Goal: Task Accomplishment & Management: Manage account settings

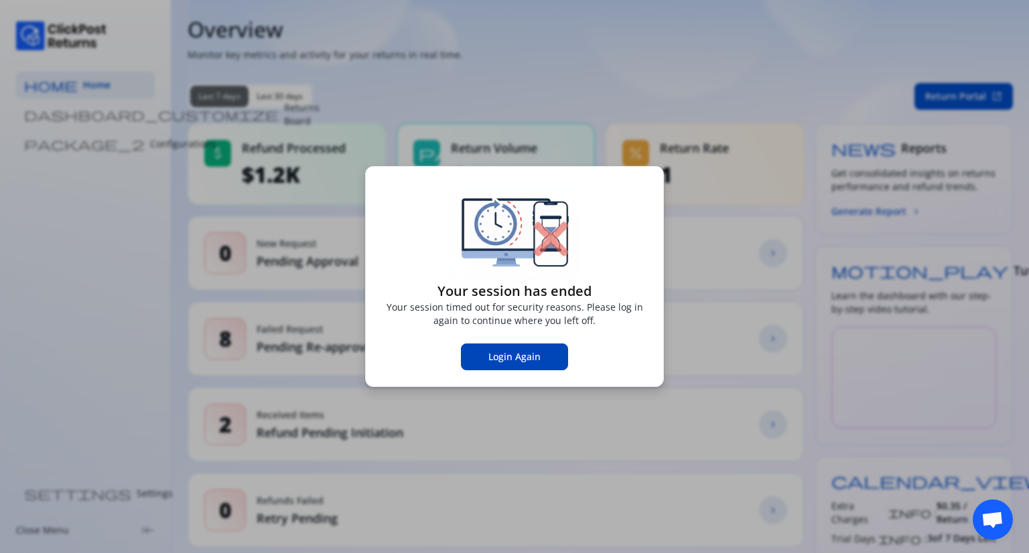
click at [507, 360] on span "Login Again" at bounding box center [514, 356] width 52 height 13
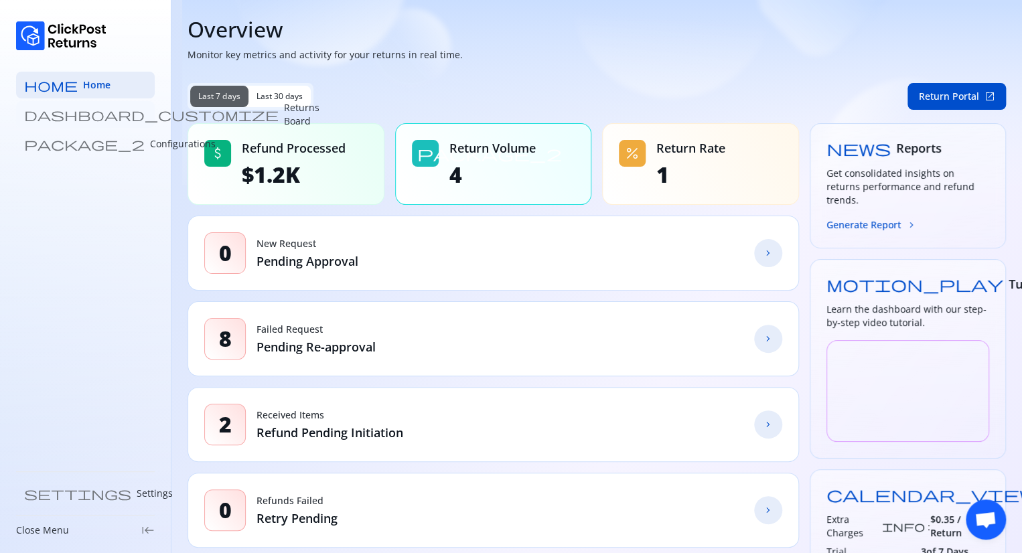
click at [284, 113] on p "Returns Board" at bounding box center [302, 114] width 36 height 27
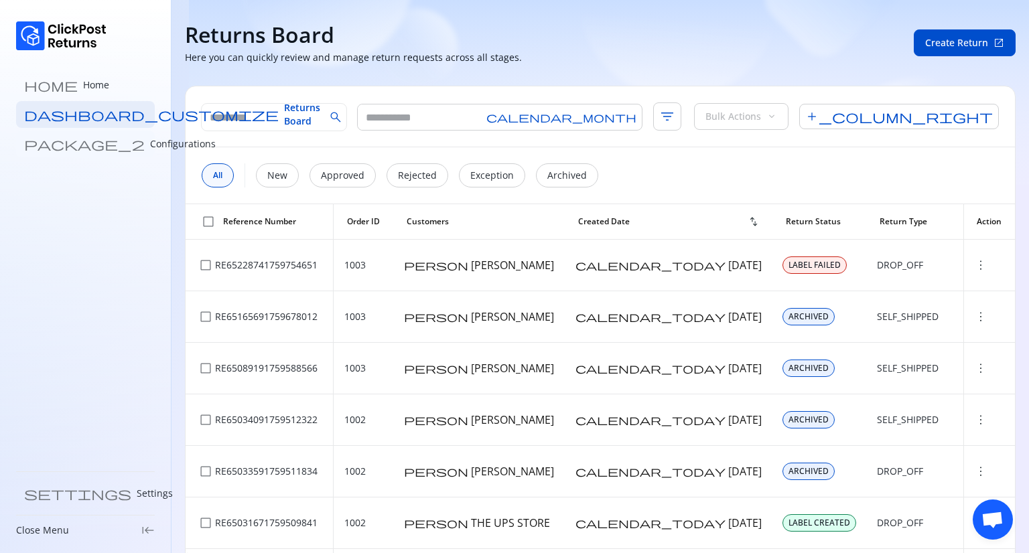
click at [150, 145] on p "Configurations" at bounding box center [183, 143] width 66 height 13
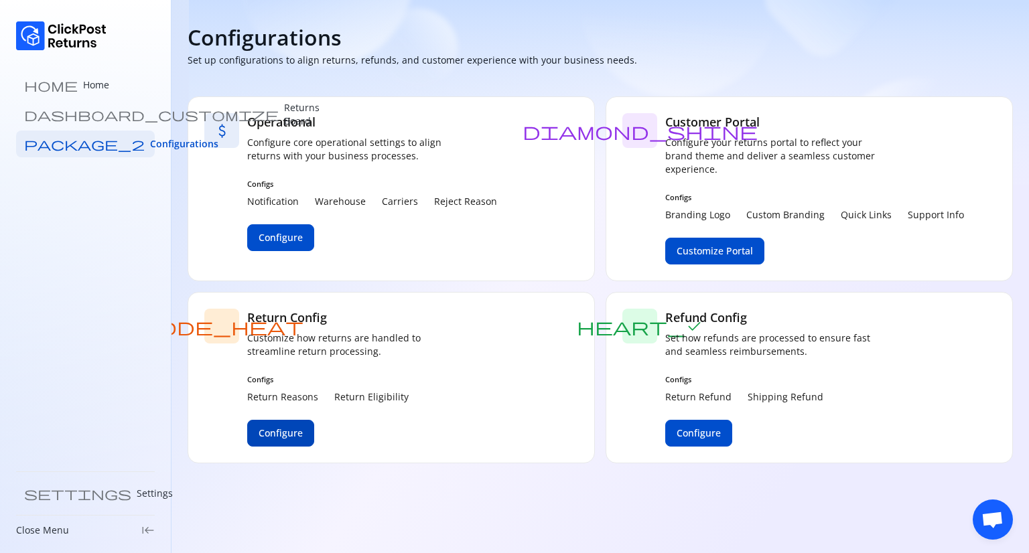
click at [276, 438] on span "Configure" at bounding box center [281, 433] width 44 height 13
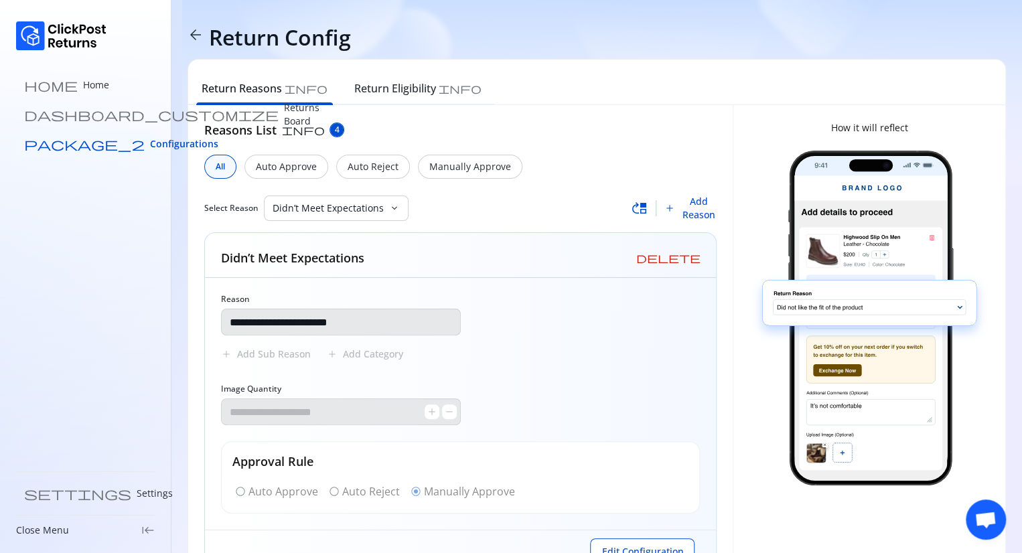
click at [150, 143] on span "Configurations" at bounding box center [184, 143] width 68 height 13
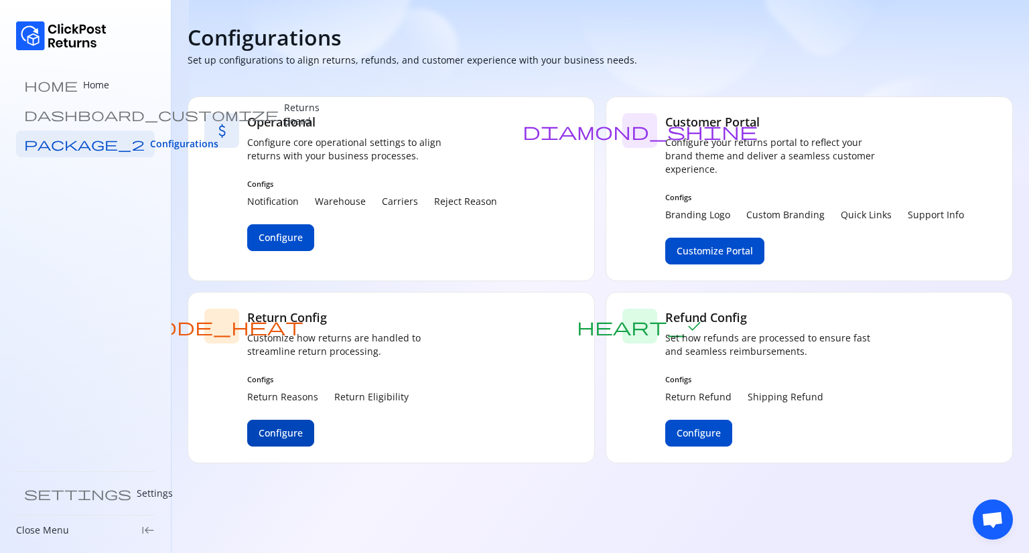
click at [269, 429] on span "Configure" at bounding box center [281, 433] width 44 height 13
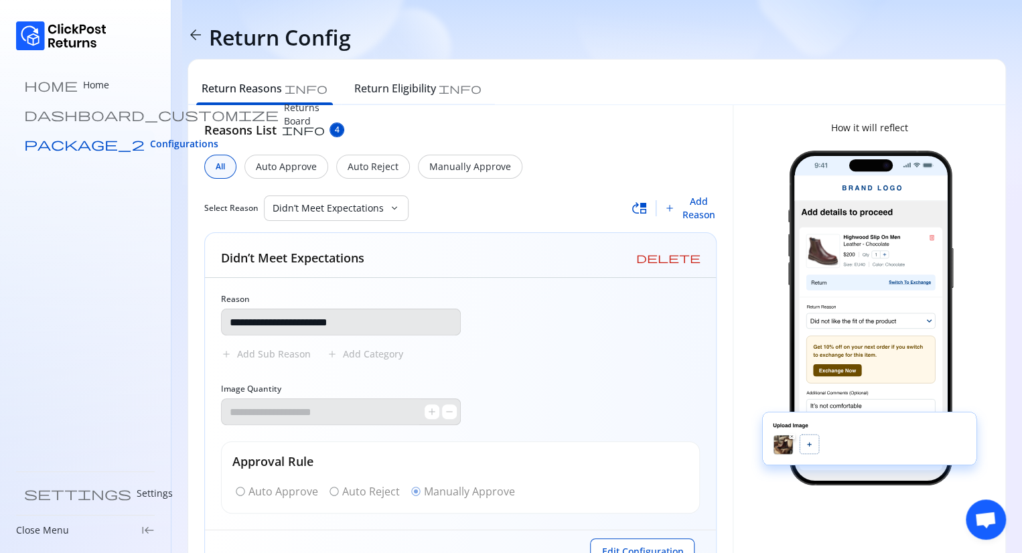
click at [150, 137] on span "Configurations" at bounding box center [184, 143] width 68 height 13
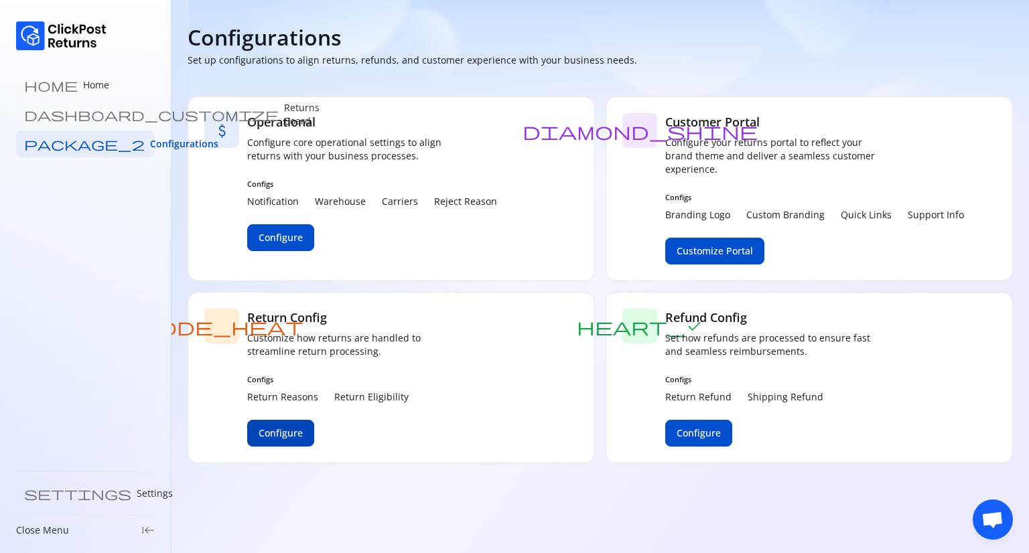
click at [281, 434] on span "Configure" at bounding box center [281, 433] width 44 height 13
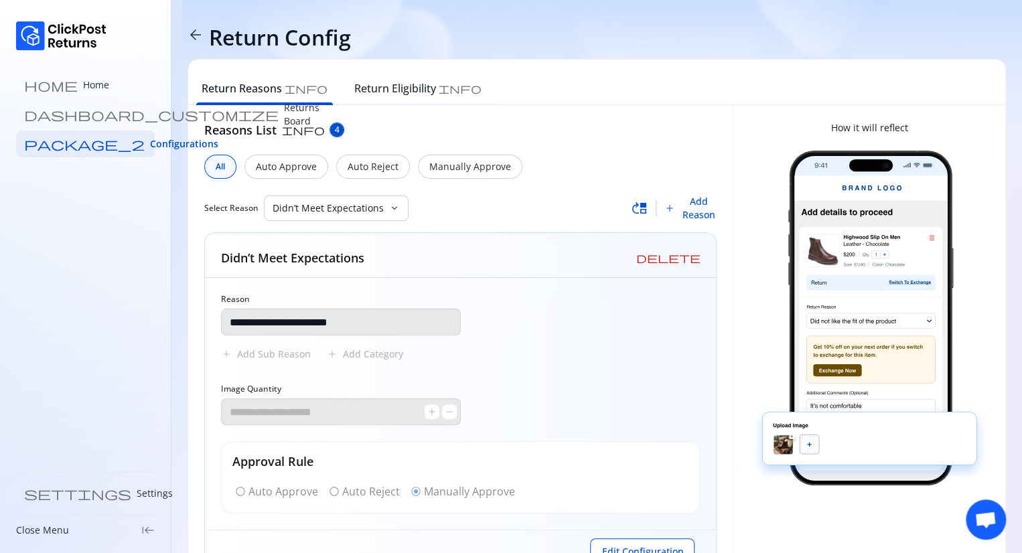
click at [303, 137] on div "Reasons List info 4" at bounding box center [460, 129] width 512 height 17
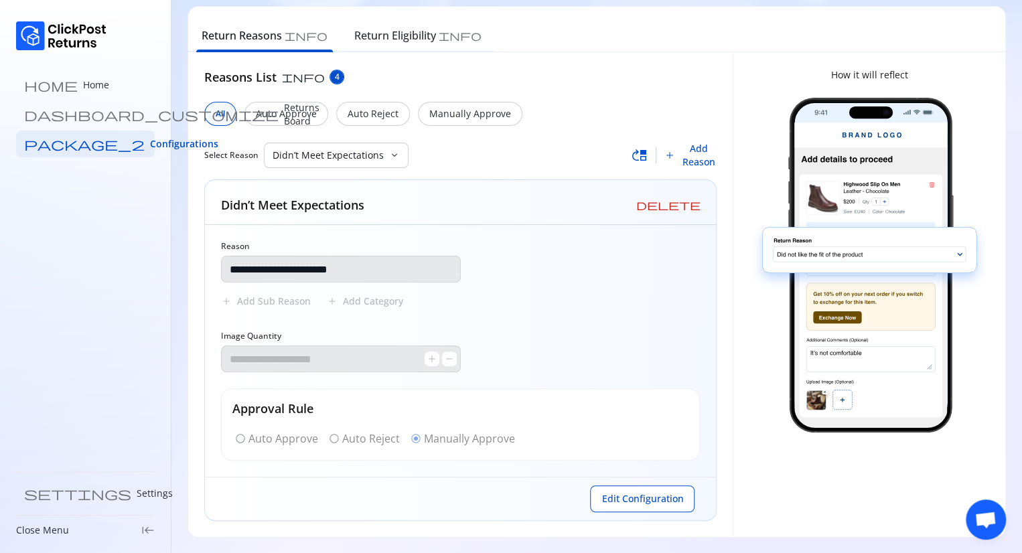
click at [699, 206] on span "delete" at bounding box center [668, 205] width 64 height 11
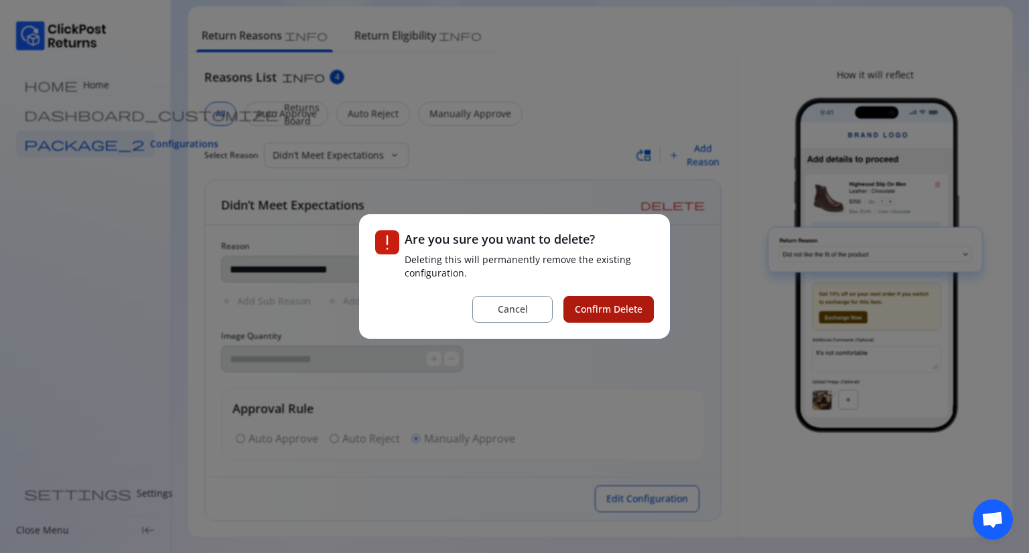
click at [611, 307] on span "Confirm Delete" at bounding box center [609, 309] width 68 height 13
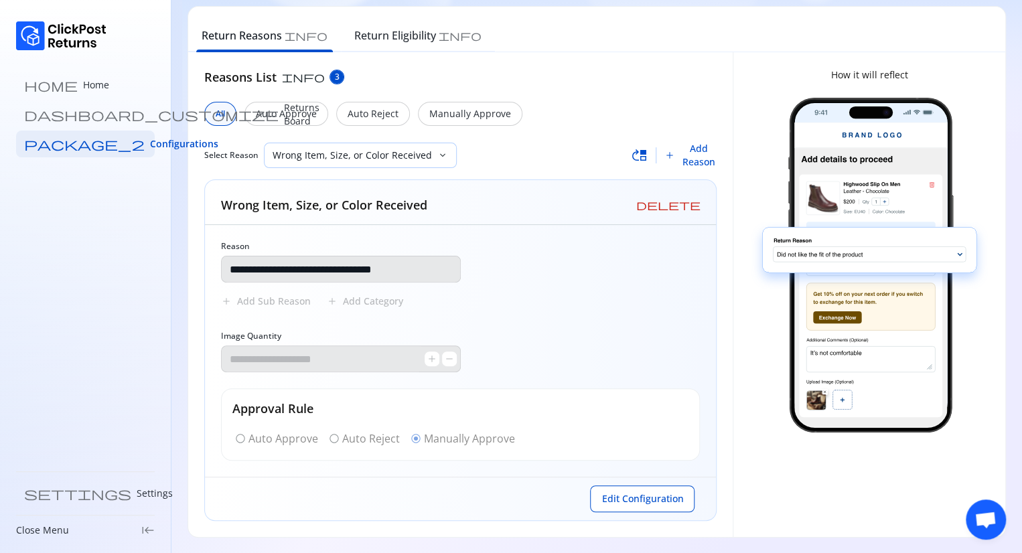
click at [437, 156] on span "keyboard_arrow_down" at bounding box center [442, 155] width 11 height 11
click at [985, 517] on span "Open chat" at bounding box center [986, 521] width 22 height 19
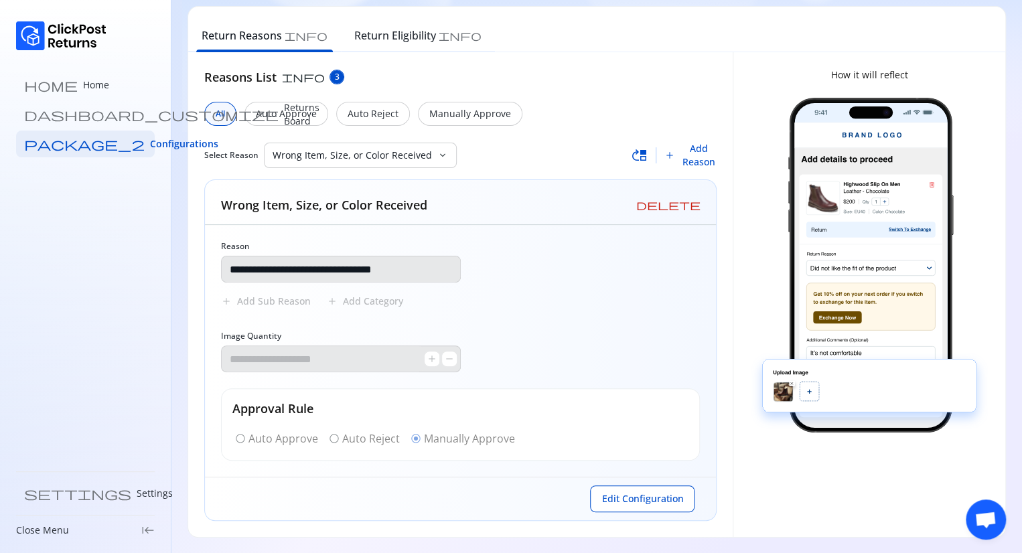
click at [985, 517] on span "Open chat" at bounding box center [986, 521] width 22 height 19
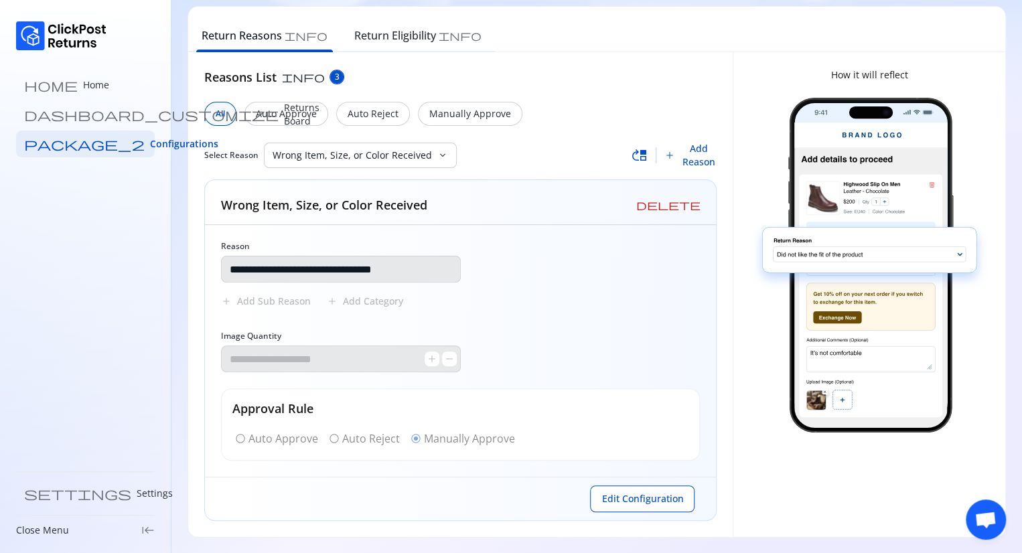
click at [985, 517] on span "Open chat" at bounding box center [986, 521] width 22 height 19
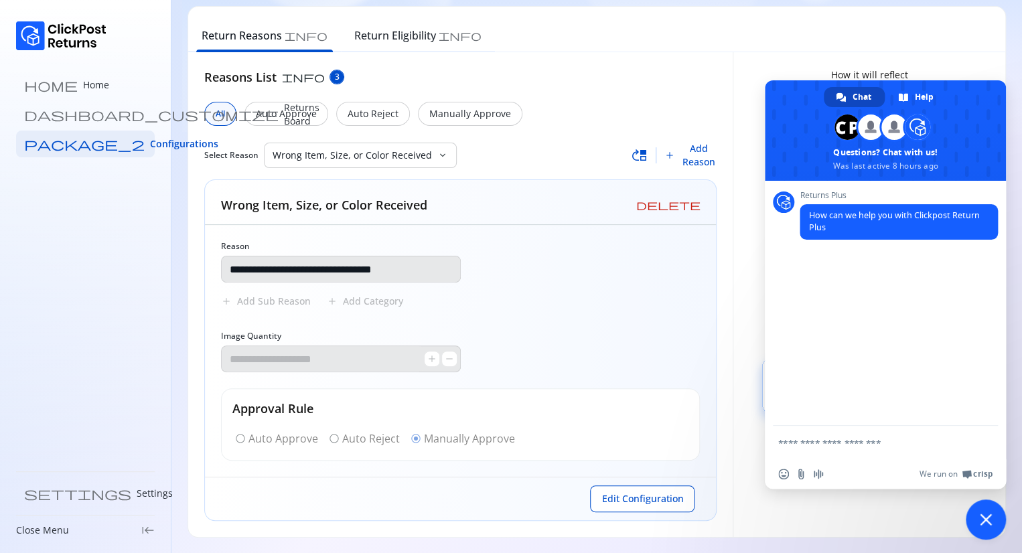
click at [987, 517] on span "Close chat" at bounding box center [986, 520] width 12 height 12
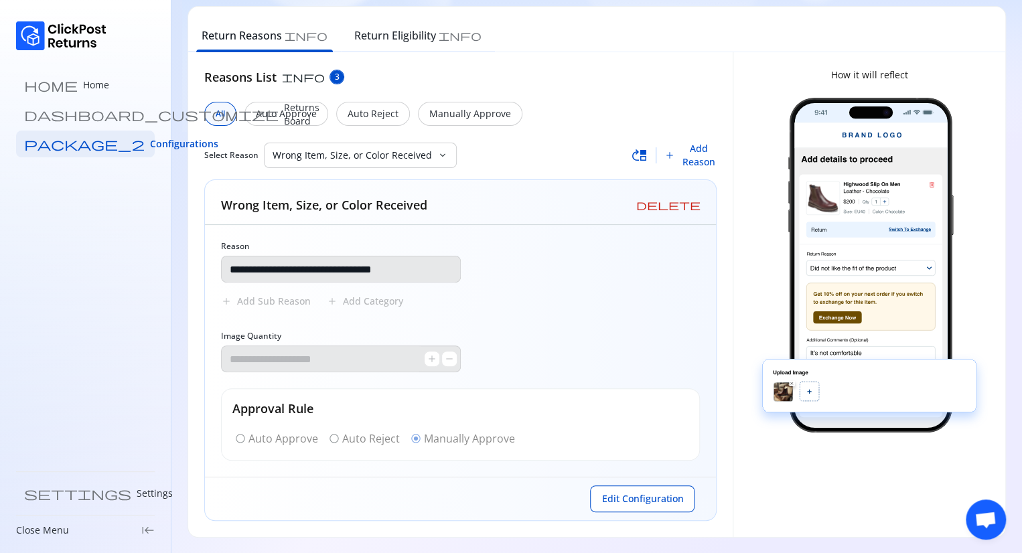
click at [987, 517] on span "Open chat" at bounding box center [986, 521] width 22 height 19
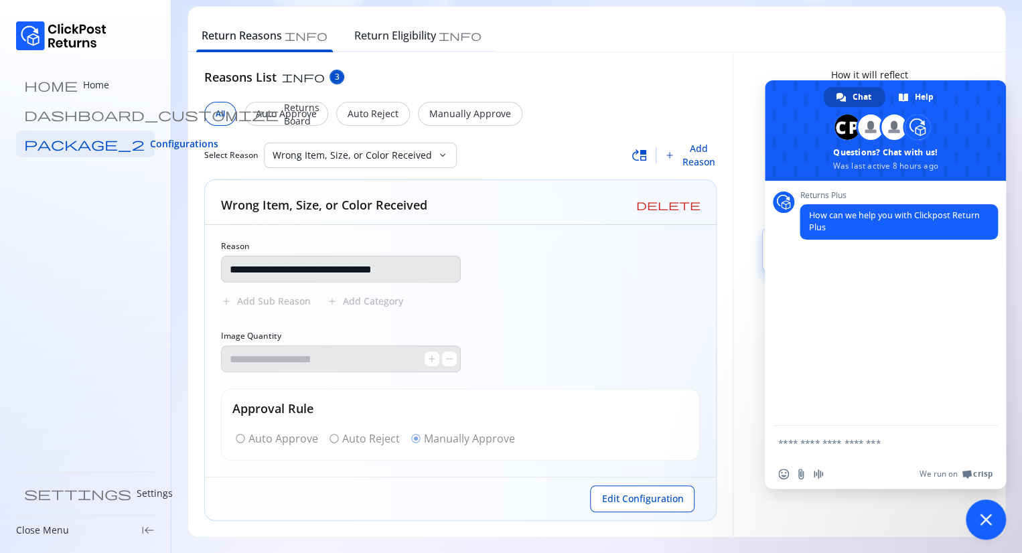
click at [987, 517] on span "Close chat" at bounding box center [986, 520] width 12 height 12
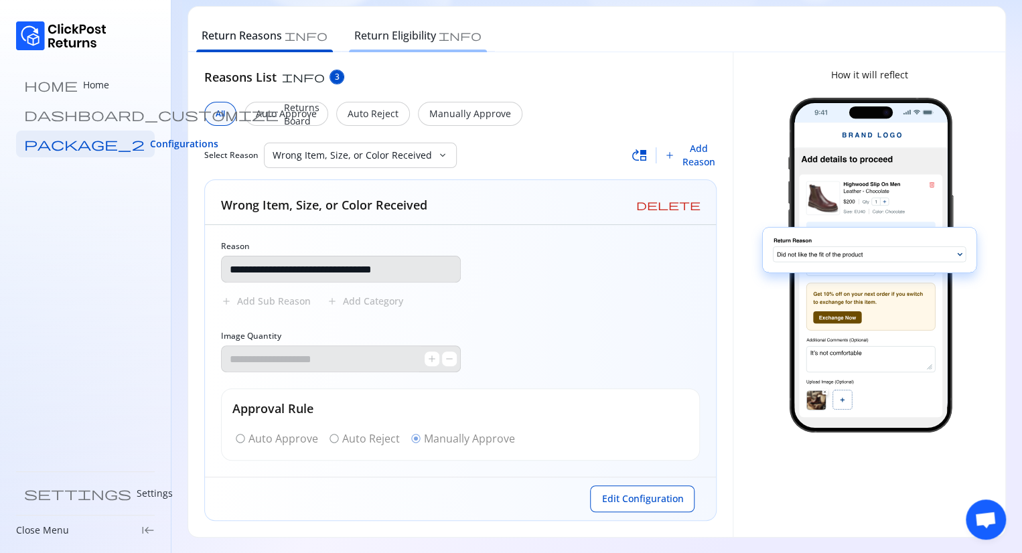
click at [362, 38] on h6 "Return Eligibility" at bounding box center [395, 35] width 82 height 16
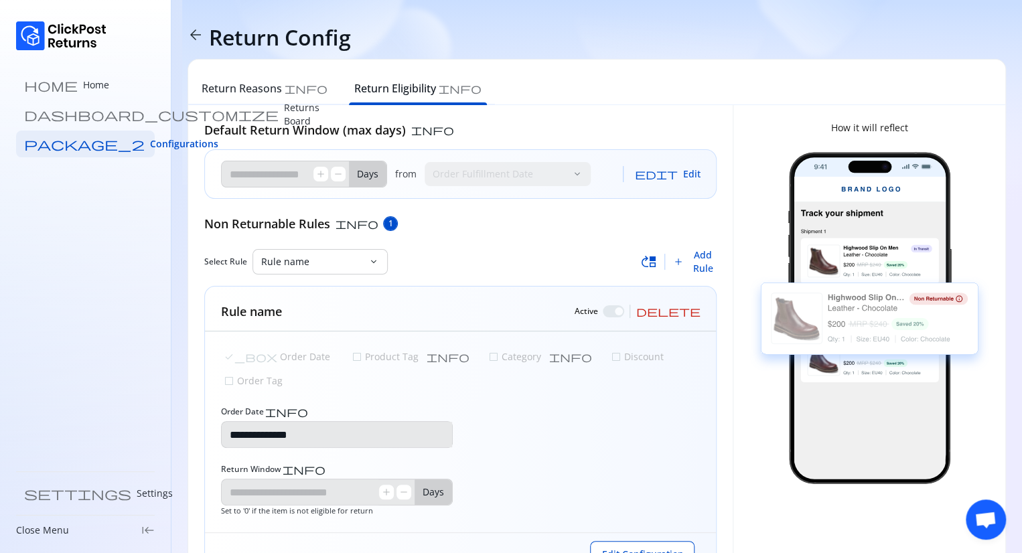
type input "**"
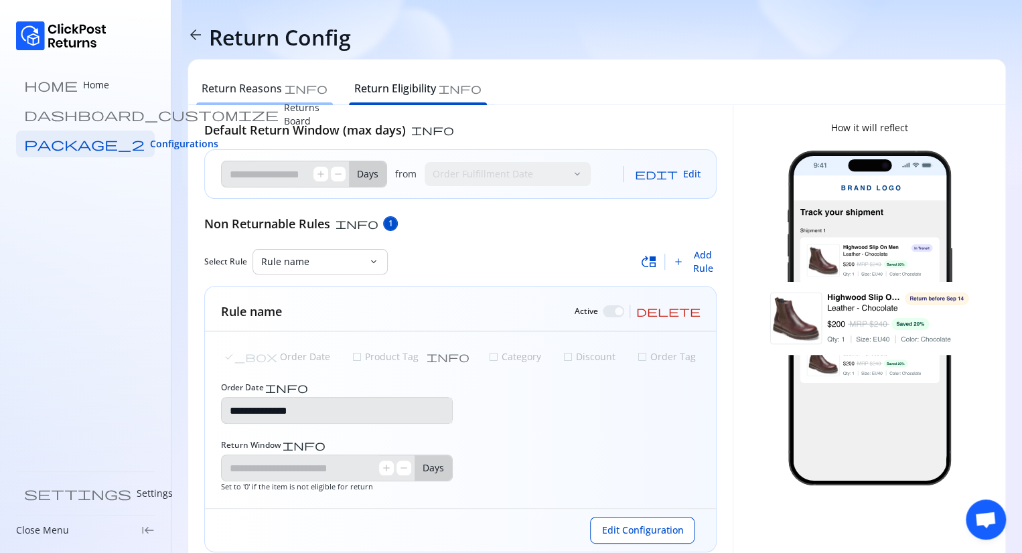
click at [236, 87] on h6 "Return Reasons" at bounding box center [242, 88] width 80 height 16
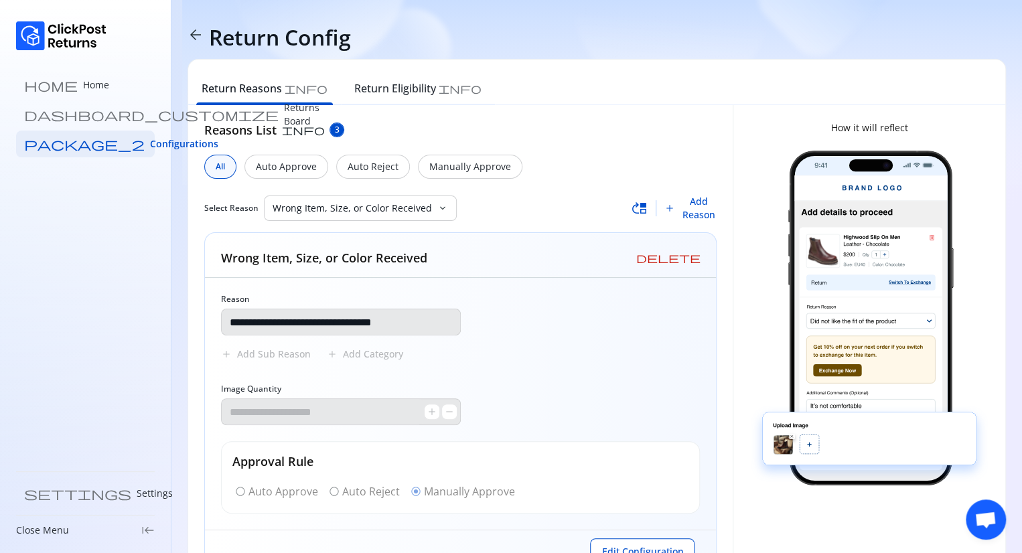
click at [641, 206] on span "move_up" at bounding box center [640, 208] width 16 height 16
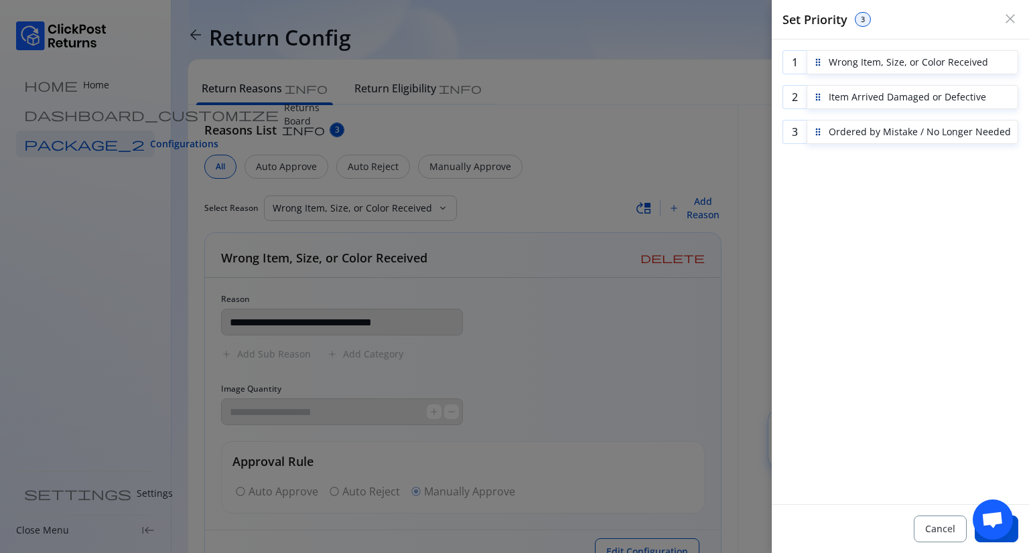
click at [989, 527] on span "Open chat" at bounding box center [992, 521] width 22 height 19
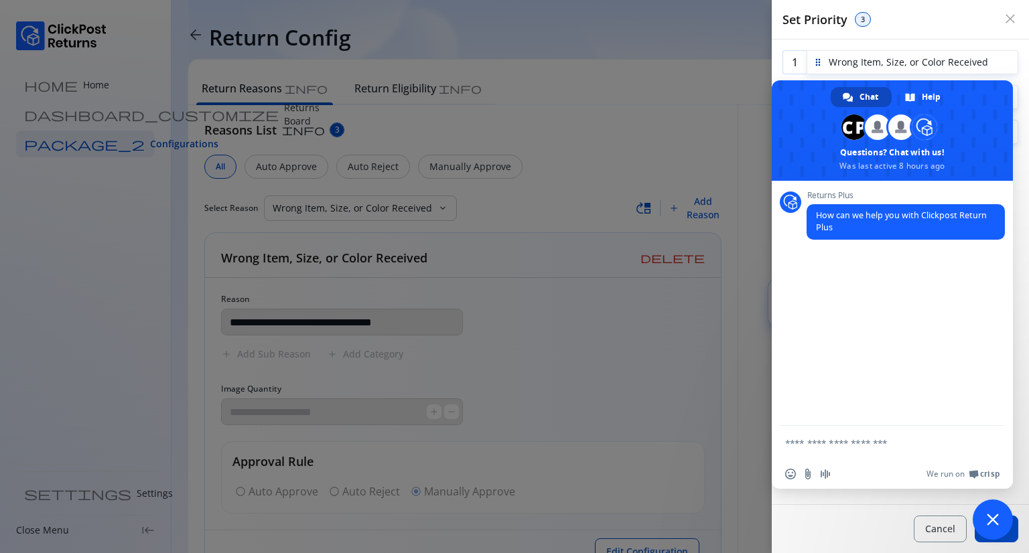
click at [989, 527] on span "Close chat" at bounding box center [993, 520] width 40 height 40
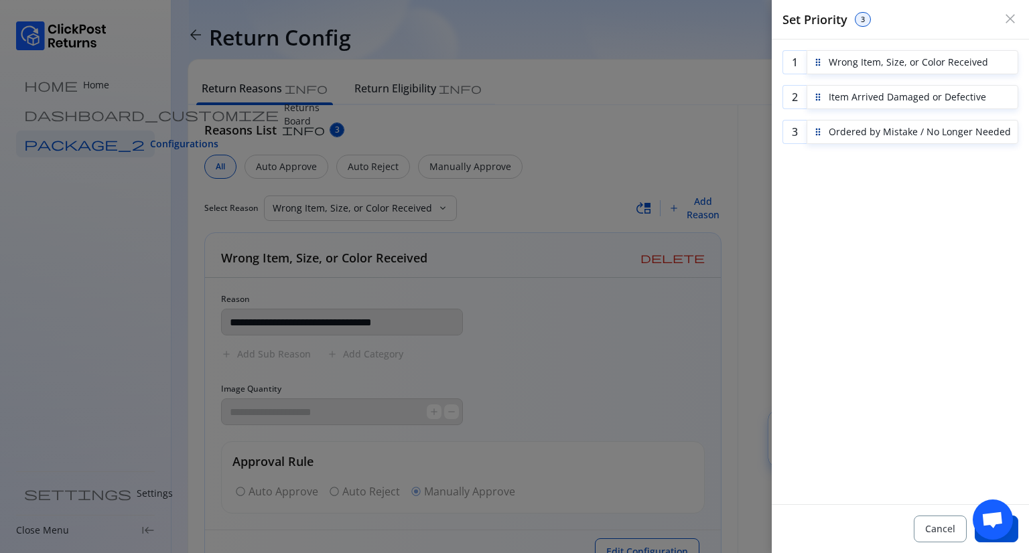
click at [989, 522] on span "Open chat" at bounding box center [992, 521] width 22 height 19
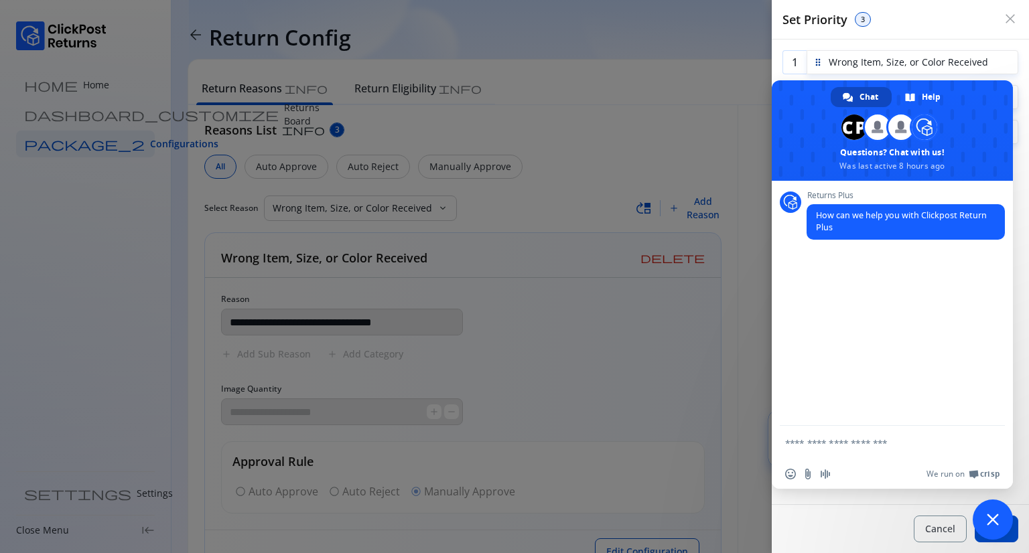
click at [989, 518] on span "Close chat" at bounding box center [993, 520] width 12 height 12
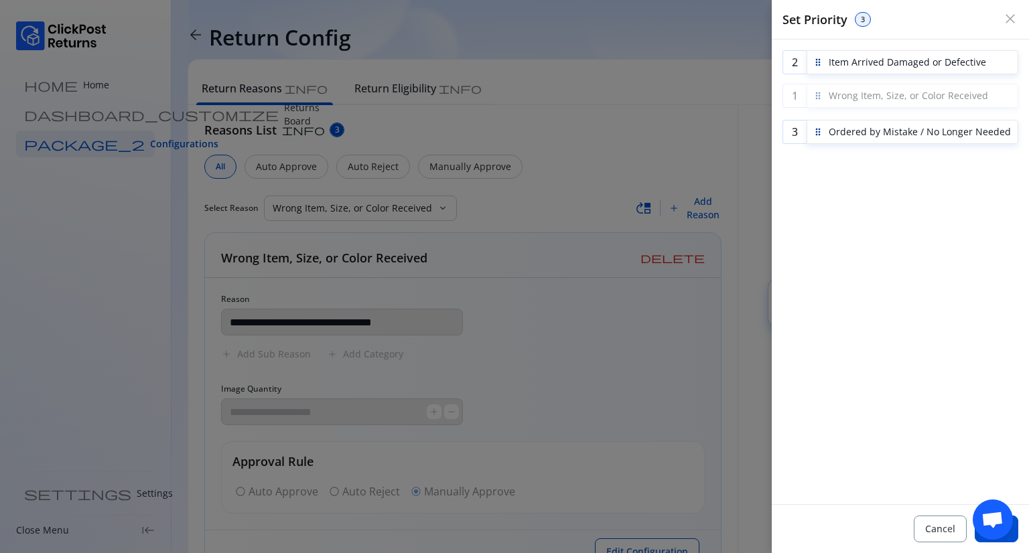
drag, startPoint x: 823, startPoint y: 67, endPoint x: 823, endPoint y: 100, distance: 33.5
drag, startPoint x: 823, startPoint y: 100, endPoint x: 819, endPoint y: 61, distance: 39.7
click at [819, 61] on div at bounding box center [814, 57] width 11 height 11
drag, startPoint x: 825, startPoint y: 131, endPoint x: 817, endPoint y: 78, distance: 54.1
click at [817, 78] on div "1 Wrong Item, Size, or Color Received 2 Item Arrived Damaged or Defective 3 Ord…" at bounding box center [900, 97] width 236 height 94
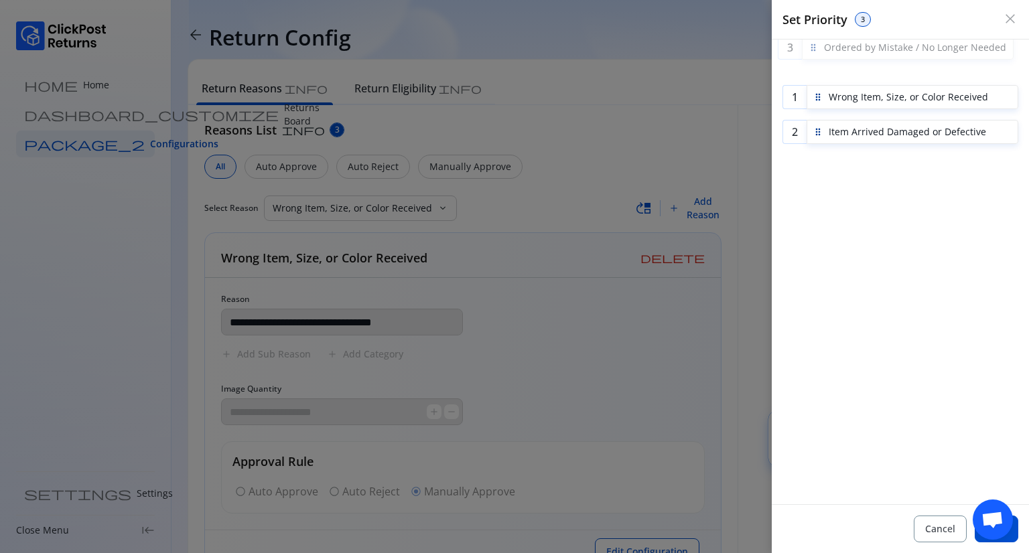
drag, startPoint x: 820, startPoint y: 135, endPoint x: 816, endPoint y: 60, distance: 74.5
drag, startPoint x: 822, startPoint y: 66, endPoint x: 822, endPoint y: 97, distance: 31.5
click at [829, 133] on p "Item Arrived Damaged or Defective" at bounding box center [907, 131] width 157 height 13
drag, startPoint x: 822, startPoint y: 135, endPoint x: 820, endPoint y: 75, distance: 59.7
click at [820, 75] on div at bounding box center [816, 72] width 11 height 11
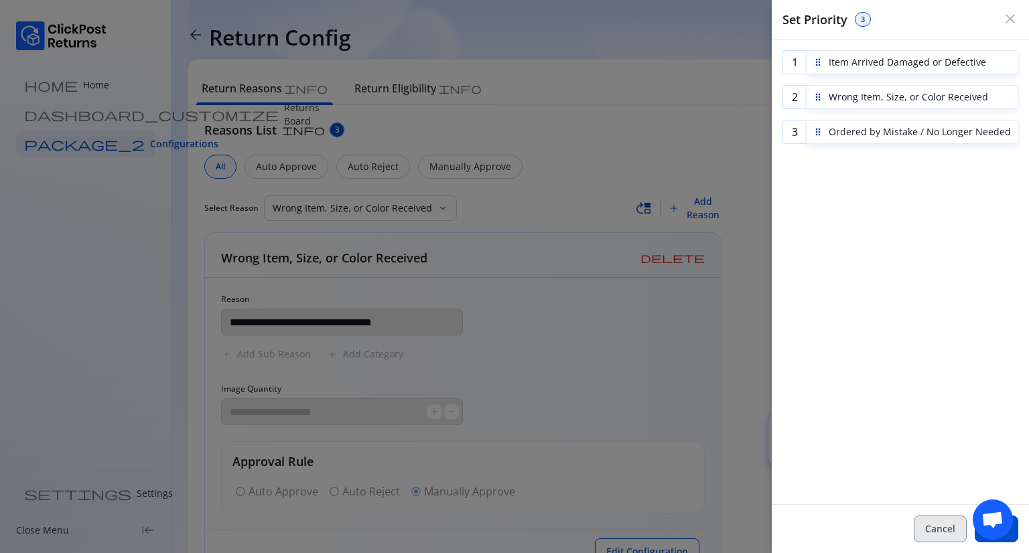
click at [943, 535] on span "Cancel" at bounding box center [940, 529] width 30 height 13
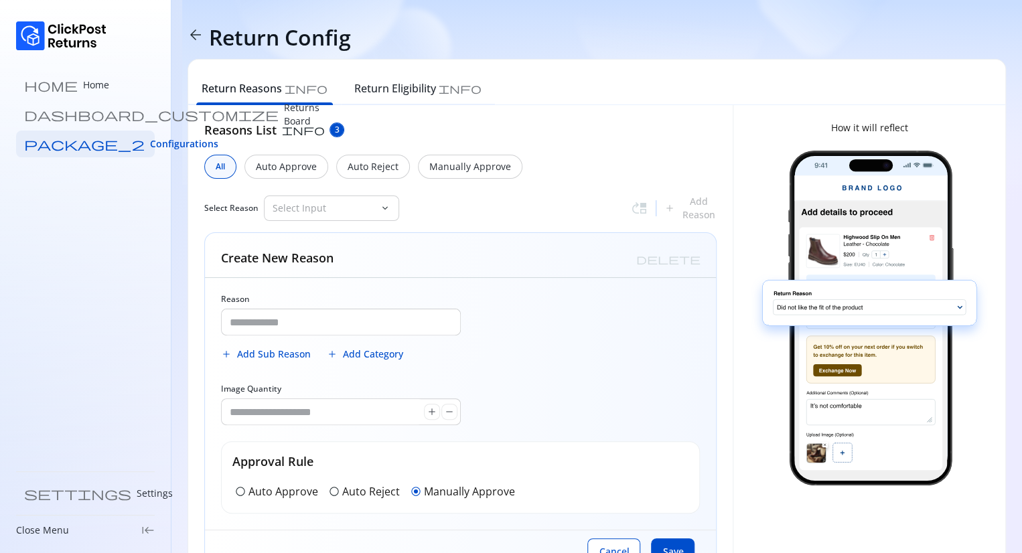
type input "**********"
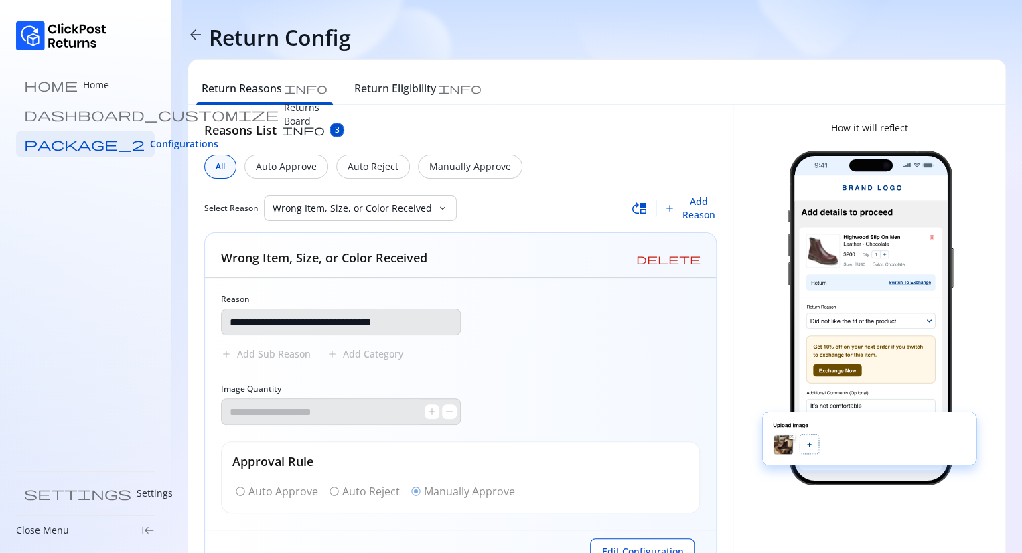
click at [637, 207] on span "move_up" at bounding box center [640, 208] width 16 height 16
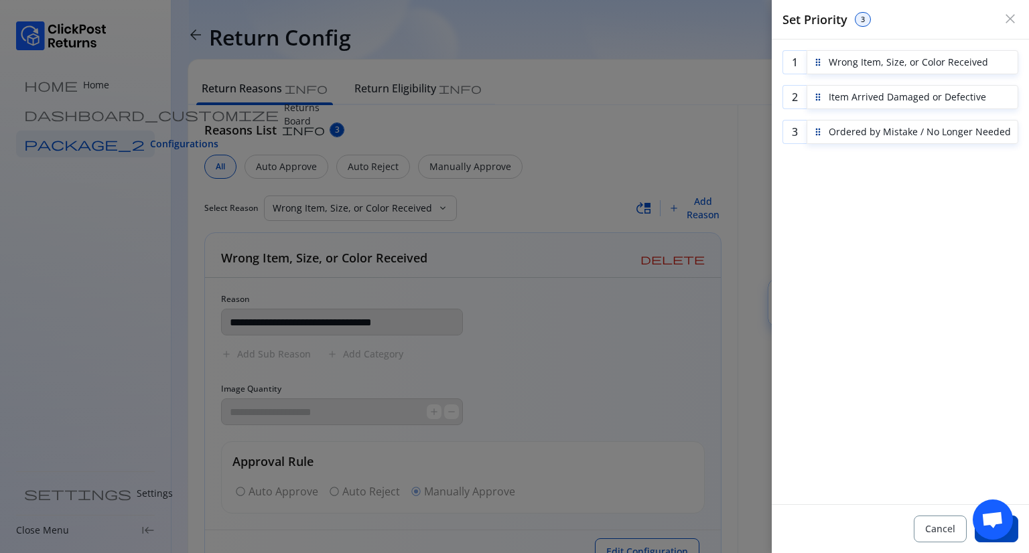
click at [981, 540] on button "Save" at bounding box center [997, 529] width 44 height 27
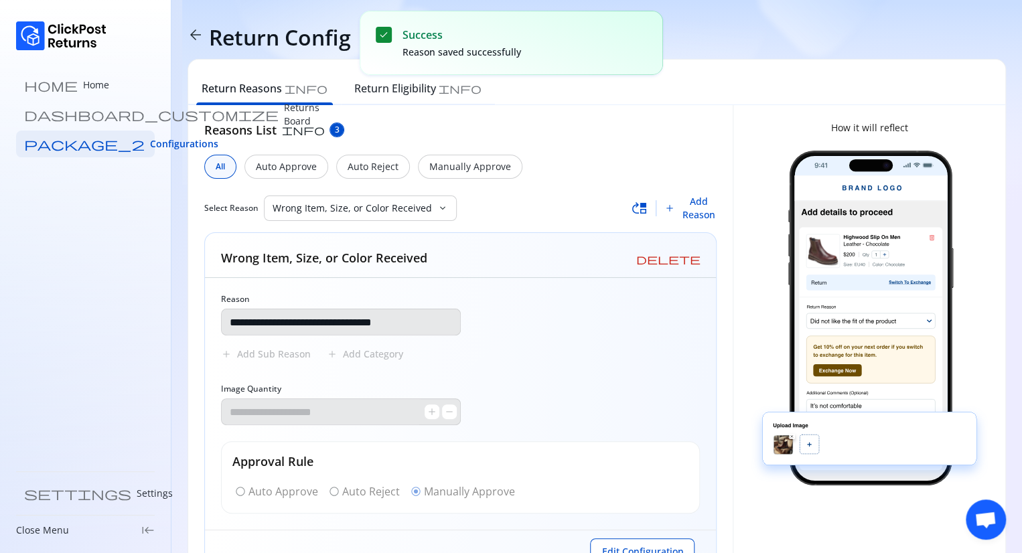
click at [640, 211] on span "move_up" at bounding box center [640, 208] width 16 height 16
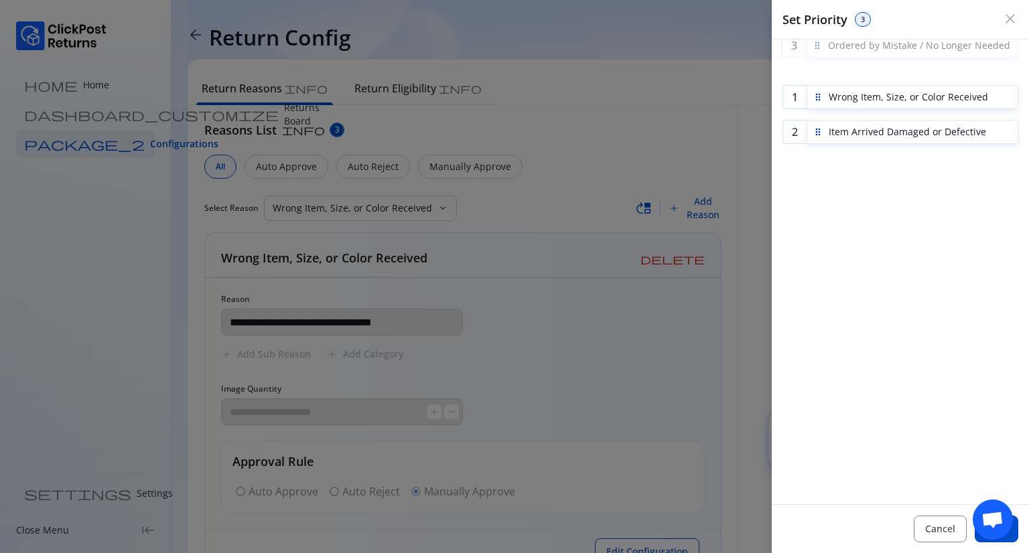
drag, startPoint x: 820, startPoint y: 137, endPoint x: 820, endPoint y: 49, distance: 87.8
click at [820, 49] on div at bounding box center [817, 45] width 11 height 11
click at [1009, 17] on span "close" at bounding box center [1010, 19] width 16 height 16
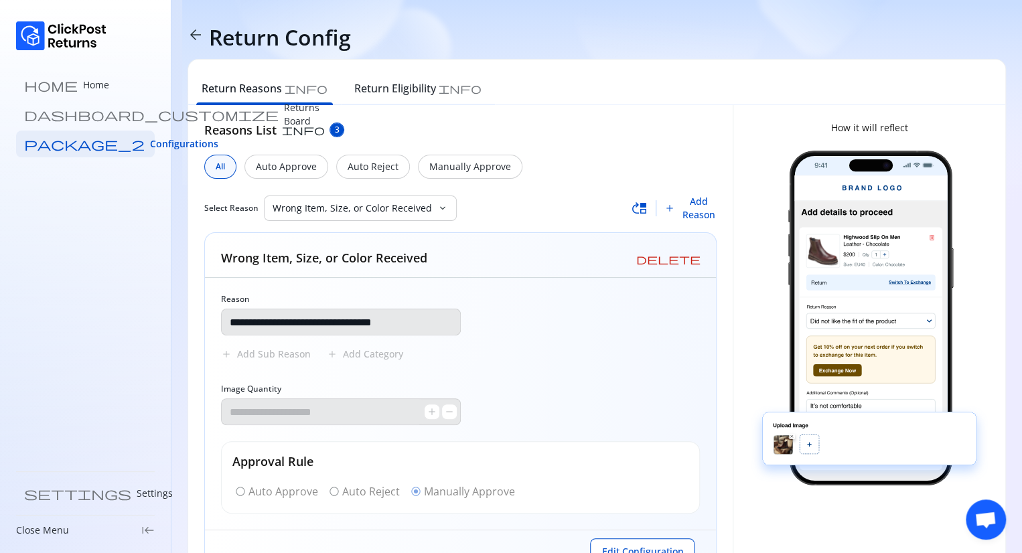
click at [639, 213] on span "move_up" at bounding box center [640, 208] width 16 height 16
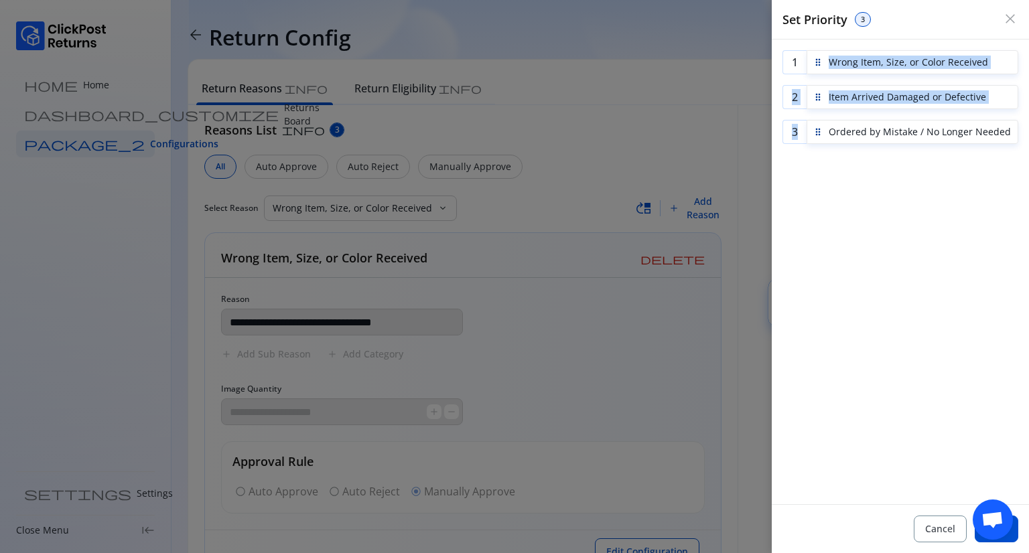
drag, startPoint x: 801, startPoint y: 139, endPoint x: 803, endPoint y: 58, distance: 81.7
click at [803, 58] on div "1 Wrong Item, Size, or Color Received 2 Item Arrived Damaged or Defective 3 Ord…" at bounding box center [900, 97] width 236 height 94
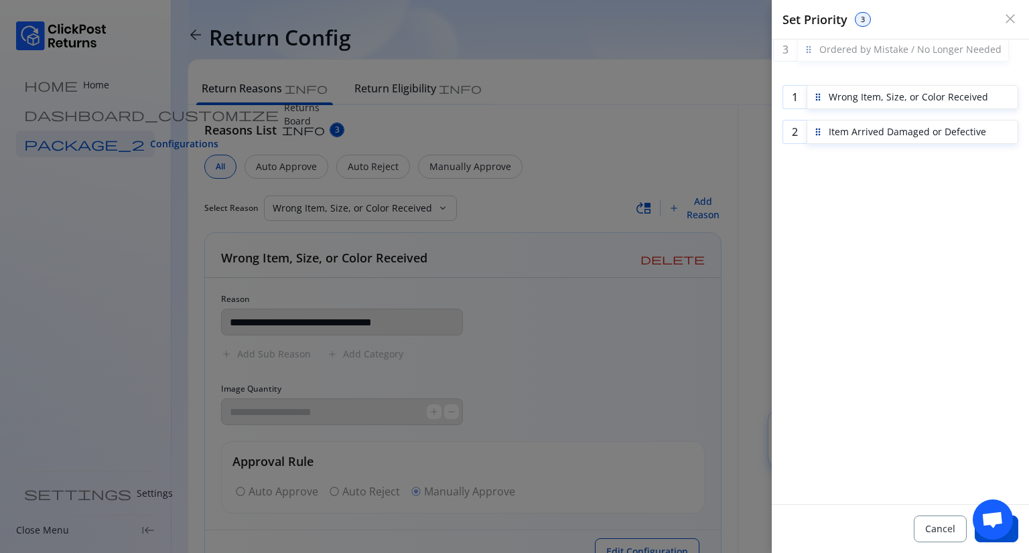
drag, startPoint x: 817, startPoint y: 135, endPoint x: 807, endPoint y: 53, distance: 83.0
click at [978, 539] on button "Save" at bounding box center [997, 529] width 44 height 27
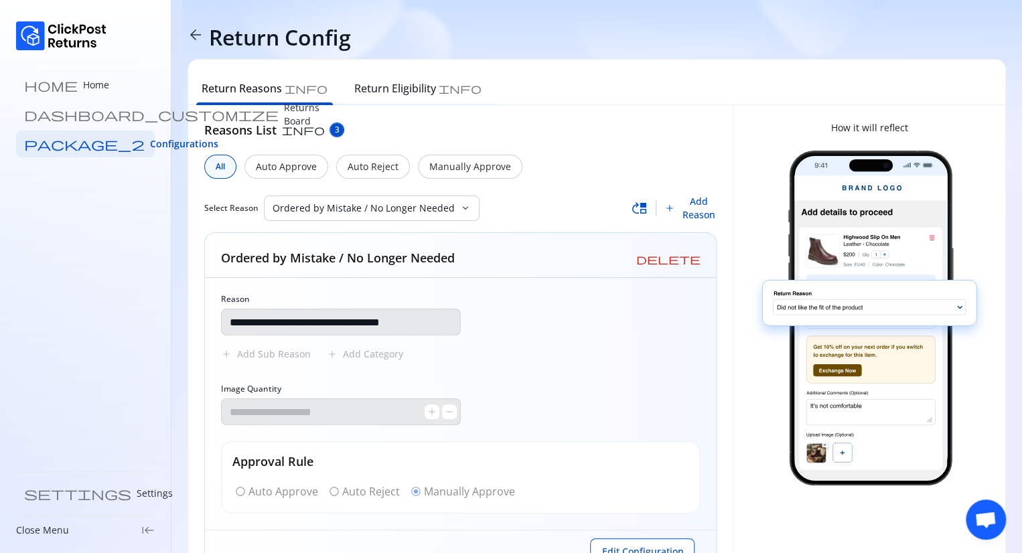
click at [641, 213] on span "move_up" at bounding box center [640, 208] width 16 height 16
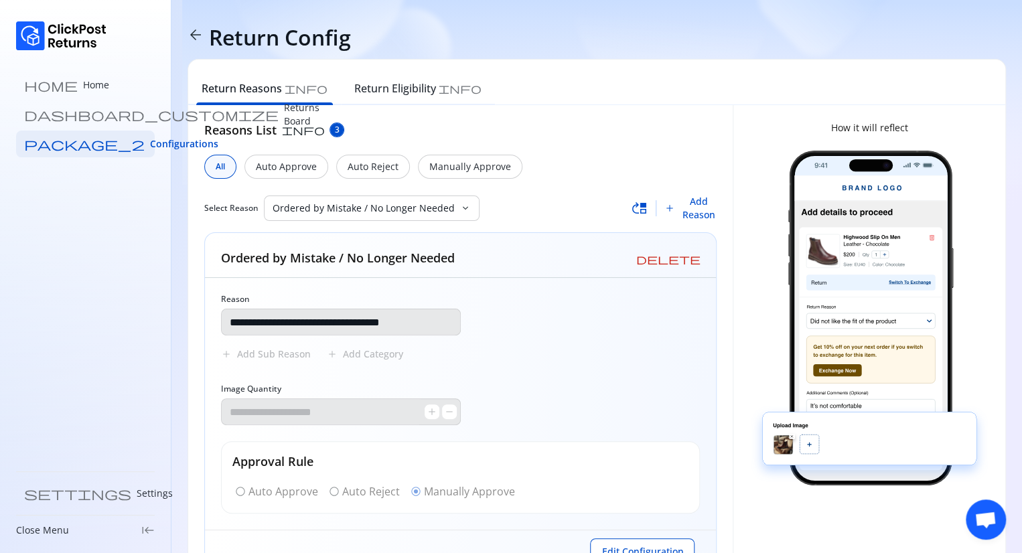
click at [640, 207] on span "move_up" at bounding box center [640, 208] width 16 height 16
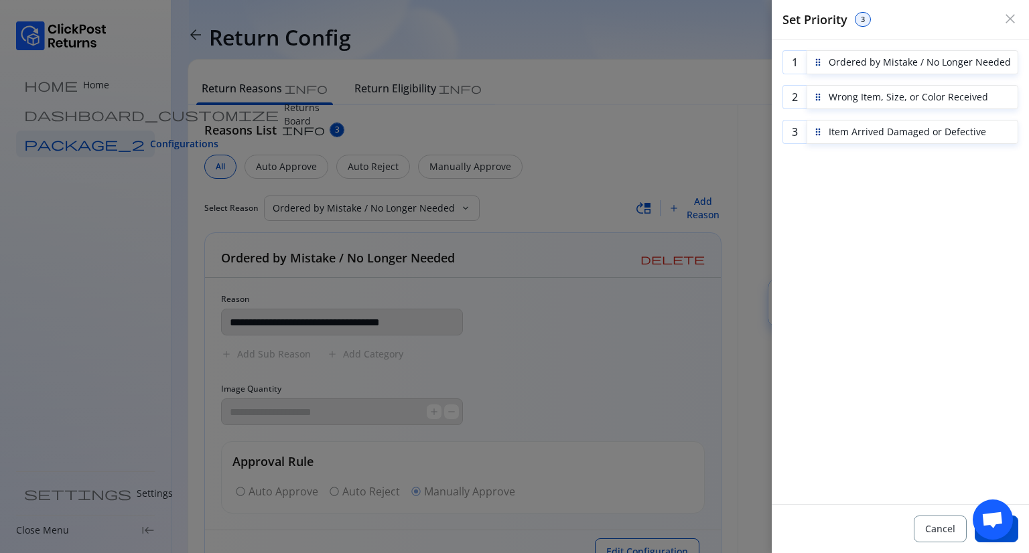
click at [1012, 17] on span "close" at bounding box center [1010, 19] width 16 height 16
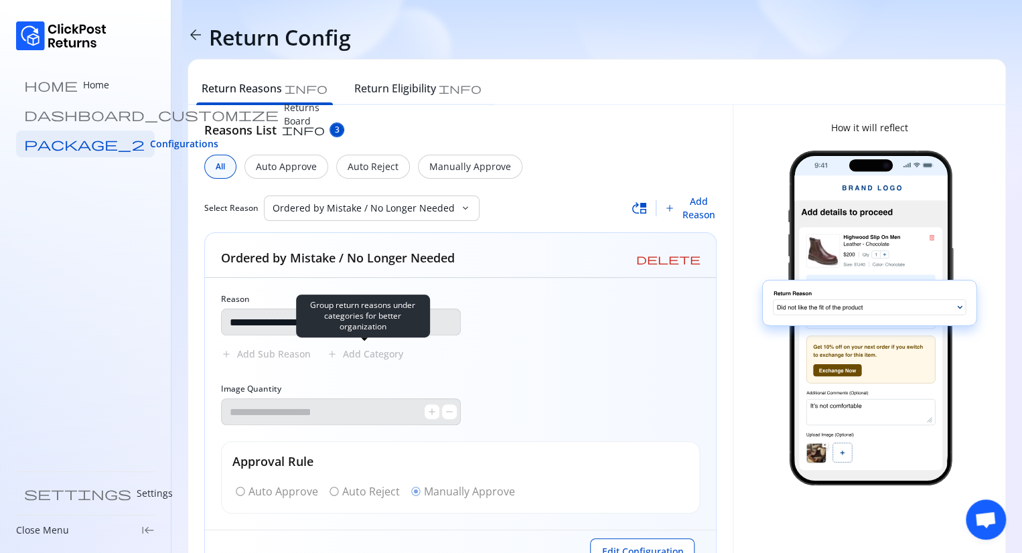
scroll to position [53, 0]
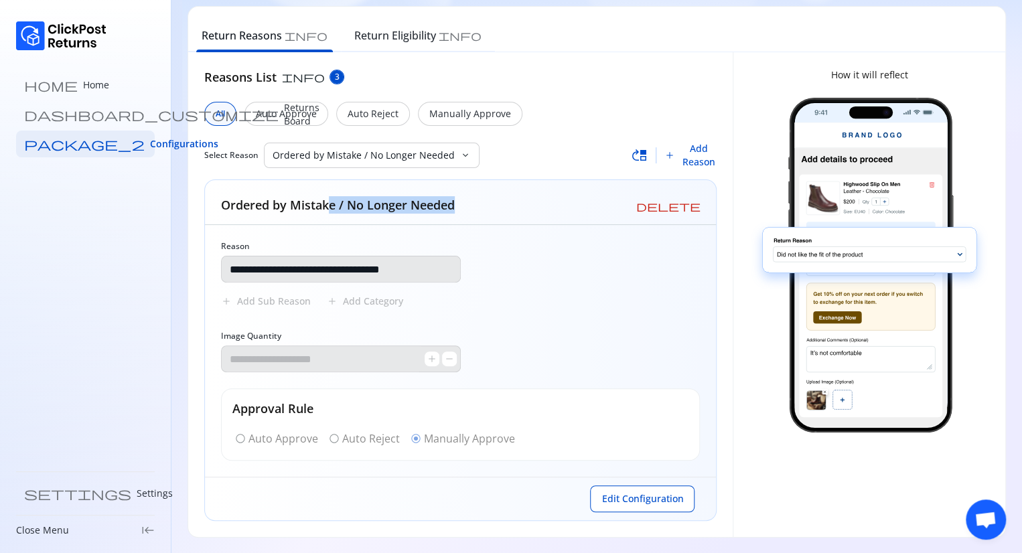
drag, startPoint x: 466, startPoint y: 204, endPoint x: 330, endPoint y: 218, distance: 136.7
click at [330, 218] on div "Ordered by Mistake / No Longer Needed delete" at bounding box center [460, 202] width 511 height 45
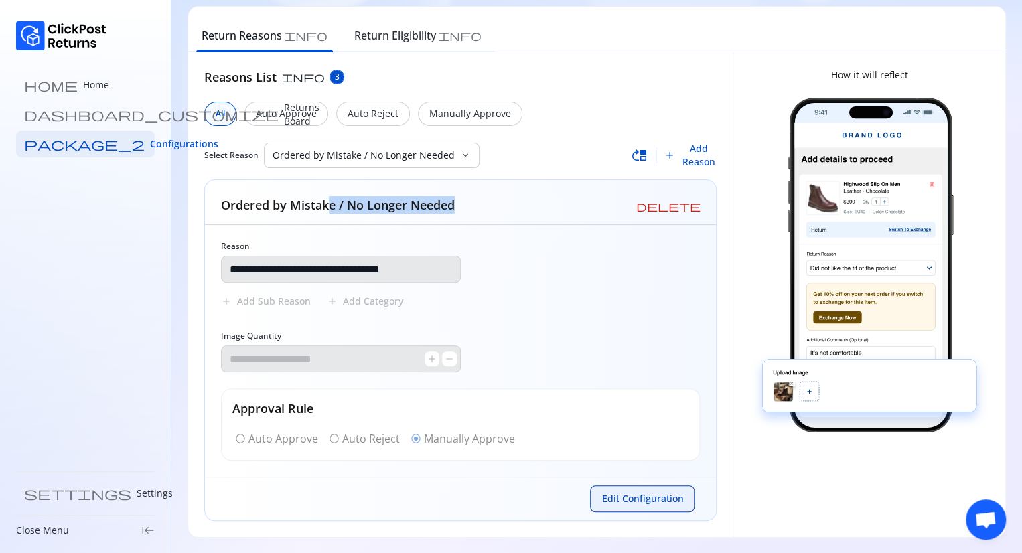
click at [635, 494] on span "Edit Configuration" at bounding box center [643, 498] width 82 height 13
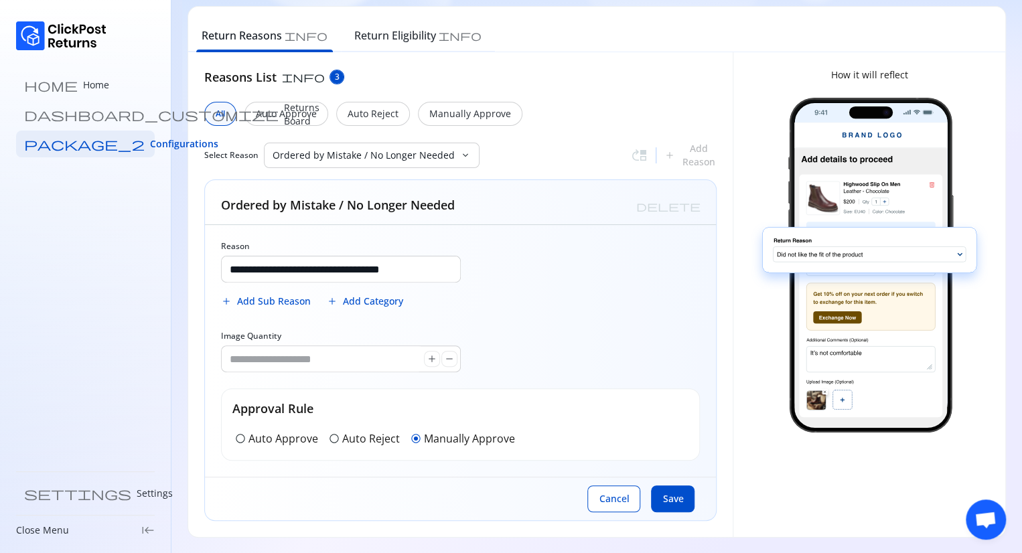
click at [498, 381] on div "**********" at bounding box center [460, 351] width 511 height 252
click at [606, 499] on span "Cancel" at bounding box center [614, 498] width 30 height 13
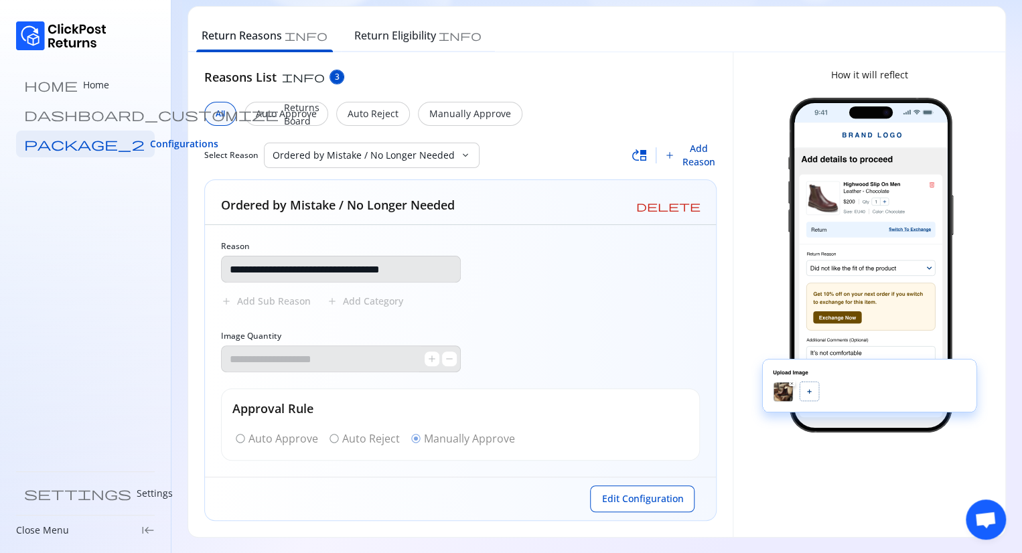
click at [701, 157] on span "Add Reason" at bounding box center [699, 155] width 37 height 27
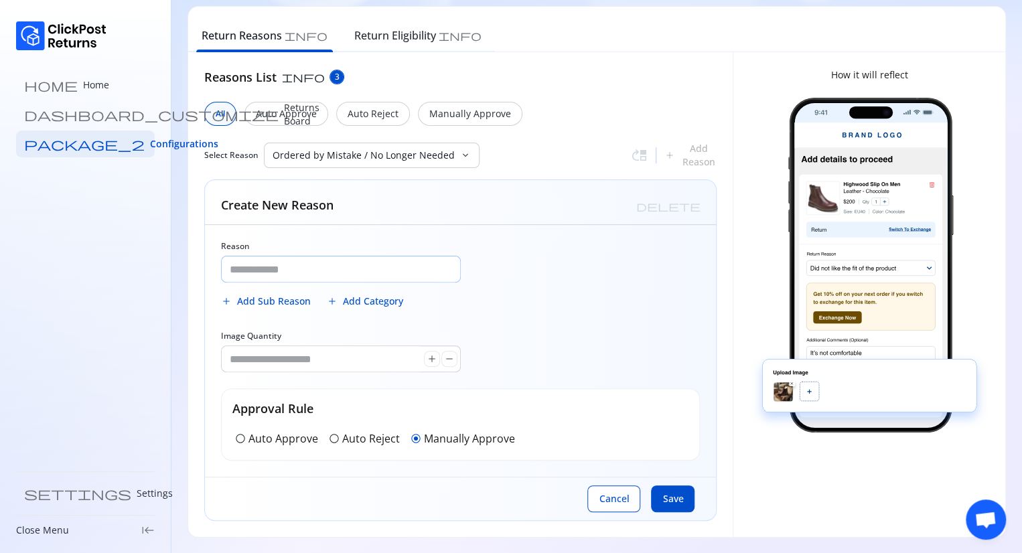
click at [318, 282] on div at bounding box center [341, 269] width 240 height 27
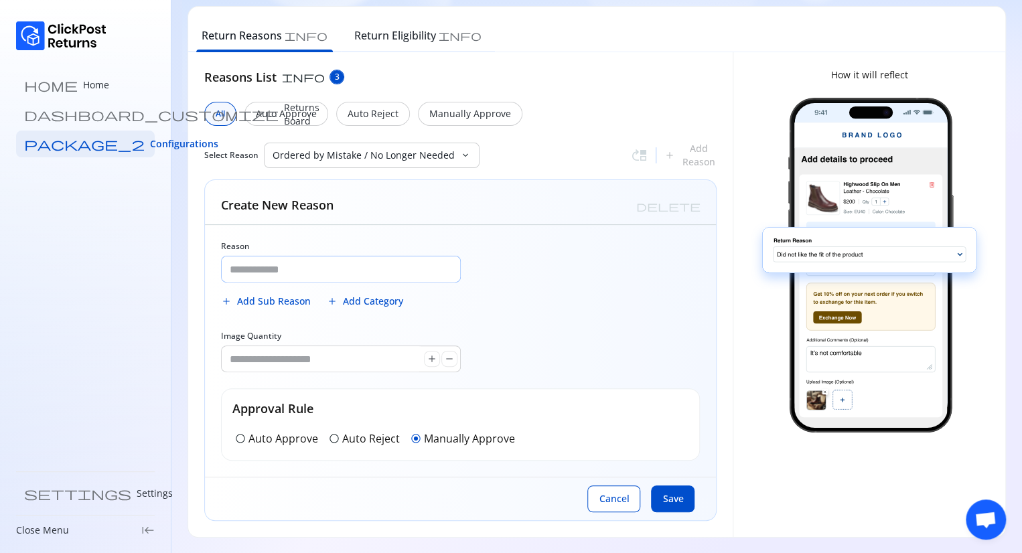
click at [287, 261] on input "Reason" at bounding box center [341, 269] width 238 height 25
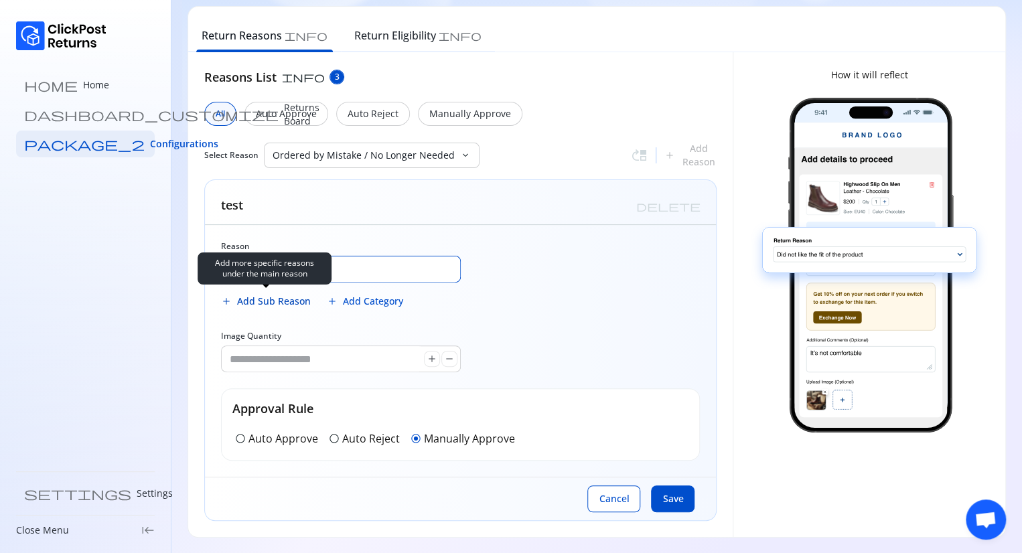
type input "****"
click at [277, 306] on span "Add Sub Reason" at bounding box center [274, 301] width 74 height 13
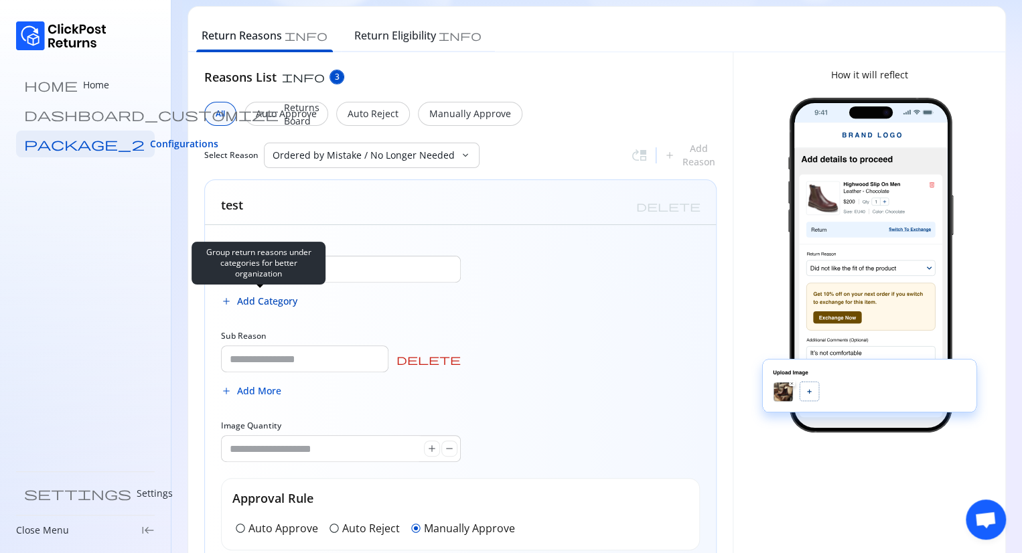
click at [275, 303] on span "Add Category" at bounding box center [267, 301] width 60 height 13
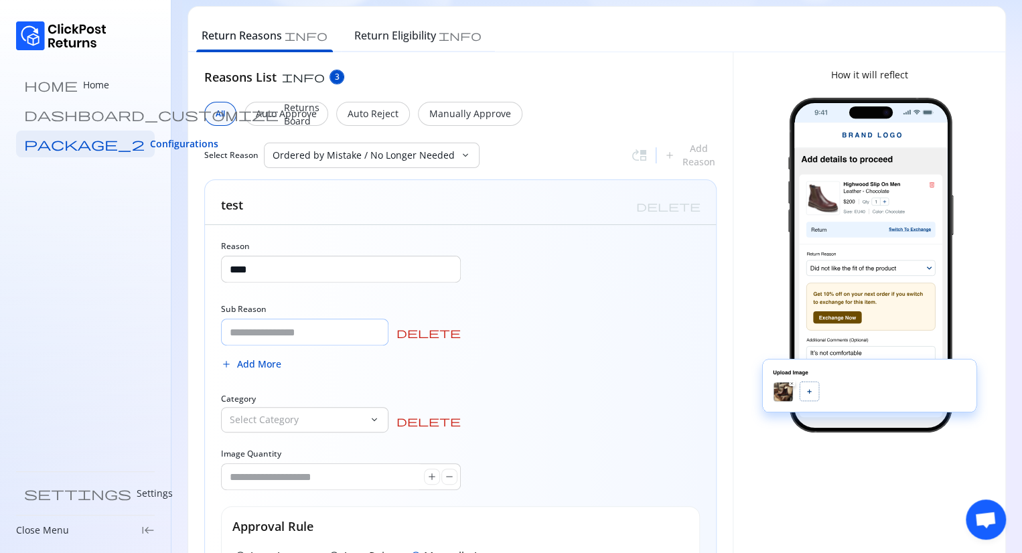
click at [284, 330] on input "Sub Reason" at bounding box center [305, 332] width 166 height 25
type input "******"
click at [273, 366] on span "Add More" at bounding box center [259, 364] width 44 height 13
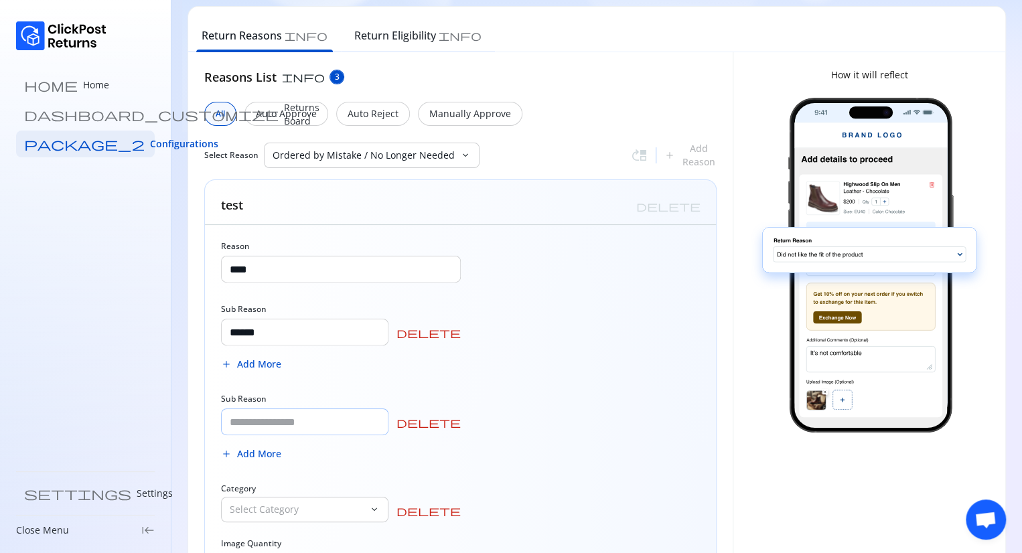
click at [271, 421] on input "Sub Reason" at bounding box center [305, 421] width 166 height 25
type input "******"
click at [264, 508] on p "Select Category" at bounding box center [297, 509] width 134 height 13
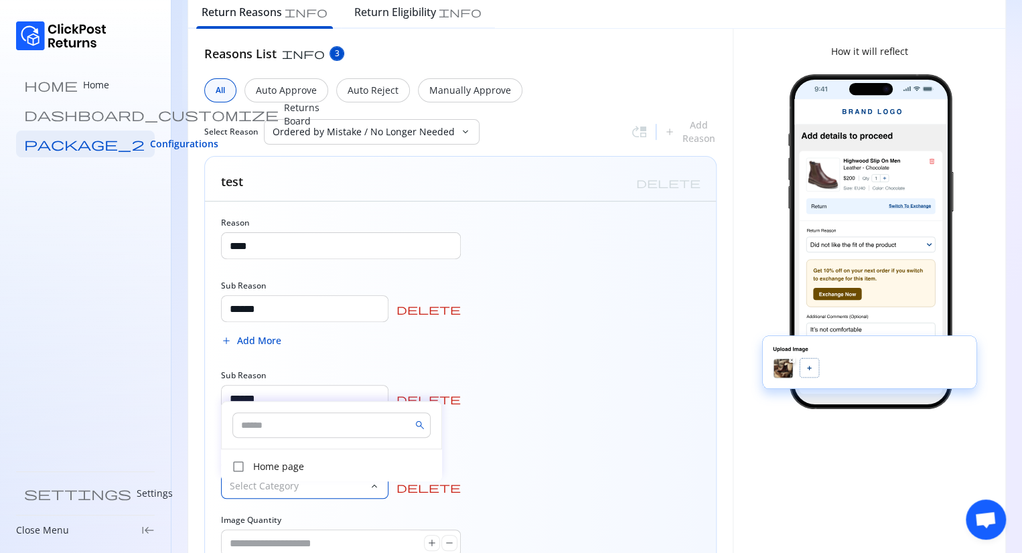
scroll to position [77, 0]
click at [328, 429] on input "text" at bounding box center [331, 425] width 198 height 25
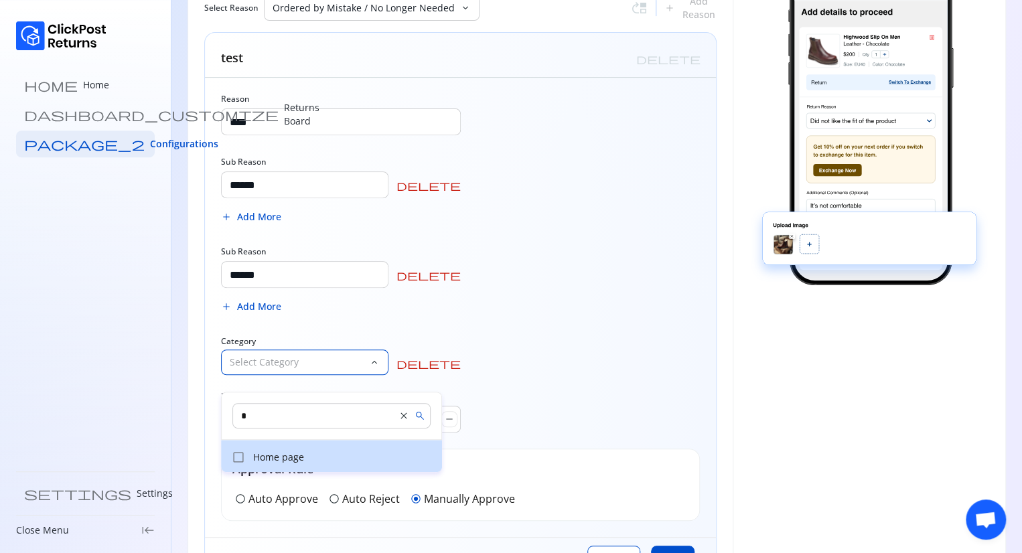
scroll to position [201, 0]
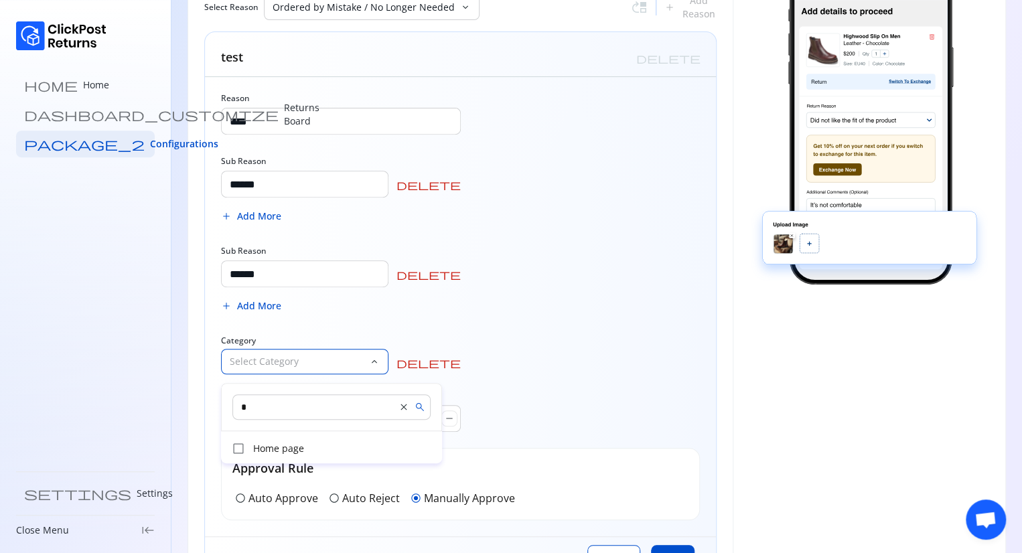
type input "*"
click at [405, 411] on span "close" at bounding box center [404, 407] width 11 height 11
click at [297, 407] on input "text" at bounding box center [331, 407] width 198 height 25
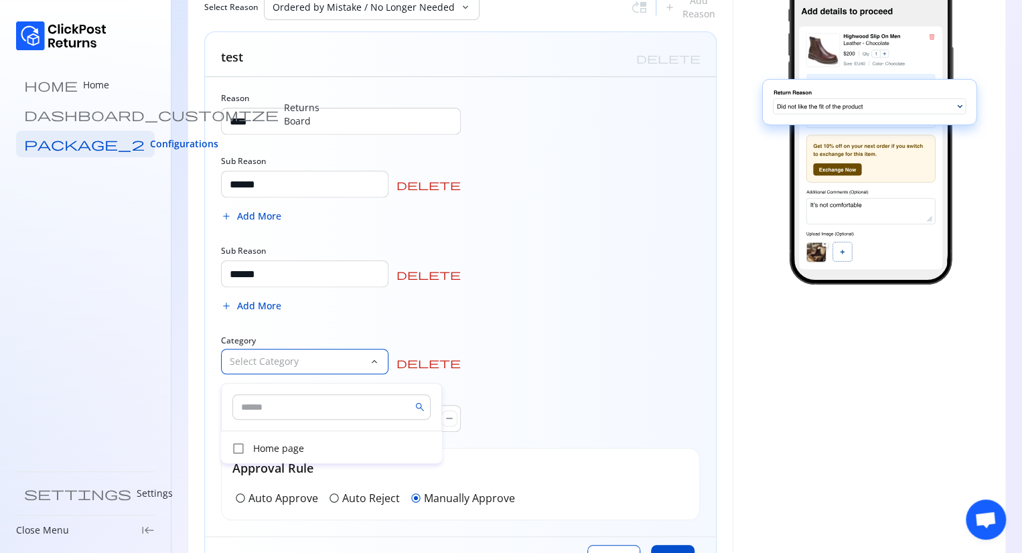
click at [297, 407] on input "text" at bounding box center [331, 407] width 198 height 25
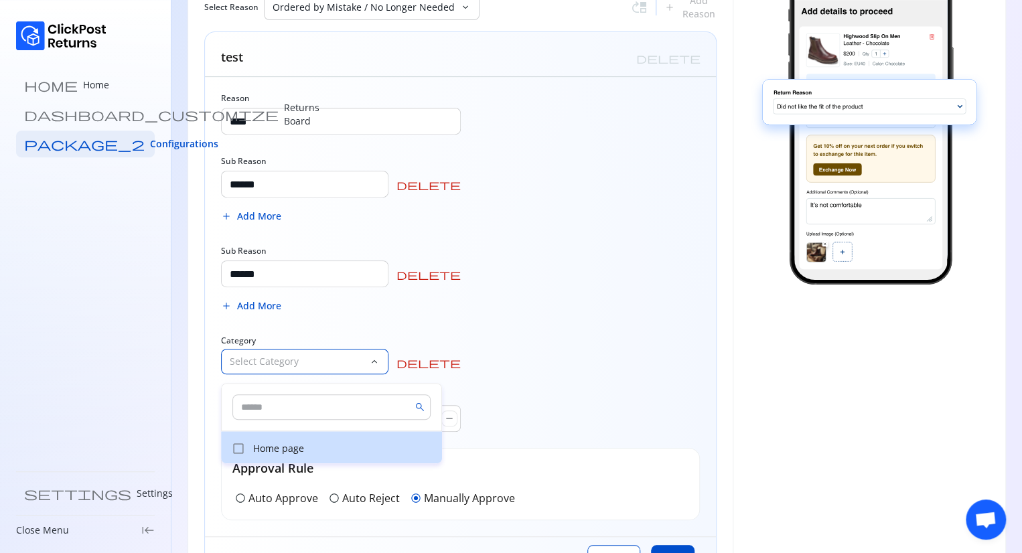
click at [295, 451] on p "Home page" at bounding box center [343, 448] width 181 height 13
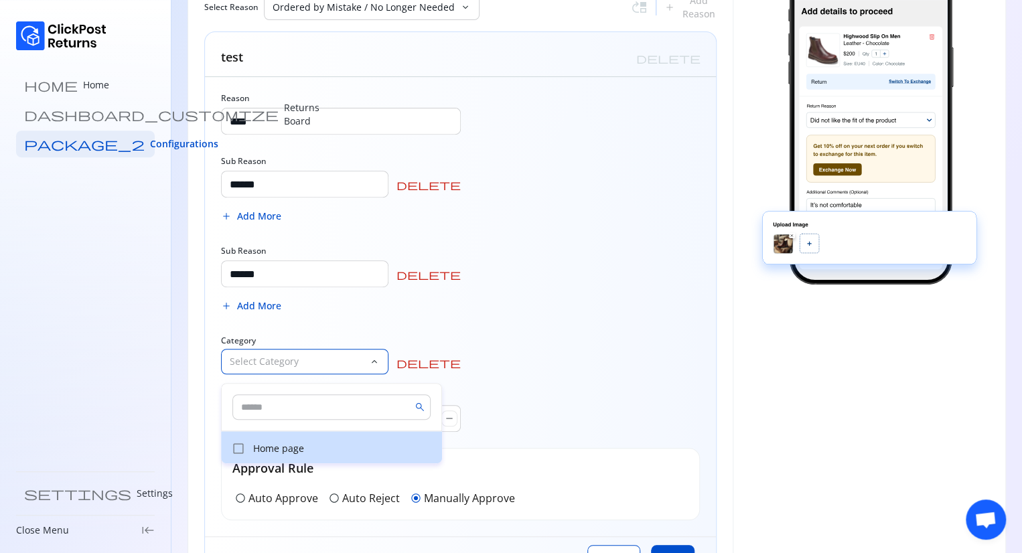
click at [295, 451] on p "Home page" at bounding box center [343, 448] width 181 height 13
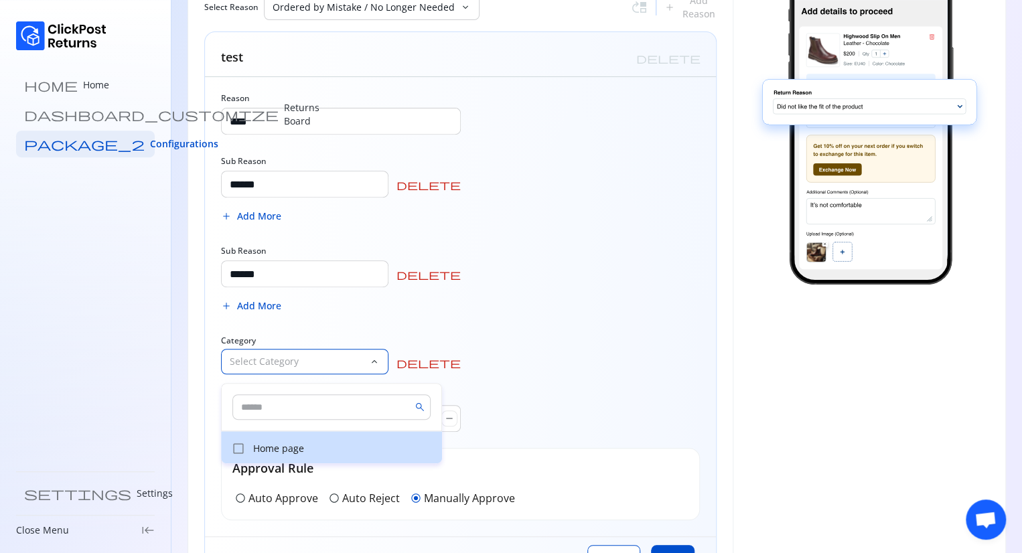
click at [295, 451] on p "Home page" at bounding box center [343, 448] width 181 height 13
click at [238, 452] on span "check_box_outline_blank" at bounding box center [238, 448] width 13 height 13
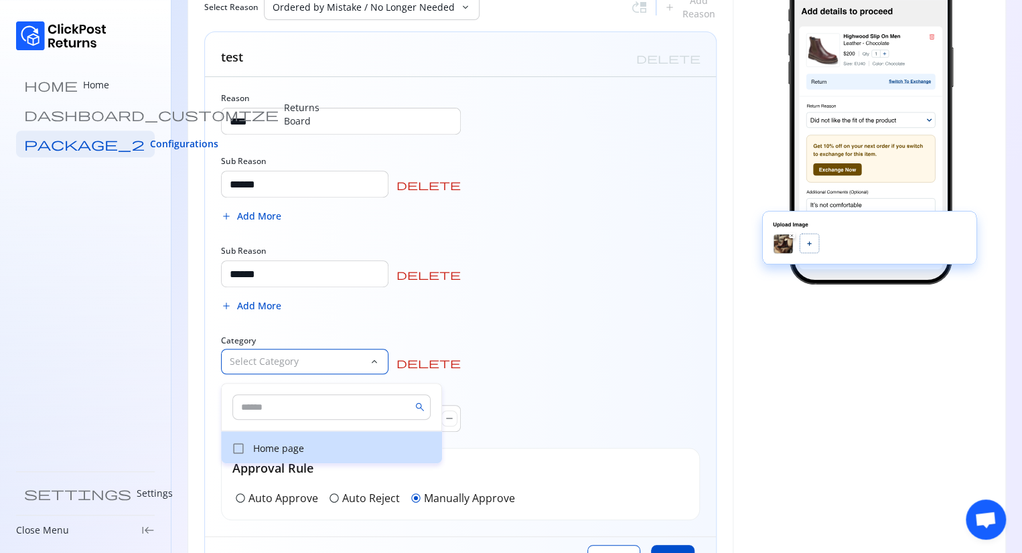
click at [271, 448] on p "Home page" at bounding box center [343, 448] width 181 height 13
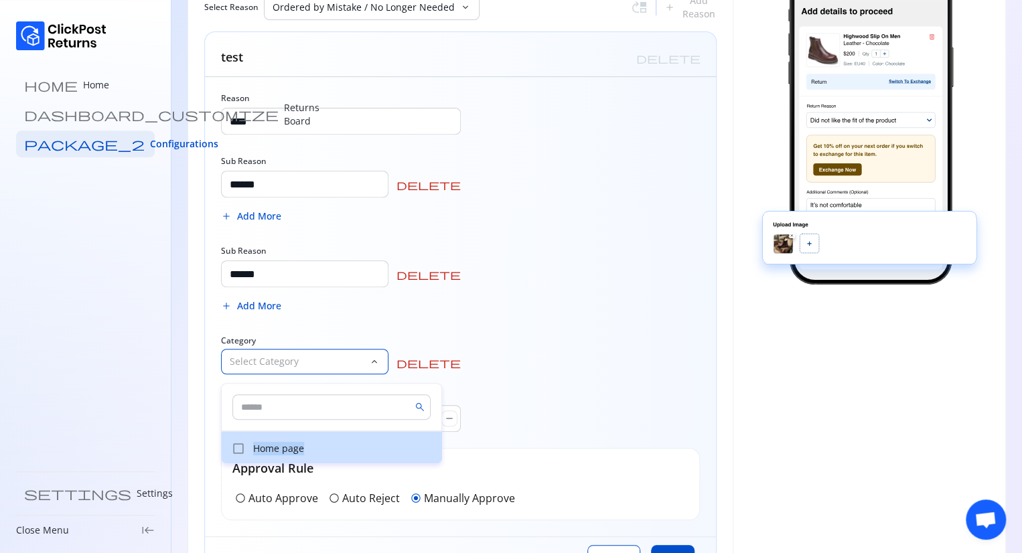
click at [271, 448] on p "Home page" at bounding box center [343, 448] width 181 height 13
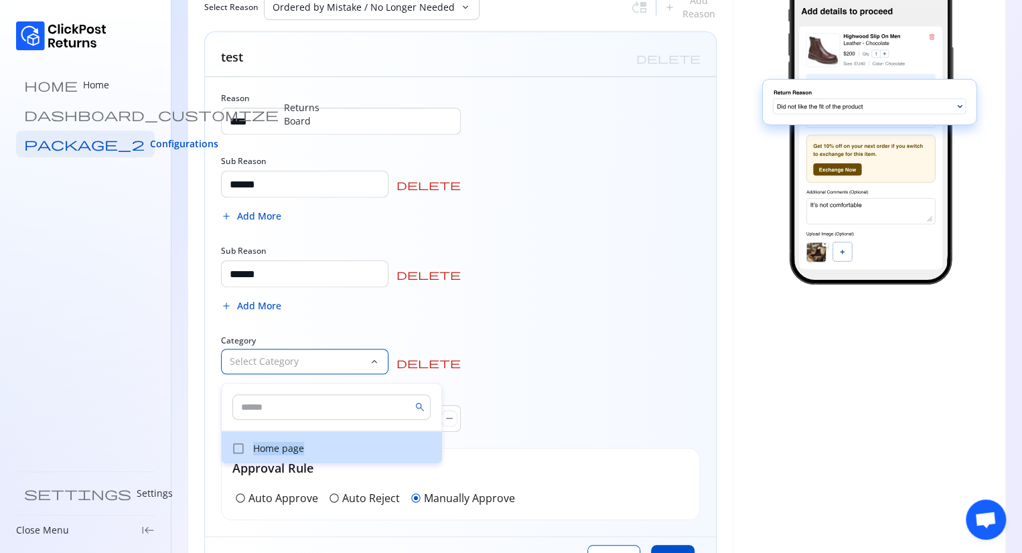
click at [271, 448] on p "Home page" at bounding box center [343, 448] width 181 height 13
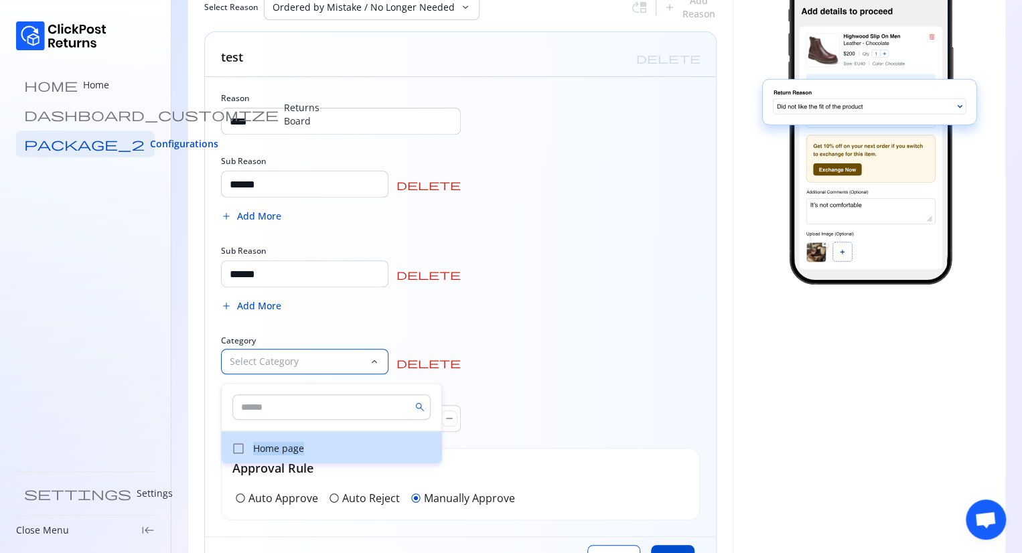
click at [271, 448] on p "Home page" at bounding box center [343, 448] width 181 height 13
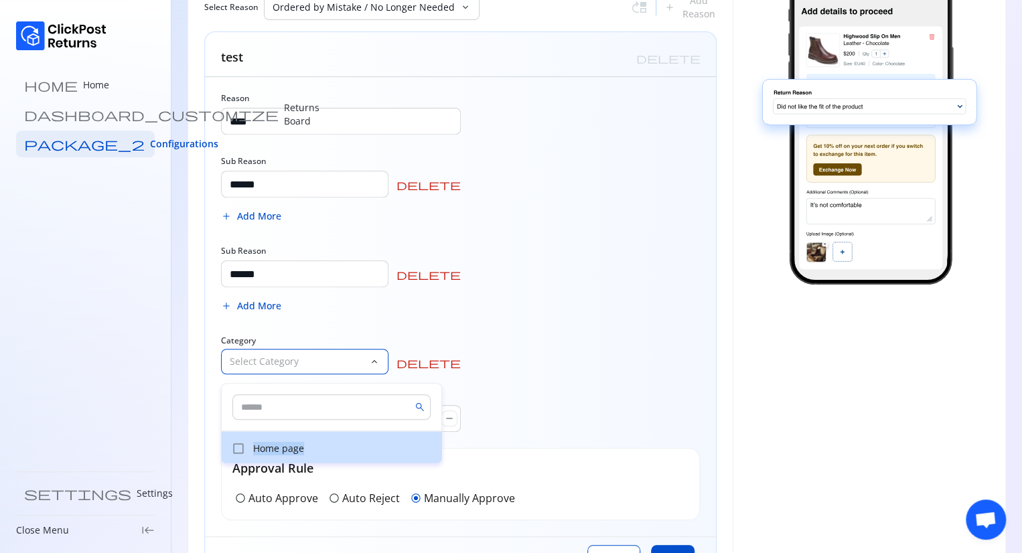
click at [271, 448] on p "Home page" at bounding box center [343, 448] width 181 height 13
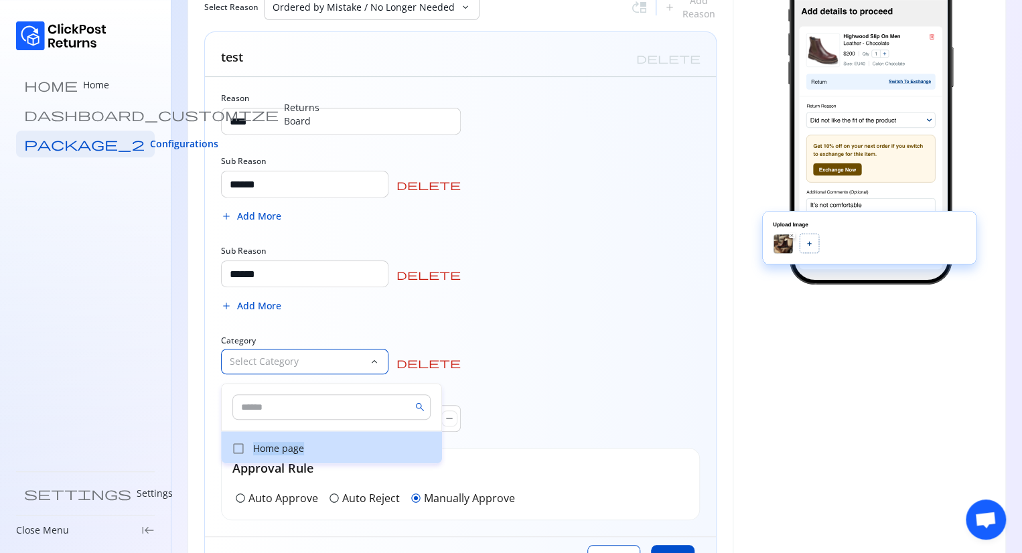
click at [271, 448] on p "Home page" at bounding box center [343, 448] width 181 height 13
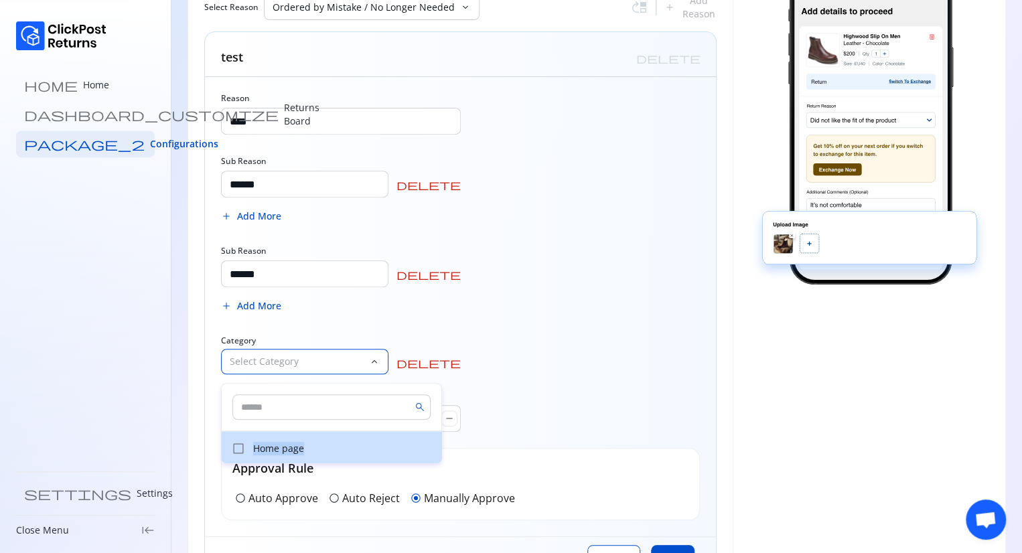
click at [271, 448] on p "Home page" at bounding box center [343, 448] width 181 height 13
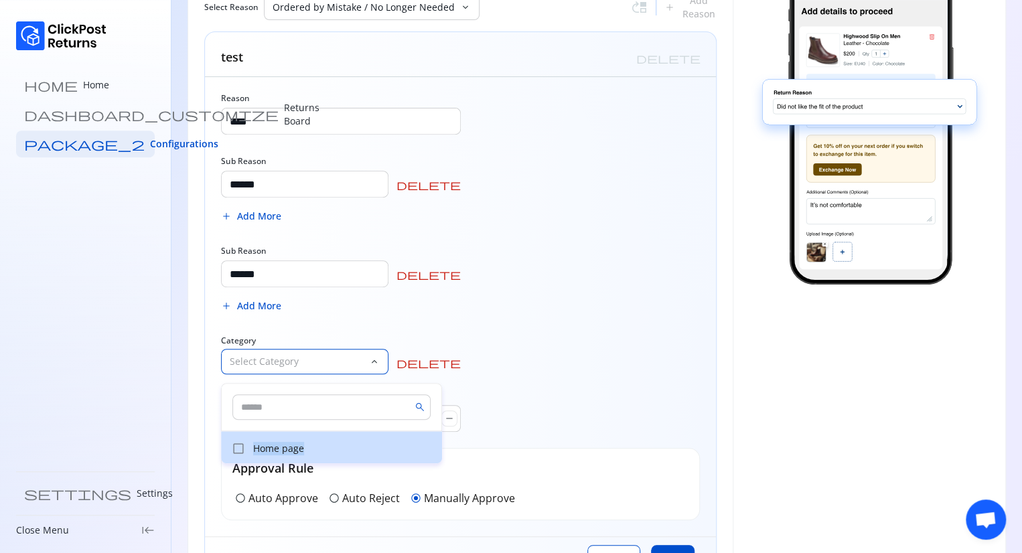
click at [241, 448] on span "check_box_outline_blank" at bounding box center [238, 448] width 13 height 13
click at [240, 449] on span "check_box_outline_blank" at bounding box center [238, 448] width 13 height 13
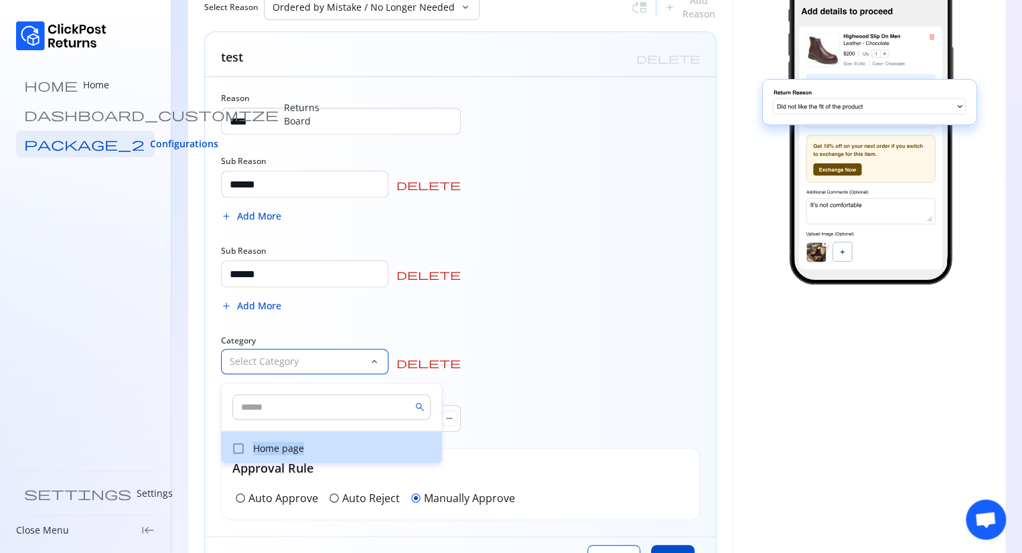
click at [240, 449] on span "check_box_outline_blank" at bounding box center [238, 448] width 13 height 13
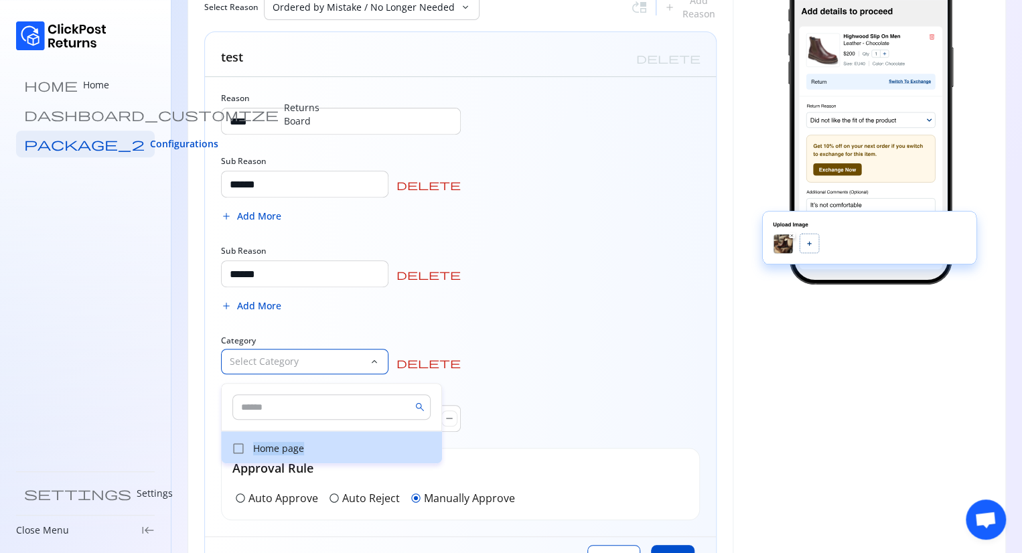
click at [240, 449] on span "check_box_outline_blank" at bounding box center [238, 448] width 13 height 13
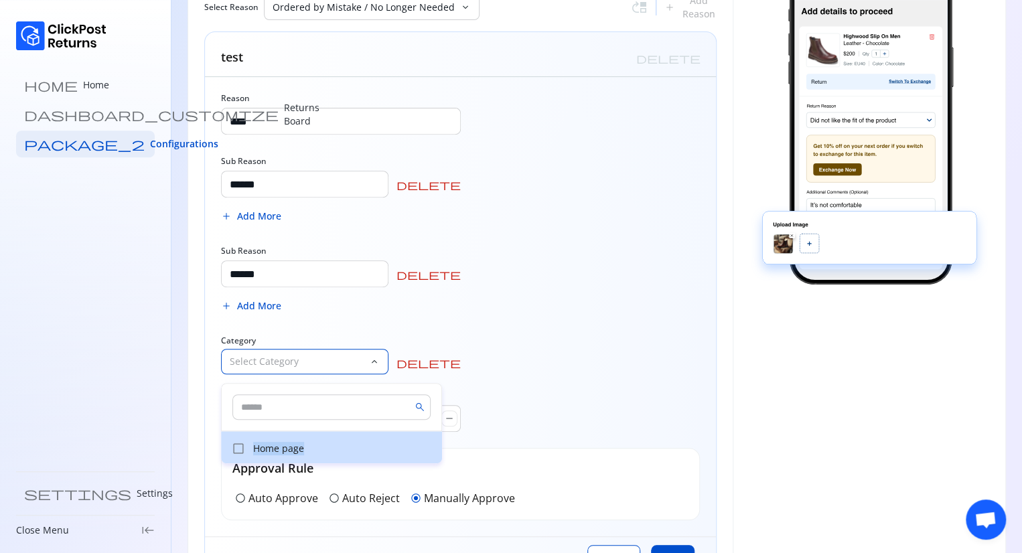
click at [240, 449] on span "check_box_outline_blank" at bounding box center [238, 448] width 13 height 13
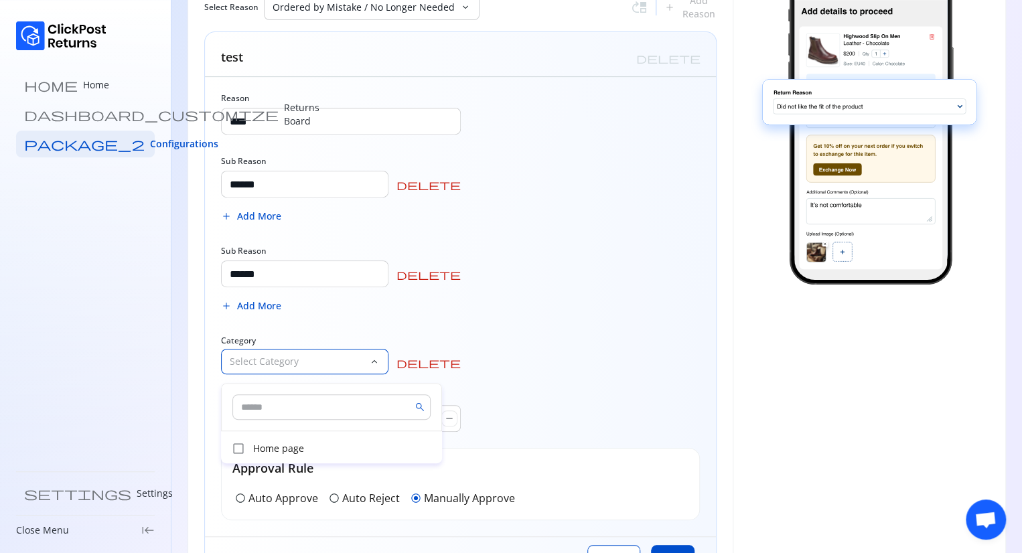
click at [285, 413] on input "text" at bounding box center [331, 407] width 198 height 25
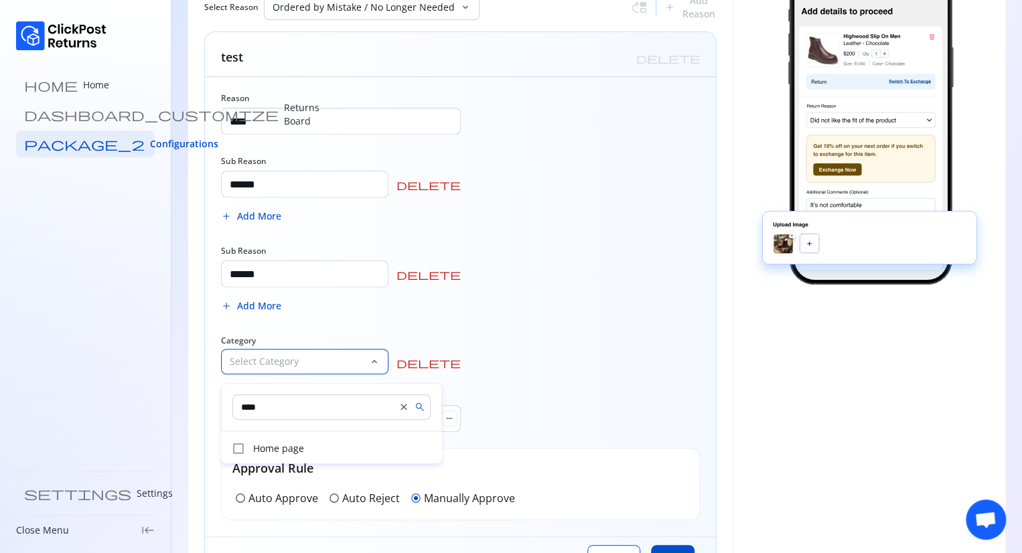
type input "****"
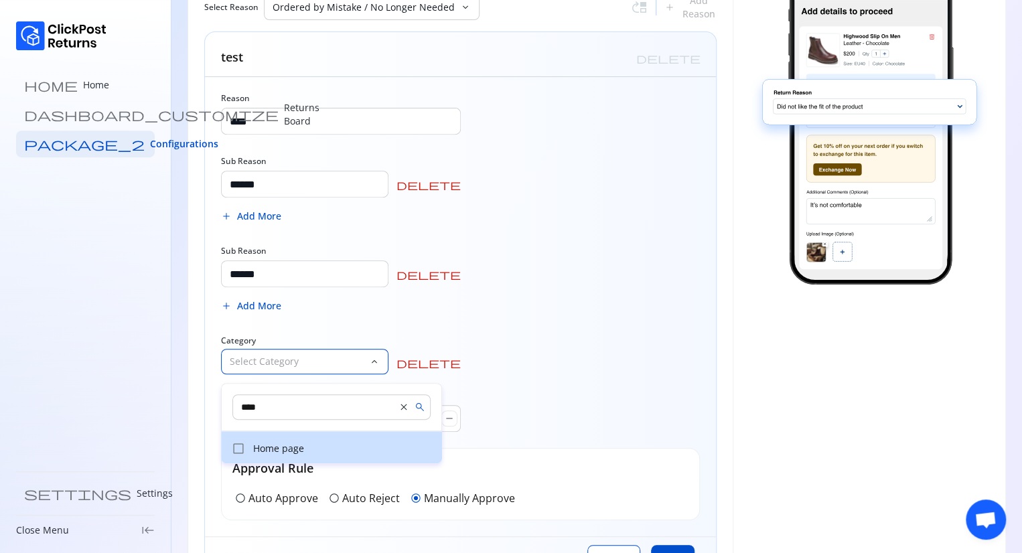
click at [238, 447] on span "check_box_outline_blank" at bounding box center [238, 448] width 13 height 13
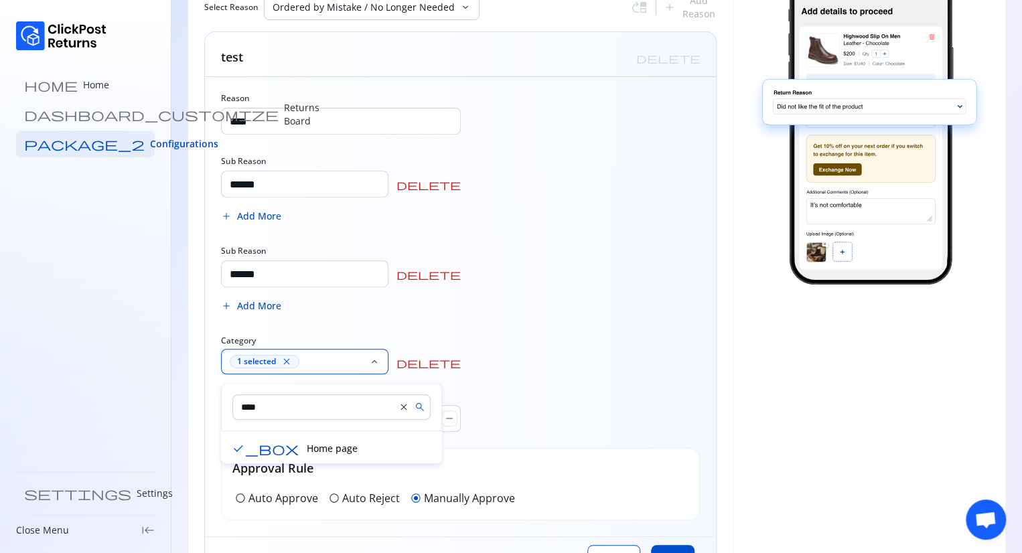
click at [238, 447] on span "check_box" at bounding box center [265, 448] width 67 height 13
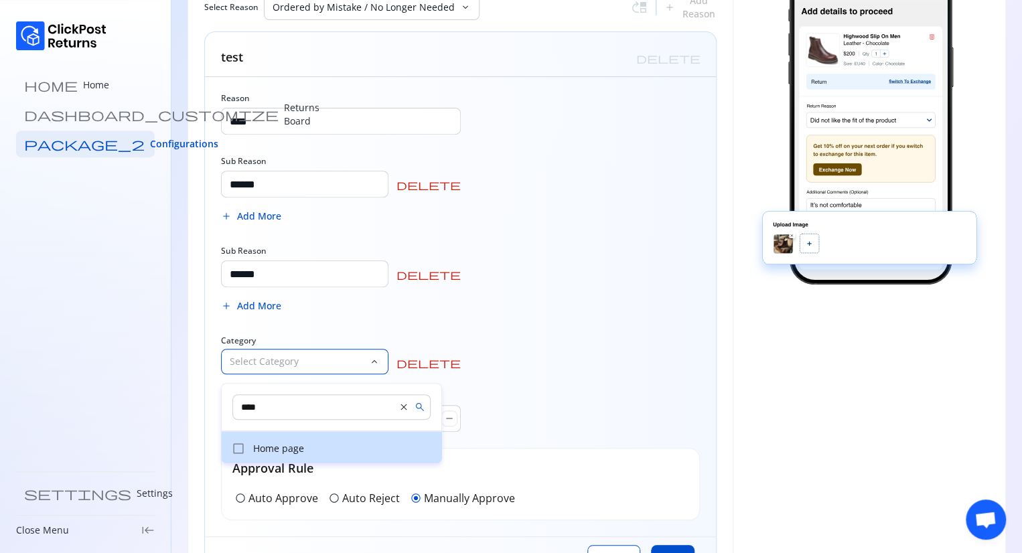
click at [238, 447] on span "check_box_outline_blank" at bounding box center [238, 448] width 13 height 13
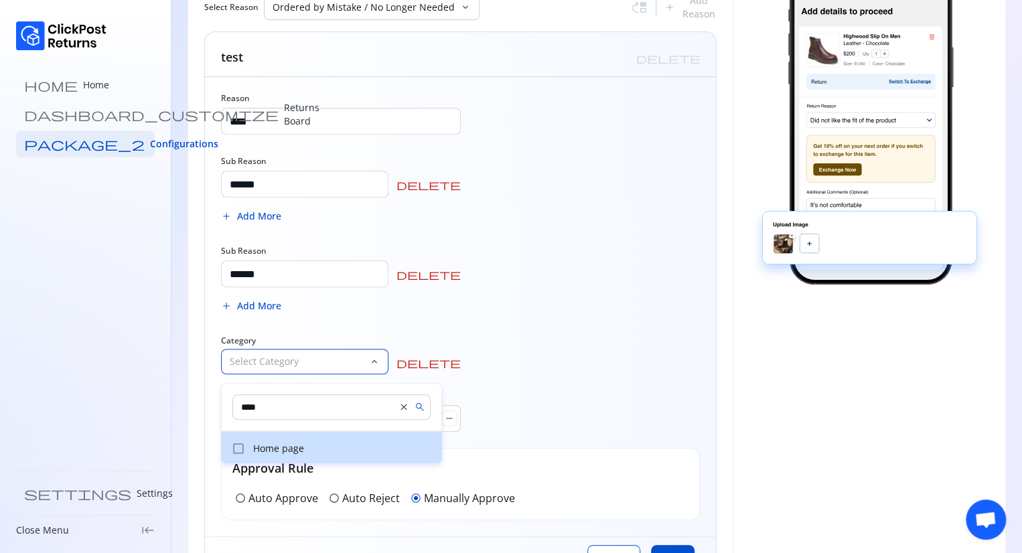
click at [238, 447] on span "check_box_outline_blank" at bounding box center [238, 448] width 13 height 13
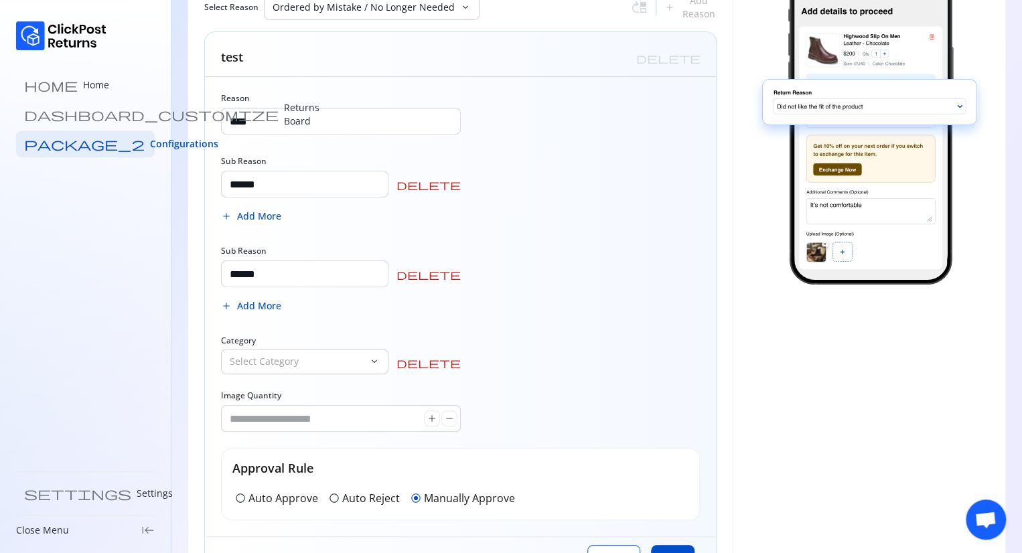
click at [750, 156] on img at bounding box center [870, 117] width 240 height 335
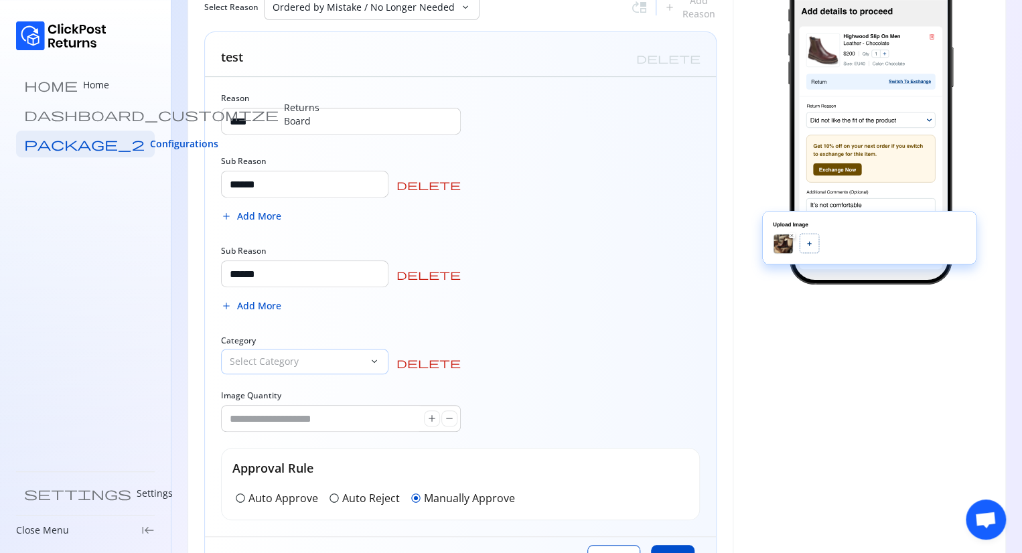
click at [340, 365] on p "Select Category" at bounding box center [297, 361] width 134 height 13
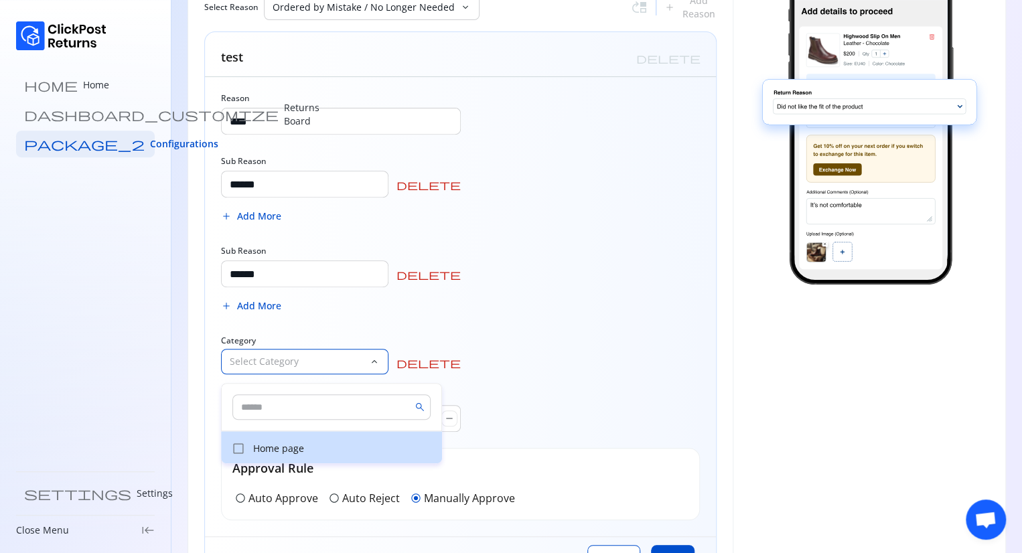
click at [244, 456] on span "check_box_outline_blank" at bounding box center [238, 448] width 13 height 13
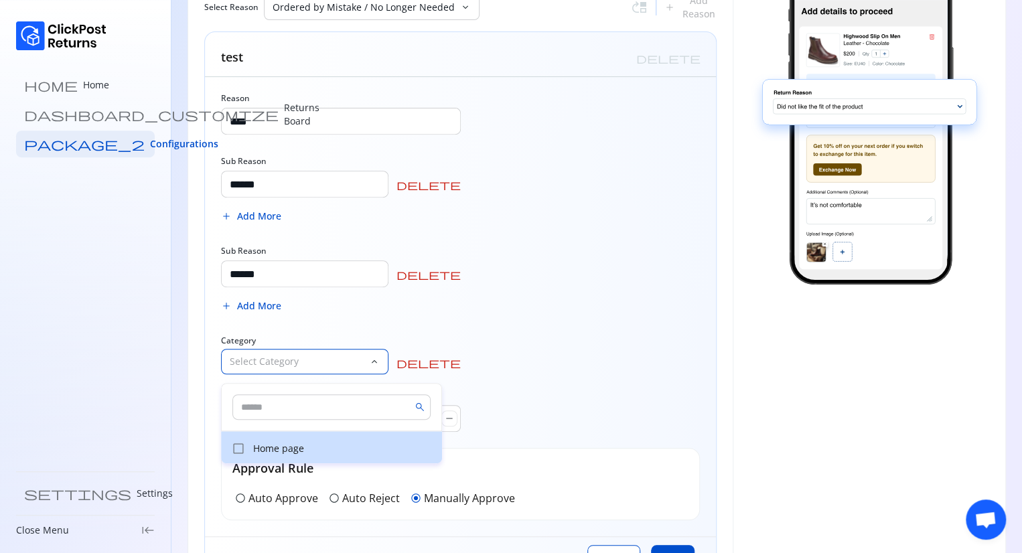
click at [244, 456] on span "check_box_outline_blank" at bounding box center [238, 448] width 13 height 13
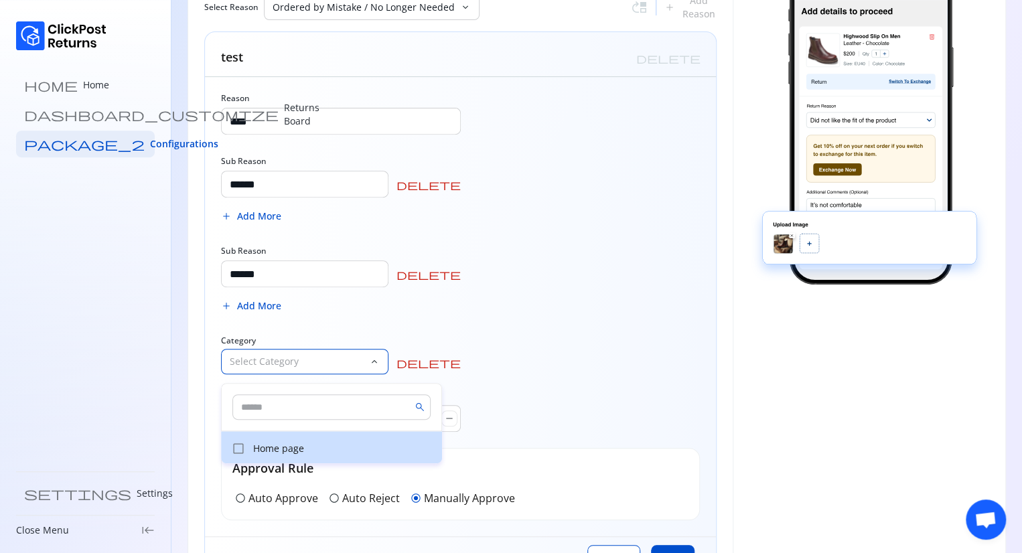
click at [244, 456] on span "check_box_outline_blank" at bounding box center [238, 448] width 13 height 13
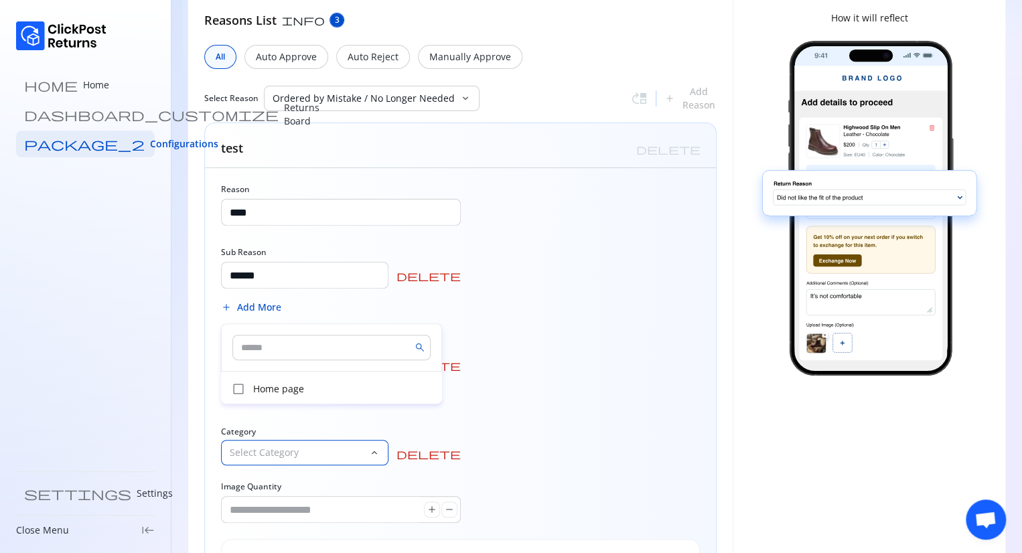
scroll to position [260, 0]
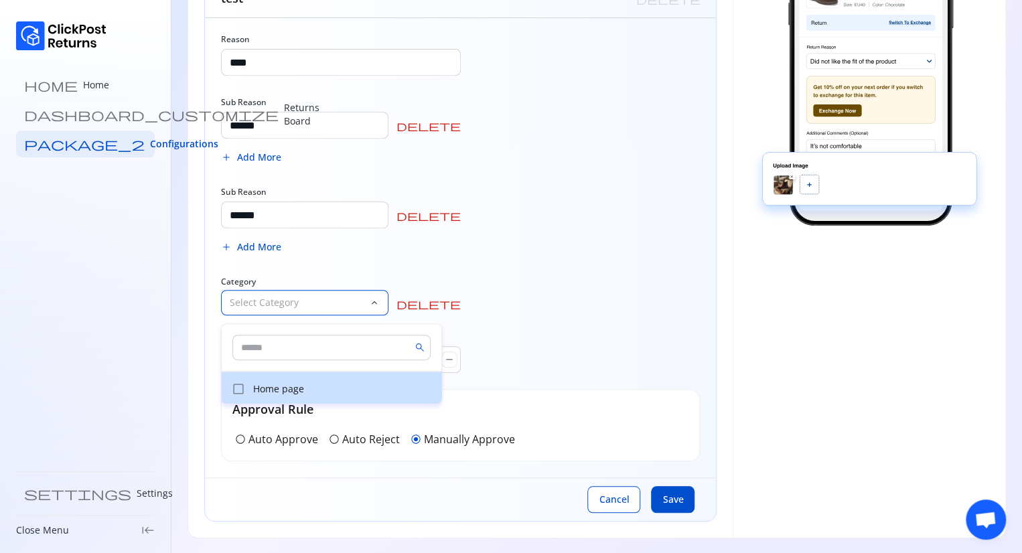
click at [237, 388] on span "check_box_outline_blank" at bounding box center [238, 389] width 13 height 13
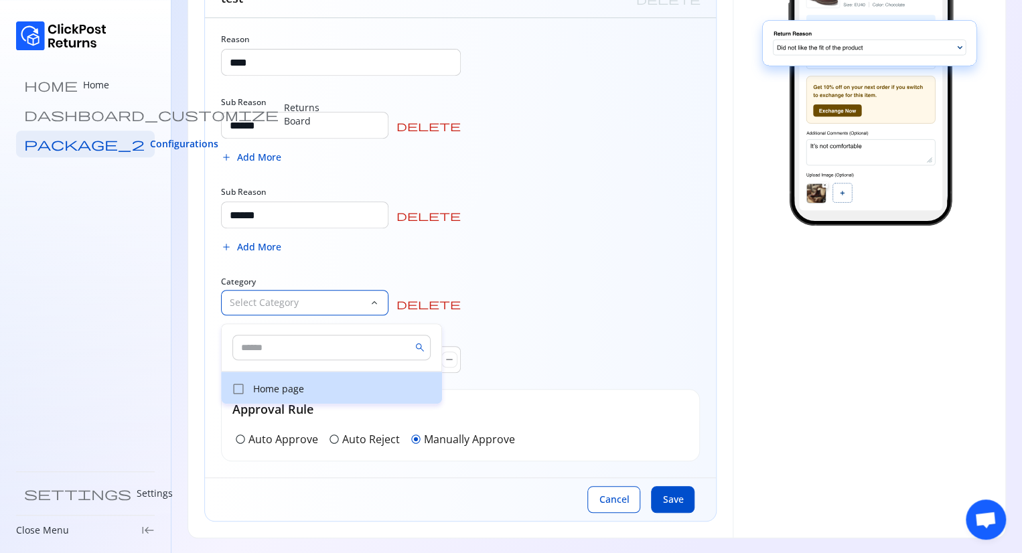
click at [237, 388] on span "check_box_outline_blank" at bounding box center [238, 389] width 13 height 13
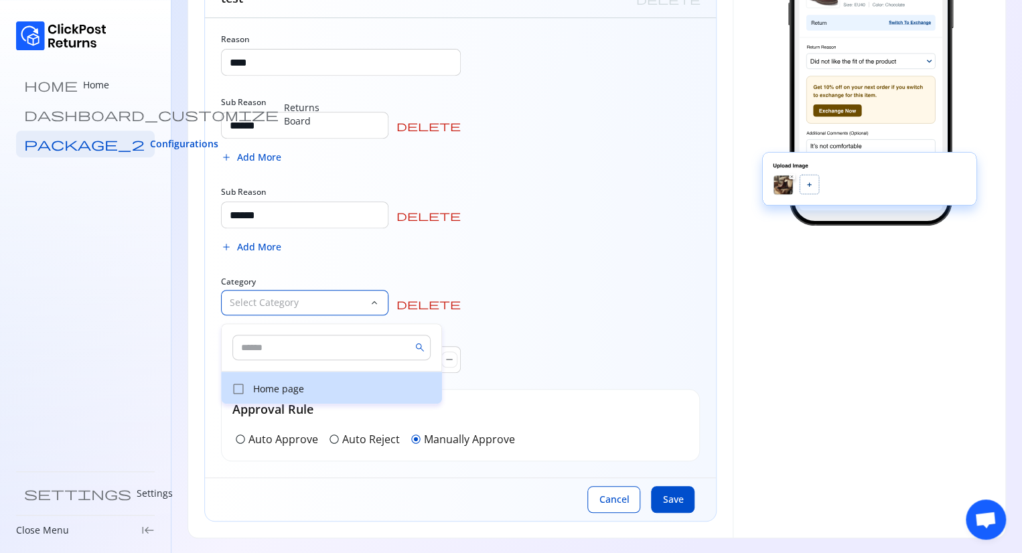
click at [271, 389] on p "Home page" at bounding box center [343, 389] width 181 height 13
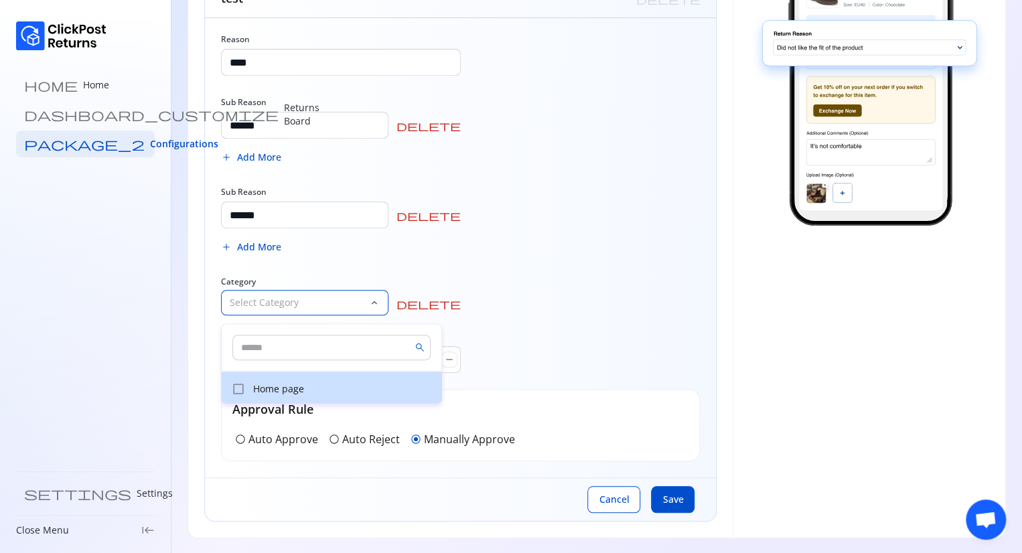
click at [271, 389] on p "Home page" at bounding box center [343, 389] width 181 height 13
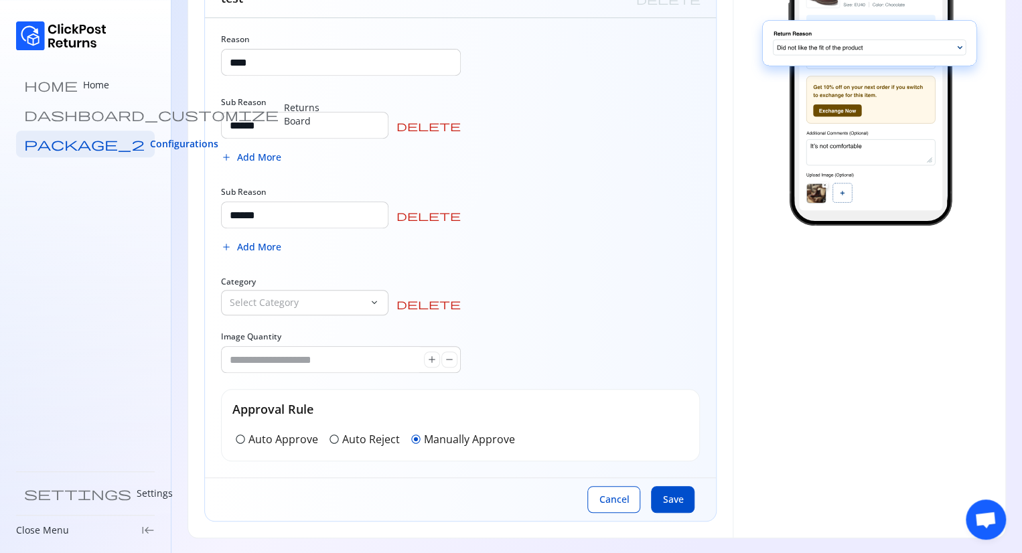
click at [456, 299] on span "delete" at bounding box center [429, 304] width 64 height 11
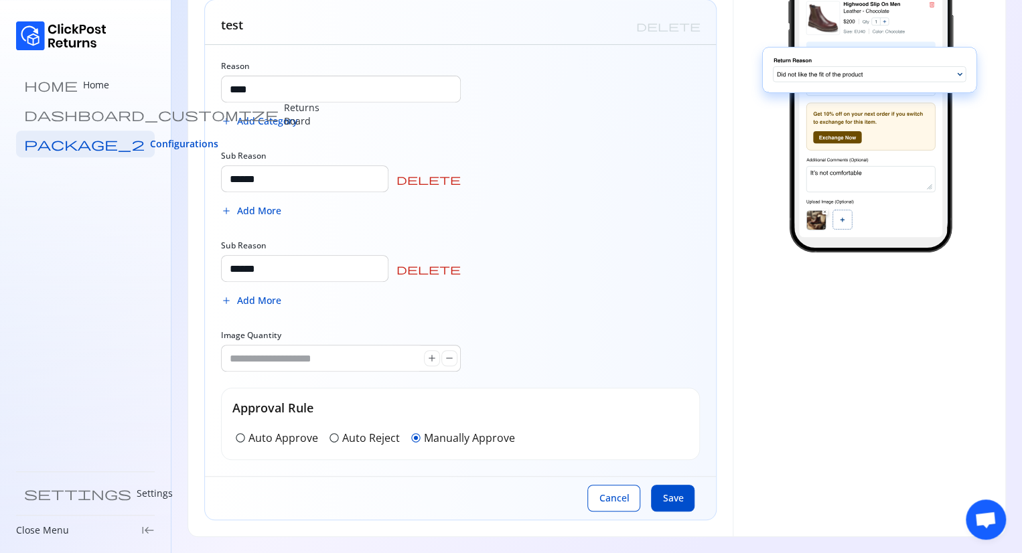
scroll to position [232, 0]
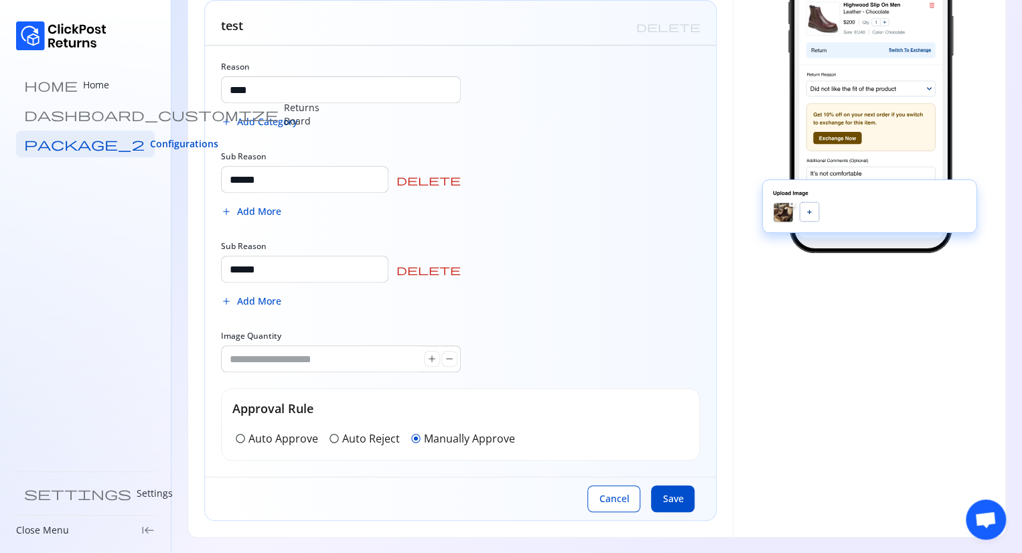
click at [452, 266] on span "delete" at bounding box center [429, 270] width 64 height 11
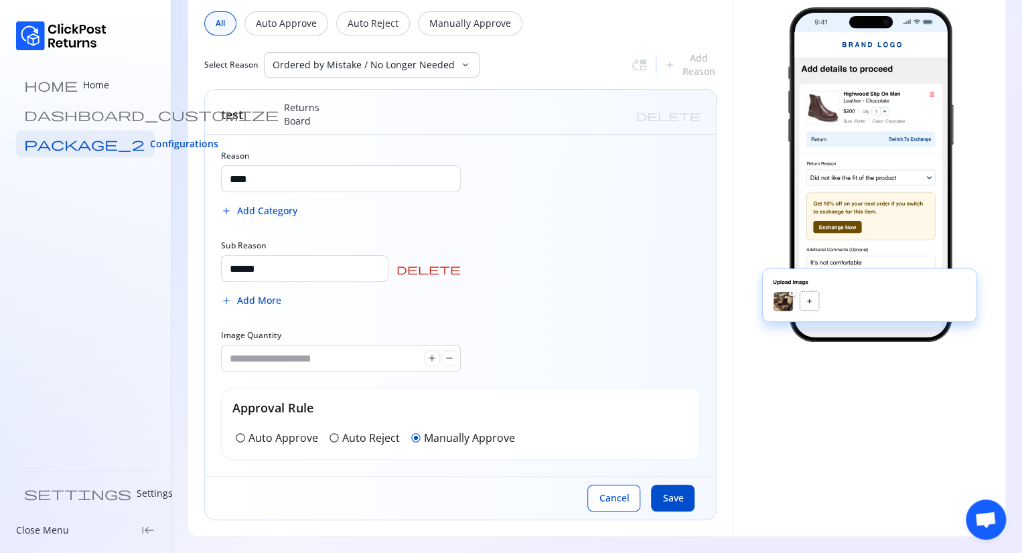
scroll to position [142, 0]
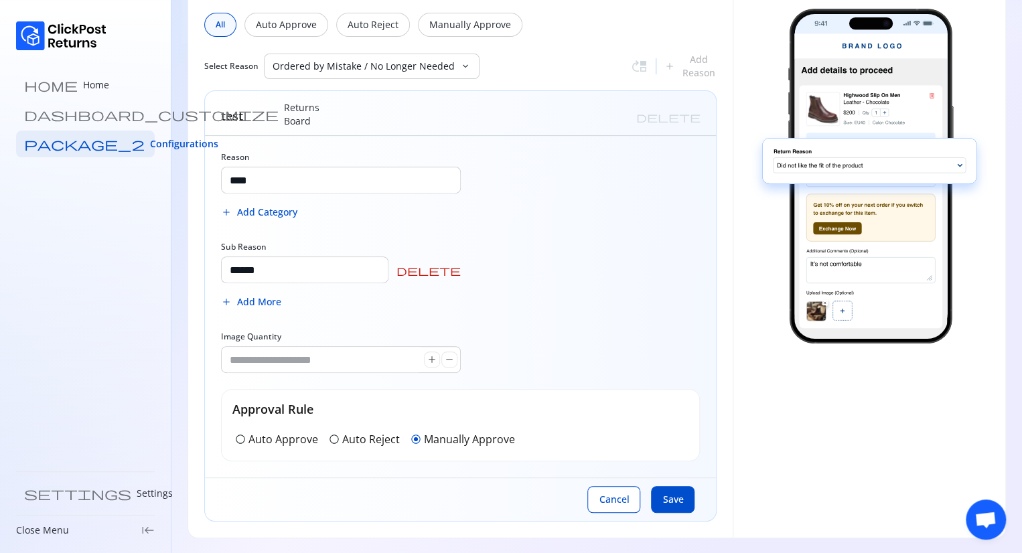
click at [452, 266] on span "delete" at bounding box center [429, 270] width 64 height 11
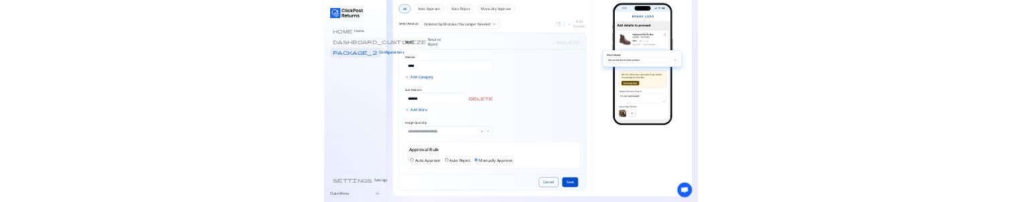
scroll to position [53, 0]
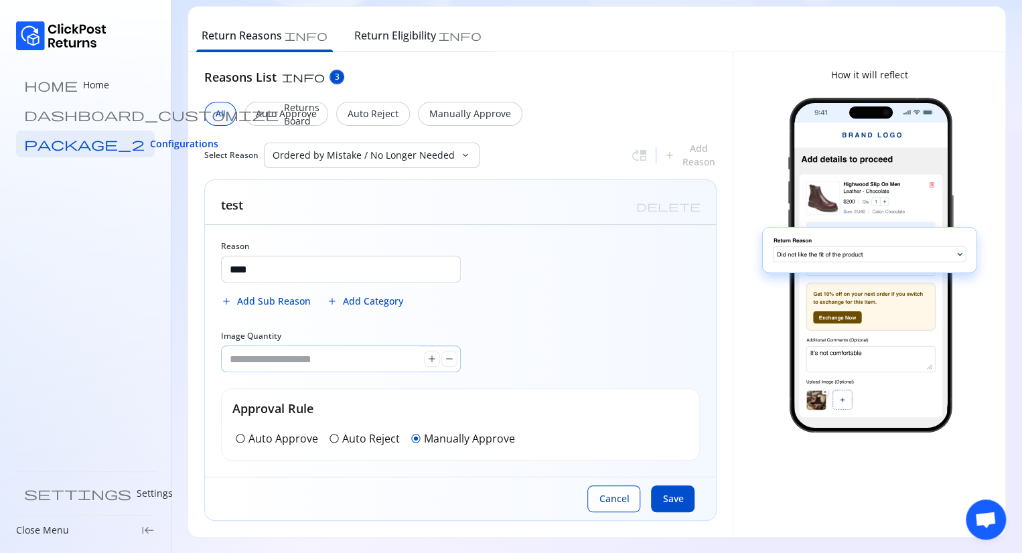
click at [295, 365] on input "*" at bounding box center [323, 358] width 202 height 25
click at [434, 356] on span "add" at bounding box center [432, 359] width 11 height 11
type input "*"
click at [311, 357] on input "*" at bounding box center [323, 358] width 202 height 25
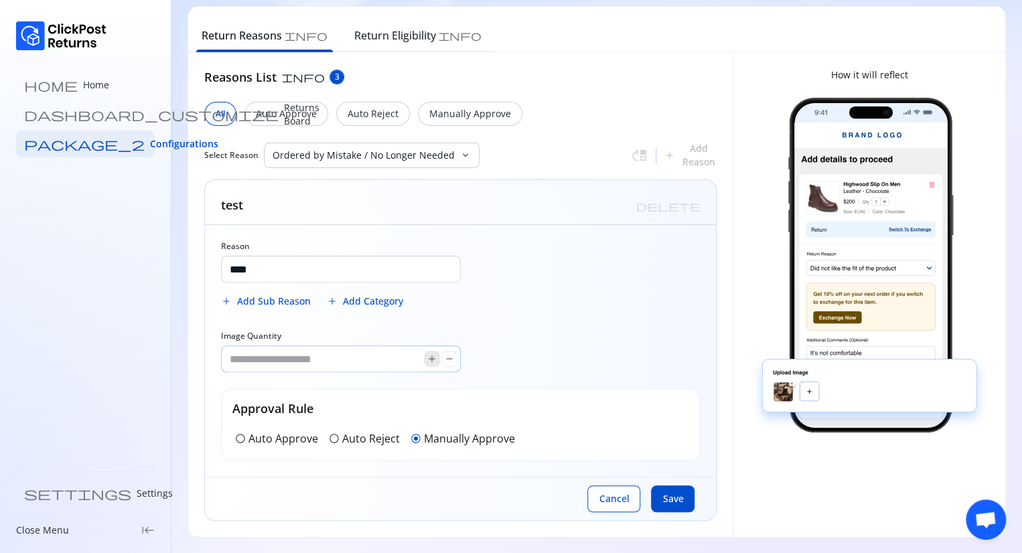
click at [429, 360] on span "add" at bounding box center [432, 359] width 11 height 11
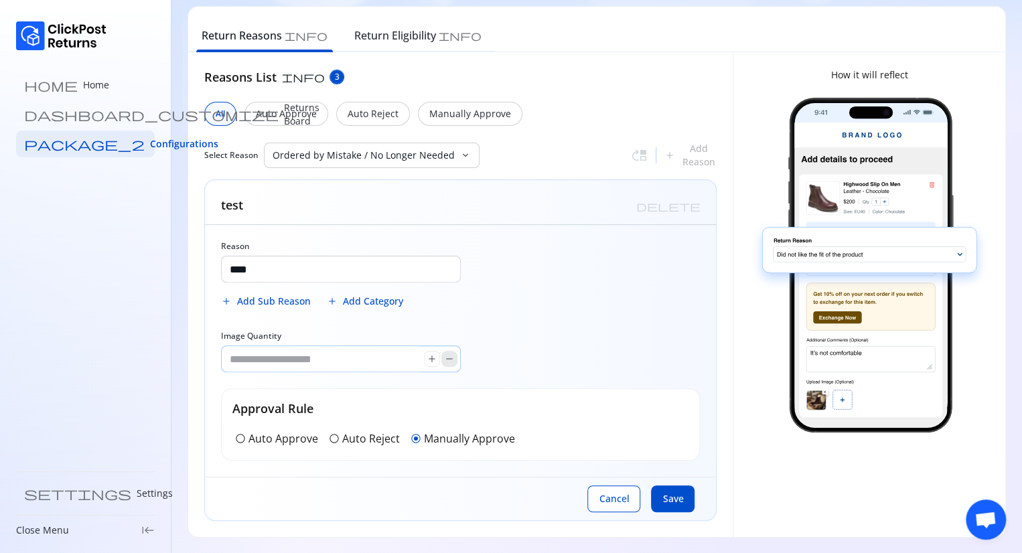
click at [450, 357] on span "remove" at bounding box center [449, 359] width 11 height 11
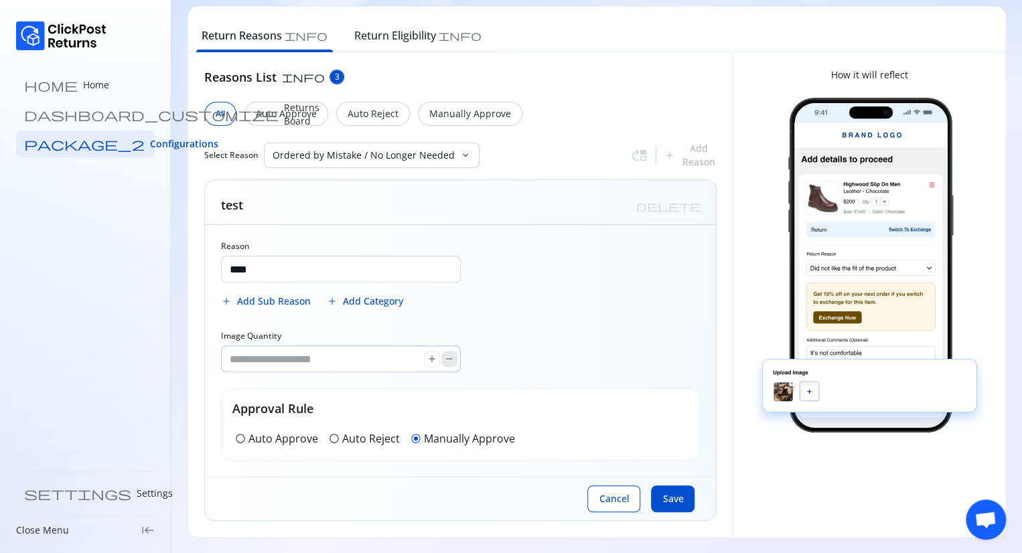
click at [450, 357] on span "remove" at bounding box center [449, 359] width 11 height 11
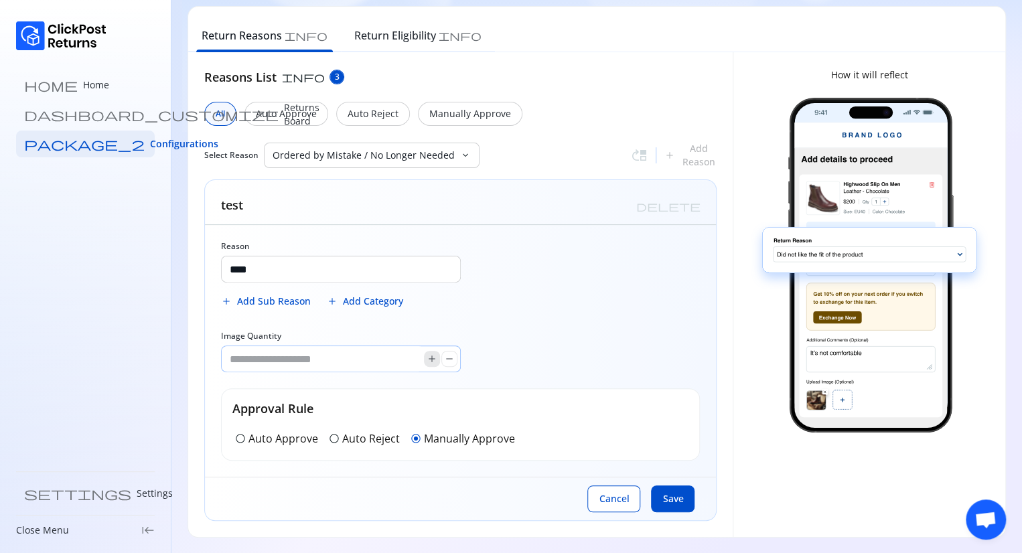
click at [432, 360] on span "add" at bounding box center [432, 359] width 11 height 11
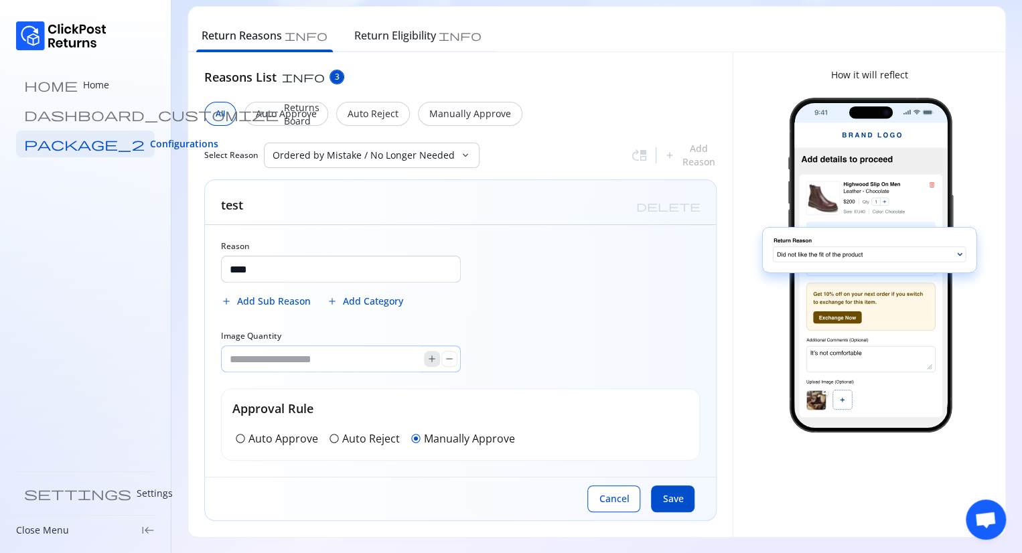
type input "*"
click at [432, 360] on span "add" at bounding box center [432, 359] width 11 height 11
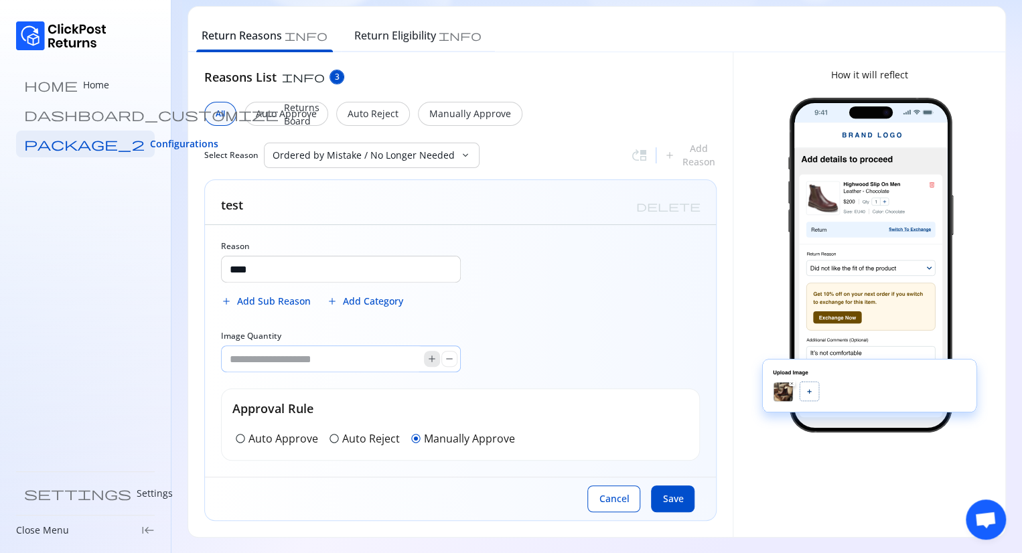
click at [432, 360] on span "add" at bounding box center [432, 359] width 11 height 11
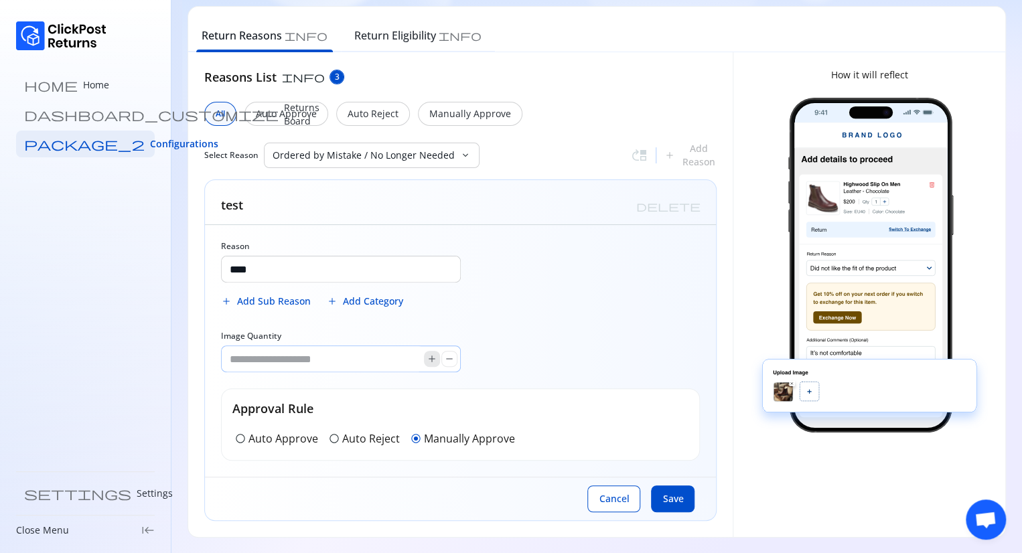
click at [432, 360] on span "add" at bounding box center [432, 359] width 11 height 11
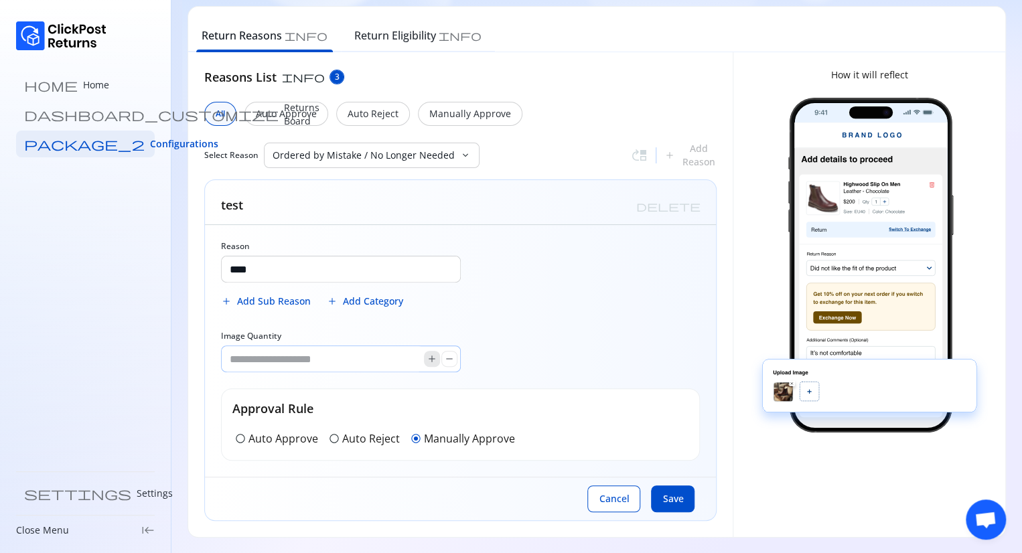
click at [432, 360] on span "add" at bounding box center [432, 359] width 11 height 11
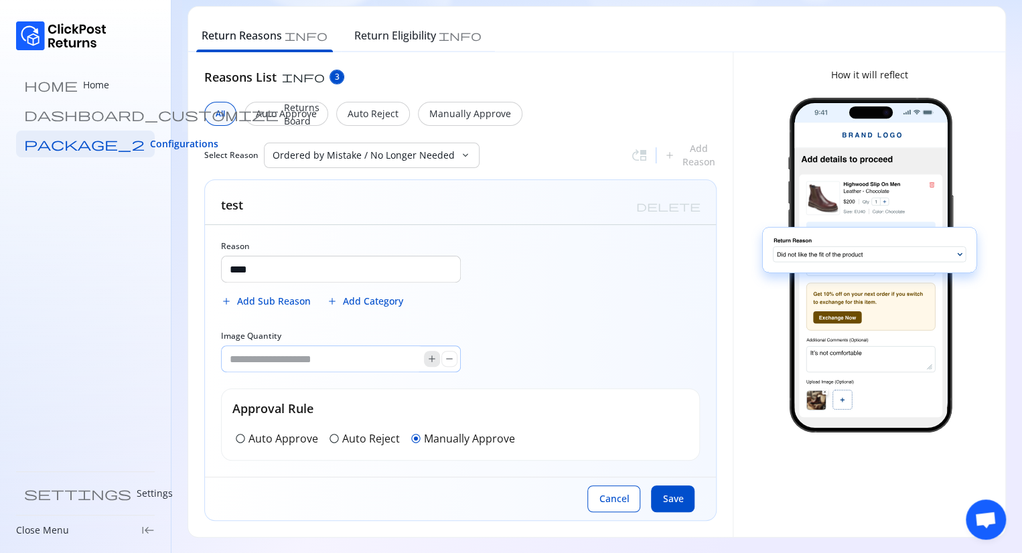
click at [432, 360] on span "add" at bounding box center [432, 359] width 11 height 11
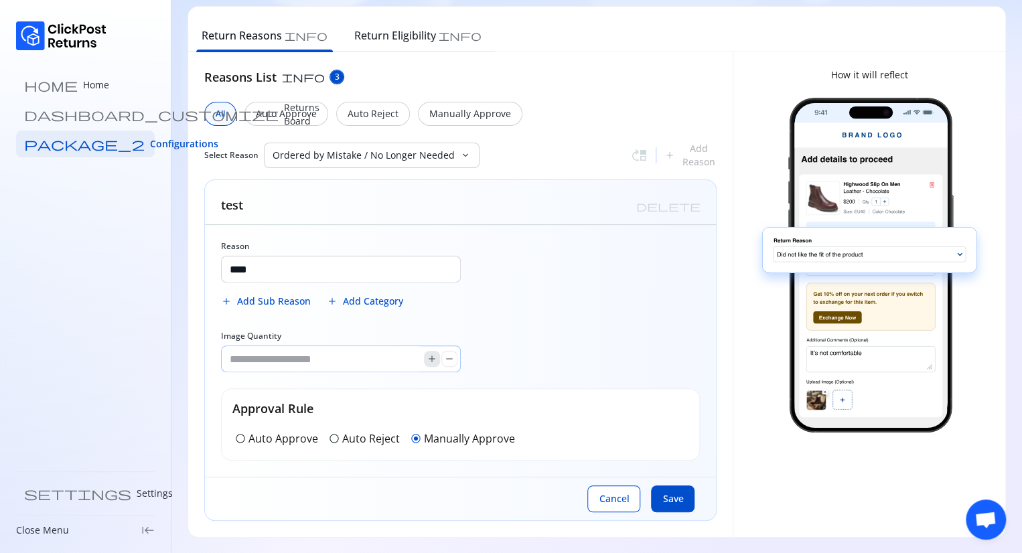
click at [432, 360] on span "add" at bounding box center [432, 359] width 11 height 11
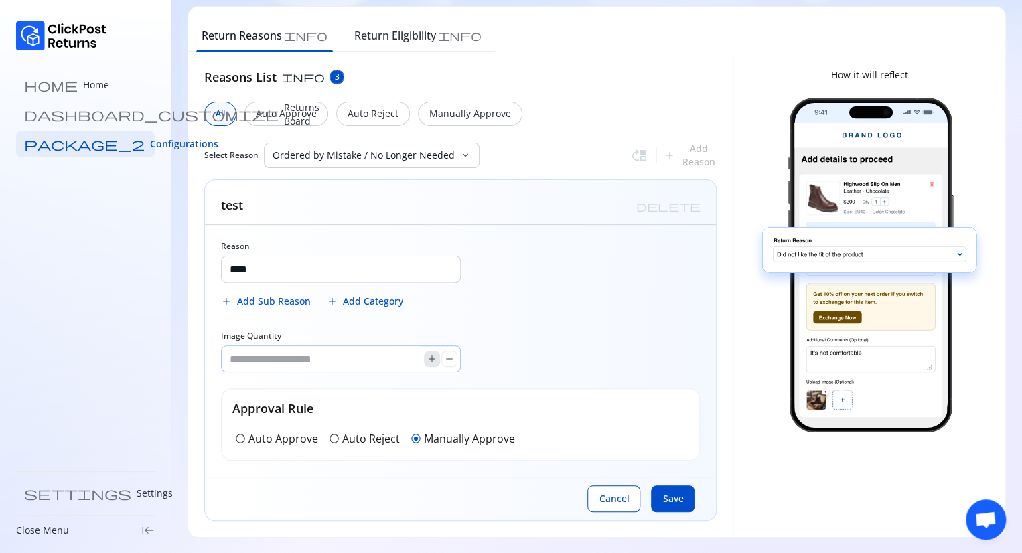
click at [432, 360] on span "add" at bounding box center [432, 359] width 11 height 11
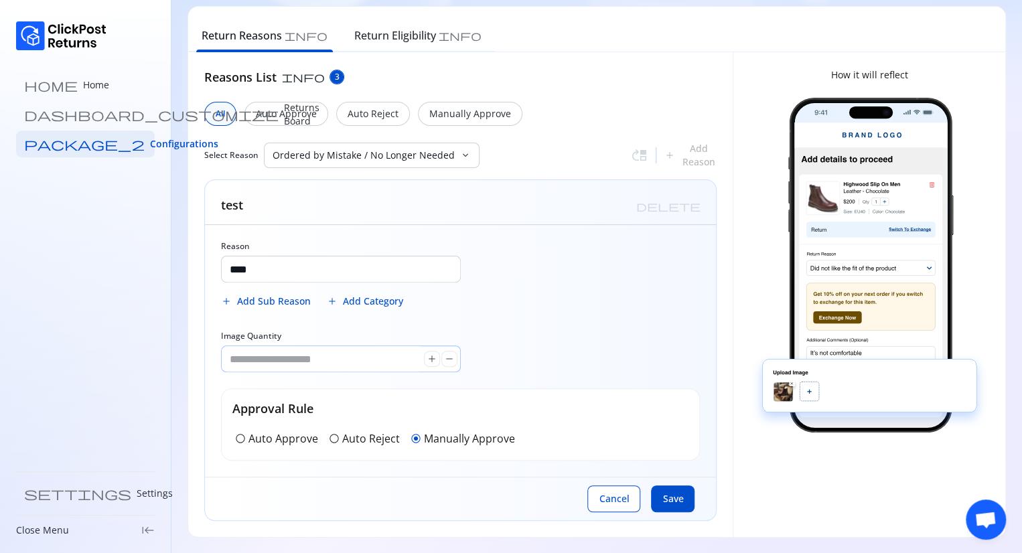
click at [318, 362] on input "*" at bounding box center [323, 358] width 202 height 25
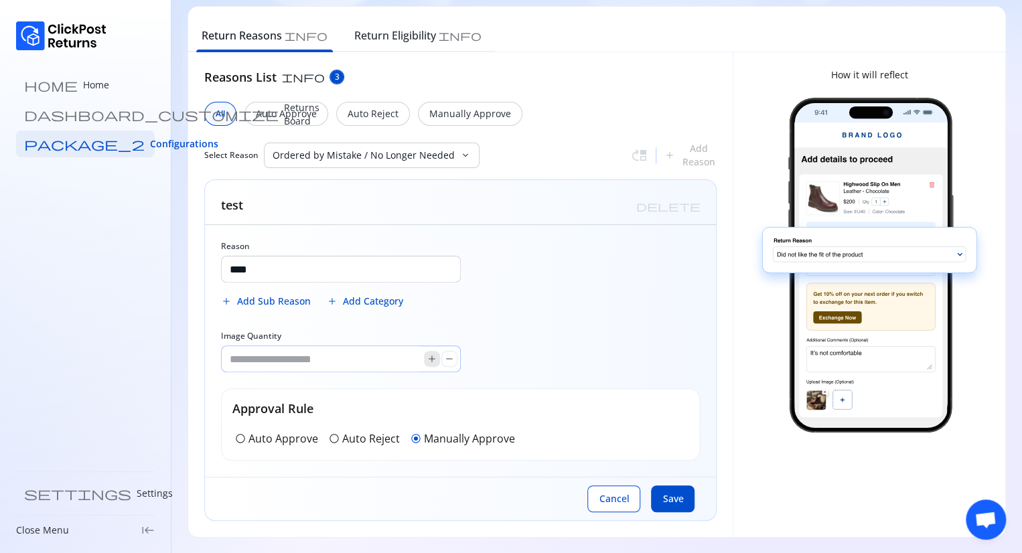
click at [428, 360] on span "add" at bounding box center [432, 359] width 11 height 11
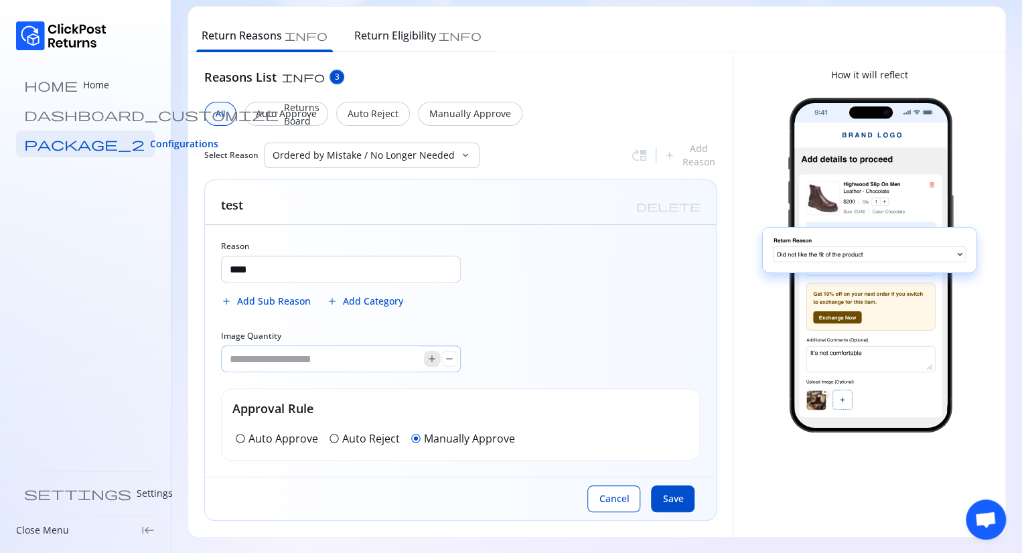
click at [428, 360] on span "add" at bounding box center [432, 359] width 11 height 11
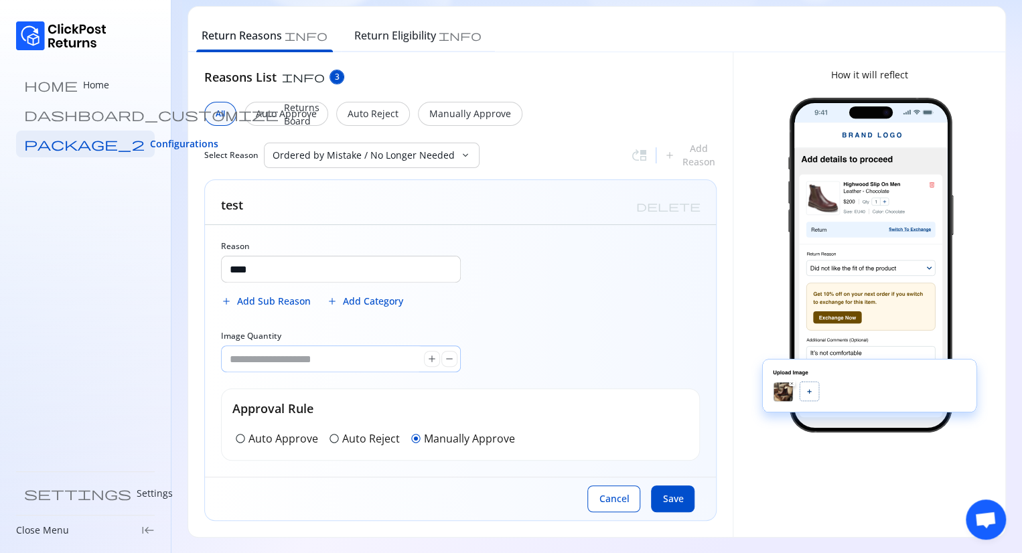
click at [342, 357] on input "*" at bounding box center [323, 358] width 202 height 25
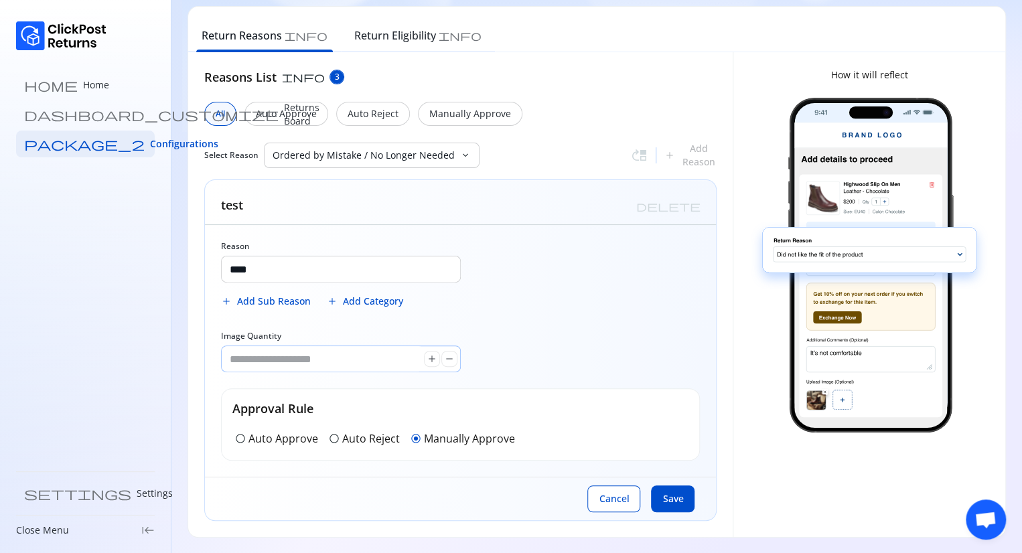
type input "*"
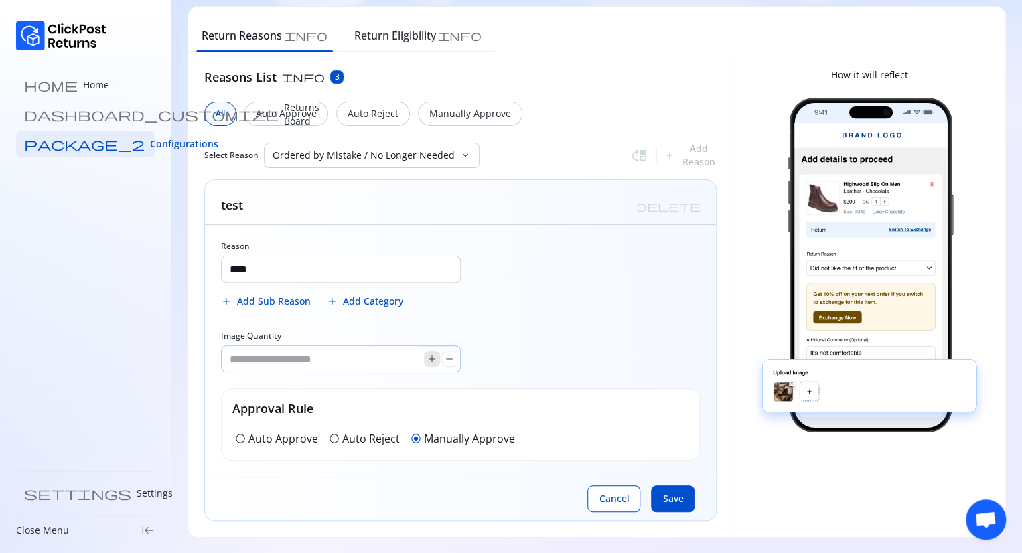
click at [427, 358] on span "add" at bounding box center [432, 359] width 11 height 11
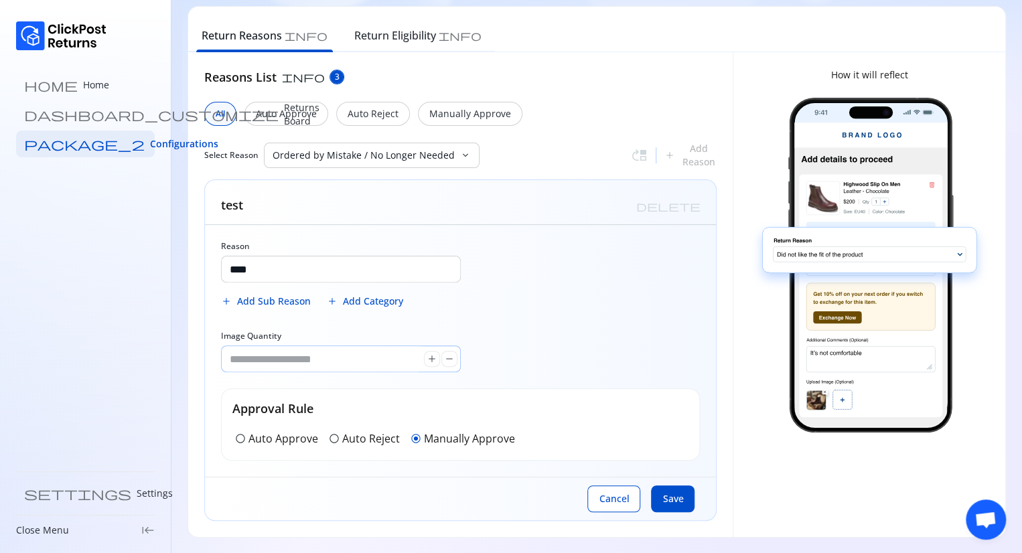
click at [370, 362] on input "*" at bounding box center [323, 358] width 202 height 25
click at [431, 361] on span "add" at bounding box center [432, 359] width 11 height 11
type input "*"
click at [431, 361] on span "add" at bounding box center [432, 359] width 11 height 11
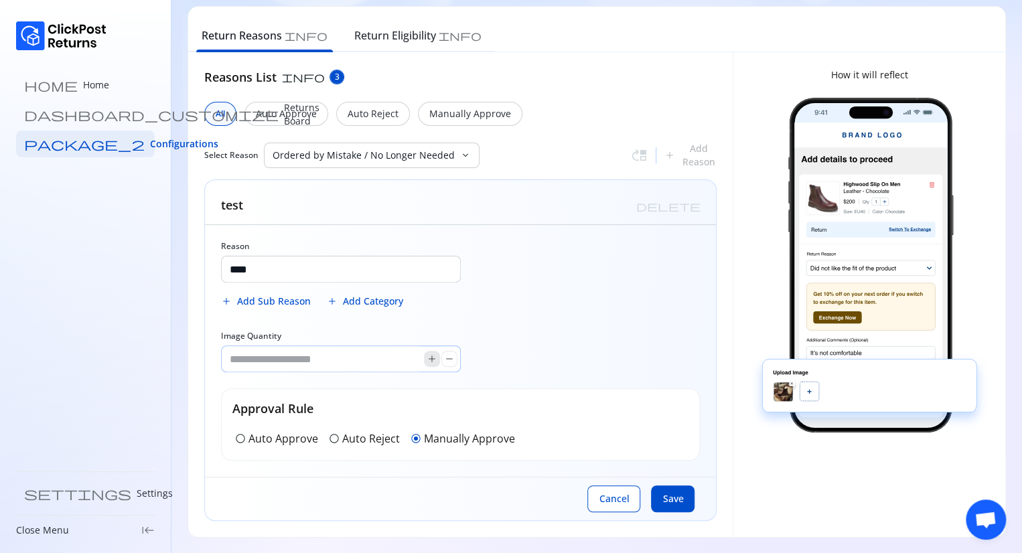
click at [431, 361] on span "add" at bounding box center [432, 359] width 11 height 11
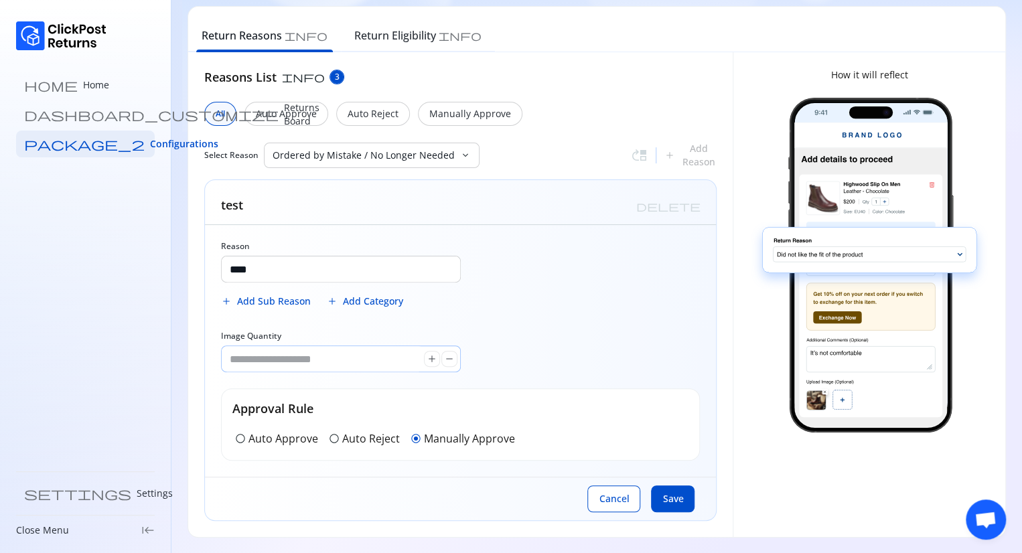
click at [311, 362] on input "*" at bounding box center [323, 358] width 202 height 25
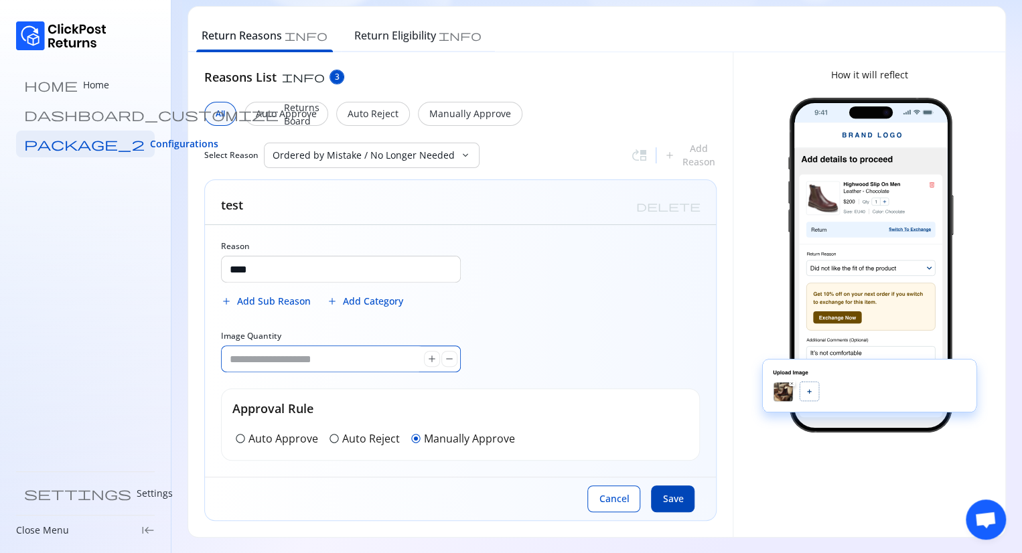
type input "*"
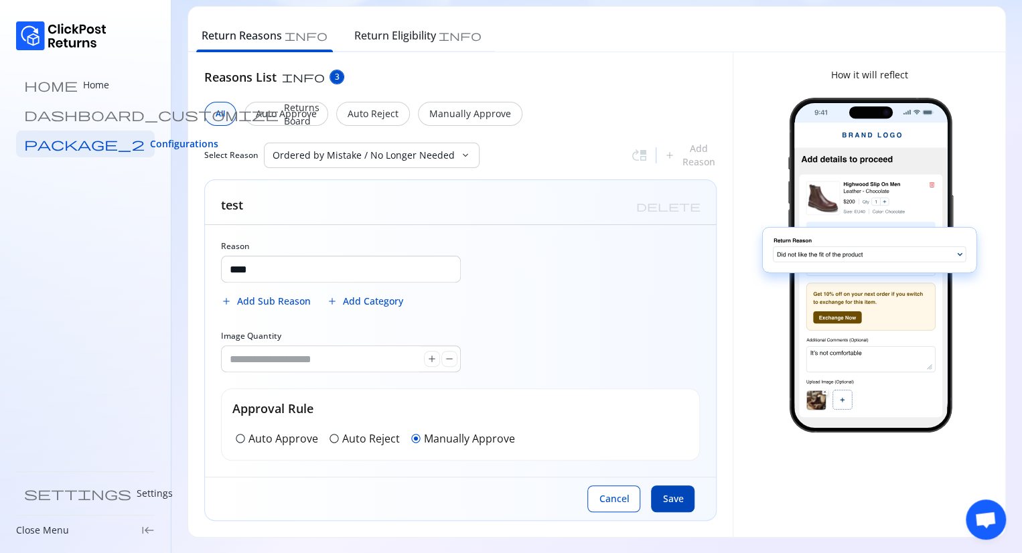
click at [669, 503] on span "Save" at bounding box center [673, 498] width 21 height 13
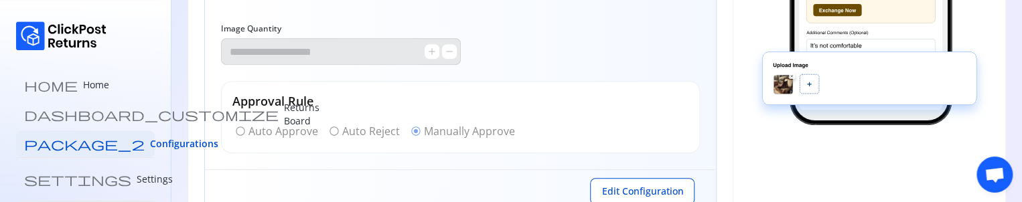
scroll to position [382, 0]
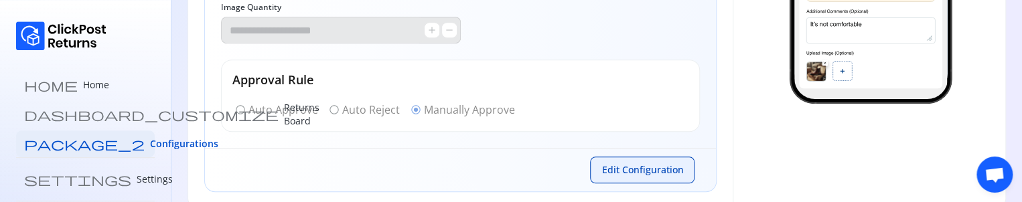
click at [620, 166] on span "Edit Configuration" at bounding box center [643, 169] width 82 height 13
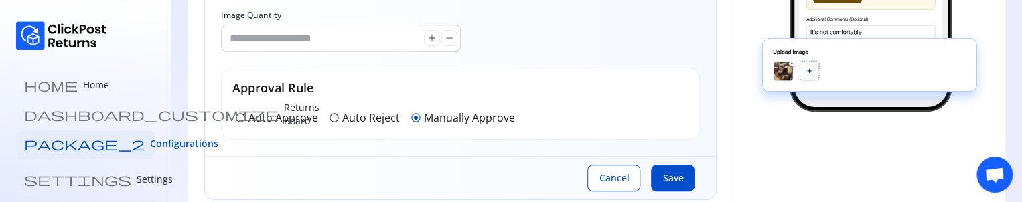
scroll to position [374, 0]
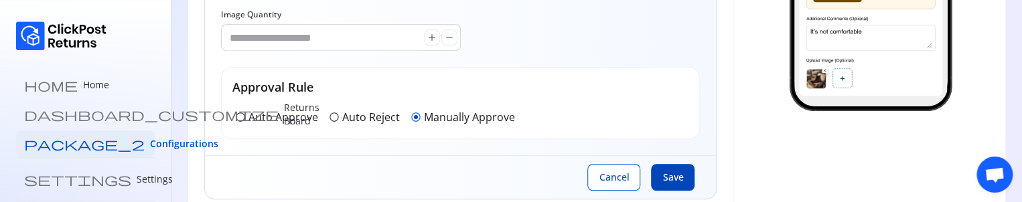
click at [666, 177] on span "Save" at bounding box center [673, 177] width 21 height 13
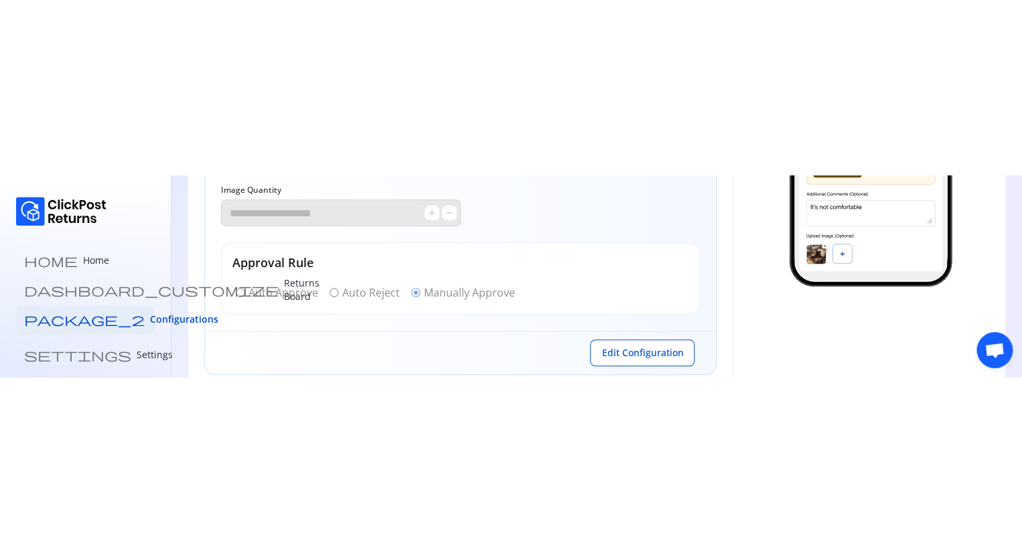
scroll to position [53, 0]
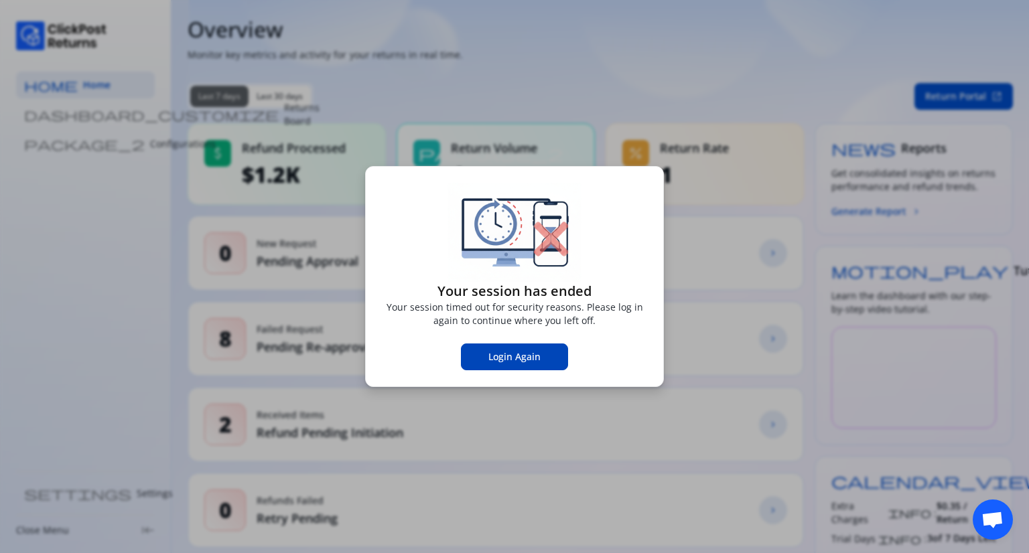
click at [510, 354] on span "Login Again" at bounding box center [514, 356] width 52 height 13
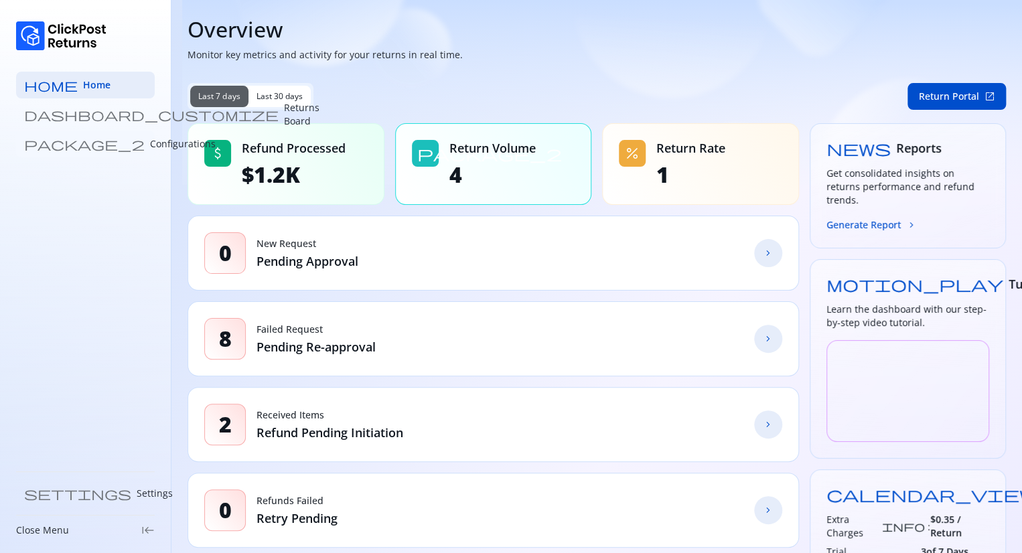
click at [150, 144] on p "Configurations" at bounding box center [183, 143] width 66 height 13
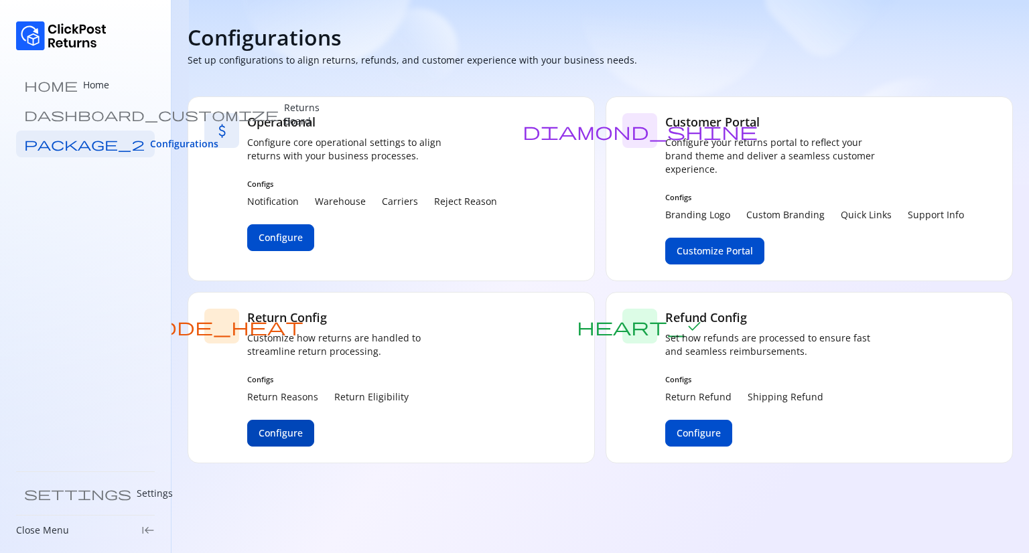
click at [277, 435] on span "Configure" at bounding box center [281, 433] width 44 height 13
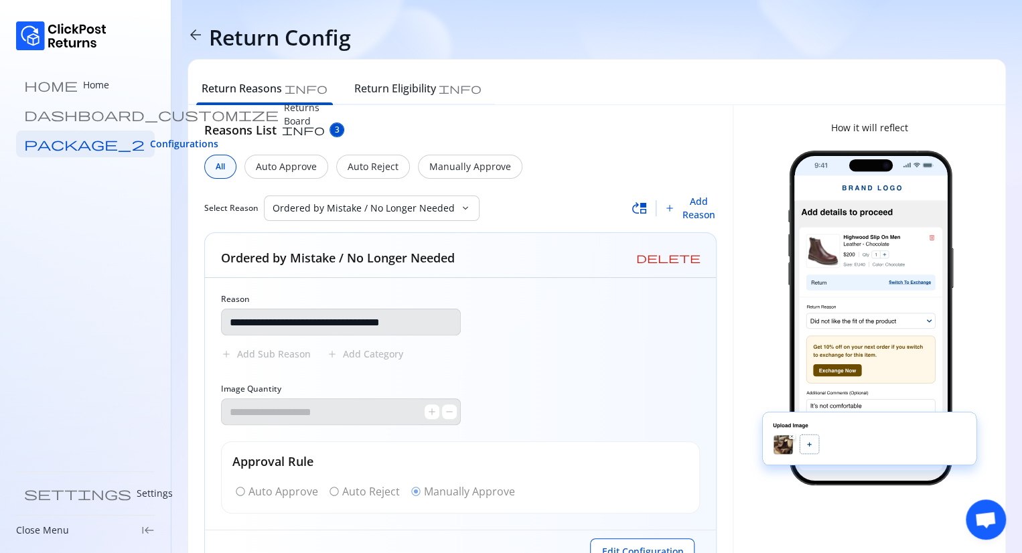
scroll to position [53, 0]
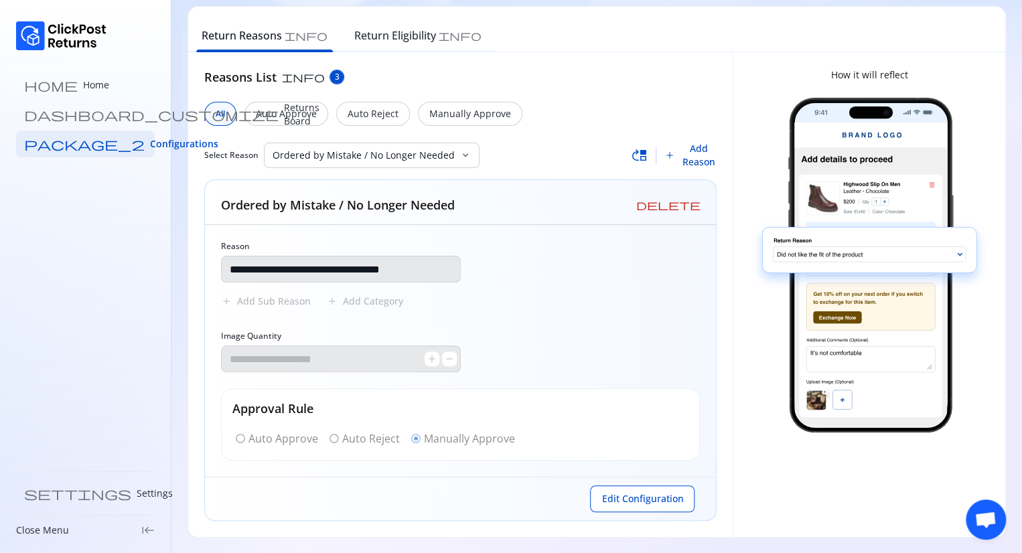
click at [691, 159] on span "Add Reason" at bounding box center [699, 155] width 37 height 27
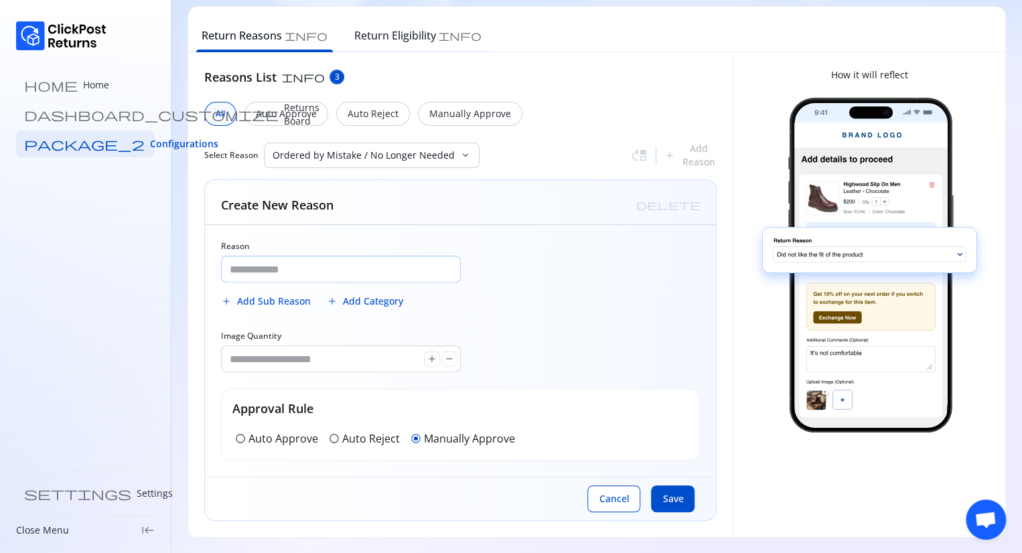
click at [340, 269] on input "Reason" at bounding box center [341, 269] width 238 height 25
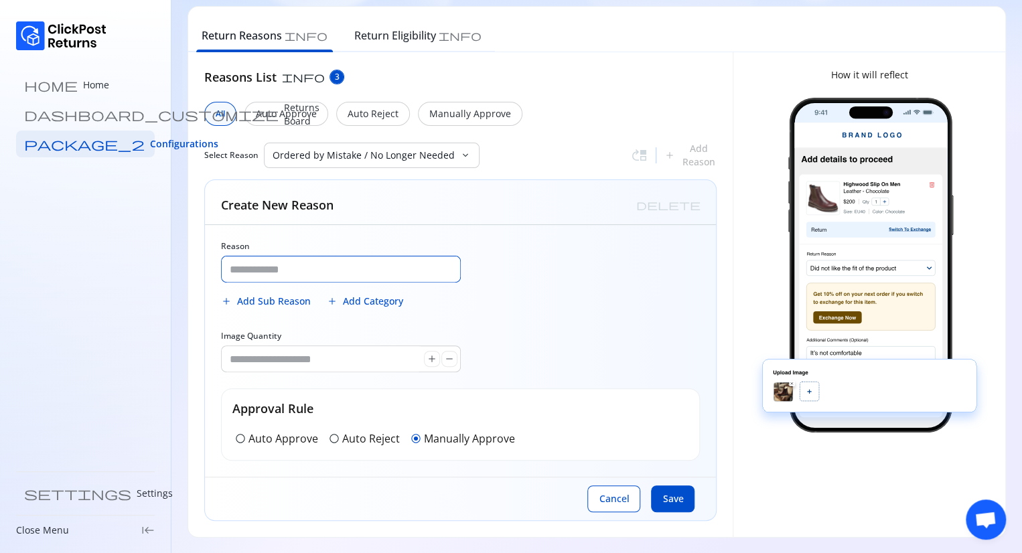
type input "****"
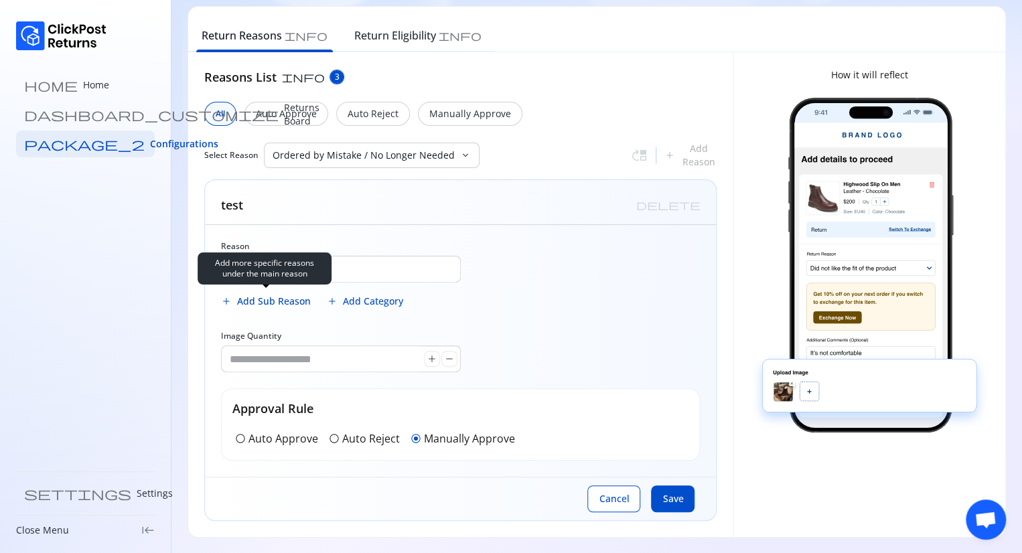
click at [287, 301] on span "Add Sub Reason" at bounding box center [274, 301] width 74 height 13
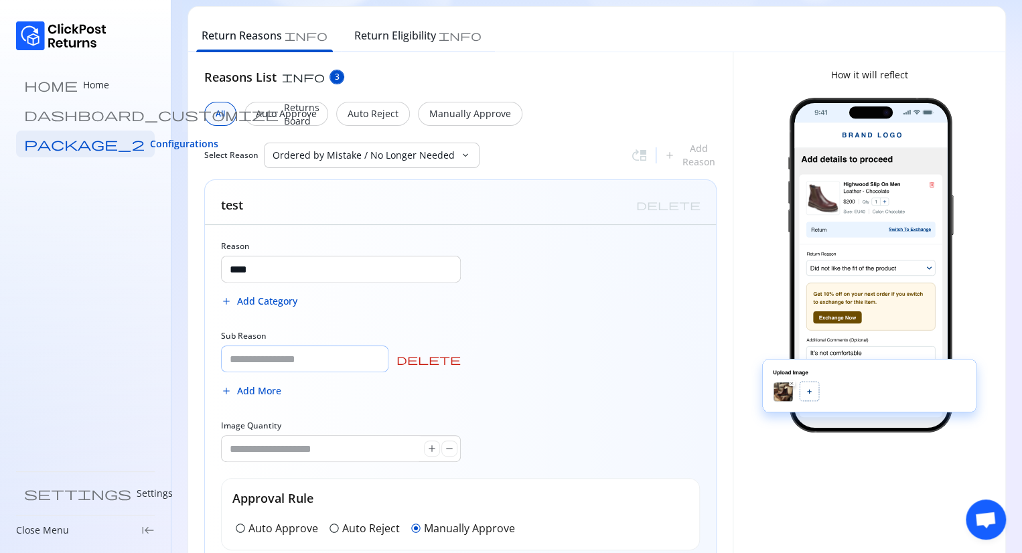
click at [270, 362] on input "Sub Reason" at bounding box center [305, 358] width 166 height 25
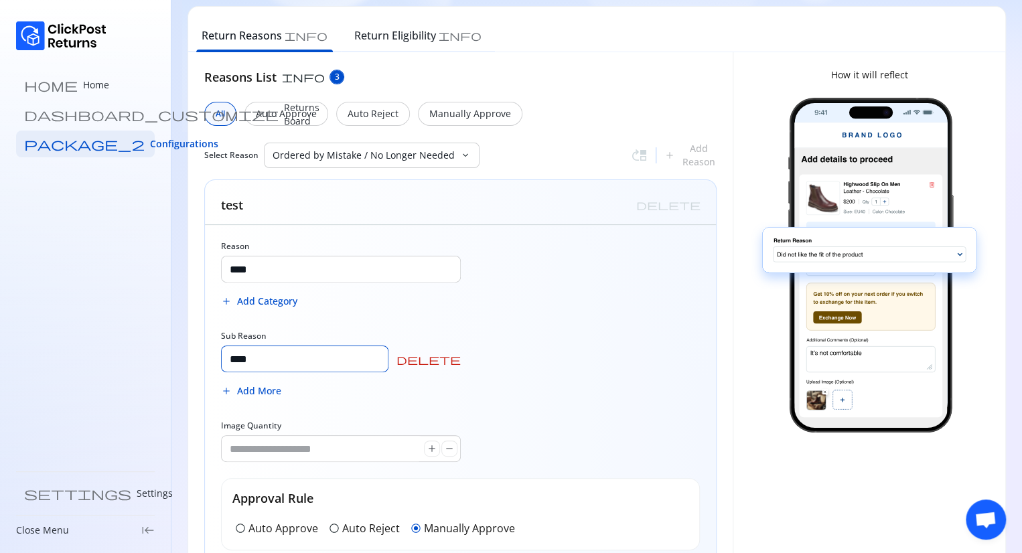
type input "******"
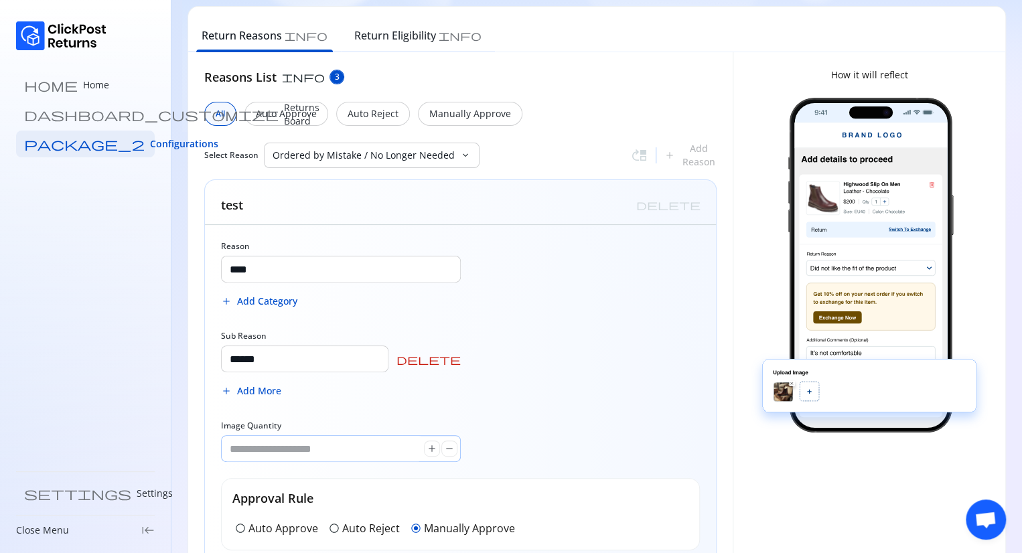
click at [358, 447] on input "*" at bounding box center [323, 448] width 202 height 25
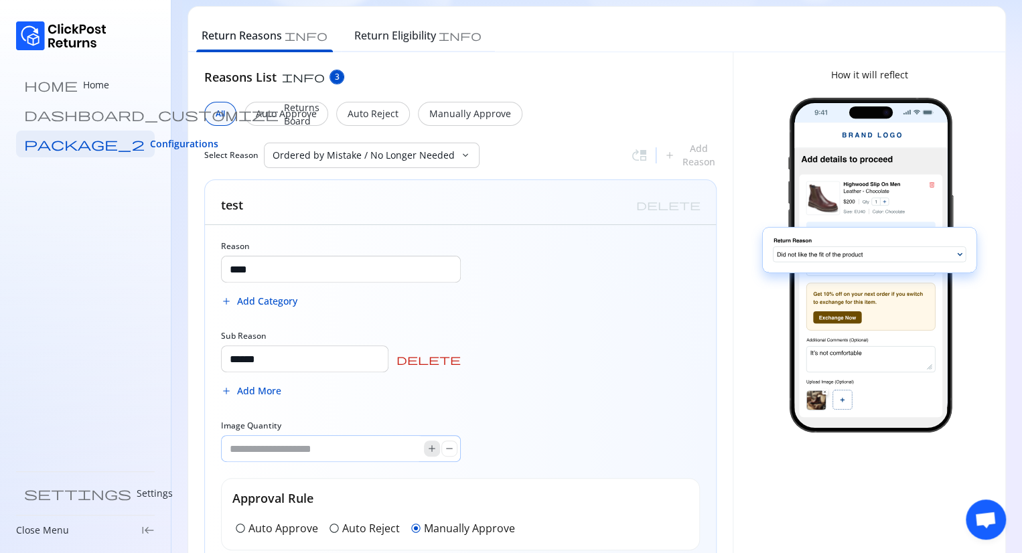
click at [430, 452] on span "add" at bounding box center [432, 448] width 11 height 11
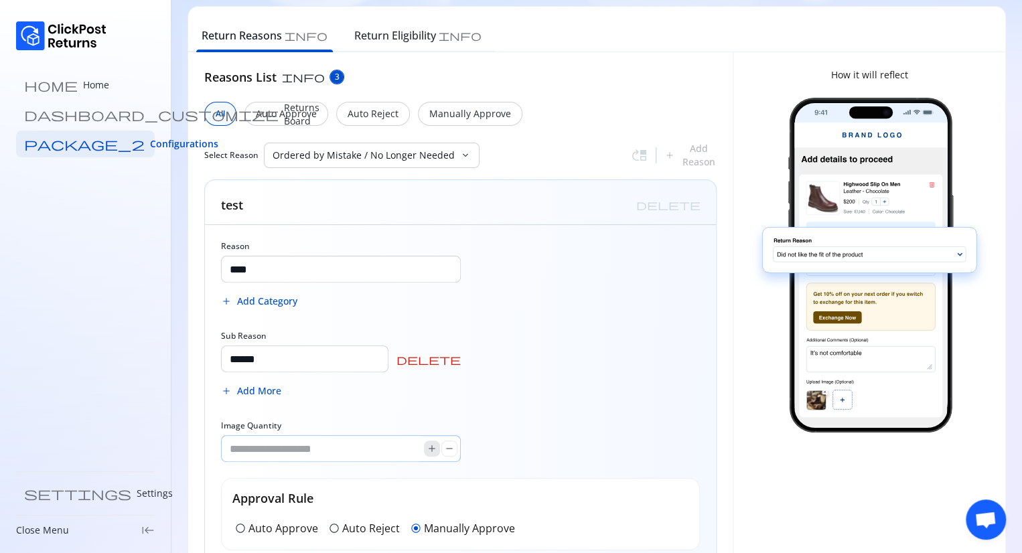
click at [430, 452] on span "add" at bounding box center [432, 448] width 11 height 11
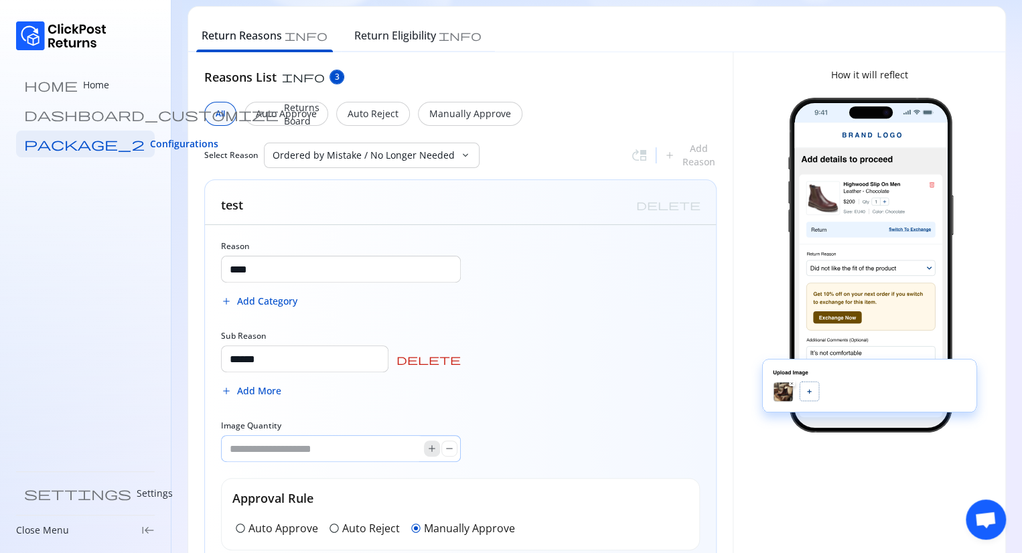
click at [430, 452] on span "add" at bounding box center [432, 448] width 11 height 11
drag, startPoint x: 430, startPoint y: 452, endPoint x: 445, endPoint y: 450, distance: 14.8
click at [445, 450] on div "add remove" at bounding box center [440, 449] width 33 height 16
click at [445, 450] on span "remove" at bounding box center [449, 448] width 11 height 11
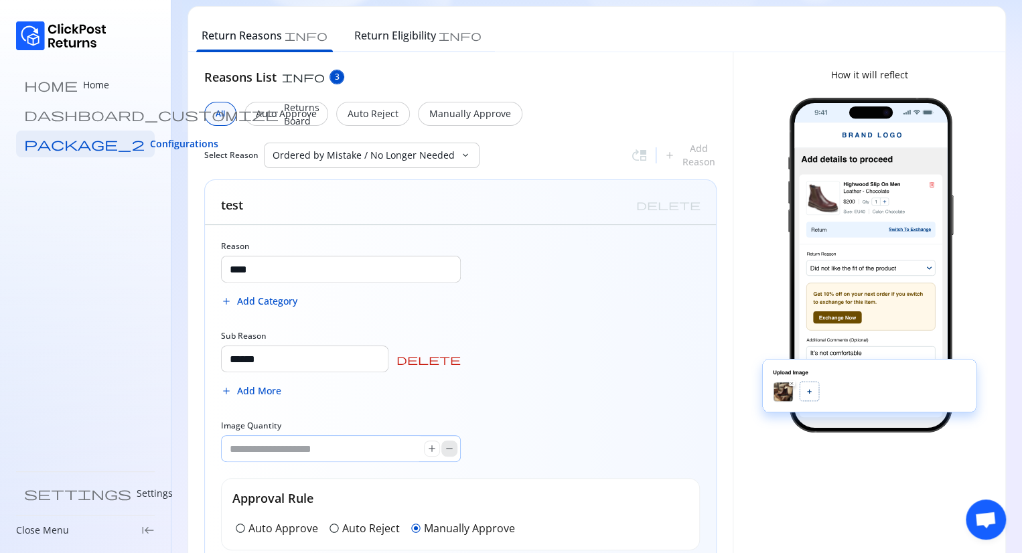
click at [445, 450] on span "remove" at bounding box center [449, 448] width 11 height 11
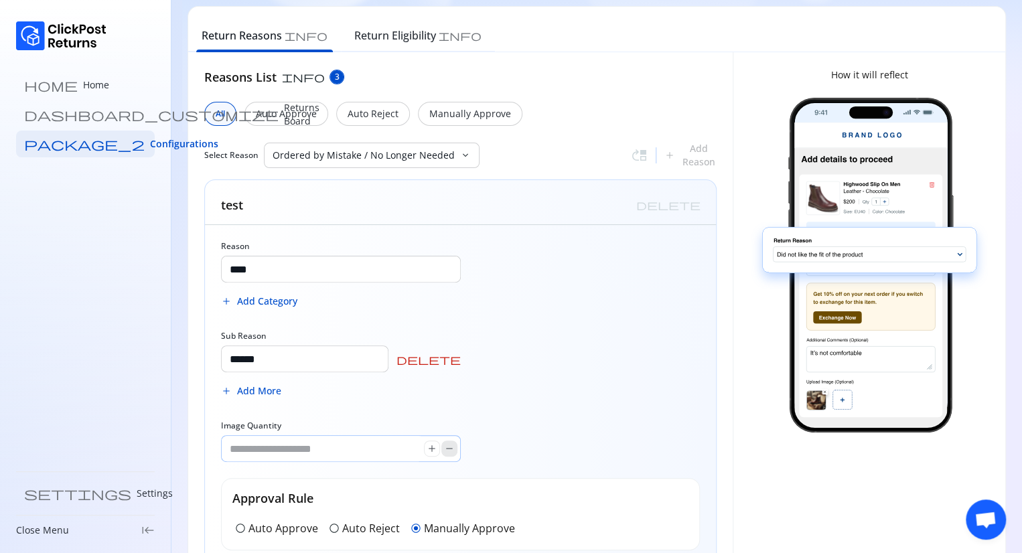
click at [445, 450] on span "remove" at bounding box center [449, 448] width 11 height 11
click at [428, 450] on span "add" at bounding box center [432, 448] width 11 height 11
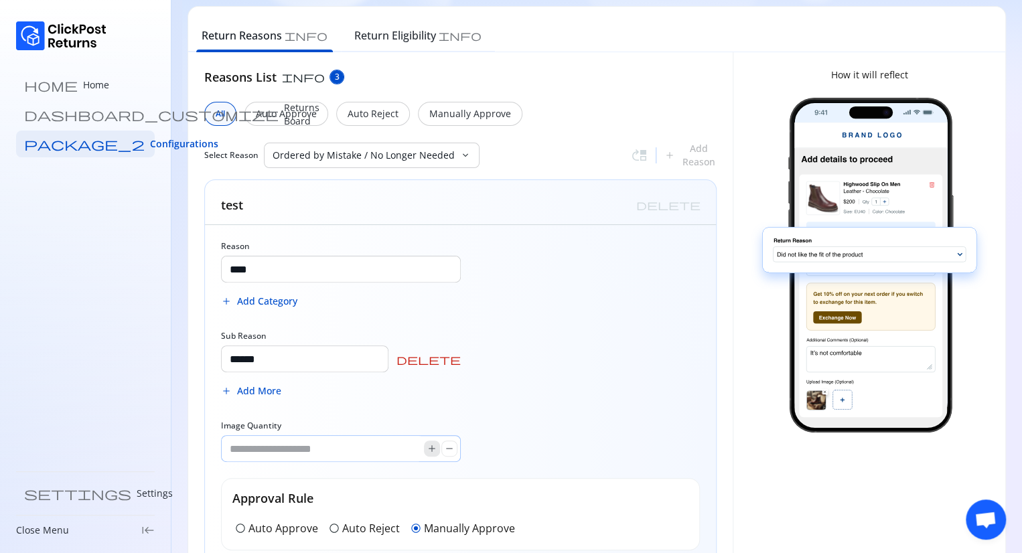
click at [428, 450] on span "add" at bounding box center [432, 448] width 11 height 11
type input "*"
click at [428, 450] on span "add" at bounding box center [432, 448] width 11 height 11
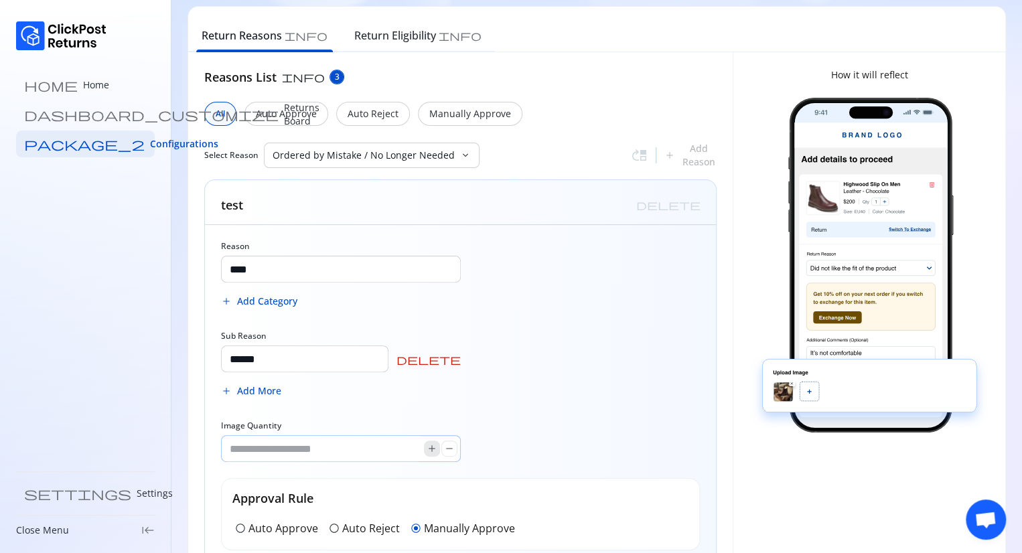
click at [428, 450] on span "add" at bounding box center [432, 448] width 11 height 11
click at [333, 456] on input "*" at bounding box center [323, 448] width 202 height 25
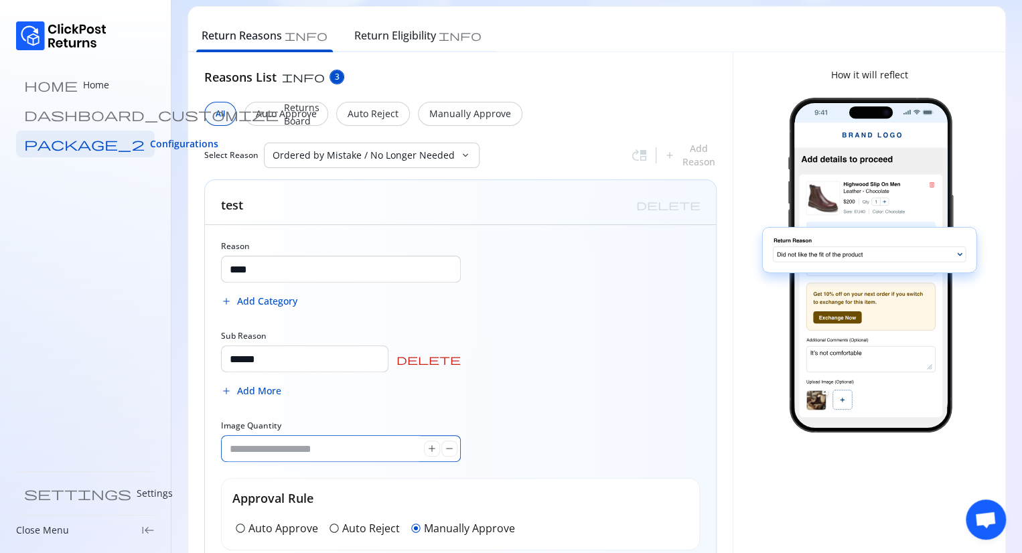
scroll to position [142, 0]
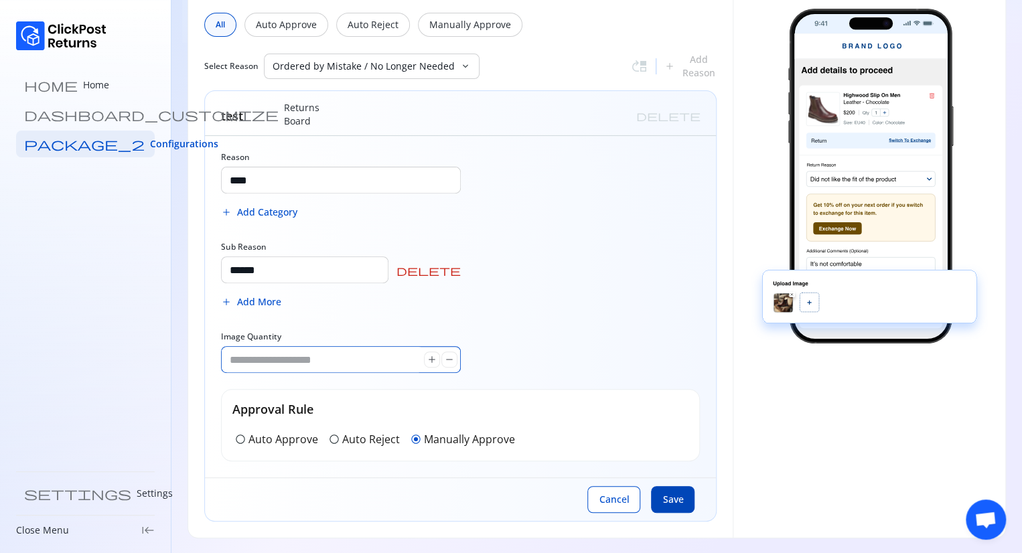
type input "*"
click at [667, 498] on span "Save" at bounding box center [673, 499] width 21 height 13
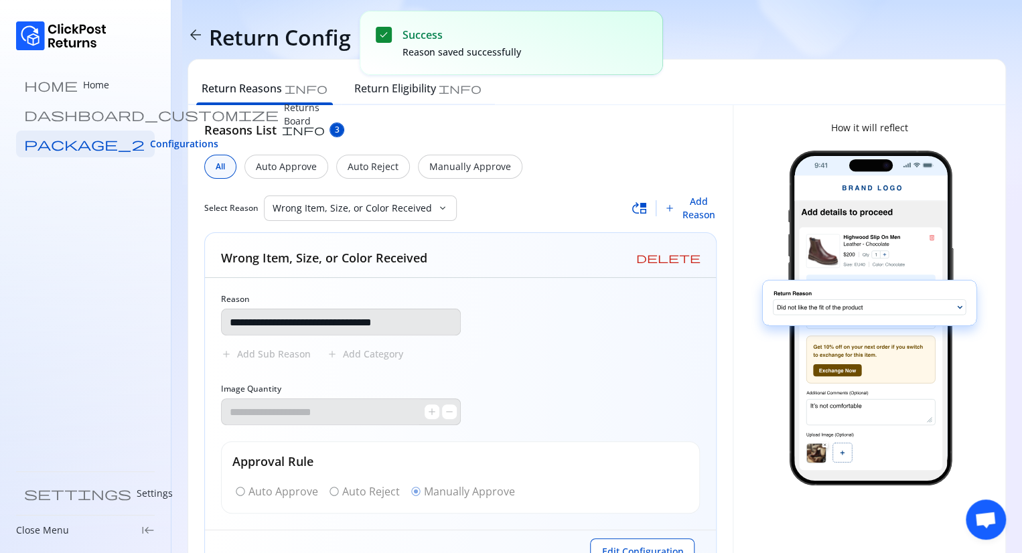
scroll to position [53, 0]
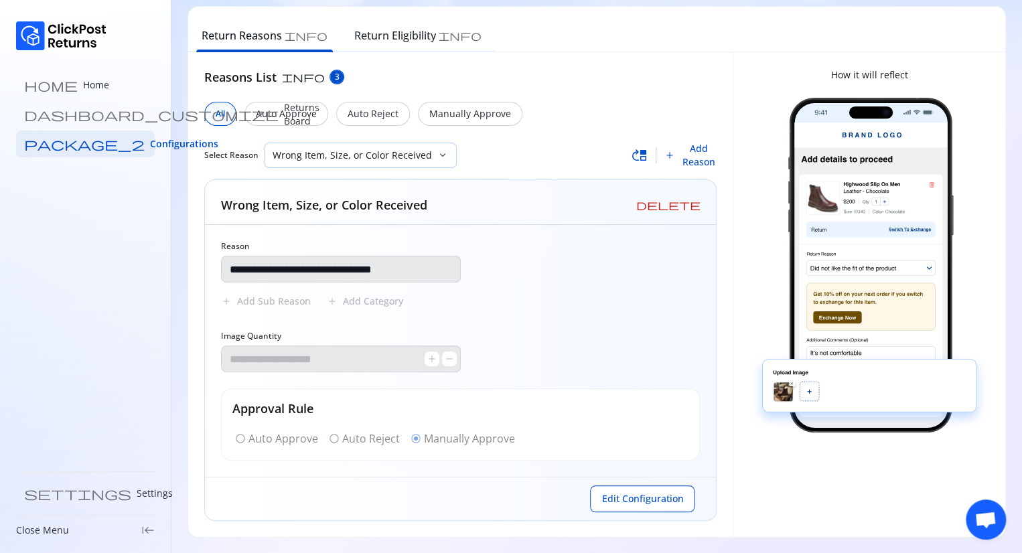
click at [421, 154] on p "Wrong Item, Size, or Color Received" at bounding box center [352, 155] width 159 height 13
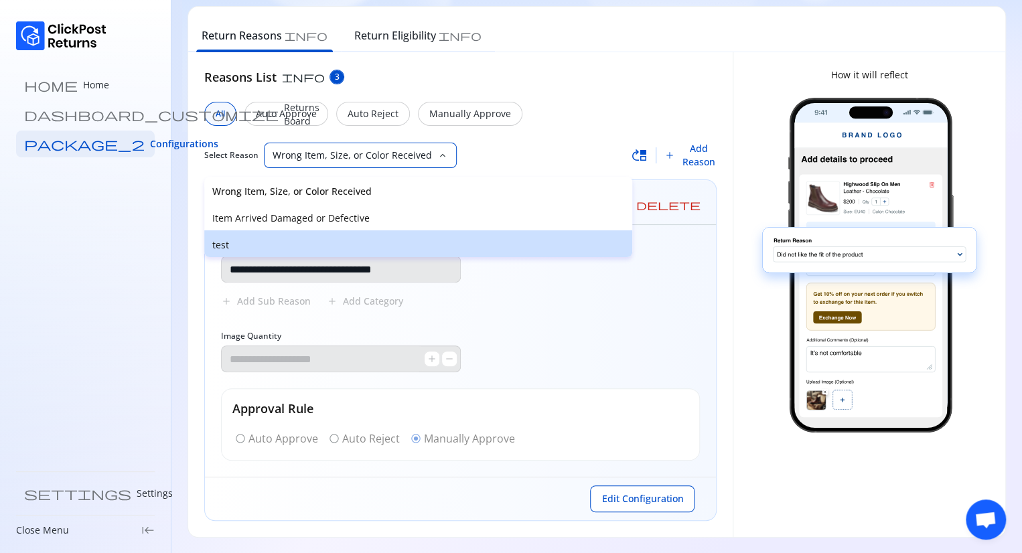
click at [253, 249] on p "test" at bounding box center [418, 244] width 412 height 13
type input "****"
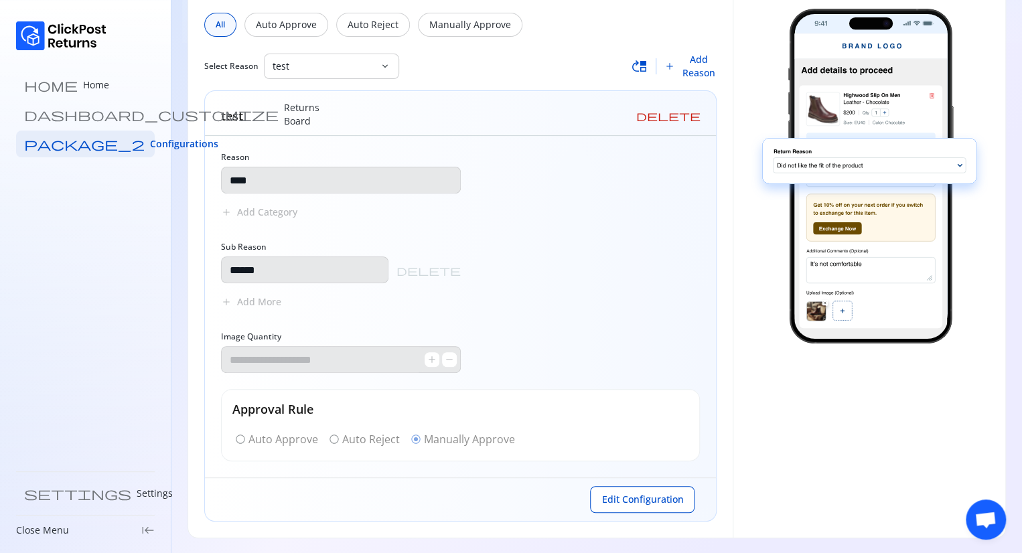
scroll to position [142, 0]
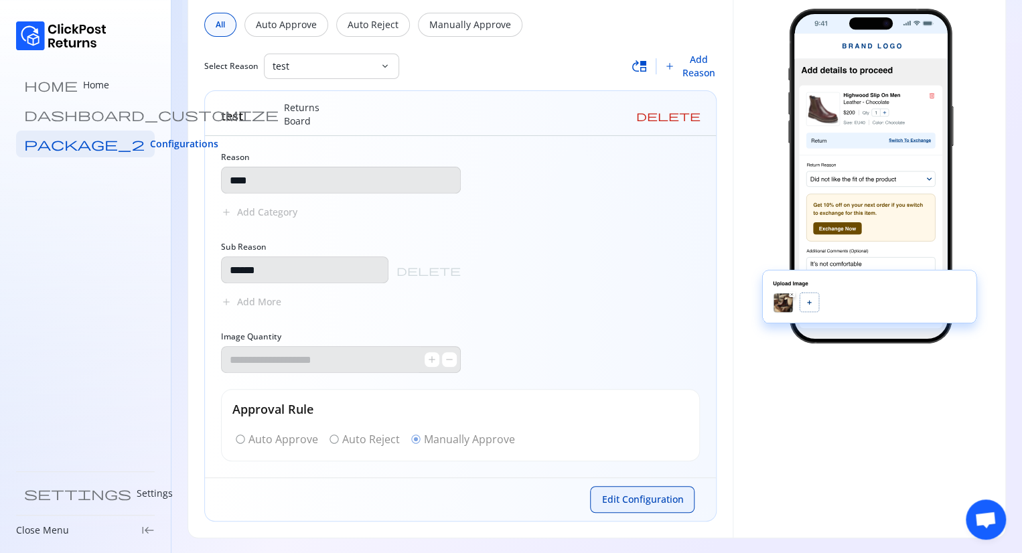
click at [630, 506] on button "Edit Configuration" at bounding box center [642, 499] width 105 height 27
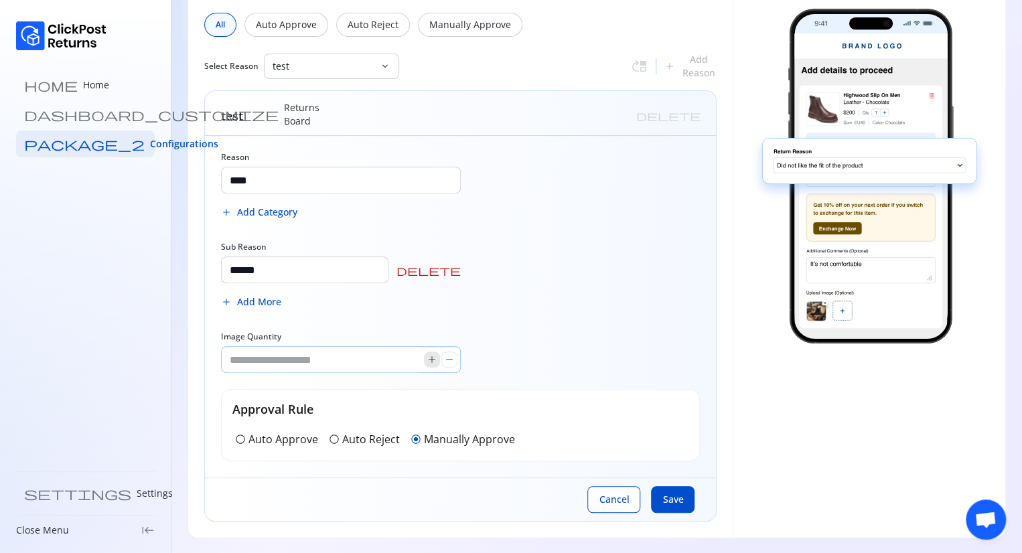
click at [429, 359] on span "add" at bounding box center [432, 359] width 11 height 11
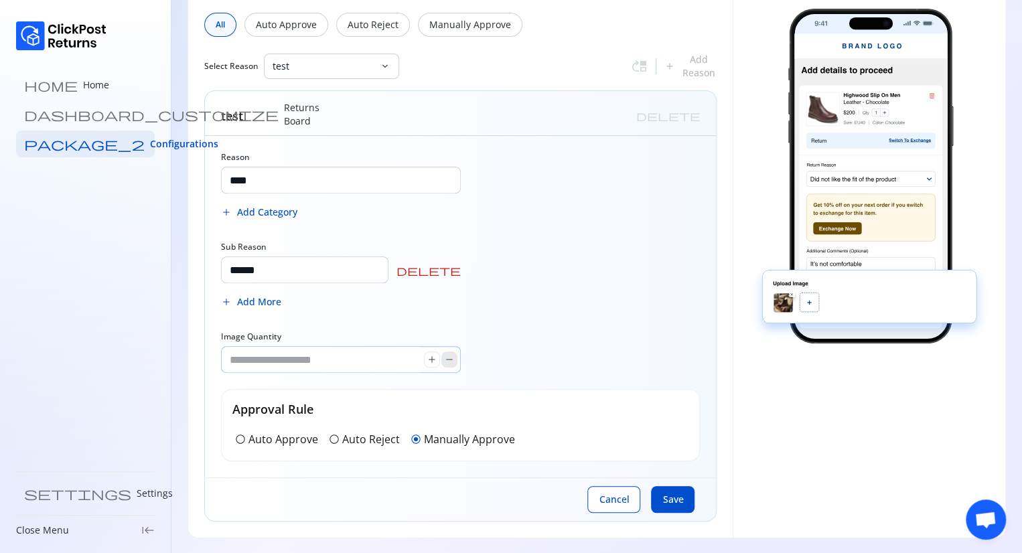
click at [446, 363] on span "remove" at bounding box center [449, 359] width 11 height 11
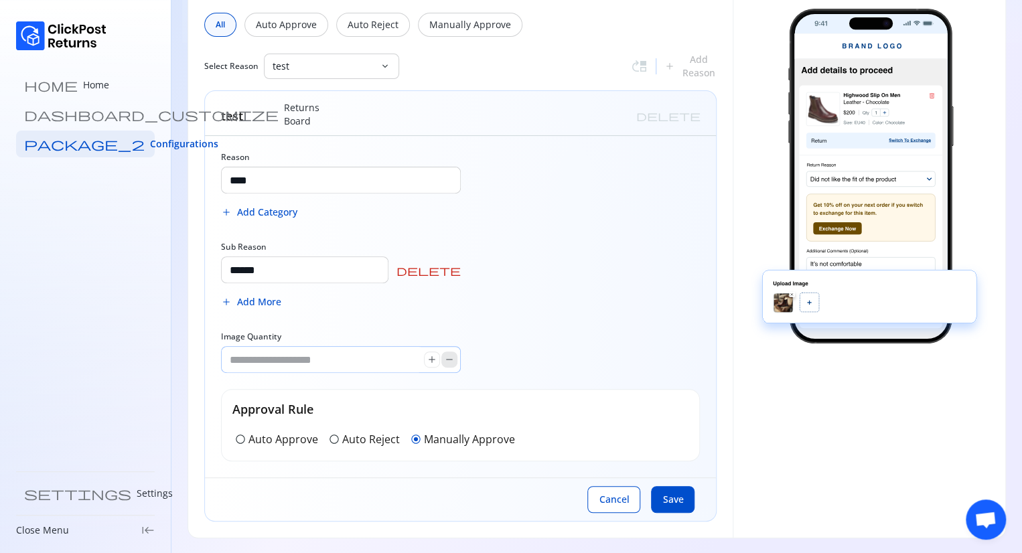
click at [446, 363] on span "remove" at bounding box center [449, 359] width 11 height 11
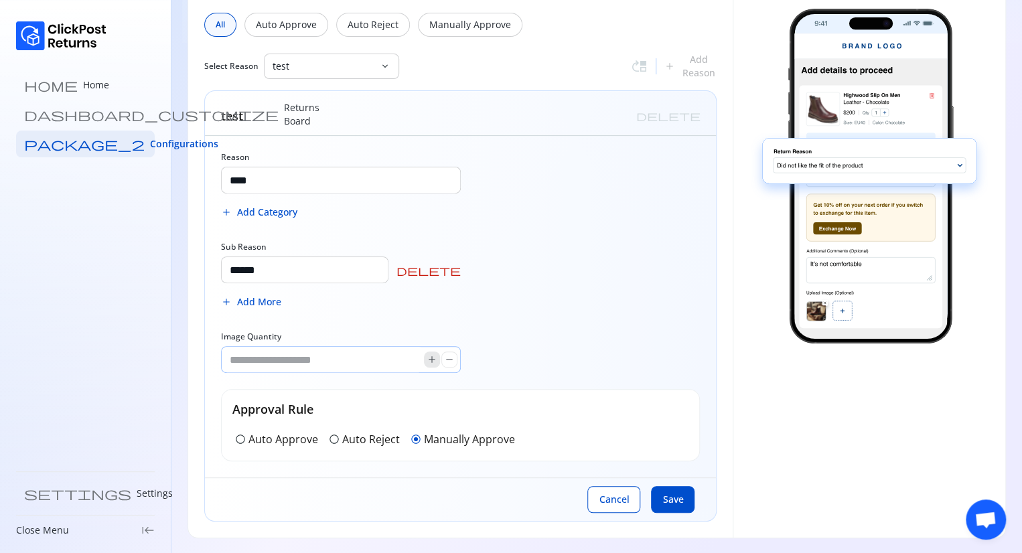
click at [425, 364] on button "add" at bounding box center [432, 360] width 16 height 16
click at [302, 363] on input "*" at bounding box center [323, 359] width 202 height 25
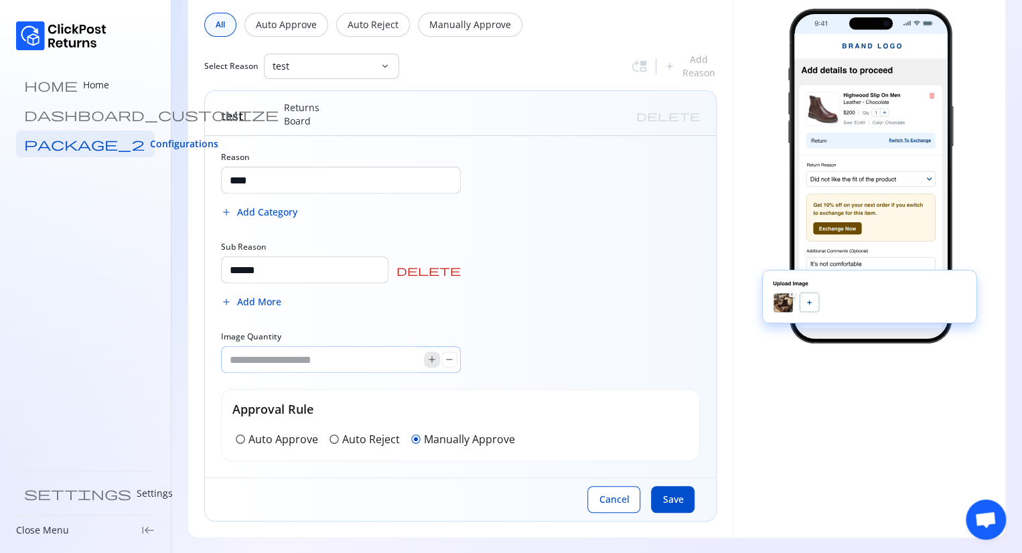
click at [427, 366] on button "add" at bounding box center [432, 360] width 16 height 16
type input "*"
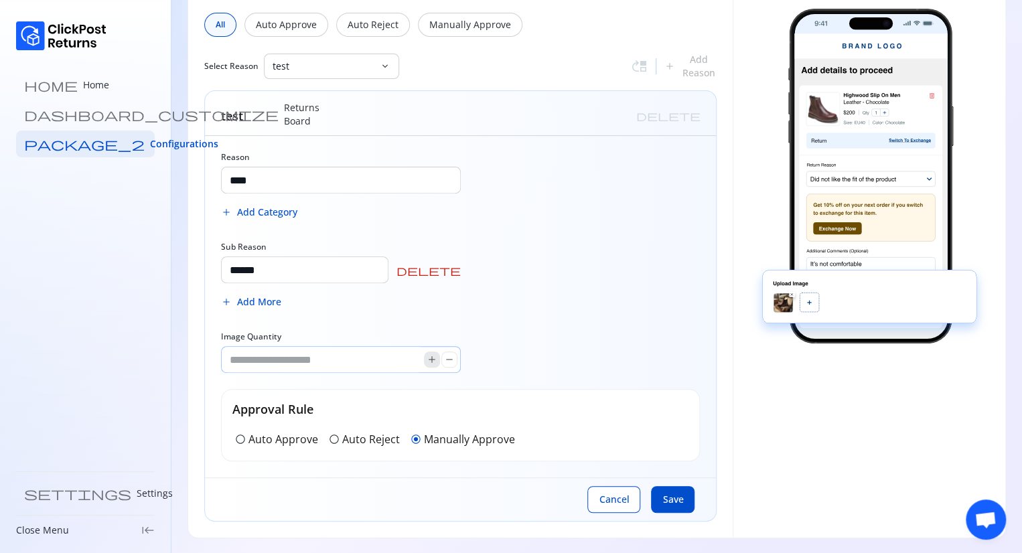
click at [427, 366] on button "add" at bounding box center [432, 360] width 16 height 16
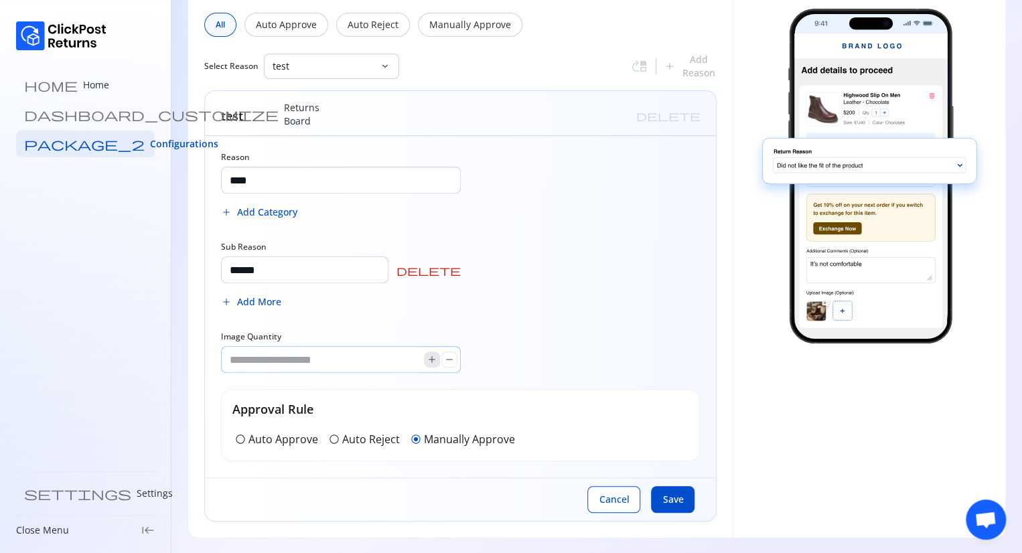
click at [427, 366] on button "add" at bounding box center [432, 360] width 16 height 16
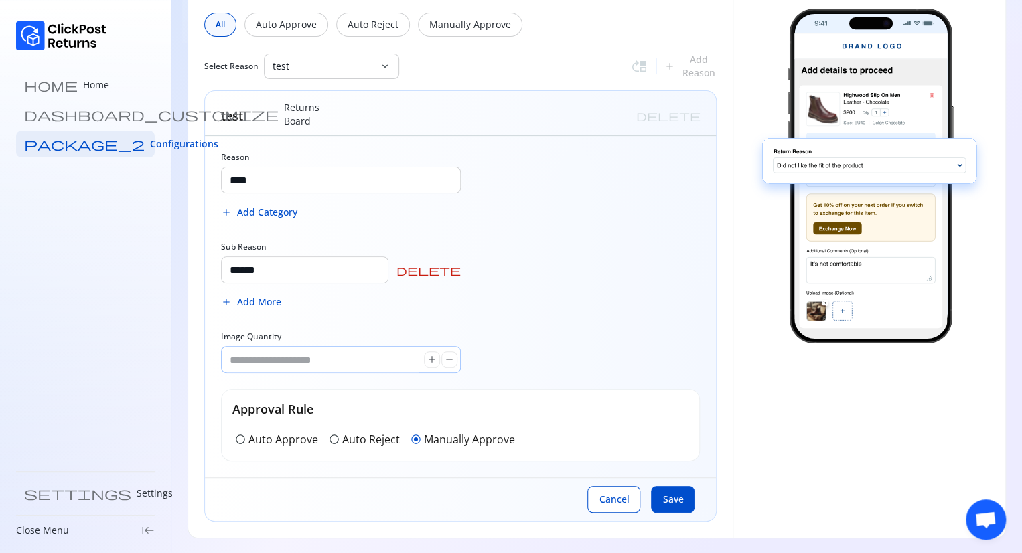
click at [311, 357] on input "*" at bounding box center [323, 359] width 202 height 25
type input "*"
click at [670, 502] on span "Save" at bounding box center [673, 499] width 21 height 13
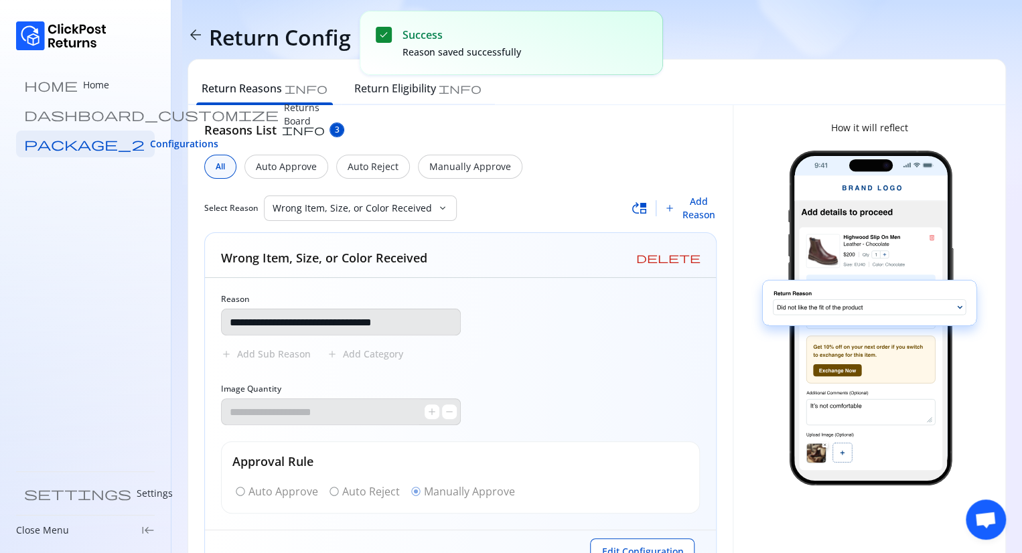
scroll to position [53, 0]
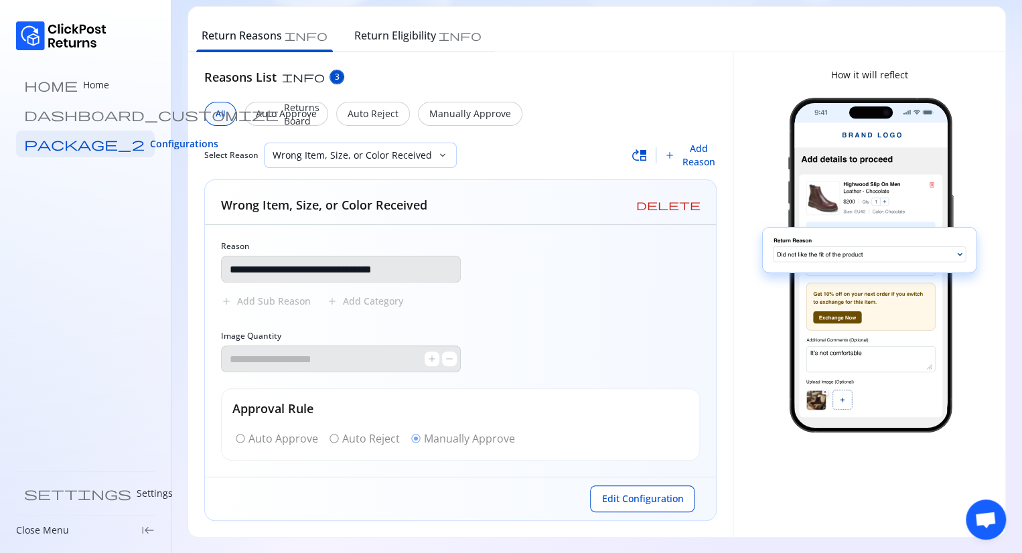
click at [398, 151] on p "Wrong Item, Size, or Color Received" at bounding box center [352, 155] width 159 height 13
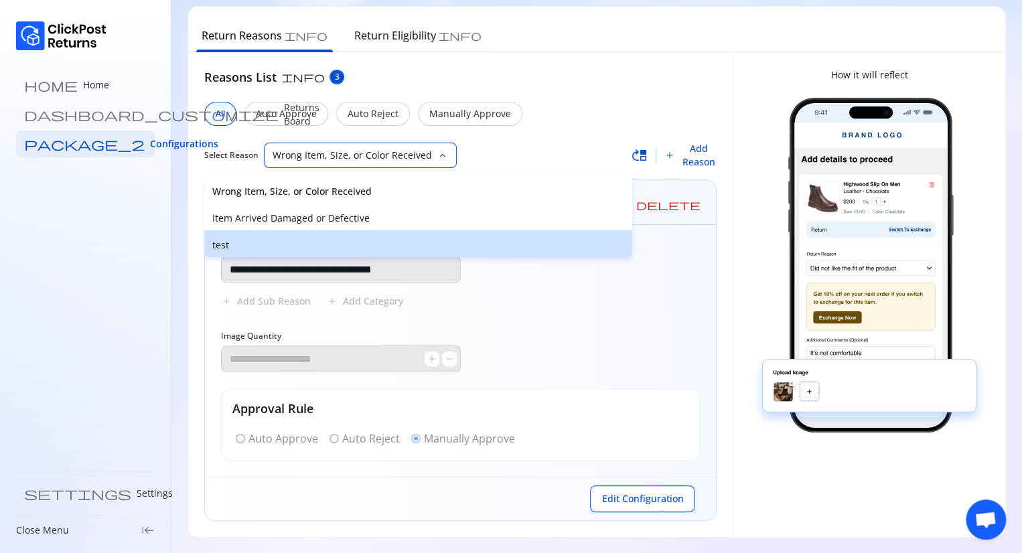
click at [251, 245] on p "test" at bounding box center [418, 244] width 412 height 13
type input "****"
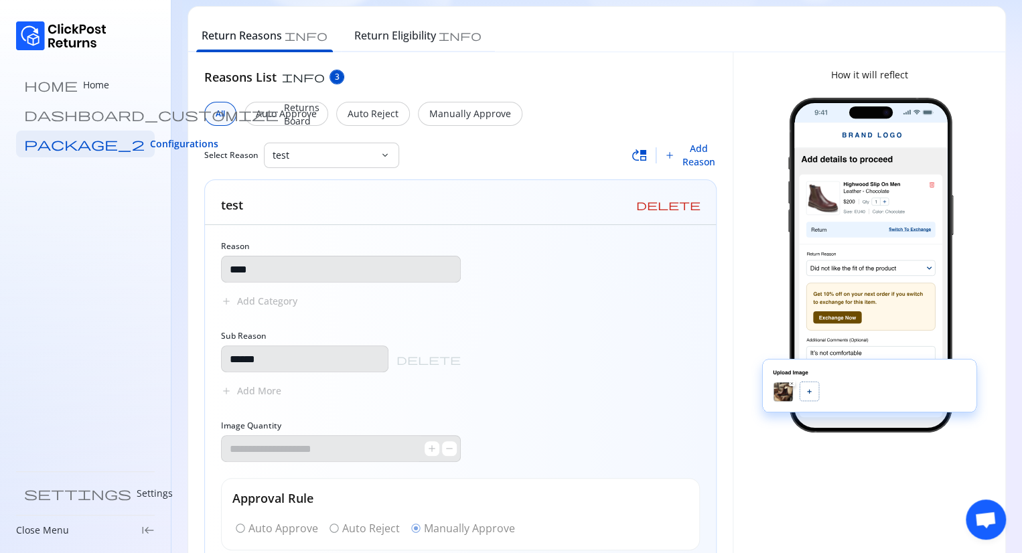
scroll to position [142, 0]
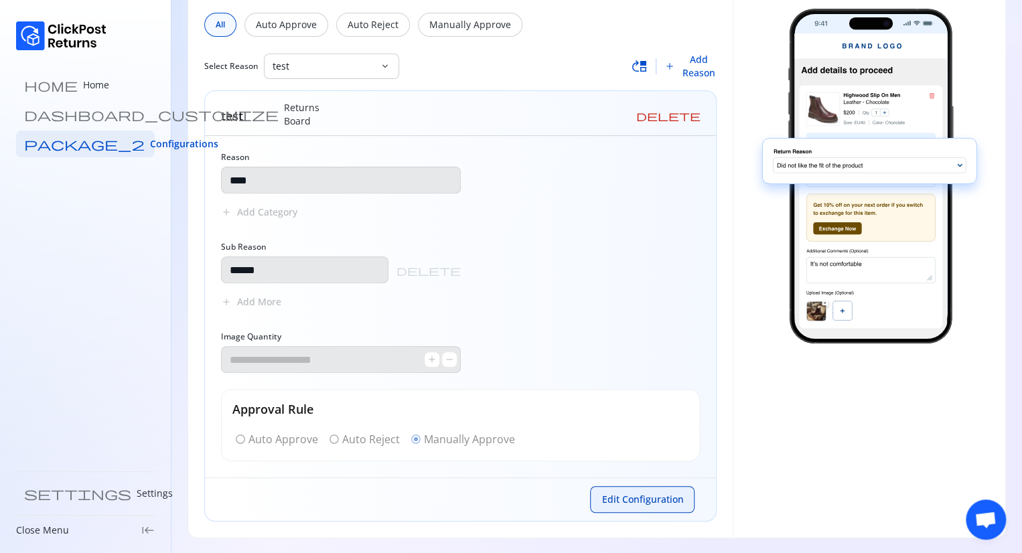
click at [638, 499] on span "Edit Configuration" at bounding box center [643, 499] width 82 height 13
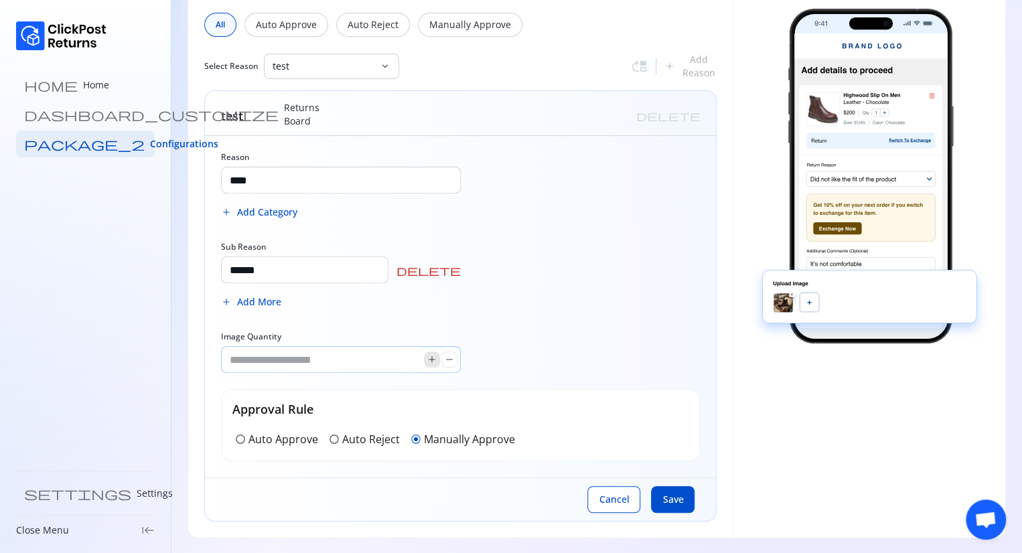
click at [429, 360] on span "add" at bounding box center [432, 359] width 11 height 11
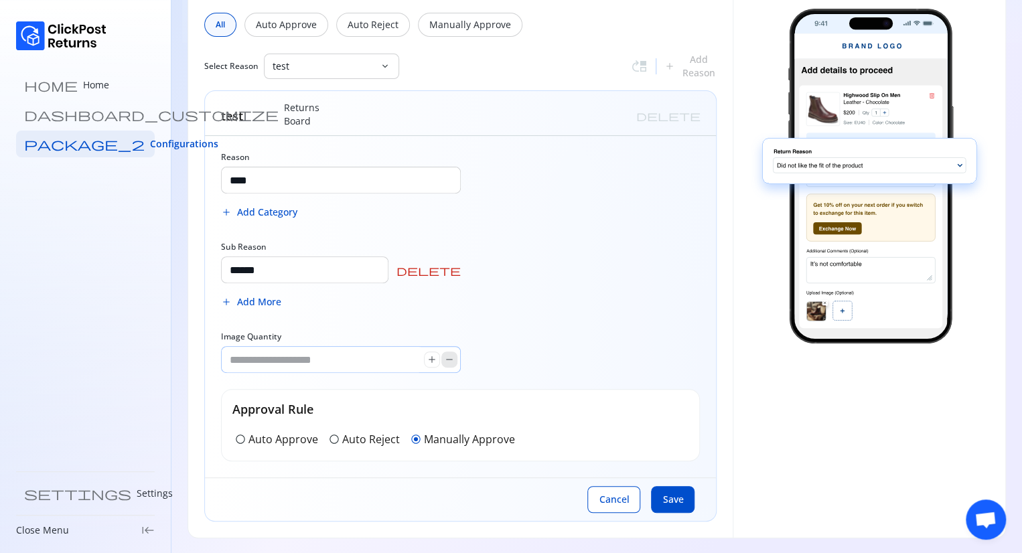
click at [445, 359] on span "remove" at bounding box center [449, 359] width 11 height 11
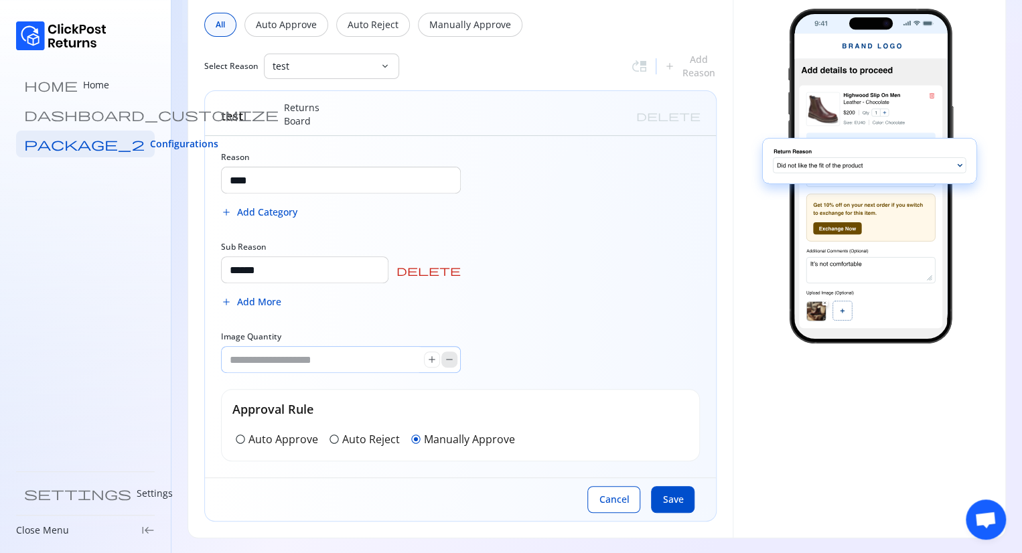
click at [445, 359] on span "remove" at bounding box center [449, 359] width 11 height 11
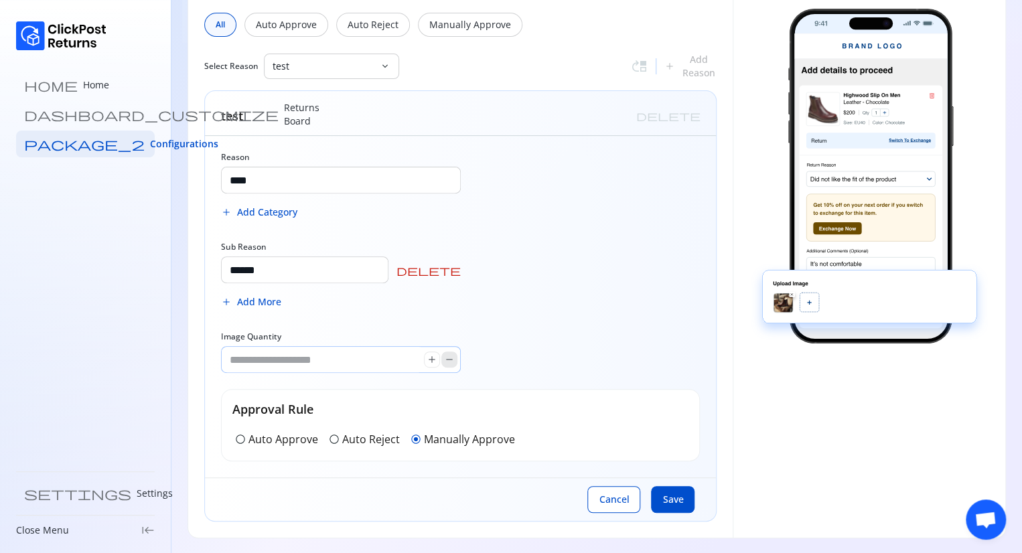
click at [445, 359] on span "remove" at bounding box center [449, 359] width 11 height 11
click at [432, 360] on span "add" at bounding box center [432, 359] width 11 height 11
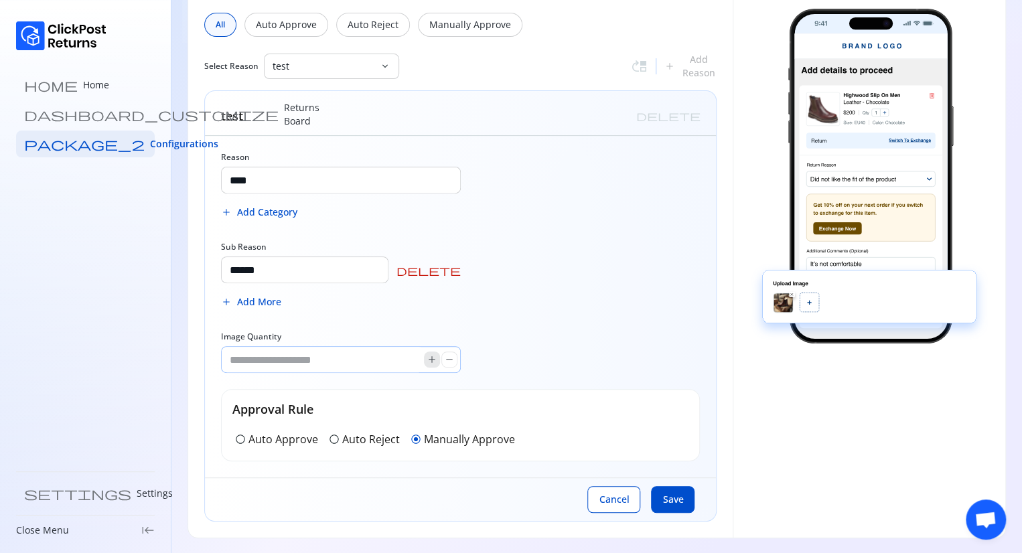
click at [432, 360] on span "add" at bounding box center [432, 359] width 11 height 11
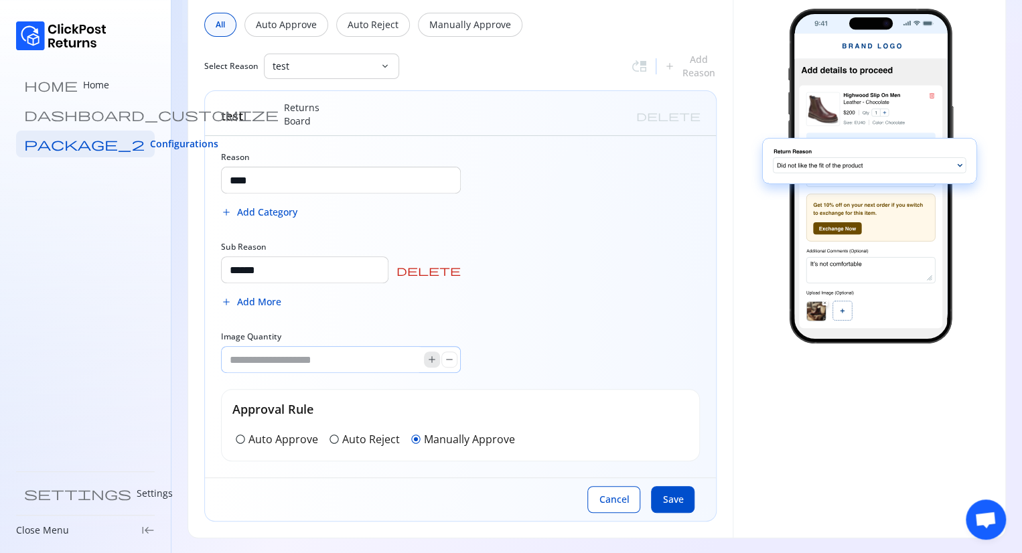
click at [432, 360] on span "add" at bounding box center [432, 359] width 11 height 11
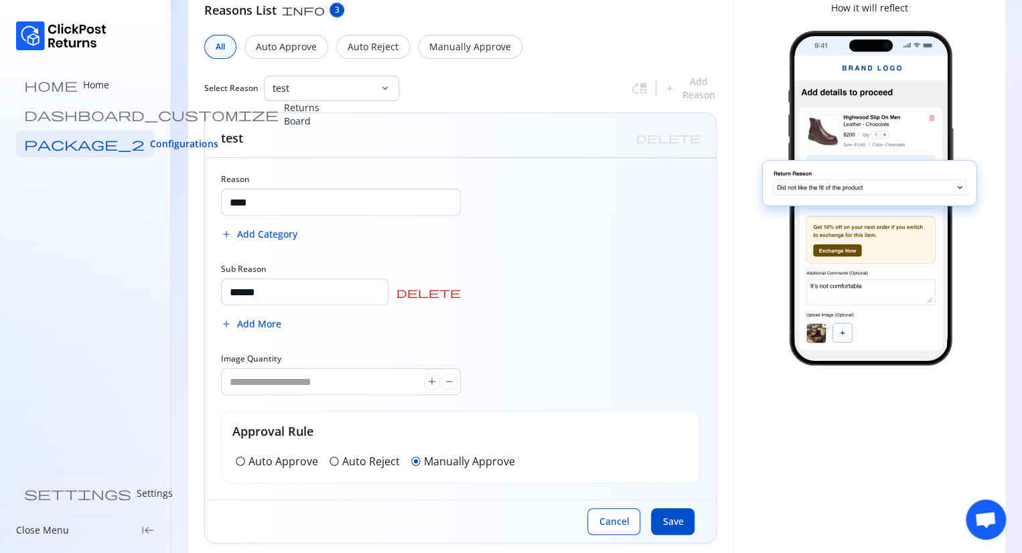
scroll to position [121, 0]
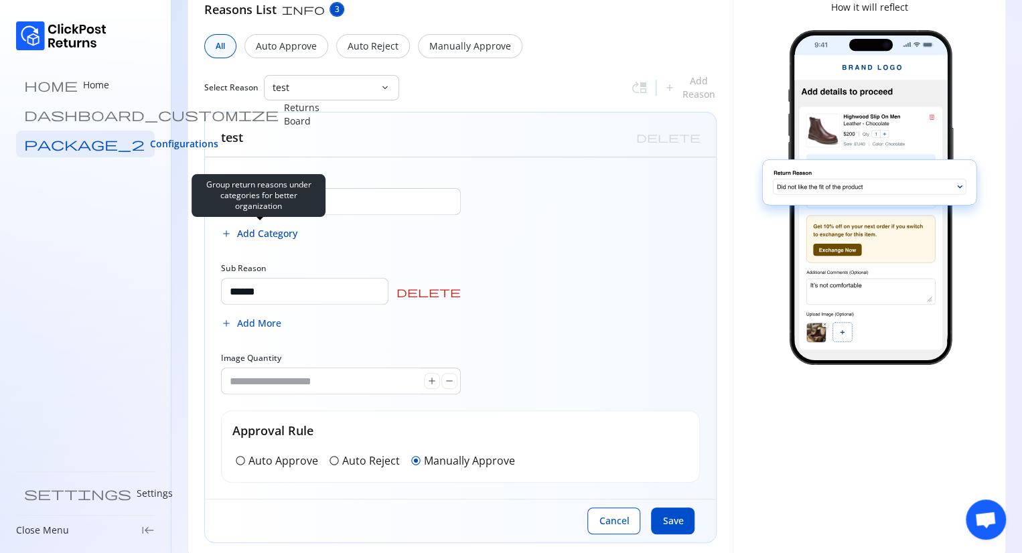
click at [259, 235] on span "Add Category" at bounding box center [267, 233] width 60 height 13
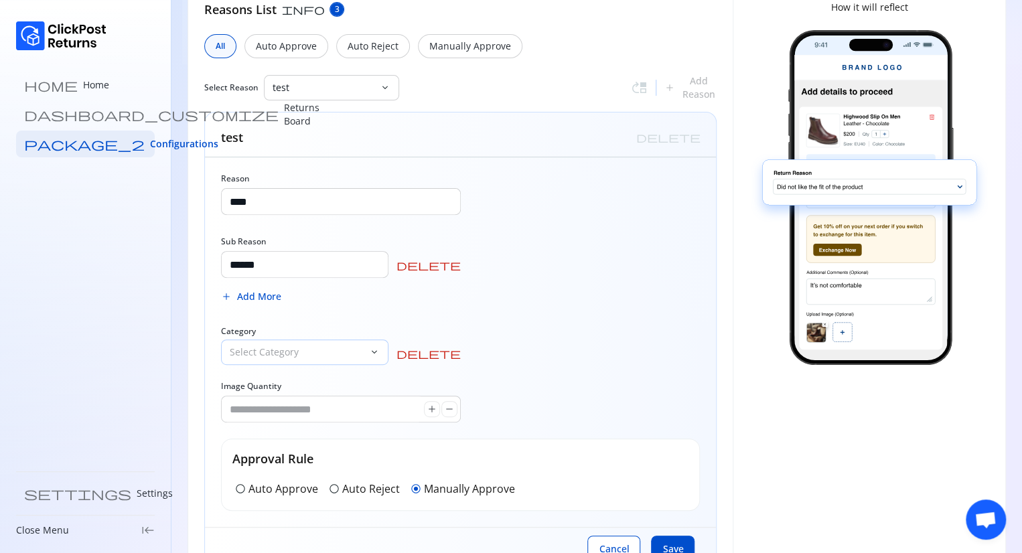
click at [274, 348] on p "Select Category" at bounding box center [297, 352] width 134 height 13
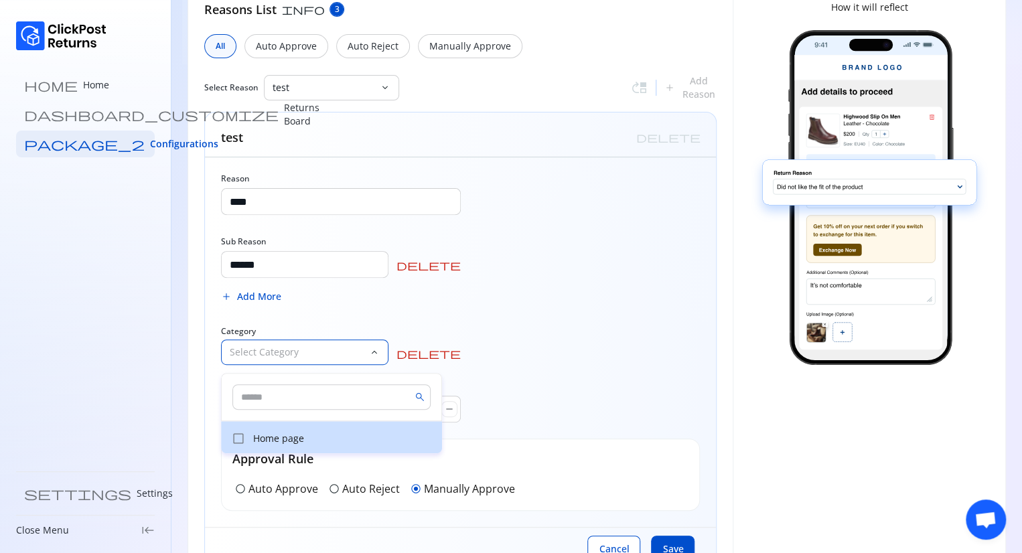
click at [261, 437] on p "Home page" at bounding box center [343, 438] width 181 height 13
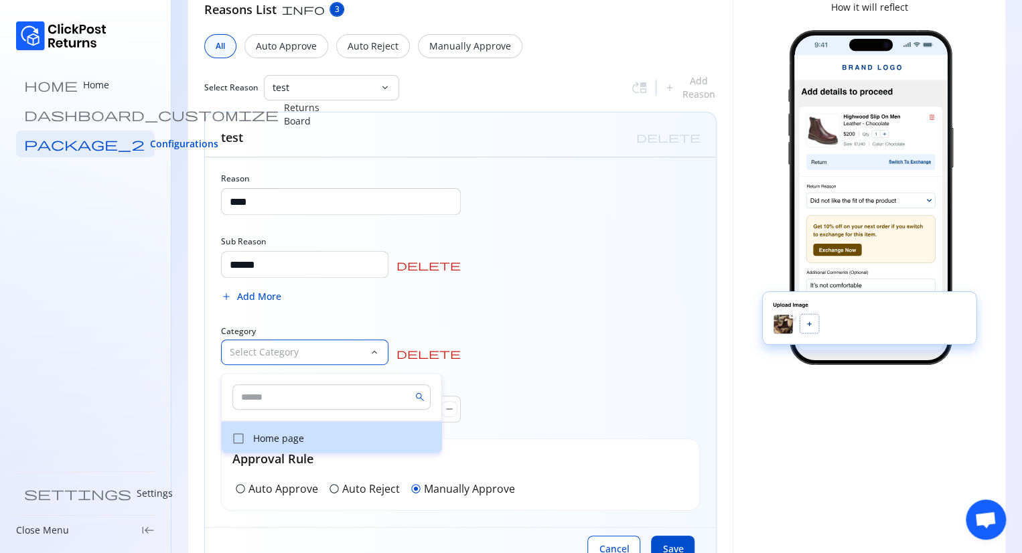
click at [261, 437] on p "Home page" at bounding box center [343, 438] width 181 height 13
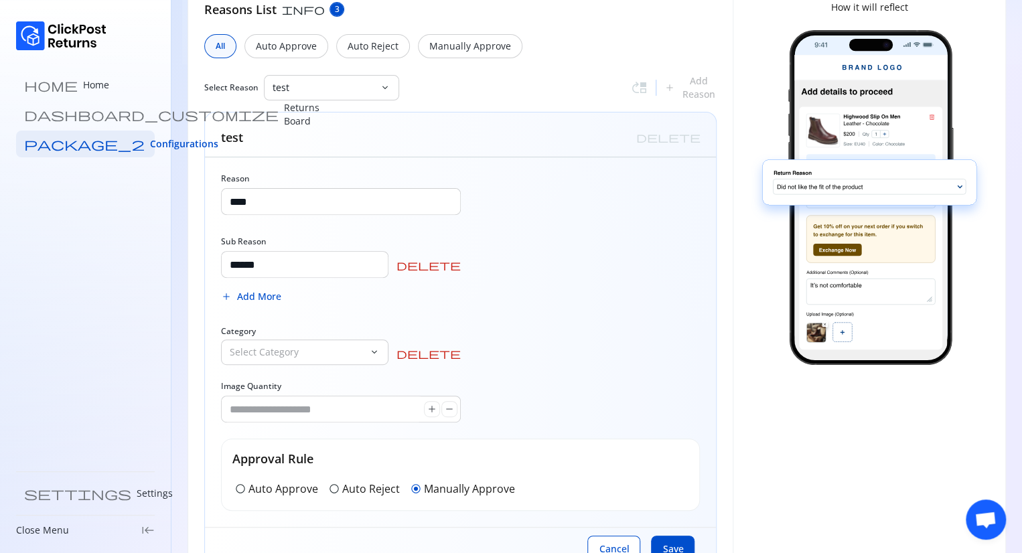
click at [454, 351] on span "delete" at bounding box center [429, 353] width 64 height 11
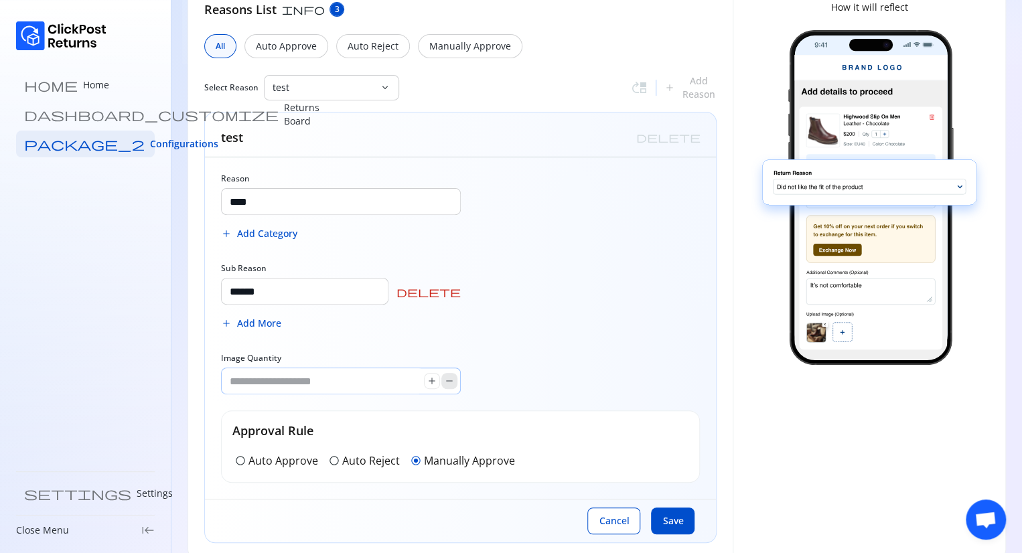
click at [447, 380] on span "remove" at bounding box center [449, 381] width 11 height 11
type input "*"
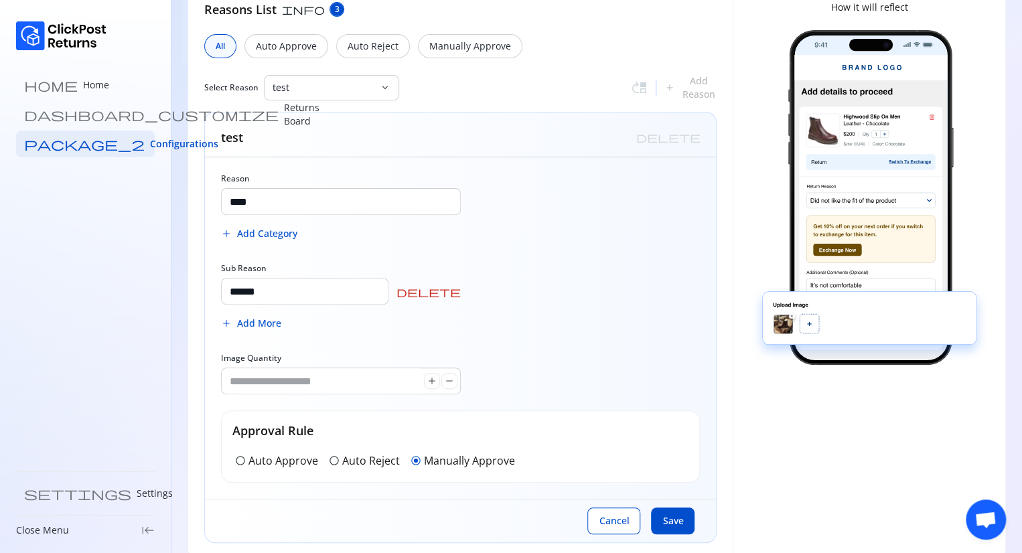
click at [454, 293] on span "delete" at bounding box center [429, 292] width 64 height 11
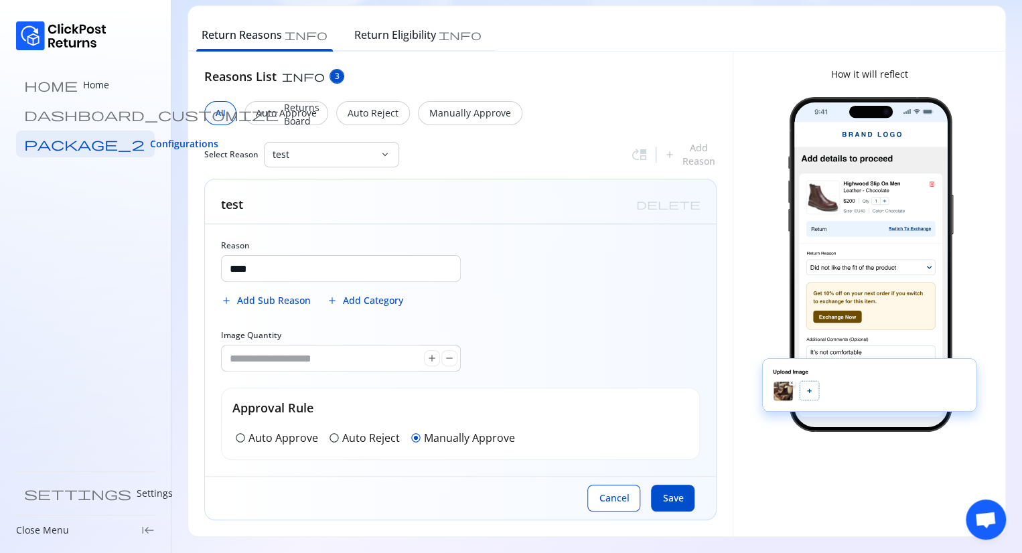
scroll to position [53, 0]
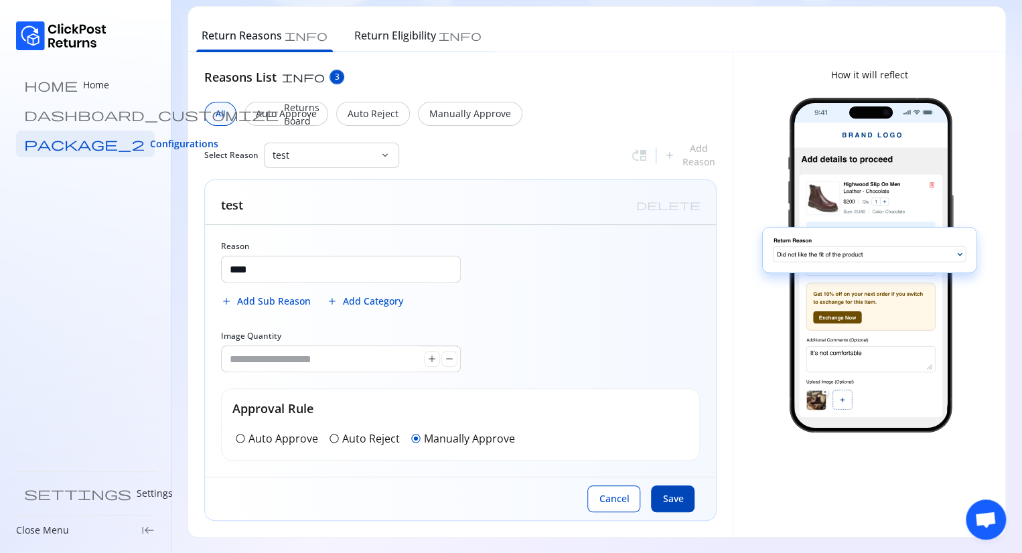
click at [665, 492] on span "Save" at bounding box center [673, 498] width 21 height 13
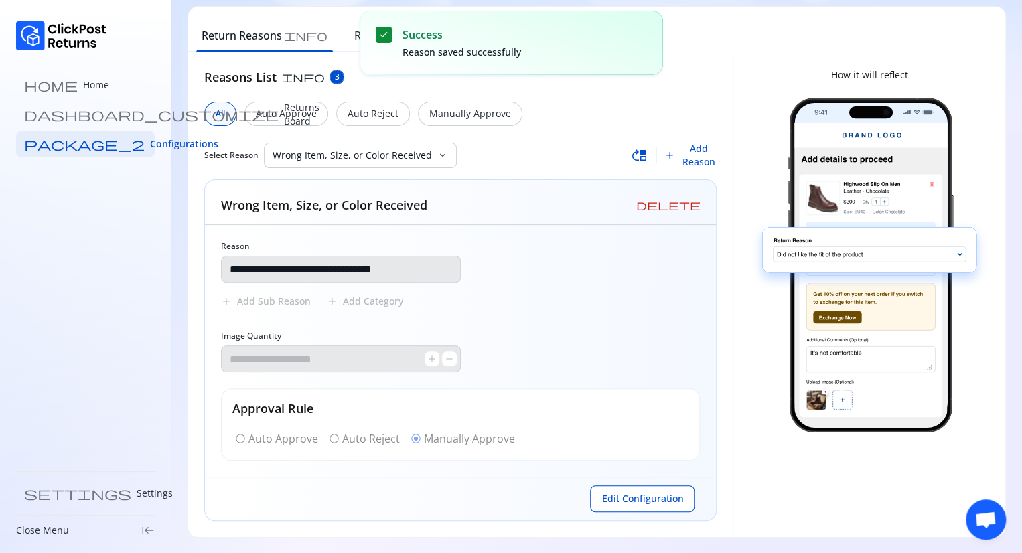
scroll to position [0, 0]
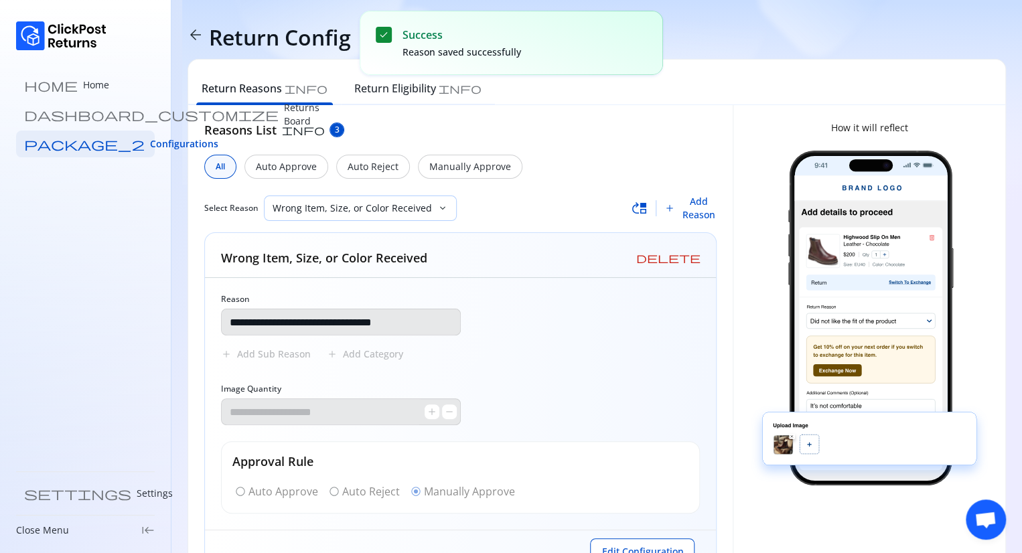
click at [413, 206] on p "Wrong Item, Size, or Color Received" at bounding box center [352, 208] width 159 height 13
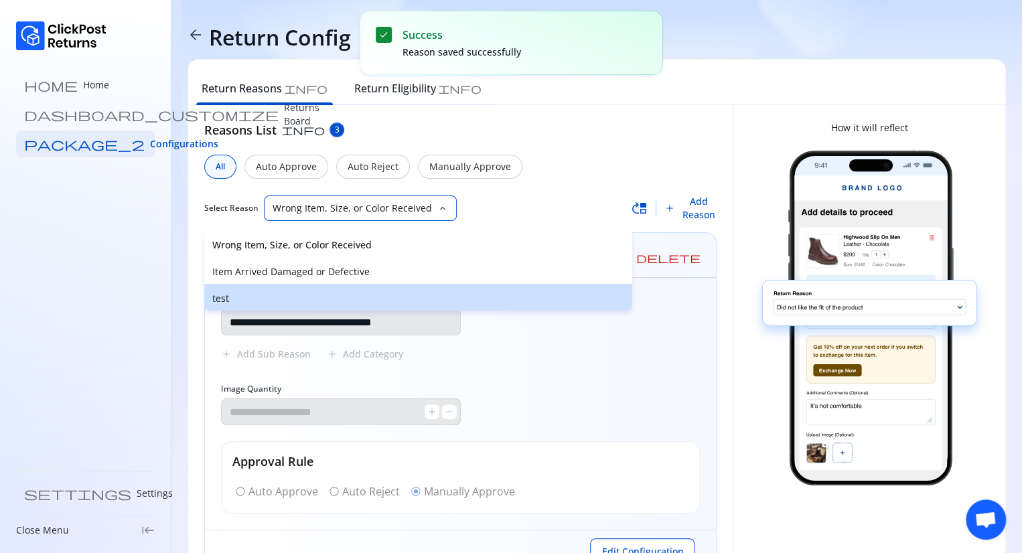
click at [234, 297] on p "test" at bounding box center [418, 298] width 412 height 13
type input "****"
type input "*"
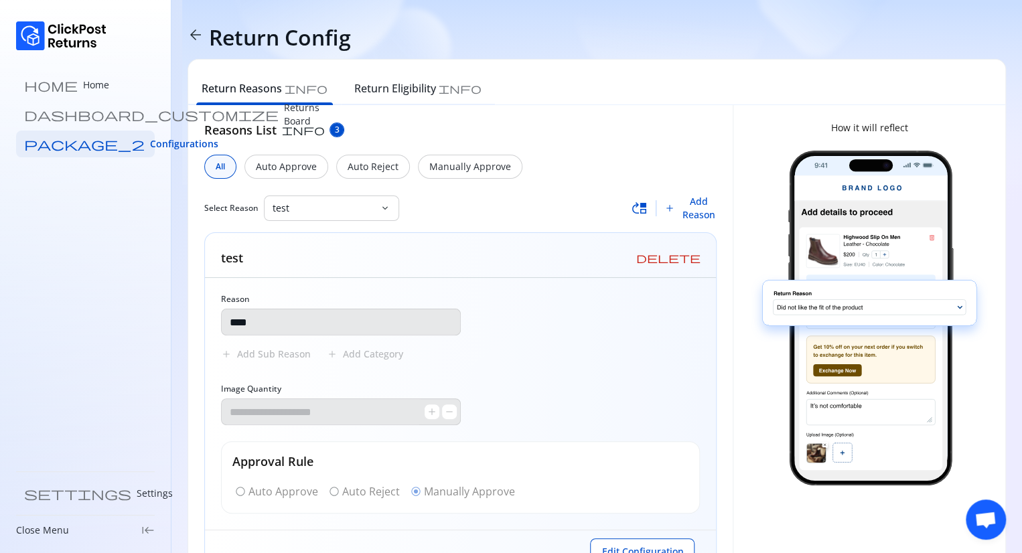
click at [640, 210] on span "move_up" at bounding box center [640, 208] width 16 height 16
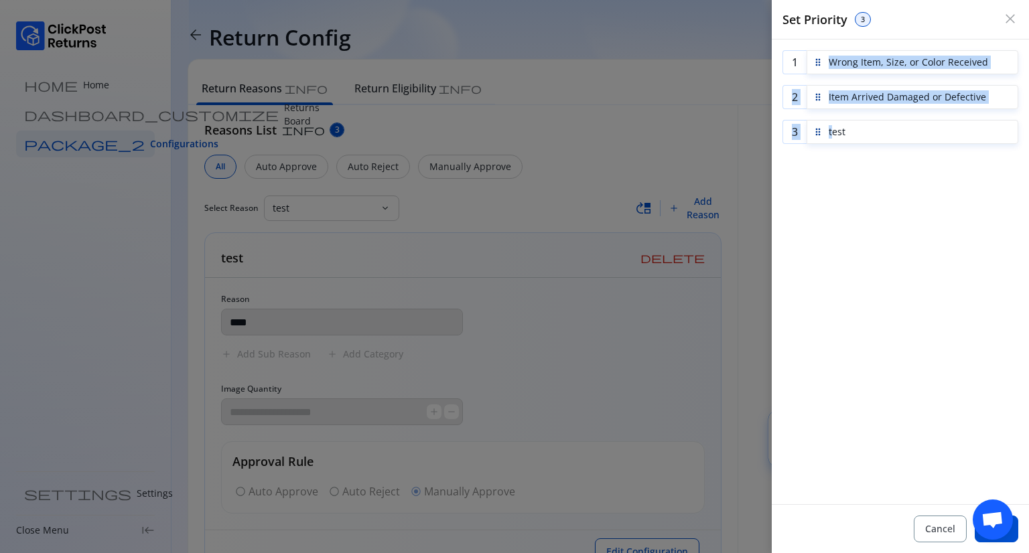
drag, startPoint x: 834, startPoint y: 136, endPoint x: 829, endPoint y: 62, distance: 73.8
click at [829, 62] on div "1 Wrong Item, Size, or Color Received 2 Item Arrived Damaged or Defective 3 tes…" at bounding box center [900, 97] width 236 height 94
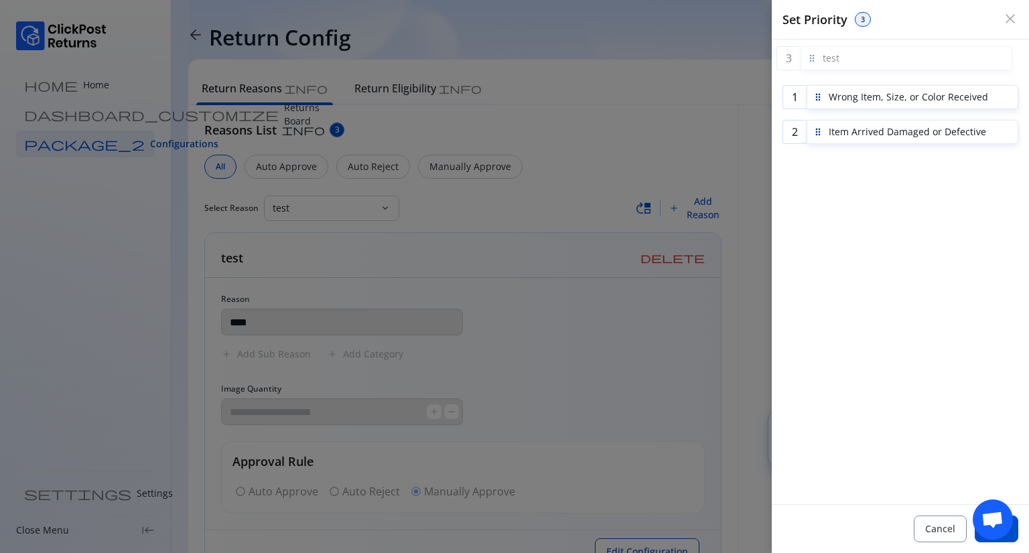
drag, startPoint x: 816, startPoint y: 135, endPoint x: 811, endPoint y: 60, distance: 74.5
click at [1016, 538] on button "Save" at bounding box center [997, 529] width 44 height 27
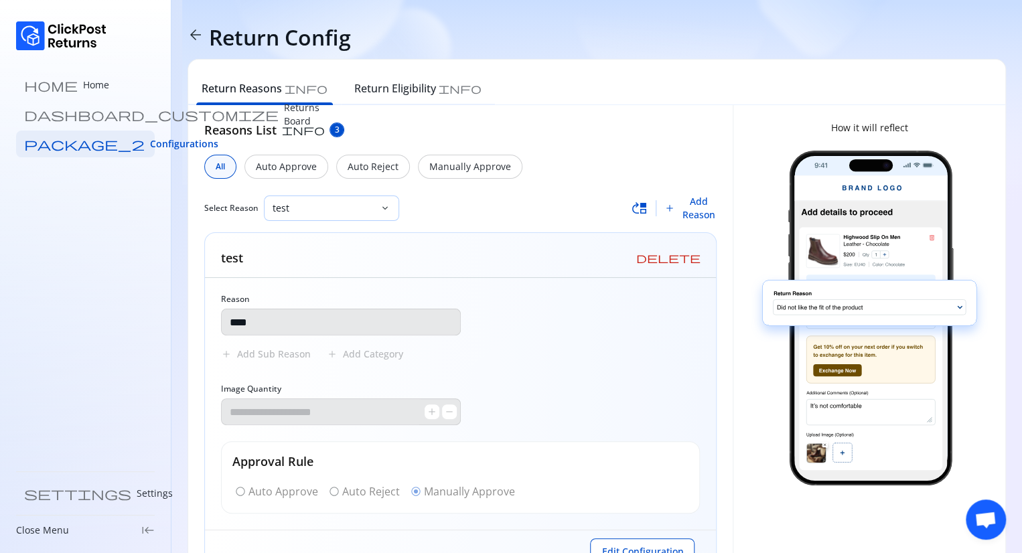
click at [383, 208] on span "keyboard_arrow_down" at bounding box center [385, 208] width 11 height 11
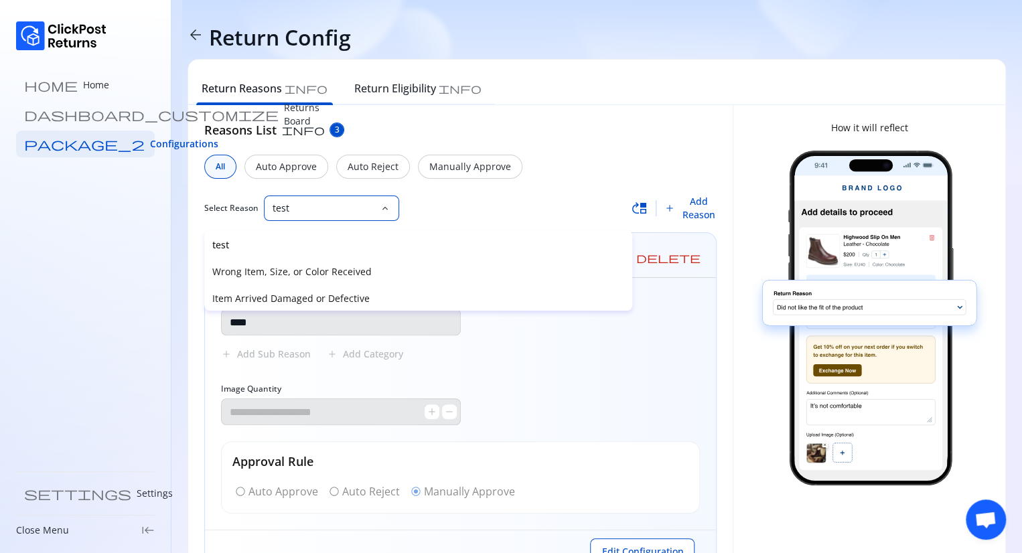
click at [381, 212] on span "keyboard_arrow_down" at bounding box center [385, 208] width 11 height 11
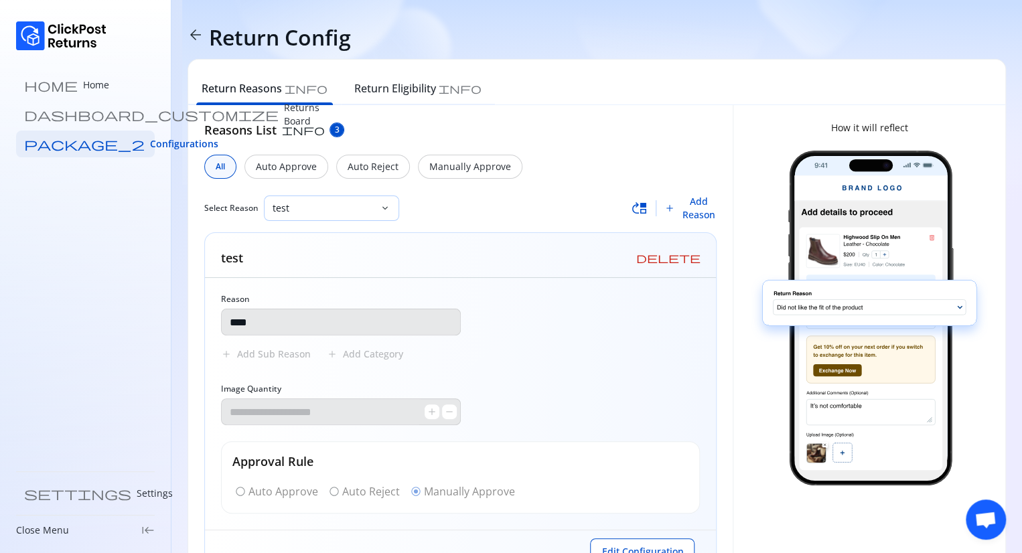
click at [381, 212] on span "keyboard_arrow_down" at bounding box center [385, 208] width 11 height 11
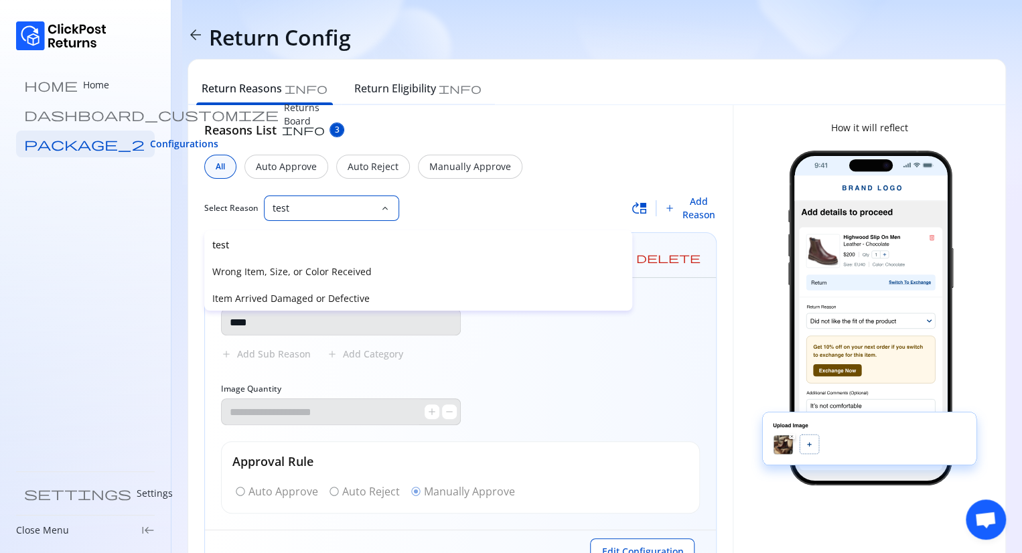
click at [381, 212] on span "keyboard_arrow_down" at bounding box center [385, 208] width 11 height 11
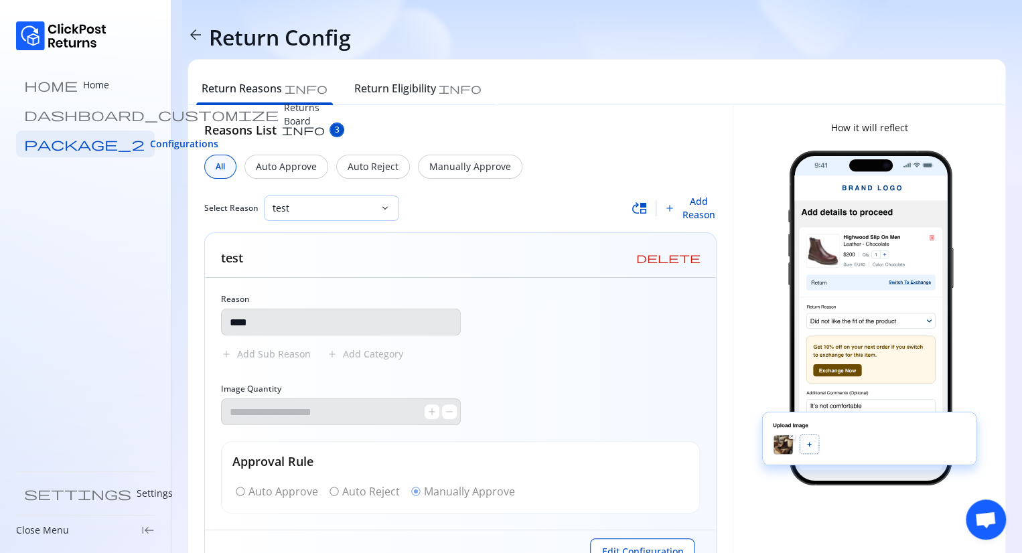
click at [381, 212] on span "keyboard_arrow_down" at bounding box center [385, 208] width 11 height 11
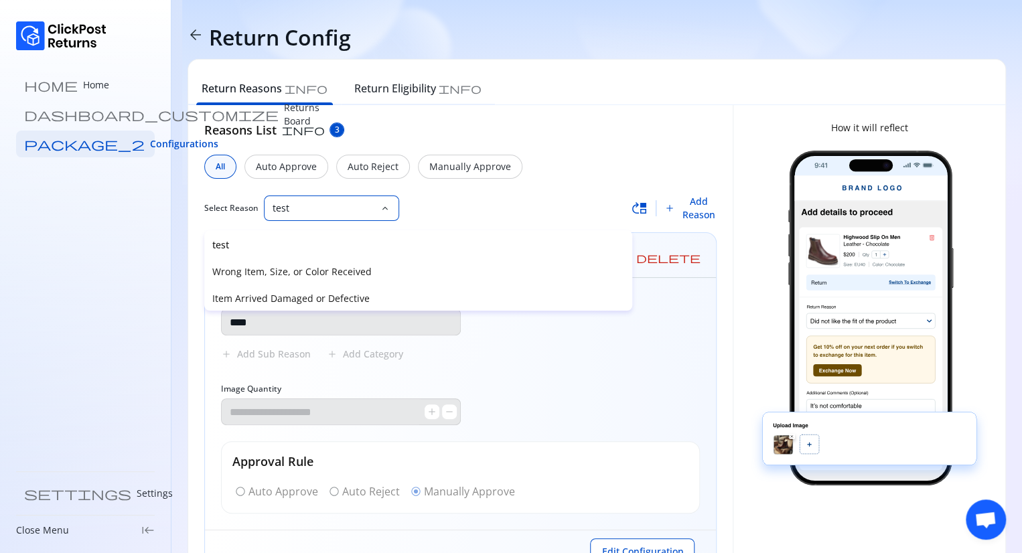
click at [381, 212] on span "keyboard_arrow_down" at bounding box center [385, 208] width 11 height 11
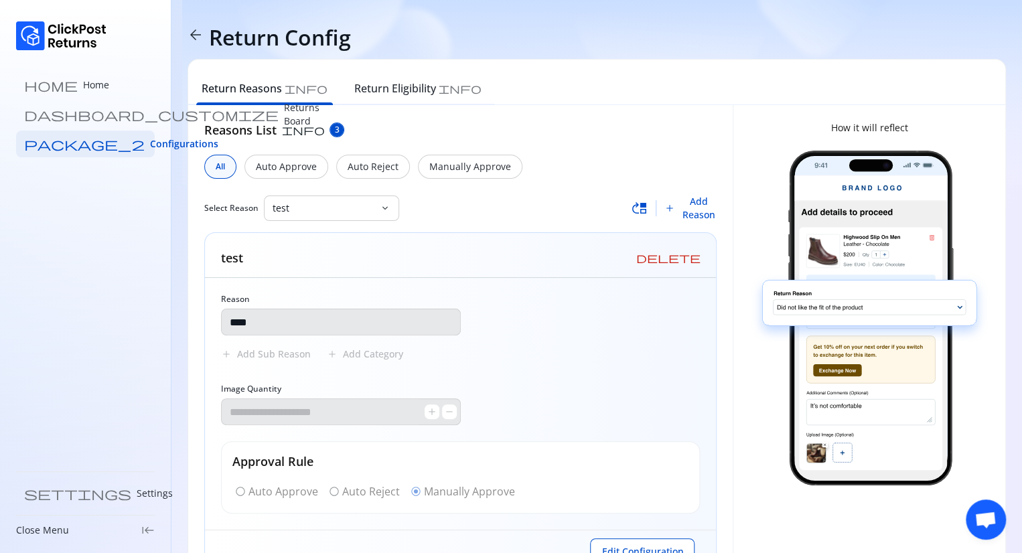
scroll to position [53, 0]
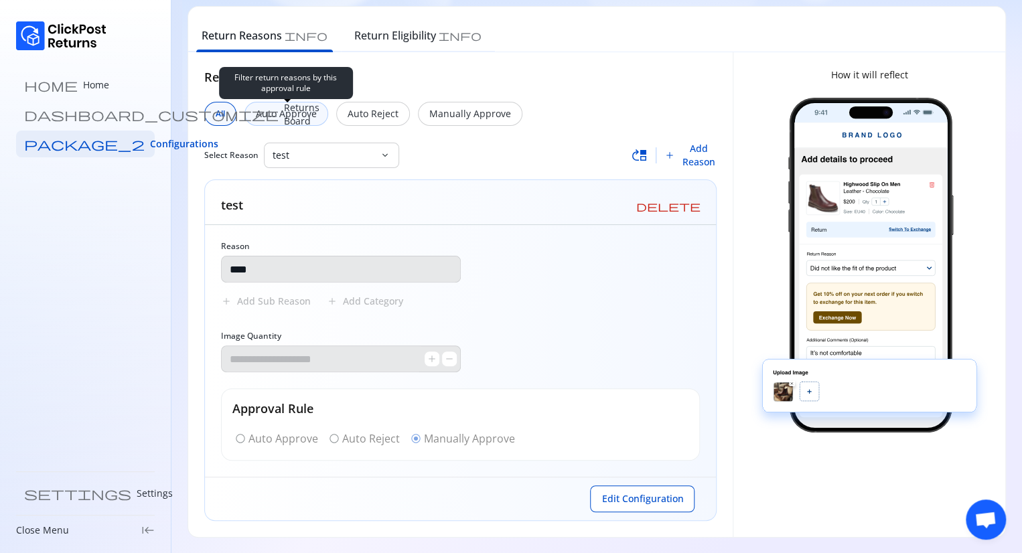
click at [280, 114] on p "Auto Approve" at bounding box center [286, 113] width 61 height 13
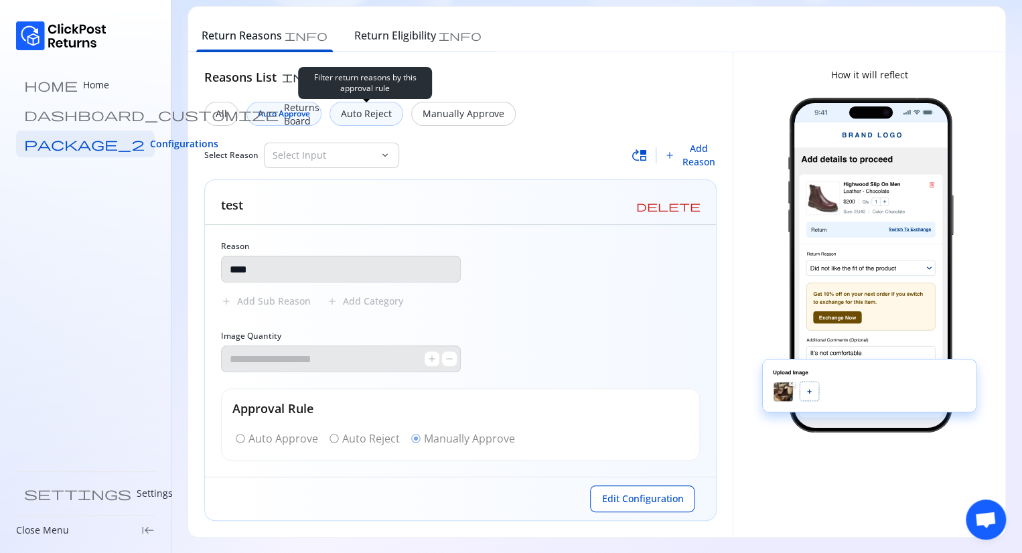
click at [354, 117] on p "Auto Reject" at bounding box center [366, 113] width 51 height 13
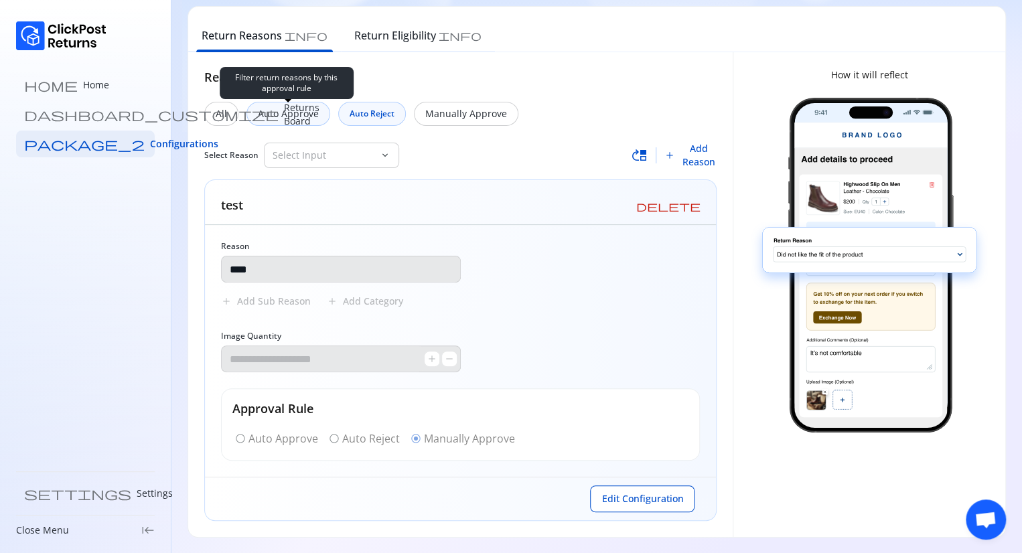
click at [284, 111] on p "Auto Approve" at bounding box center [288, 113] width 61 height 13
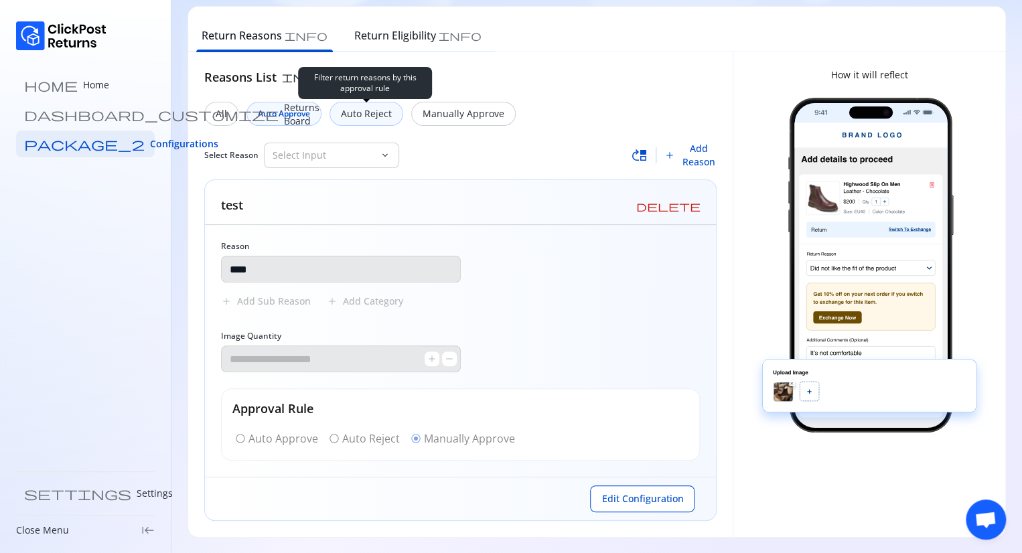
click at [362, 119] on p "Auto Reject" at bounding box center [366, 113] width 51 height 13
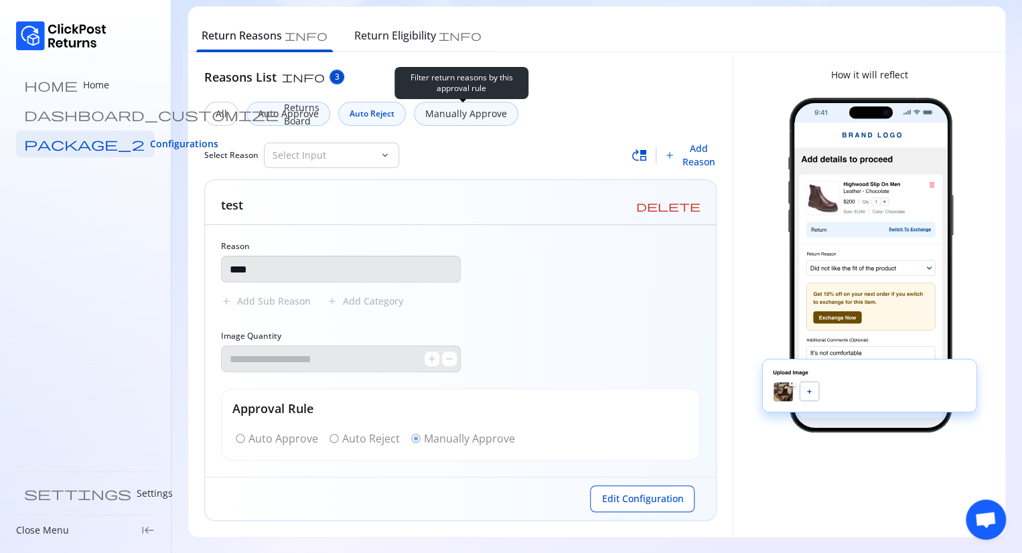
click at [442, 119] on p "Manually Approve" at bounding box center [466, 113] width 82 height 13
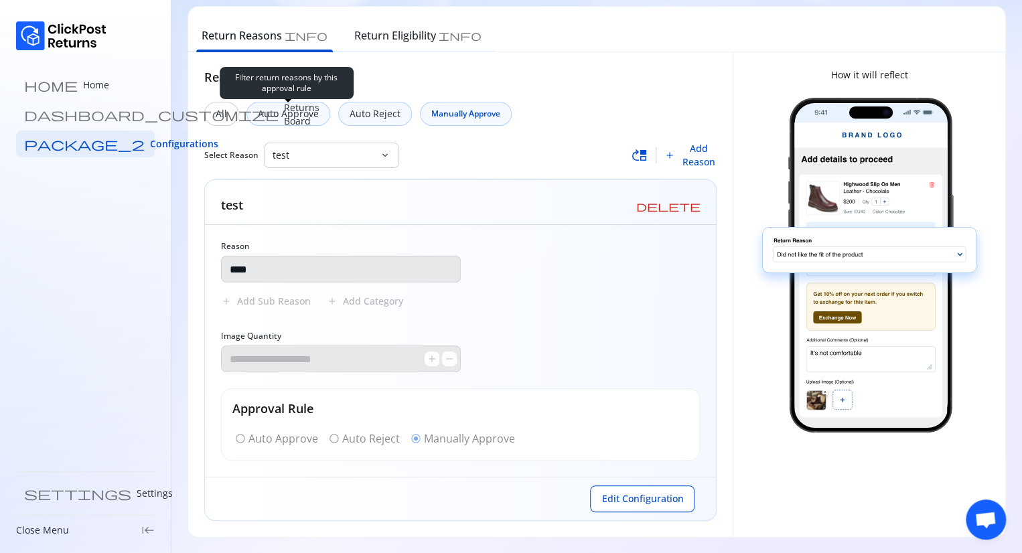
click at [285, 116] on p "Auto Approve" at bounding box center [288, 113] width 61 height 13
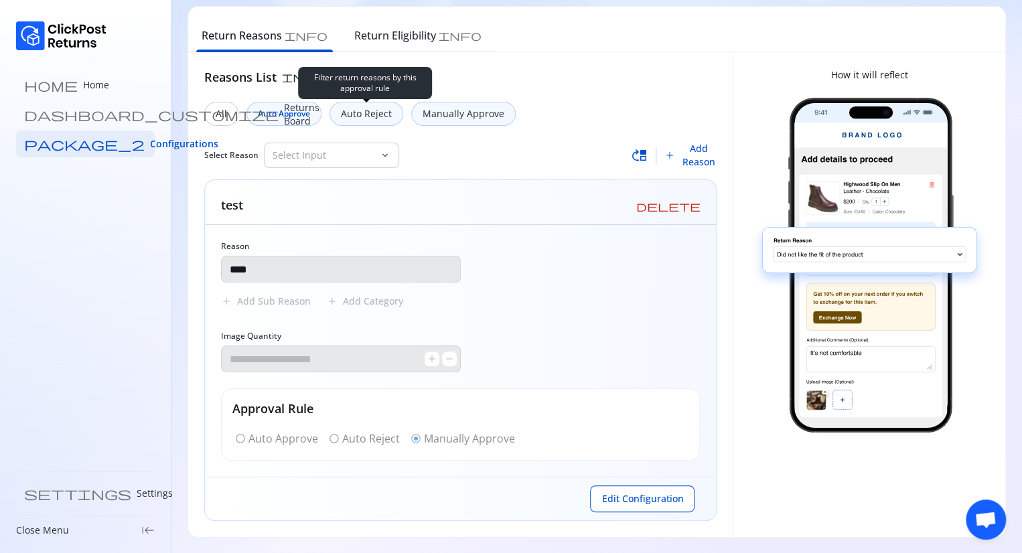
click at [348, 112] on p "Auto Reject" at bounding box center [366, 113] width 51 height 13
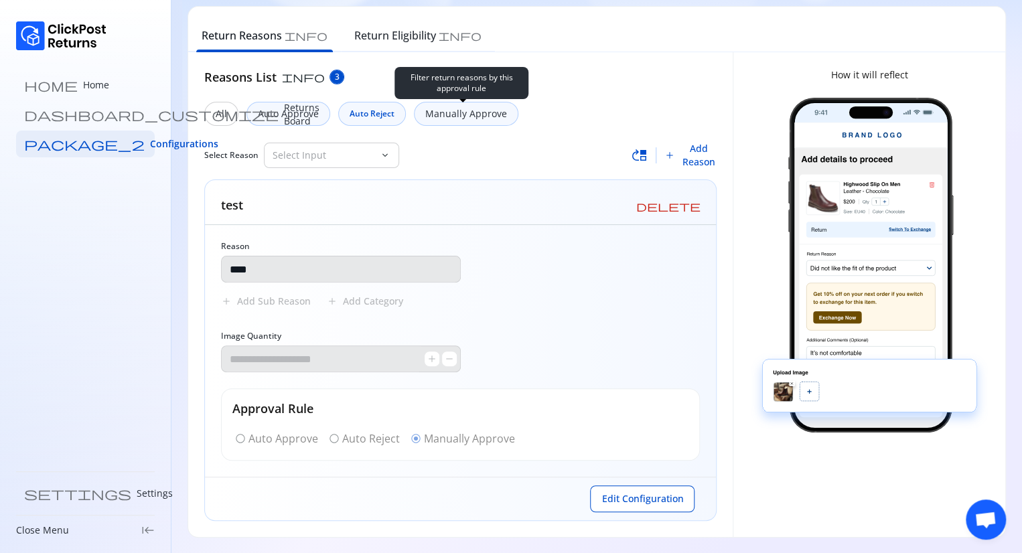
click at [450, 117] on p "Manually Approve" at bounding box center [466, 113] width 82 height 13
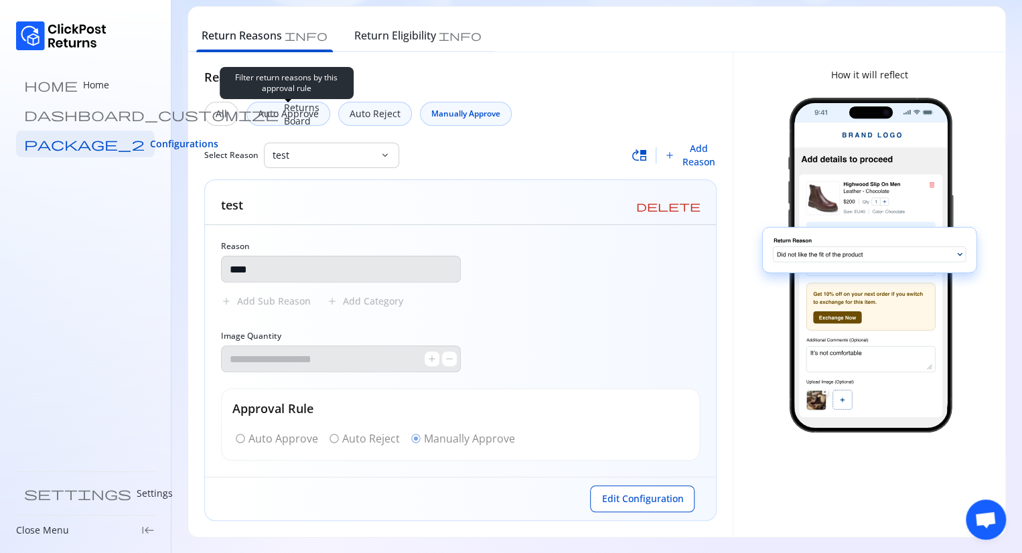
click at [270, 116] on p "Auto Approve" at bounding box center [288, 113] width 61 height 13
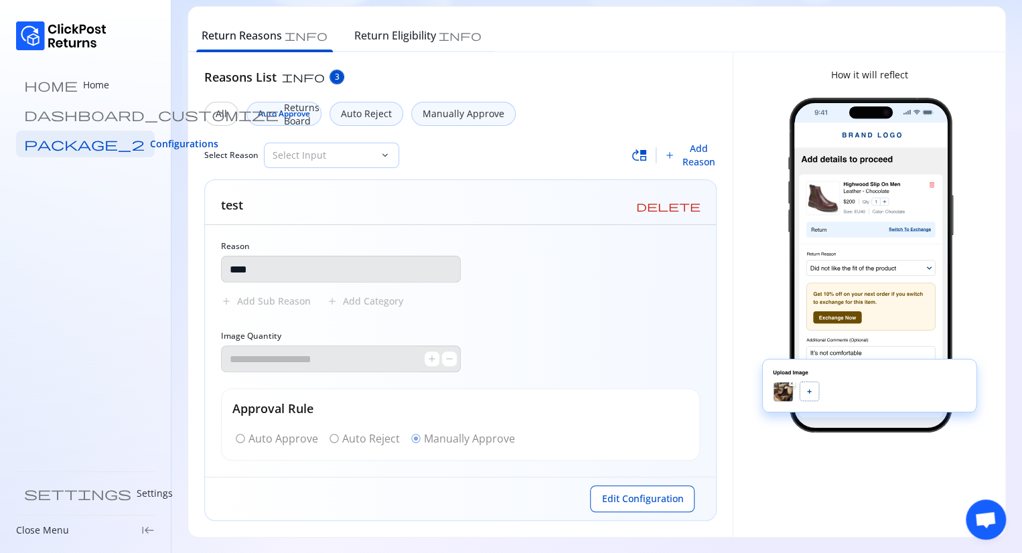
click at [373, 156] on div "Select Input" at bounding box center [322, 155] width 115 height 24
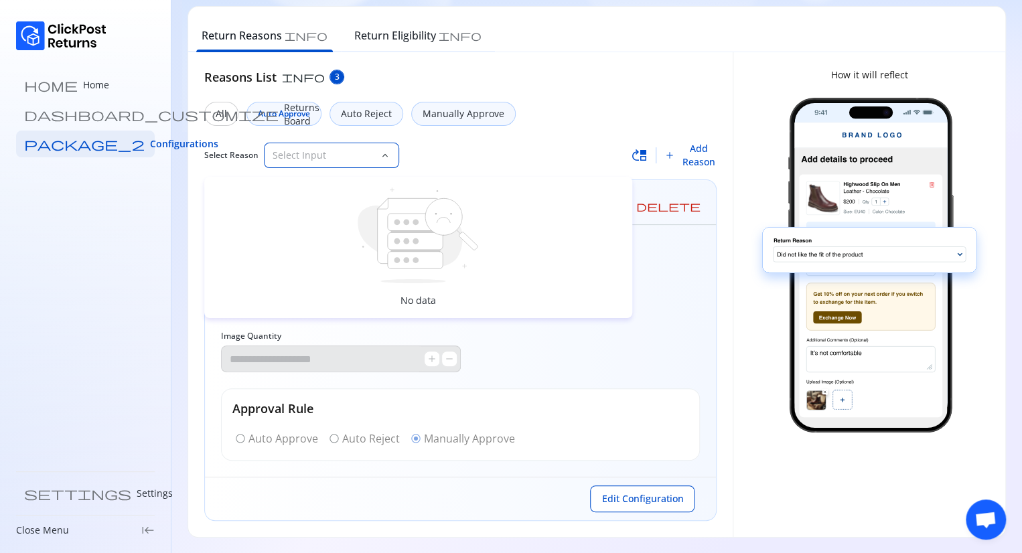
click at [373, 156] on div "Select Input" at bounding box center [322, 155] width 115 height 24
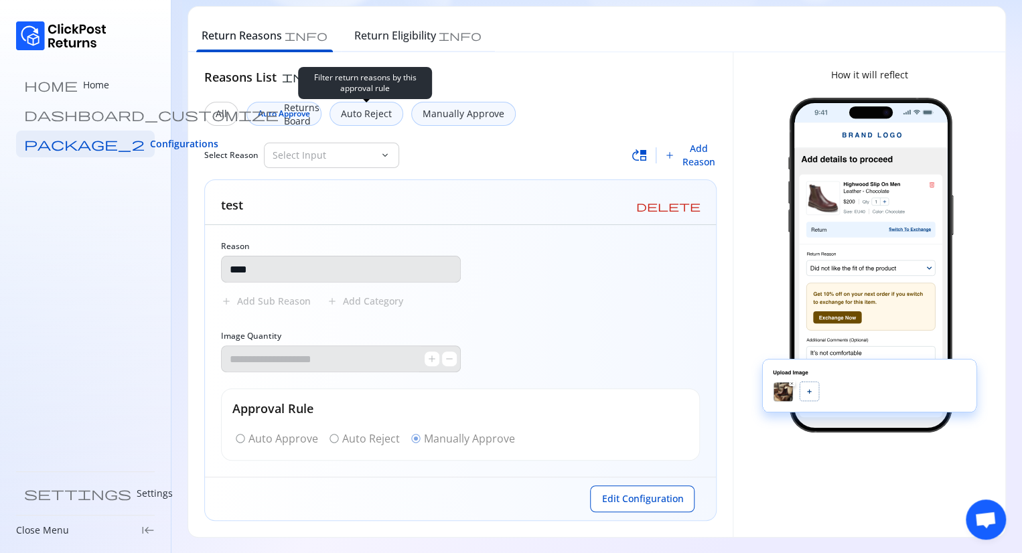
click at [362, 105] on div "Auto Reject" at bounding box center [367, 114] width 74 height 24
click at [354, 153] on p "Select Input" at bounding box center [324, 155] width 102 height 13
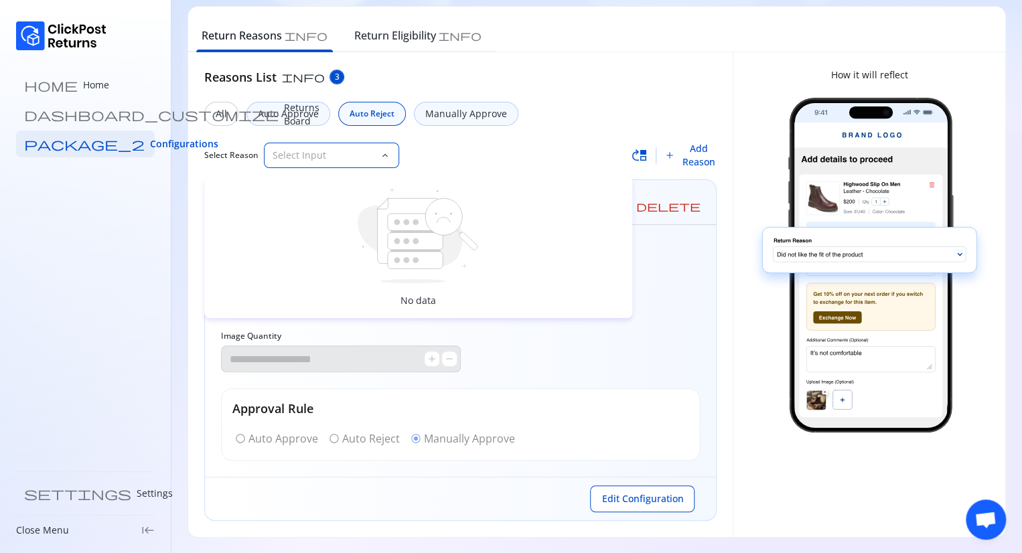
click at [354, 153] on p "Select Input" at bounding box center [324, 155] width 102 height 13
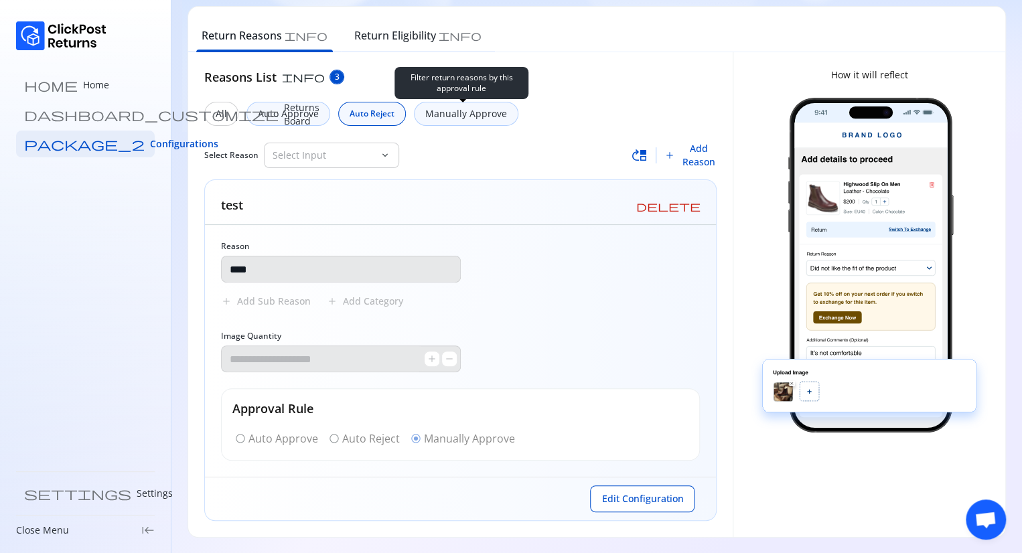
click at [433, 111] on p "Manually Approve" at bounding box center [466, 113] width 82 height 13
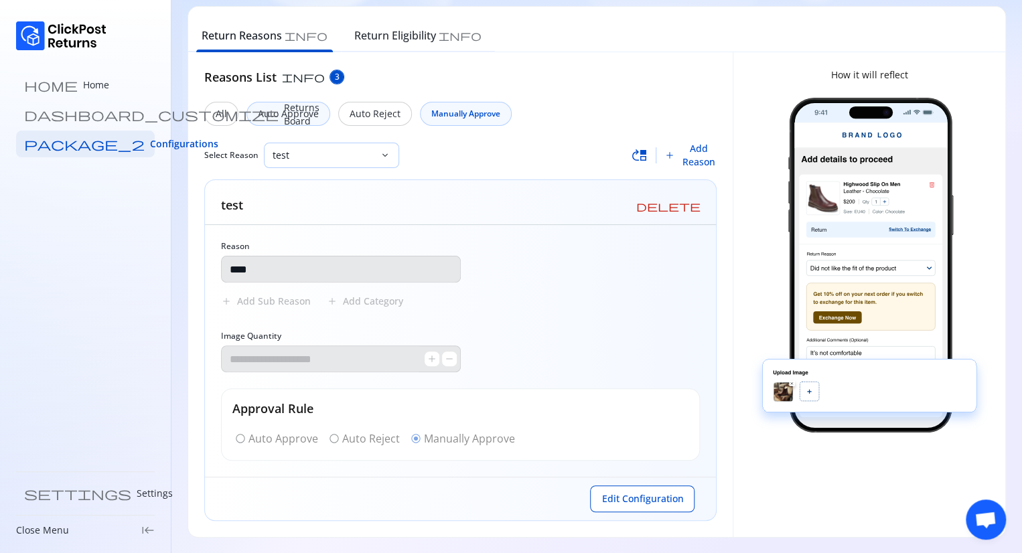
click at [361, 159] on p "test" at bounding box center [324, 155] width 102 height 13
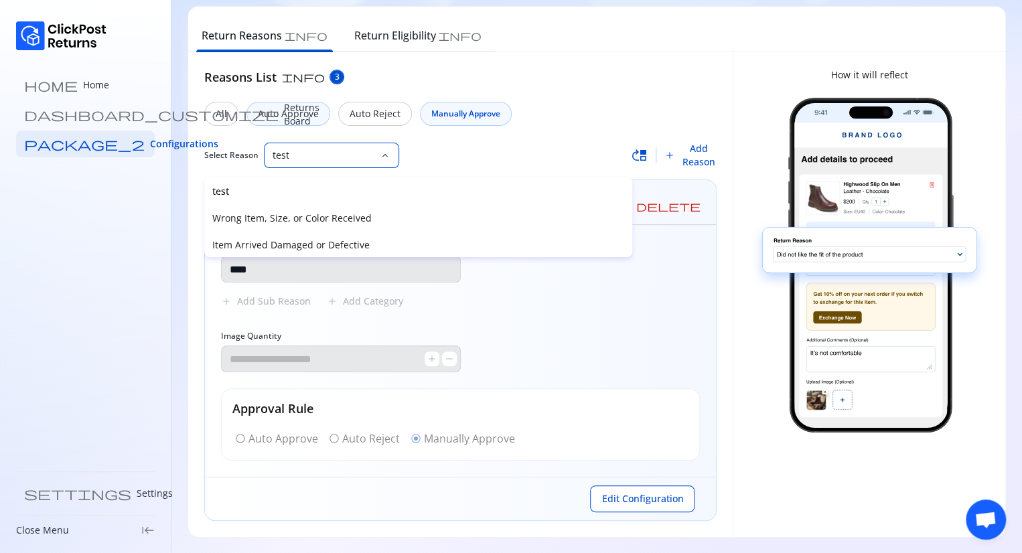
click at [361, 159] on p "test" at bounding box center [324, 155] width 102 height 13
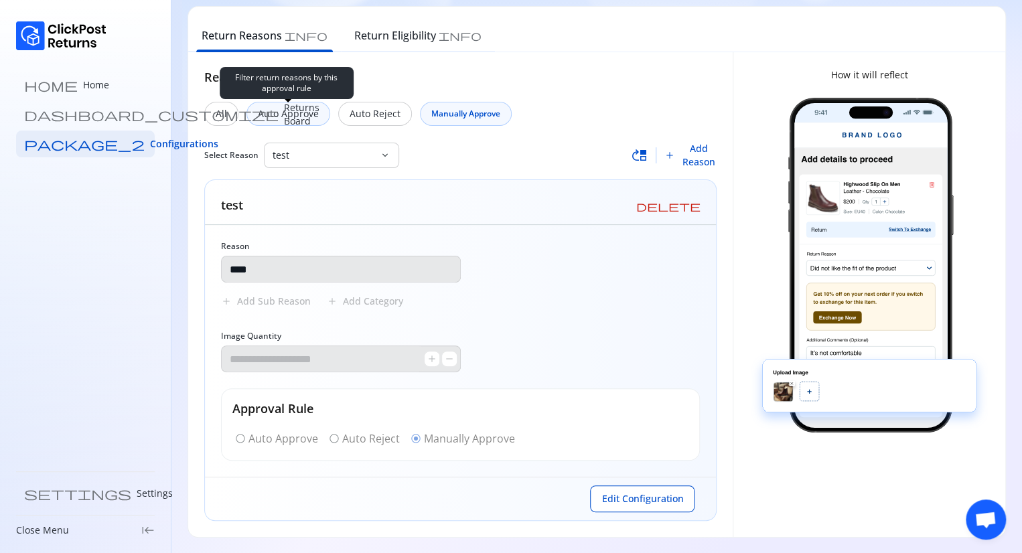
click at [289, 116] on p "Auto Approve" at bounding box center [288, 113] width 61 height 13
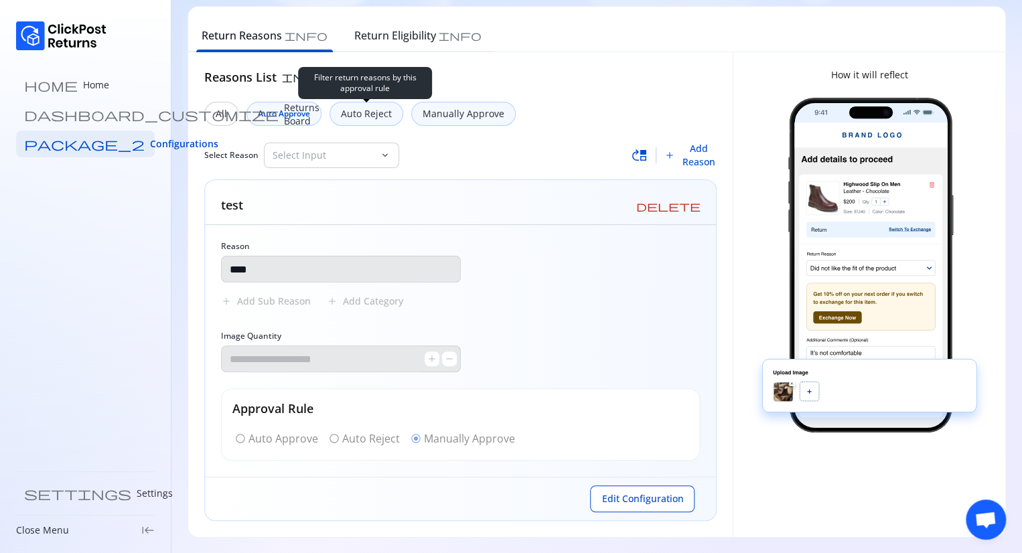
click at [367, 116] on p "Auto Reject" at bounding box center [366, 113] width 51 height 13
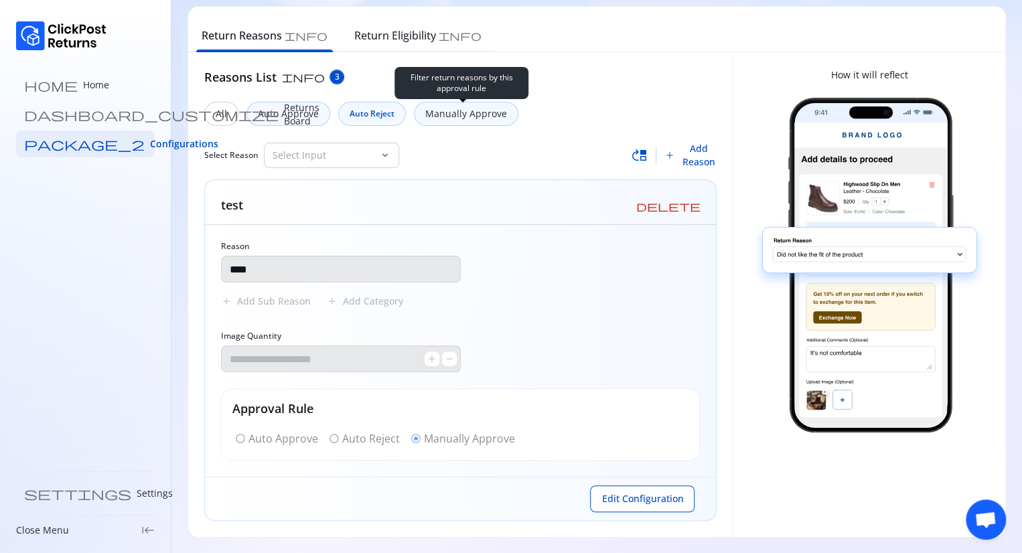
click at [437, 114] on p "Manually Approve" at bounding box center [466, 113] width 82 height 13
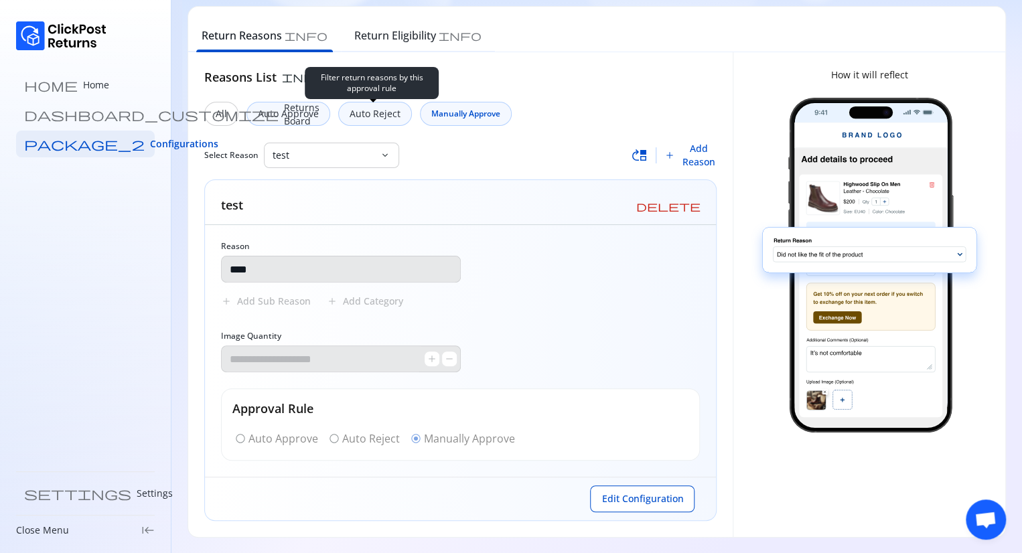
click at [375, 113] on p "Auto Reject" at bounding box center [375, 113] width 51 height 13
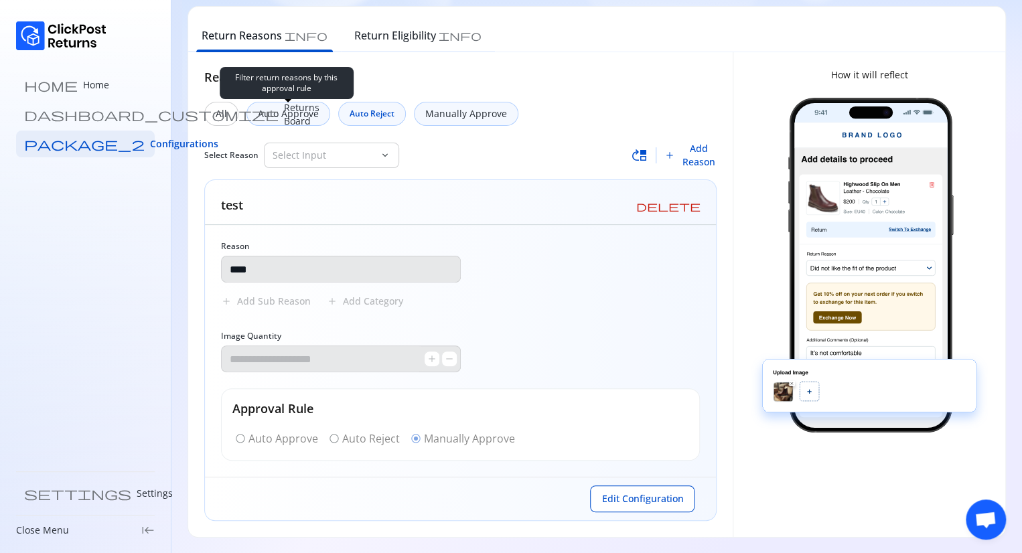
click at [297, 111] on p "Auto Approve" at bounding box center [288, 113] width 61 height 13
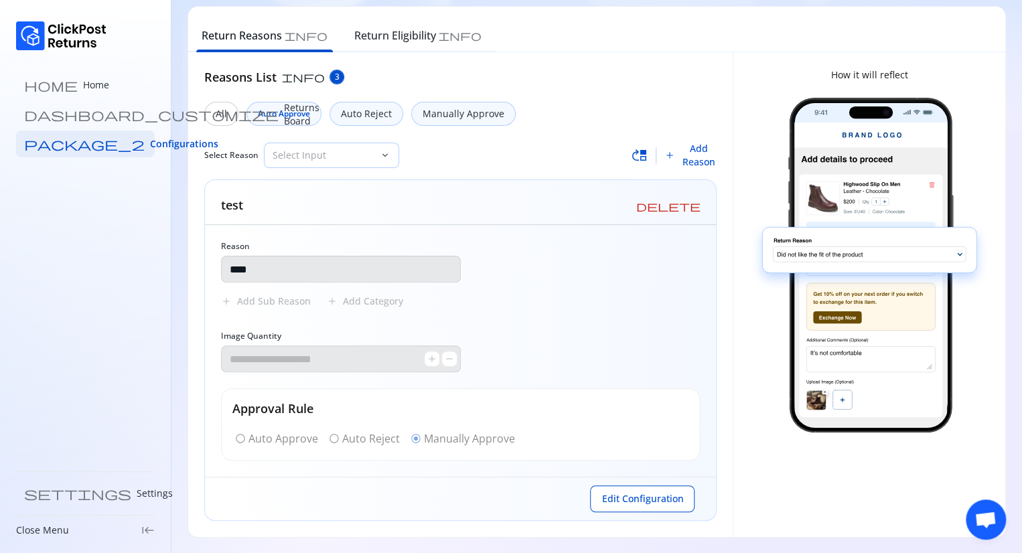
click at [348, 153] on p "Select Input" at bounding box center [324, 155] width 102 height 13
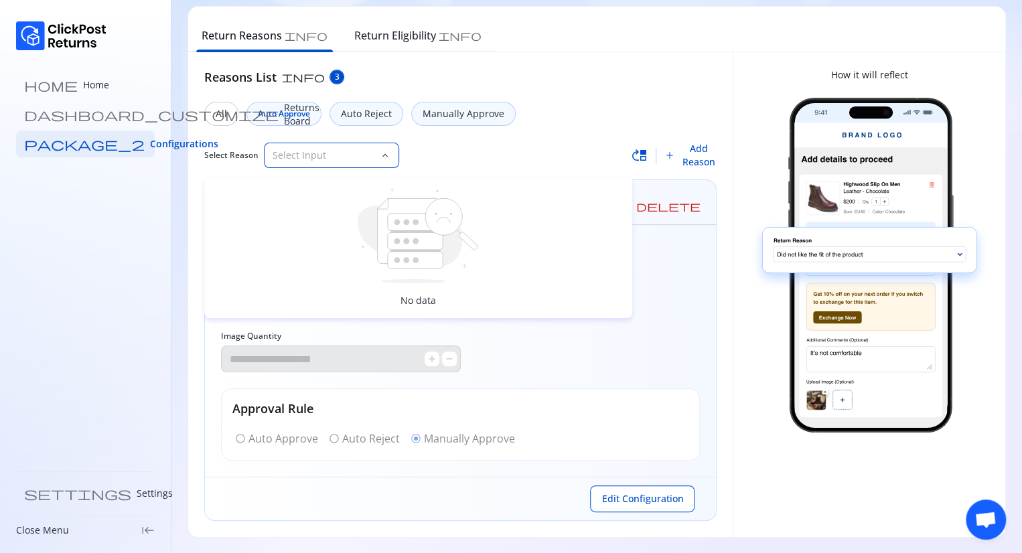
click at [348, 153] on p "Select Input" at bounding box center [324, 155] width 102 height 13
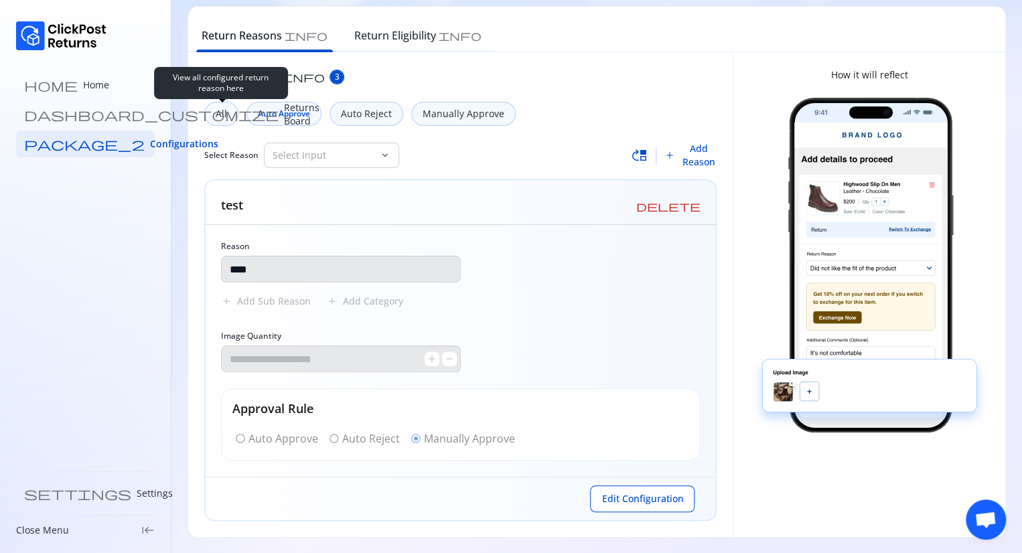
click at [218, 117] on p "All" at bounding box center [221, 113] width 11 height 13
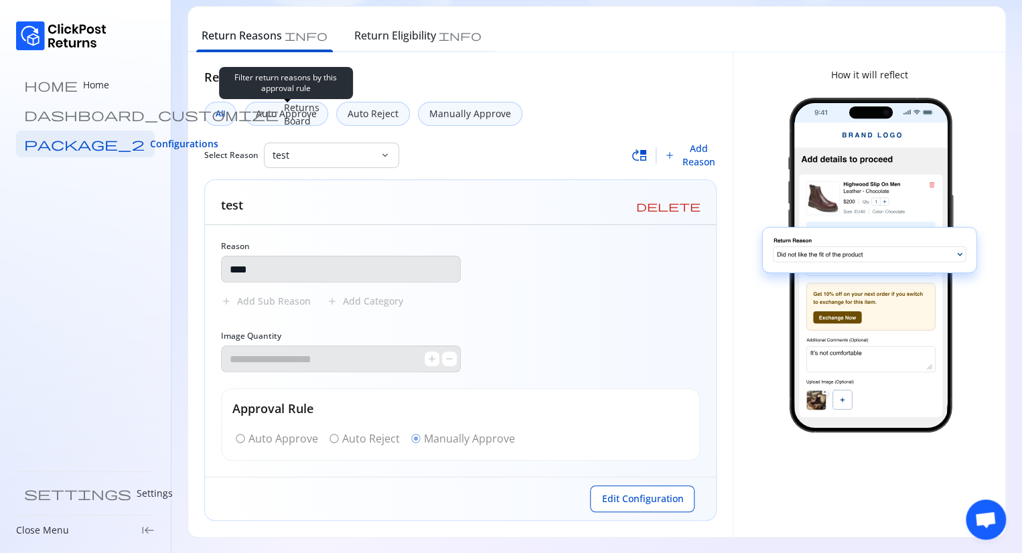
click at [289, 111] on p "Auto Approve" at bounding box center [286, 113] width 61 height 13
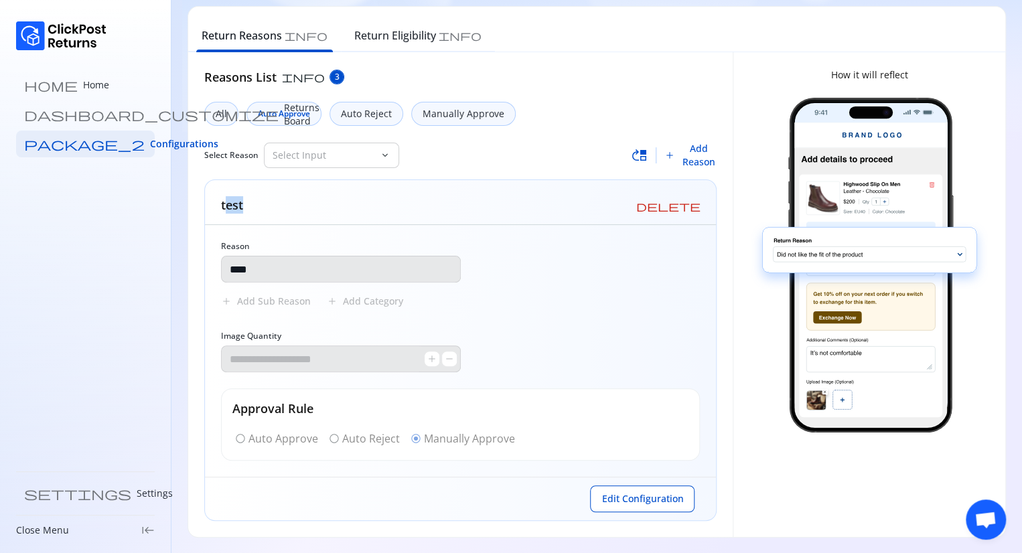
drag, startPoint x: 247, startPoint y: 208, endPoint x: 229, endPoint y: 202, distance: 19.1
click at [229, 202] on div "test delete" at bounding box center [460, 202] width 511 height 45
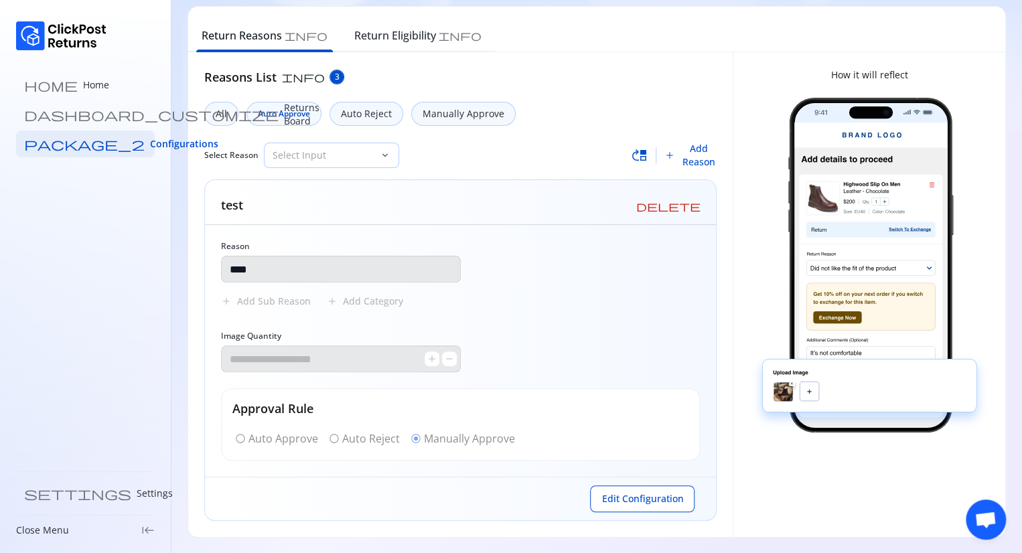
click at [344, 151] on p "Select Input" at bounding box center [324, 155] width 102 height 13
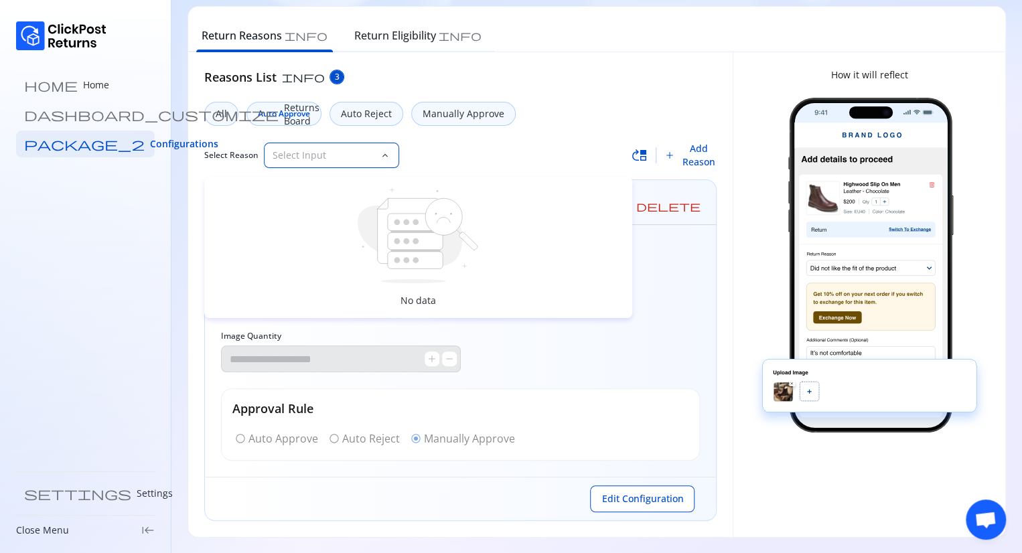
click at [344, 151] on p "Select Input" at bounding box center [324, 155] width 102 height 13
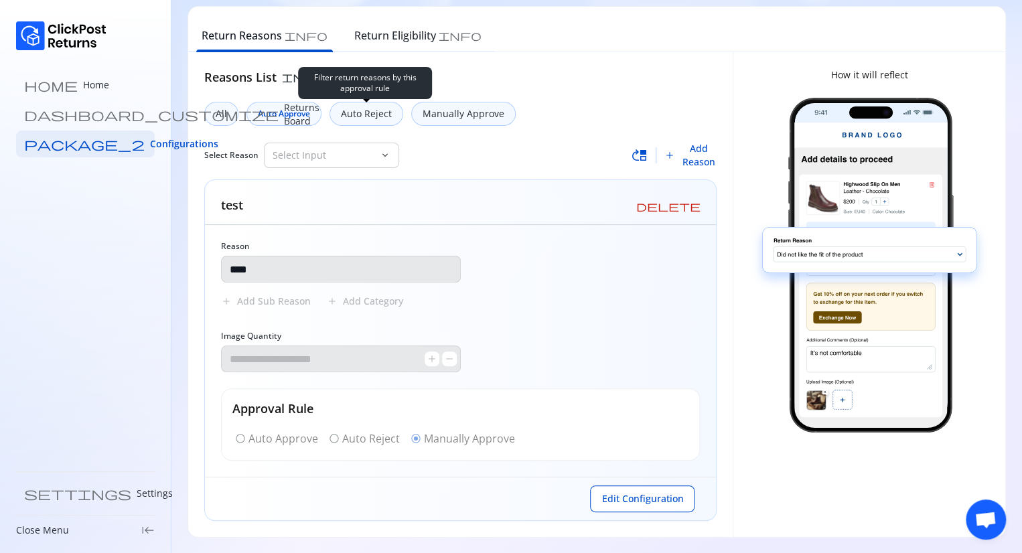
click at [370, 116] on p "Auto Reject" at bounding box center [366, 113] width 51 height 13
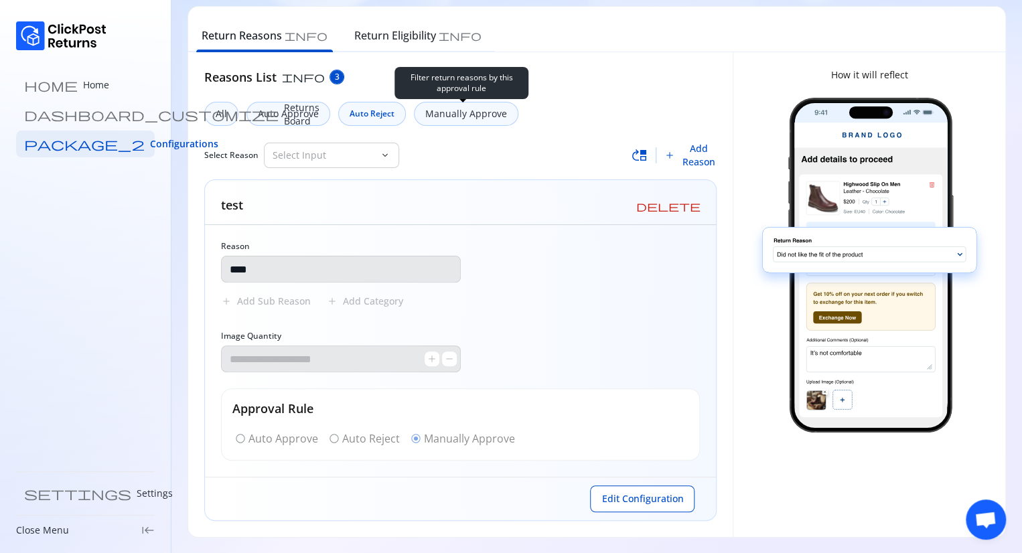
click at [447, 111] on p "Manually Approve" at bounding box center [466, 113] width 82 height 13
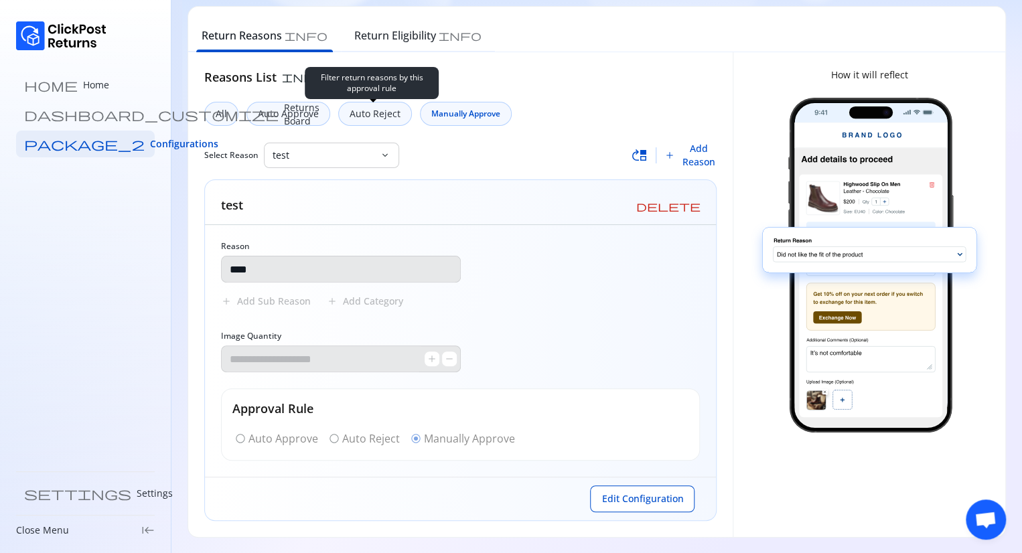
click at [356, 111] on p "Auto Reject" at bounding box center [375, 113] width 51 height 13
click at [330, 156] on p "Select Input" at bounding box center [324, 155] width 102 height 13
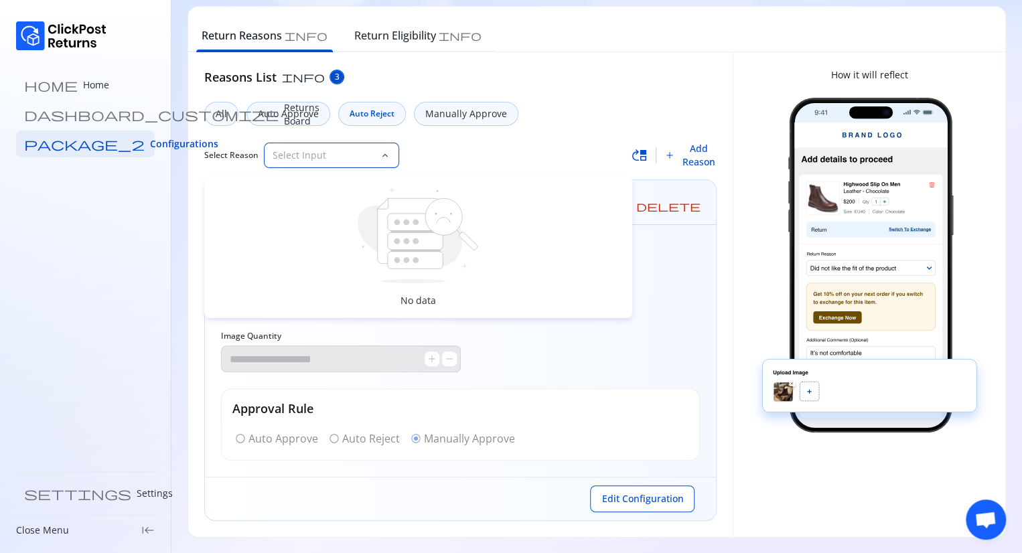
click at [421, 309] on div "No data" at bounding box center [418, 247] width 428 height 141
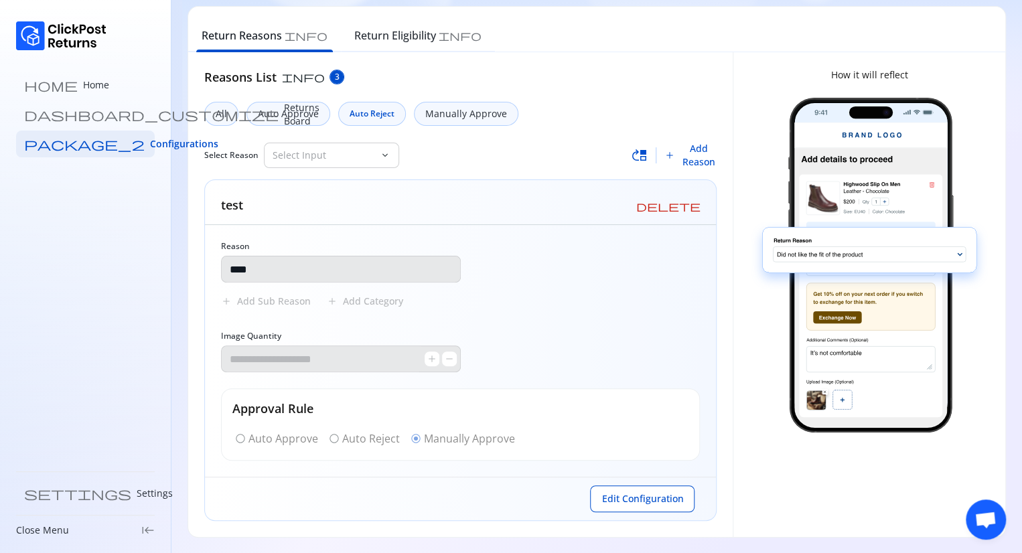
click at [663, 299] on div "Reason **** add Add Sub Reason add Add Category Image Quantity * add remove App…" at bounding box center [460, 351] width 511 height 252
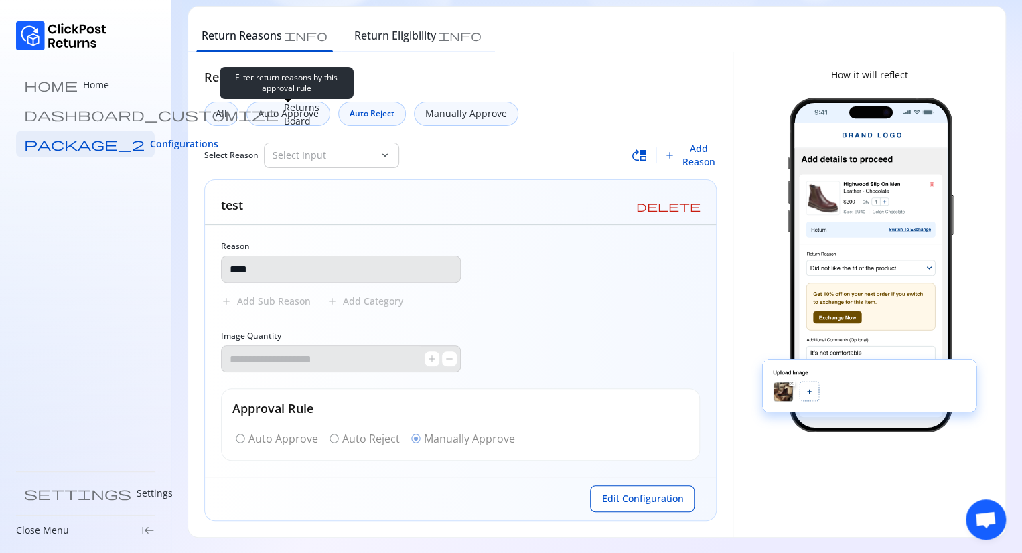
click at [273, 119] on p "Auto Approve" at bounding box center [288, 113] width 61 height 13
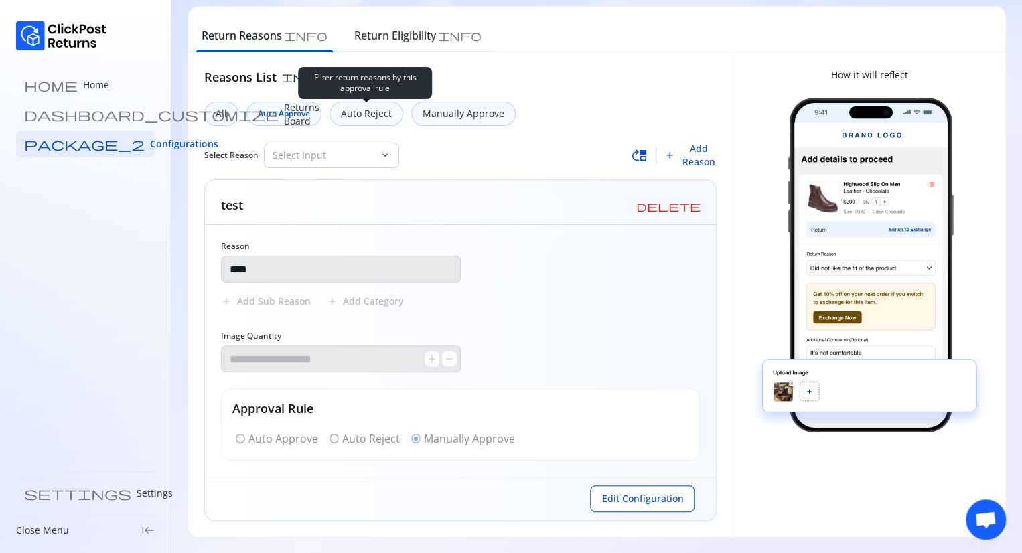
click at [344, 117] on p "Auto Reject" at bounding box center [366, 113] width 51 height 13
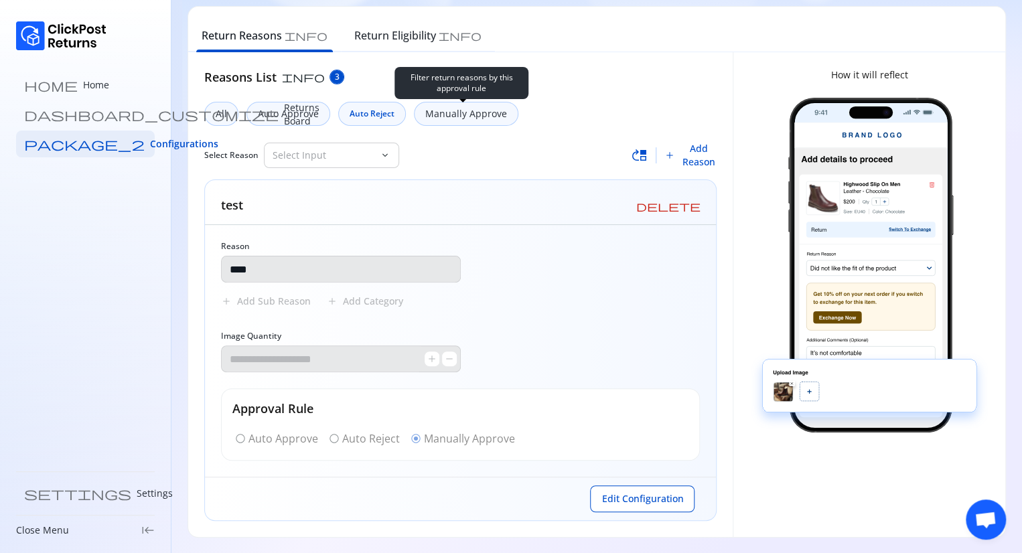
click at [434, 121] on div "Manually Approve" at bounding box center [466, 114] width 105 height 24
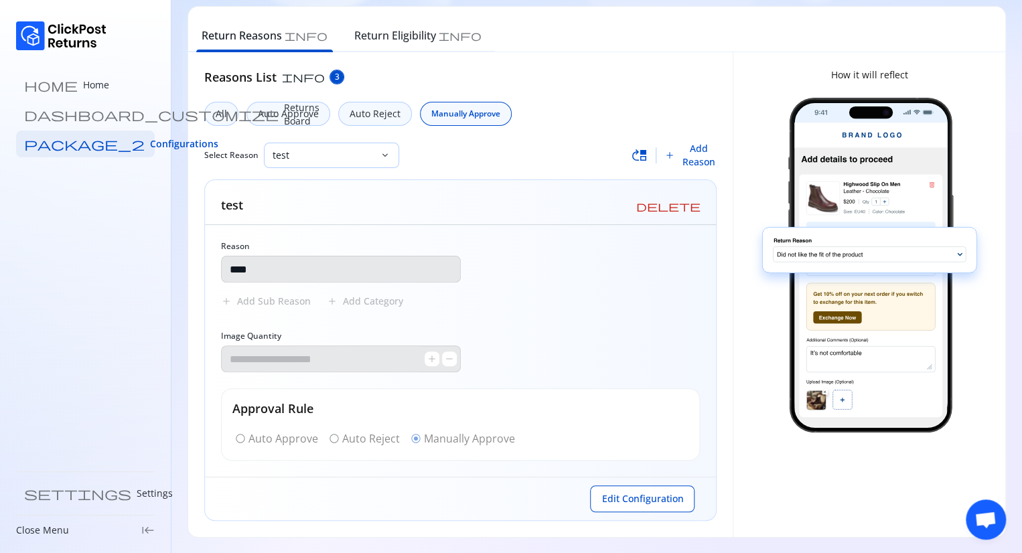
click at [370, 153] on p "test" at bounding box center [324, 155] width 102 height 13
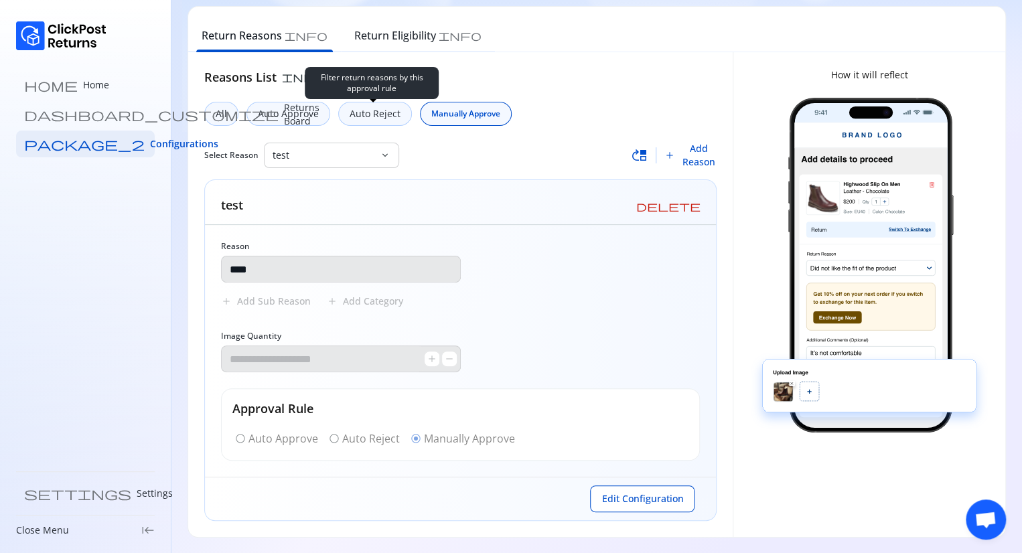
click at [368, 116] on p "Auto Reject" at bounding box center [375, 113] width 51 height 13
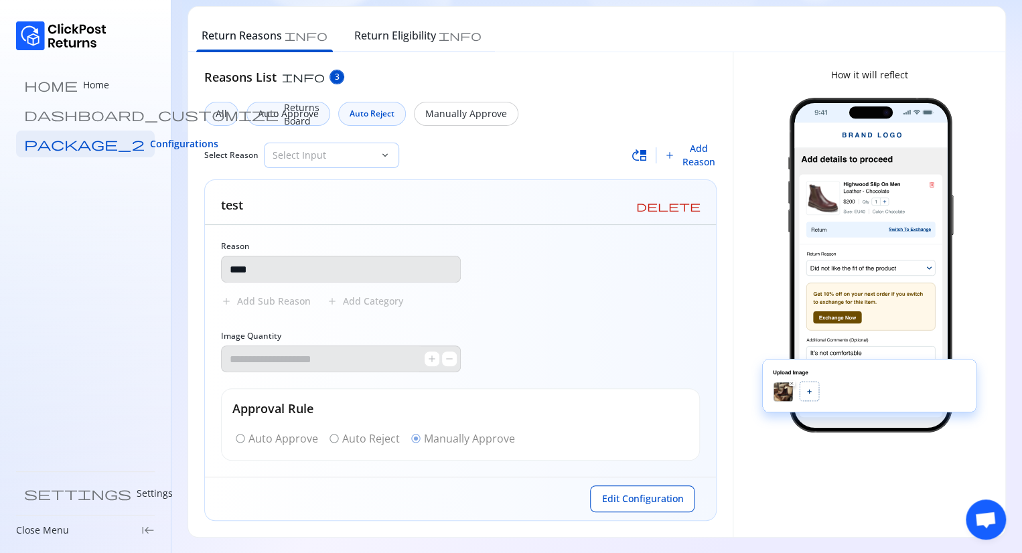
click at [330, 153] on p "Select Input" at bounding box center [324, 155] width 102 height 13
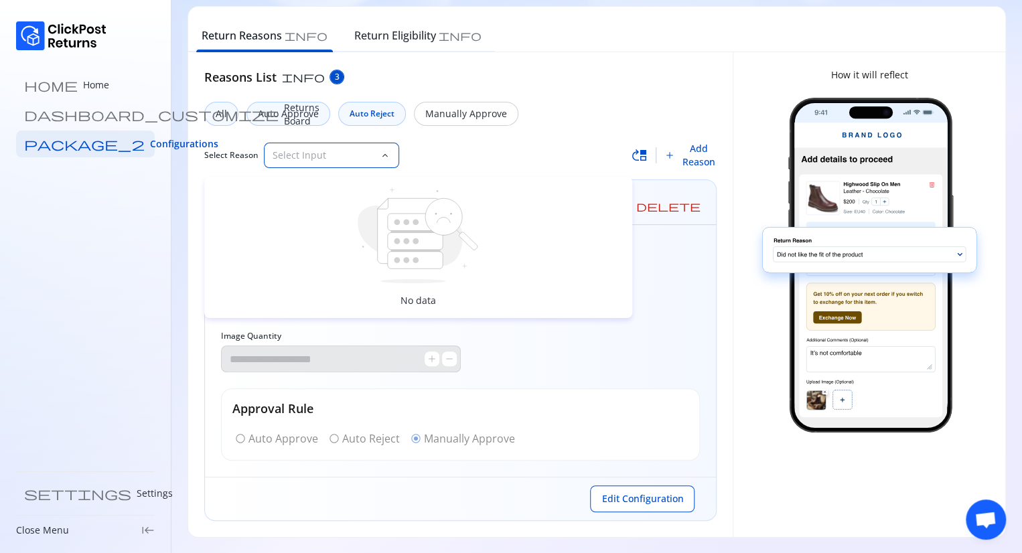
click at [329, 153] on p "Select Input" at bounding box center [324, 155] width 102 height 13
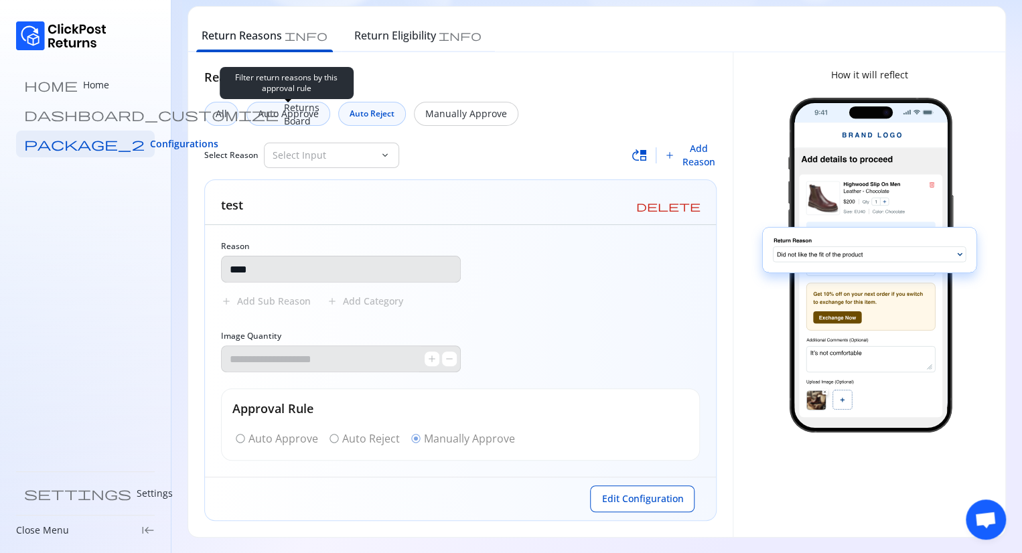
click at [273, 113] on p "Auto Approve" at bounding box center [288, 113] width 61 height 13
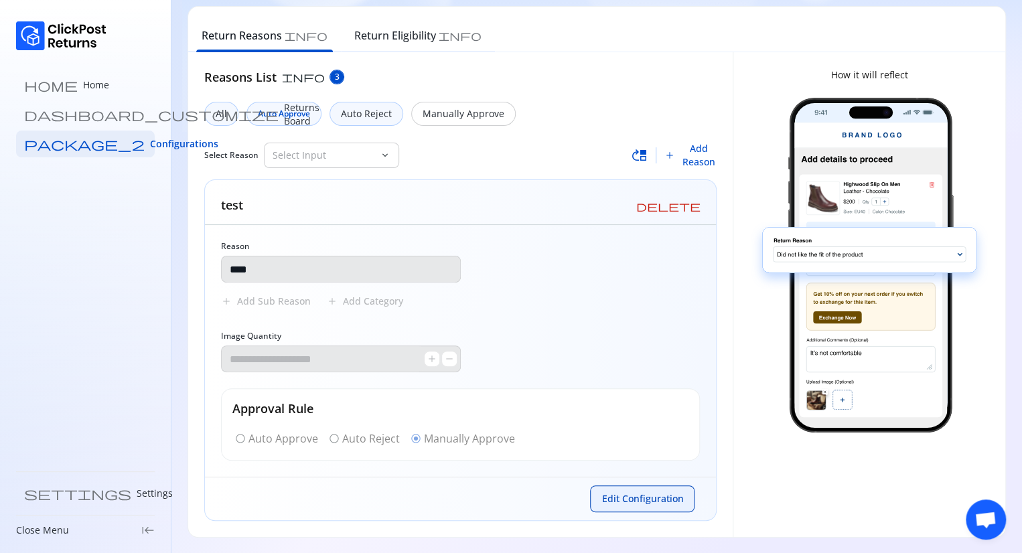
click at [640, 496] on span "Edit Configuration" at bounding box center [643, 498] width 82 height 13
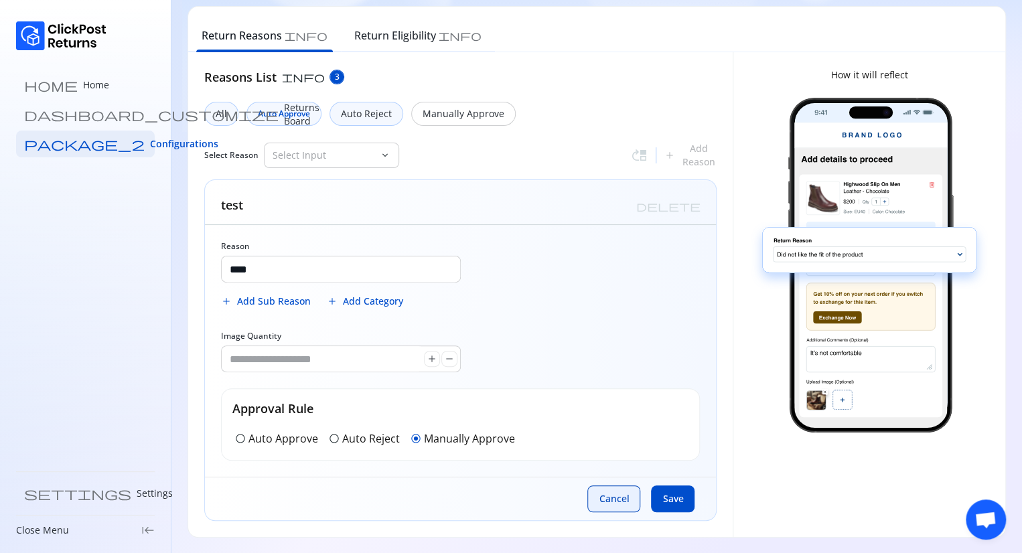
click at [608, 502] on span "Cancel" at bounding box center [614, 498] width 30 height 13
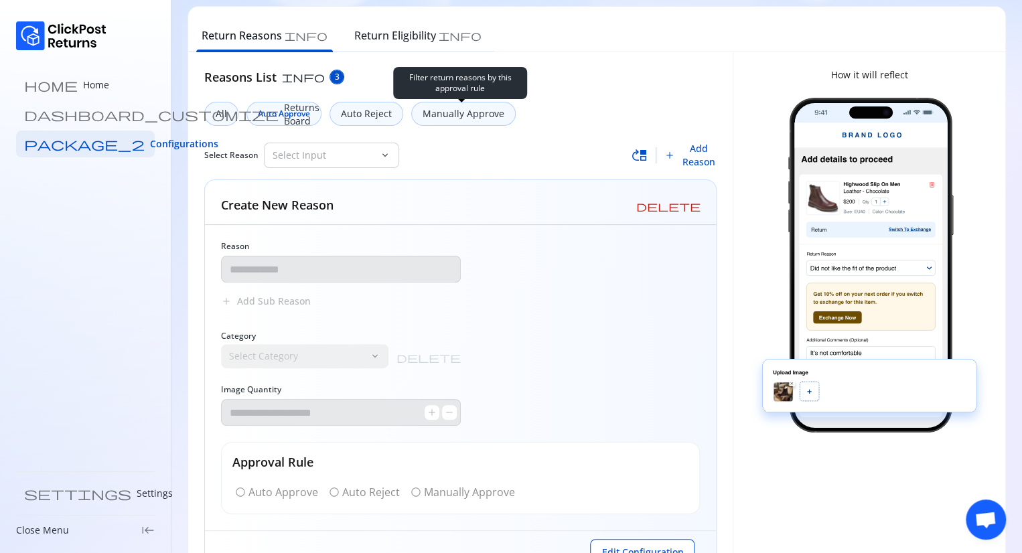
click at [474, 108] on p "Manually Approve" at bounding box center [464, 113] width 82 height 13
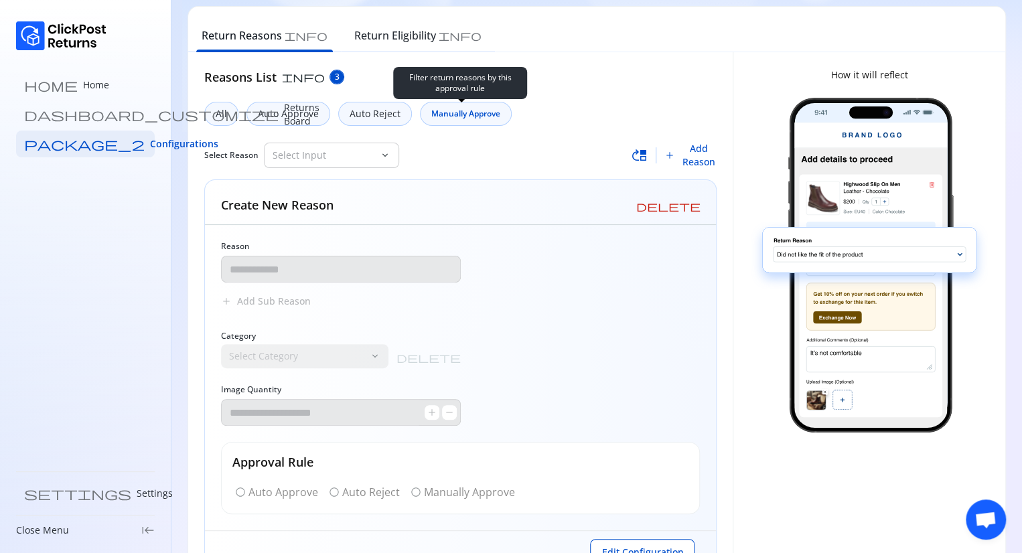
click at [474, 109] on span "Manually Approve" at bounding box center [465, 114] width 69 height 11
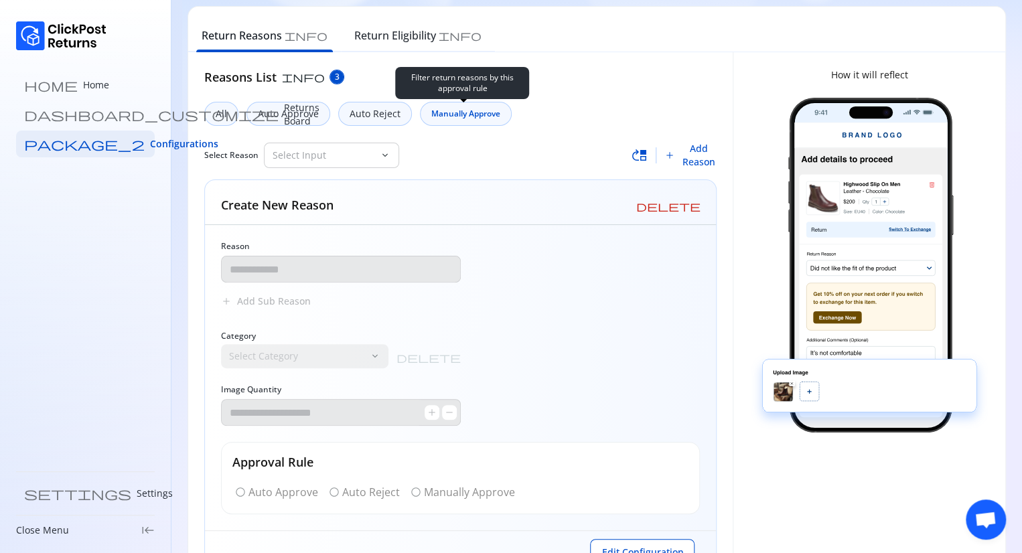
click at [458, 119] on div "Manually Approve" at bounding box center [466, 114] width 92 height 24
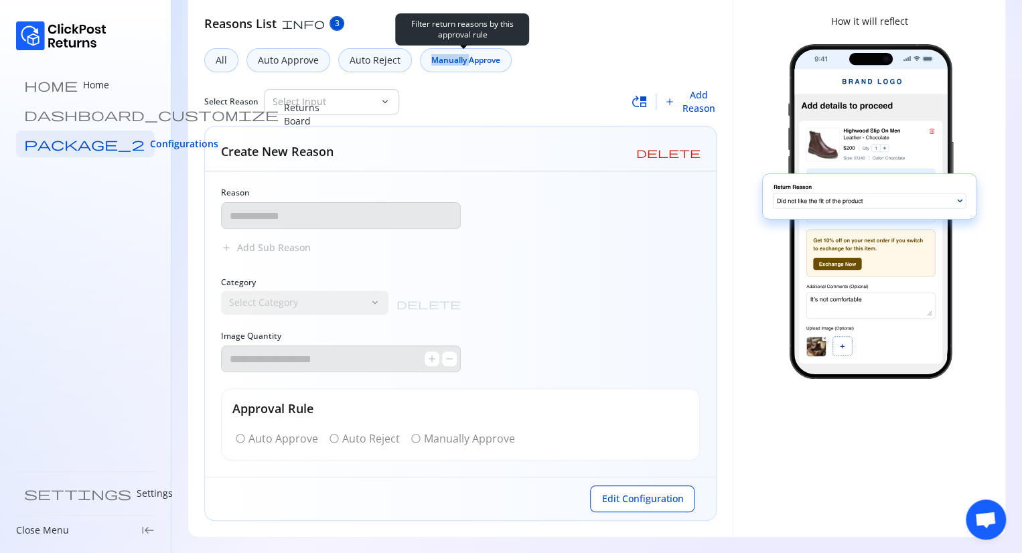
click at [458, 58] on span "Manually Approve" at bounding box center [465, 60] width 69 height 11
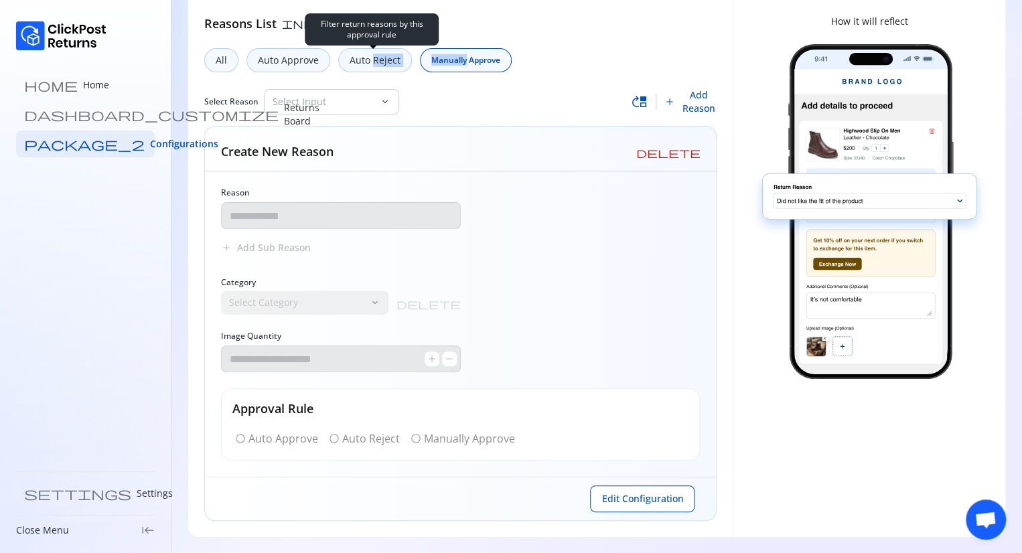
drag, startPoint x: 458, startPoint y: 58, endPoint x: 380, endPoint y: 58, distance: 77.7
click at [380, 58] on div "All Auto Approve Auto Reject Manually Approve" at bounding box center [460, 60] width 512 height 24
click at [380, 58] on p "Auto Reject" at bounding box center [375, 60] width 51 height 13
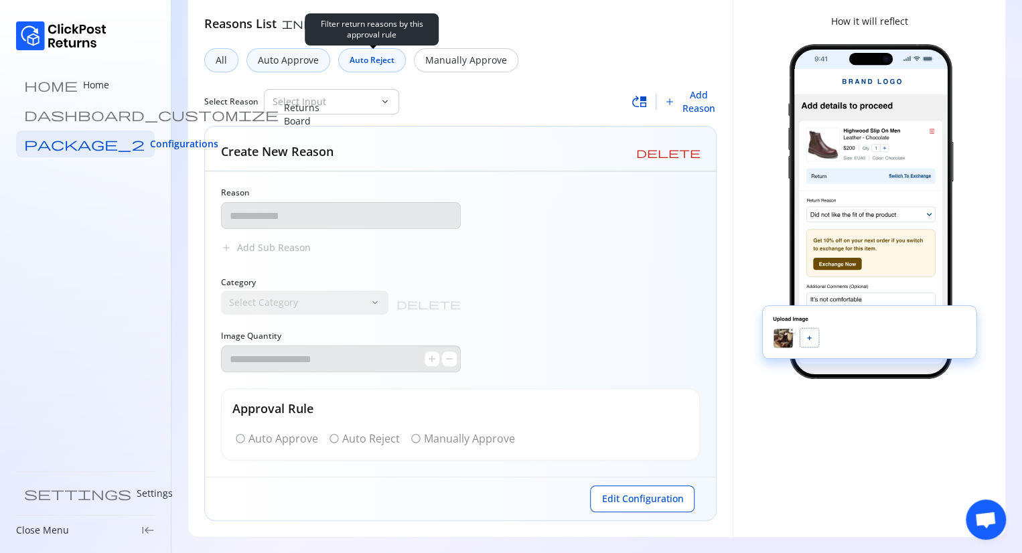
click at [380, 58] on span "Auto Reject" at bounding box center [372, 60] width 45 height 11
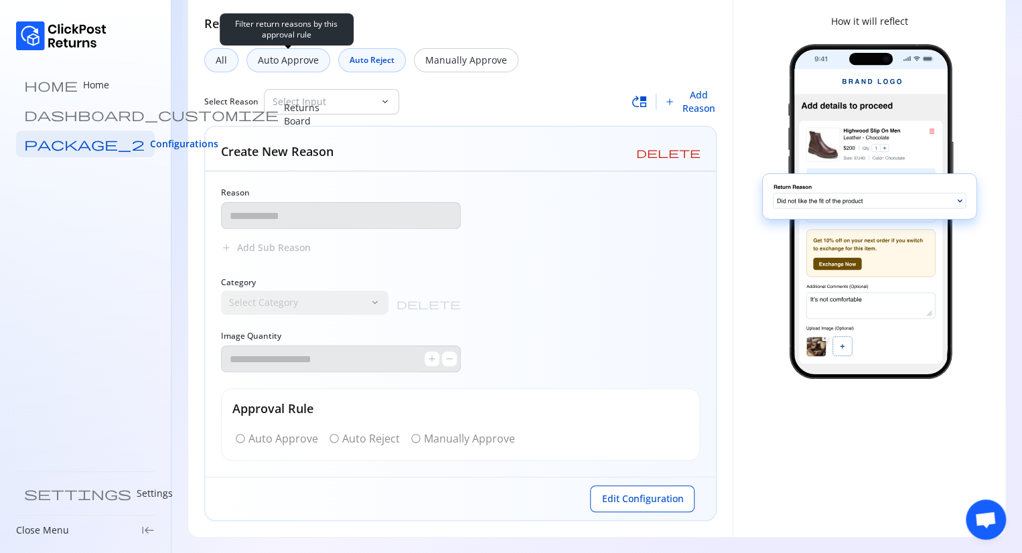
click at [300, 52] on div "Auto Approve" at bounding box center [289, 60] width 84 height 24
click at [300, 52] on div "Auto Approve" at bounding box center [284, 60] width 75 height 24
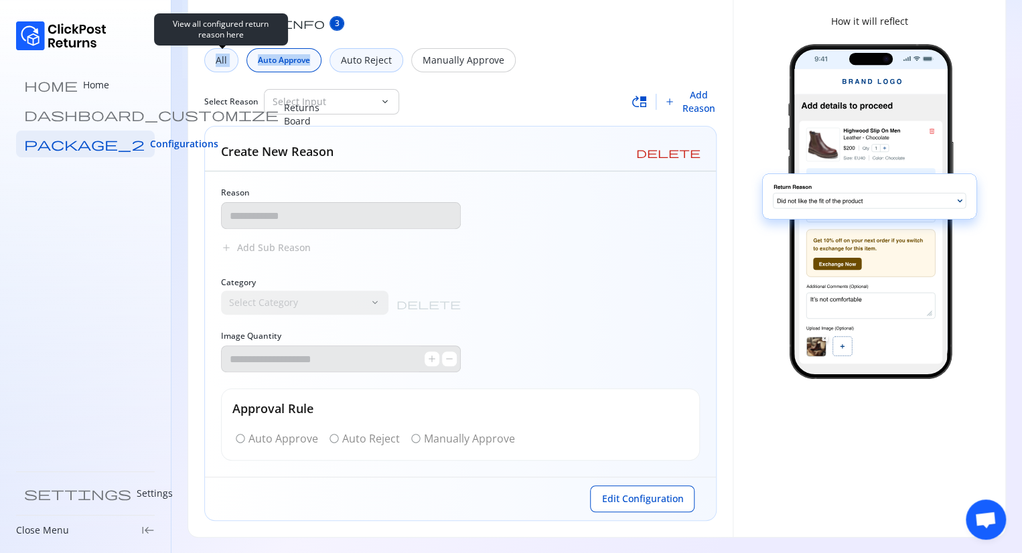
drag, startPoint x: 300, startPoint y: 52, endPoint x: 222, endPoint y: 57, distance: 77.8
click at [222, 57] on div "All Auto Approve Auto Reject Manually Approve" at bounding box center [460, 60] width 512 height 24
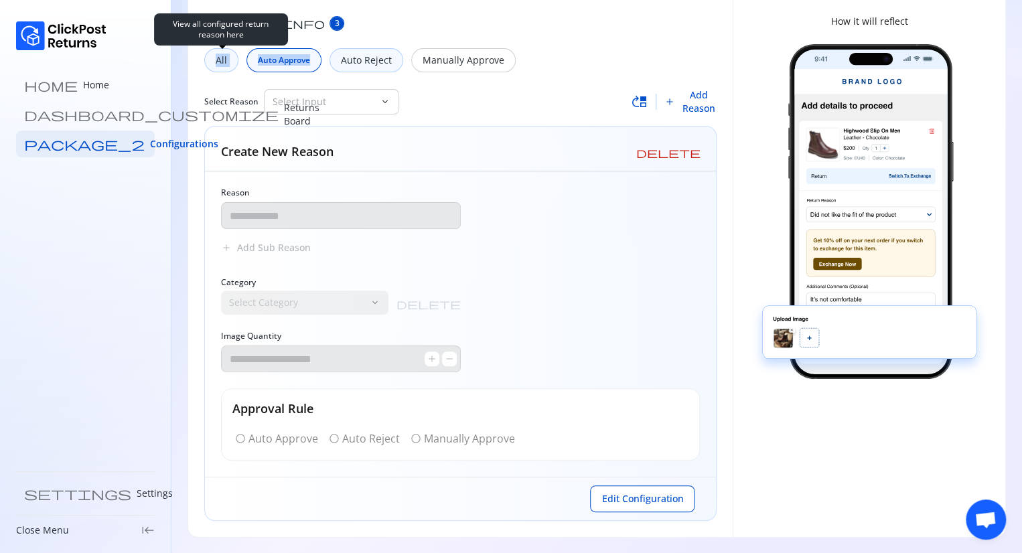
click at [222, 57] on p "All" at bounding box center [221, 60] width 11 height 13
click at [222, 57] on span "All" at bounding box center [220, 60] width 9 height 11
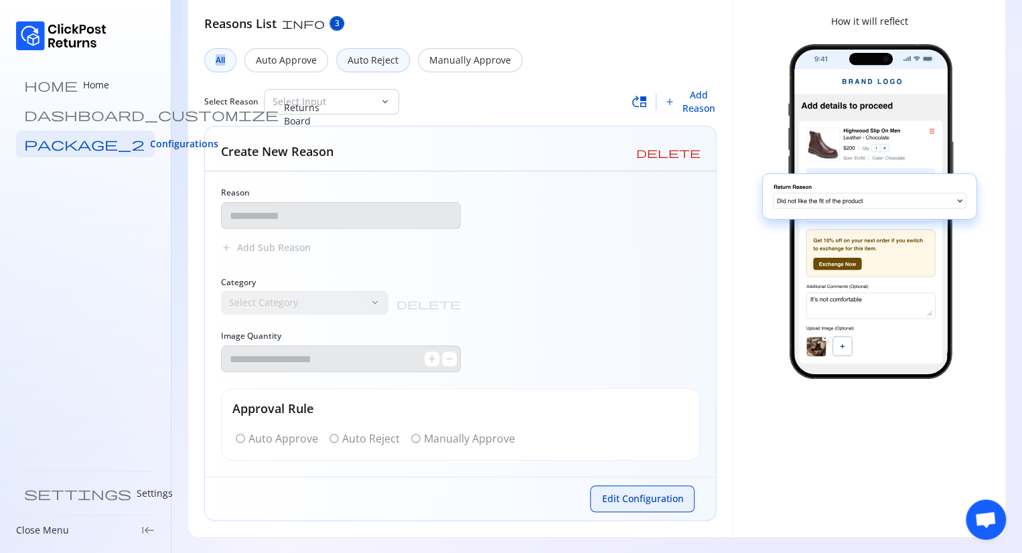
click at [626, 488] on button "Edit Configuration" at bounding box center [642, 499] width 105 height 27
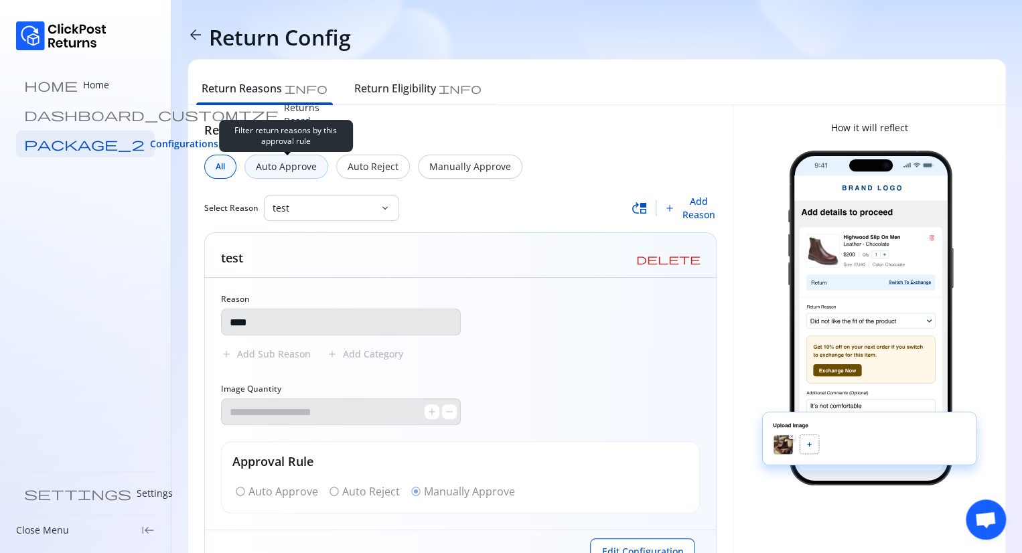
click at [286, 169] on p "Auto Approve" at bounding box center [286, 166] width 61 height 13
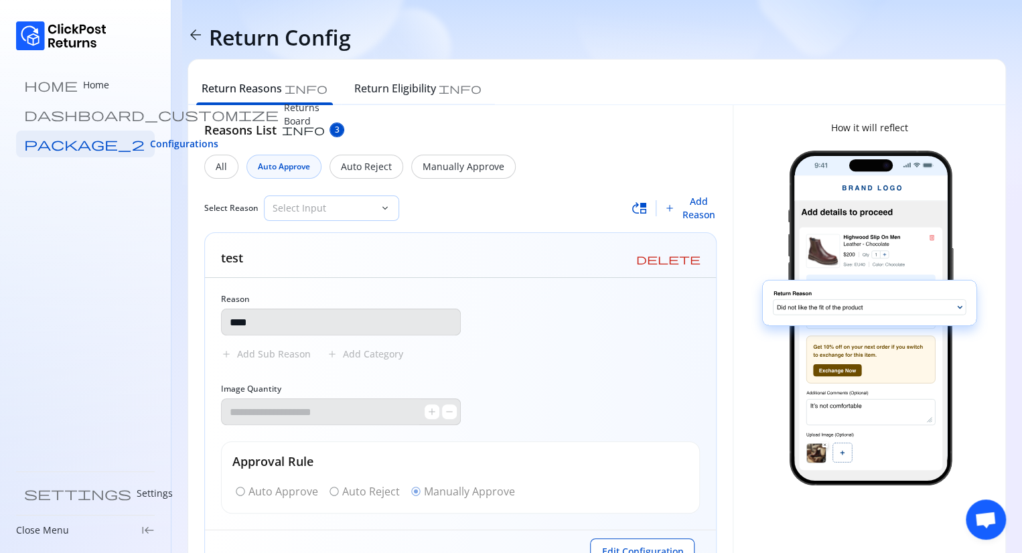
click at [312, 204] on p "Select Input" at bounding box center [324, 208] width 102 height 13
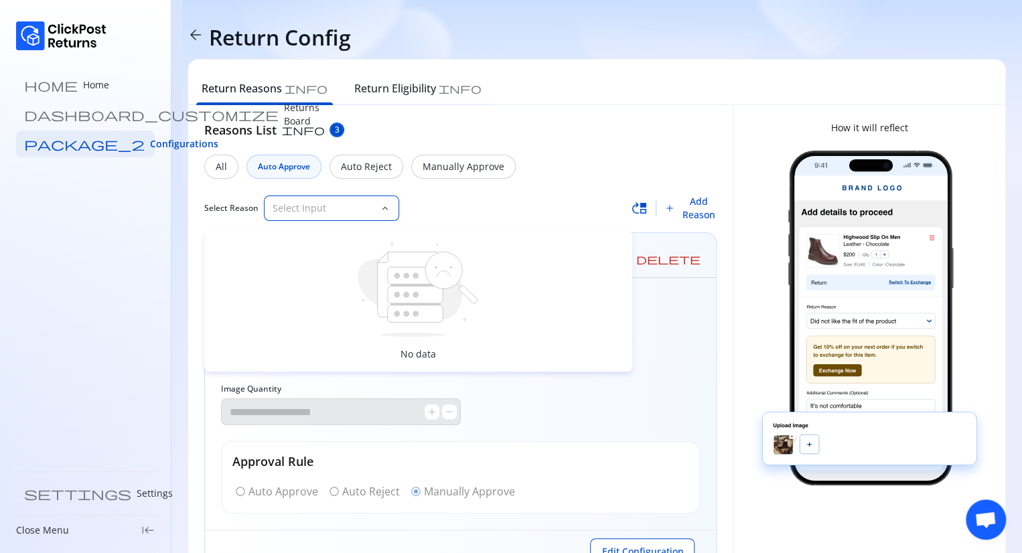
click at [466, 332] on img at bounding box center [418, 289] width 121 height 96
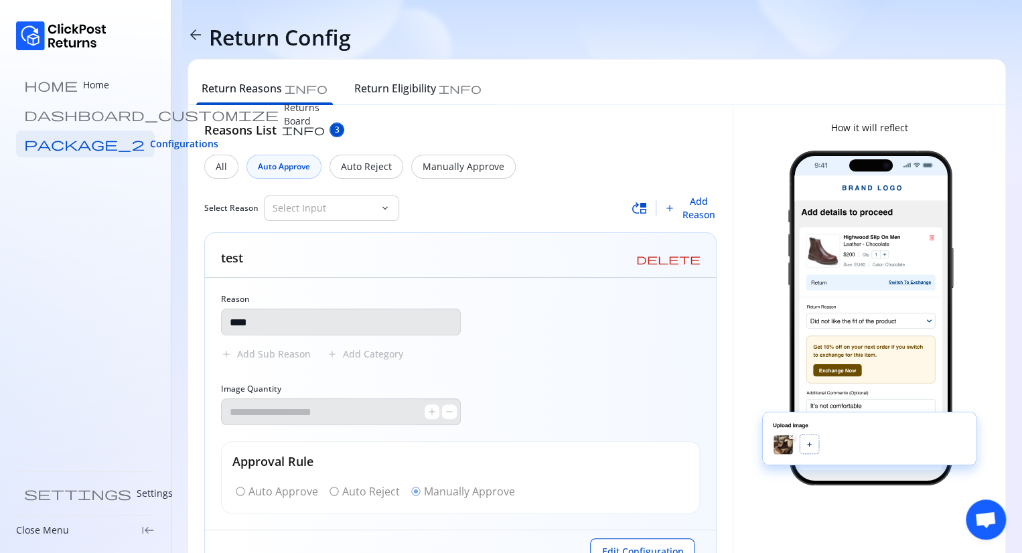
click at [675, 297] on div "Reason **** add Add Sub Reason add Add Category Image Quantity * add remove App…" at bounding box center [460, 404] width 511 height 252
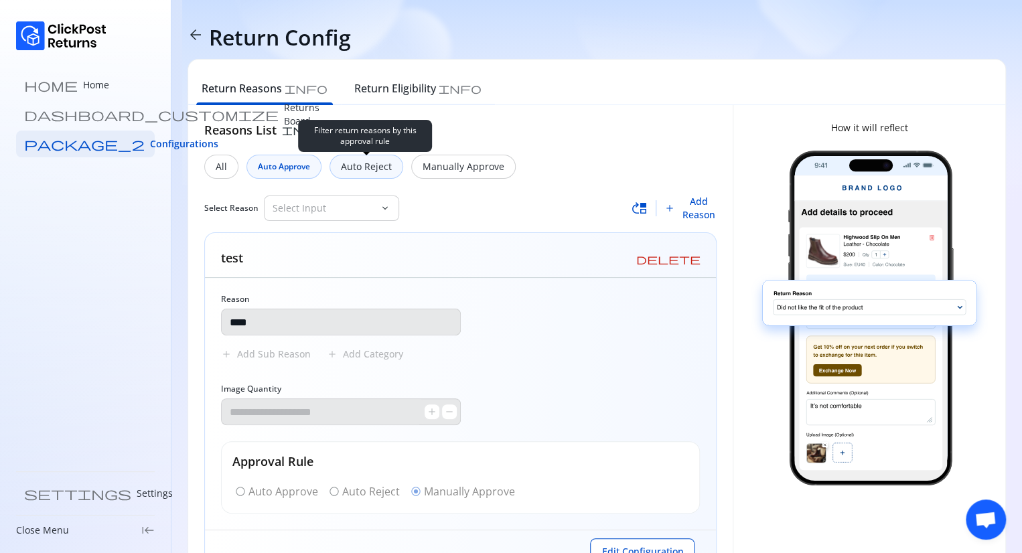
click at [362, 178] on div "Auto Reject" at bounding box center [367, 167] width 74 height 24
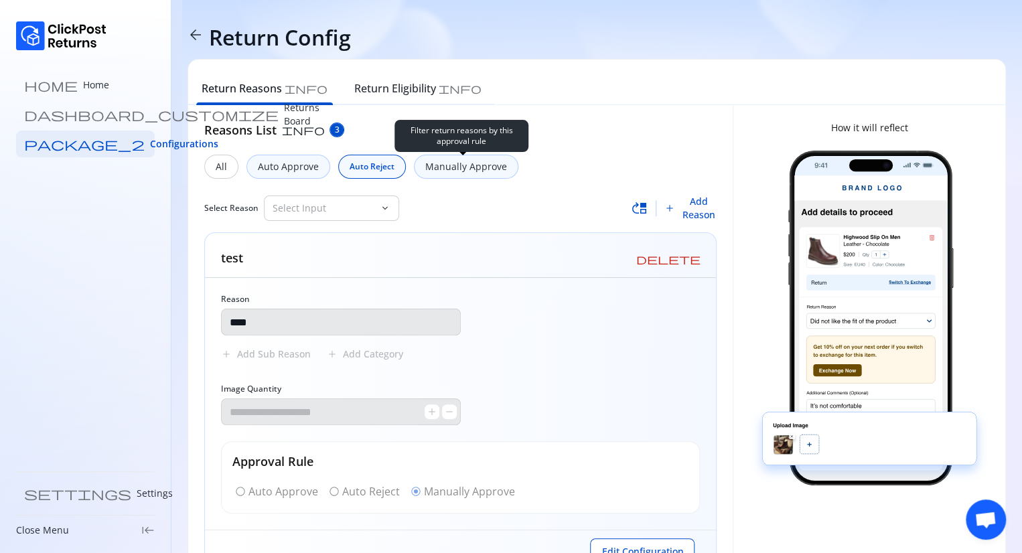
click at [460, 172] on p "Manually Approve" at bounding box center [466, 166] width 82 height 13
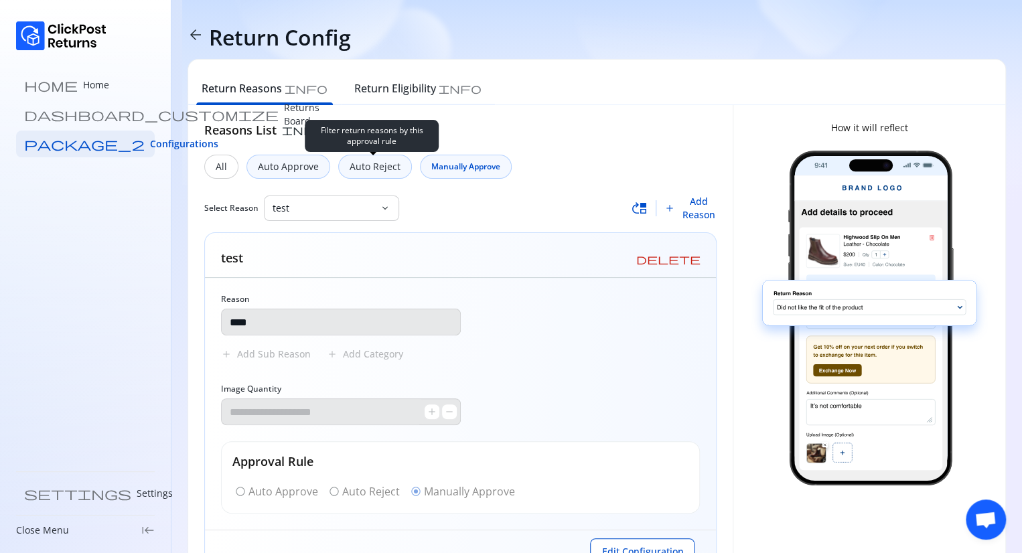
click at [367, 166] on p "Auto Reject" at bounding box center [375, 166] width 51 height 13
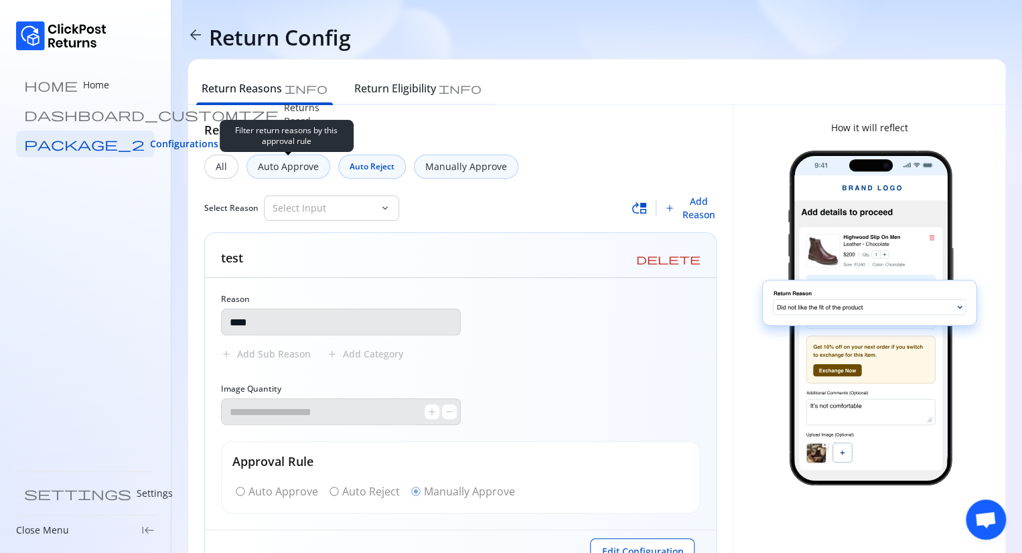
click at [268, 169] on p "Auto Approve" at bounding box center [288, 166] width 61 height 13
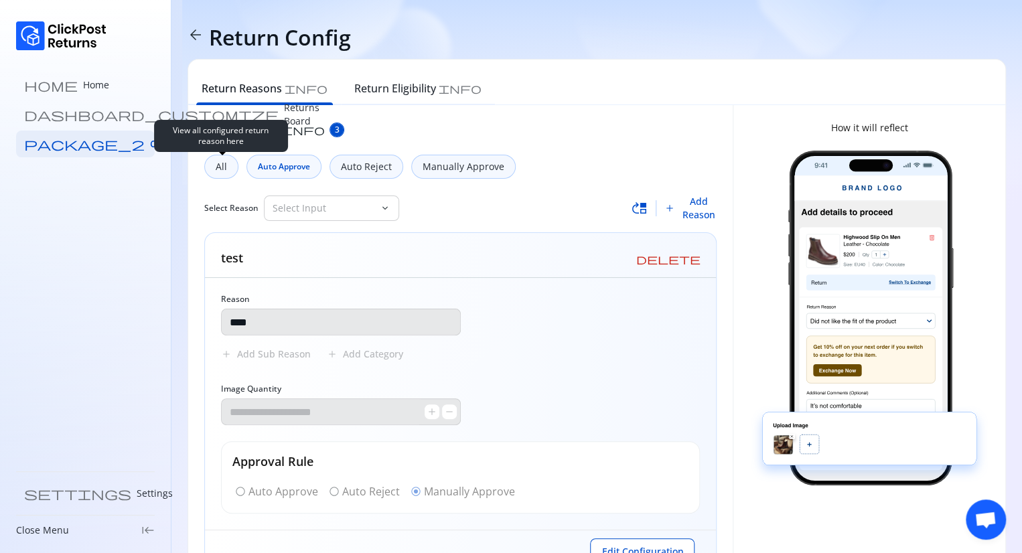
click at [220, 171] on p "All" at bounding box center [221, 166] width 11 height 13
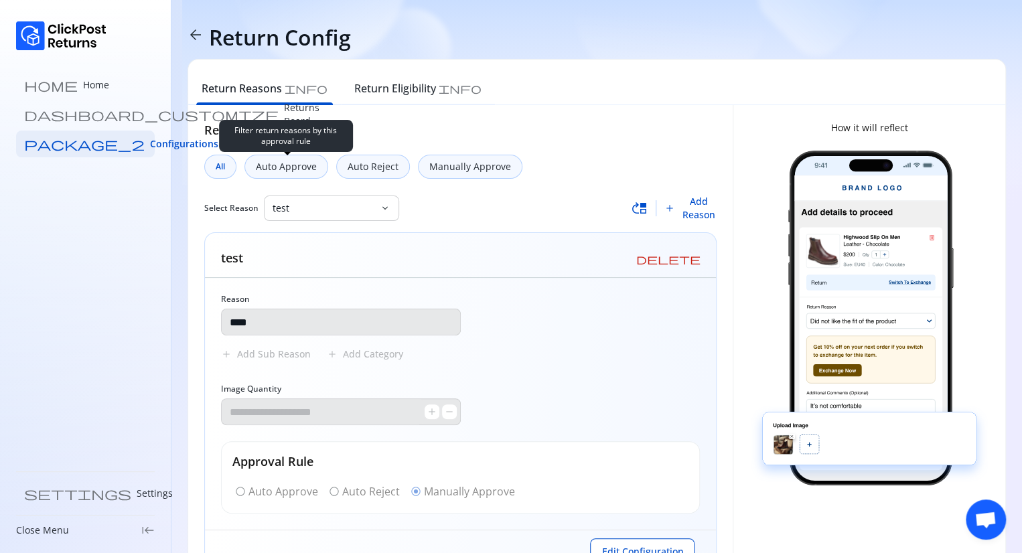
click at [284, 178] on div "Auto Approve" at bounding box center [287, 167] width 84 height 24
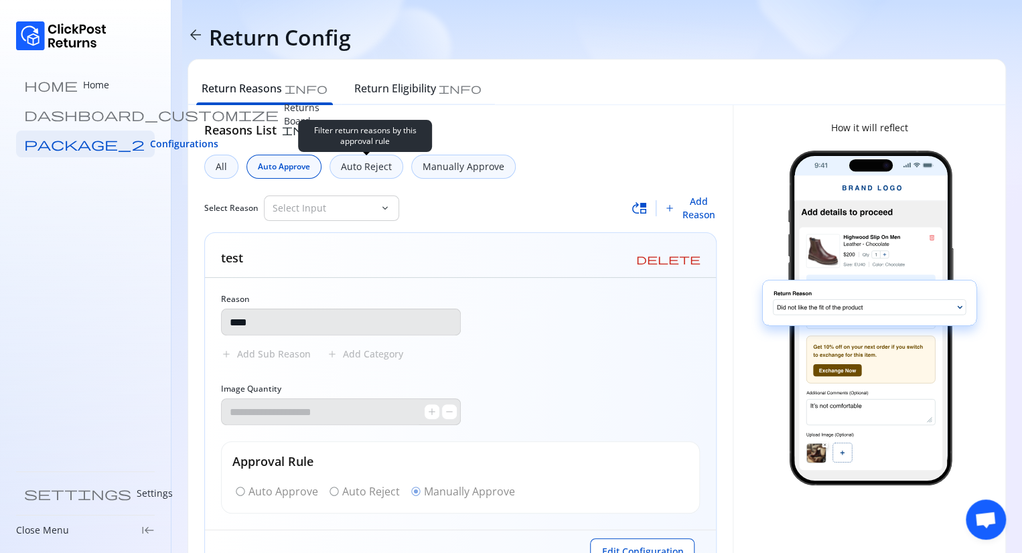
click at [368, 169] on p "Auto Reject" at bounding box center [366, 166] width 51 height 13
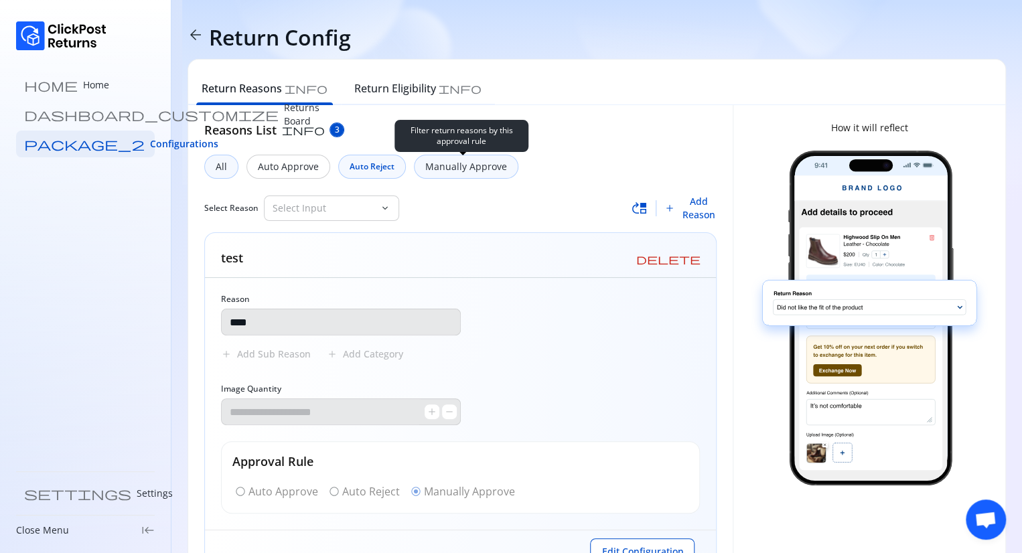
click at [452, 161] on p "Manually Approve" at bounding box center [466, 166] width 82 height 13
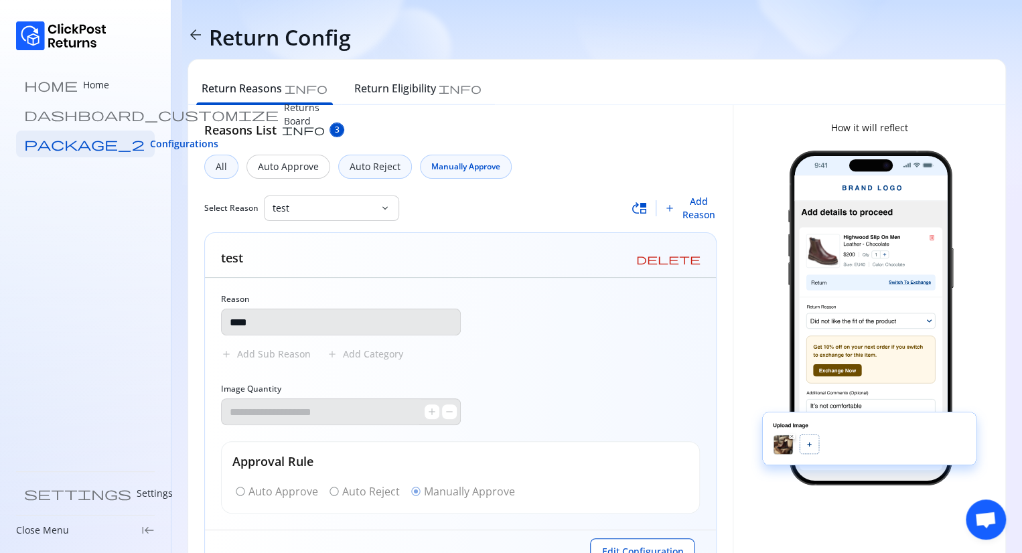
scroll to position [53, 0]
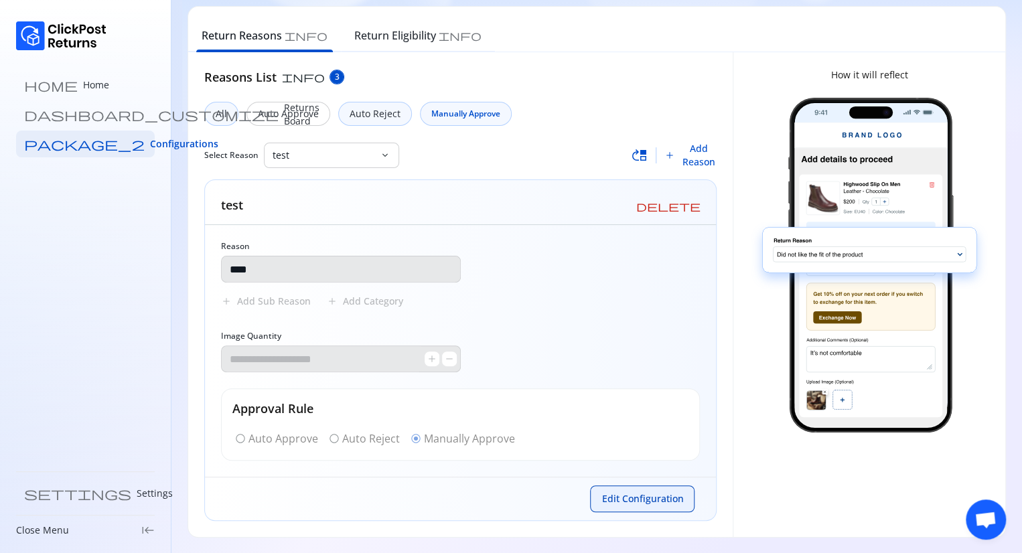
click at [630, 510] on button "Edit Configuration" at bounding box center [642, 499] width 105 height 27
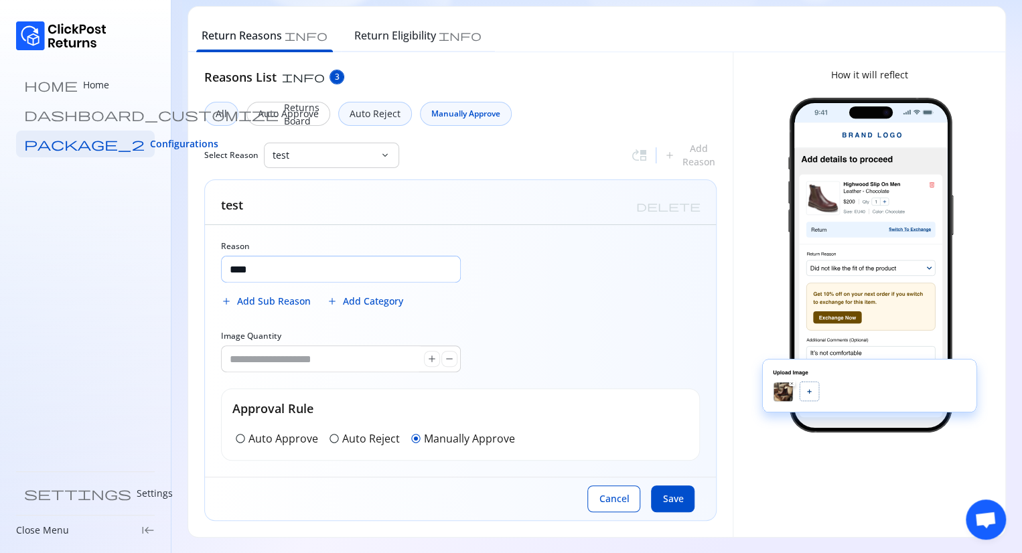
click at [283, 270] on input "****" at bounding box center [341, 269] width 238 height 25
type input "******"
click at [429, 359] on span "add" at bounding box center [432, 359] width 11 height 11
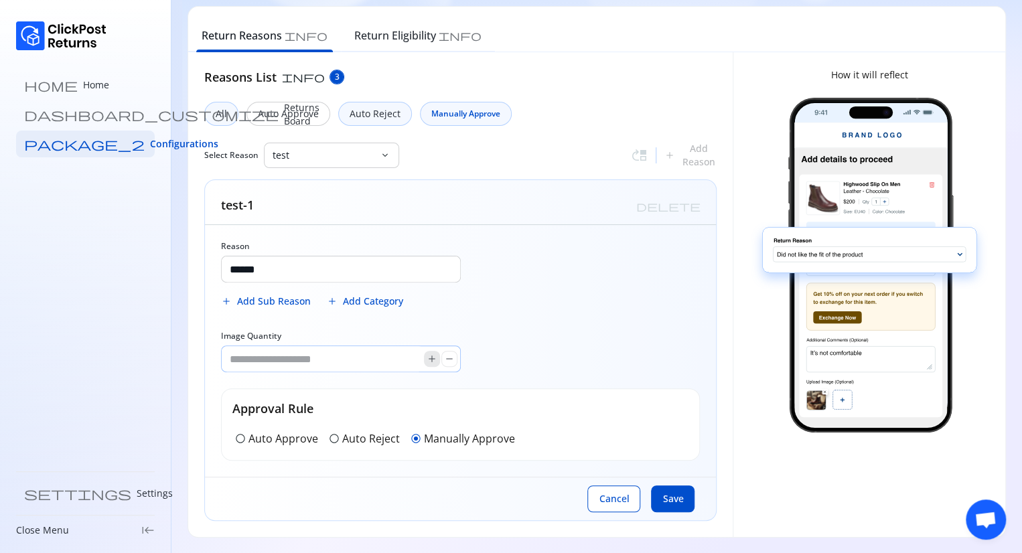
click at [429, 359] on span "add" at bounding box center [432, 359] width 11 height 11
drag, startPoint x: 429, startPoint y: 359, endPoint x: 453, endPoint y: 362, distance: 24.3
click at [453, 362] on div "add remove" at bounding box center [440, 359] width 33 height 16
click at [453, 362] on span "remove" at bounding box center [449, 359] width 11 height 11
click at [453, 359] on span "remove" at bounding box center [449, 359] width 11 height 11
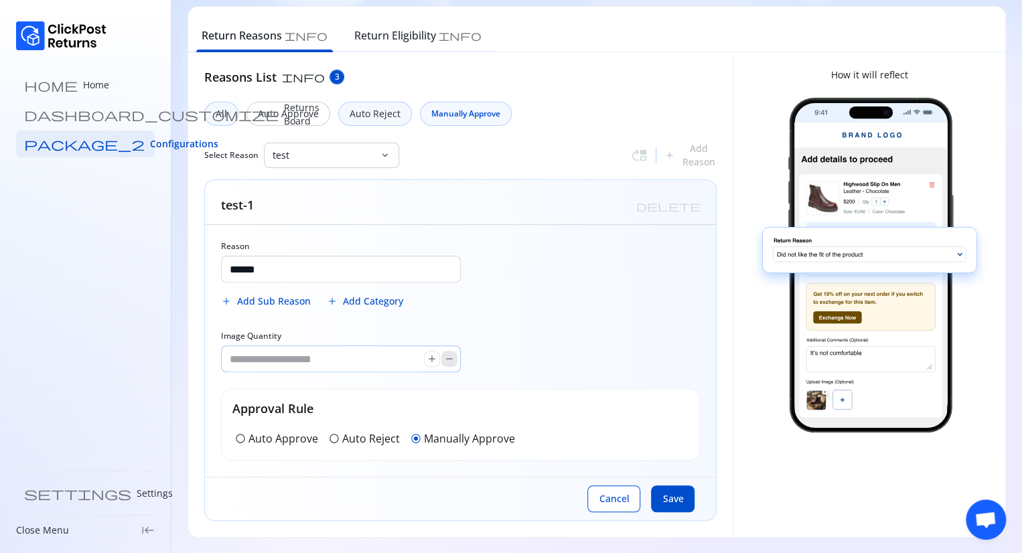
click at [453, 359] on span "remove" at bounding box center [449, 359] width 11 height 11
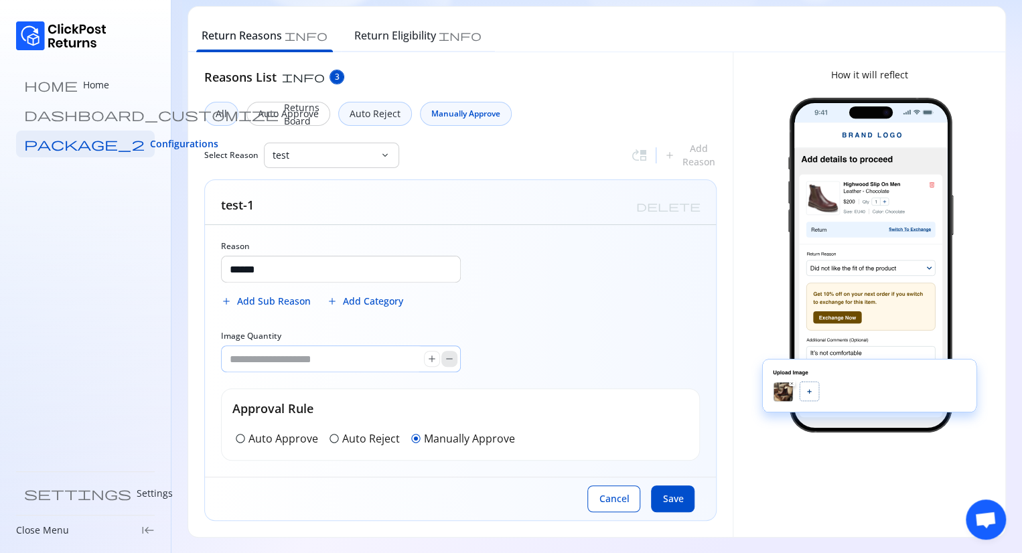
click at [453, 359] on span "remove" at bounding box center [449, 359] width 11 height 11
type input "*"
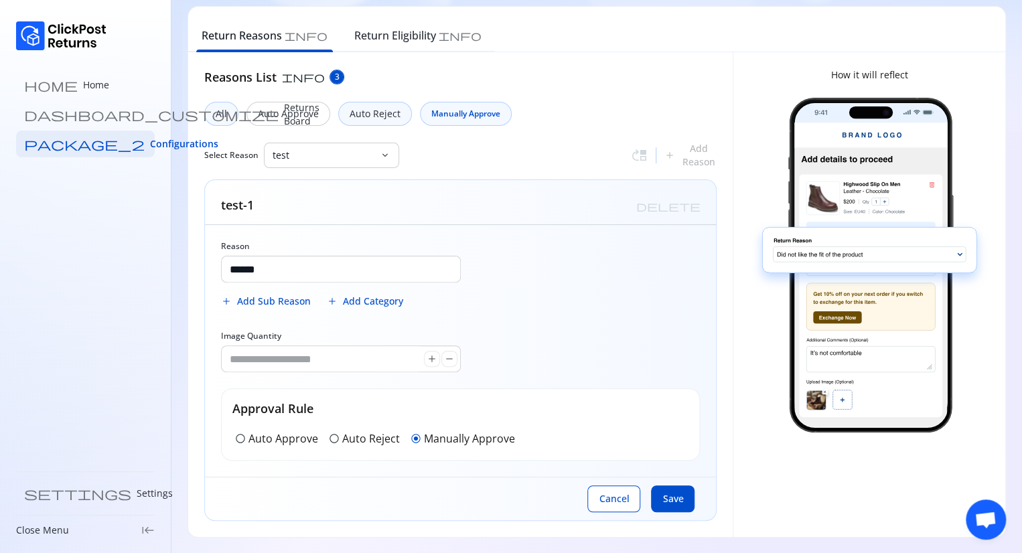
click at [270, 440] on p "Auto Approve" at bounding box center [284, 439] width 70 height 16
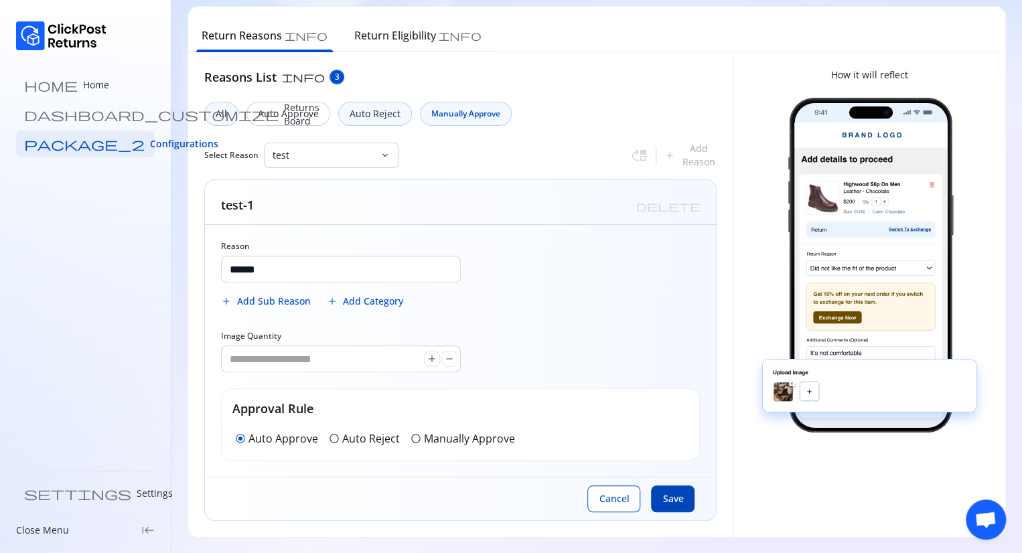
click at [664, 492] on span "Save" at bounding box center [673, 498] width 21 height 13
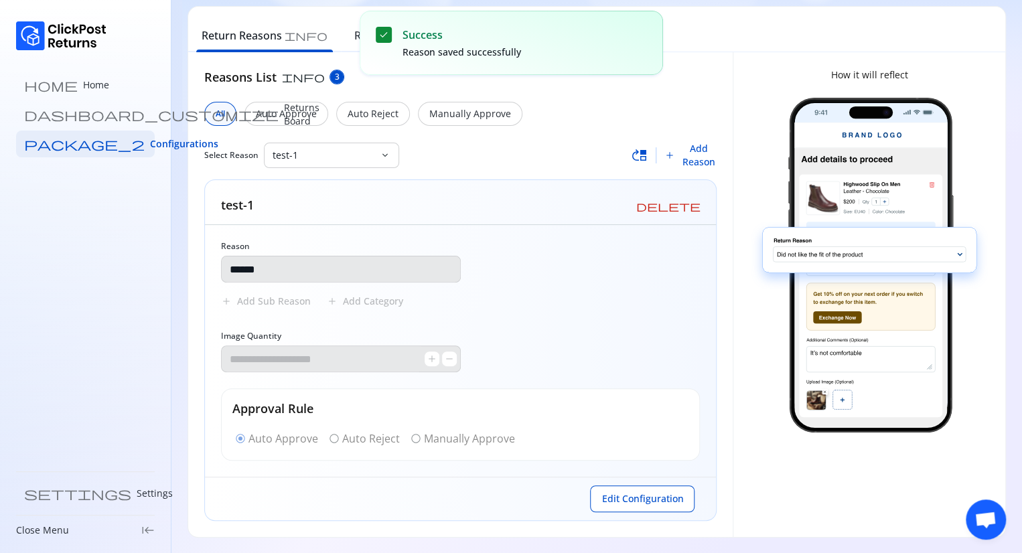
scroll to position [0, 0]
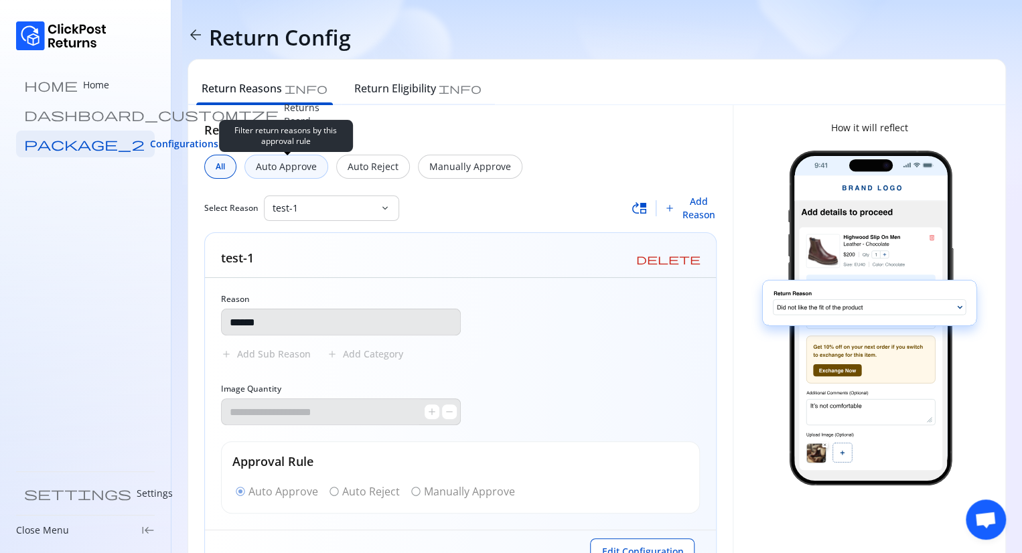
click at [303, 167] on p "Auto Approve" at bounding box center [286, 166] width 61 height 13
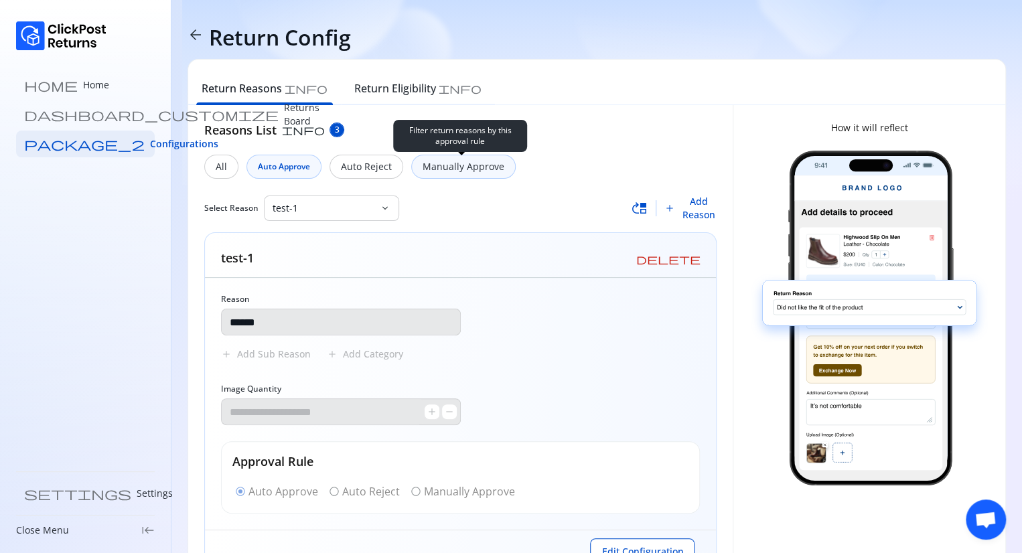
click at [427, 166] on p "Manually Approve" at bounding box center [464, 166] width 82 height 13
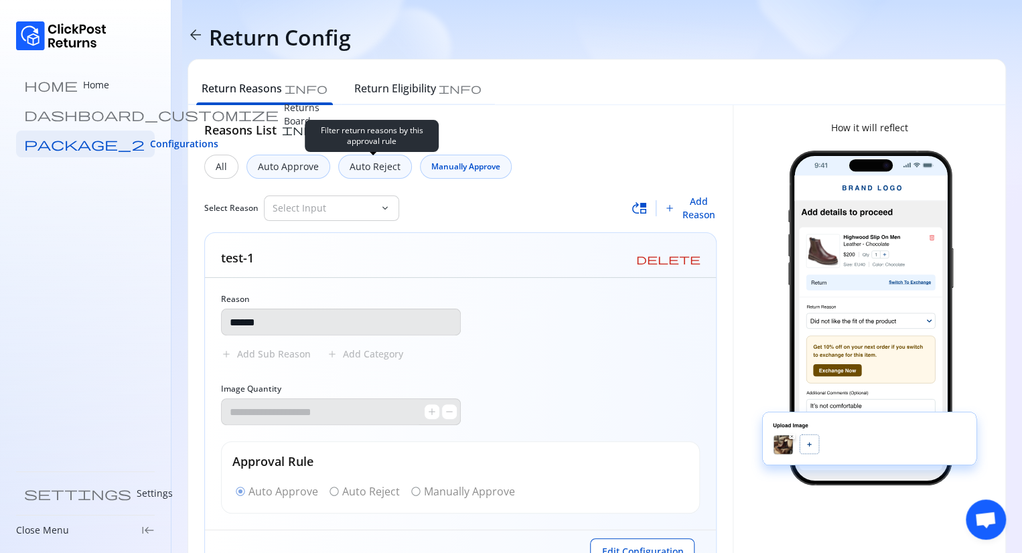
click at [376, 163] on p "Auto Reject" at bounding box center [375, 166] width 51 height 13
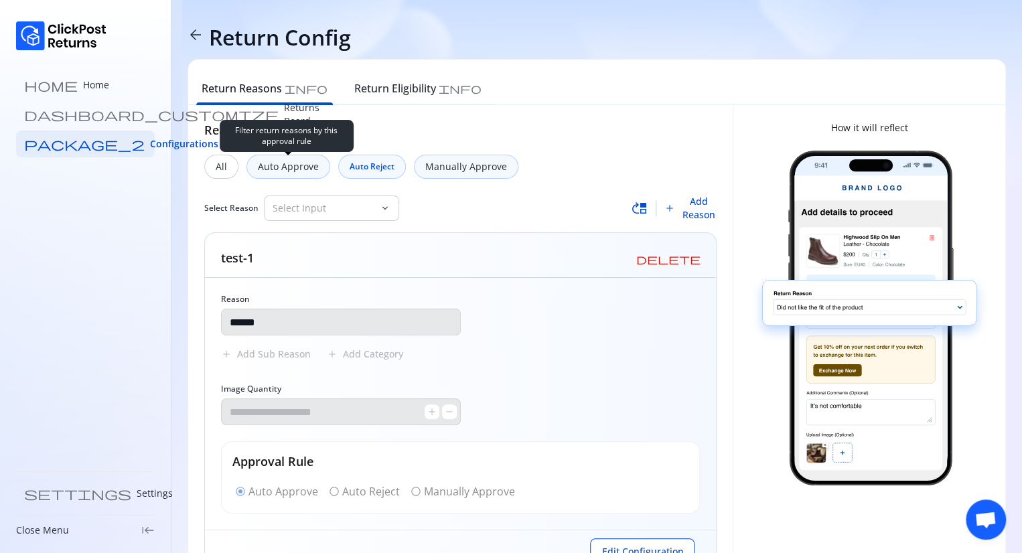
click at [318, 159] on div "Auto Approve" at bounding box center [289, 167] width 84 height 24
click at [295, 172] on div "Auto Approve" at bounding box center [284, 167] width 75 height 24
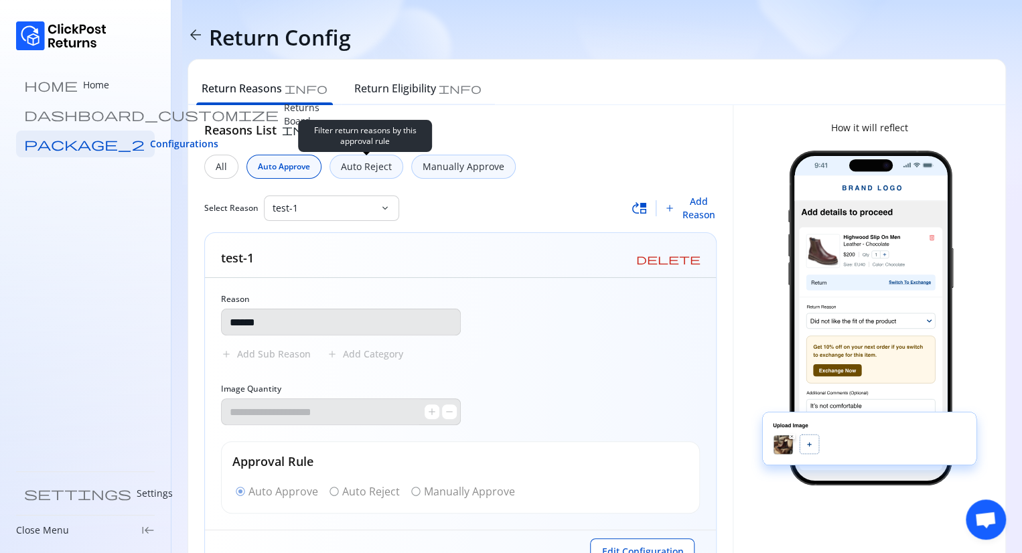
click at [356, 173] on p "Auto Reject" at bounding box center [366, 166] width 51 height 13
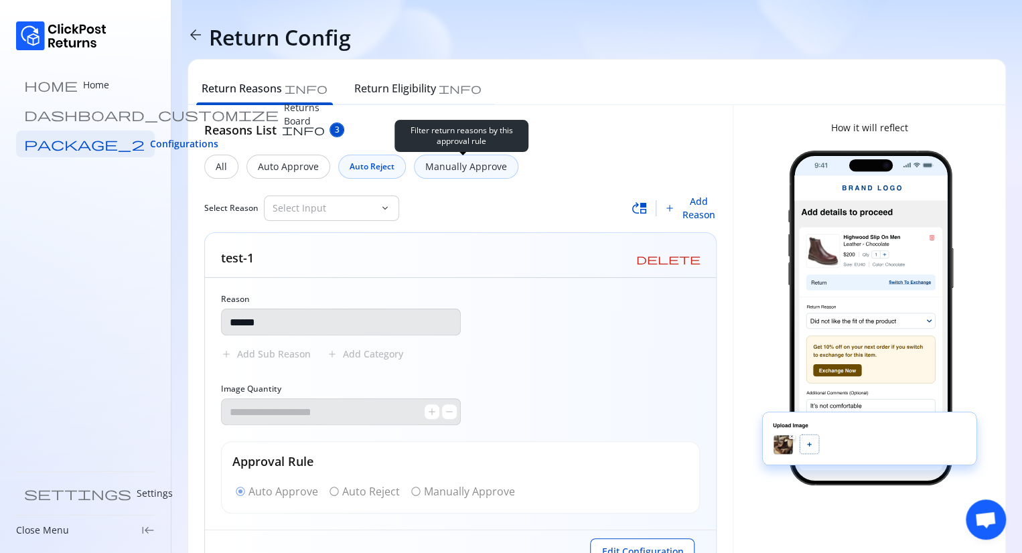
click at [439, 174] on div "Manually Approve" at bounding box center [466, 167] width 105 height 24
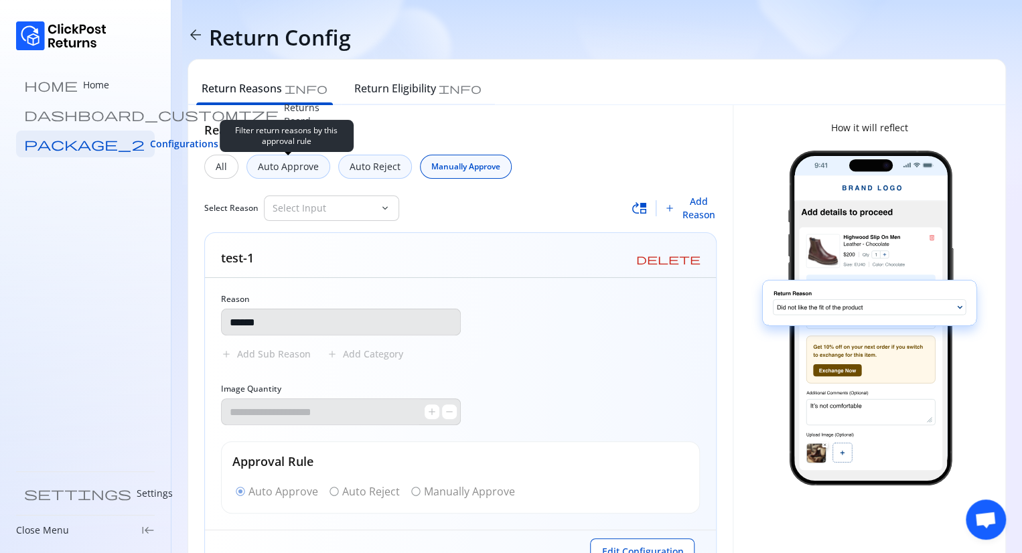
click at [303, 172] on p "Auto Approve" at bounding box center [288, 166] width 61 height 13
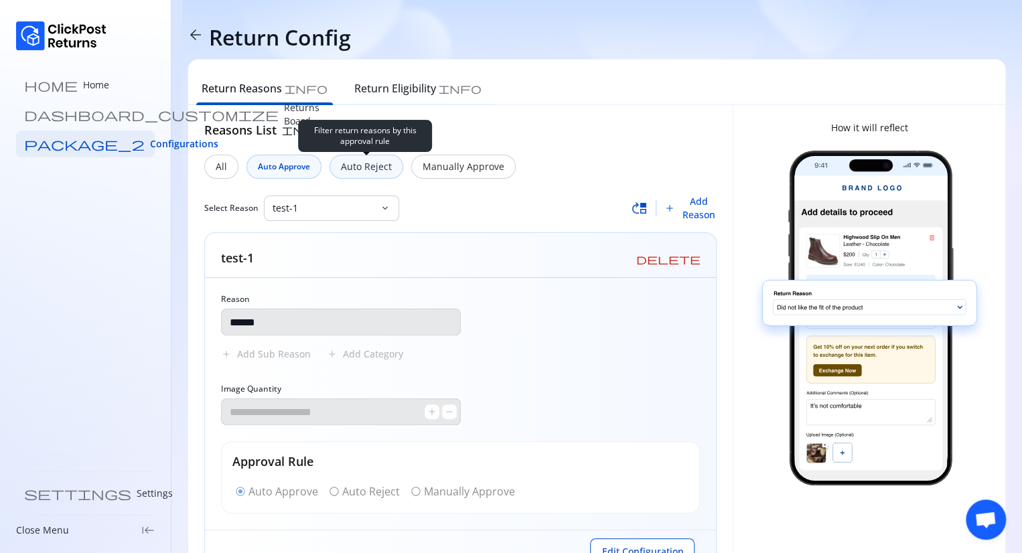
click at [368, 171] on p "Auto Reject" at bounding box center [366, 166] width 51 height 13
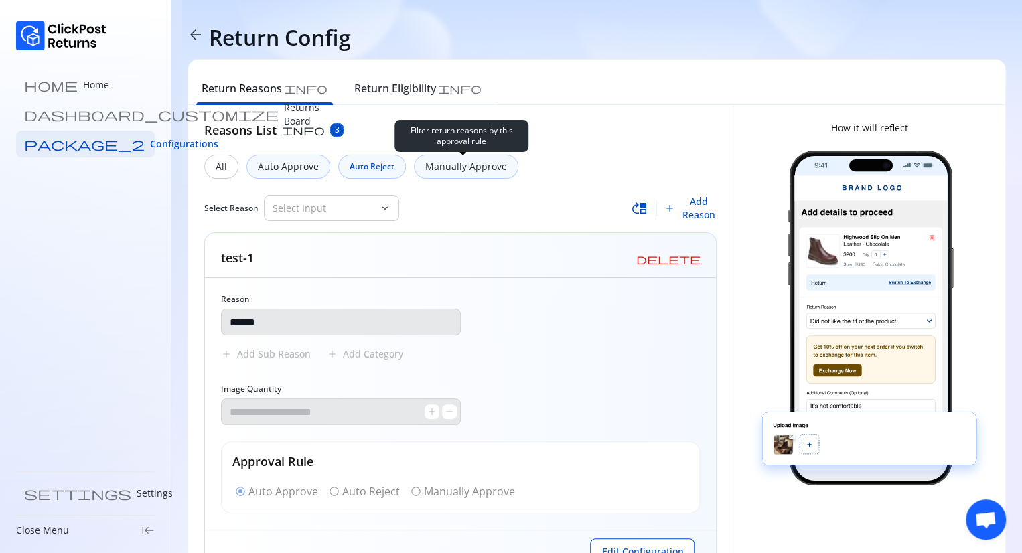
click at [458, 170] on p "Manually Approve" at bounding box center [466, 166] width 82 height 13
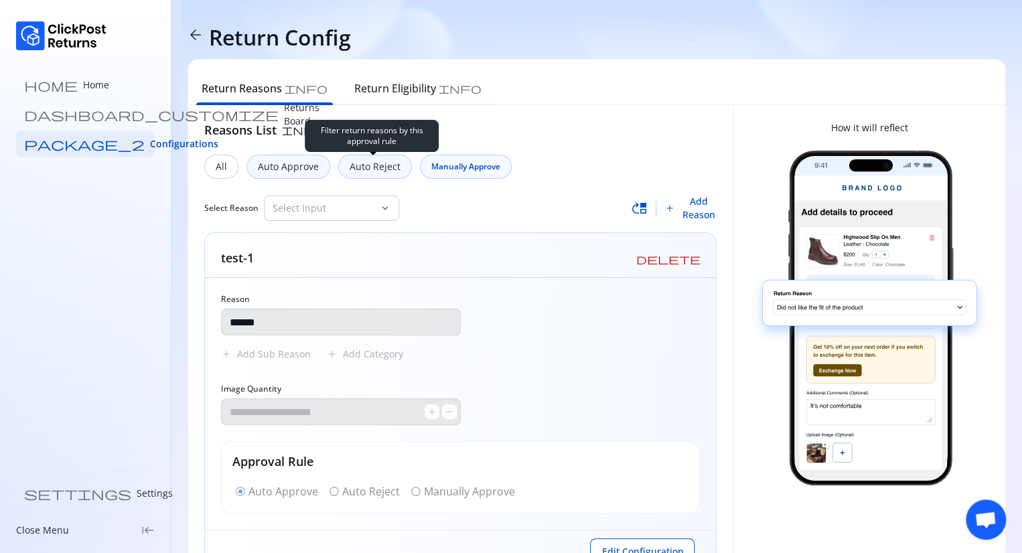
click at [380, 170] on p "Auto Reject" at bounding box center [375, 166] width 51 height 13
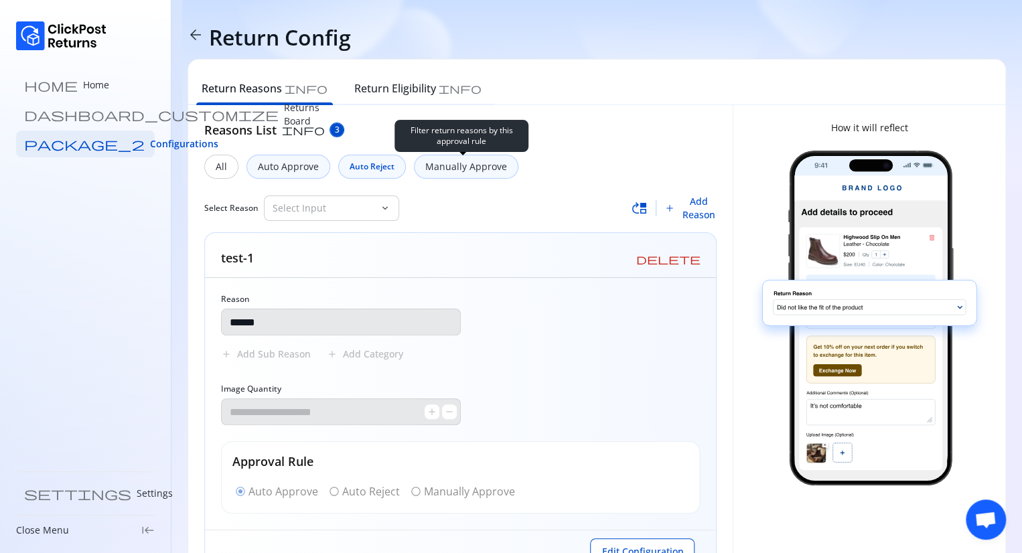
click at [445, 171] on p "Manually Approve" at bounding box center [466, 166] width 82 height 13
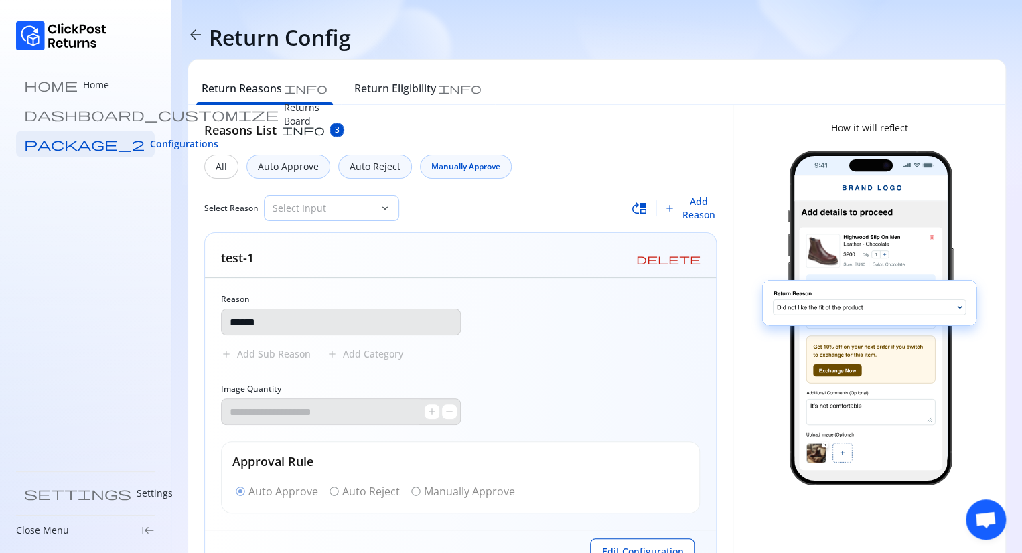
click at [348, 212] on p "Select Input" at bounding box center [324, 208] width 102 height 13
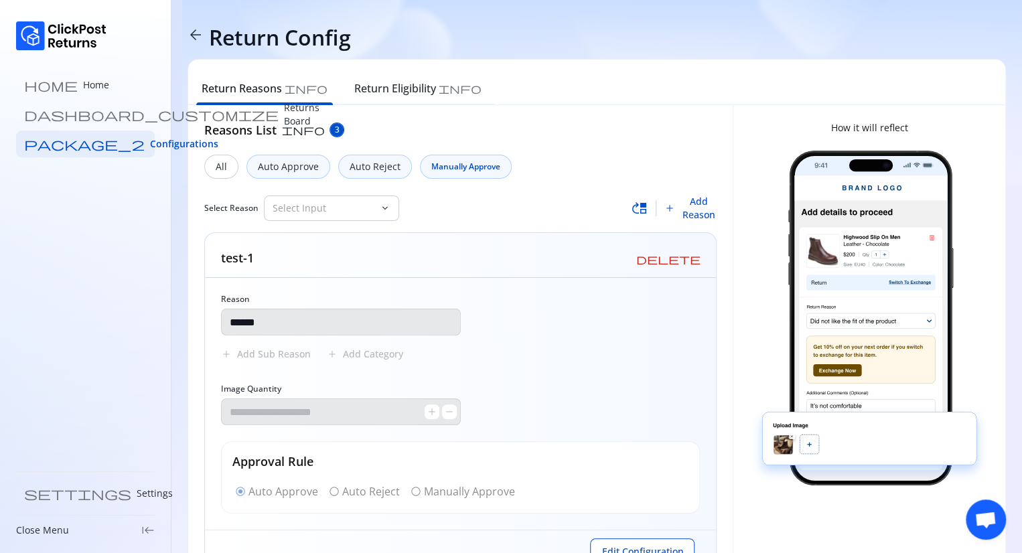
click at [598, 153] on div "Reasons List info 3 All Auto Approve Auto Reject Manually Approve Select Reason…" at bounding box center [460, 347] width 512 height 453
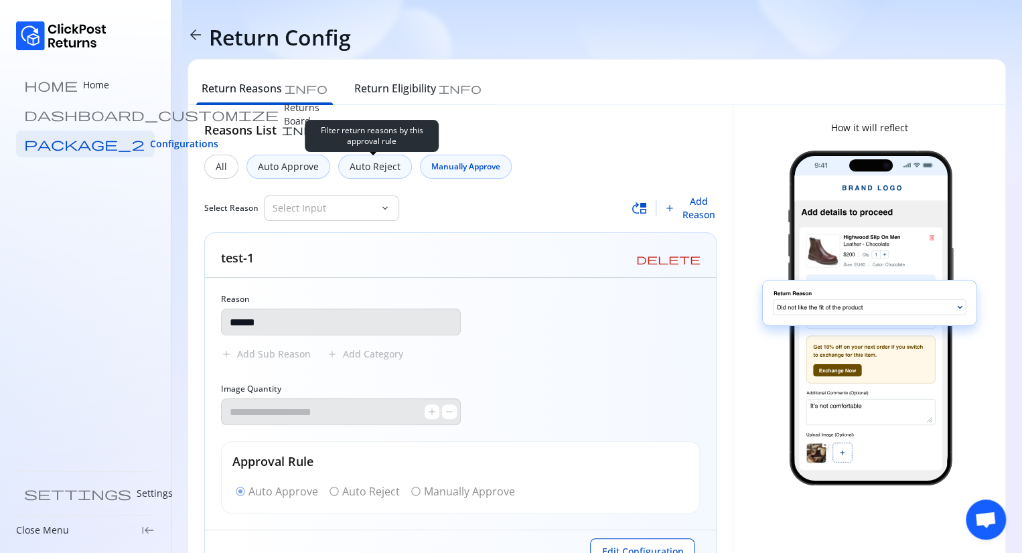
click at [376, 168] on p "Auto Reject" at bounding box center [375, 166] width 51 height 13
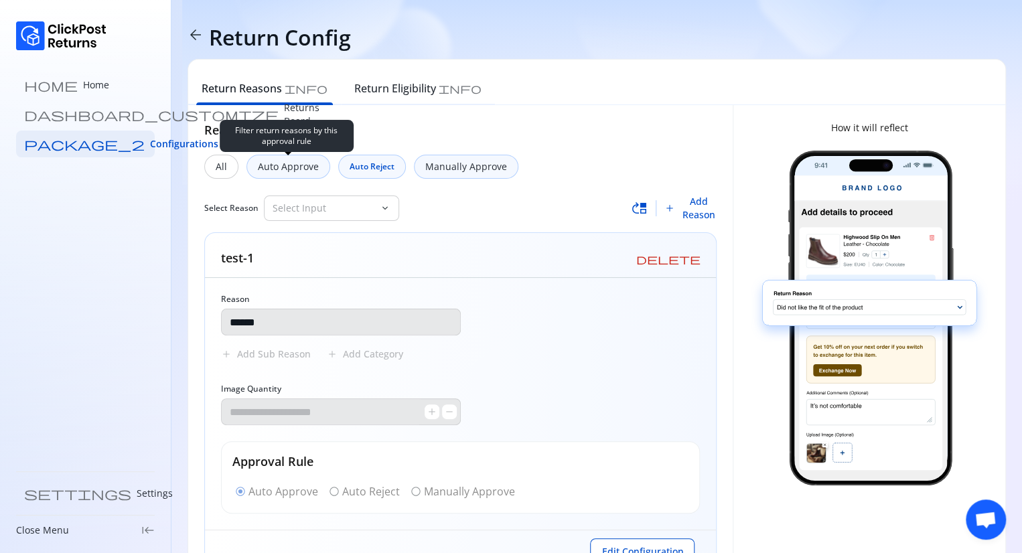
click at [295, 172] on p "Auto Approve" at bounding box center [288, 166] width 61 height 13
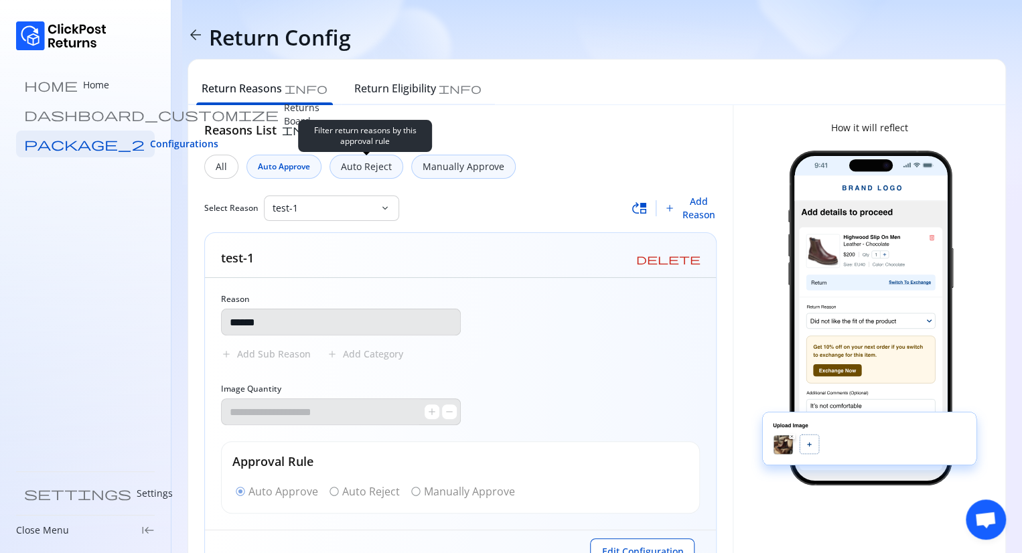
click at [363, 167] on p "Auto Reject" at bounding box center [366, 166] width 51 height 13
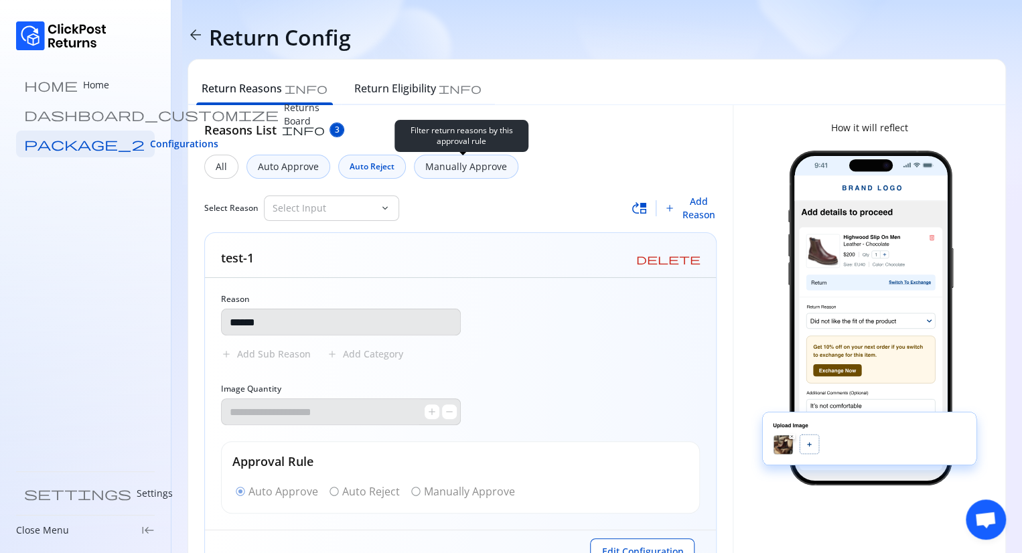
click at [439, 163] on p "Manually Approve" at bounding box center [466, 166] width 82 height 13
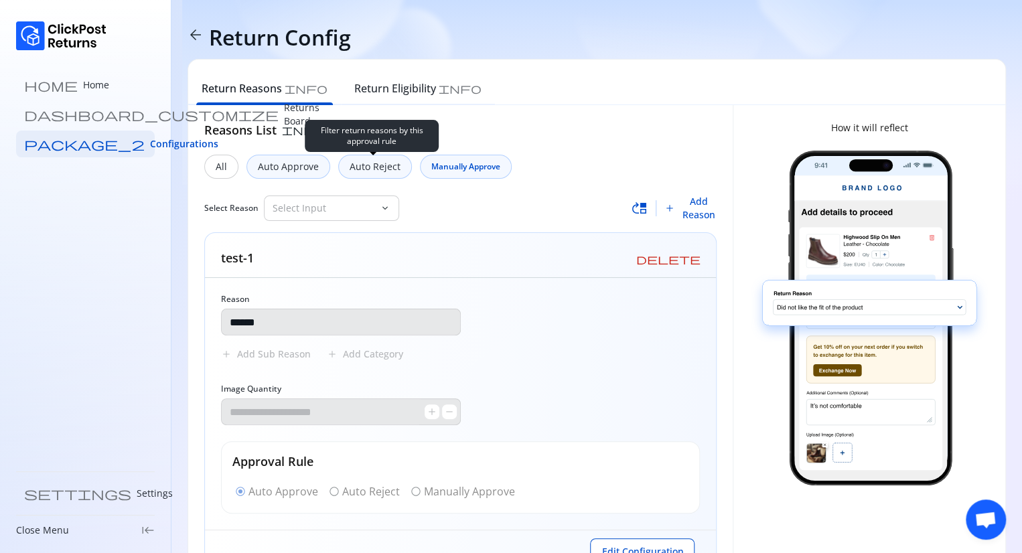
click at [373, 167] on p "Auto Reject" at bounding box center [375, 166] width 51 height 13
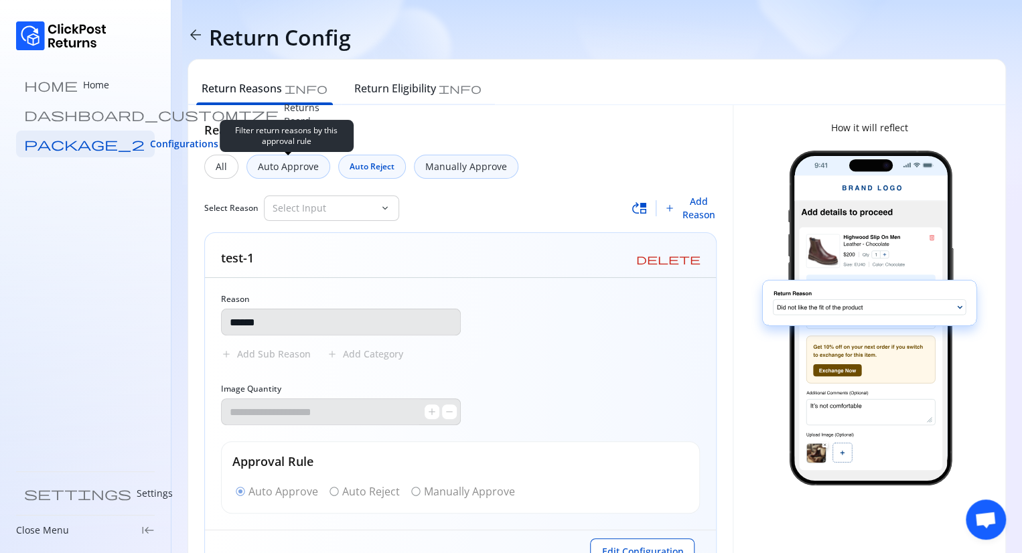
click at [302, 176] on div "Auto Approve" at bounding box center [289, 167] width 84 height 24
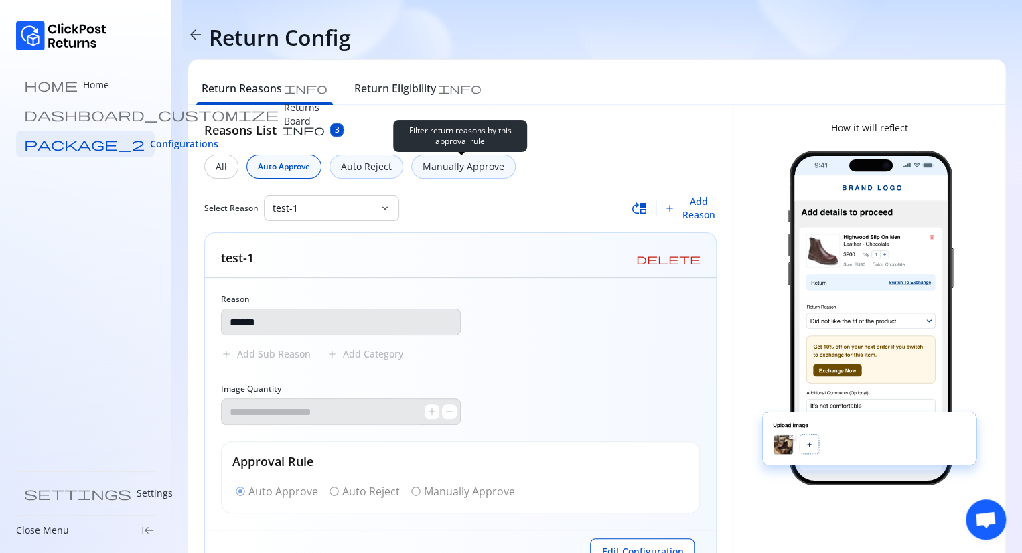
click at [450, 169] on p "Manually Approve" at bounding box center [464, 166] width 82 height 13
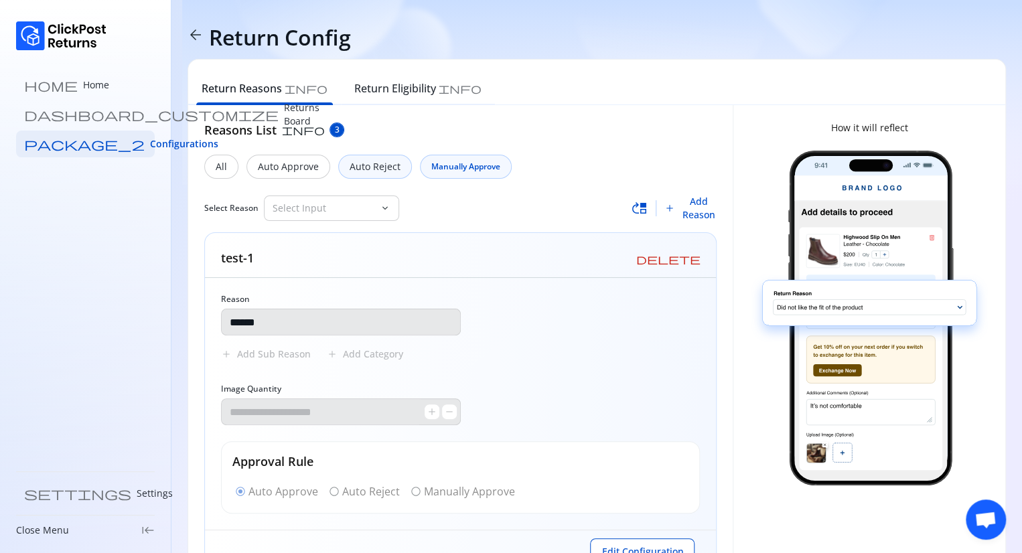
click at [638, 212] on span "move_up" at bounding box center [640, 208] width 16 height 16
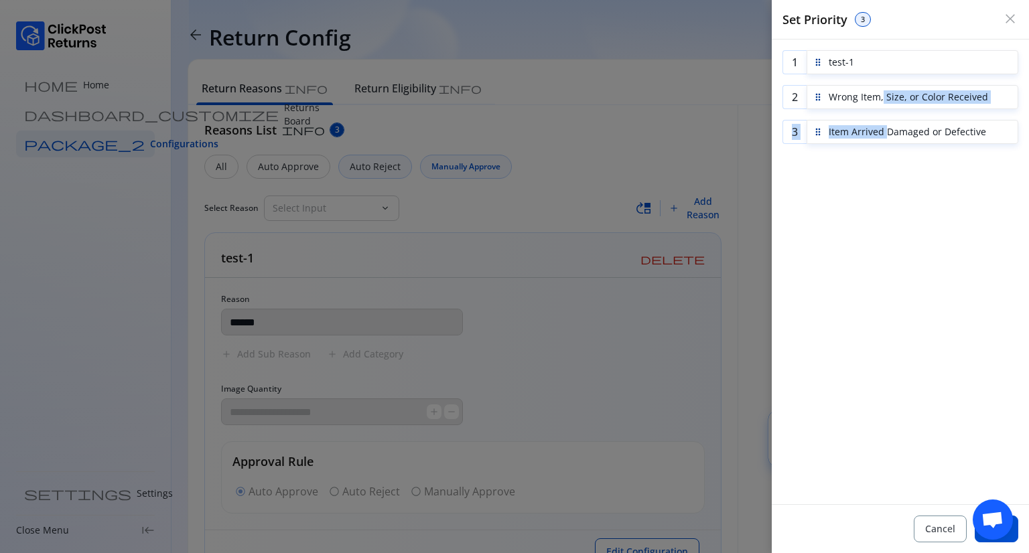
drag, startPoint x: 884, startPoint y: 138, endPoint x: 819, endPoint y: 138, distance: 65.0
click at [874, 106] on div "1 test-1 2 Wrong Item, Size, or Color Received 3 Item Arrived Damaged or Defect…" at bounding box center [900, 97] width 236 height 94
click at [817, 139] on div "Item Arrived Damaged or Defective" at bounding box center [913, 132] width 212 height 24
drag, startPoint x: 817, startPoint y: 133, endPoint x: 815, endPoint y: 74, distance: 59.0
click at [1015, 534] on button "Save" at bounding box center [997, 529] width 44 height 27
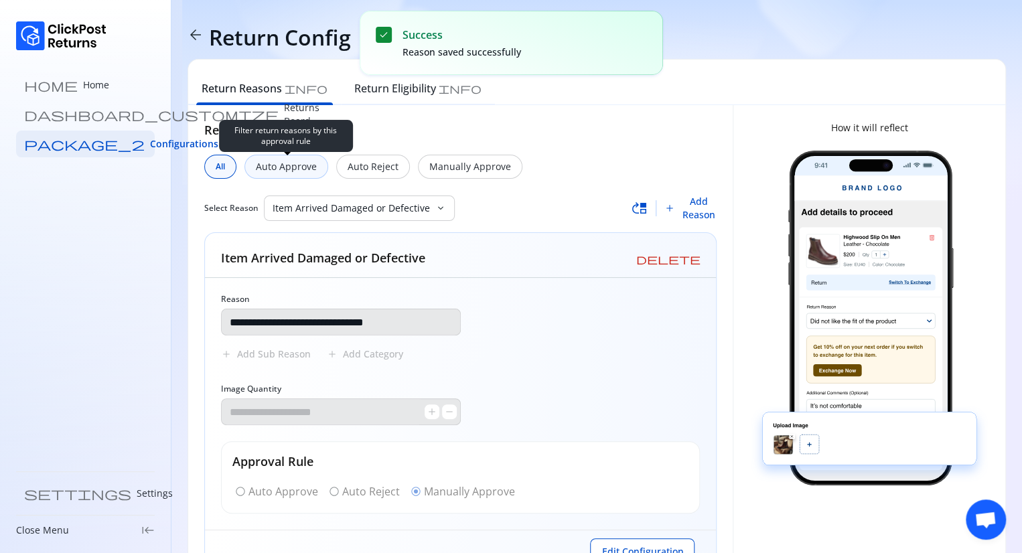
click at [297, 169] on p "Auto Approve" at bounding box center [286, 166] width 61 height 13
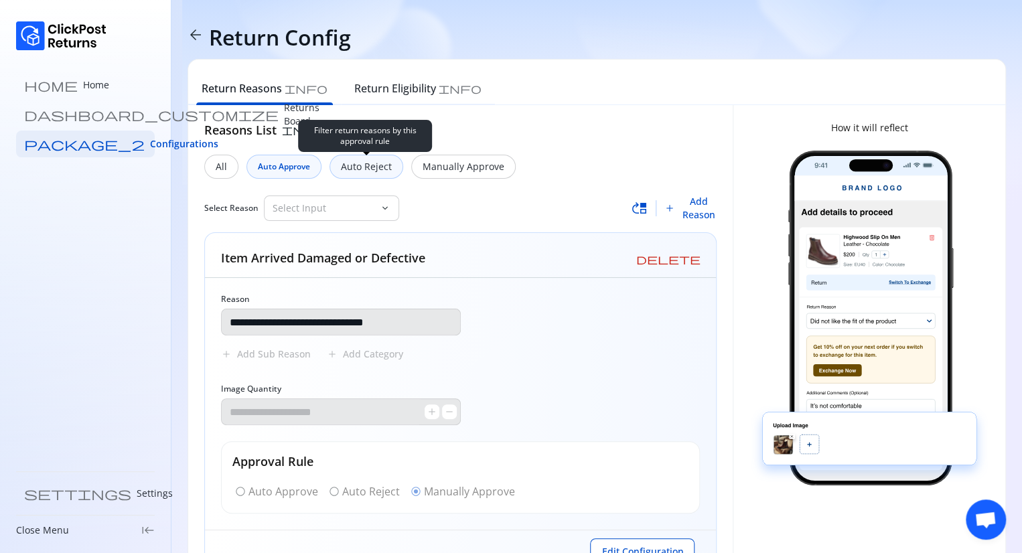
click at [348, 171] on p "Auto Reject" at bounding box center [366, 166] width 51 height 13
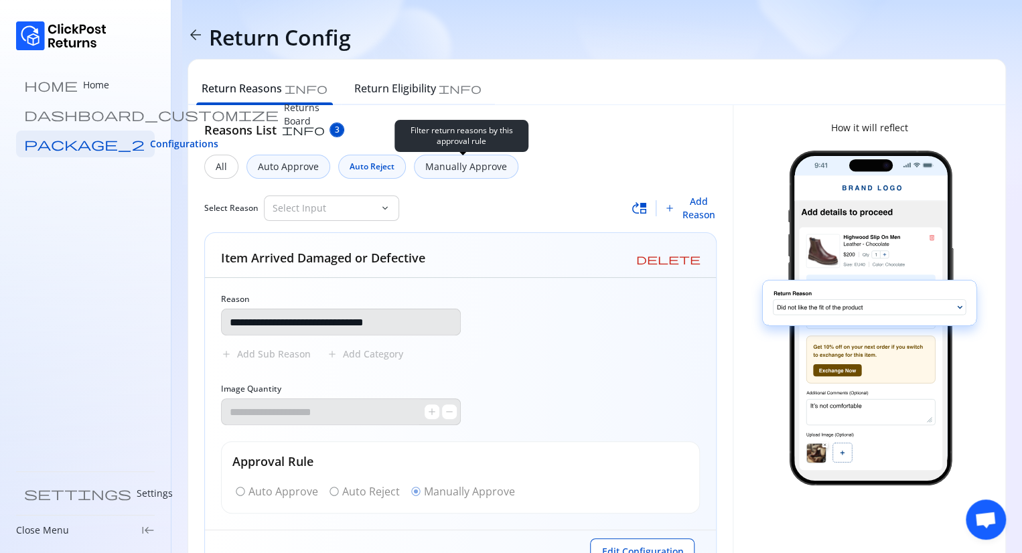
click at [431, 169] on p "Manually Approve" at bounding box center [466, 166] width 82 height 13
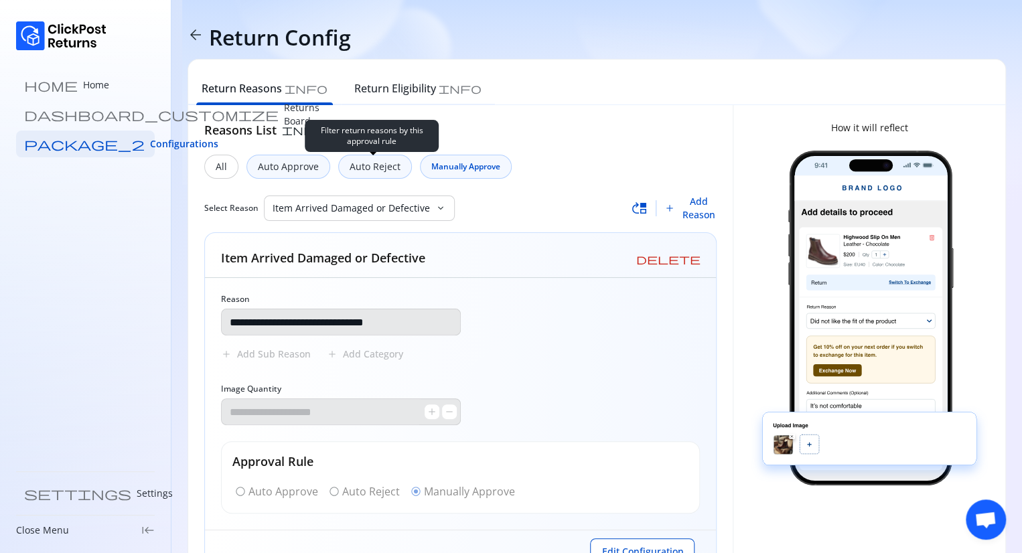
click at [385, 172] on p "Auto Reject" at bounding box center [375, 166] width 51 height 13
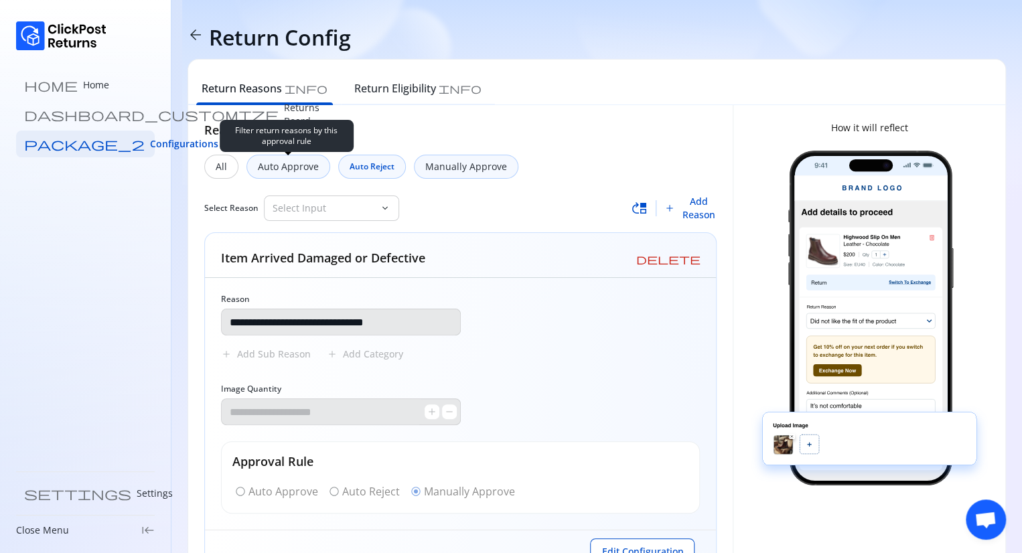
click at [291, 167] on p "Auto Approve" at bounding box center [288, 166] width 61 height 13
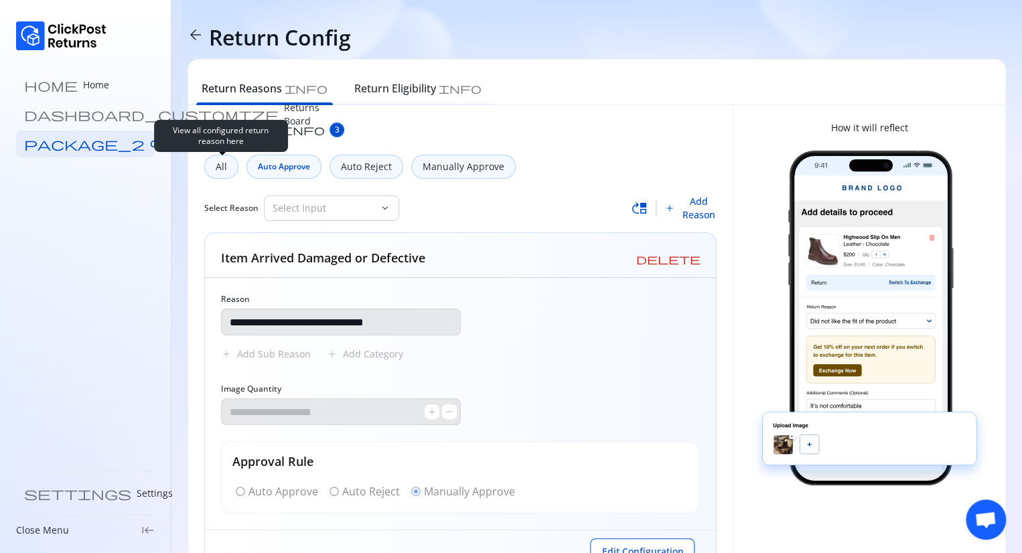
click at [219, 169] on p "All" at bounding box center [221, 166] width 11 height 13
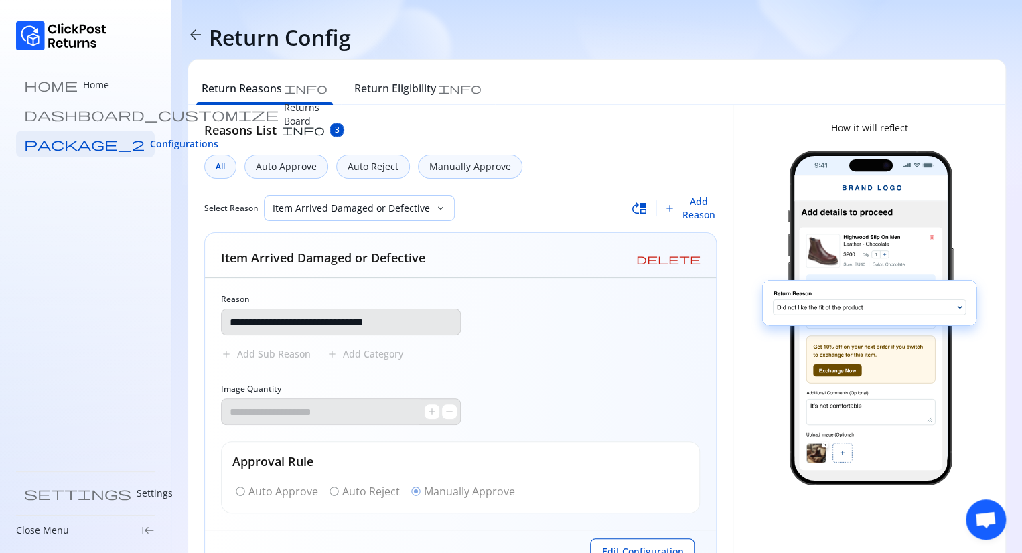
click at [295, 212] on p "Item Arrived Damaged or Defective" at bounding box center [351, 208] width 157 height 13
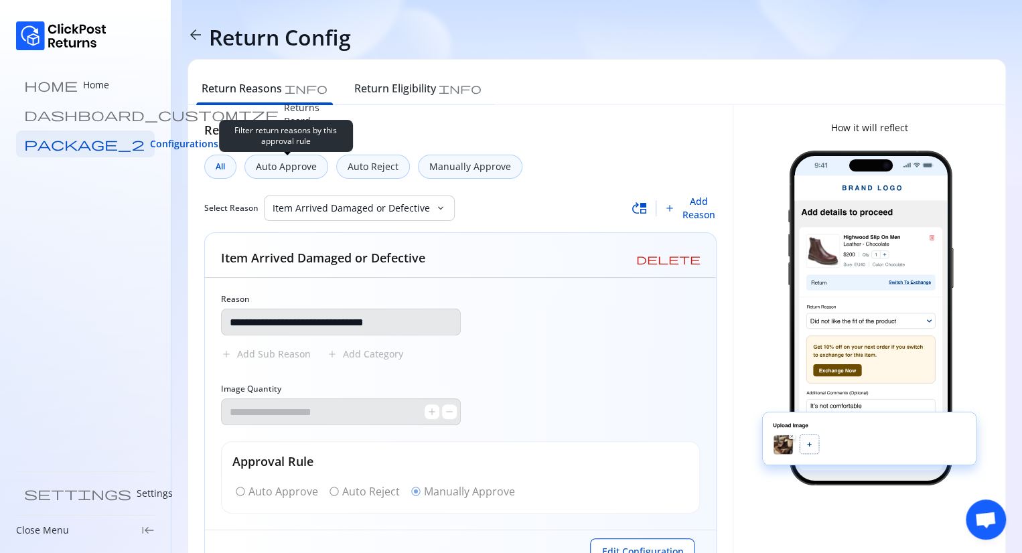
click at [284, 162] on p "Auto Approve" at bounding box center [286, 166] width 61 height 13
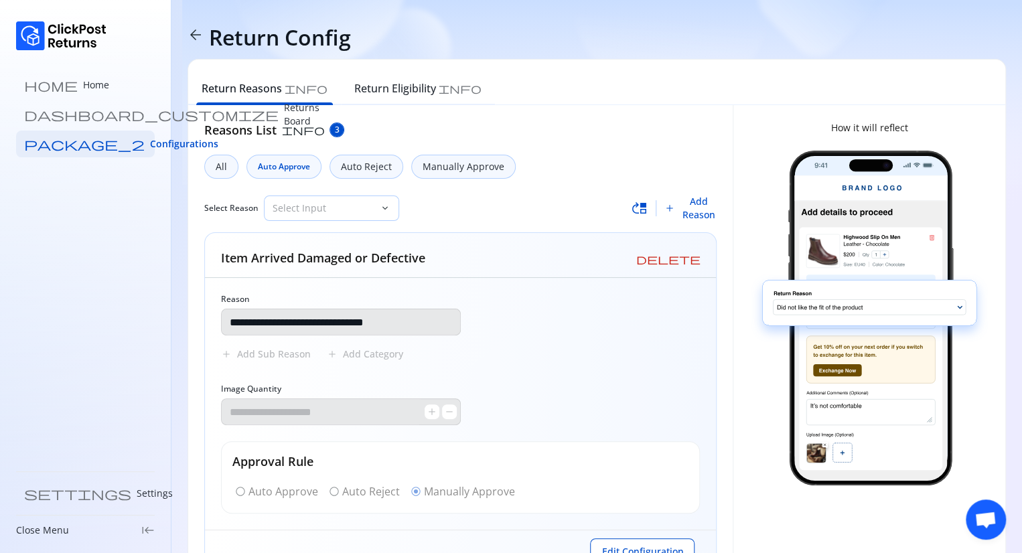
click at [303, 204] on p "Select Input" at bounding box center [324, 208] width 102 height 13
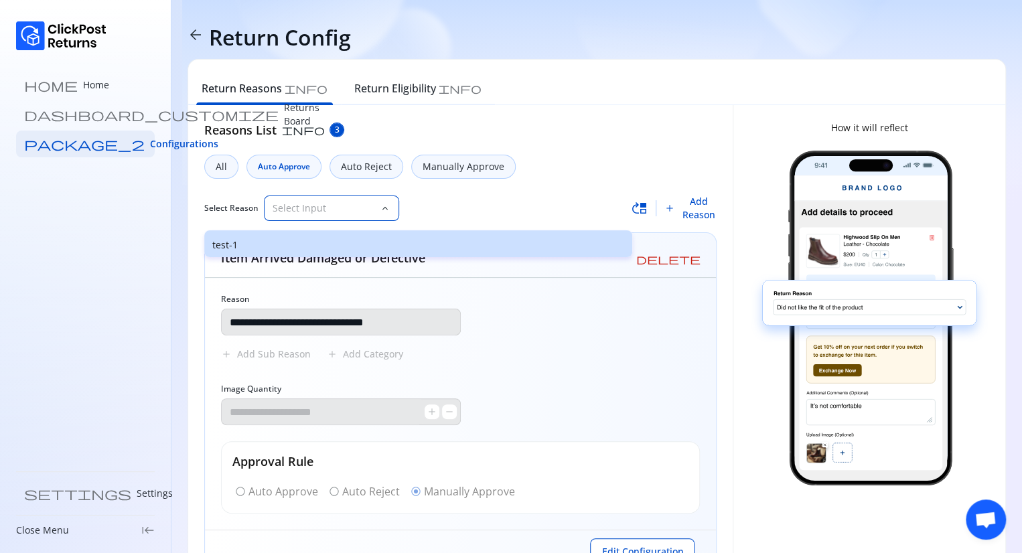
click at [266, 244] on p "test-1" at bounding box center [418, 244] width 412 height 13
type input "******"
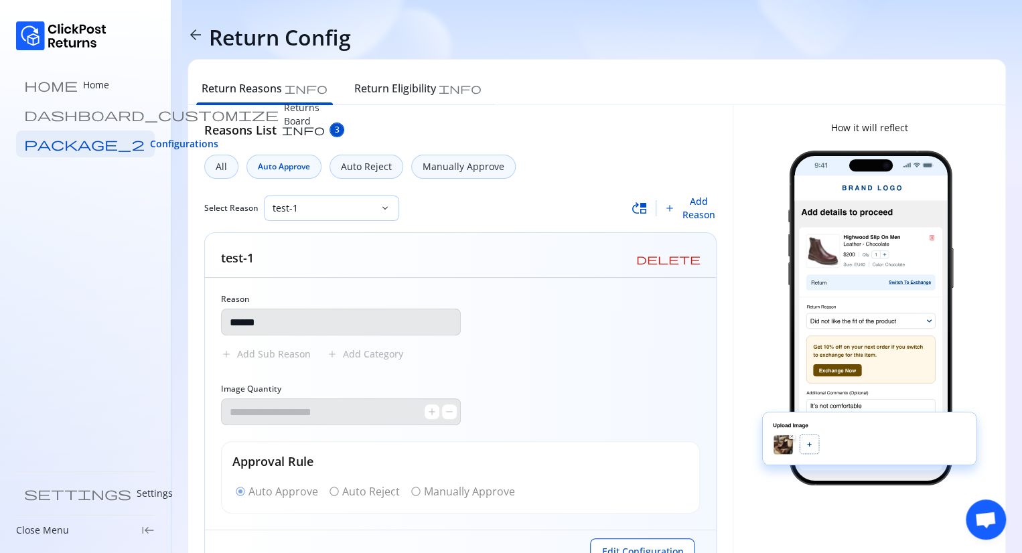
click at [299, 210] on p "test-1" at bounding box center [324, 208] width 102 height 13
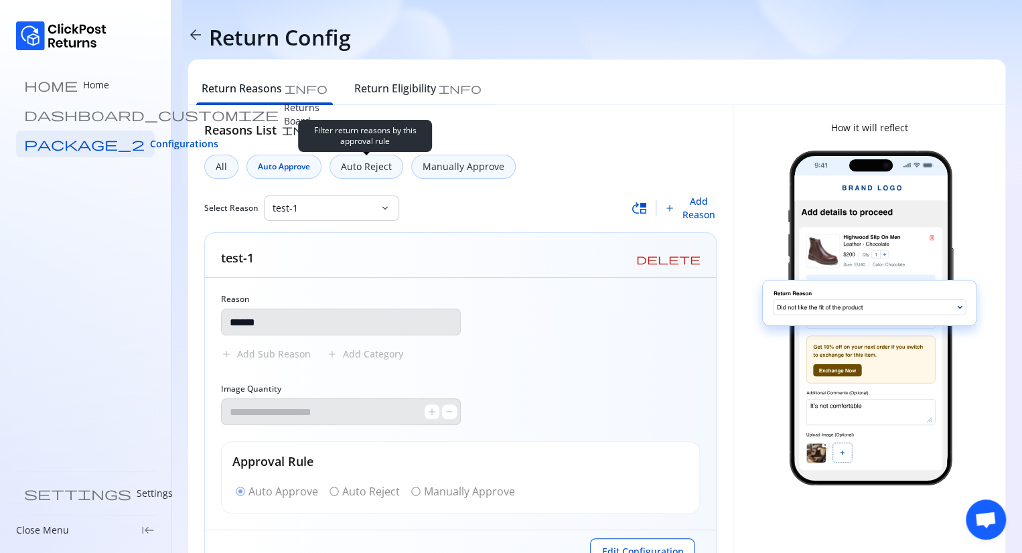
click at [359, 175] on div "Auto Reject" at bounding box center [367, 167] width 74 height 24
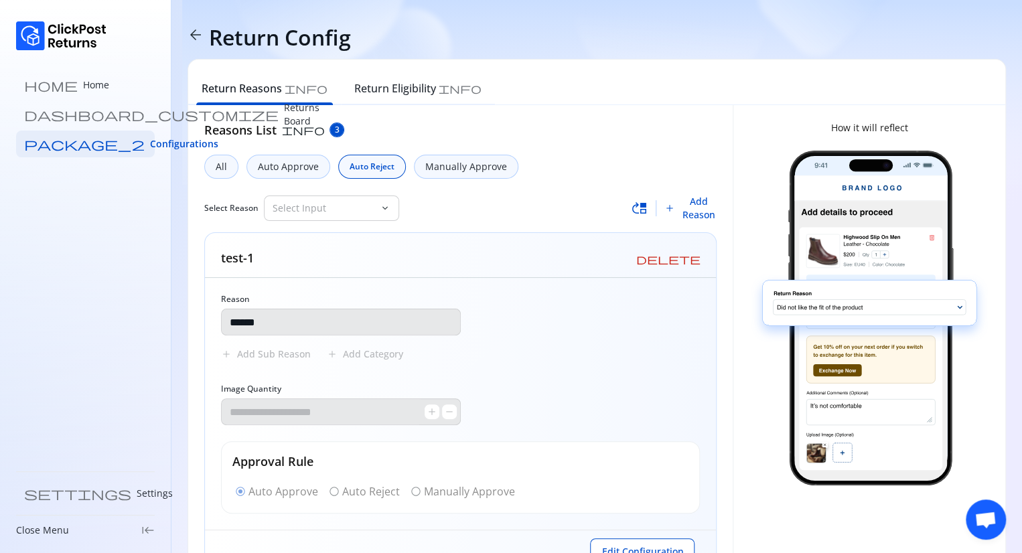
scroll to position [53, 0]
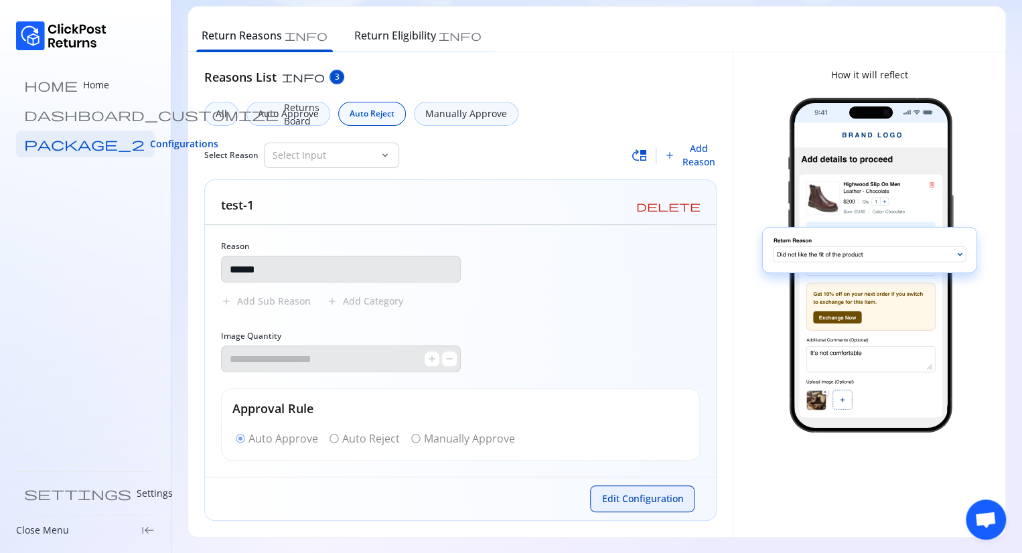
click at [627, 498] on span "Edit Configuration" at bounding box center [643, 498] width 82 height 13
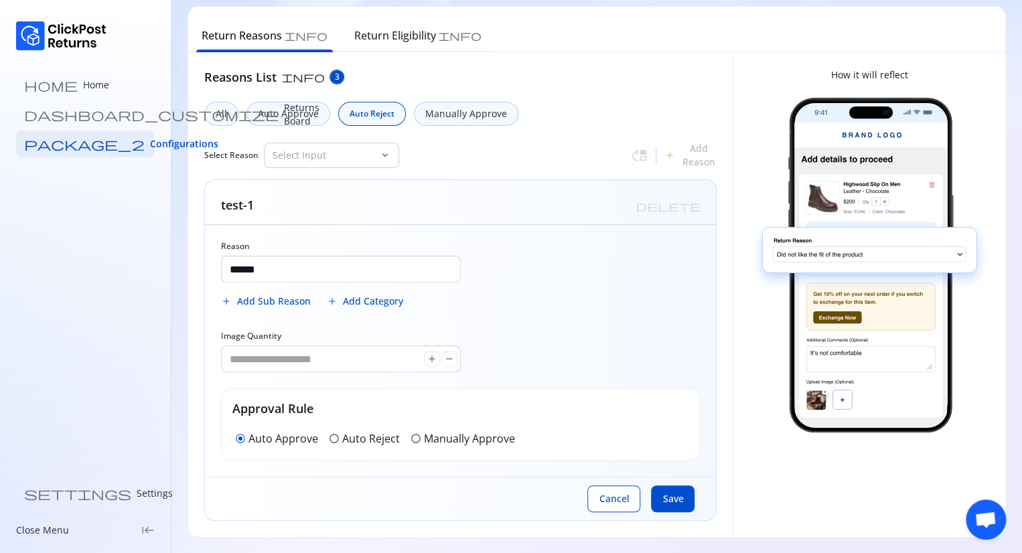
click at [364, 437] on p "Auto Reject" at bounding box center [371, 439] width 58 height 16
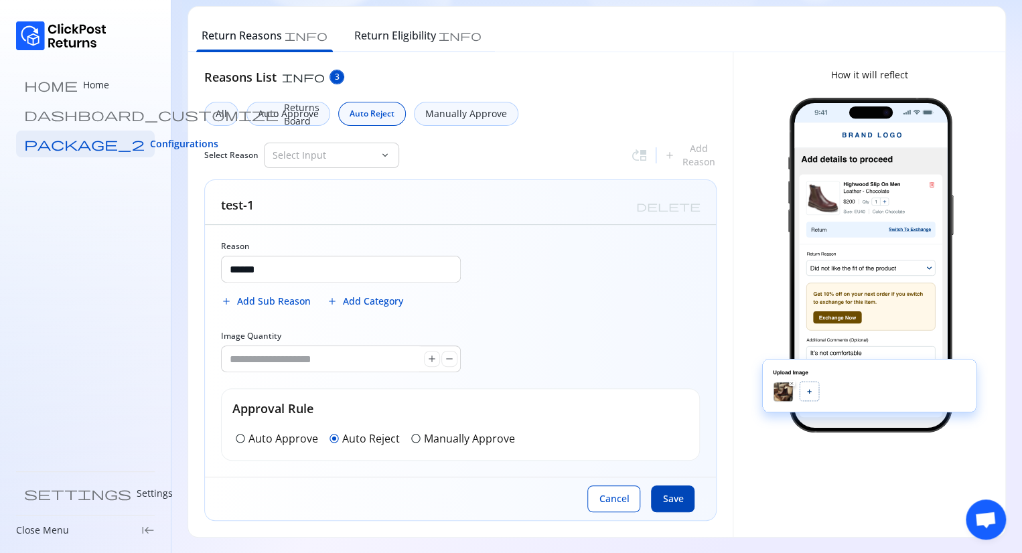
click at [675, 492] on span "Save" at bounding box center [673, 498] width 21 height 13
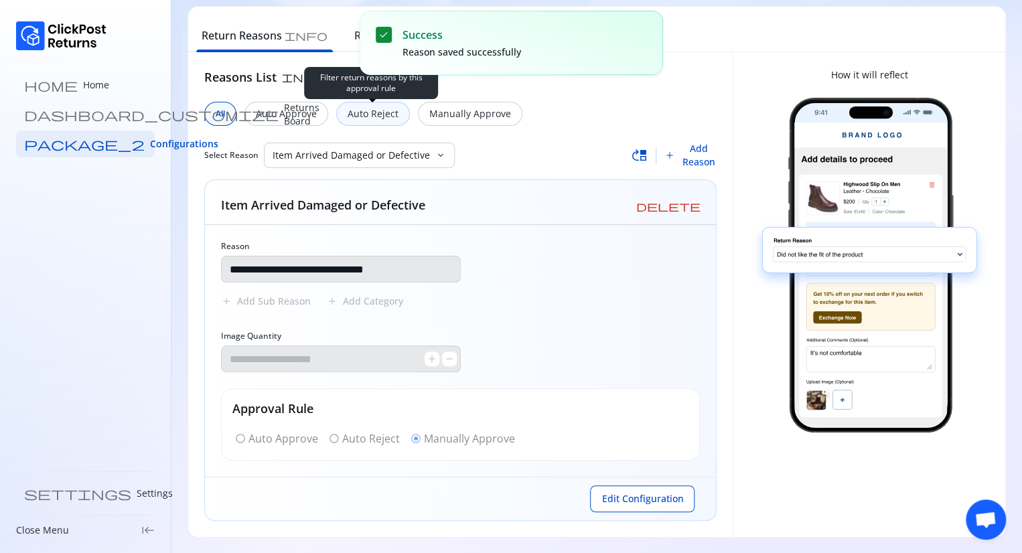
click at [371, 119] on p "Auto Reject" at bounding box center [373, 113] width 51 height 13
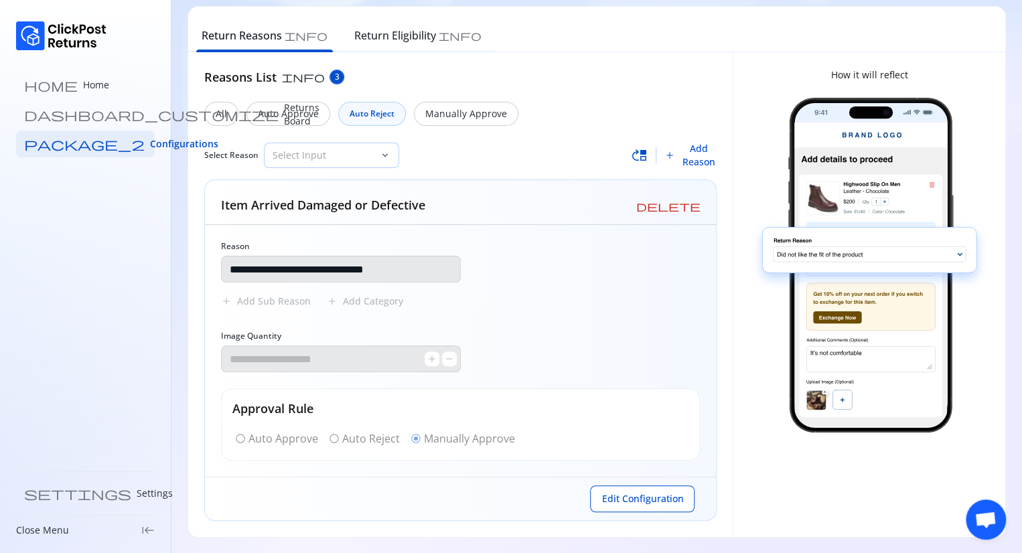
click at [338, 150] on p "Select Input" at bounding box center [324, 155] width 102 height 13
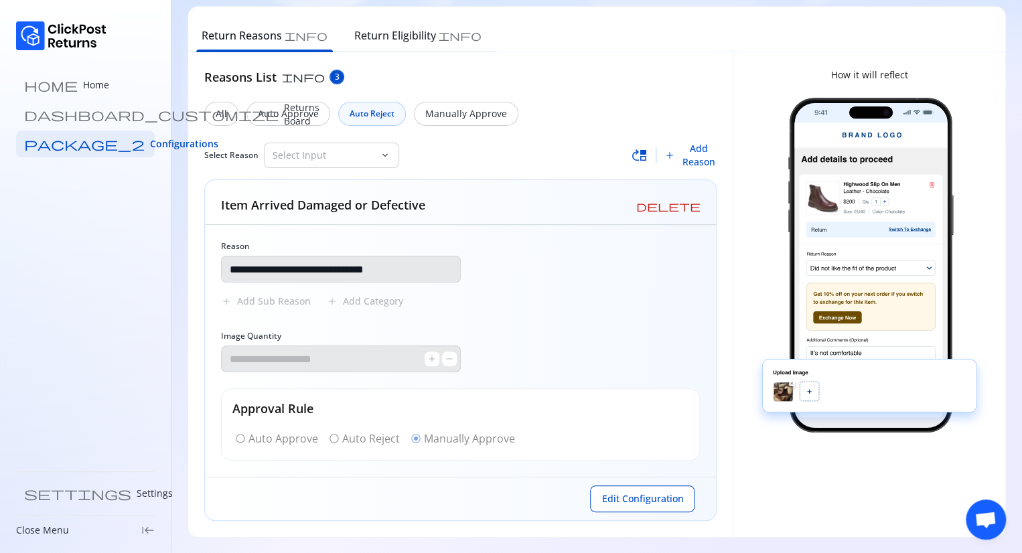
click at [569, 369] on div "**********" at bounding box center [460, 351] width 511 height 252
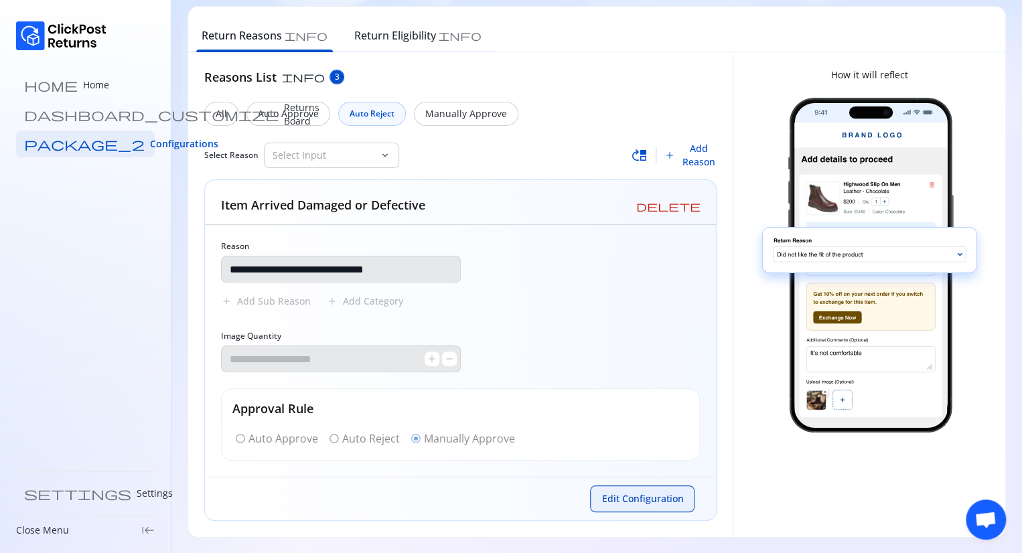
click at [625, 492] on span "Edit Configuration" at bounding box center [643, 498] width 82 height 13
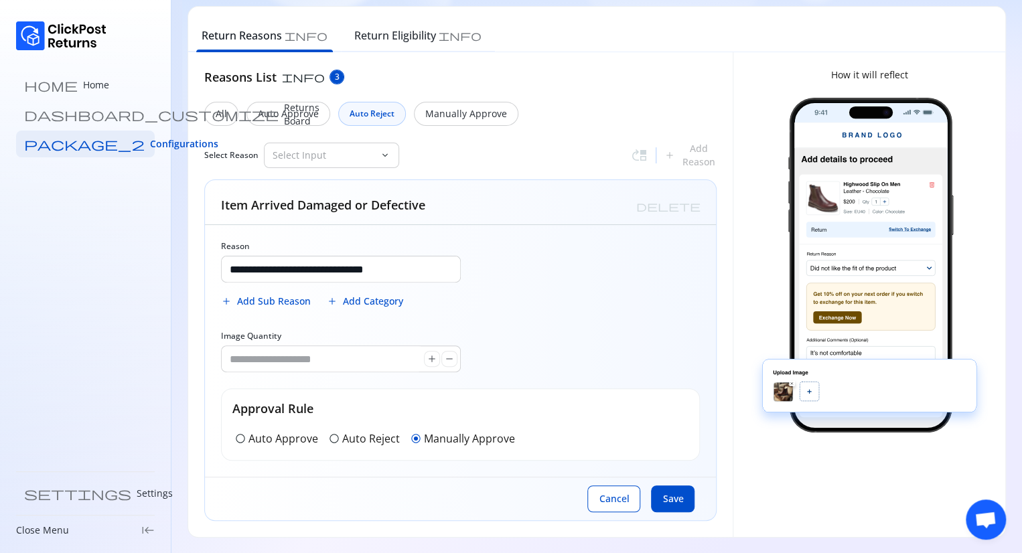
click at [346, 439] on p "Auto Reject" at bounding box center [371, 439] width 58 height 16
click at [269, 440] on p "Auto Approve" at bounding box center [284, 439] width 70 height 16
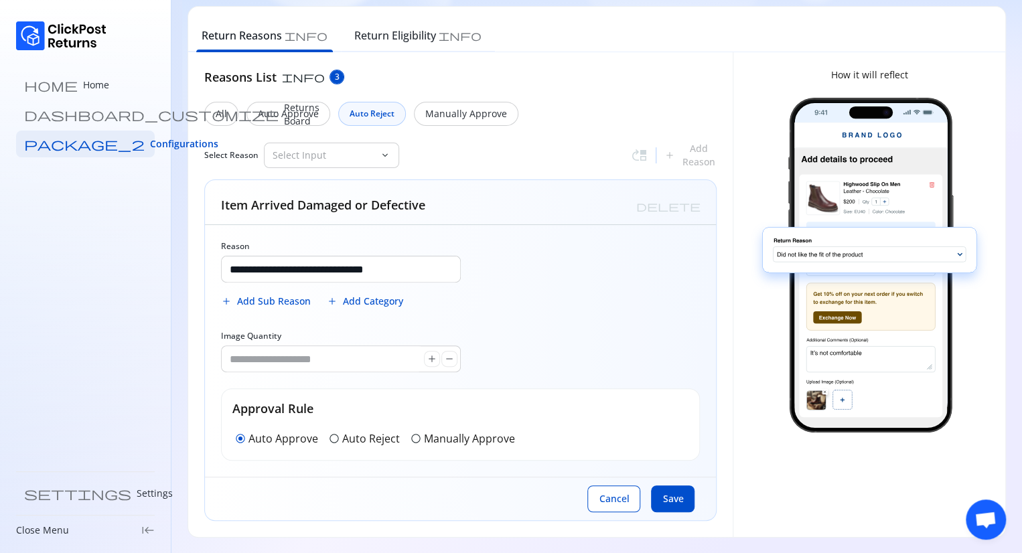
click at [346, 441] on p "Auto Reject" at bounding box center [371, 439] width 58 height 16
click at [591, 502] on button "Cancel" at bounding box center [613, 499] width 53 height 27
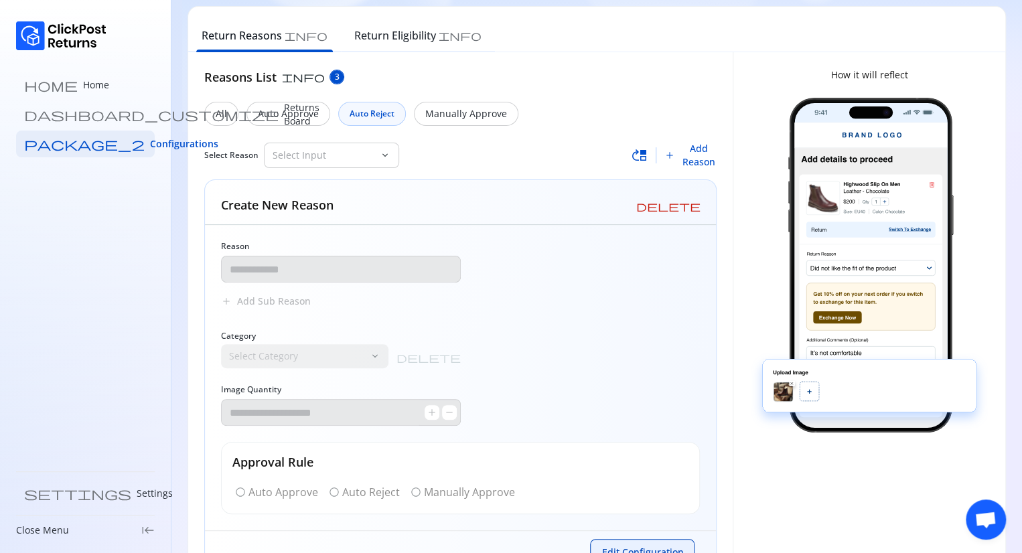
scroll to position [107, 0]
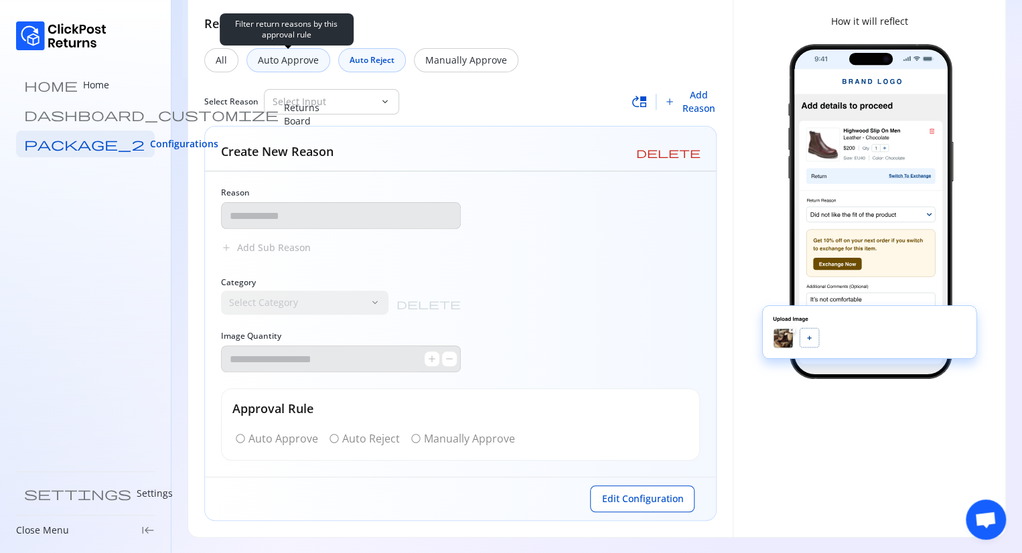
click at [289, 62] on p "Auto Approve" at bounding box center [288, 60] width 61 height 13
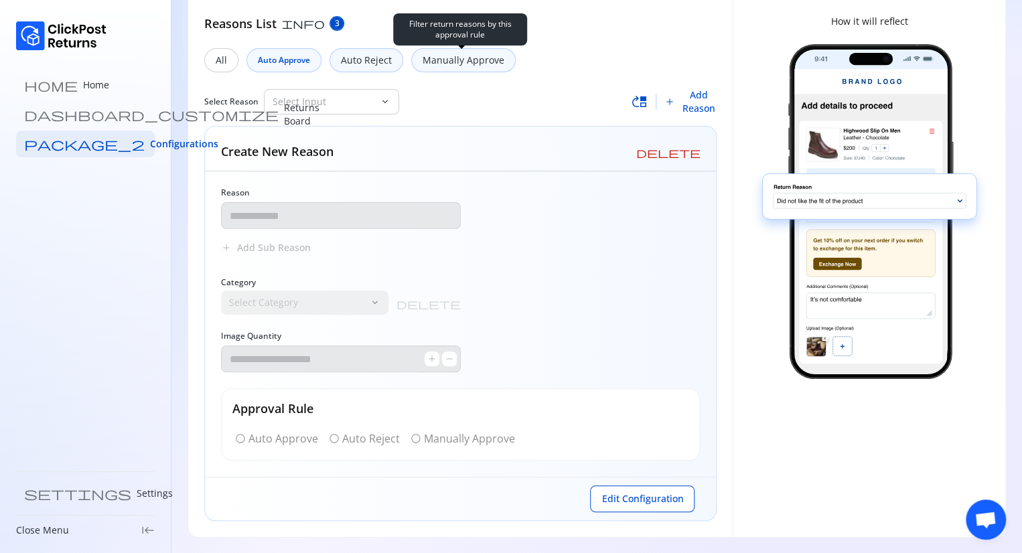
click at [456, 54] on p "Manually Approve" at bounding box center [464, 60] width 82 height 13
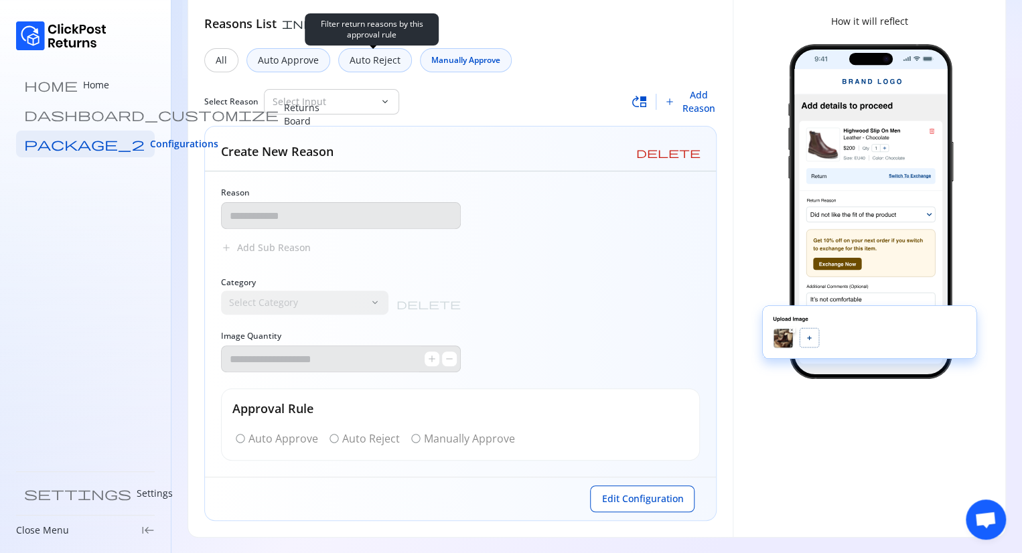
click at [402, 63] on div "Auto Reject" at bounding box center [375, 60] width 74 height 24
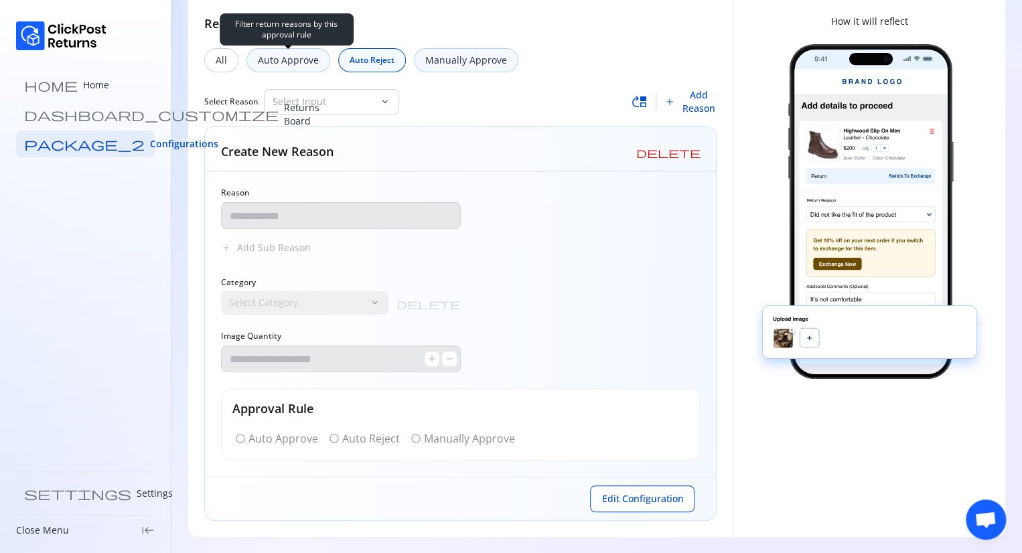
click at [304, 59] on p "Auto Approve" at bounding box center [288, 60] width 61 height 13
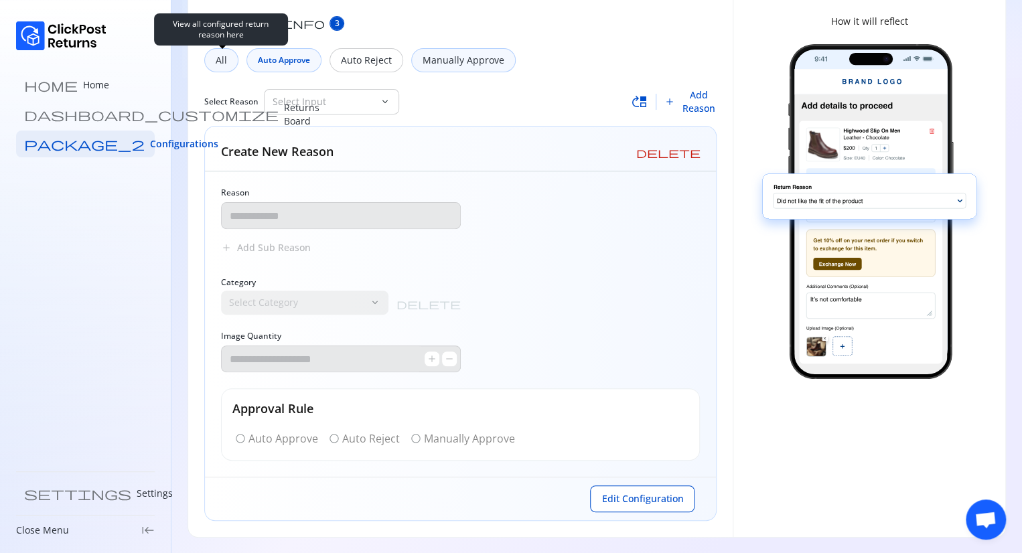
click at [225, 61] on p "All" at bounding box center [221, 60] width 11 height 13
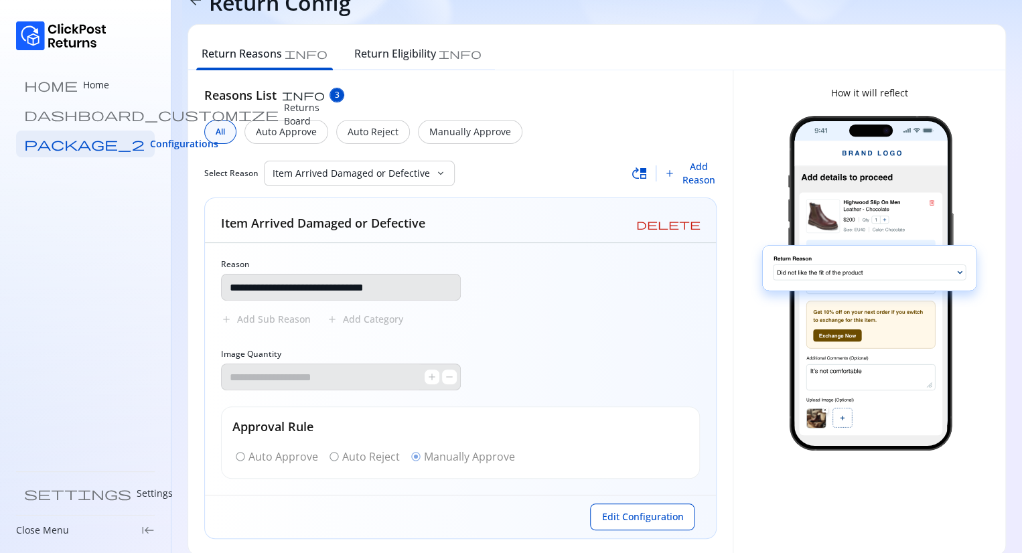
scroll to position [53, 0]
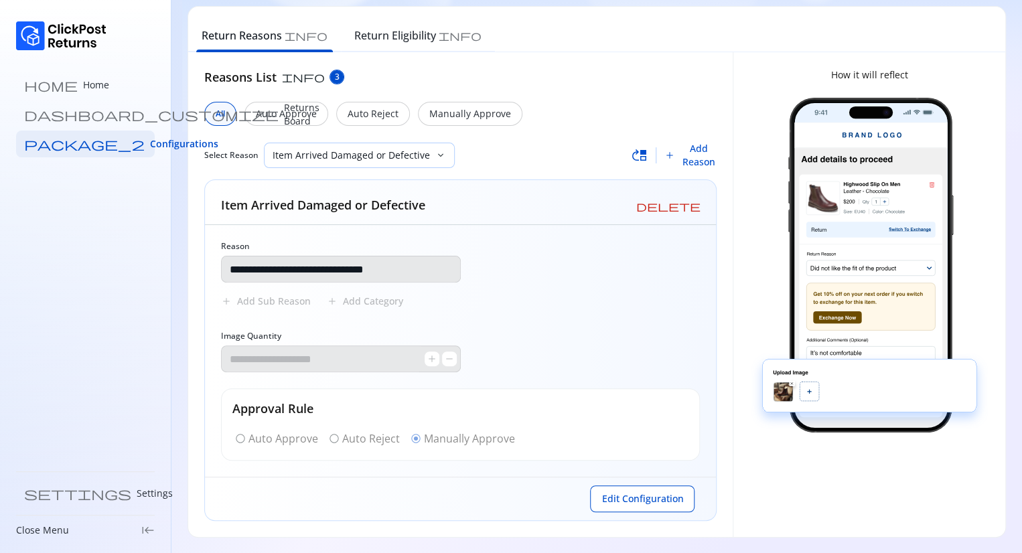
click at [384, 157] on p "Item Arrived Damaged or Defective" at bounding box center [351, 155] width 157 height 13
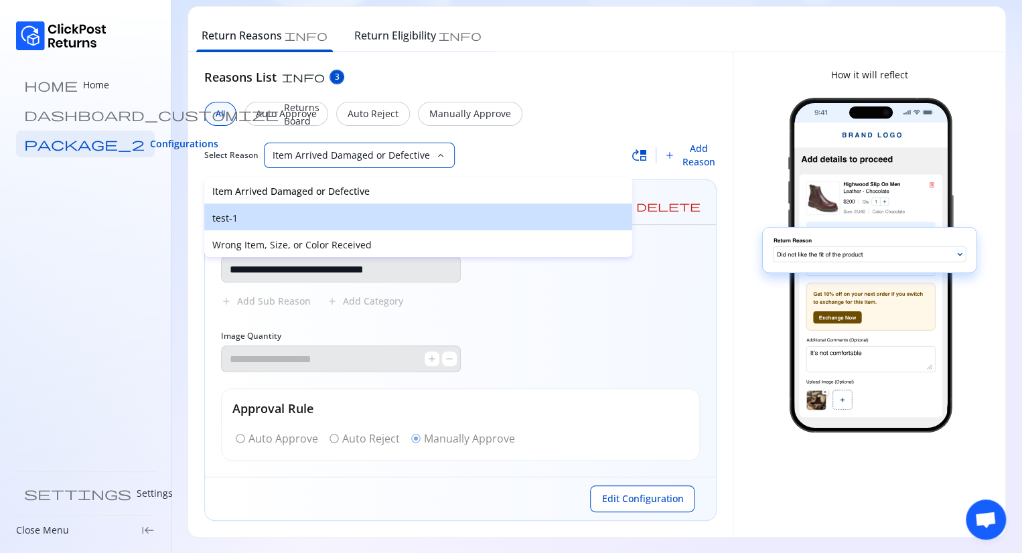
click at [293, 228] on div "test-1" at bounding box center [418, 217] width 428 height 27
type input "******"
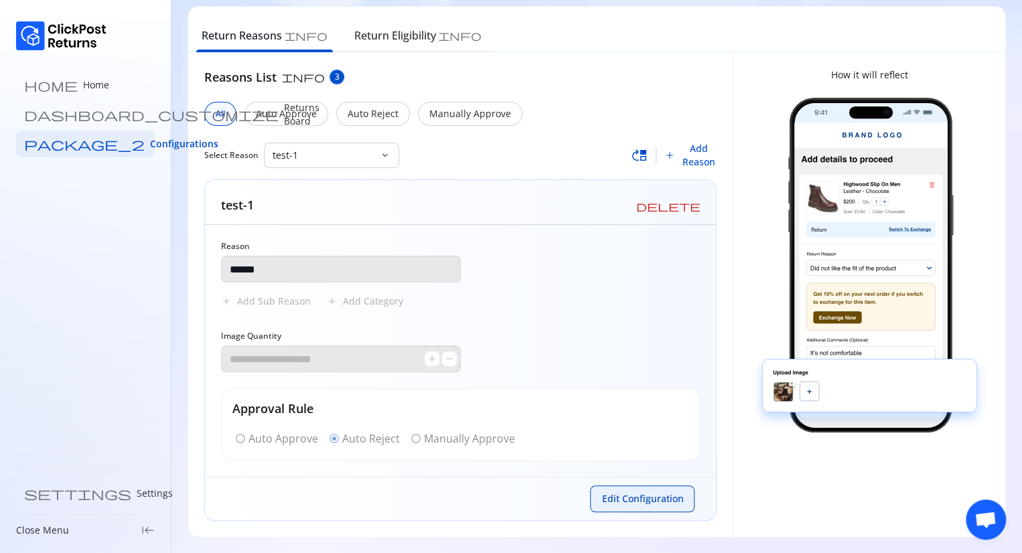
click at [627, 490] on button "Edit Configuration" at bounding box center [642, 499] width 105 height 27
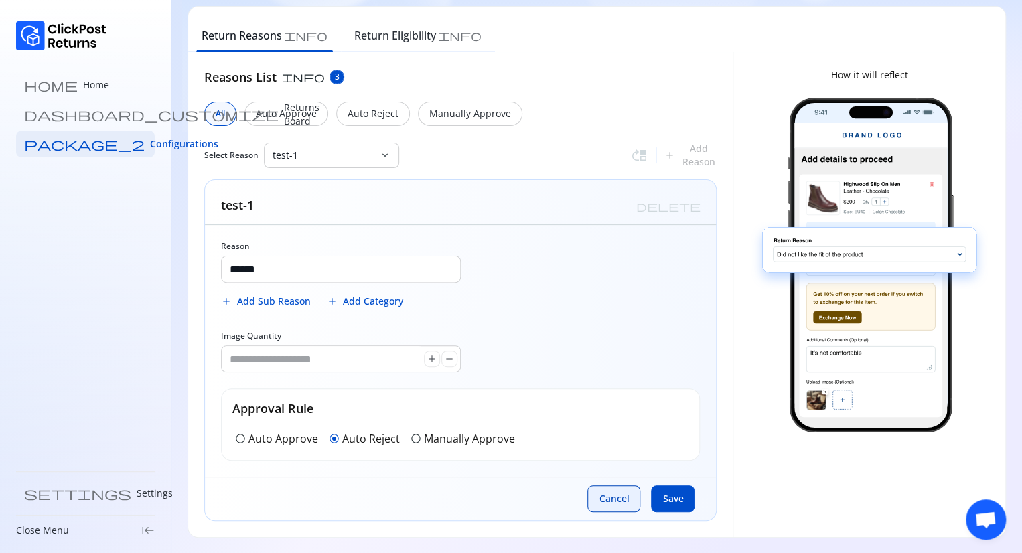
click at [615, 500] on span "Cancel" at bounding box center [614, 498] width 30 height 13
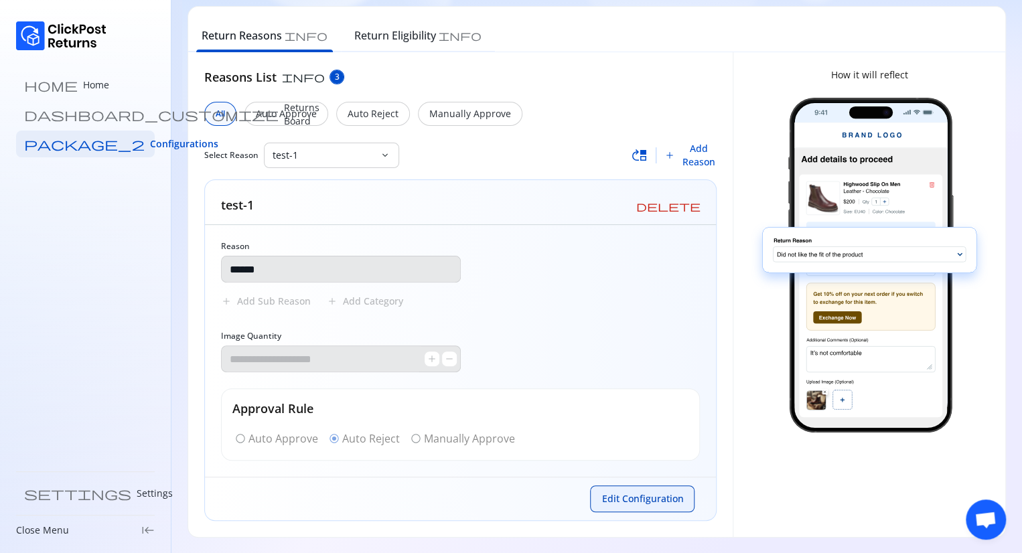
click at [630, 498] on span "Edit Configuration" at bounding box center [643, 498] width 82 height 13
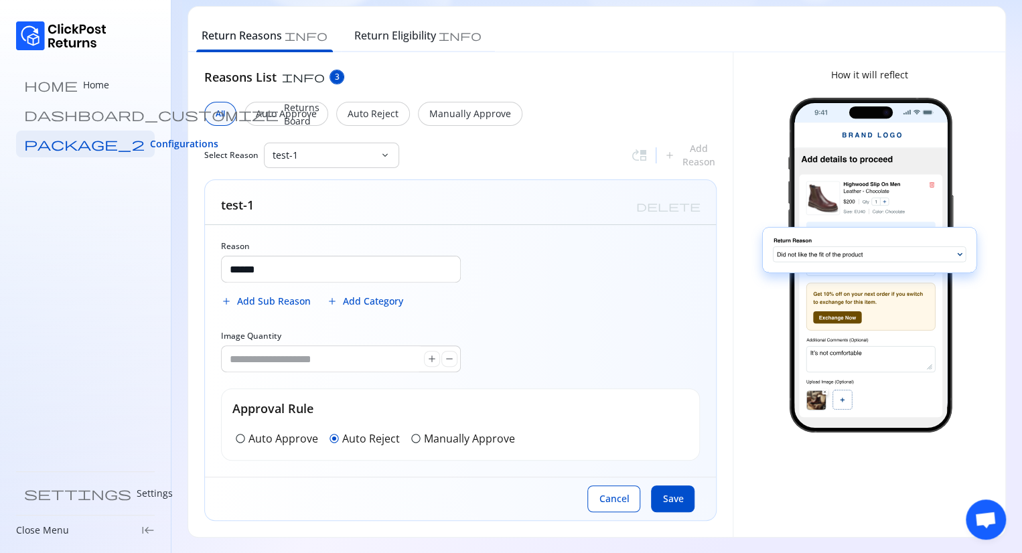
click at [242, 441] on span "radio_button_unchecked" at bounding box center [240, 438] width 11 height 11
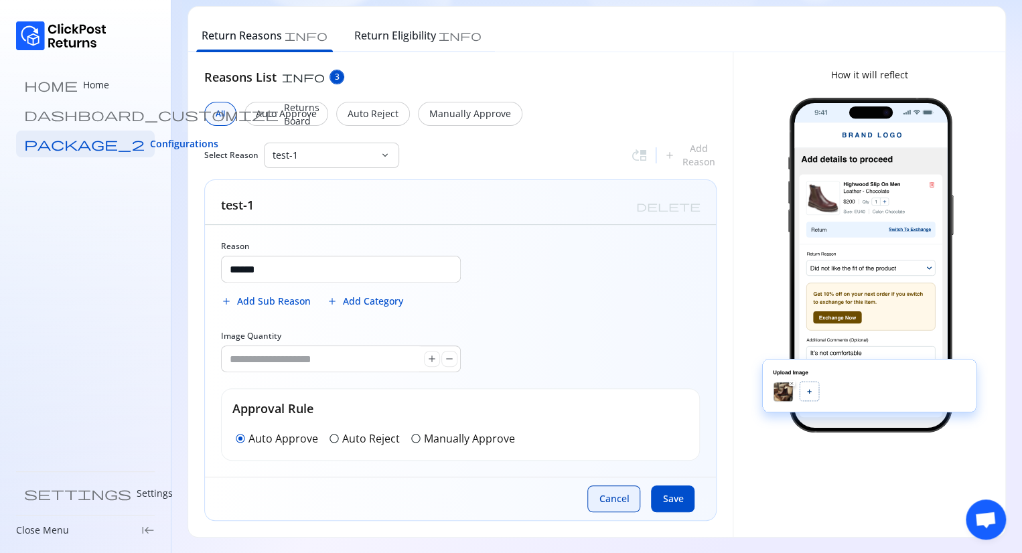
click at [592, 497] on button "Cancel" at bounding box center [613, 499] width 53 height 27
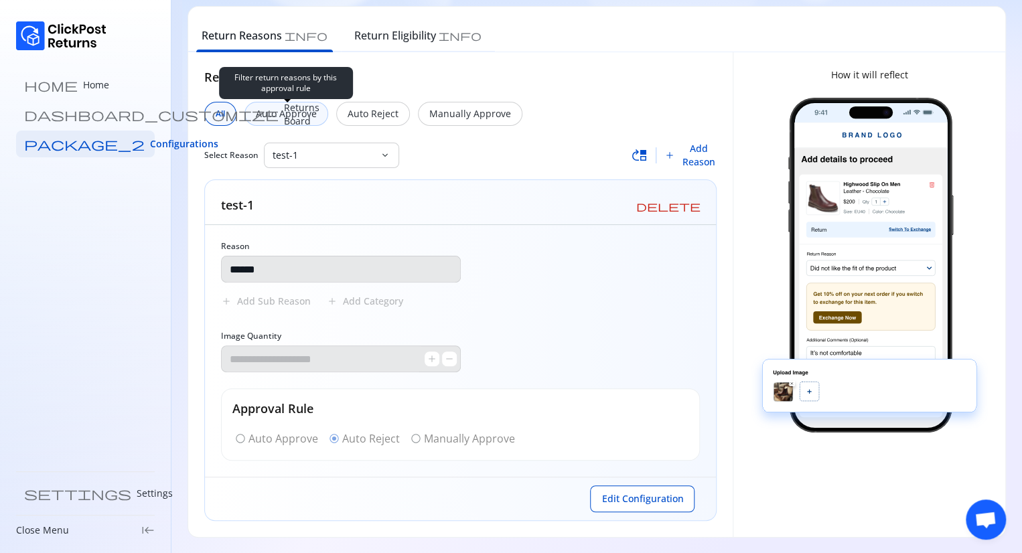
click at [287, 110] on p "Auto Approve" at bounding box center [286, 113] width 61 height 13
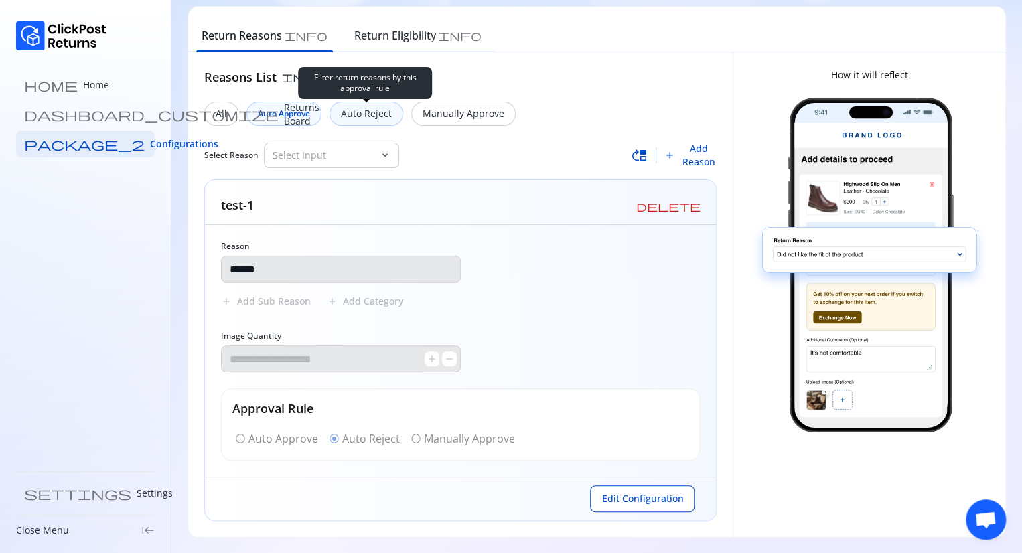
click at [356, 109] on p "Auto Reject" at bounding box center [366, 113] width 51 height 13
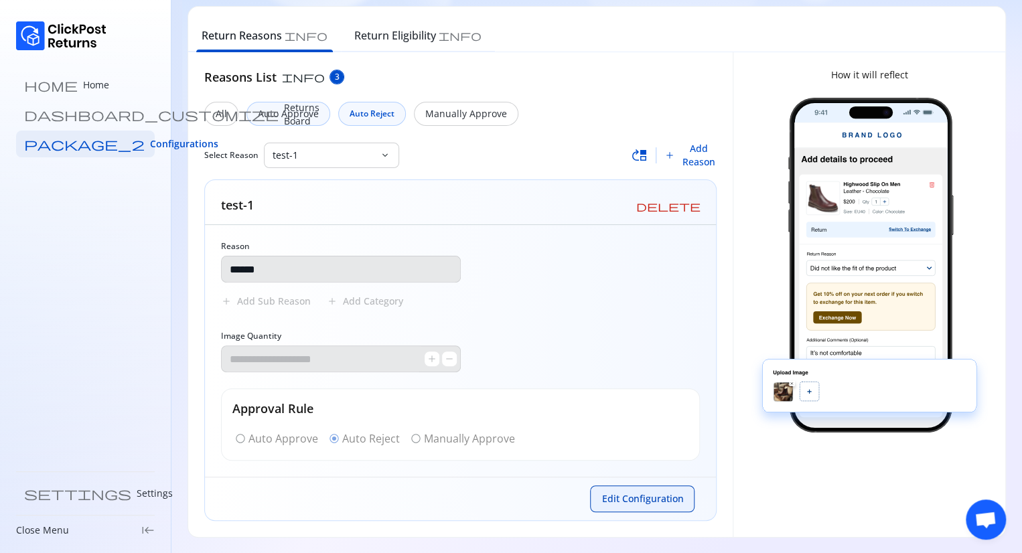
click at [616, 489] on button "Edit Configuration" at bounding box center [642, 499] width 105 height 27
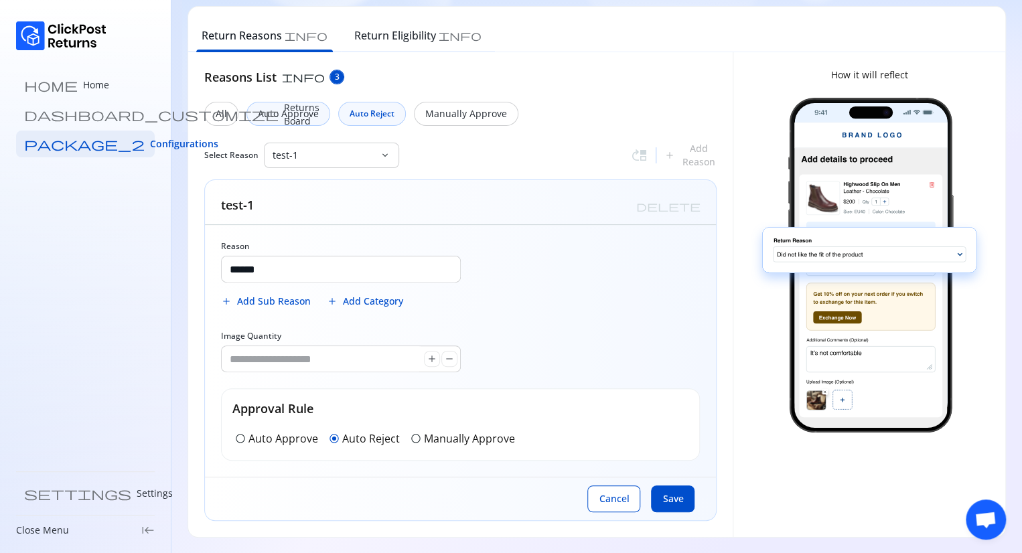
click at [269, 437] on p "Auto Approve" at bounding box center [284, 439] width 70 height 16
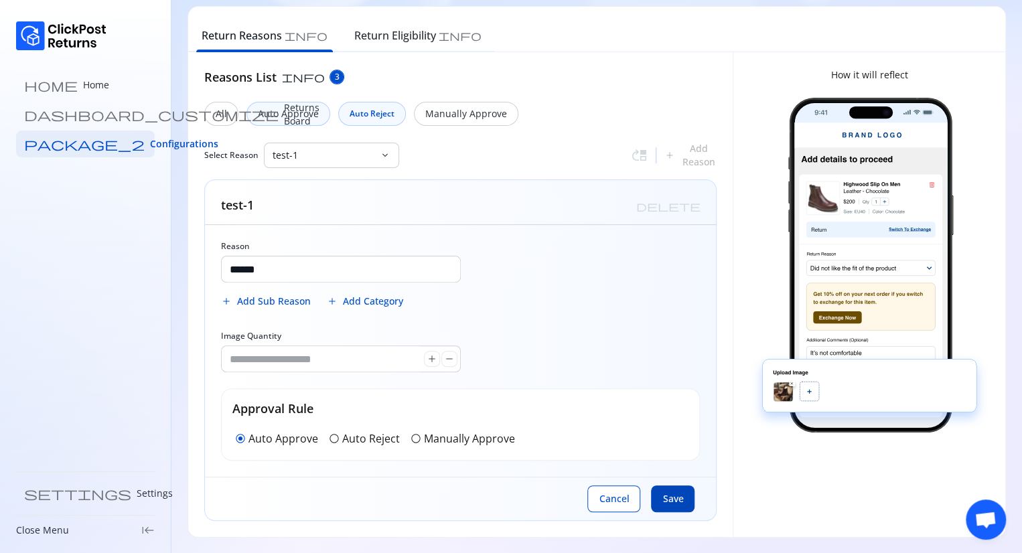
click at [667, 502] on span "Save" at bounding box center [673, 498] width 21 height 13
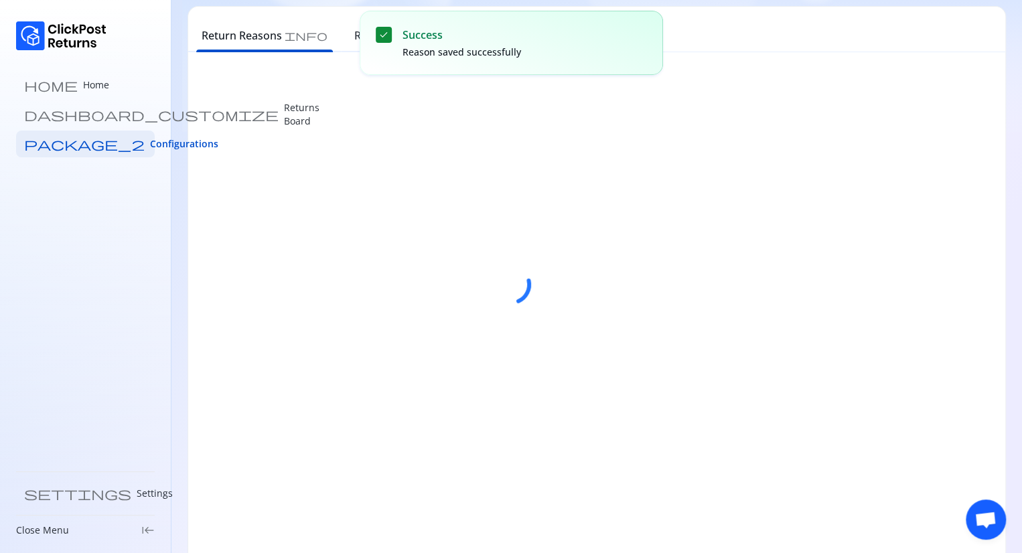
scroll to position [0, 0]
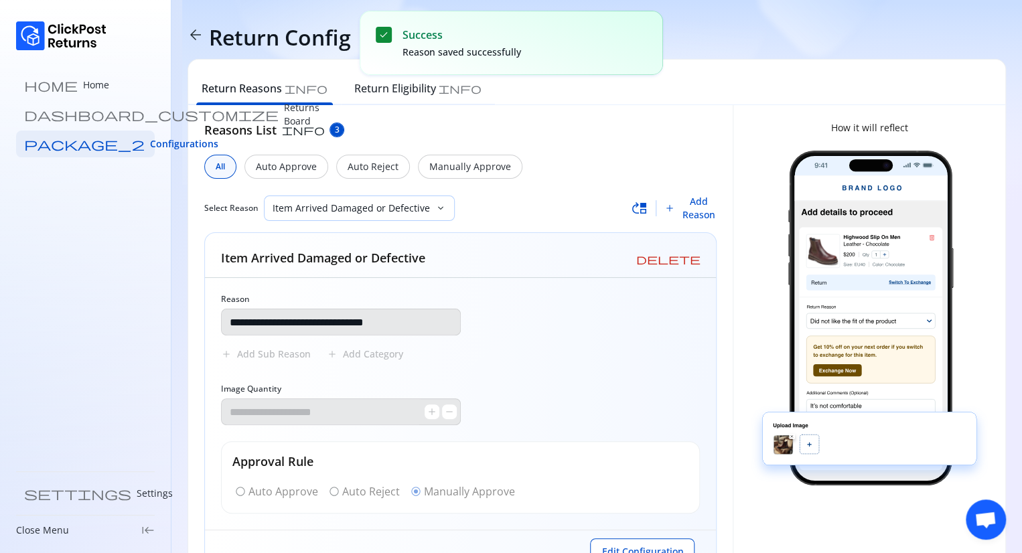
click at [384, 206] on p "Item Arrived Damaged or Defective" at bounding box center [351, 208] width 157 height 13
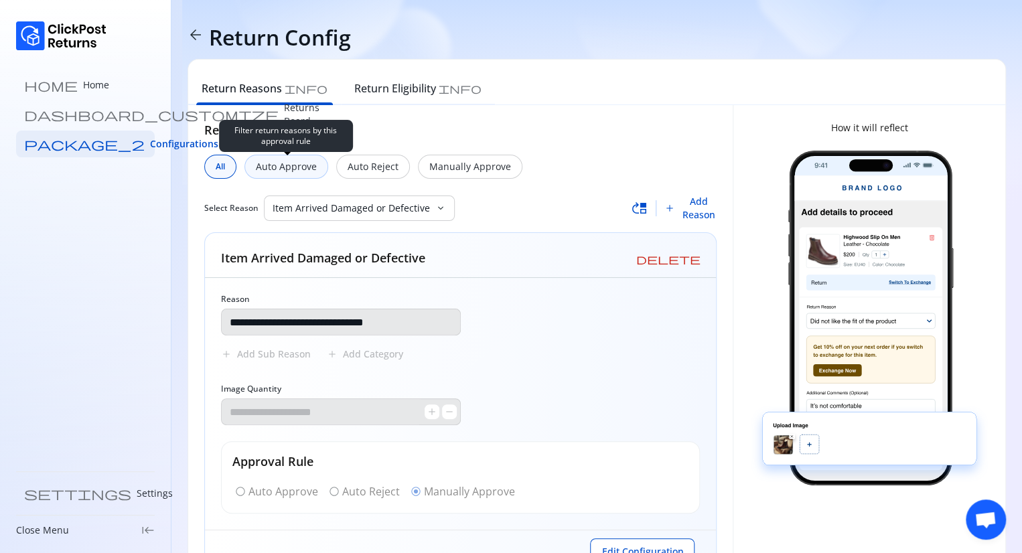
click at [294, 170] on p "Auto Approve" at bounding box center [286, 166] width 61 height 13
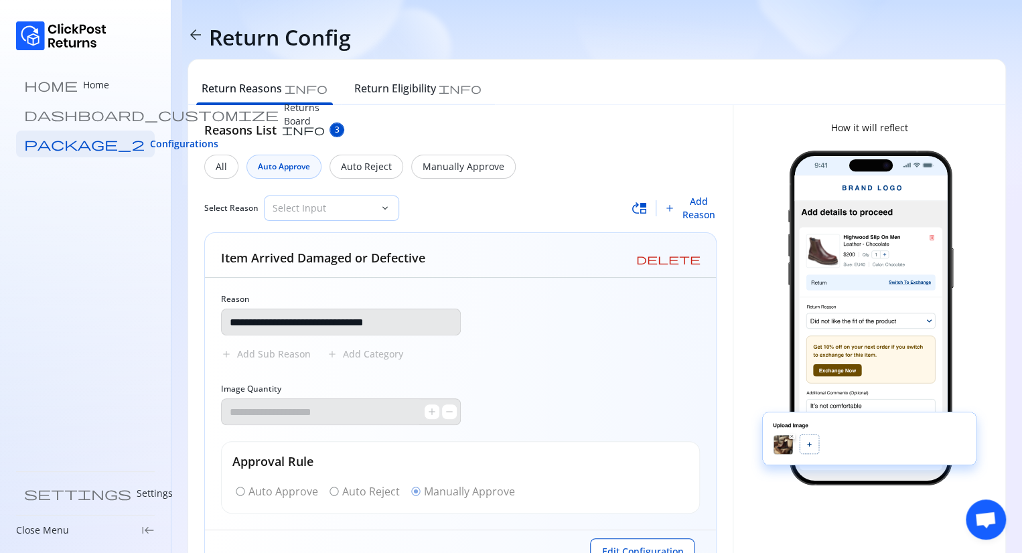
click at [311, 208] on p "Select Input" at bounding box center [324, 208] width 102 height 13
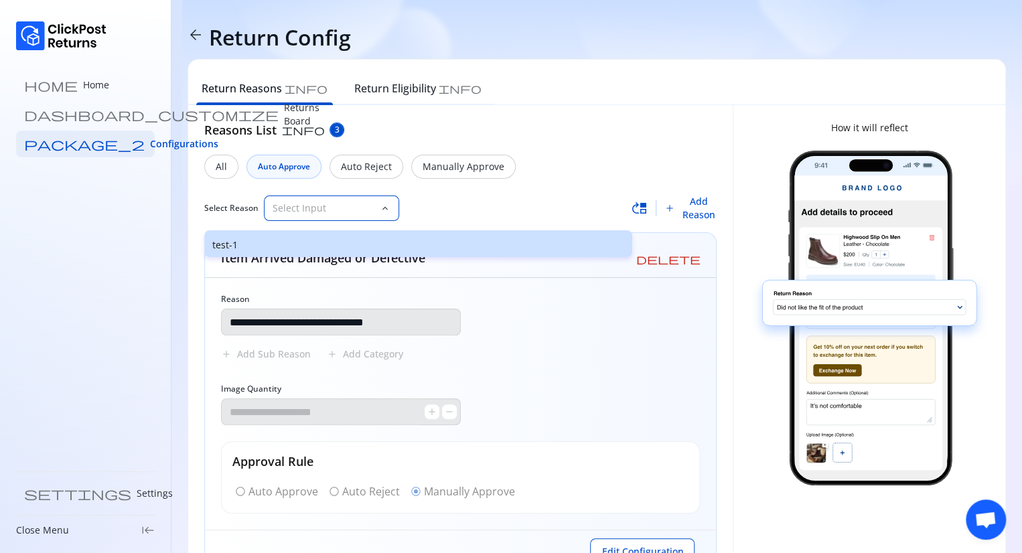
click at [259, 245] on p "test-1" at bounding box center [418, 244] width 412 height 13
type input "******"
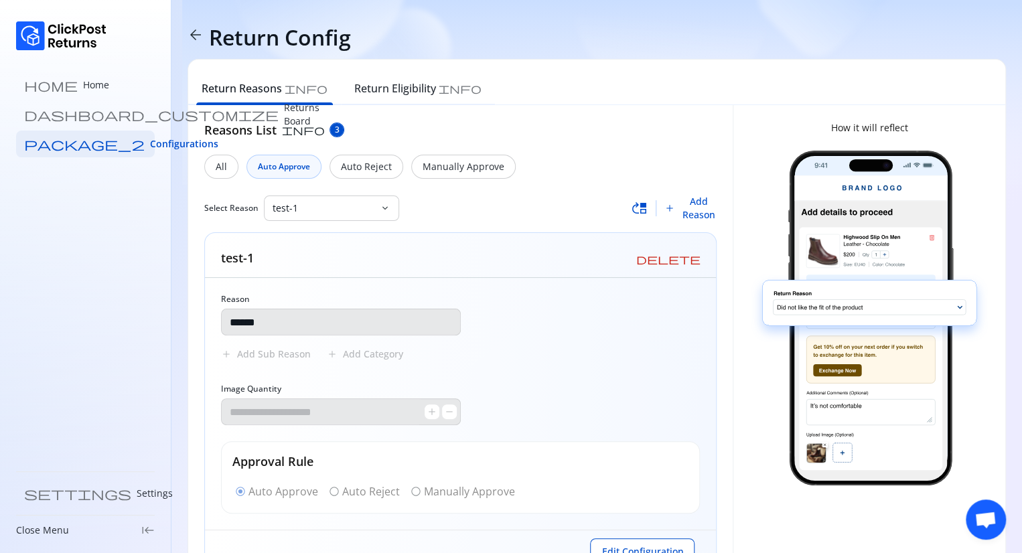
scroll to position [53, 0]
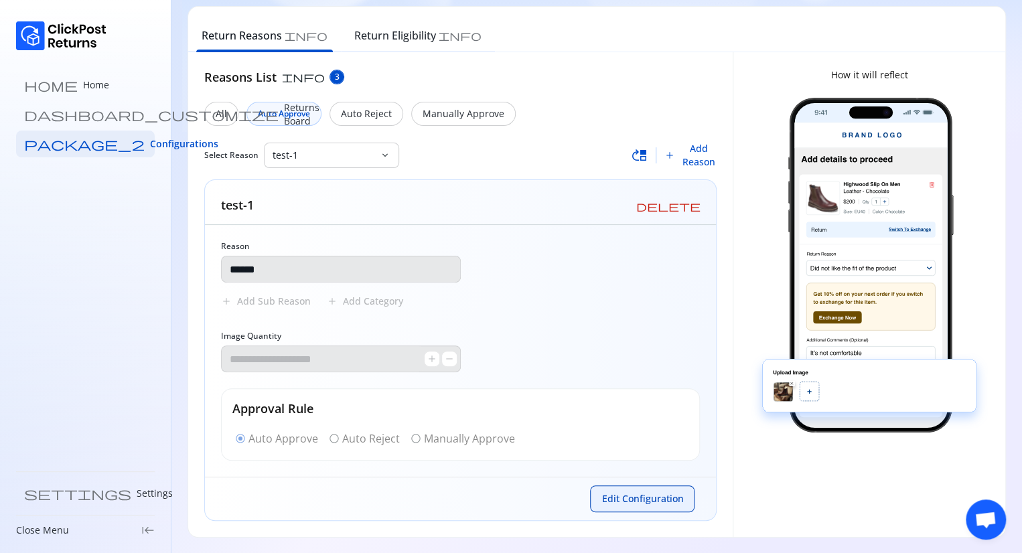
click at [640, 504] on span "Edit Configuration" at bounding box center [643, 498] width 82 height 13
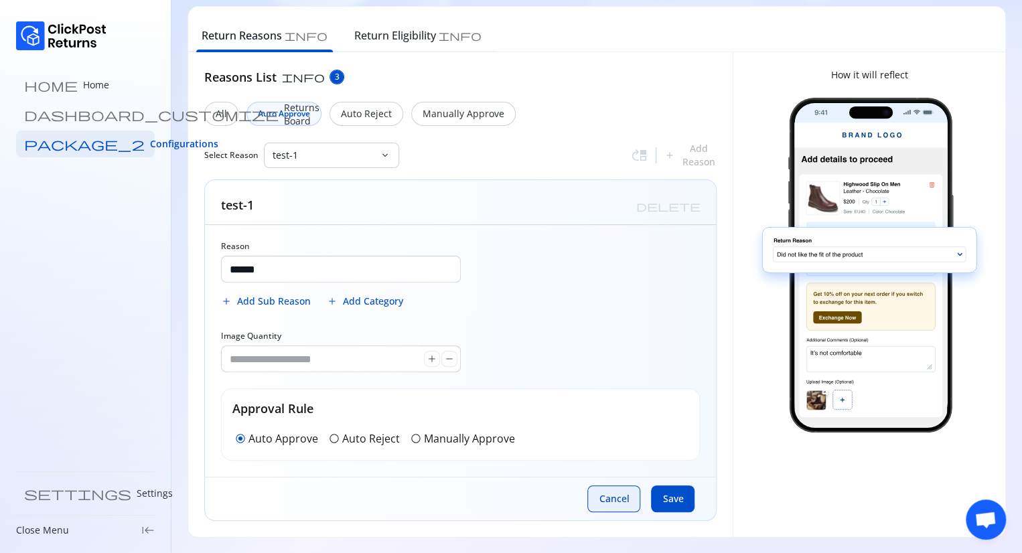
click at [614, 498] on span "Cancel" at bounding box center [614, 498] width 30 height 13
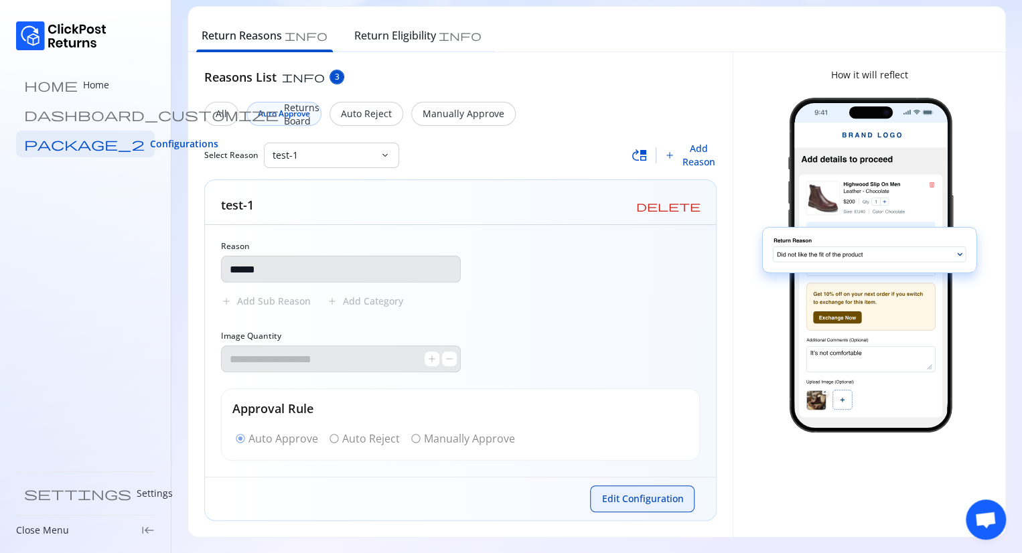
click at [614, 498] on span "Edit Configuration" at bounding box center [643, 498] width 82 height 13
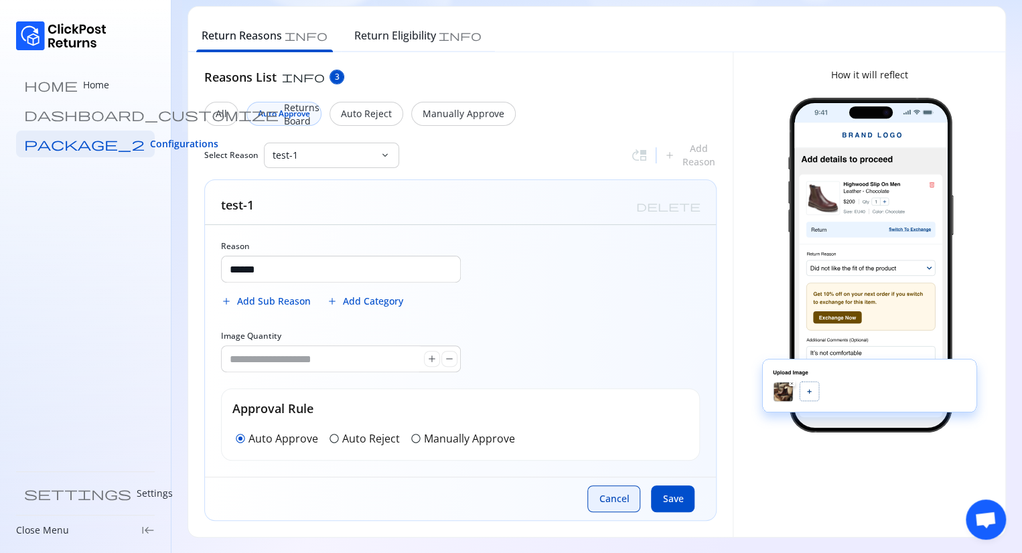
click at [627, 496] on span "Cancel" at bounding box center [614, 498] width 30 height 13
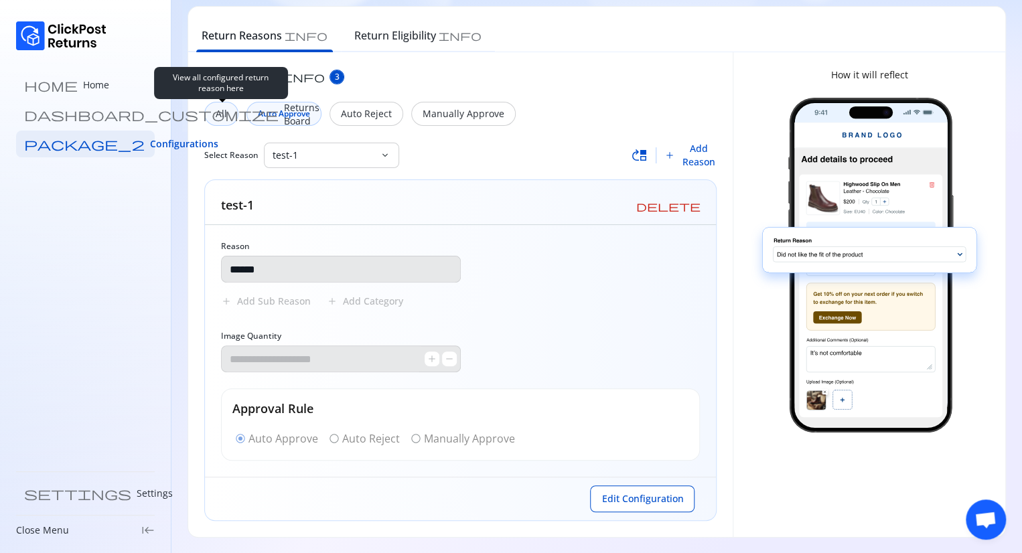
click at [228, 116] on div "All" at bounding box center [221, 114] width 34 height 24
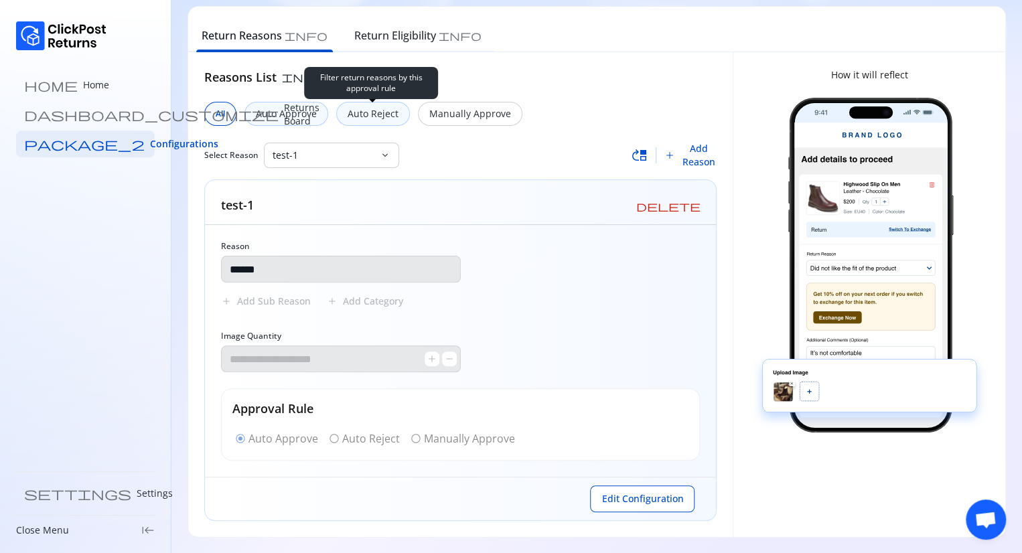
click at [352, 111] on p "Auto Reject" at bounding box center [373, 113] width 51 height 13
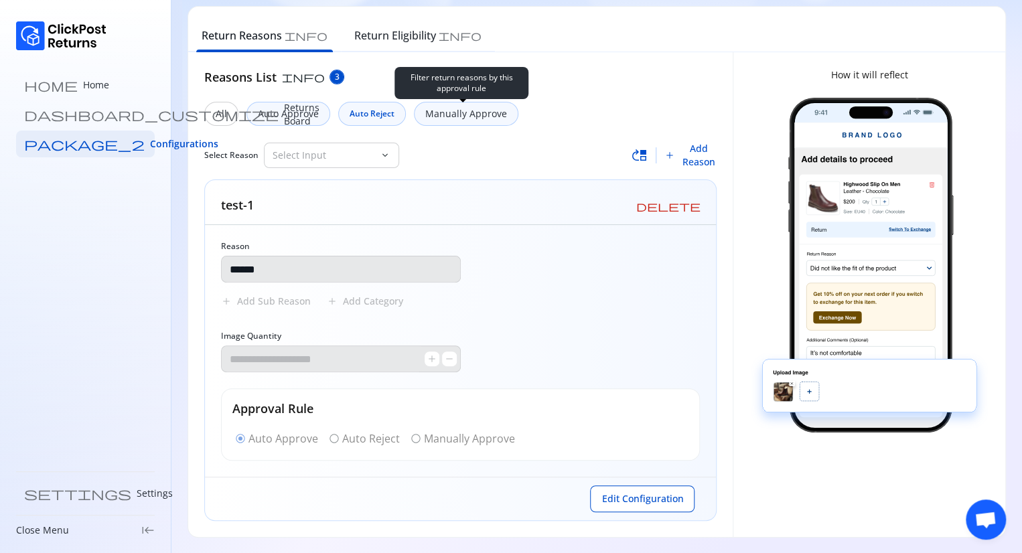
click at [442, 111] on p "Manually Approve" at bounding box center [466, 113] width 82 height 13
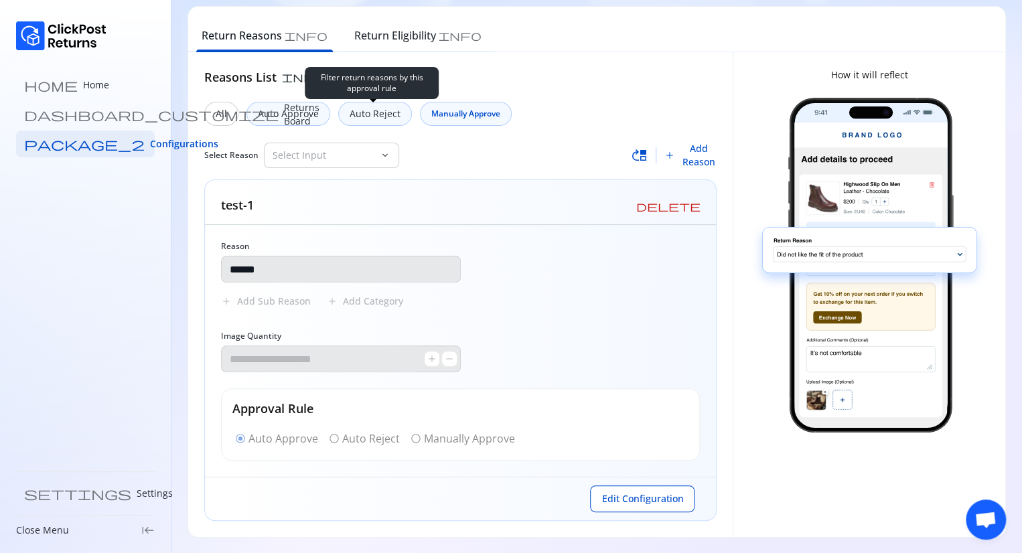
click at [386, 117] on p "Auto Reject" at bounding box center [375, 113] width 51 height 13
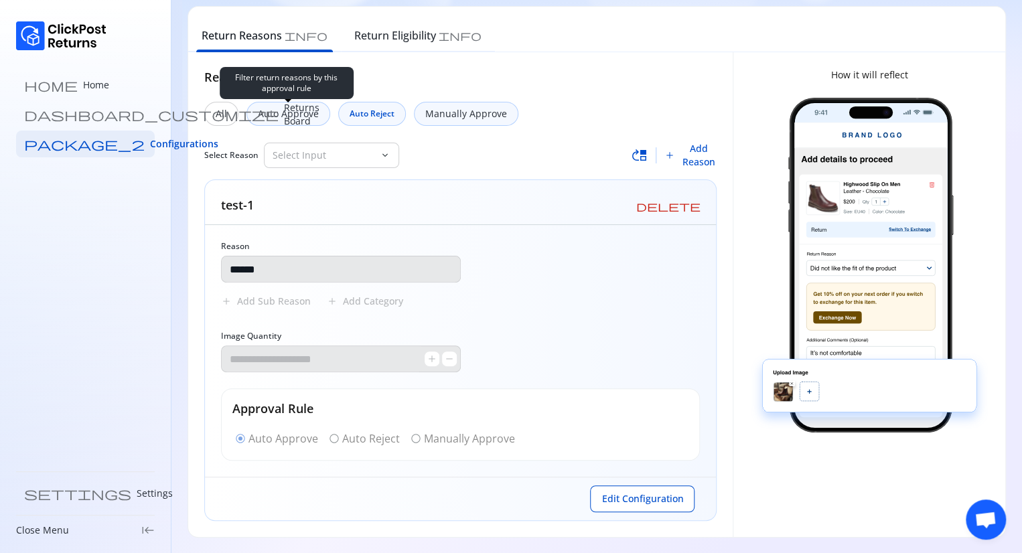
click at [273, 107] on p "Auto Approve" at bounding box center [288, 113] width 61 height 13
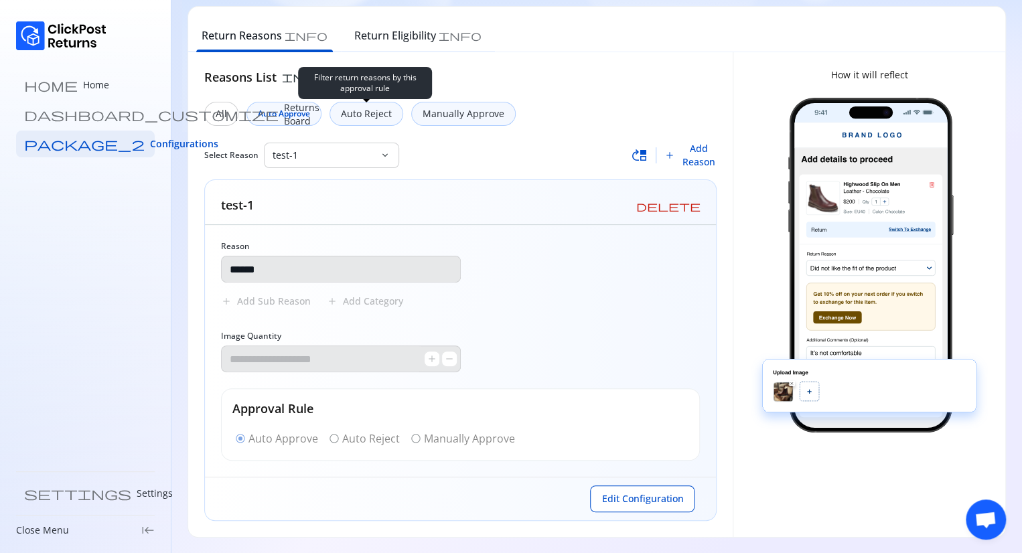
click at [370, 111] on p "Auto Reject" at bounding box center [366, 113] width 51 height 13
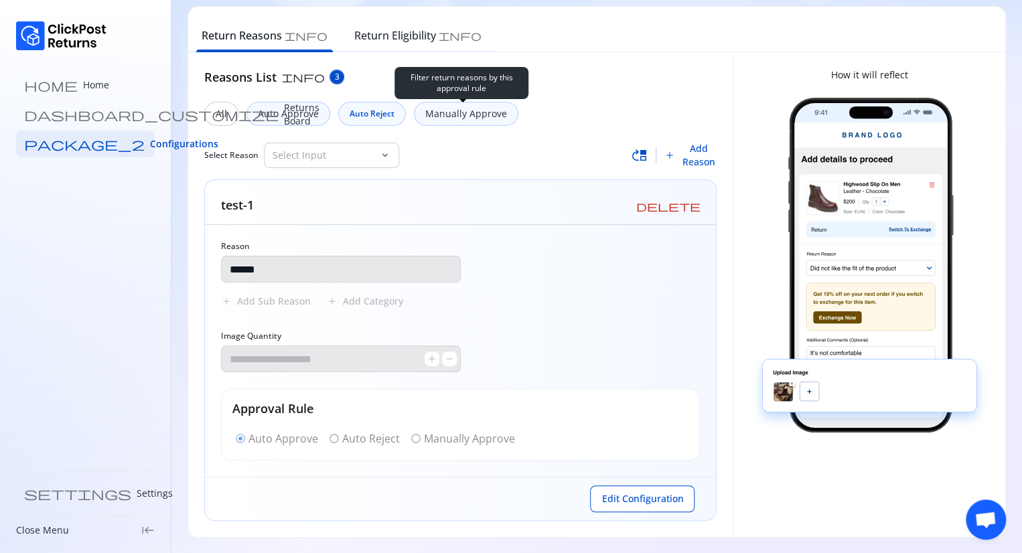
click at [431, 115] on p "Manually Approve" at bounding box center [466, 113] width 82 height 13
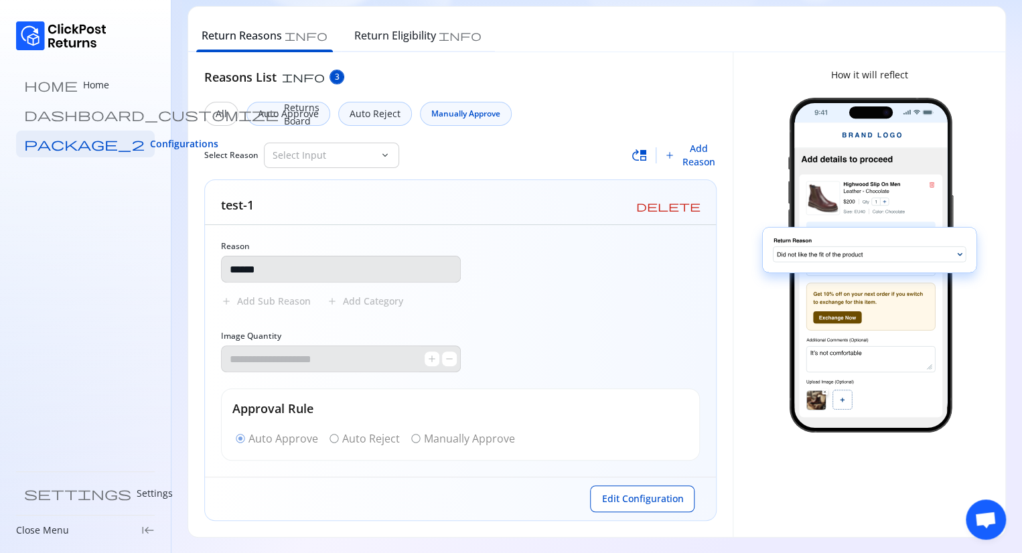
click at [696, 205] on span "delete" at bounding box center [668, 206] width 64 height 11
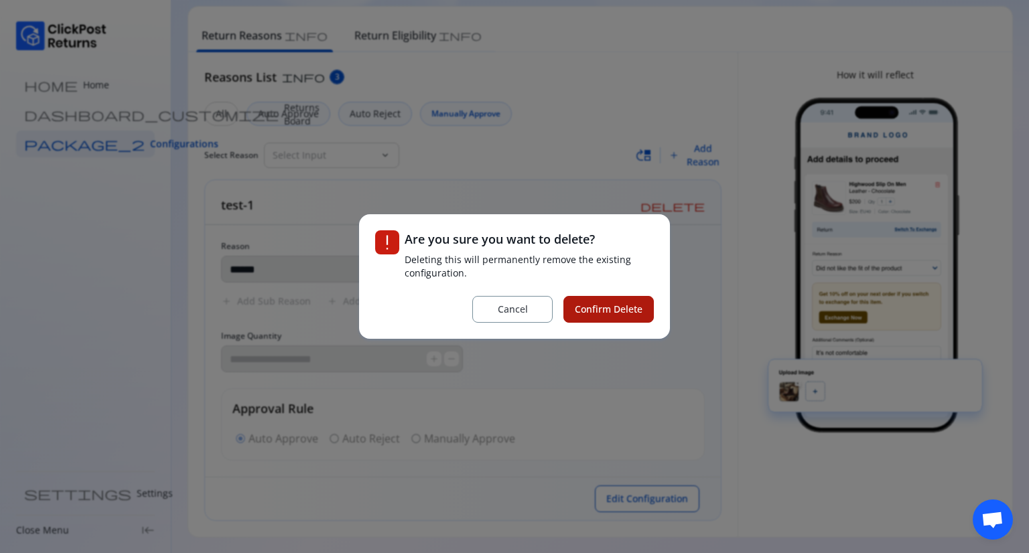
click at [619, 309] on span "Confirm Delete" at bounding box center [609, 309] width 68 height 13
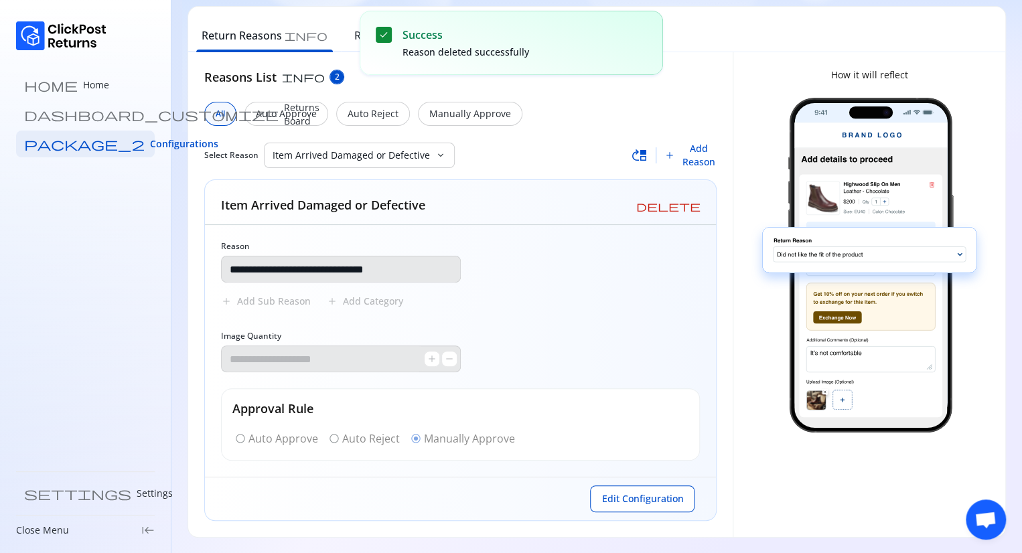
scroll to position [0, 0]
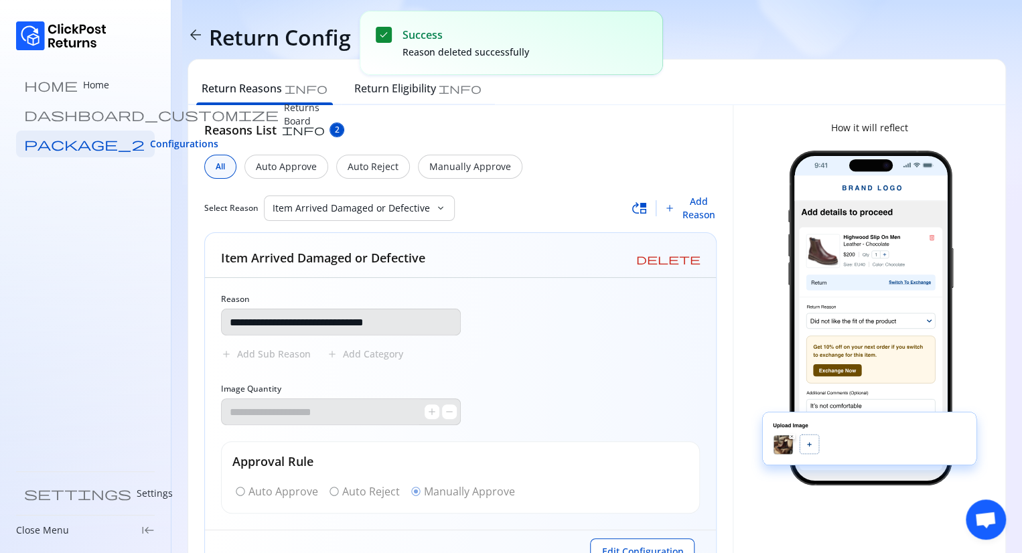
click at [693, 259] on span "delete" at bounding box center [668, 259] width 64 height 11
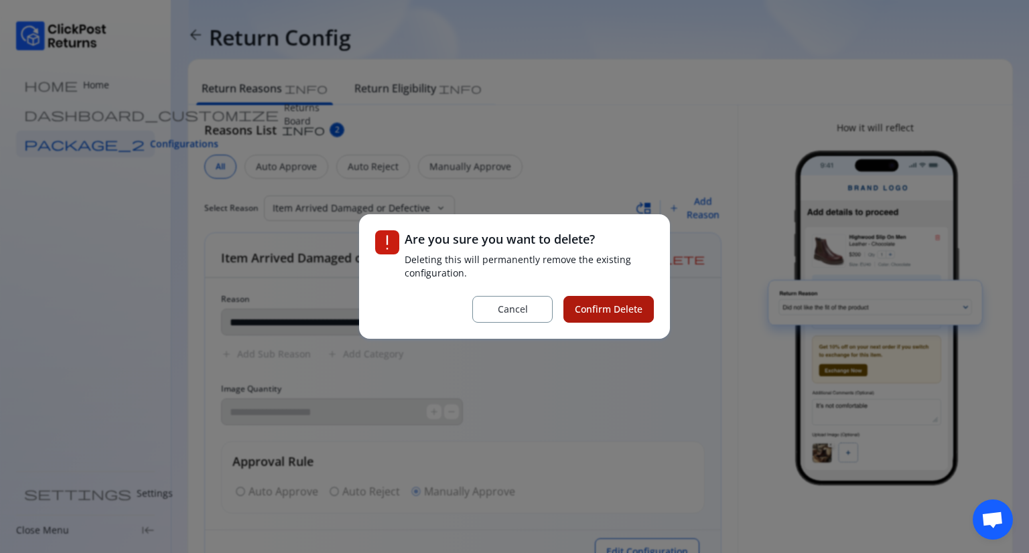
click at [596, 306] on span "Confirm Delete" at bounding box center [609, 309] width 68 height 13
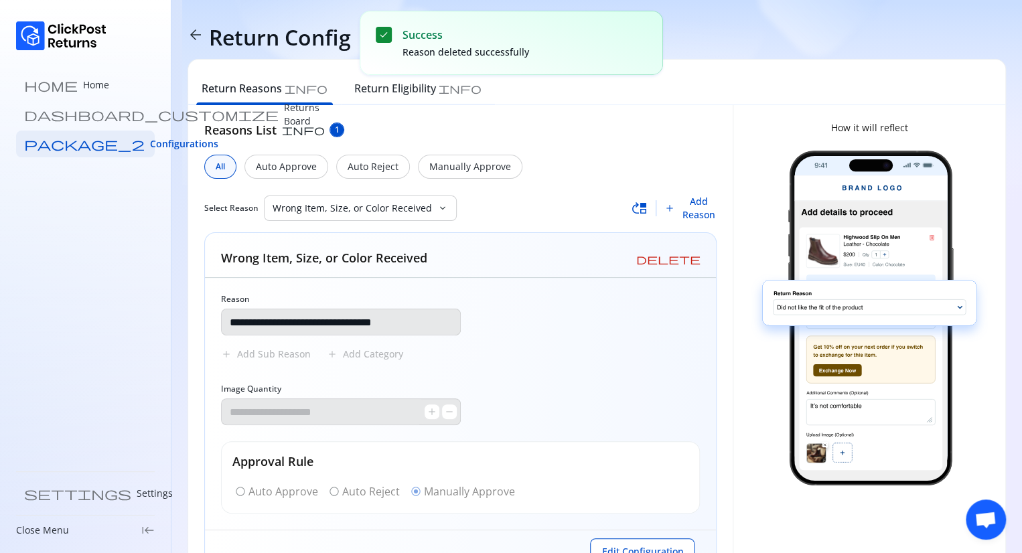
click at [695, 255] on span "delete" at bounding box center [668, 259] width 64 height 11
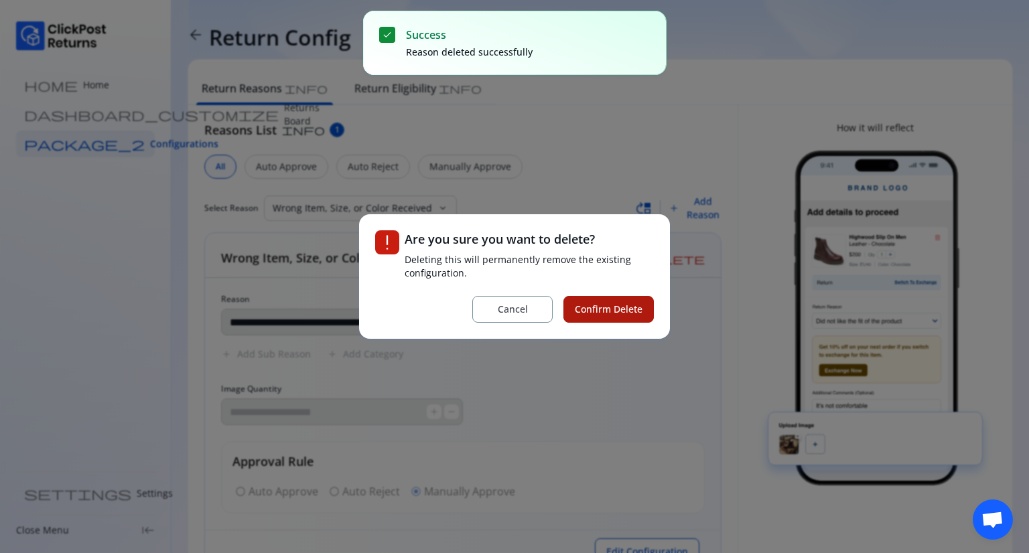
click at [602, 303] on span "Confirm Delete" at bounding box center [609, 309] width 68 height 13
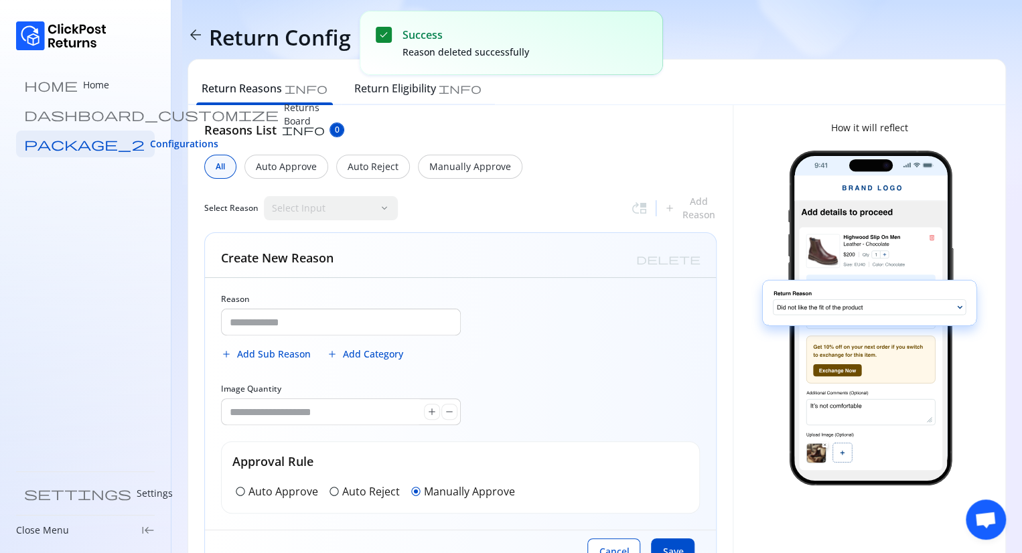
scroll to position [53, 0]
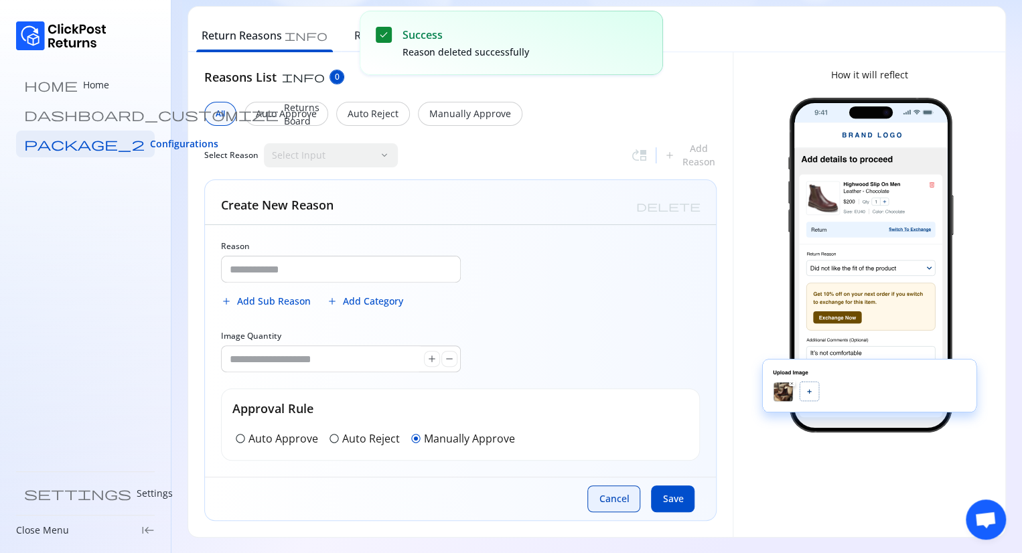
click at [623, 502] on span "Cancel" at bounding box center [614, 498] width 30 height 13
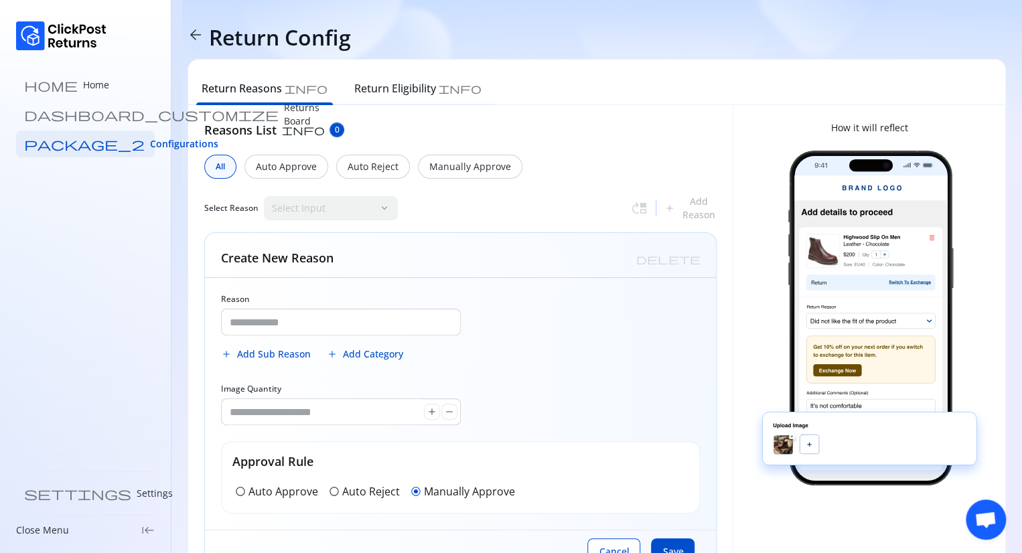
scroll to position [53, 0]
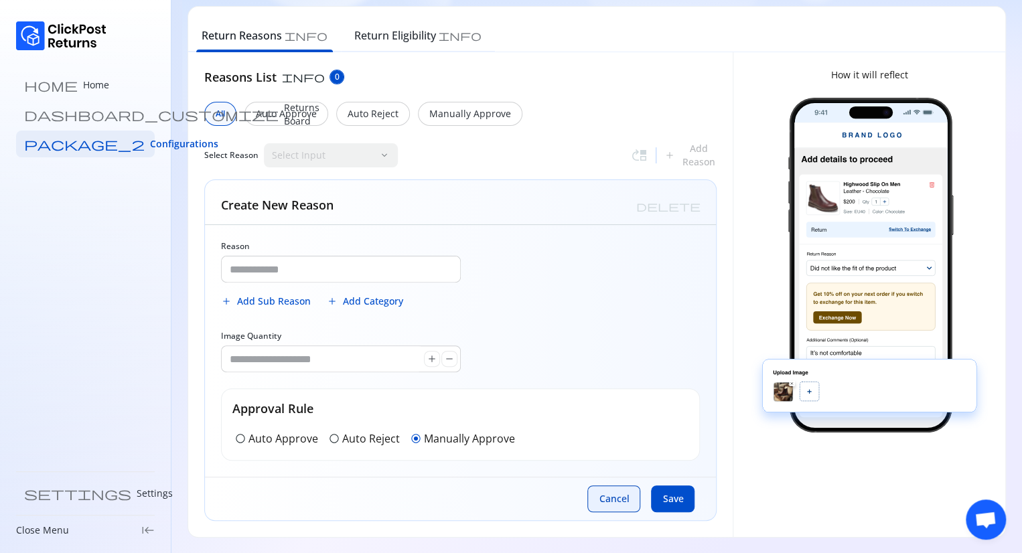
click at [612, 508] on button "Cancel" at bounding box center [613, 499] width 53 height 27
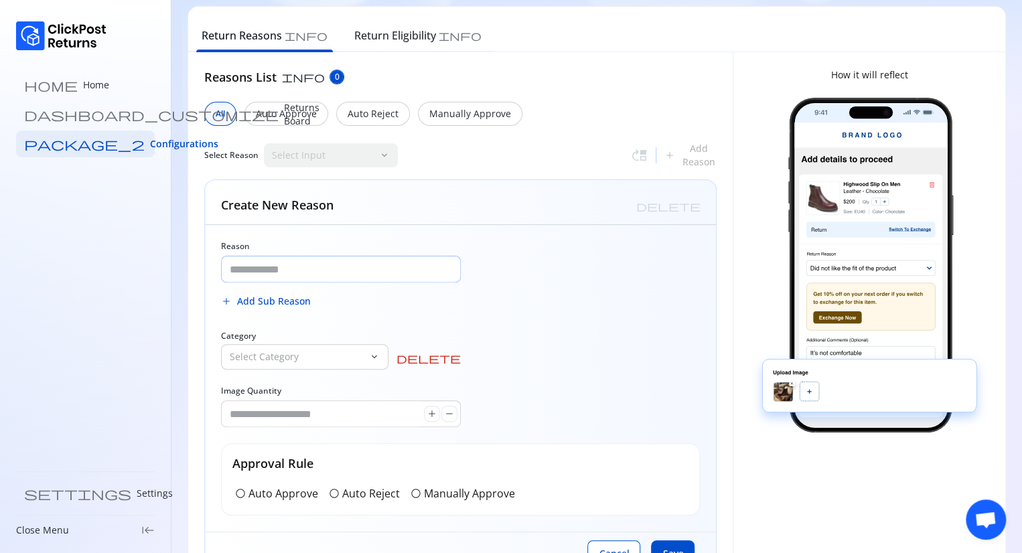
click at [311, 274] on input "Reason" at bounding box center [341, 269] width 238 height 25
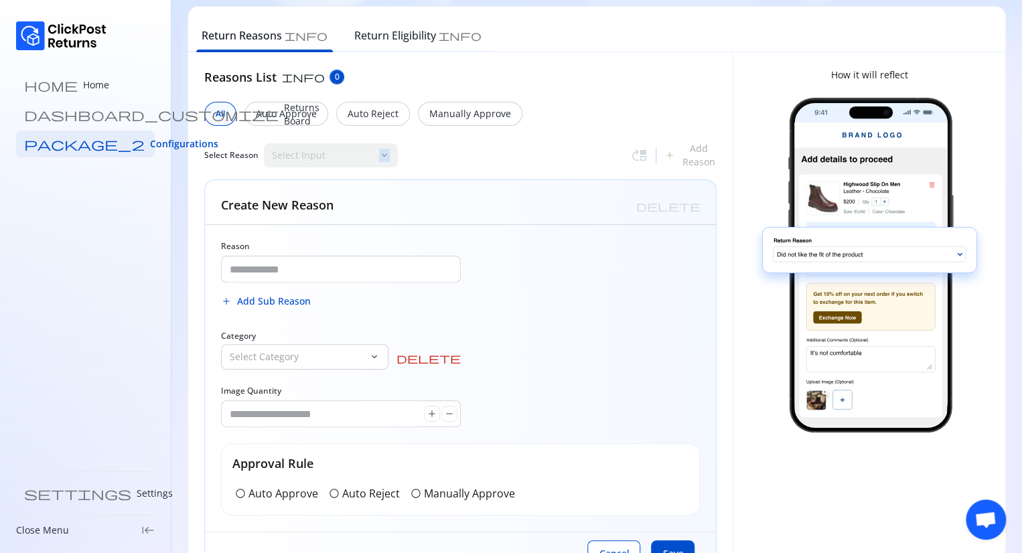
drag, startPoint x: 324, startPoint y: 167, endPoint x: 390, endPoint y: 148, distance: 68.3
click at [390, 148] on div "Select Input keyboard_arrow_down" at bounding box center [331, 155] width 134 height 24
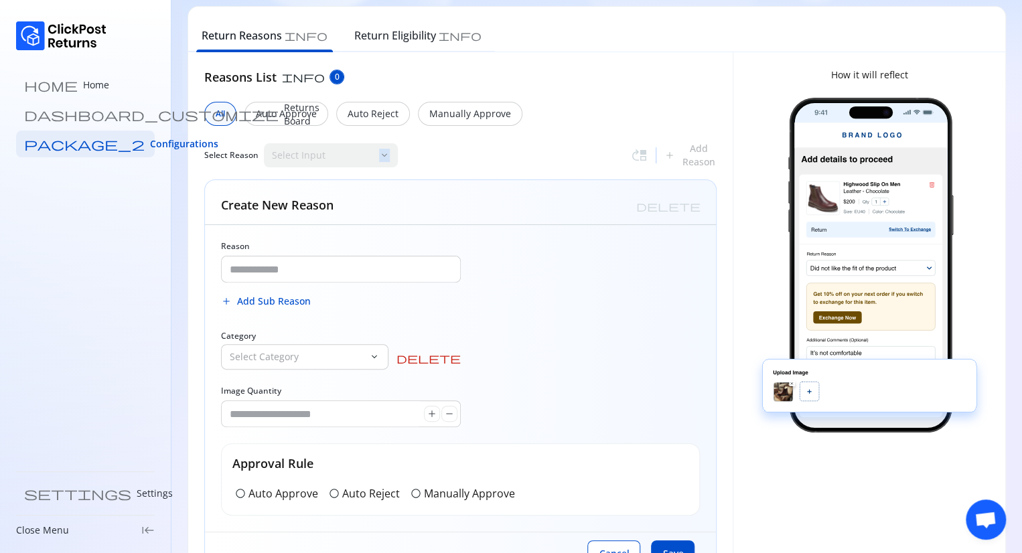
click at [390, 148] on div "Select Input keyboard_arrow_down" at bounding box center [331, 155] width 134 height 24
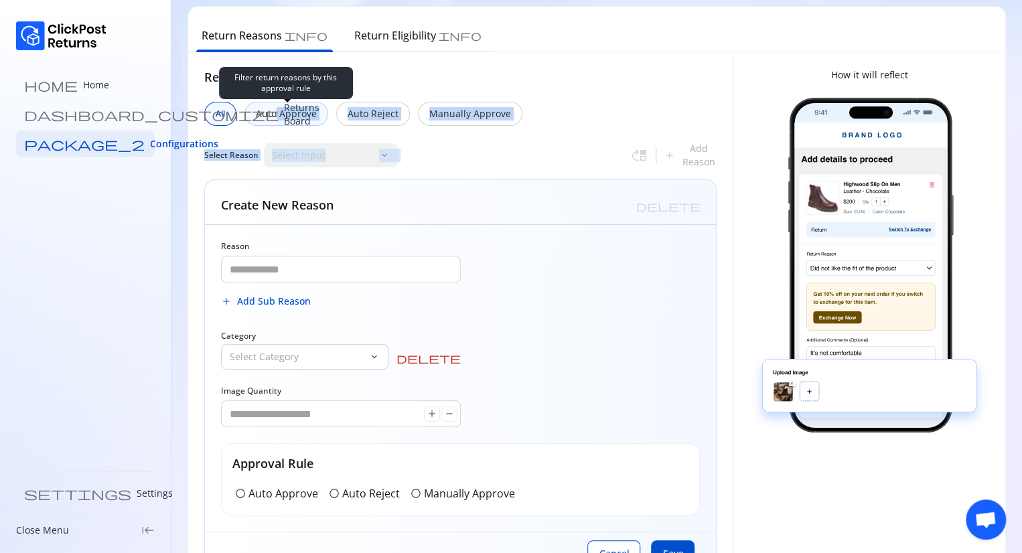
drag, startPoint x: 390, startPoint y: 148, endPoint x: 273, endPoint y: 116, distance: 120.9
click at [273, 116] on div "Reasons List info 0 All Auto Approve Auto Reject Manually Approve Select Reason…" at bounding box center [460, 322] width 512 height 508
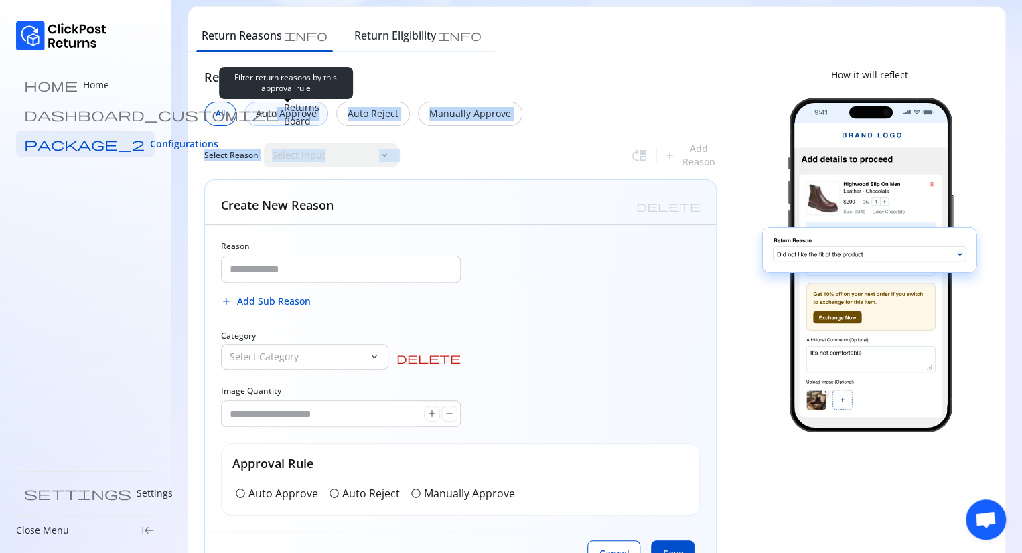
click at [273, 116] on p "Auto Approve" at bounding box center [286, 113] width 61 height 13
click at [285, 116] on span "Auto Approve" at bounding box center [284, 114] width 52 height 11
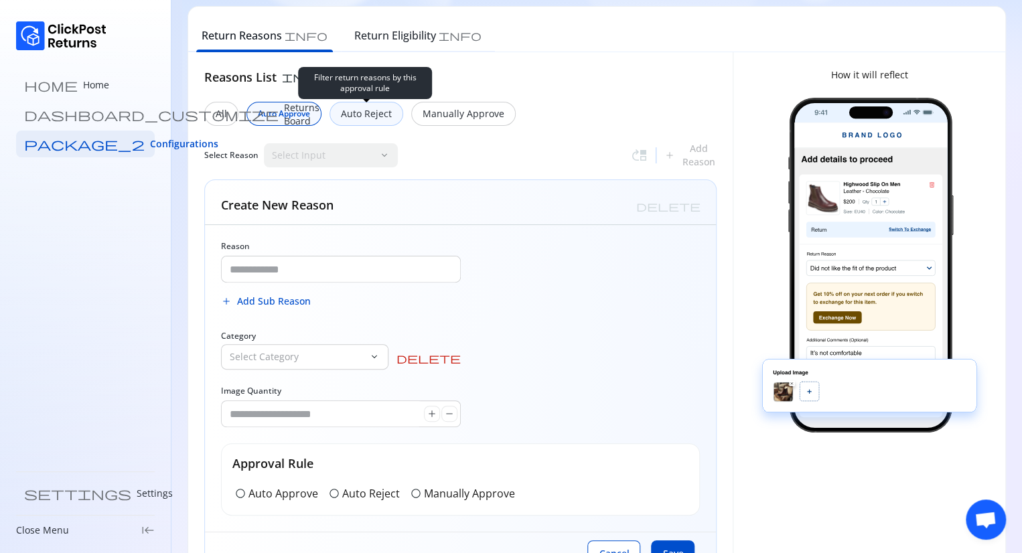
click at [367, 119] on p "Auto Reject" at bounding box center [366, 113] width 51 height 13
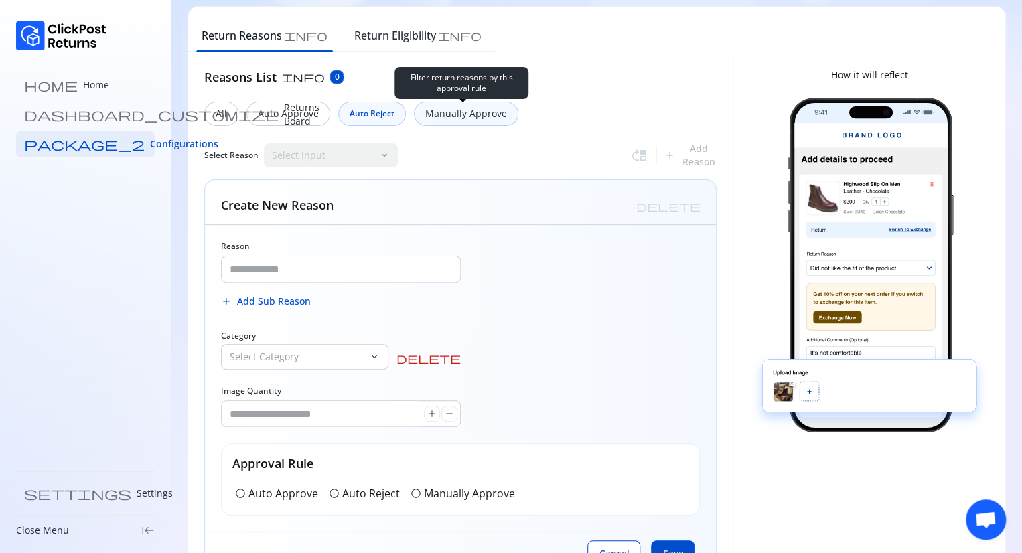
click at [442, 118] on p "Manually Approve" at bounding box center [466, 113] width 82 height 13
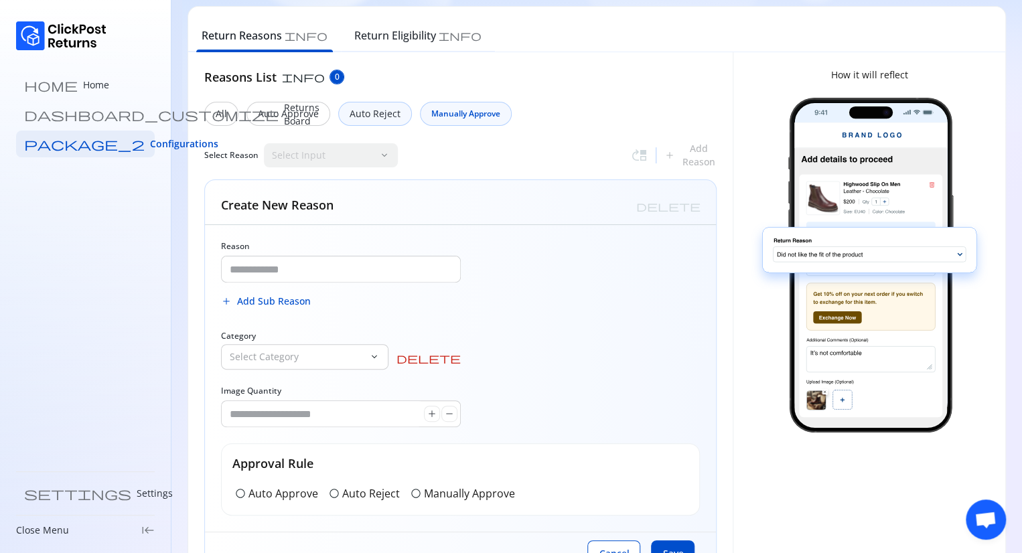
scroll to position [107, 0]
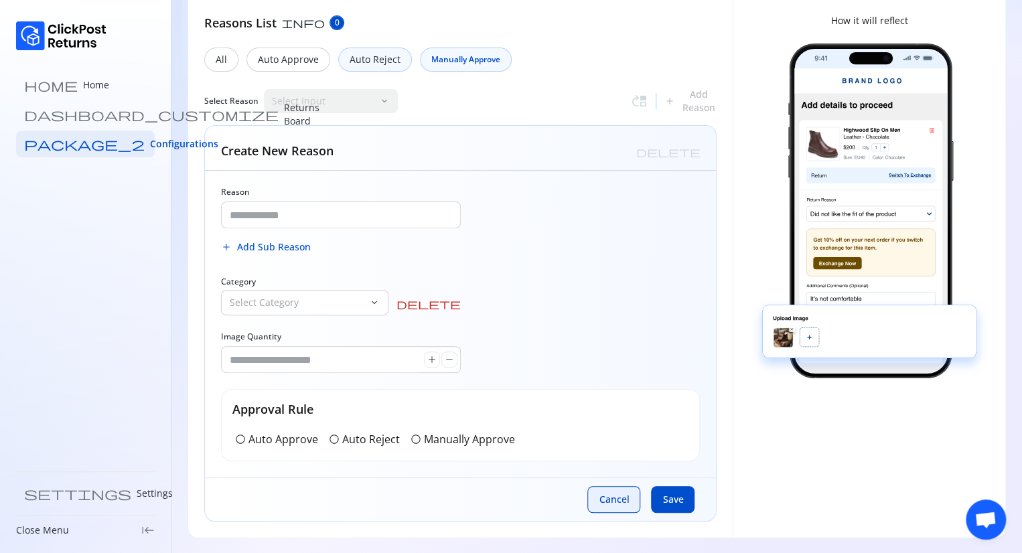
click at [621, 501] on span "Cancel" at bounding box center [614, 499] width 30 height 13
click at [618, 506] on button "Cancel" at bounding box center [613, 499] width 53 height 27
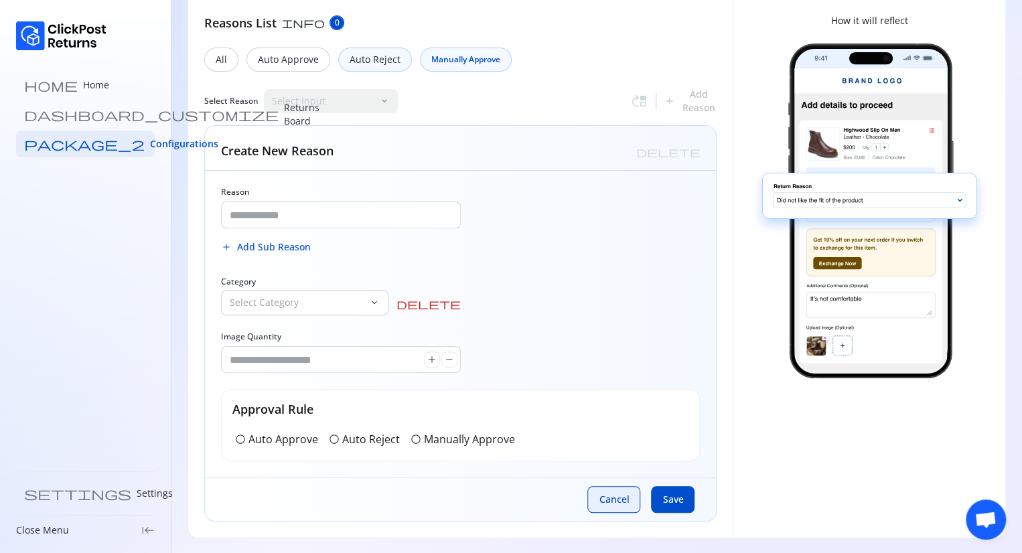
click at [618, 506] on button "Cancel" at bounding box center [613, 499] width 53 height 27
click at [690, 105] on div "add Add Reason" at bounding box center [691, 101] width 53 height 27
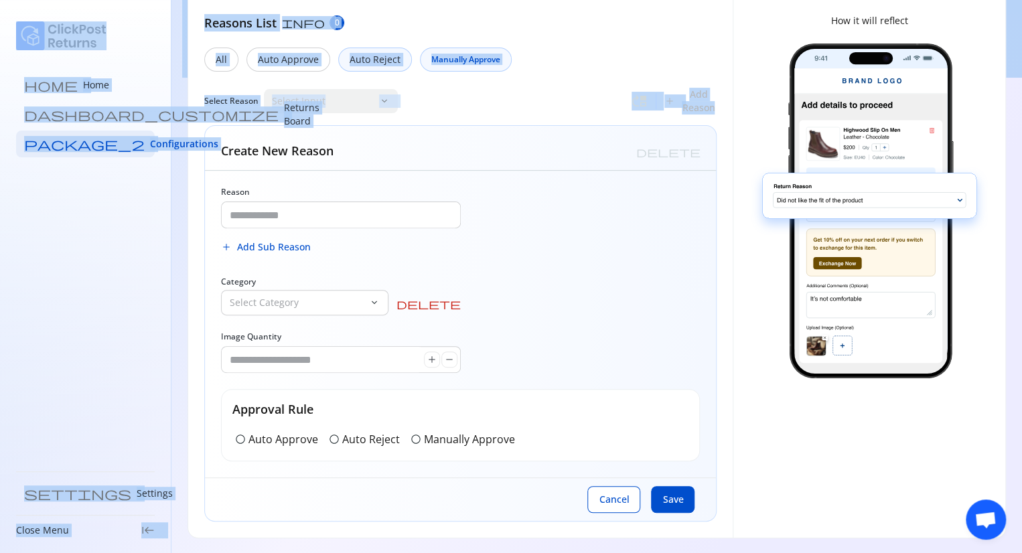
drag, startPoint x: 690, startPoint y: 105, endPoint x: 70, endPoint y: 36, distance: 623.5
click at [70, 36] on div "home Home dashboard_customize Returns Board package_2 Configurations settings S…" at bounding box center [511, 224] width 1022 height 662
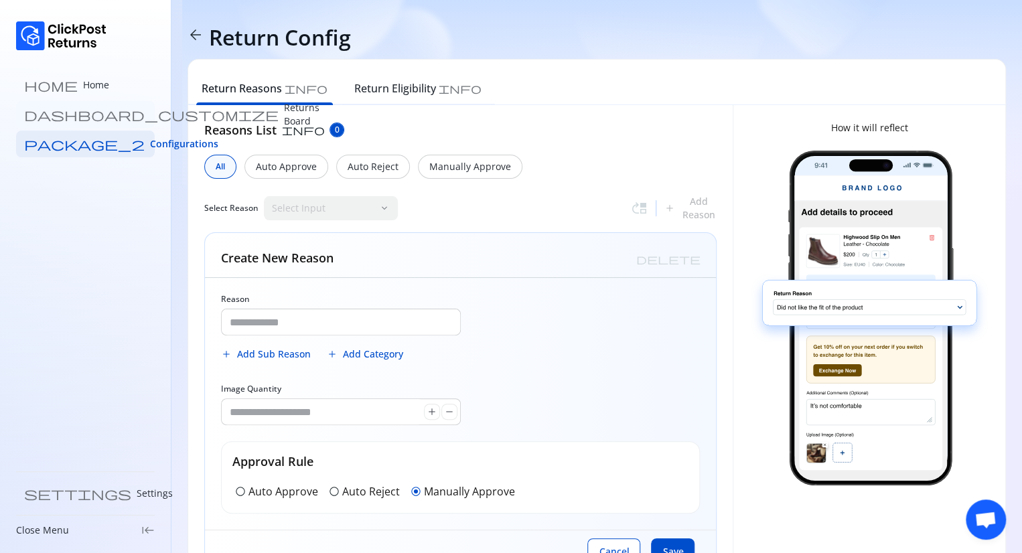
click at [284, 116] on p "Returns Board" at bounding box center [302, 114] width 36 height 27
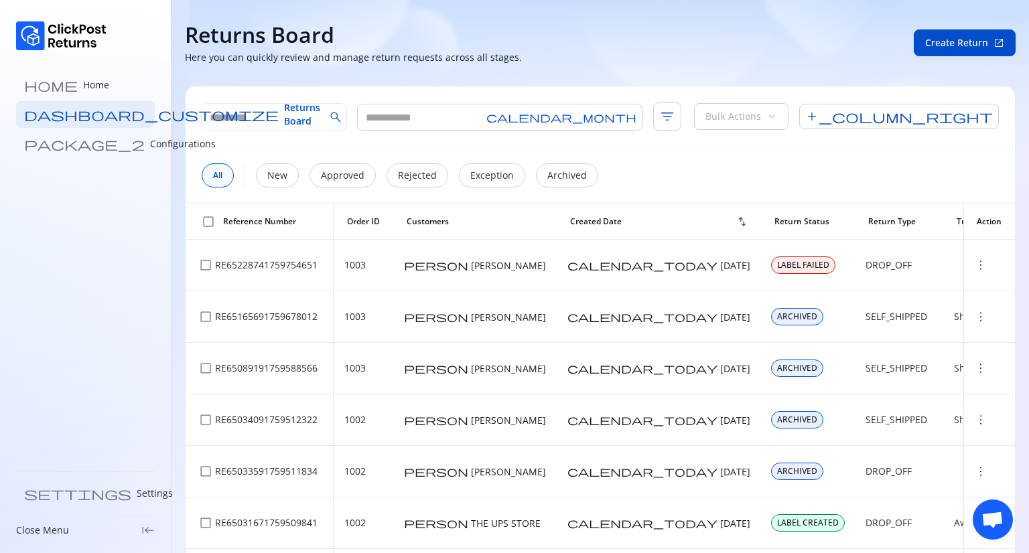
click at [150, 141] on p "Configurations" at bounding box center [183, 143] width 66 height 13
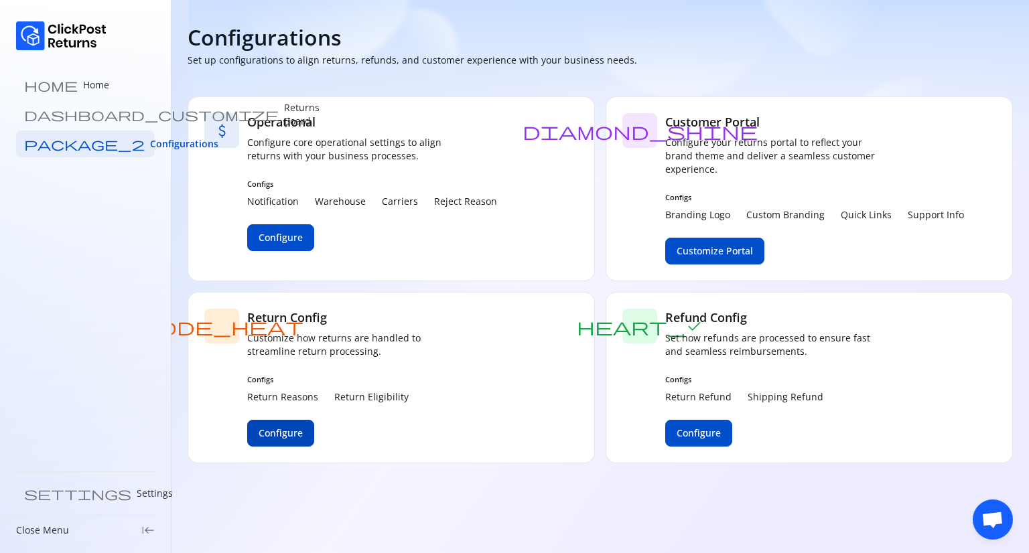
click at [283, 431] on span "Configure" at bounding box center [281, 433] width 44 height 13
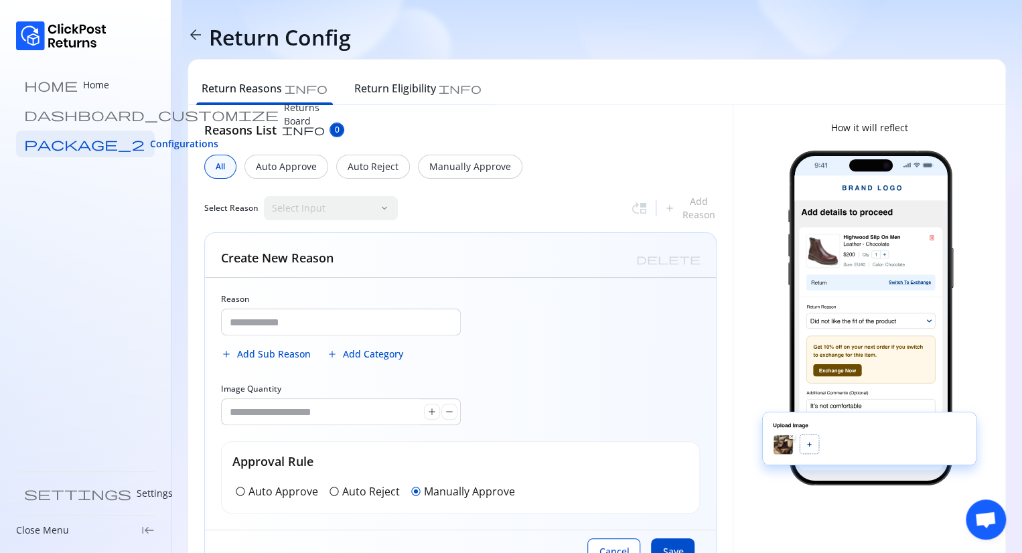
click at [374, 203] on div "Select Input" at bounding box center [321, 208] width 115 height 24
click at [265, 320] on input "Reason" at bounding box center [341, 321] width 238 height 25
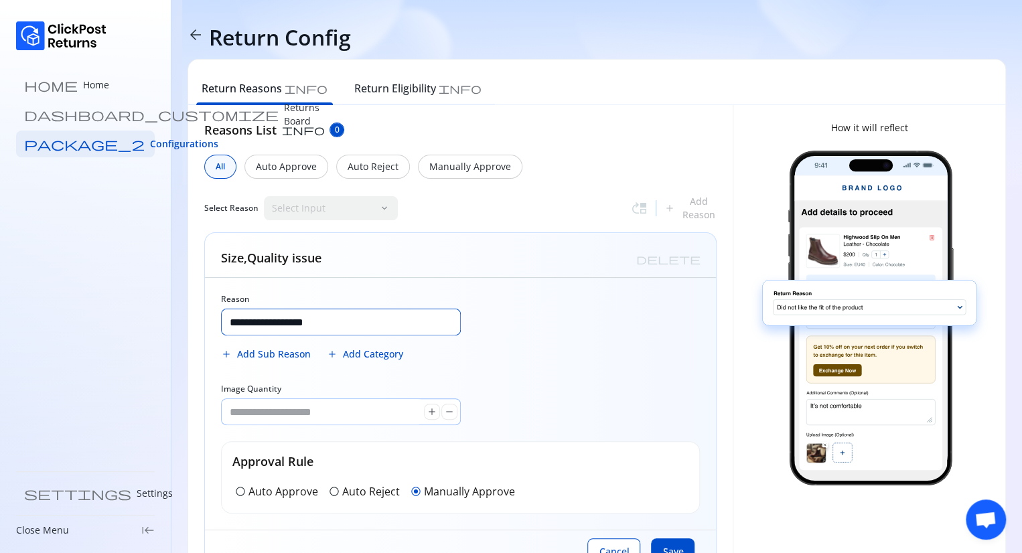
type input "**********"
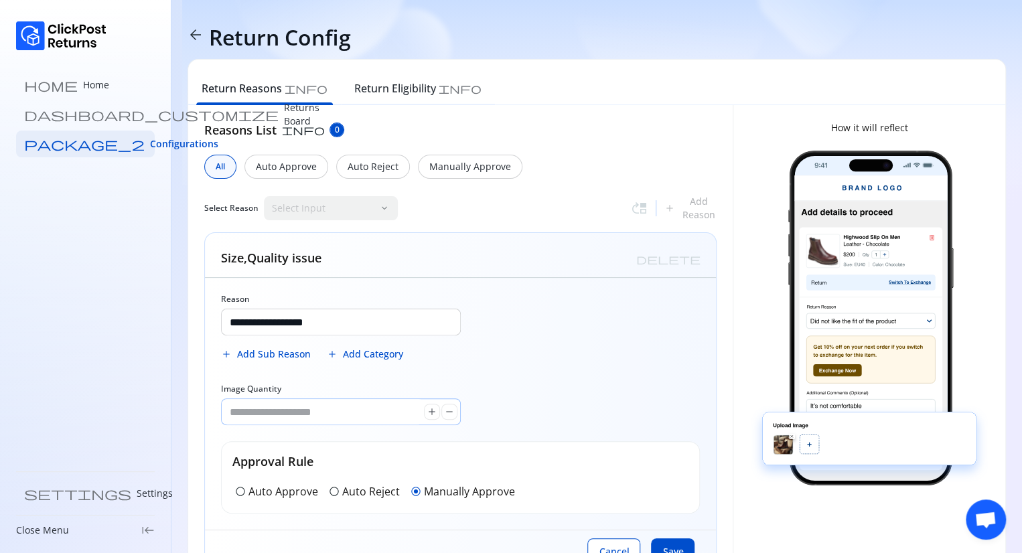
click at [257, 416] on input "*" at bounding box center [323, 411] width 202 height 25
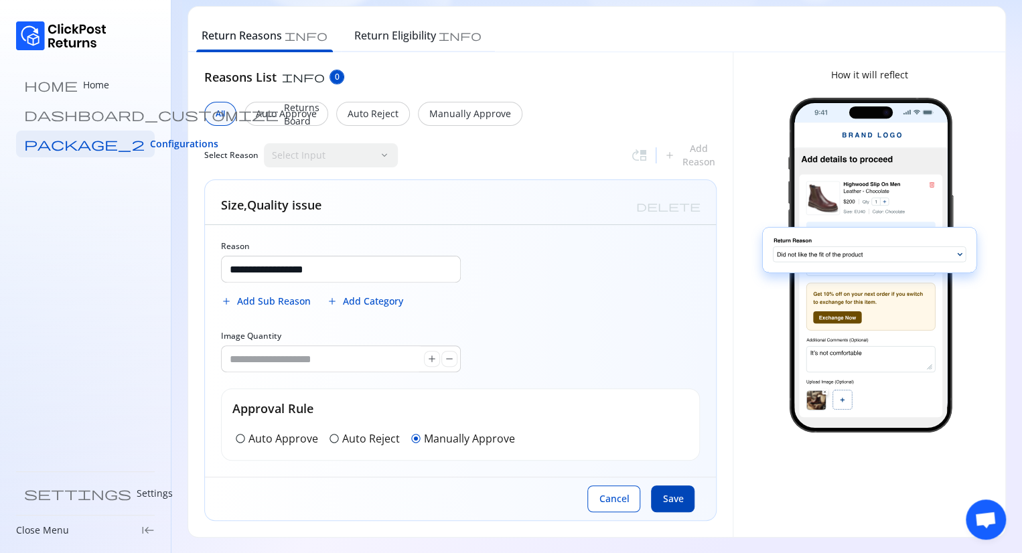
click at [675, 501] on span "Save" at bounding box center [673, 498] width 21 height 13
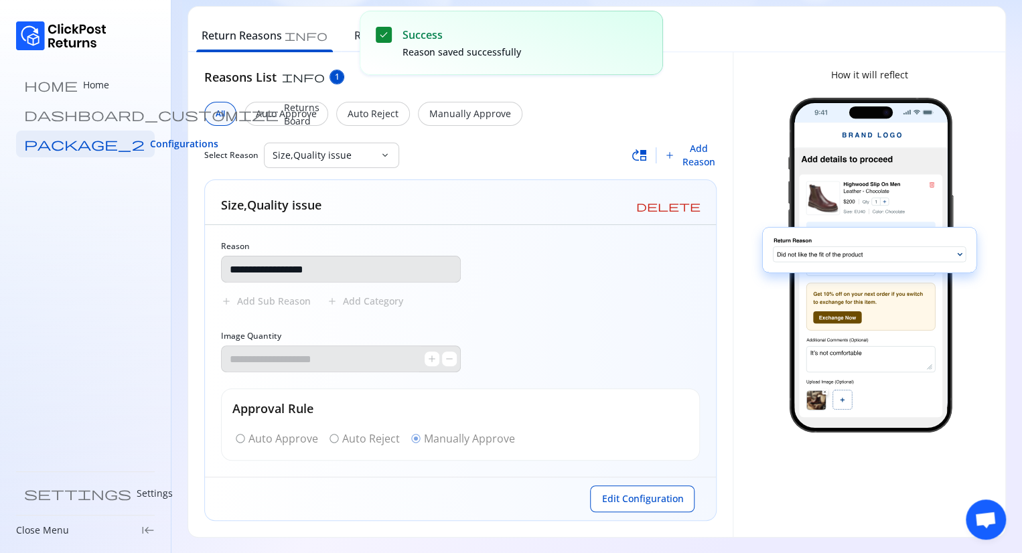
scroll to position [0, 0]
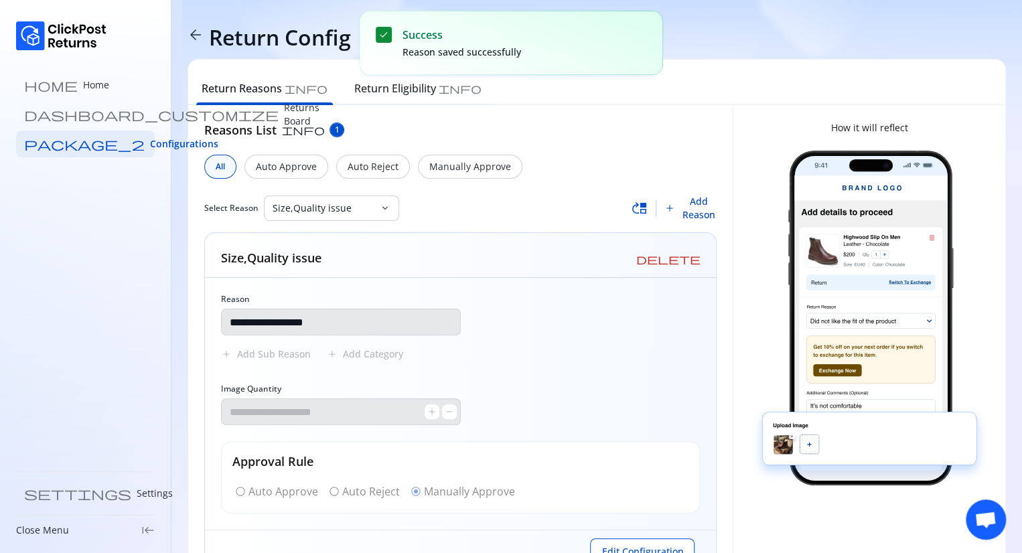
click at [689, 204] on span "Add Reason" at bounding box center [699, 208] width 37 height 27
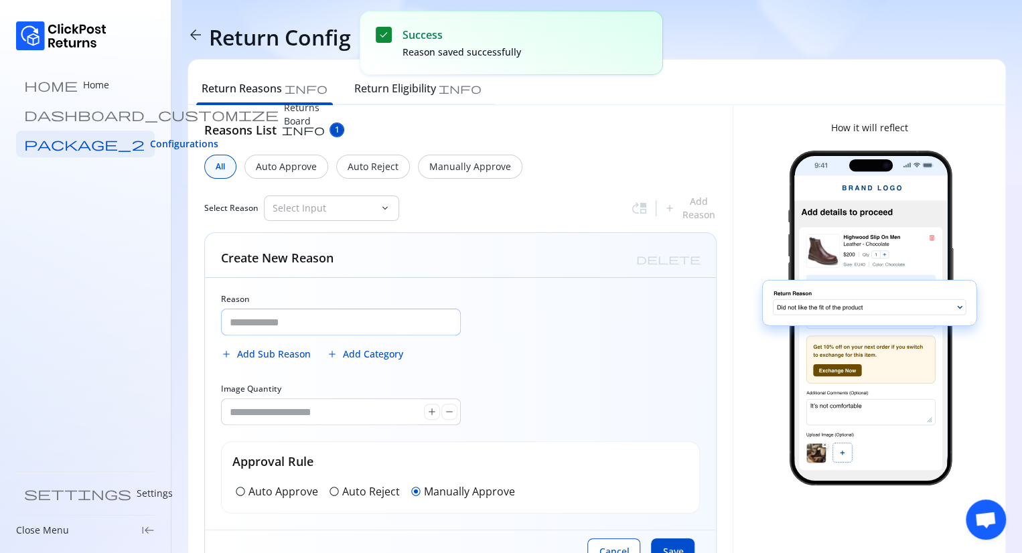
click at [254, 320] on input "Reason" at bounding box center [341, 321] width 238 height 25
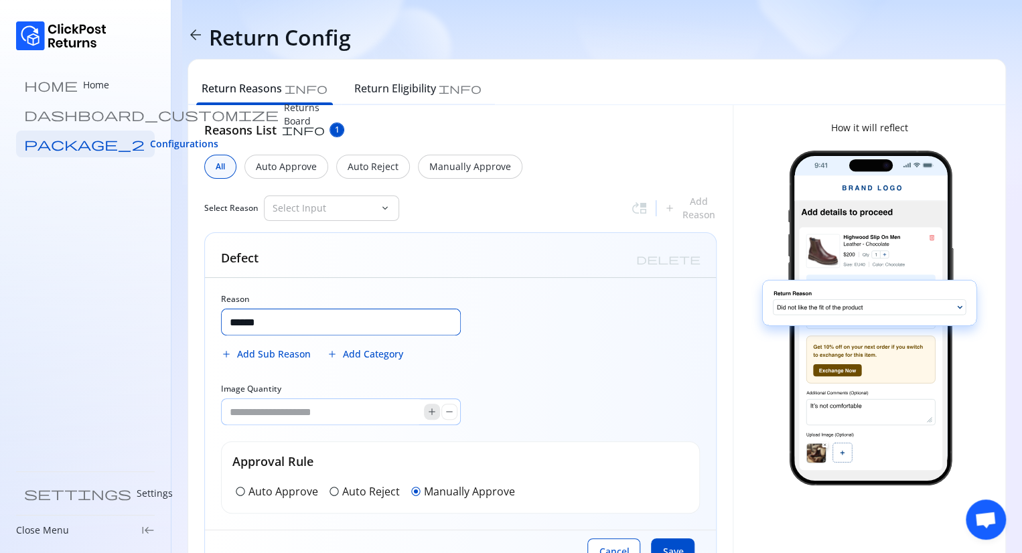
type input "******"
click at [429, 413] on span "add" at bounding box center [432, 412] width 11 height 11
type input "*"
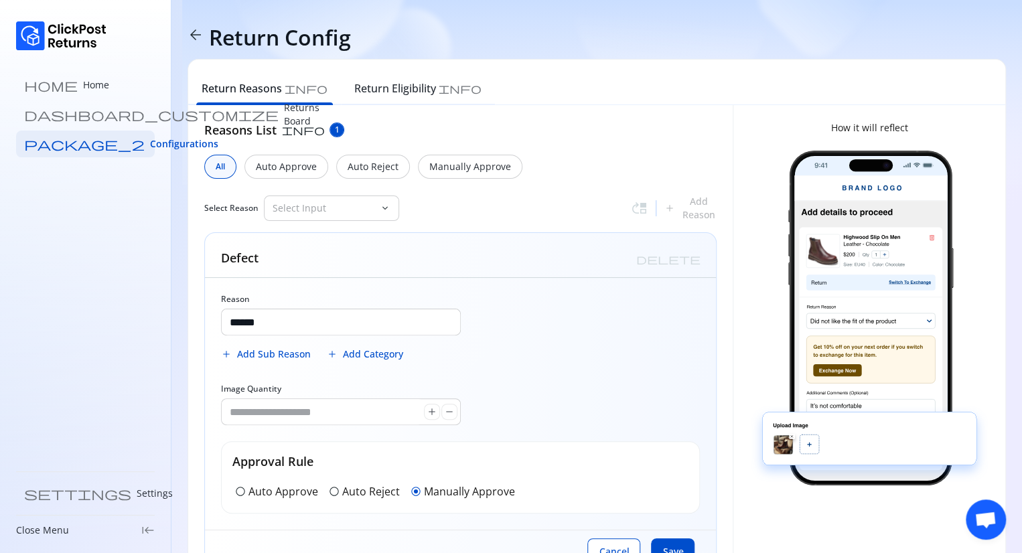
scroll to position [53, 0]
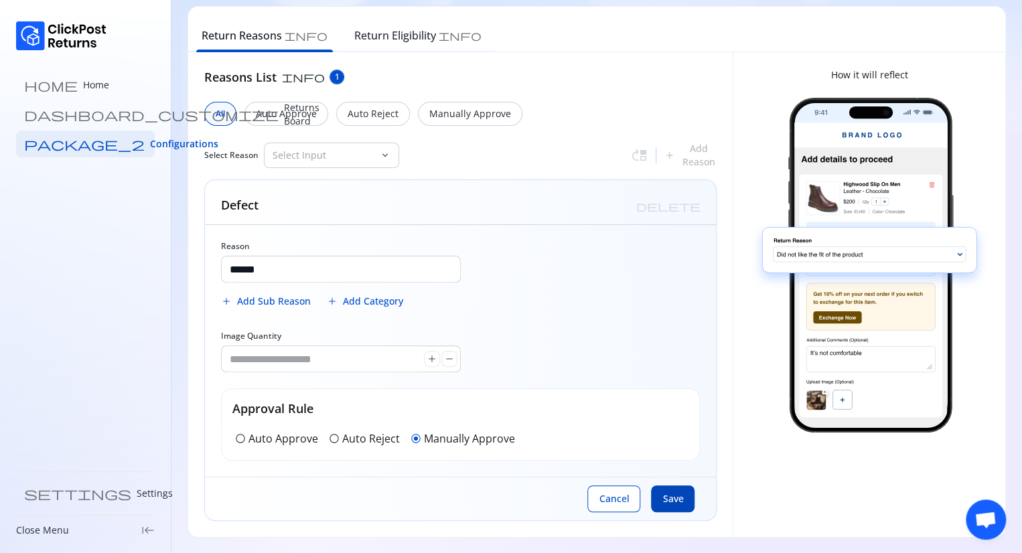
click at [686, 502] on button "Save" at bounding box center [673, 499] width 44 height 27
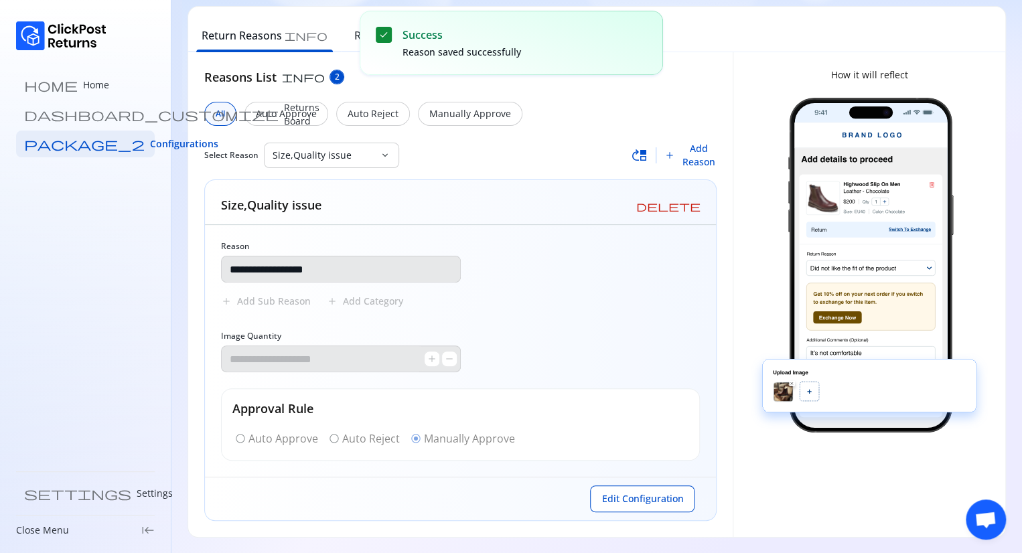
scroll to position [52, 0]
click at [380, 153] on span "keyboard_arrow_down" at bounding box center [385, 156] width 11 height 11
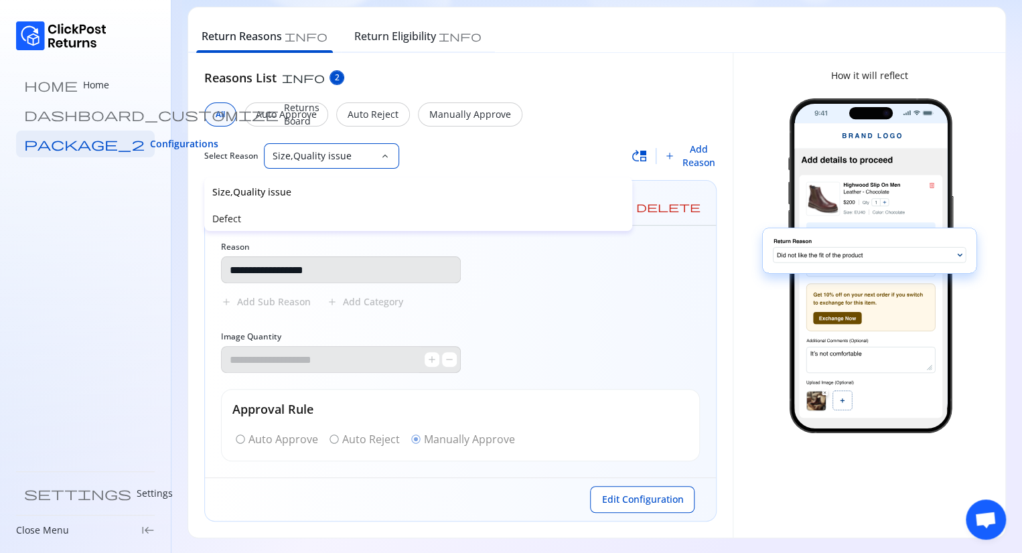
click at [380, 153] on span "keyboard_arrow_down" at bounding box center [385, 156] width 11 height 11
click at [694, 145] on span "Add Reason" at bounding box center [699, 156] width 37 height 27
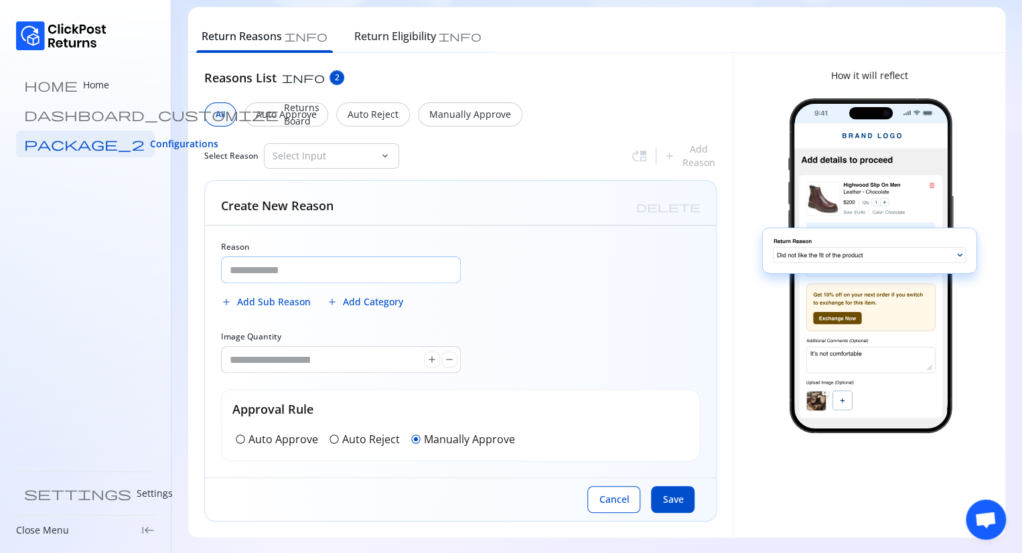
click at [349, 271] on input "Reason" at bounding box center [341, 269] width 238 height 25
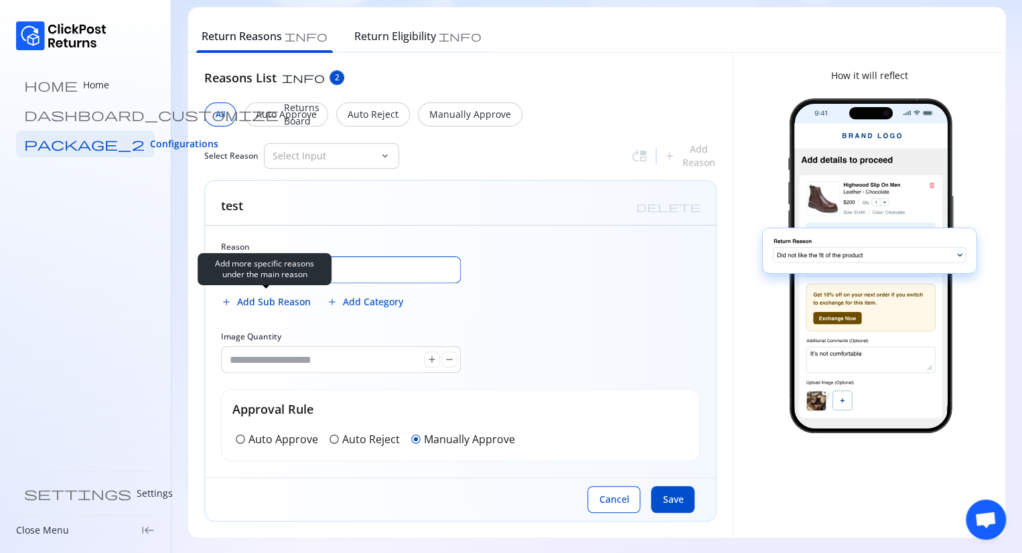
type input "****"
click at [240, 303] on span "Add Sub Reason" at bounding box center [274, 301] width 74 height 13
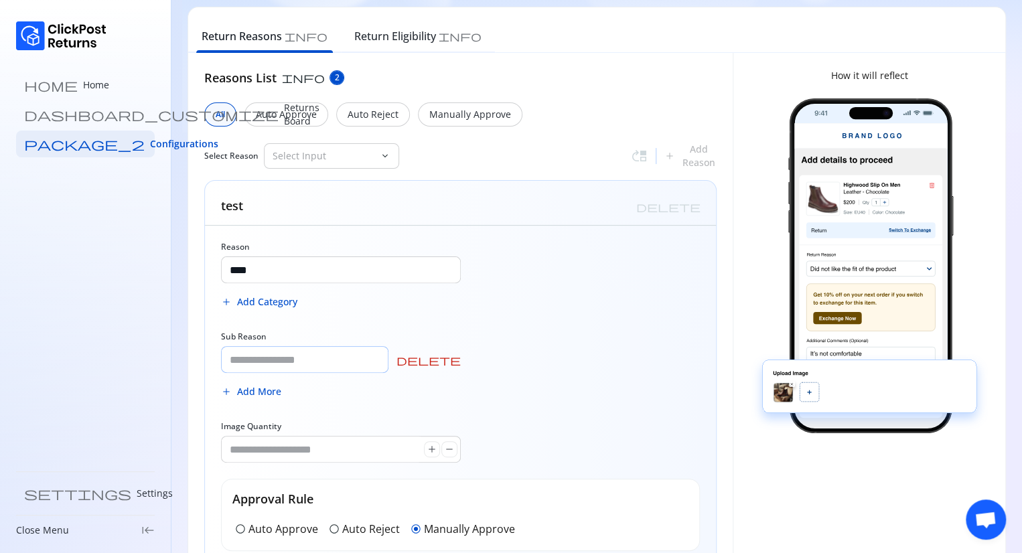
click at [254, 361] on input "Sub Reason" at bounding box center [305, 359] width 166 height 25
type input "******"
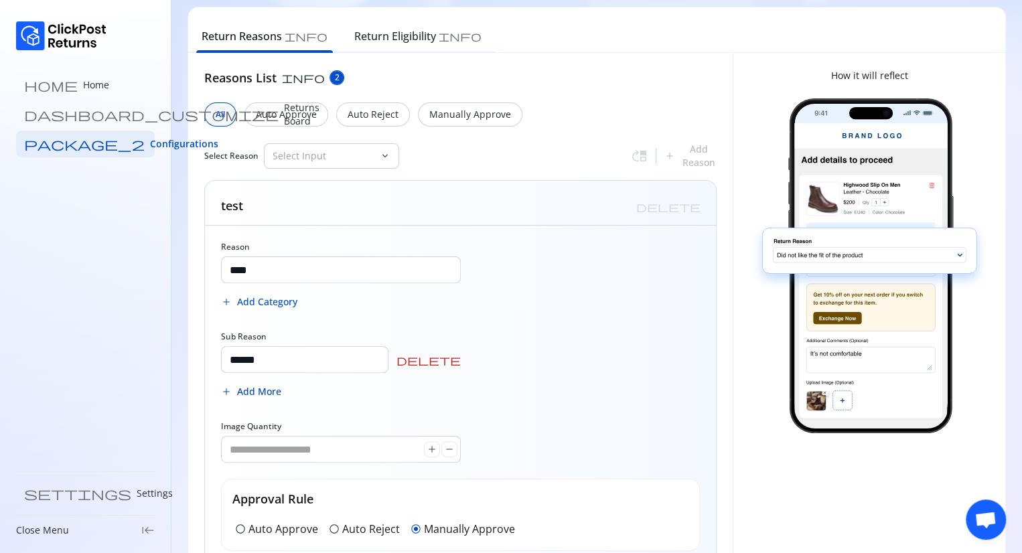
click at [259, 391] on span "Add More" at bounding box center [259, 391] width 44 height 13
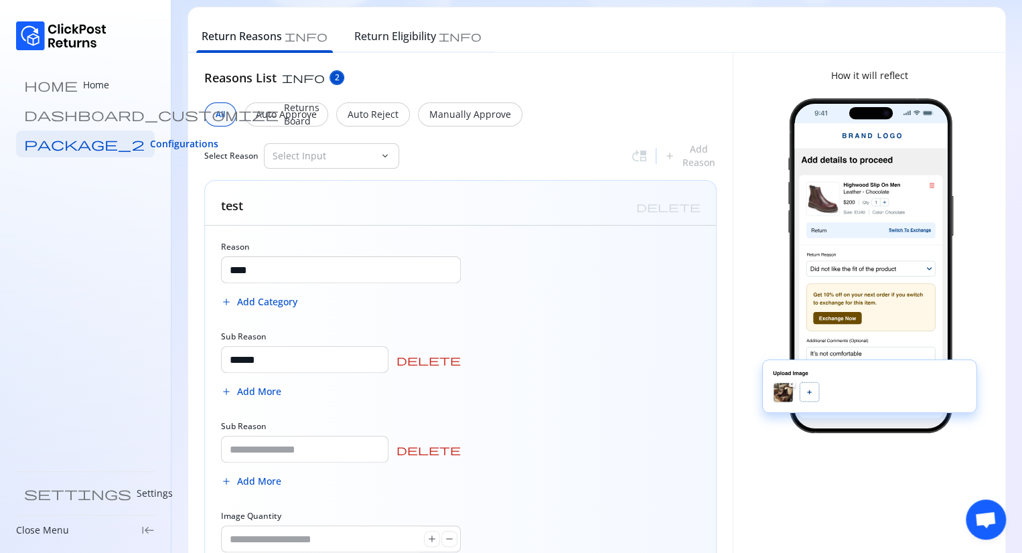
click at [456, 448] on span "delete" at bounding box center [429, 450] width 64 height 11
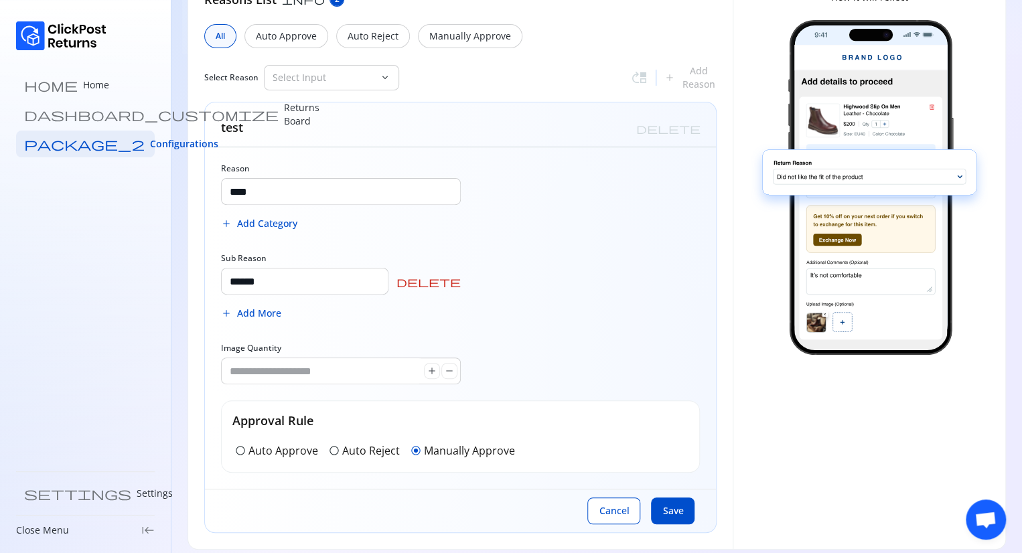
scroll to position [142, 0]
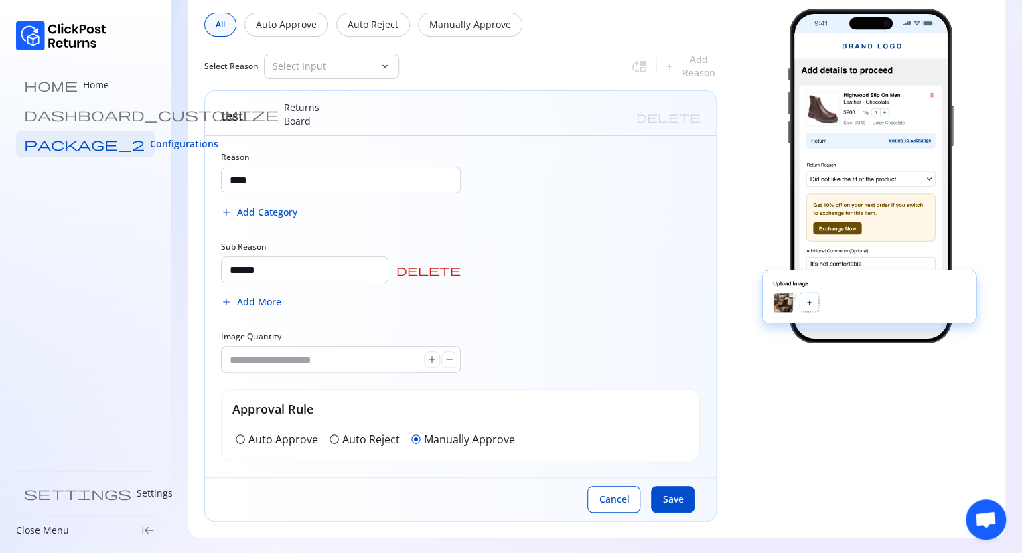
click at [255, 440] on p "Auto Approve" at bounding box center [284, 439] width 70 height 16
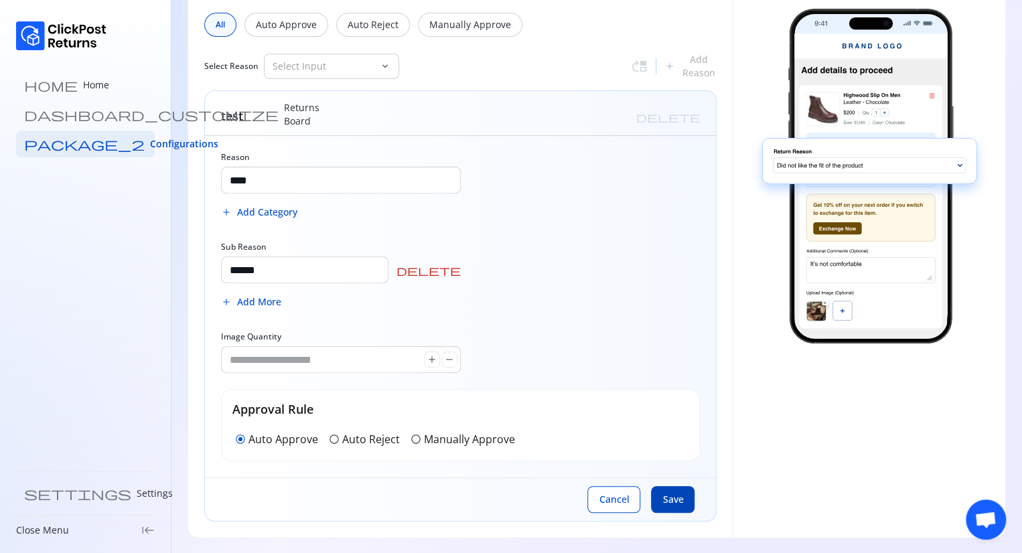
click at [665, 500] on span "Save" at bounding box center [673, 499] width 21 height 13
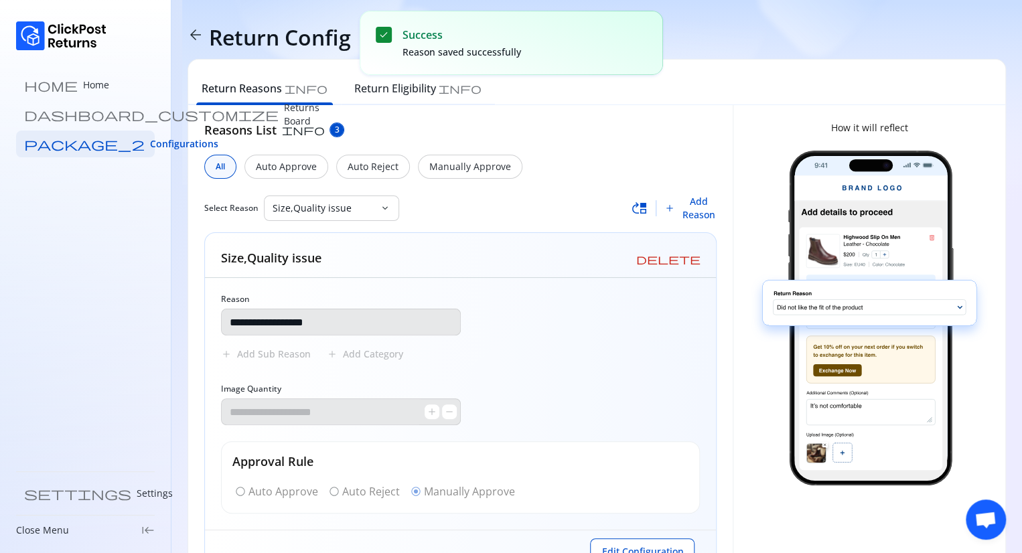
scroll to position [53, 0]
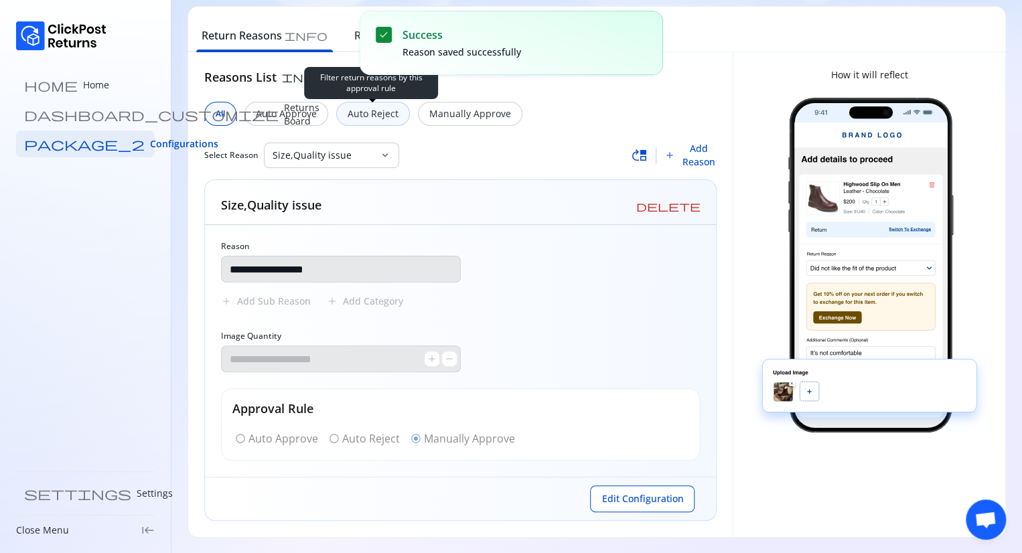
click at [378, 118] on p "Auto Reject" at bounding box center [373, 113] width 51 height 13
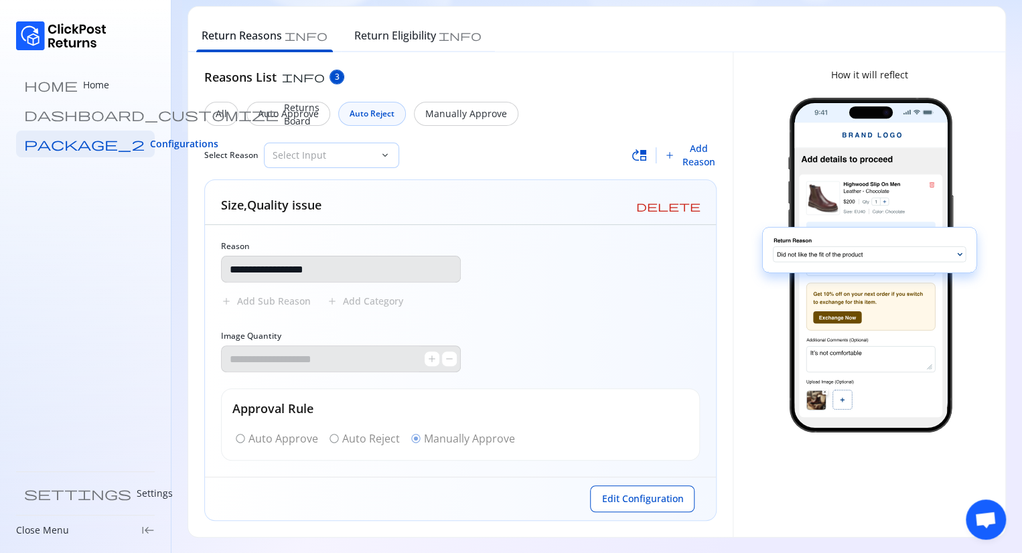
click at [358, 153] on p "Select Input" at bounding box center [324, 155] width 102 height 13
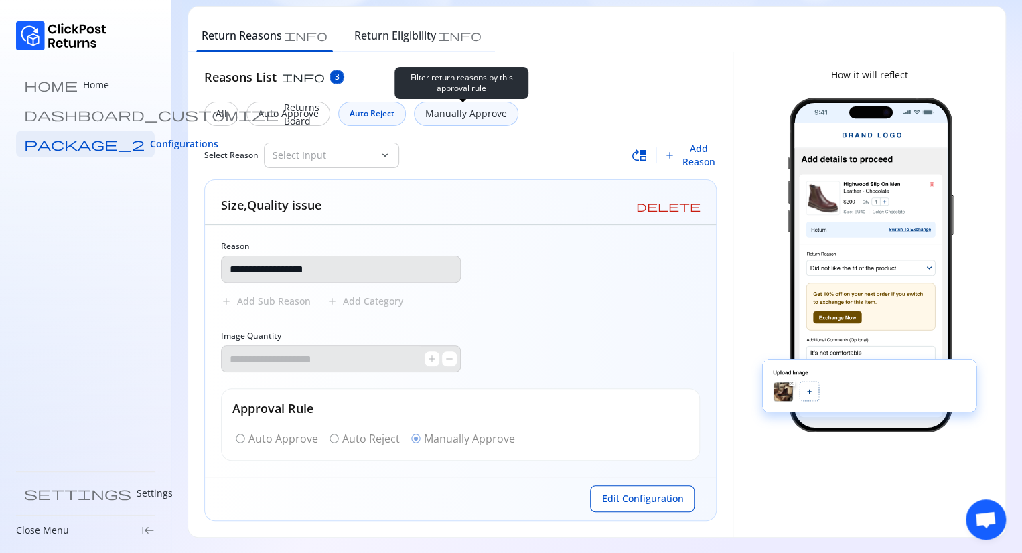
click at [464, 106] on div "Manually Approve" at bounding box center [466, 114] width 105 height 24
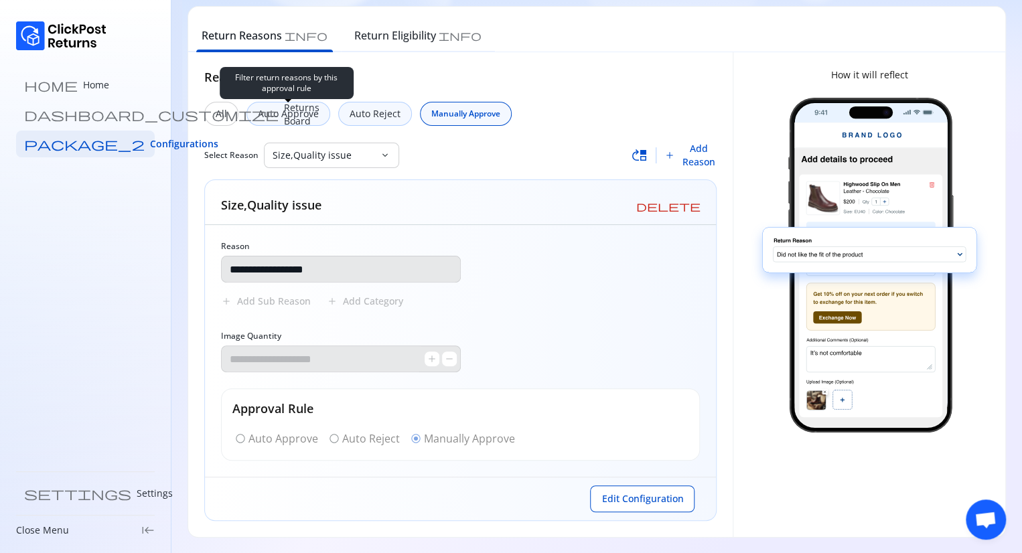
click at [255, 116] on div "Auto Approve" at bounding box center [289, 114] width 84 height 24
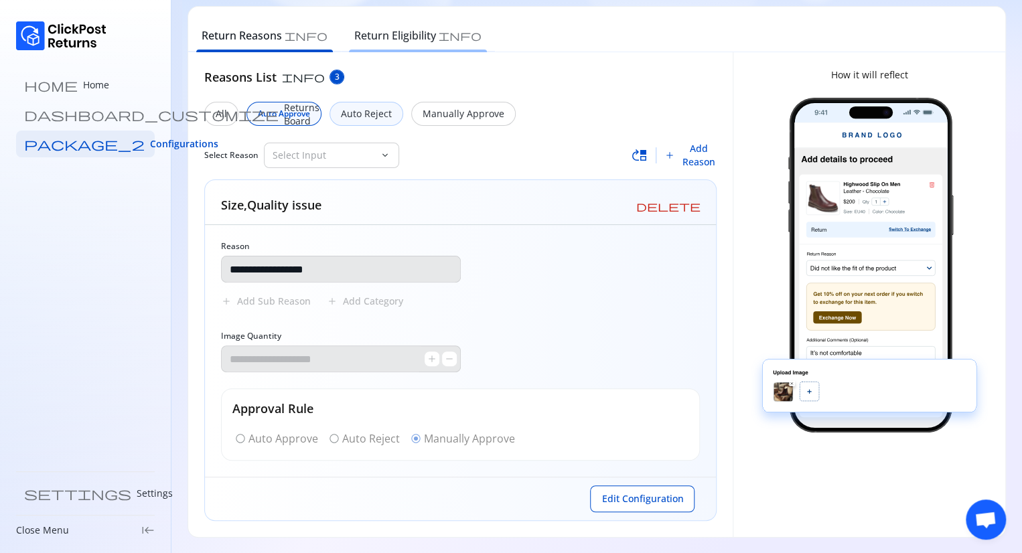
click at [390, 30] on h6 "Return Eligibility" at bounding box center [395, 35] width 82 height 16
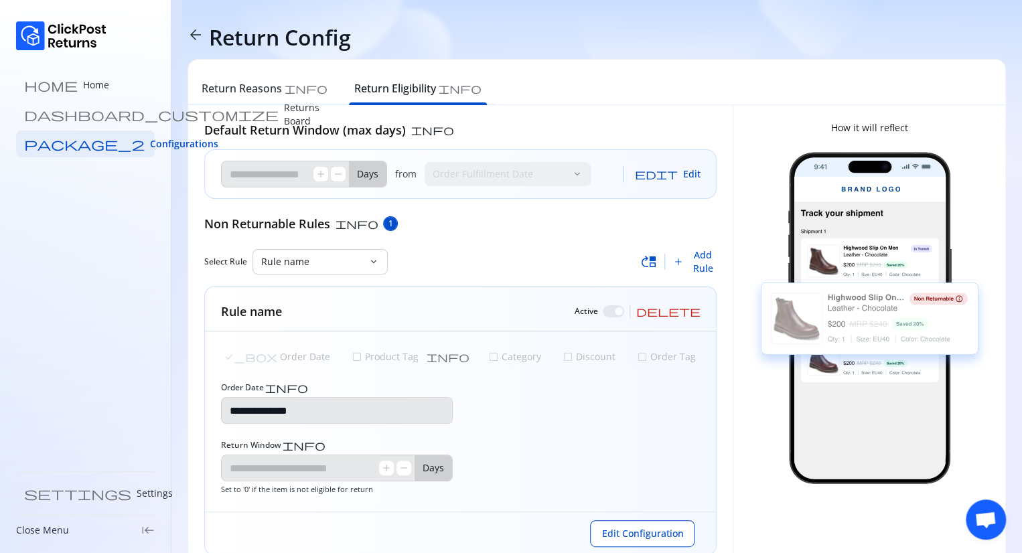
click at [694, 168] on span "Edit" at bounding box center [691, 173] width 17 height 13
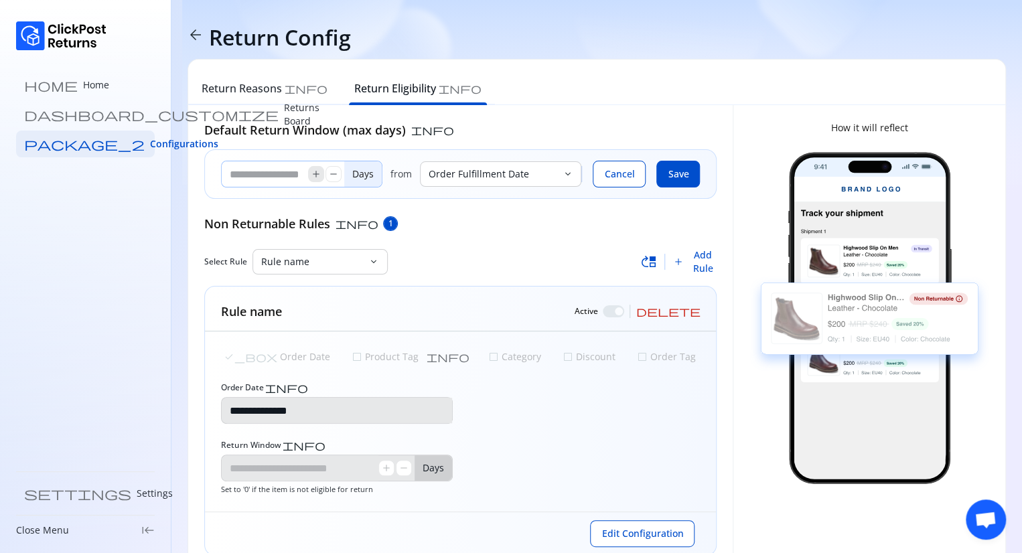
click at [317, 175] on span "add" at bounding box center [316, 174] width 11 height 11
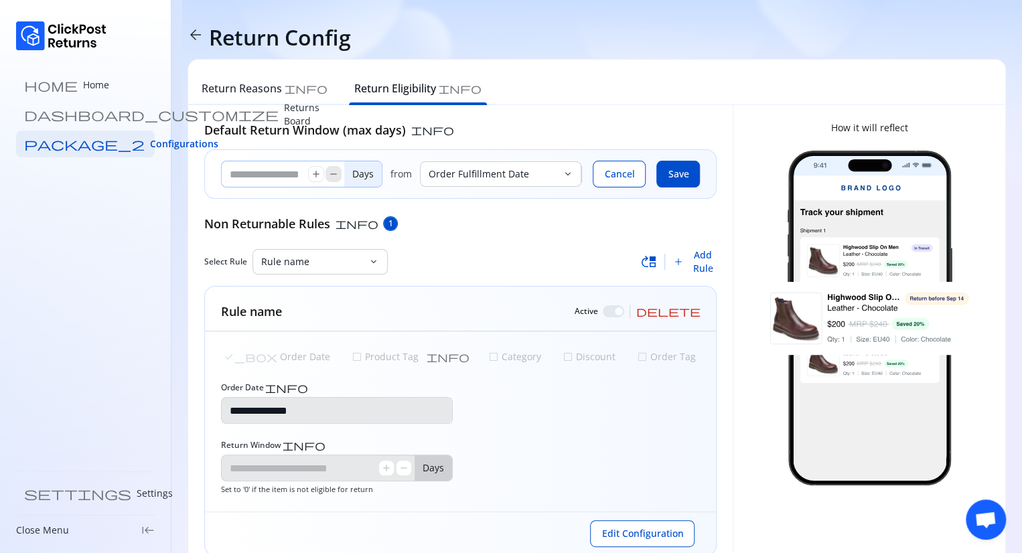
click at [334, 176] on span "remove" at bounding box center [333, 174] width 11 height 11
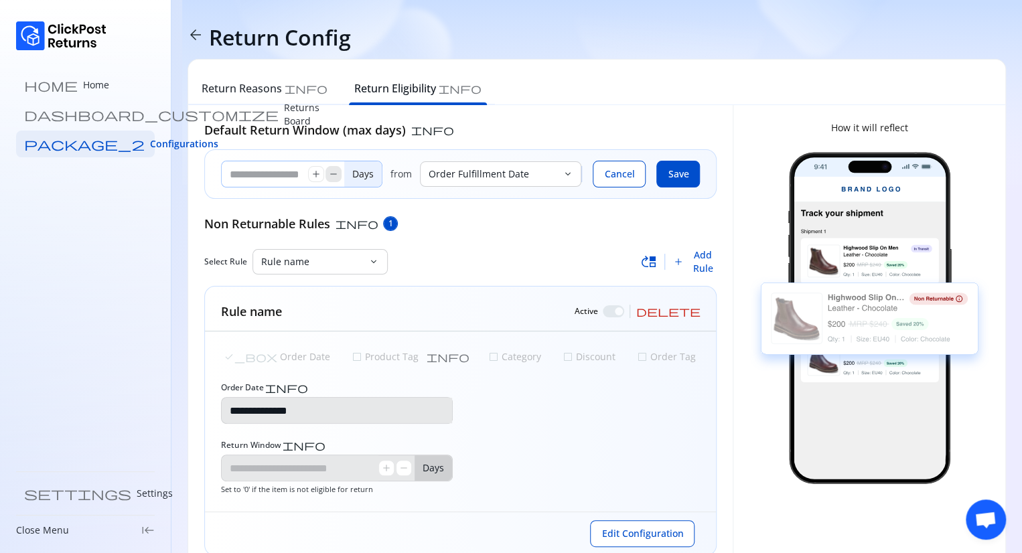
click at [331, 175] on span "remove" at bounding box center [333, 174] width 11 height 11
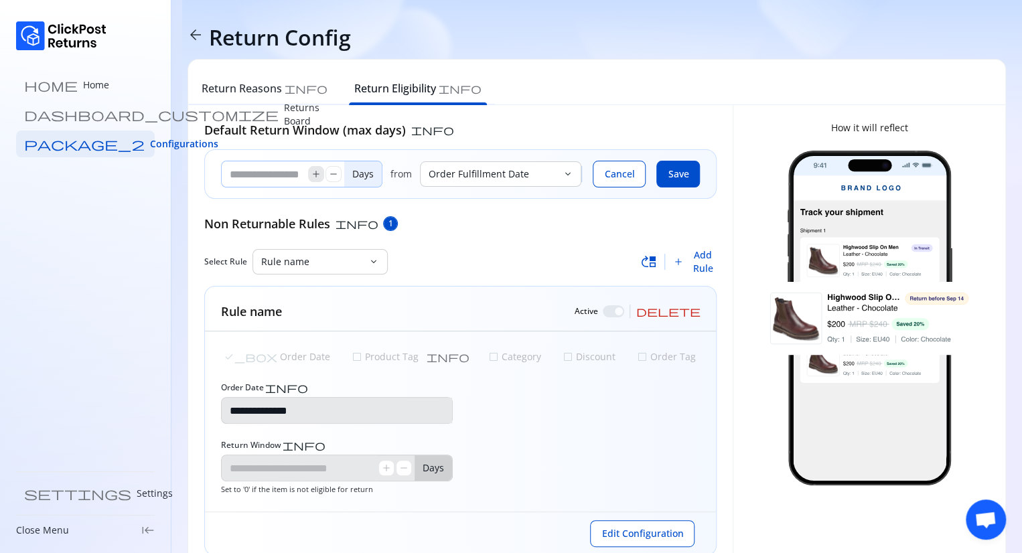
click at [311, 178] on button "add" at bounding box center [316, 174] width 16 height 16
click at [515, 180] on div "Order Fulfillment Date" at bounding box center [491, 174] width 141 height 24
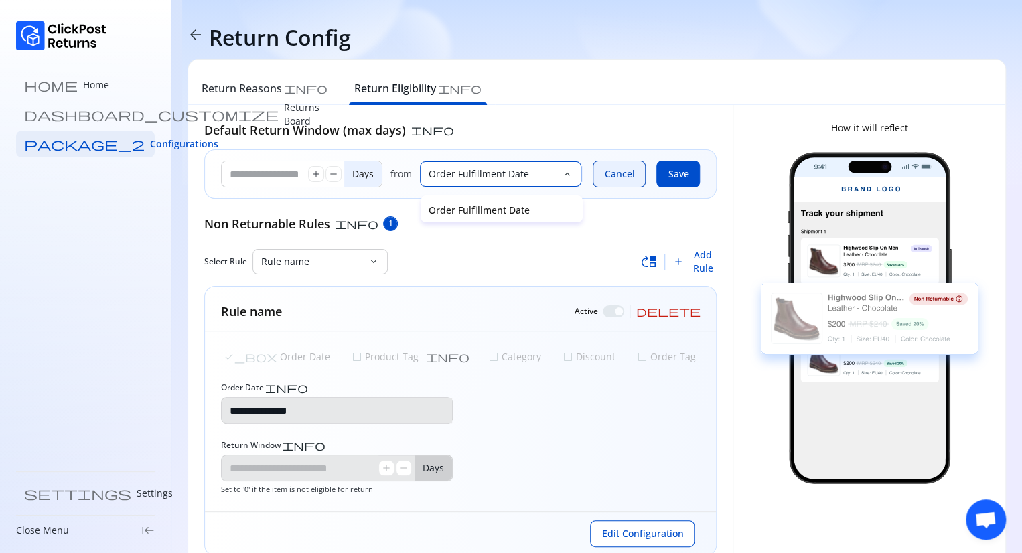
click at [614, 177] on span "Cancel" at bounding box center [619, 173] width 30 height 13
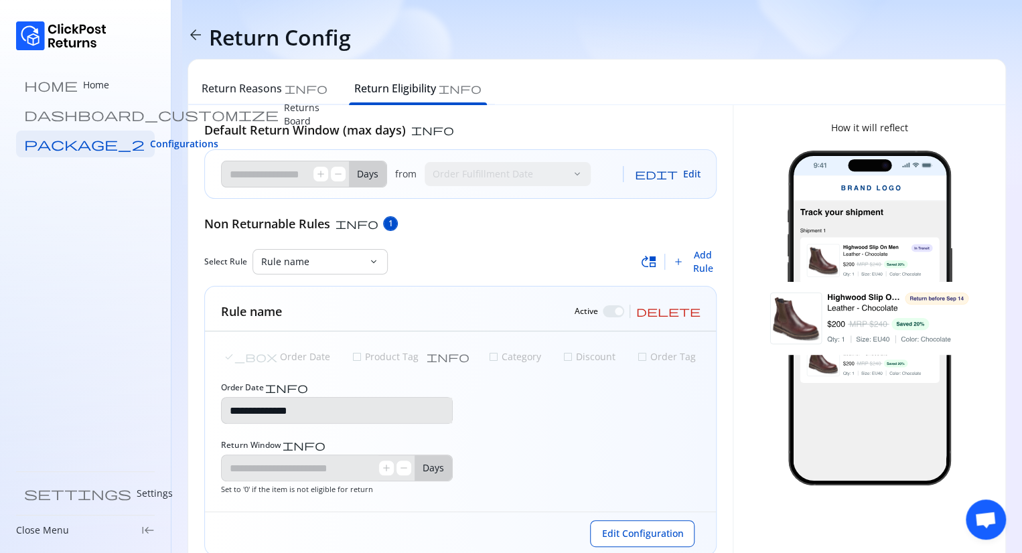
click at [678, 172] on span "edit Edit" at bounding box center [667, 173] width 66 height 13
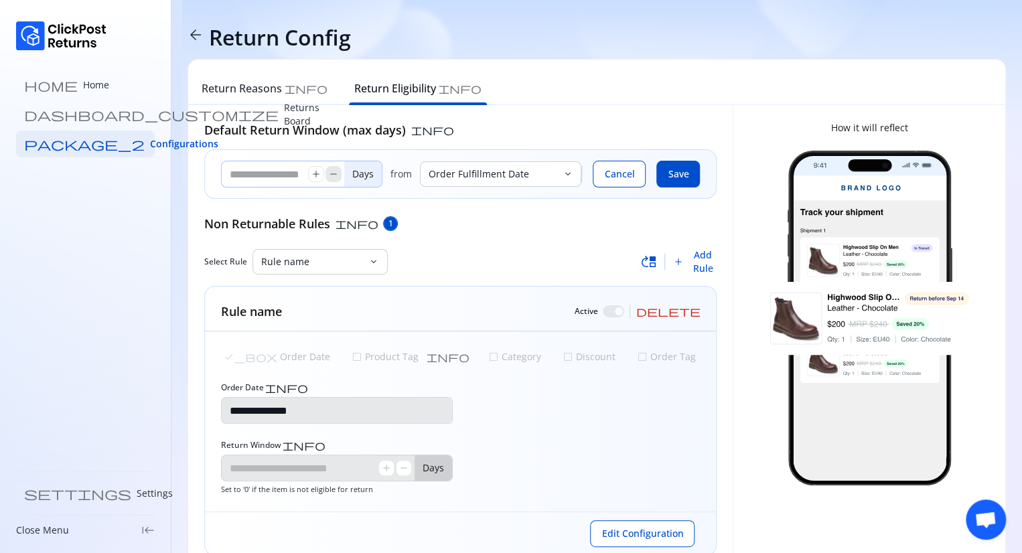
click at [335, 173] on span "remove" at bounding box center [333, 174] width 11 height 11
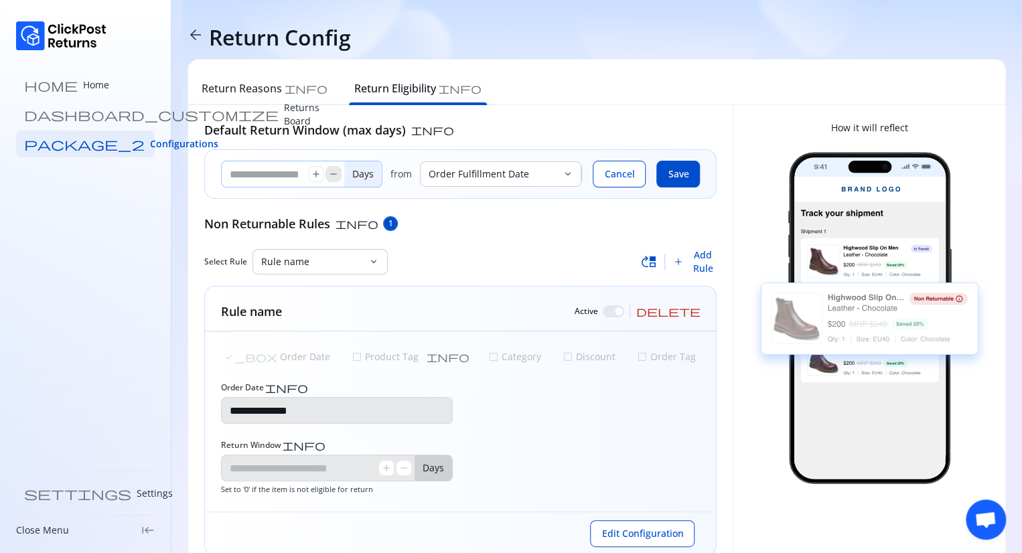
click at [335, 173] on span "remove" at bounding box center [333, 174] width 11 height 11
type input "*"
click at [621, 173] on span "Cancel" at bounding box center [619, 173] width 30 height 13
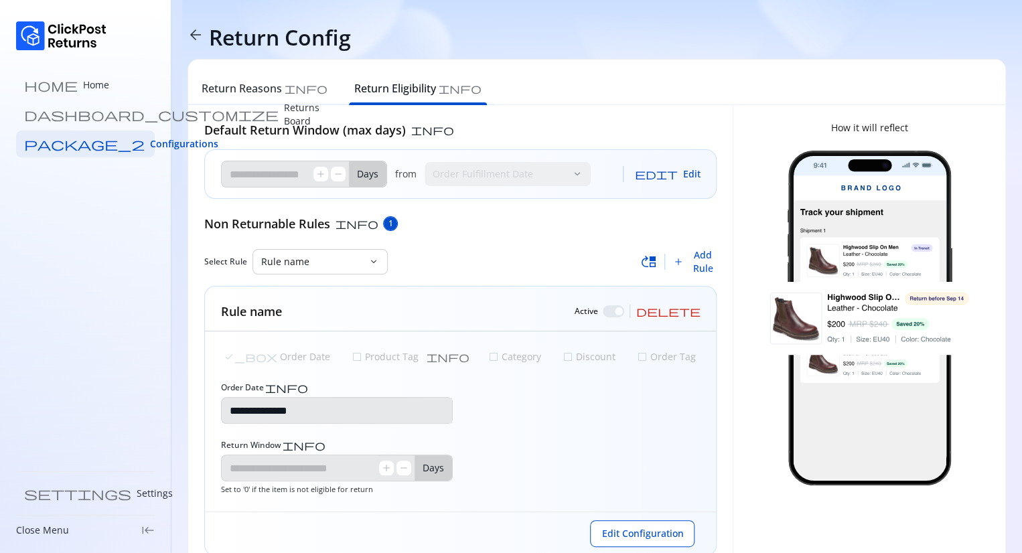
click at [685, 176] on span "Edit" at bounding box center [691, 173] width 17 height 13
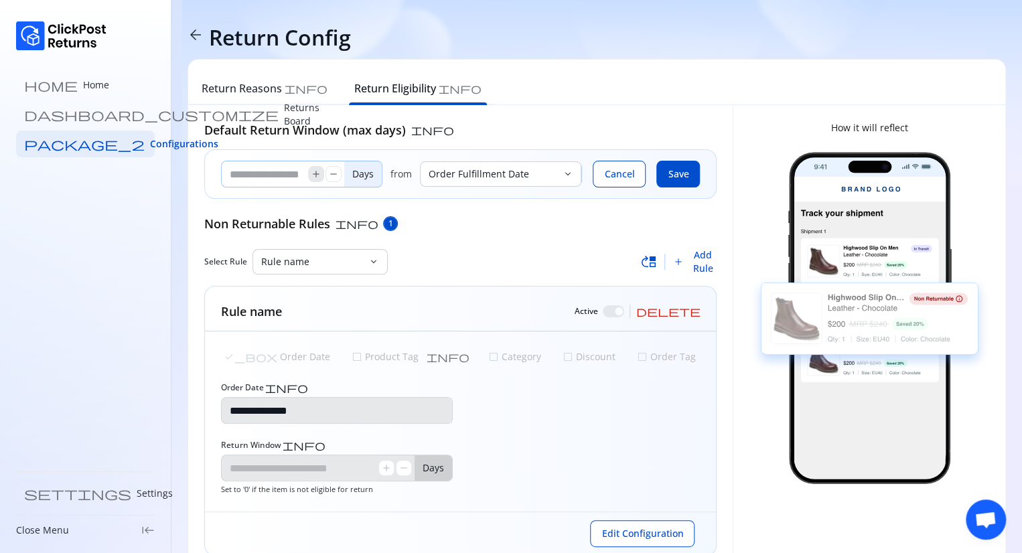
click at [319, 174] on span "add" at bounding box center [316, 174] width 11 height 11
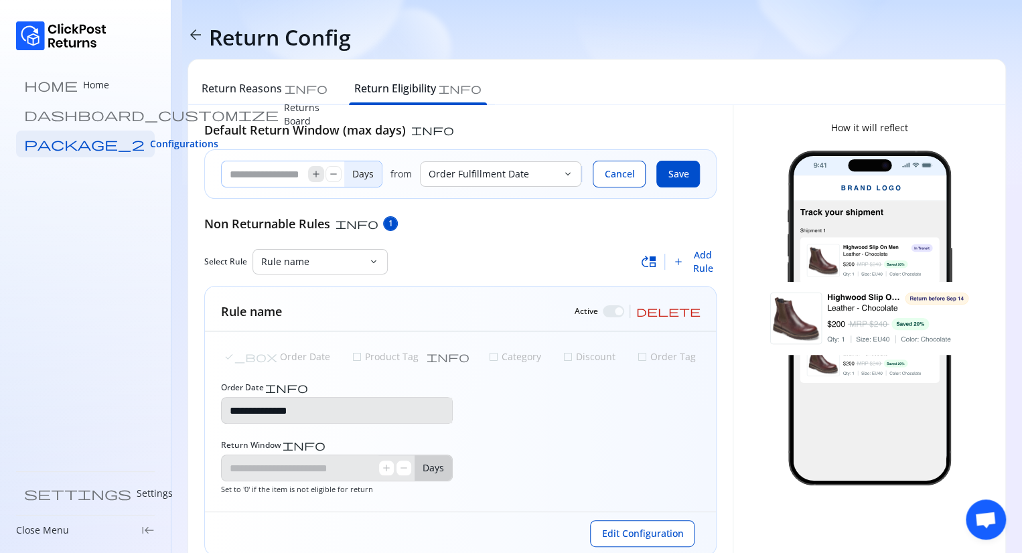
click at [319, 174] on span "add" at bounding box center [316, 174] width 11 height 11
type input "**"
click at [617, 173] on span "Cancel" at bounding box center [619, 173] width 30 height 13
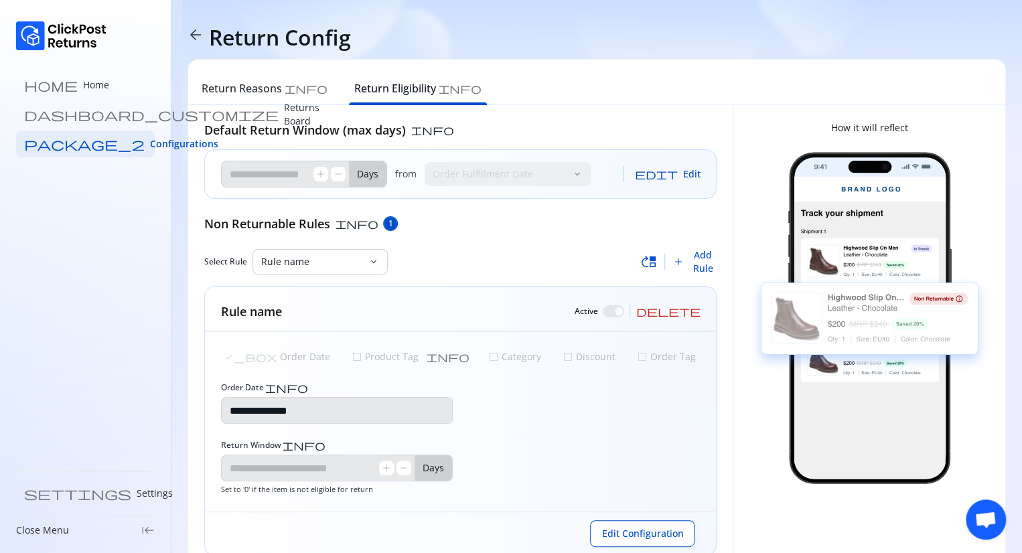
click at [679, 177] on span "edit Edit" at bounding box center [667, 173] width 66 height 13
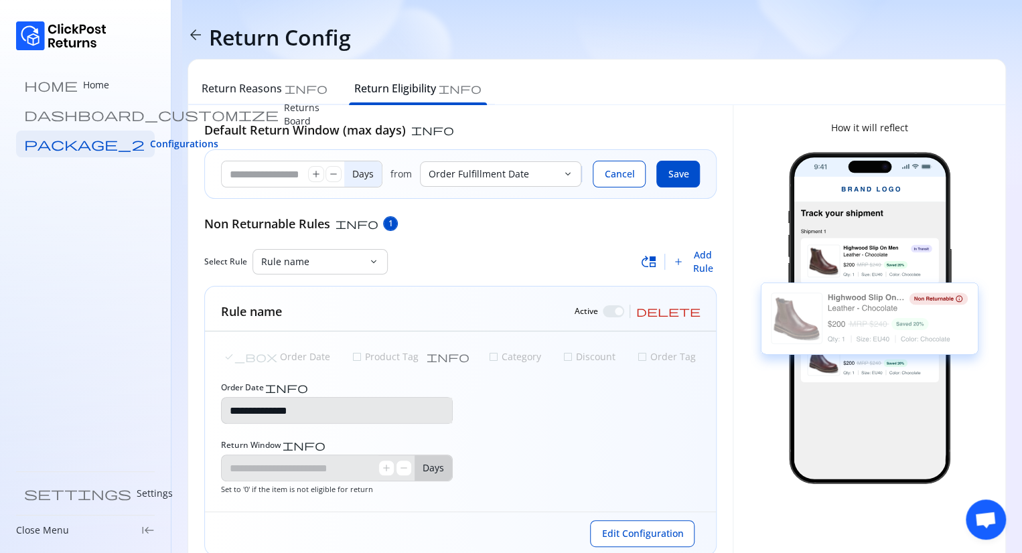
drag, startPoint x: 766, startPoint y: 137, endPoint x: 740, endPoint y: 135, distance: 26.2
click at [766, 137] on div "How it will reflect" at bounding box center [869, 338] width 273 height 467
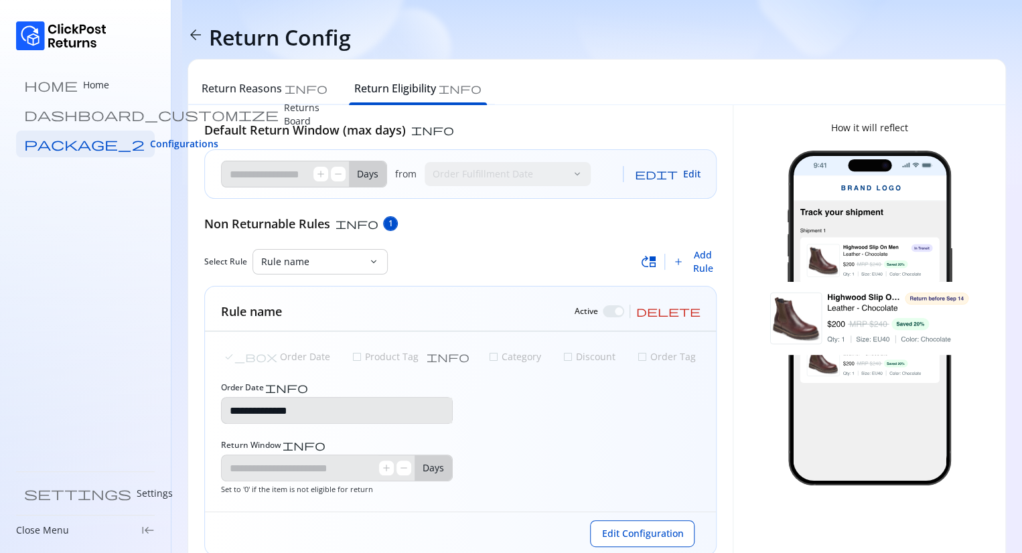
click at [681, 180] on button "edit Edit" at bounding box center [667, 174] width 66 height 27
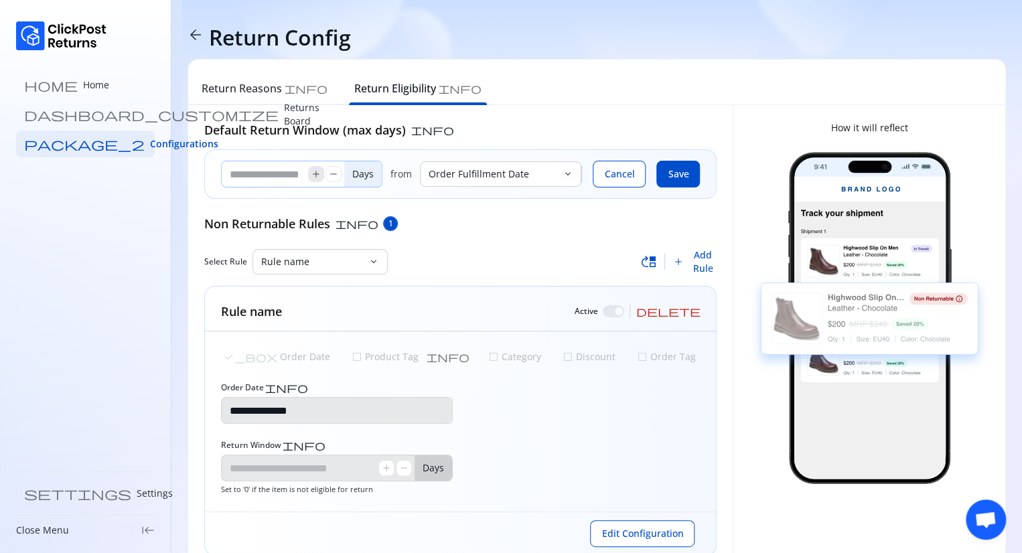
click at [314, 178] on span "add" at bounding box center [316, 174] width 11 height 11
type input "**"
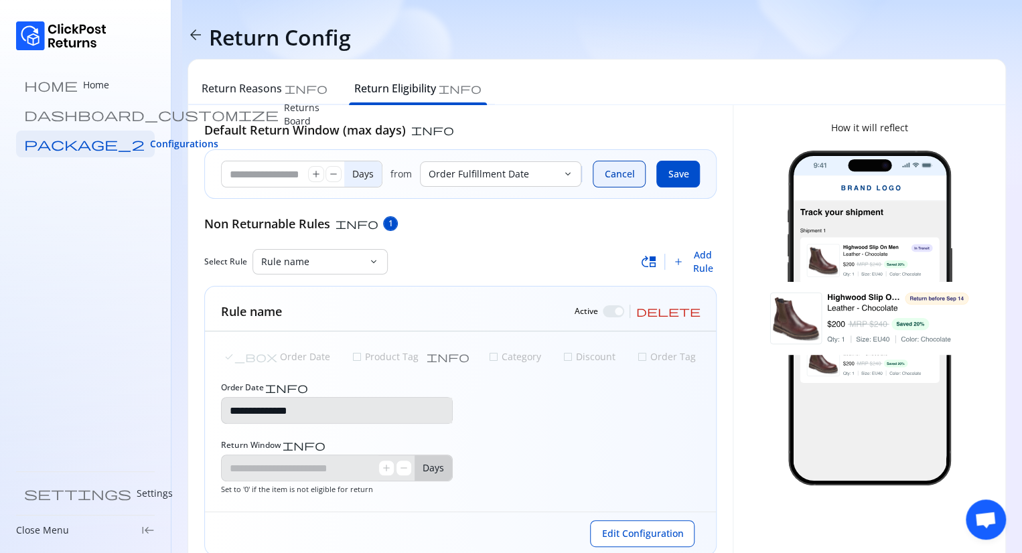
click at [611, 183] on button "Cancel" at bounding box center [619, 174] width 53 height 27
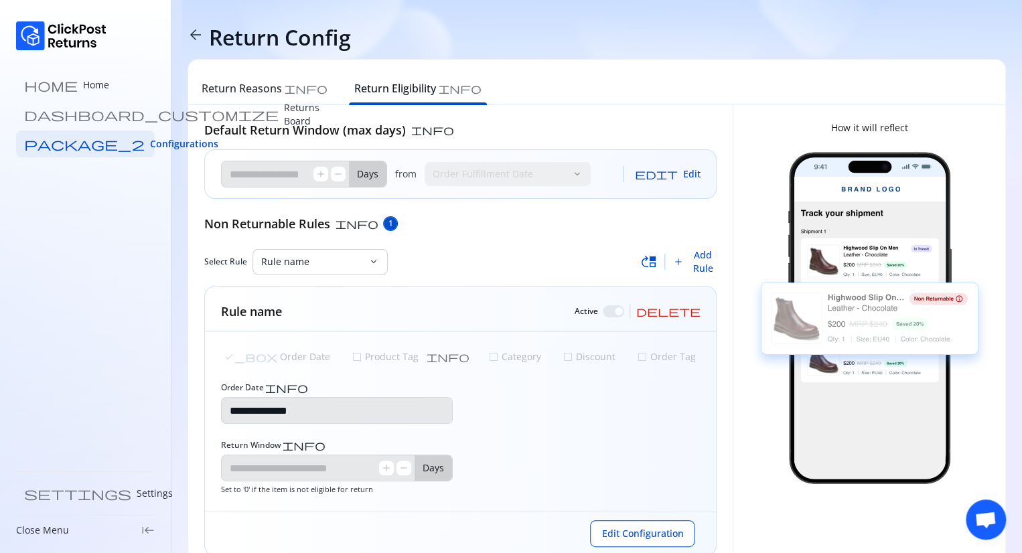
click at [672, 172] on span "edit" at bounding box center [655, 174] width 43 height 11
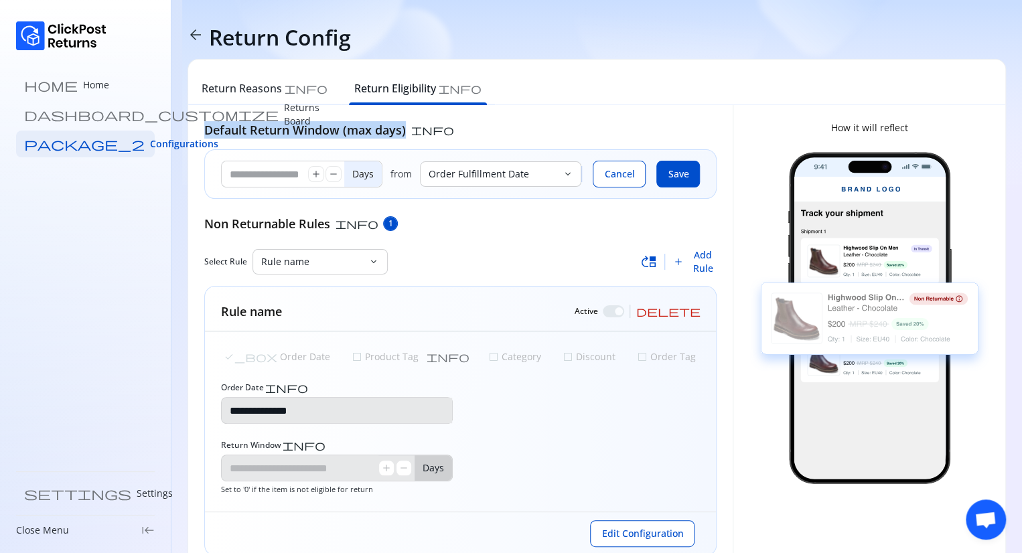
drag, startPoint x: 202, startPoint y: 127, endPoint x: 405, endPoint y: 123, distance: 203.0
click at [405, 123] on div "**********" at bounding box center [460, 338] width 545 height 467
copy h5 "Default Return Window (max days)"
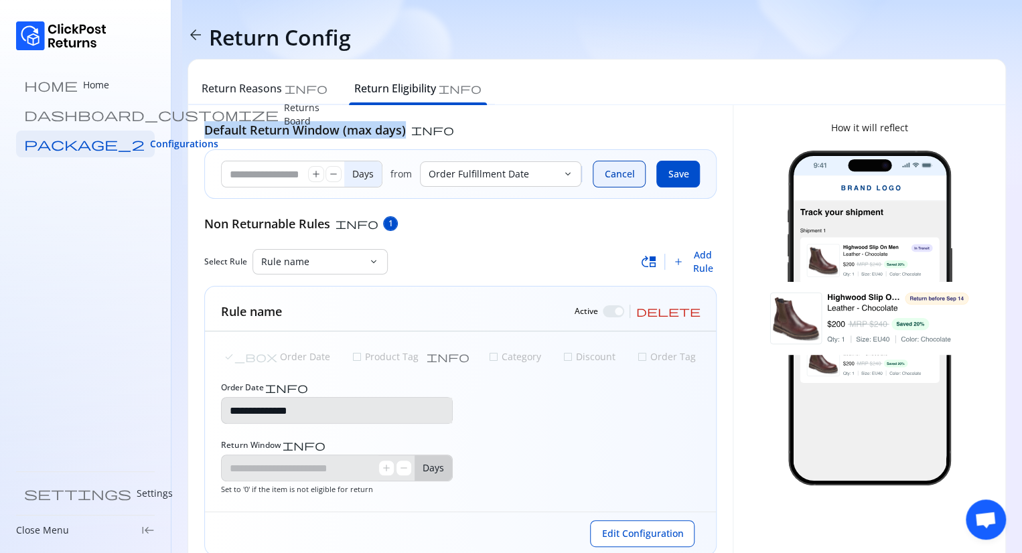
click at [619, 178] on span "Cancel" at bounding box center [619, 173] width 30 height 13
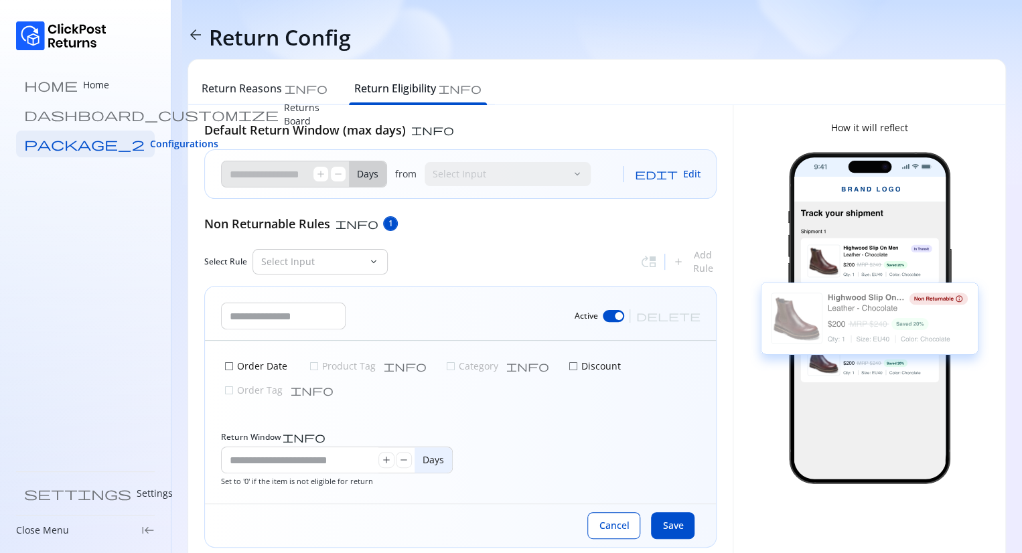
type input "*"
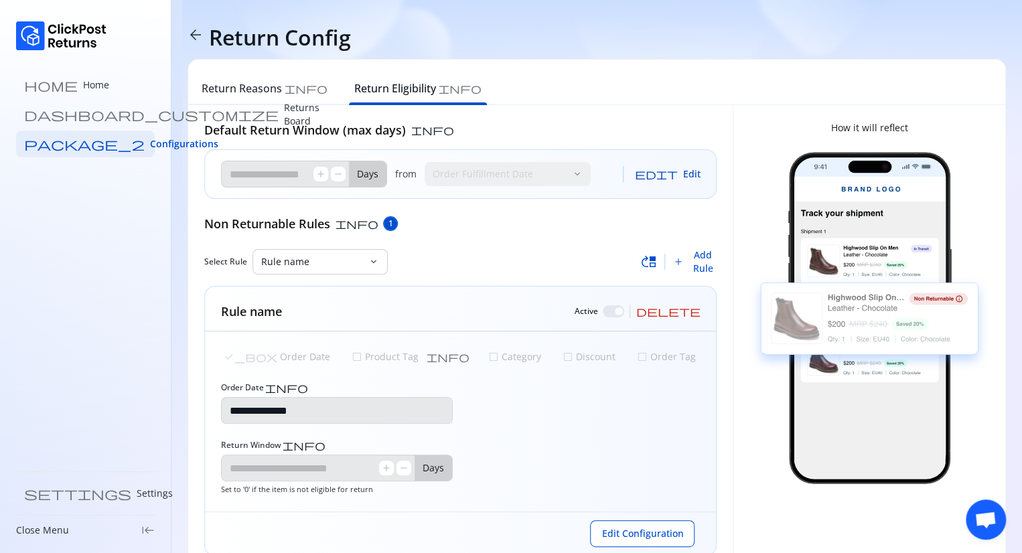
click at [679, 174] on span "edit Edit" at bounding box center [667, 173] width 66 height 13
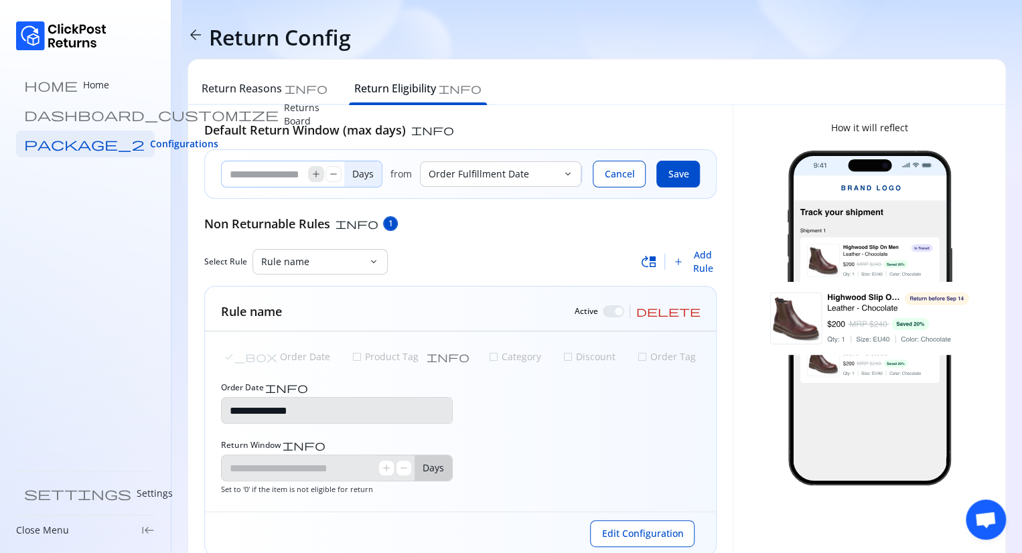
click at [318, 179] on span "add" at bounding box center [316, 174] width 11 height 11
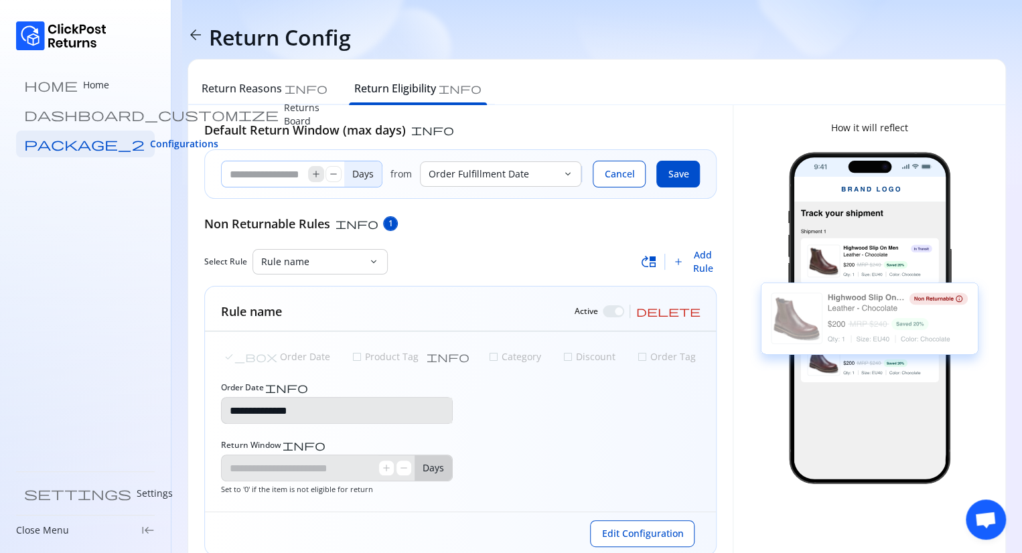
click at [317, 175] on span "add" at bounding box center [316, 174] width 11 height 11
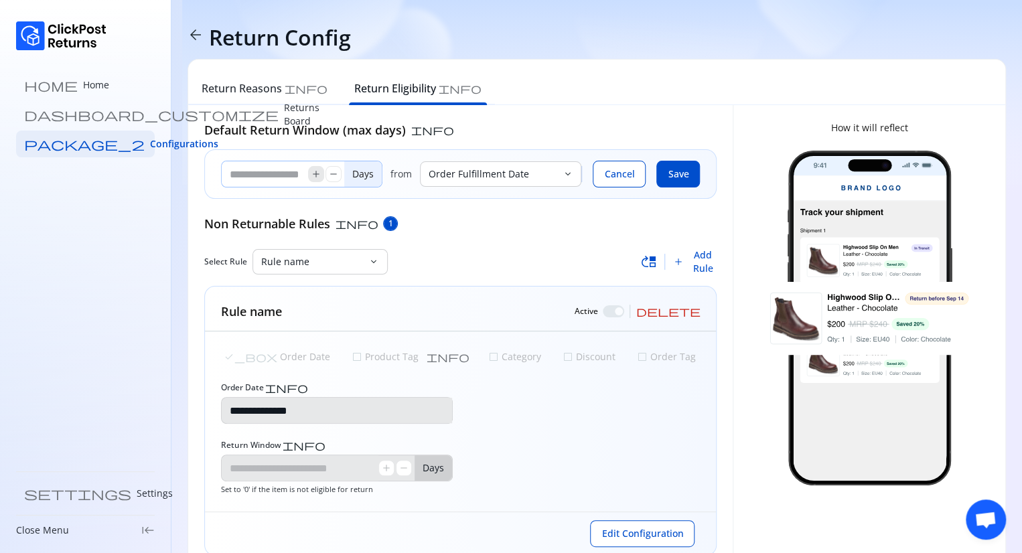
click at [317, 175] on span "add" at bounding box center [316, 174] width 11 height 11
type input "**"
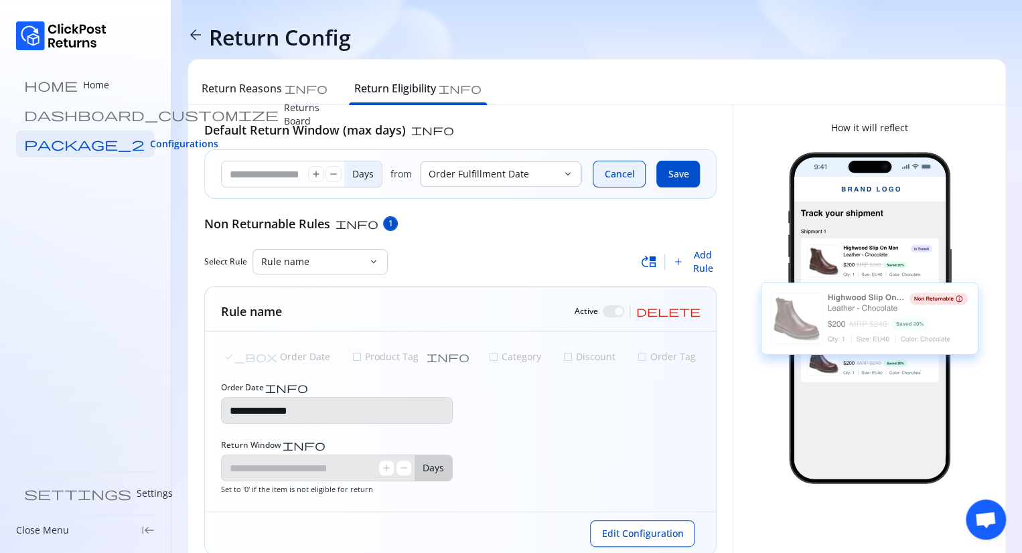
click at [620, 178] on span "Cancel" at bounding box center [619, 173] width 30 height 13
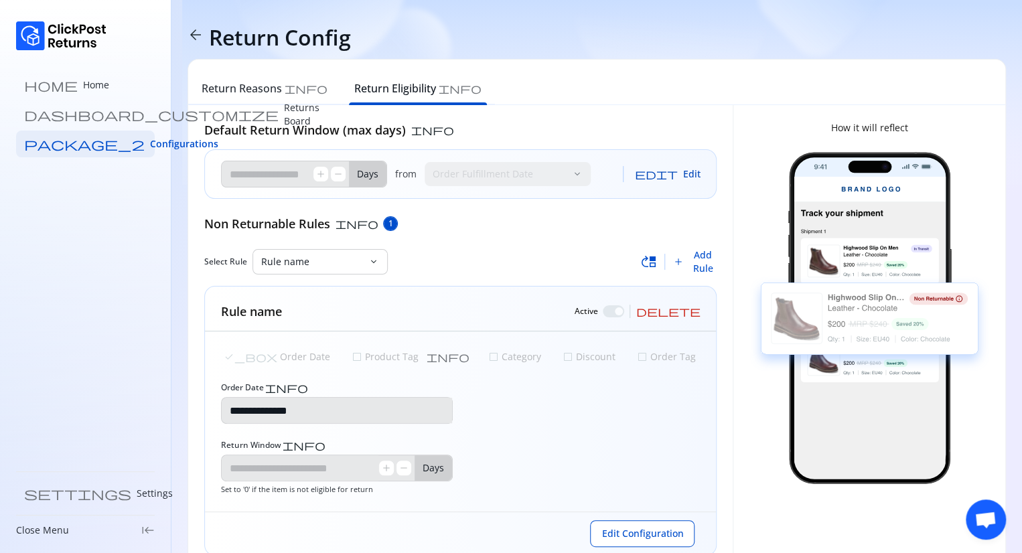
click at [671, 171] on span "edit" at bounding box center [655, 174] width 43 height 11
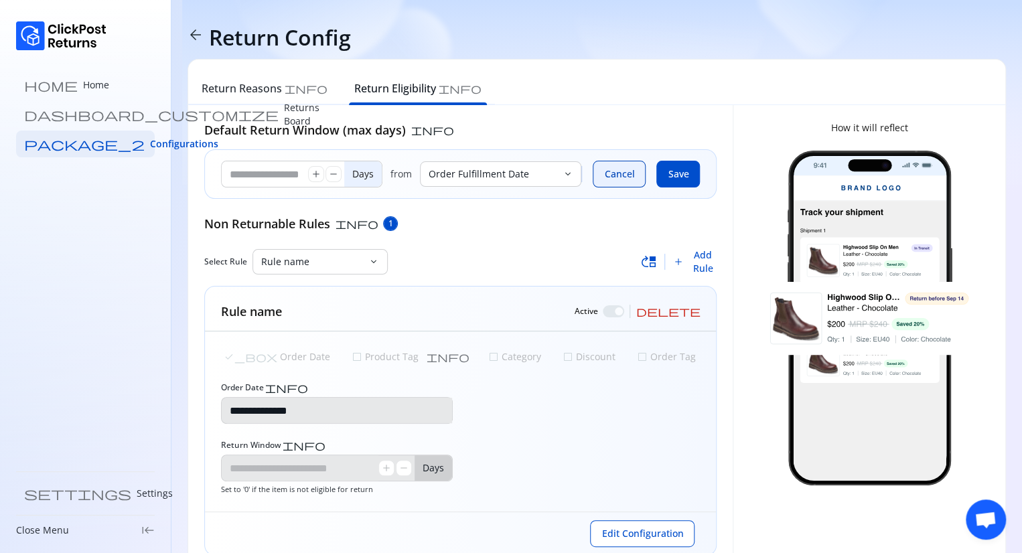
click at [604, 169] on button "Cancel" at bounding box center [619, 174] width 53 height 27
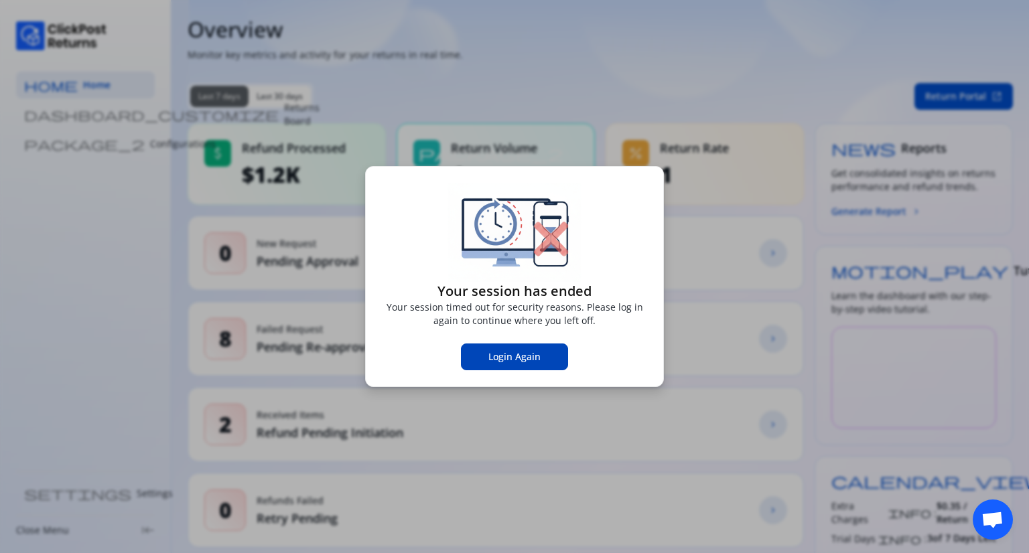
click at [516, 366] on button "Login Again" at bounding box center [514, 357] width 107 height 27
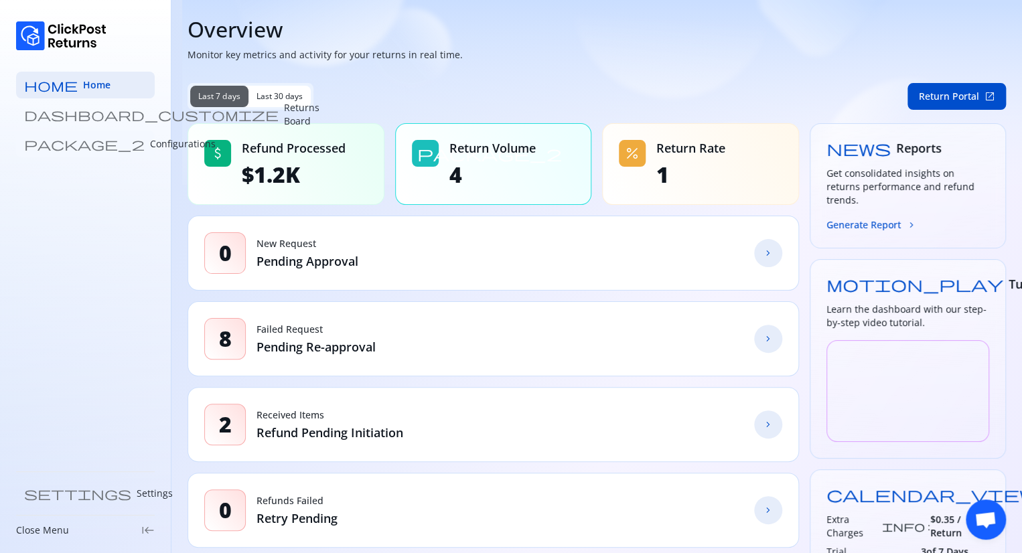
click at [150, 145] on p "Configurations" at bounding box center [183, 143] width 66 height 13
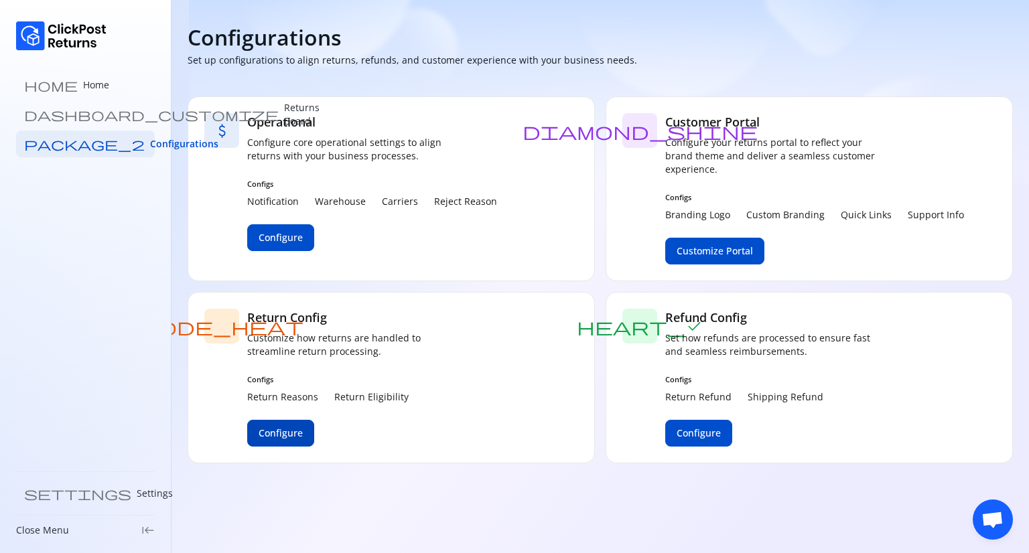
click at [300, 435] on span "Configure" at bounding box center [281, 433] width 44 height 13
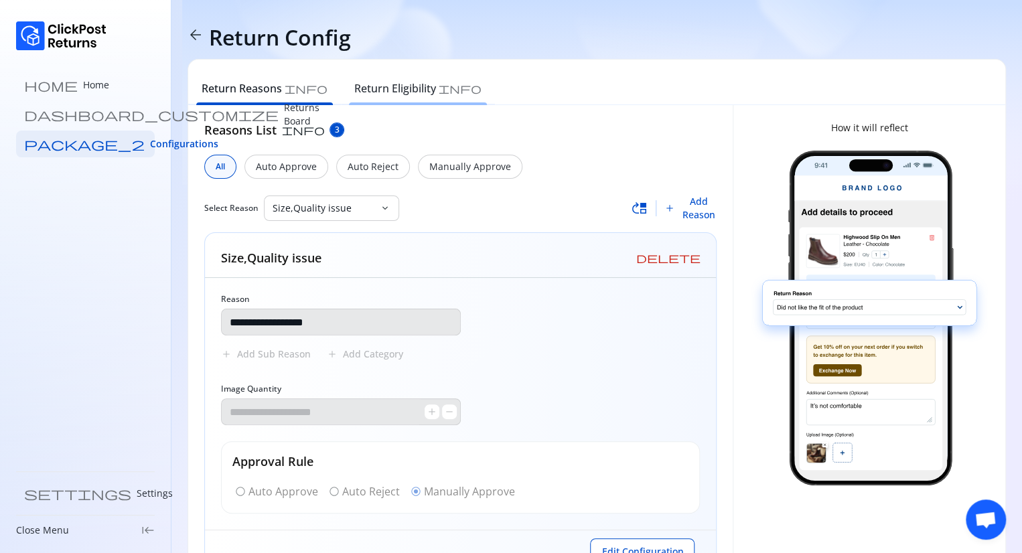
click at [358, 84] on h6 "Return Eligibility" at bounding box center [395, 88] width 82 height 16
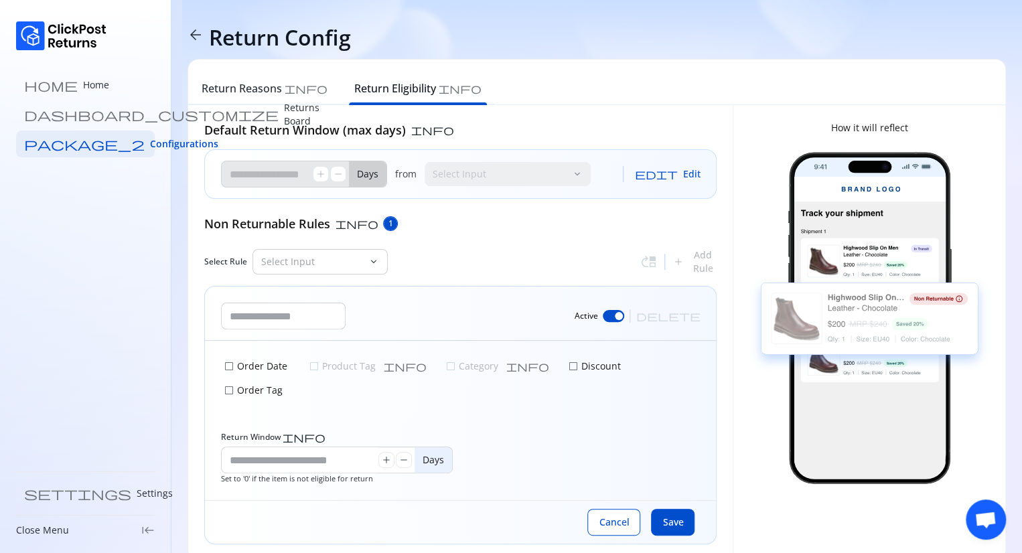
type input "*"
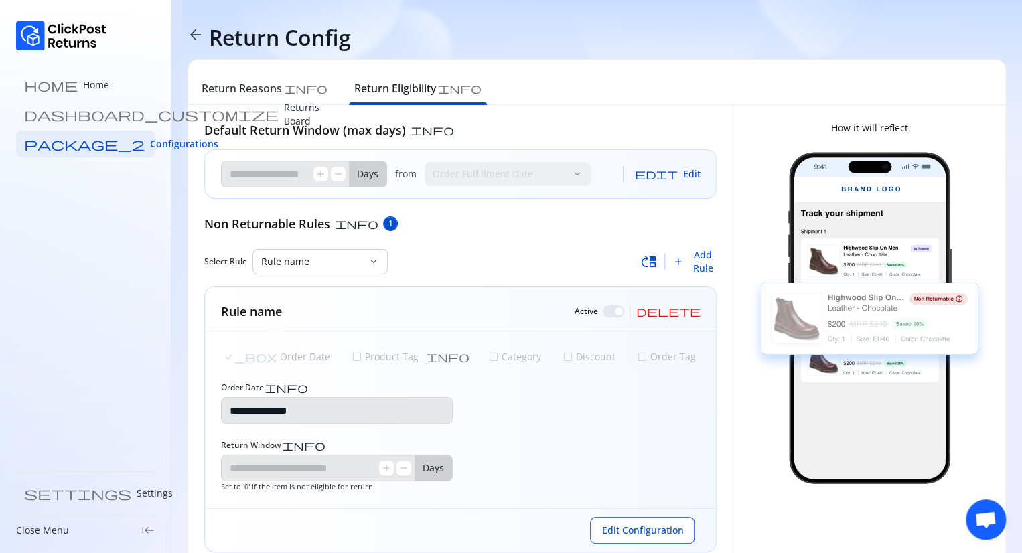
click at [681, 173] on span "edit Edit" at bounding box center [667, 173] width 66 height 13
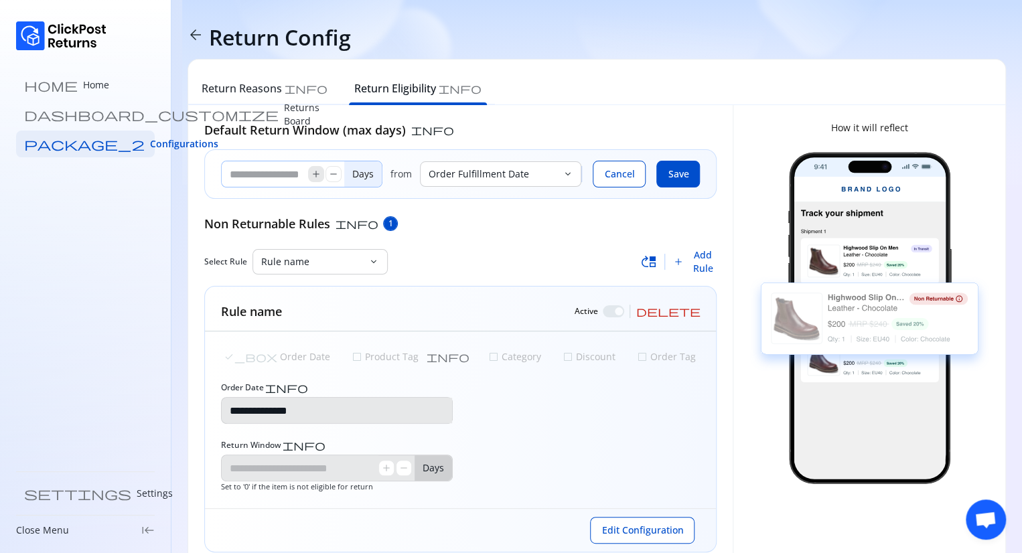
click at [319, 174] on span "add" at bounding box center [316, 174] width 11 height 11
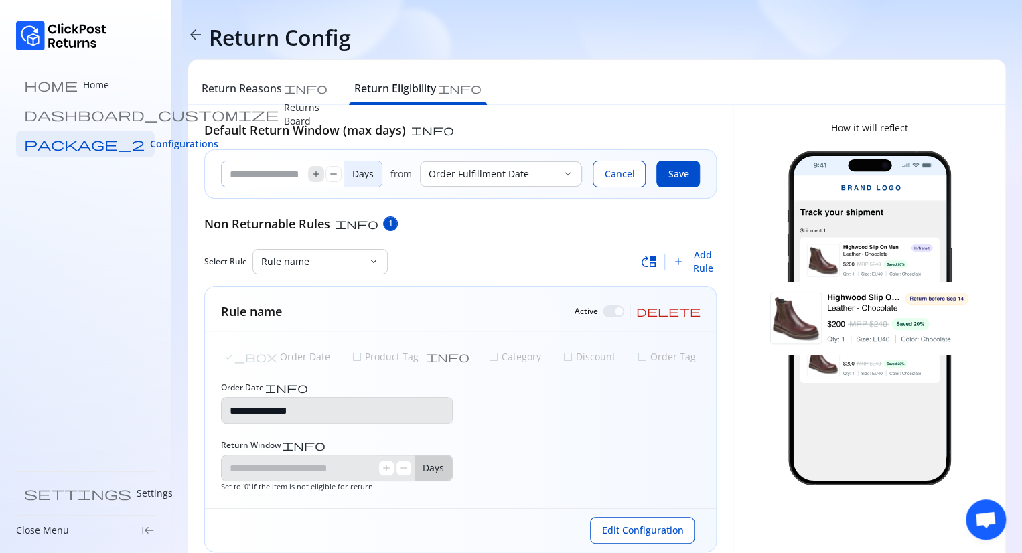
click at [319, 174] on span "add" at bounding box center [316, 174] width 11 height 11
click at [683, 180] on span "Save" at bounding box center [678, 173] width 21 height 13
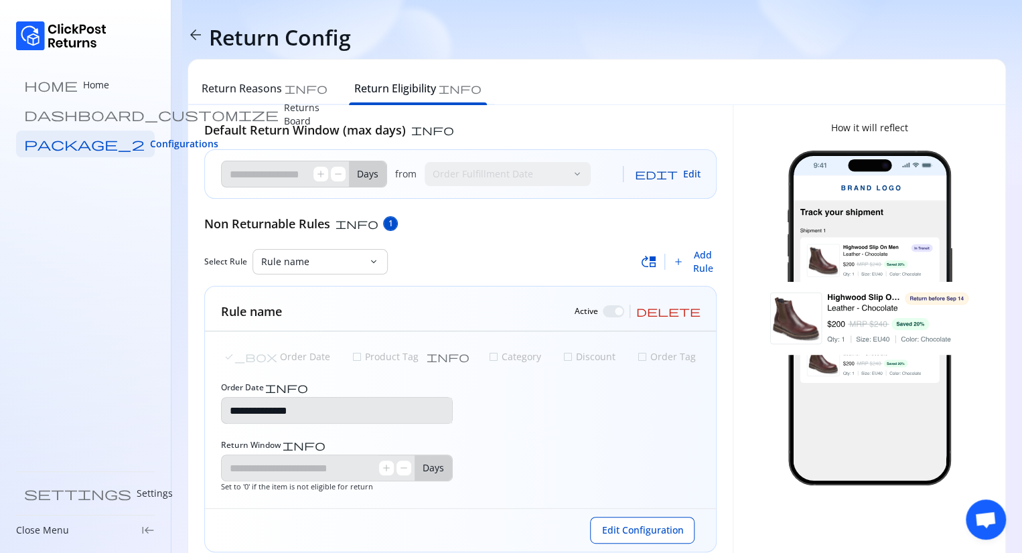
click at [685, 180] on span "Edit" at bounding box center [691, 173] width 17 height 13
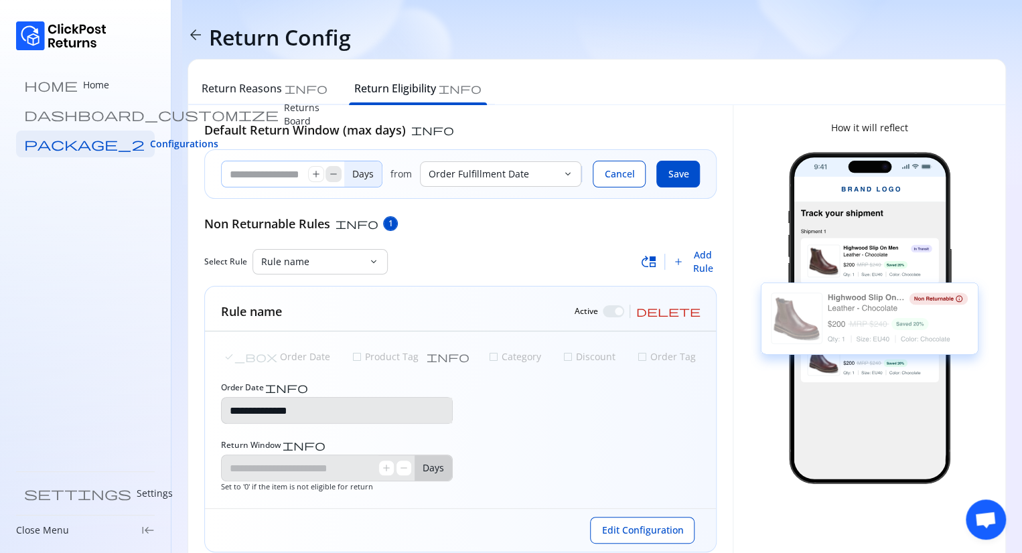
click at [332, 176] on span "remove" at bounding box center [333, 174] width 11 height 11
type input "**"
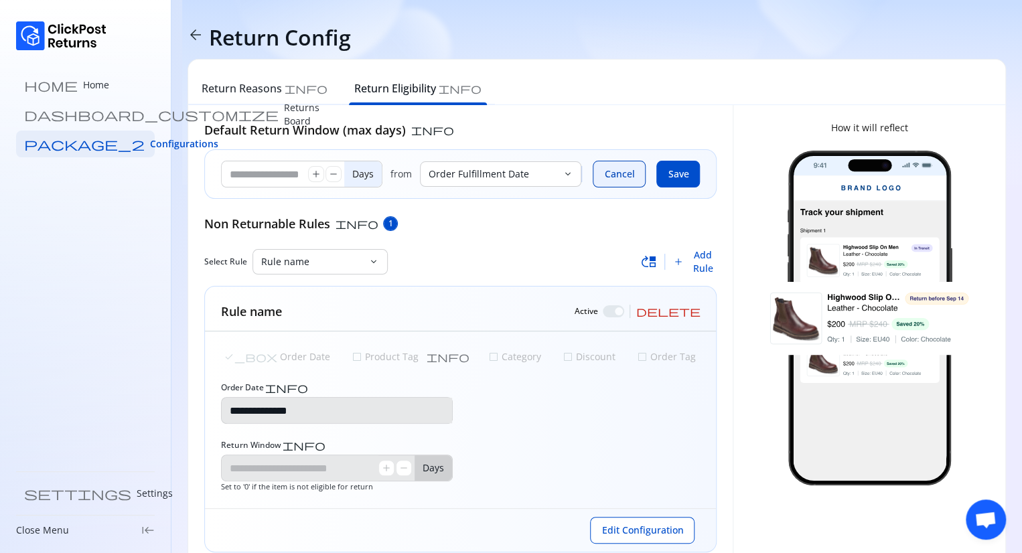
click at [624, 173] on span "Cancel" at bounding box center [619, 173] width 30 height 13
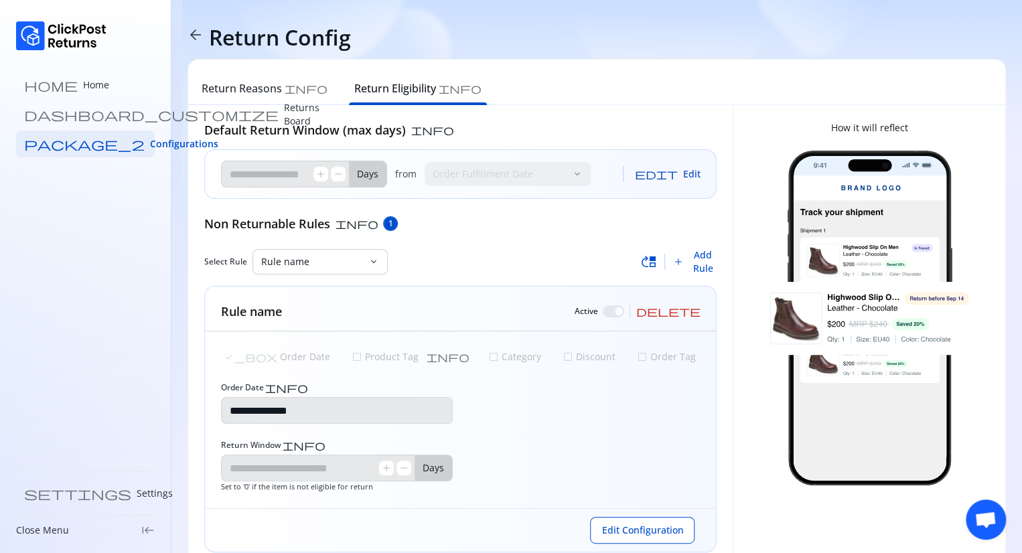
click at [675, 169] on span "edit" at bounding box center [655, 174] width 43 height 11
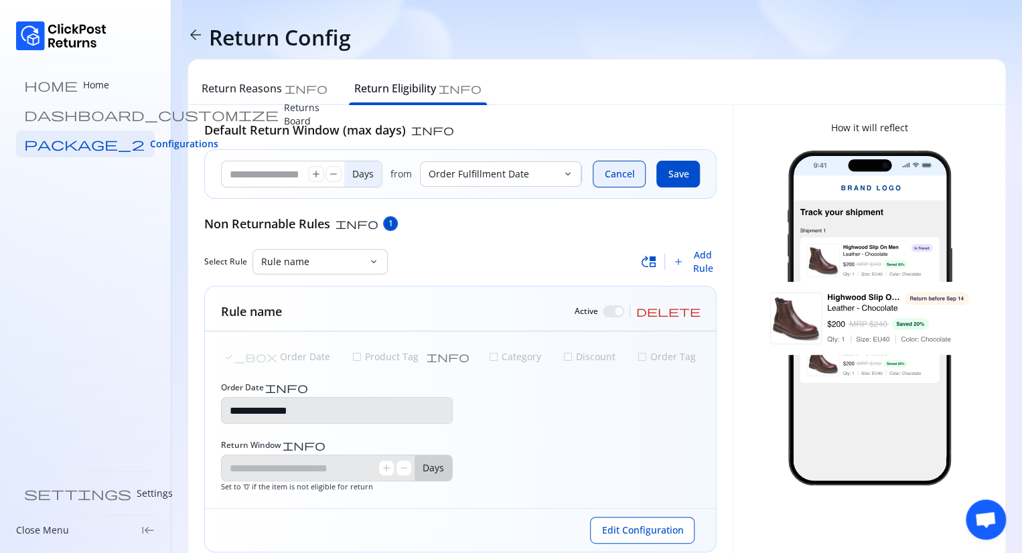
click at [626, 181] on button "Cancel" at bounding box center [619, 174] width 53 height 27
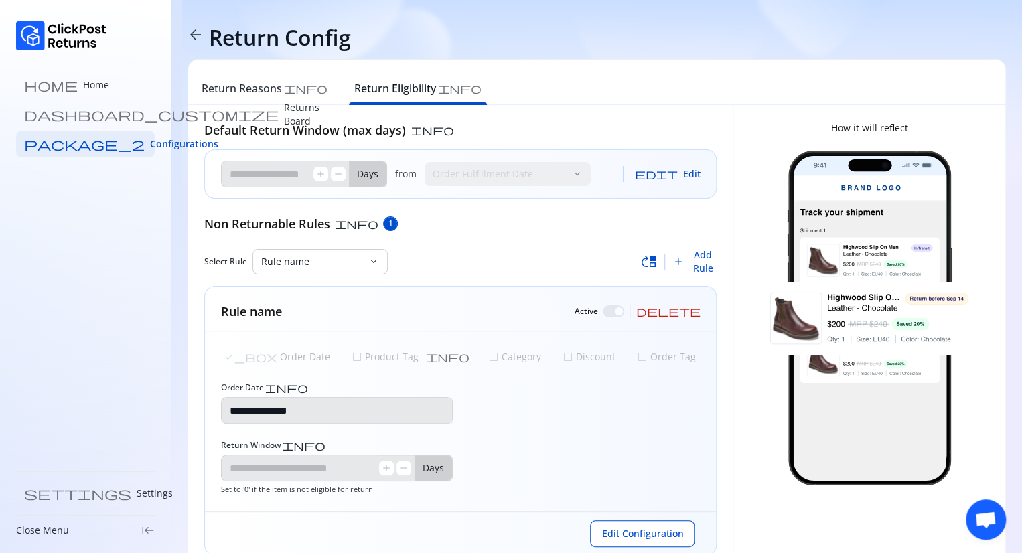
click at [683, 173] on span "Edit" at bounding box center [691, 173] width 17 height 13
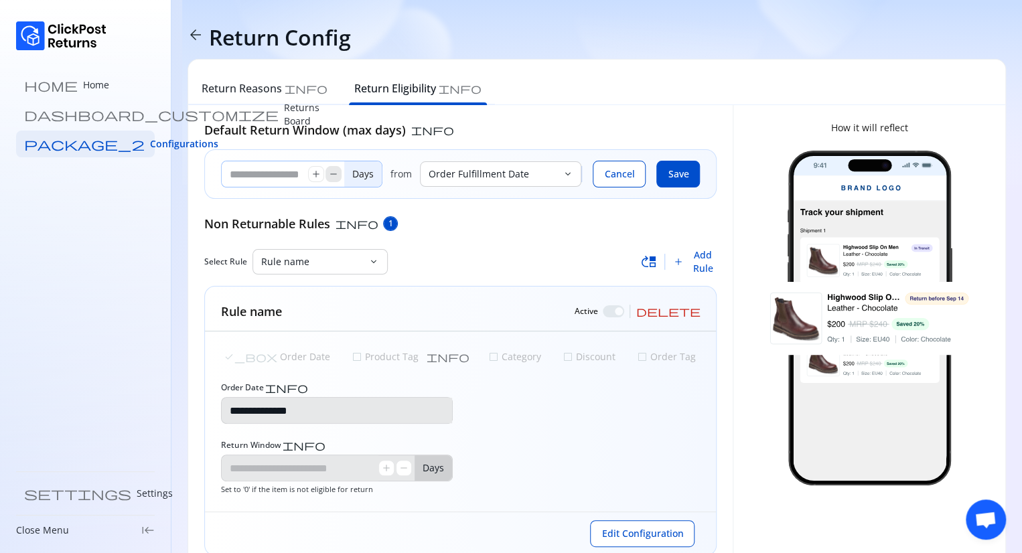
click at [332, 173] on span "remove" at bounding box center [333, 174] width 11 height 11
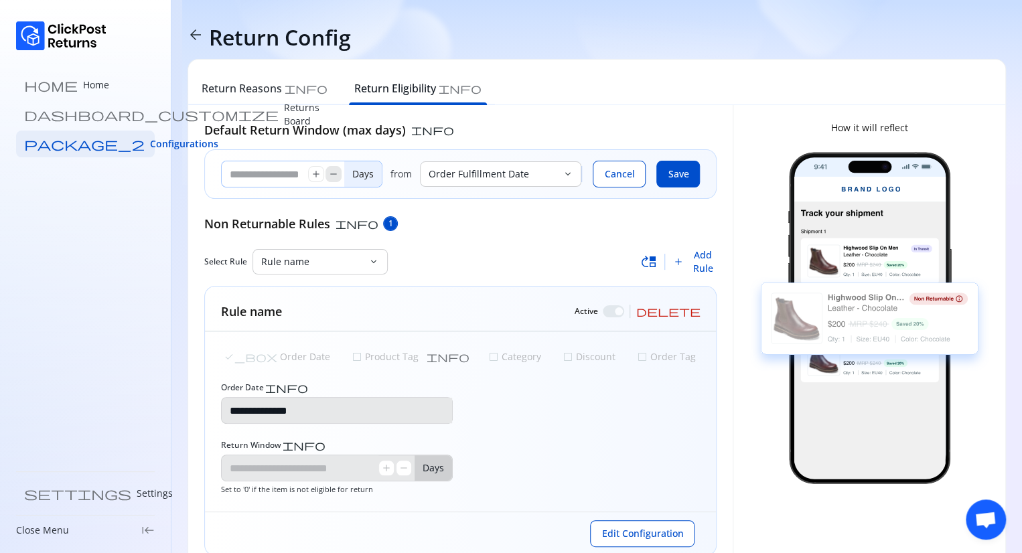
click at [332, 173] on span "remove" at bounding box center [333, 174] width 11 height 11
type input "**"
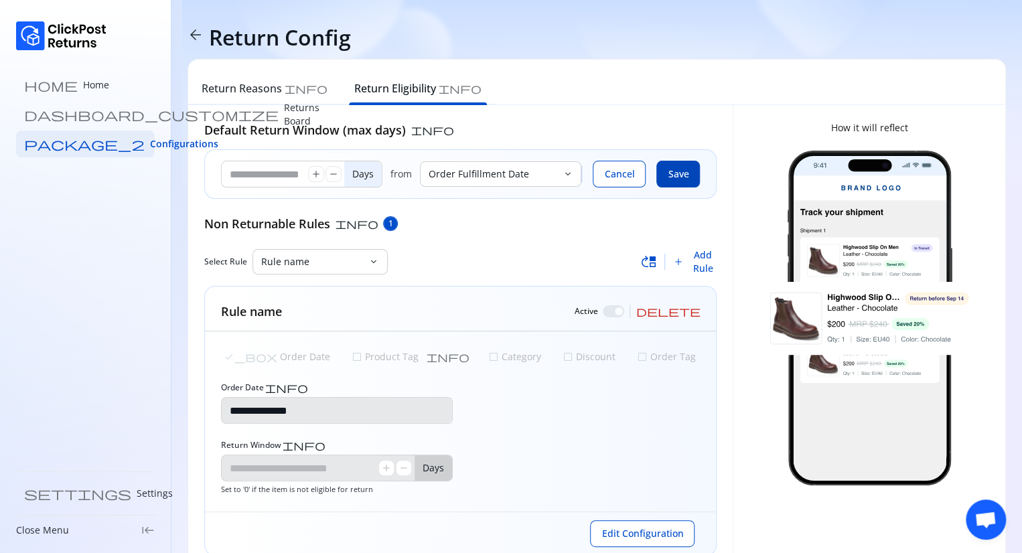
click at [673, 178] on span "Save" at bounding box center [678, 173] width 21 height 13
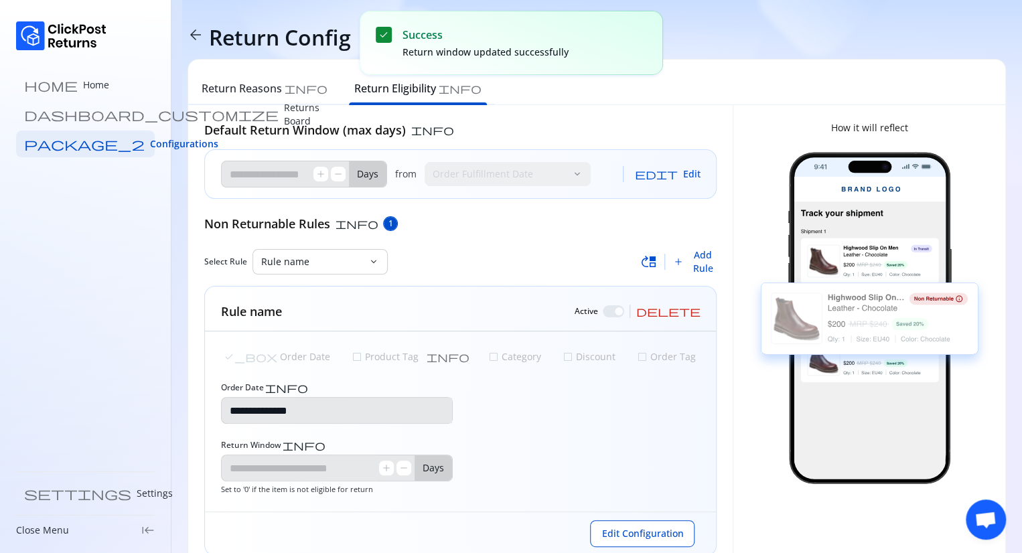
click at [439, 267] on div "Select Rule Rule name keyboard_arrow_down" at bounding box center [422, 261] width 436 height 25
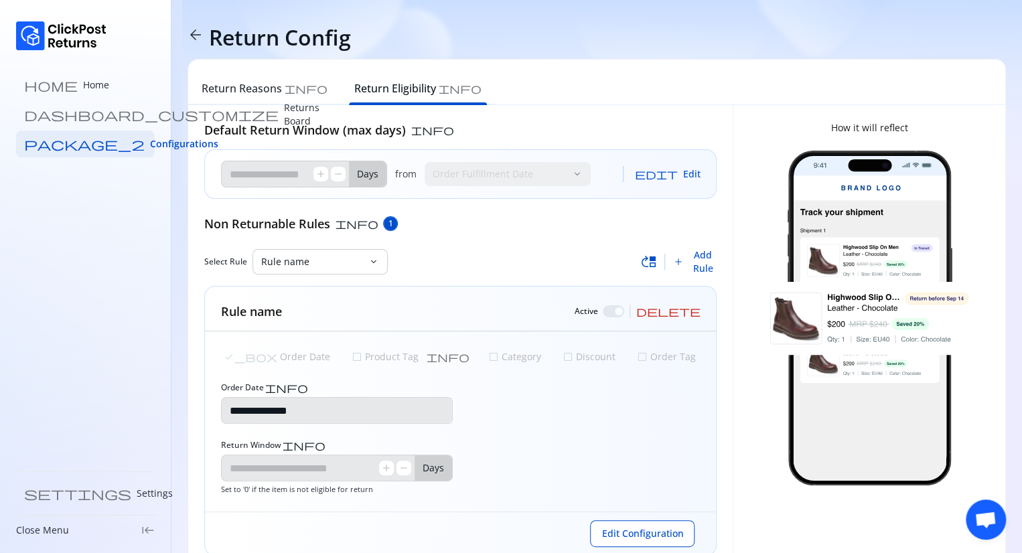
click at [695, 312] on span "delete" at bounding box center [668, 311] width 64 height 11
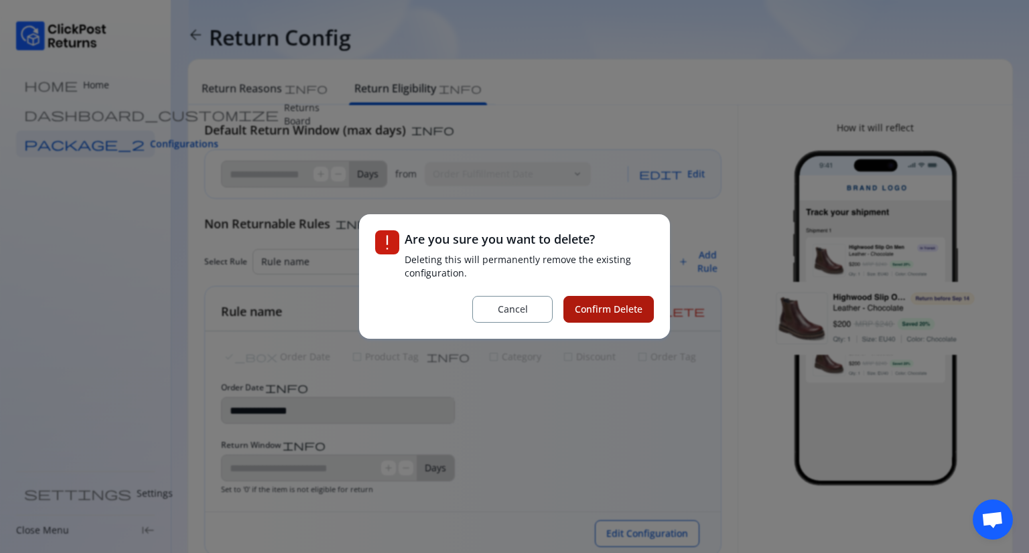
click at [624, 303] on span "Confirm Delete" at bounding box center [609, 309] width 68 height 13
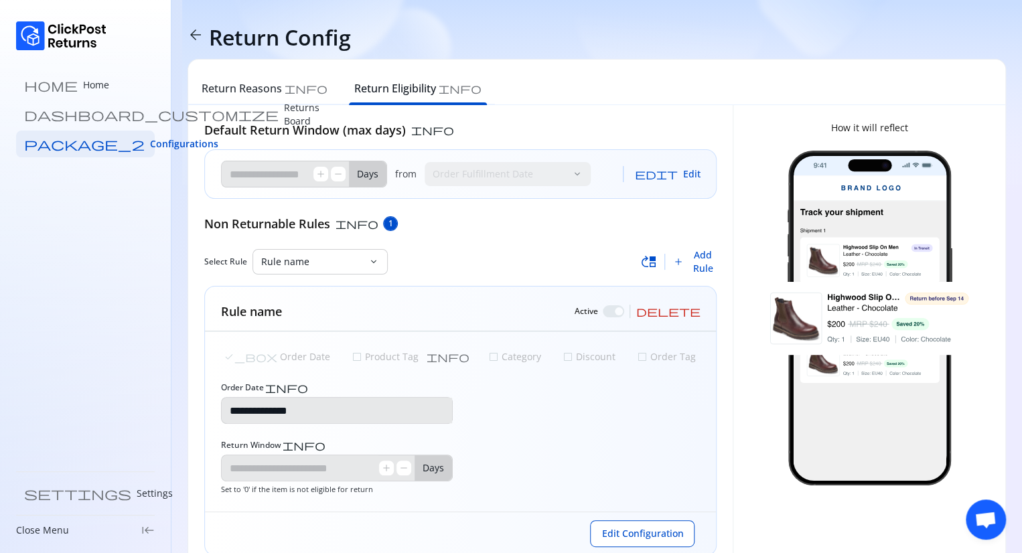
drag, startPoint x: 199, startPoint y: 218, endPoint x: 330, endPoint y: 220, distance: 130.6
click at [330, 220] on div "**********" at bounding box center [460, 338] width 545 height 467
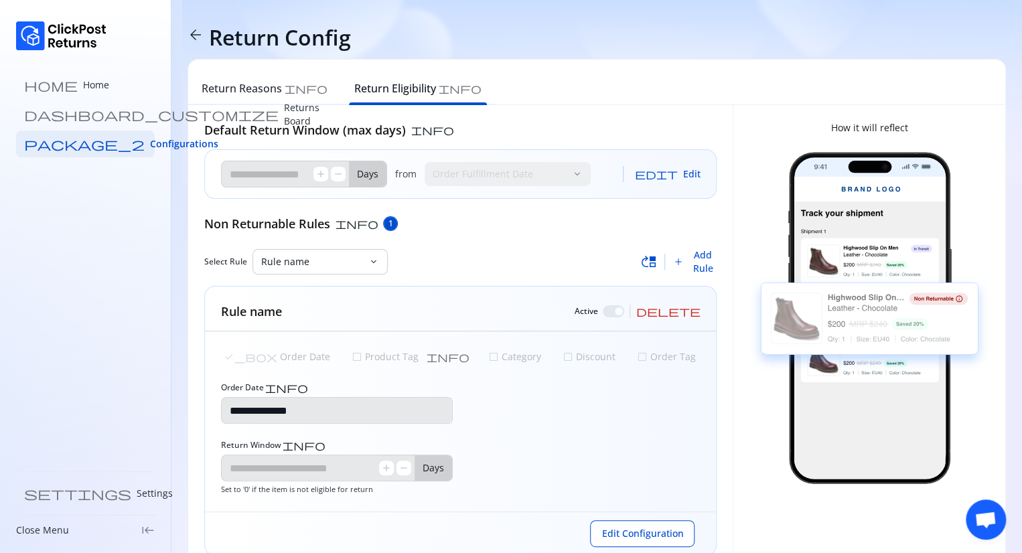
copy h5 "Non Returnable Rules"
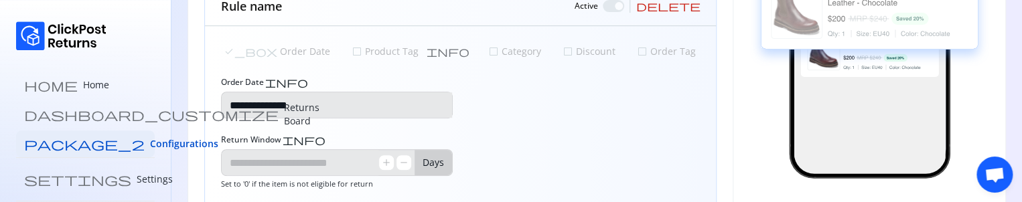
scroll to position [307, 0]
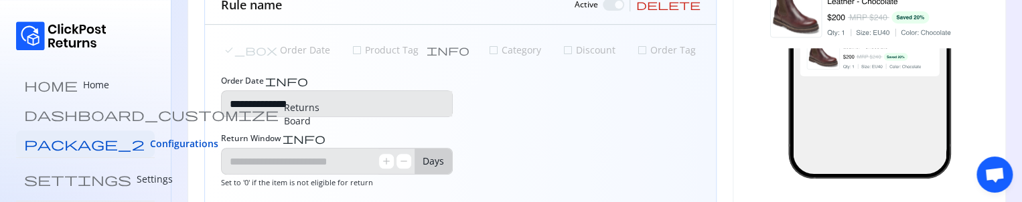
click at [695, 8] on span "delete" at bounding box center [668, 4] width 64 height 11
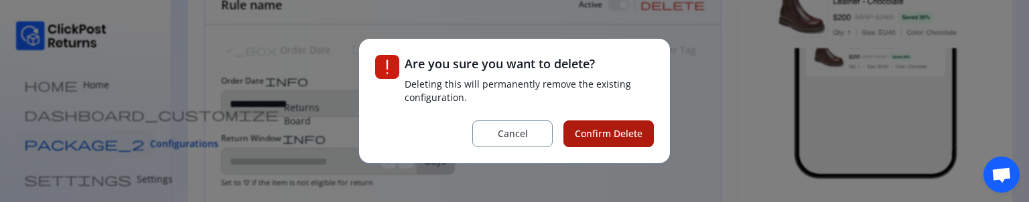
click at [619, 130] on span "Confirm Delete" at bounding box center [609, 133] width 68 height 13
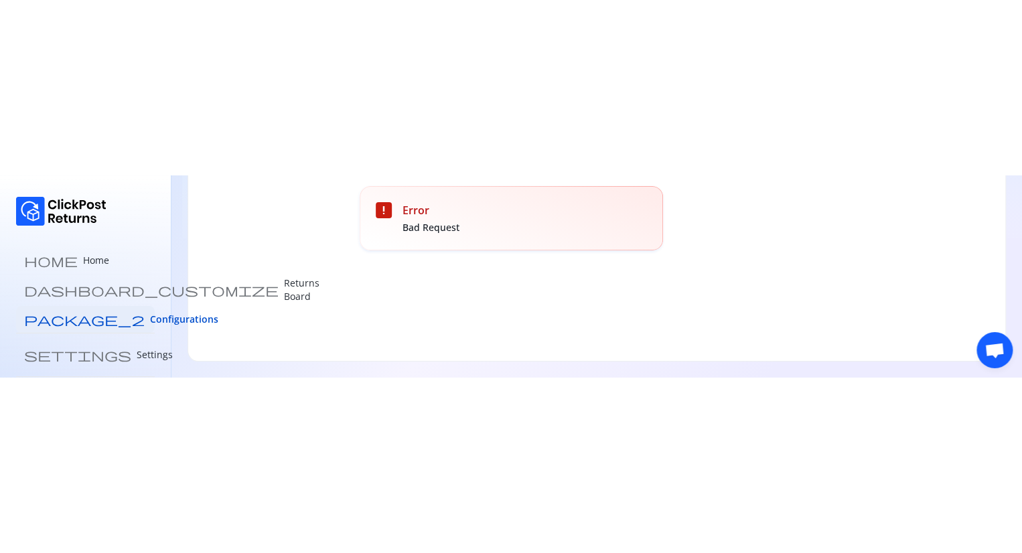
scroll to position [0, 0]
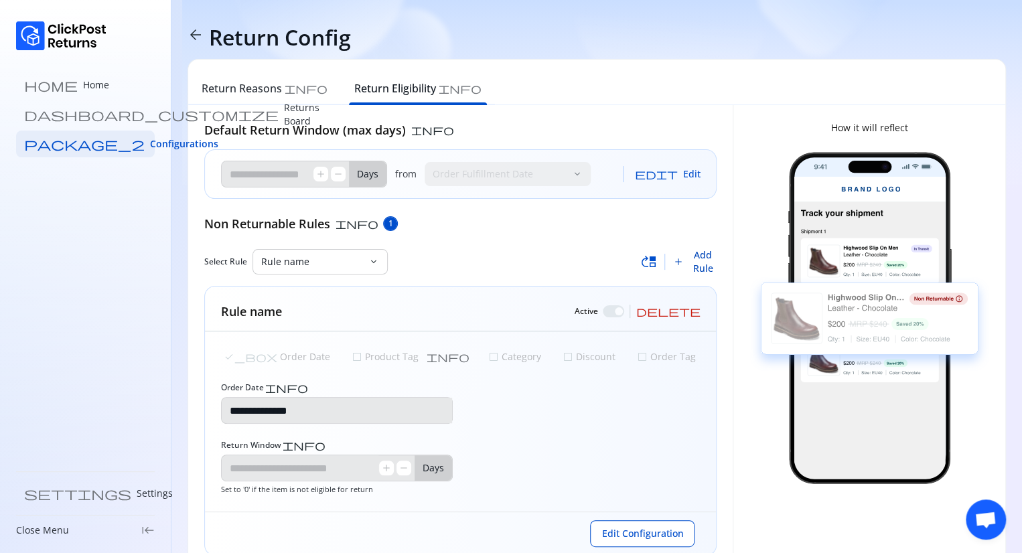
click at [692, 267] on span "Add Rule" at bounding box center [702, 262] width 27 height 27
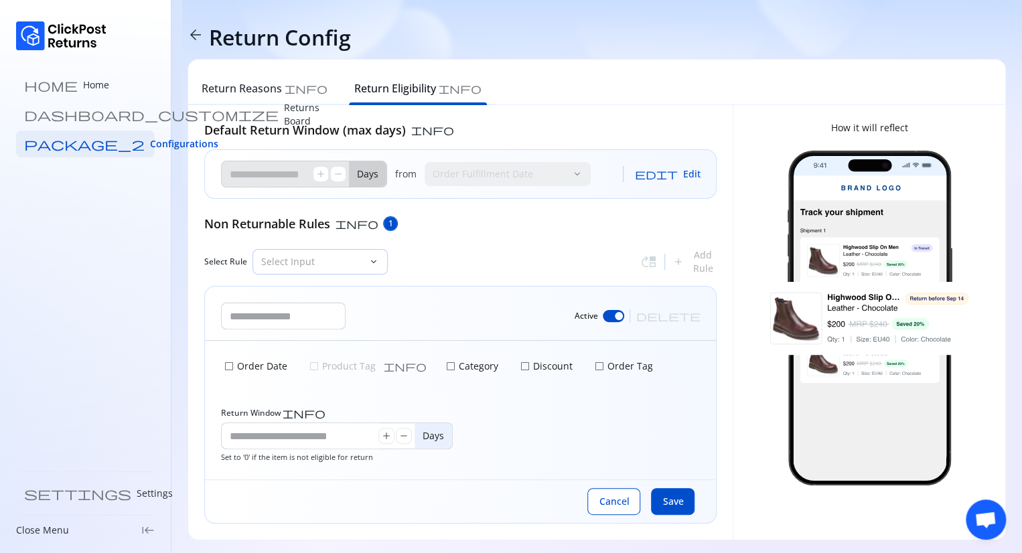
click at [340, 265] on p "Select Input" at bounding box center [312, 261] width 102 height 13
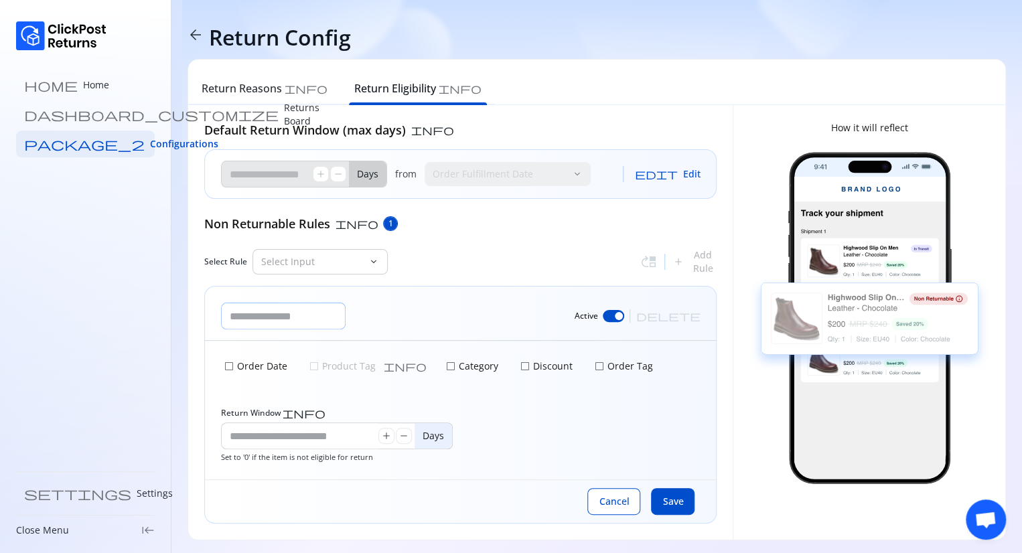
click at [299, 320] on input "text" at bounding box center [283, 315] width 123 height 25
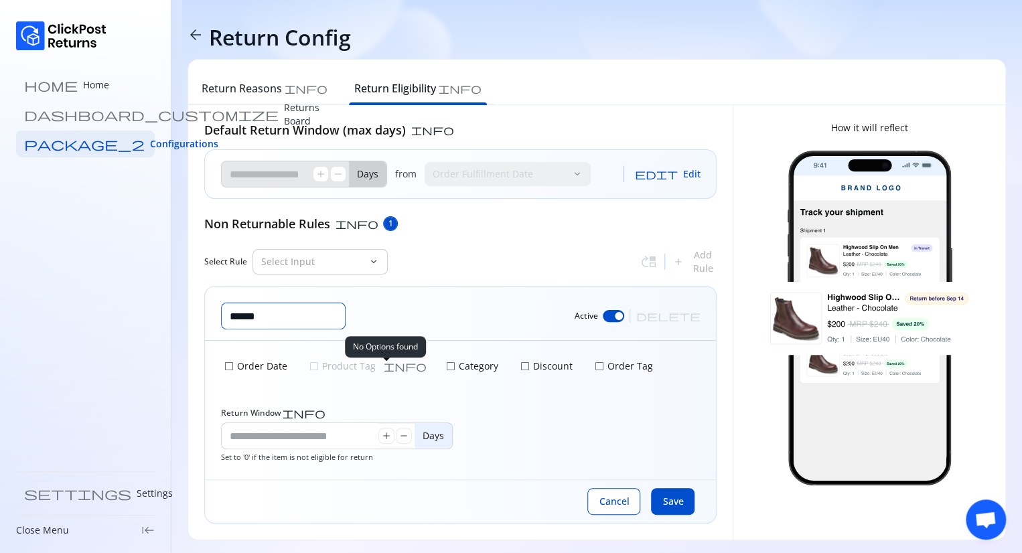
type input "******"
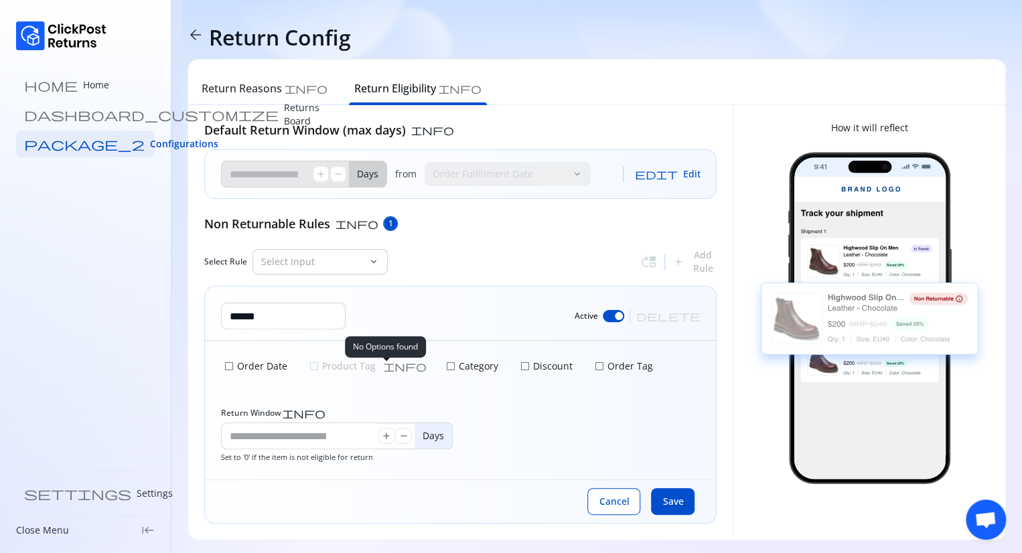
click at [384, 366] on span "info" at bounding box center [405, 366] width 43 height 11
click at [456, 364] on p "Category" at bounding box center [477, 366] width 42 height 13
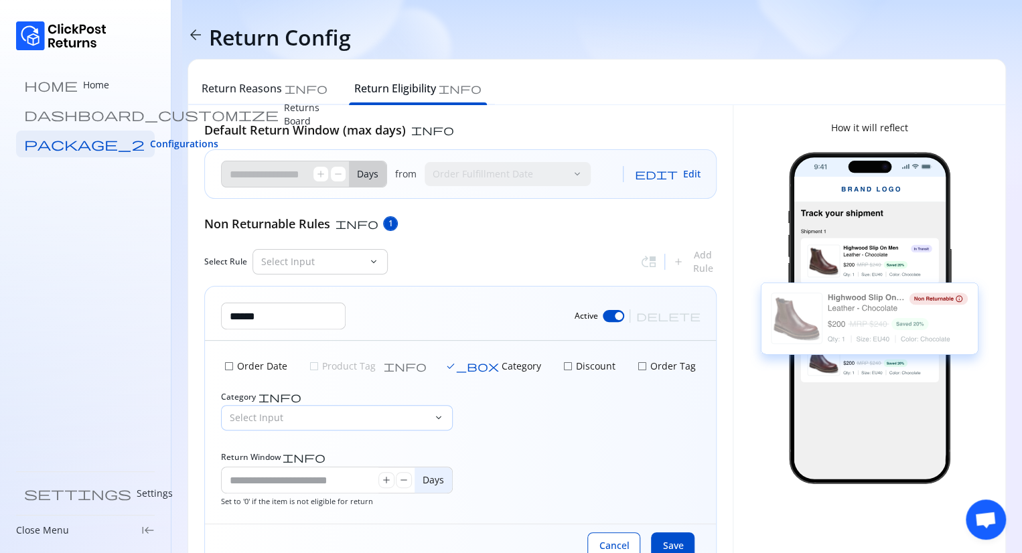
click at [359, 420] on p "Select Input" at bounding box center [329, 417] width 198 height 13
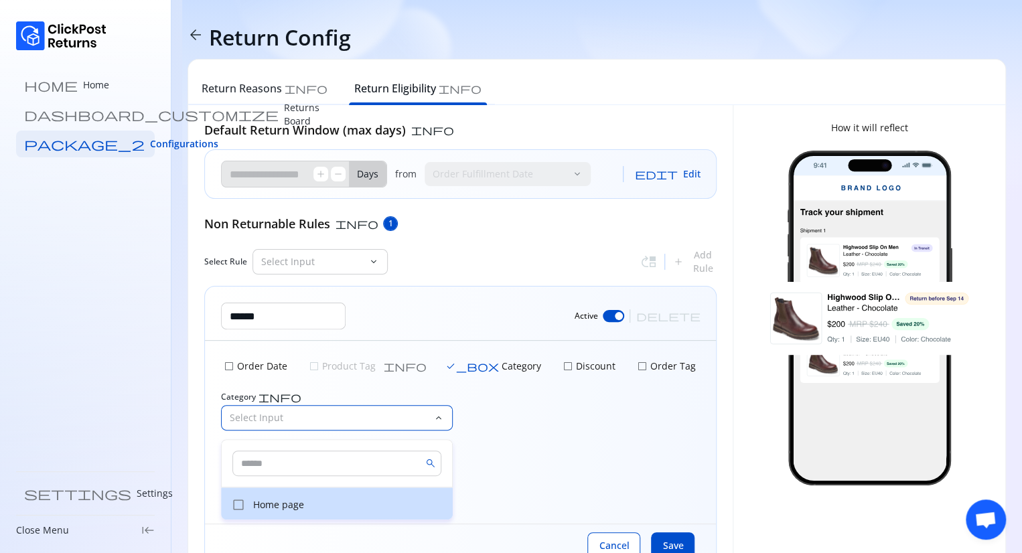
click at [273, 502] on p "Home page" at bounding box center [349, 504] width 192 height 13
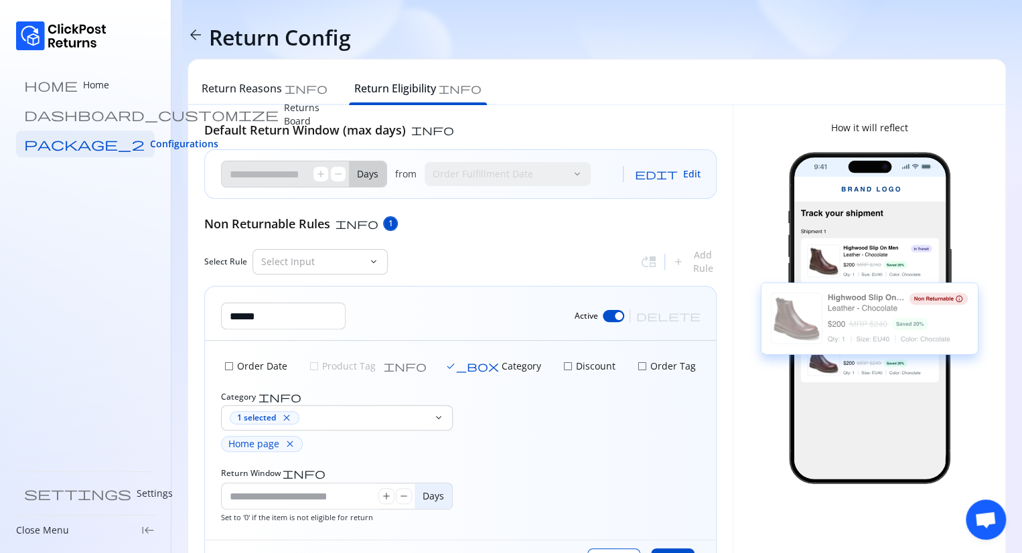
click at [572, 441] on div "Home page close" at bounding box center [460, 444] width 479 height 16
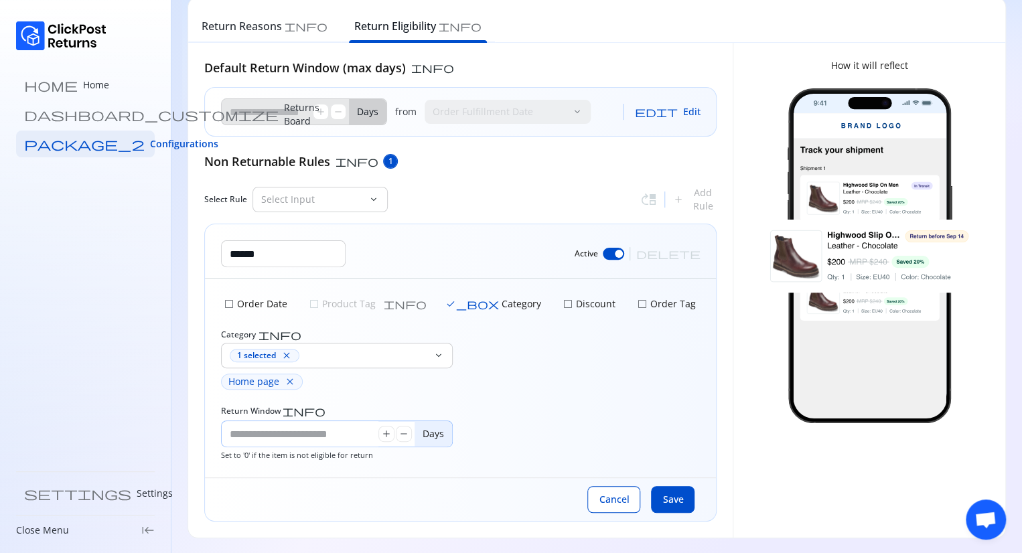
click at [293, 435] on input "Return Window info" at bounding box center [300, 433] width 157 height 25
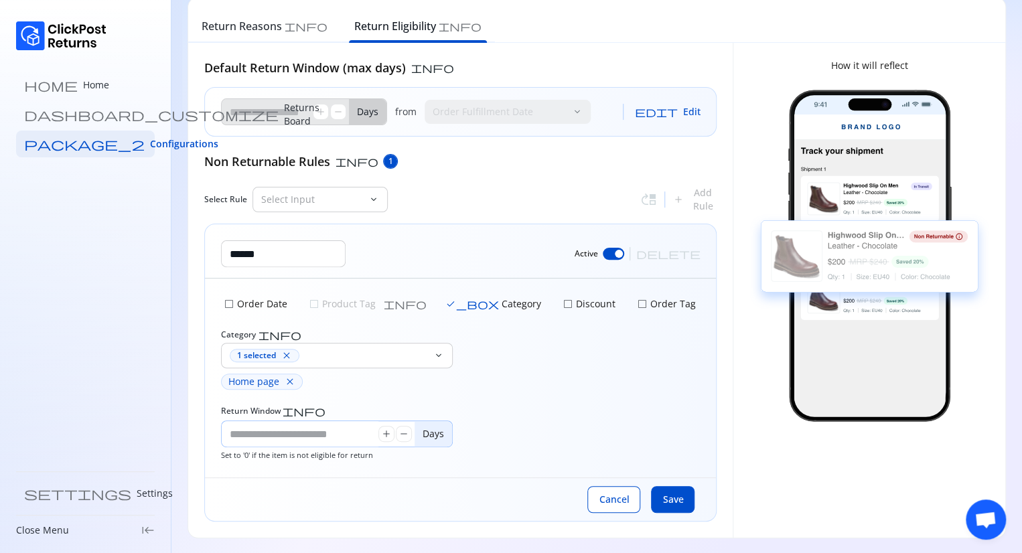
click at [306, 441] on input "Return Window info" at bounding box center [300, 433] width 157 height 25
click at [400, 432] on span "remove" at bounding box center [404, 434] width 11 height 11
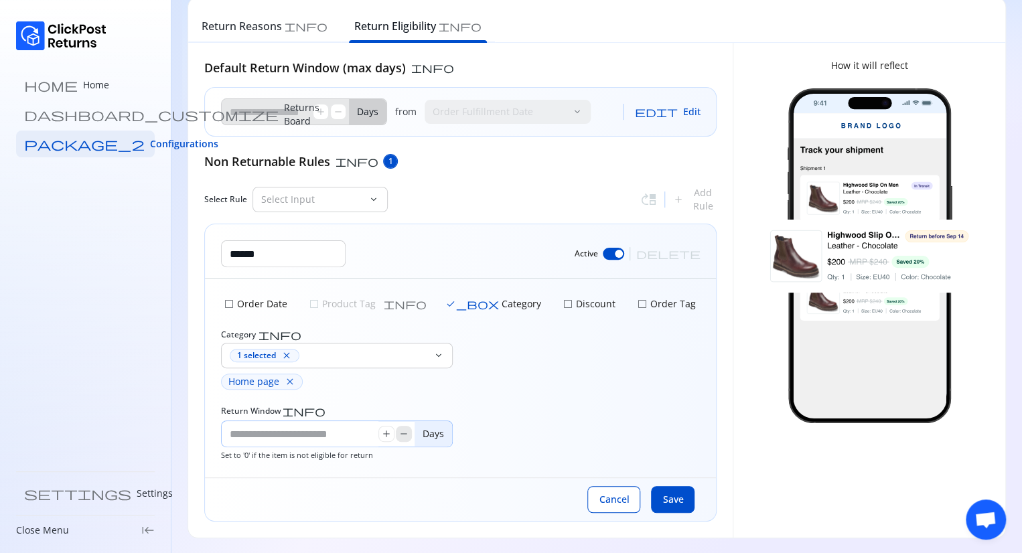
click at [400, 432] on span "remove" at bounding box center [404, 434] width 11 height 11
drag, startPoint x: 400, startPoint y: 432, endPoint x: 387, endPoint y: 433, distance: 13.5
click at [387, 433] on div "add remove" at bounding box center [394, 434] width 33 height 16
click at [387, 433] on span "add" at bounding box center [386, 434] width 11 height 11
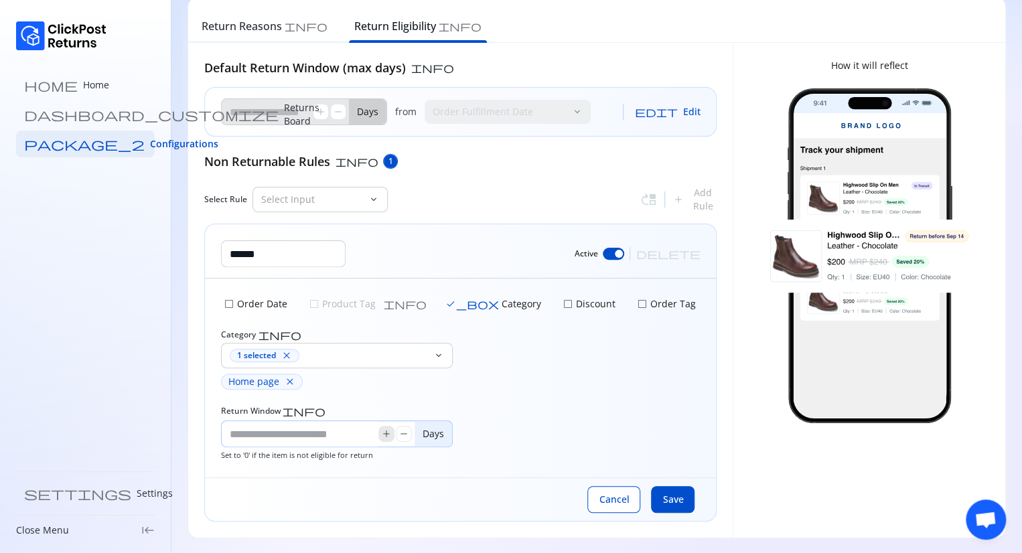
click at [387, 433] on span "add" at bounding box center [386, 434] width 11 height 11
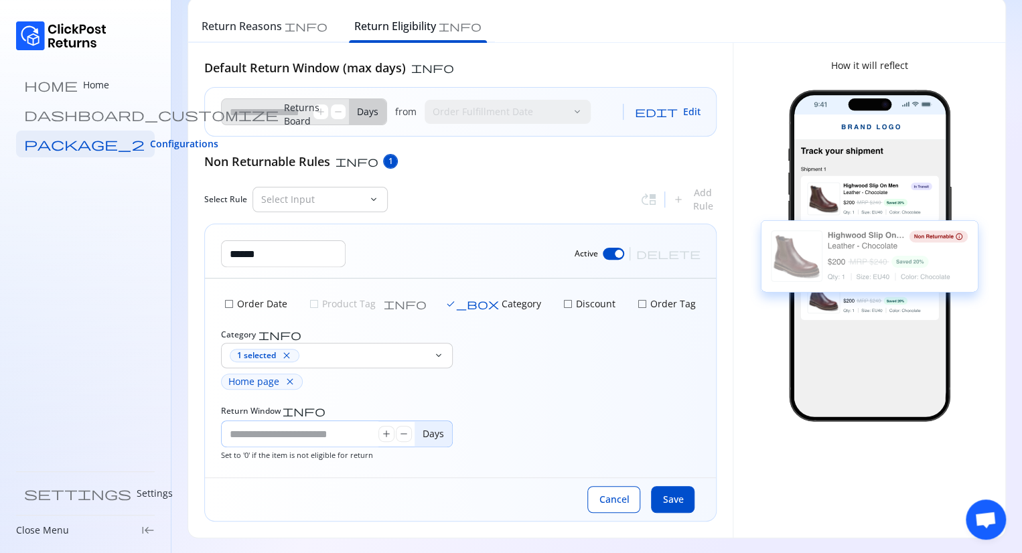
drag, startPoint x: 387, startPoint y: 433, endPoint x: 295, endPoint y: 443, distance: 92.3
click at [295, 443] on div "add remove" at bounding box center [318, 433] width 193 height 25
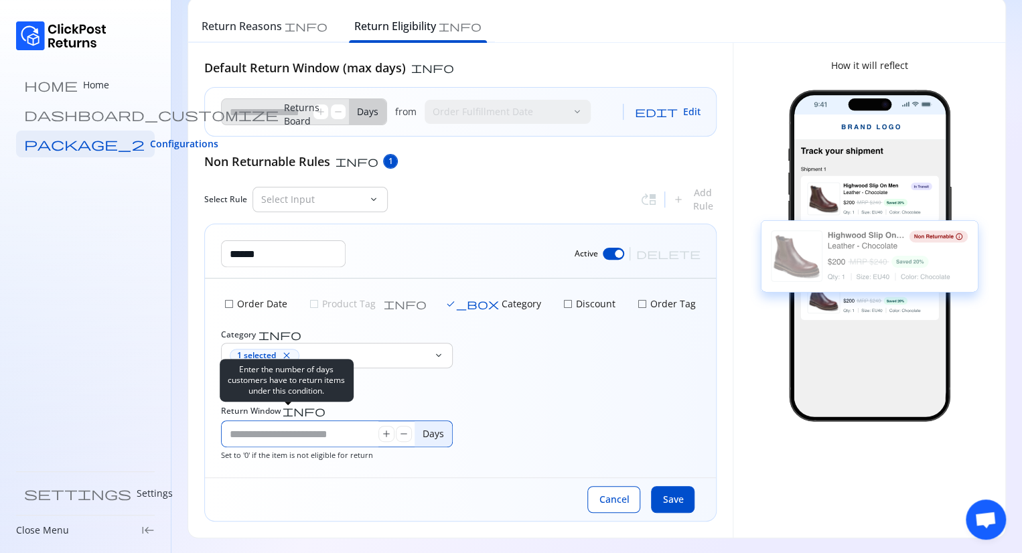
drag, startPoint x: 295, startPoint y: 443, endPoint x: 284, endPoint y: 411, distance: 34.5
click at [284, 411] on div "Return Window info add remove Days" at bounding box center [337, 427] width 232 height 42
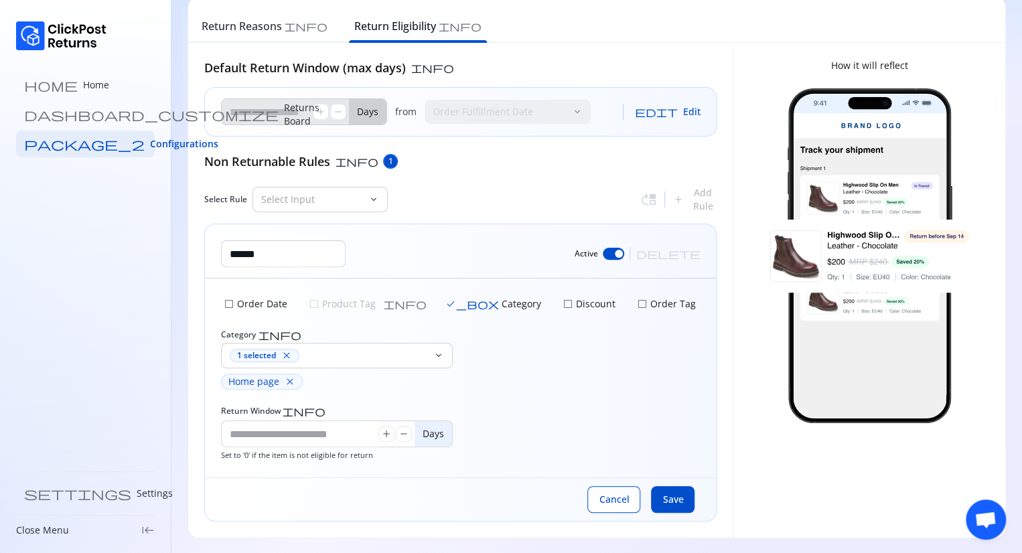
click at [487, 409] on div "check_box_outline_blank Order Date check_box_outline_blank Product Tag info che…" at bounding box center [460, 378] width 511 height 199
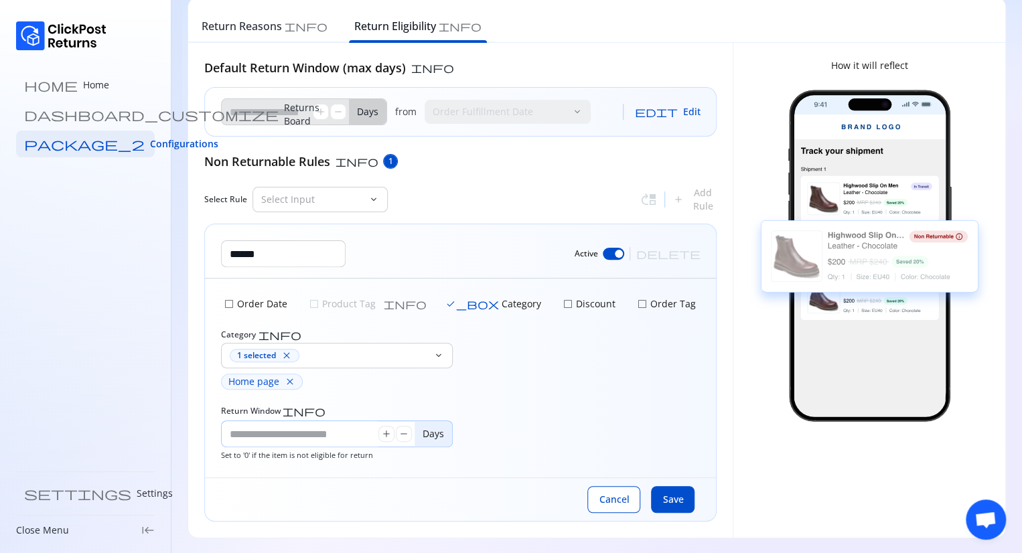
click at [246, 433] on input "Return Window info" at bounding box center [300, 433] width 157 height 25
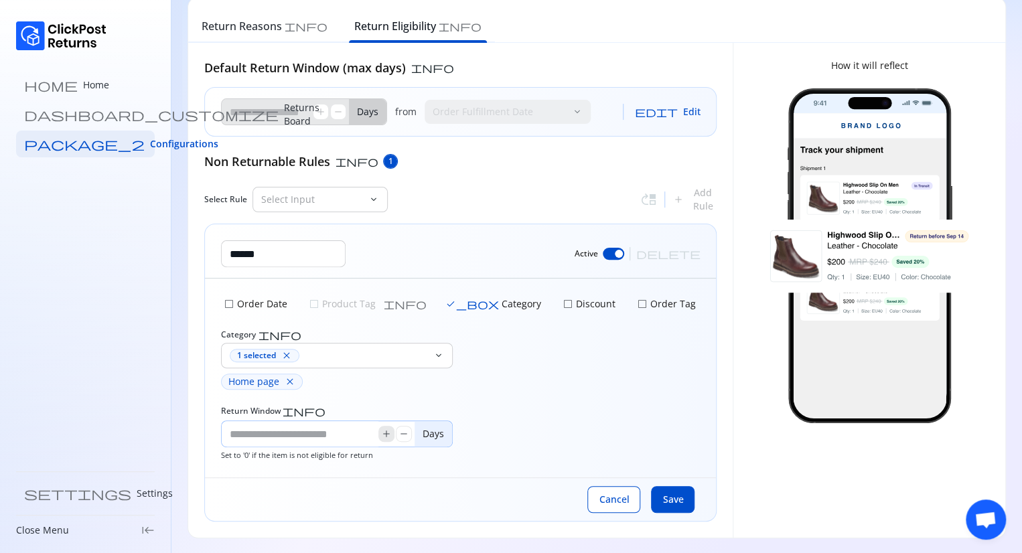
click at [386, 434] on span "add" at bounding box center [386, 434] width 11 height 11
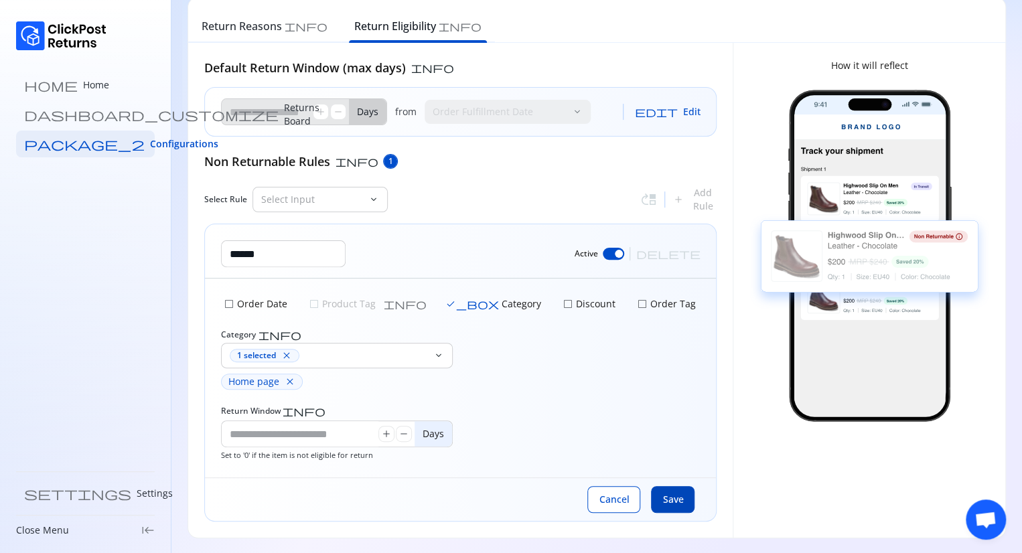
click at [672, 500] on span "Save" at bounding box center [673, 499] width 21 height 13
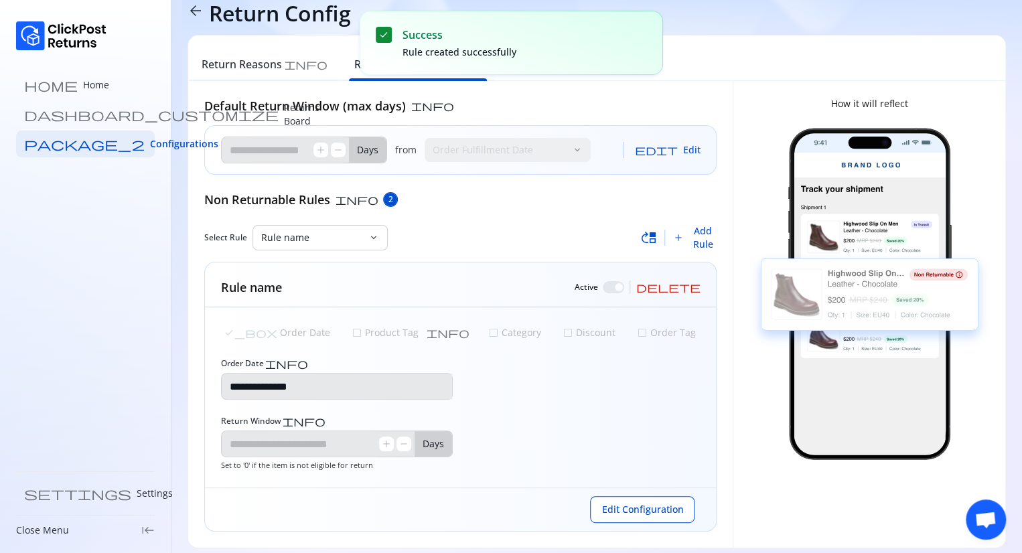
scroll to position [35, 0]
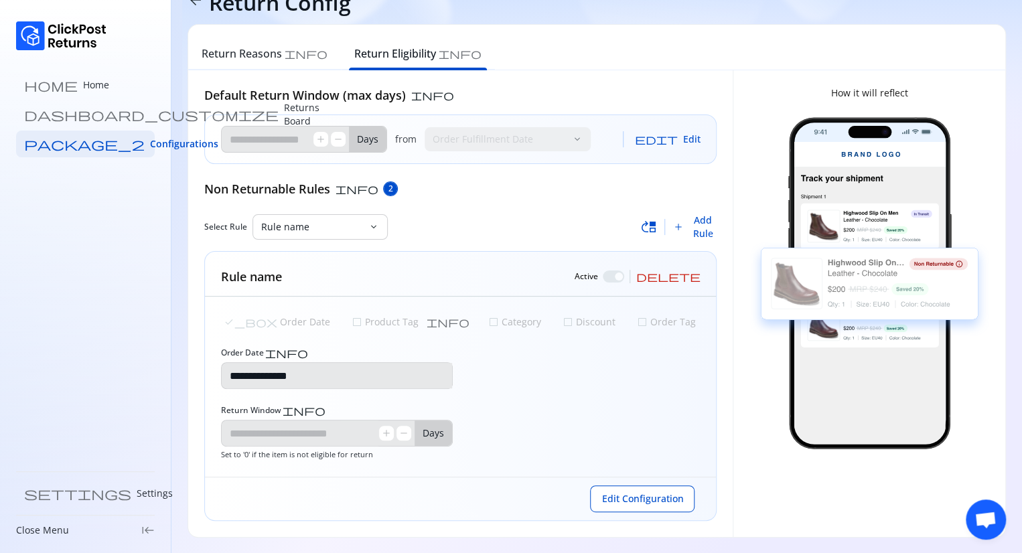
click at [691, 276] on span "delete" at bounding box center [668, 276] width 64 height 11
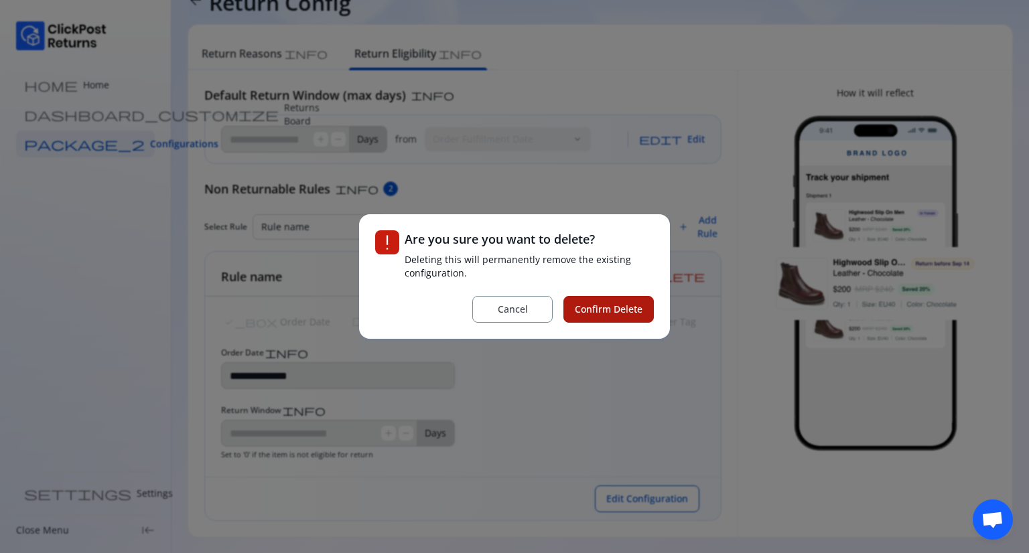
click at [621, 309] on span "Confirm Delete" at bounding box center [609, 309] width 68 height 13
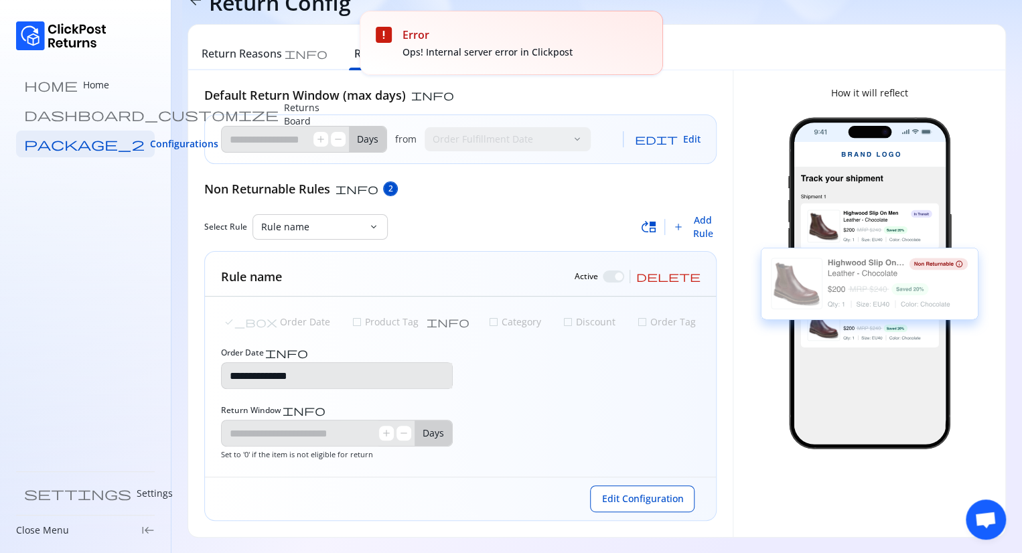
scroll to position [0, 0]
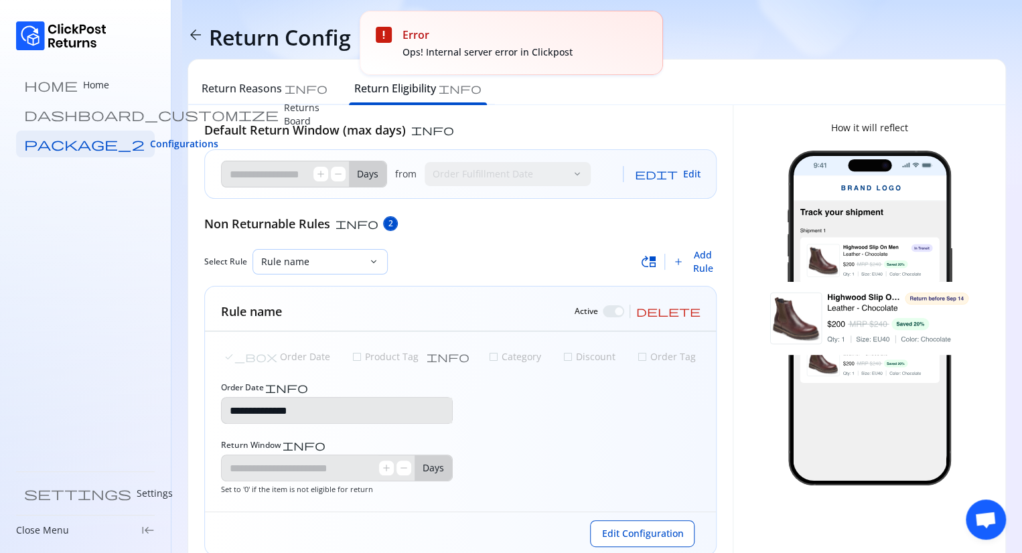
click at [359, 257] on p "Rule name" at bounding box center [312, 261] width 102 height 13
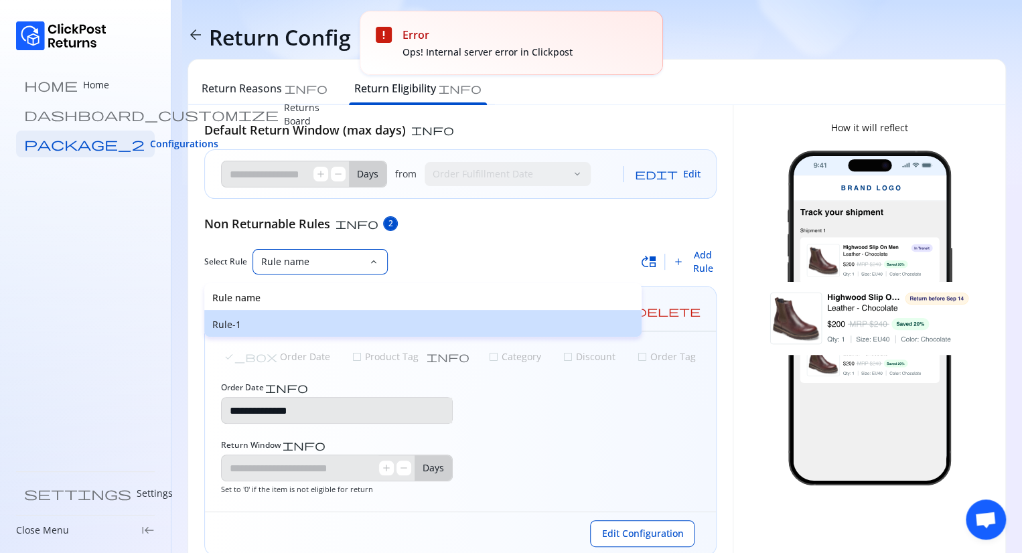
click at [278, 324] on p "Rule-1" at bounding box center [422, 324] width 421 height 13
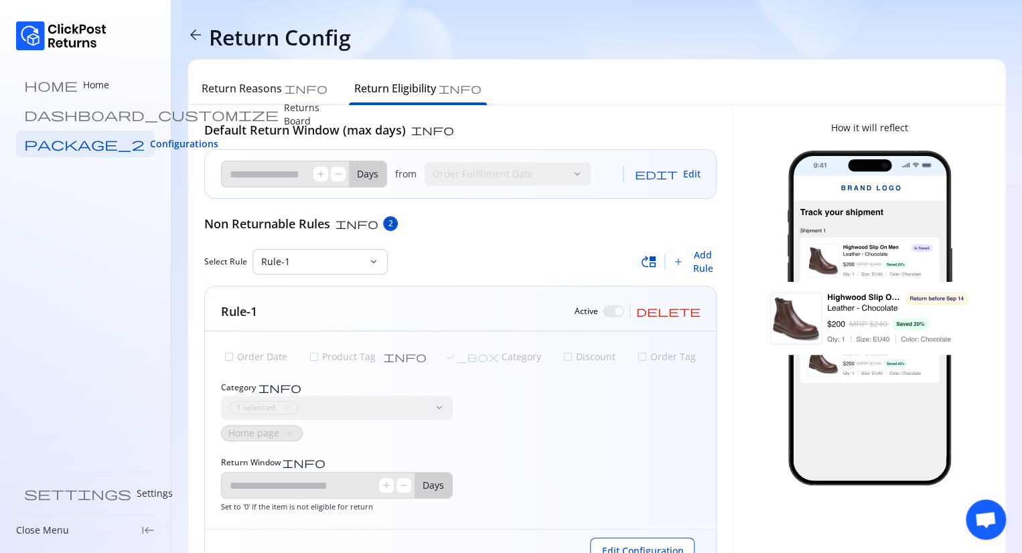
click at [697, 314] on span "delete" at bounding box center [668, 311] width 64 height 11
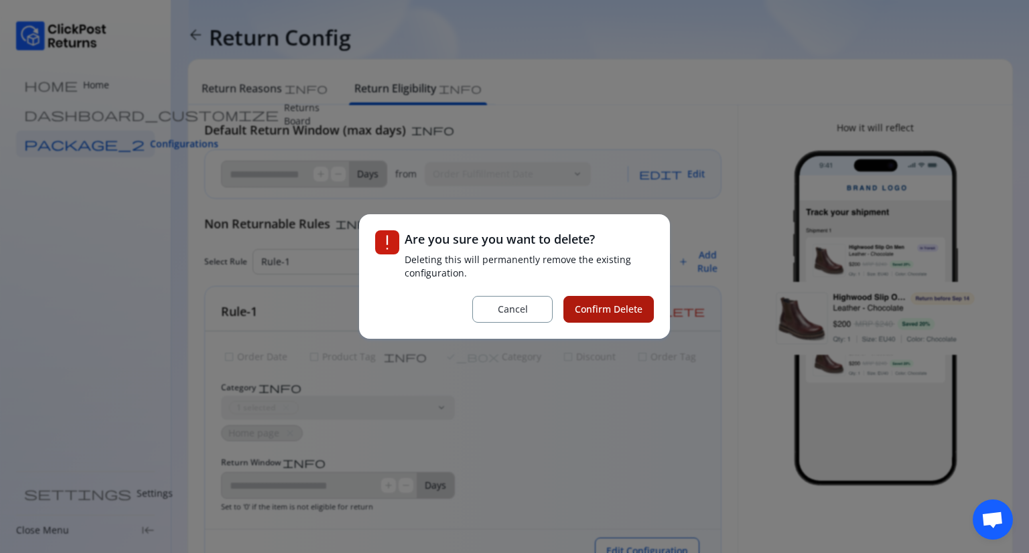
click at [622, 313] on span "Confirm Delete" at bounding box center [609, 309] width 68 height 13
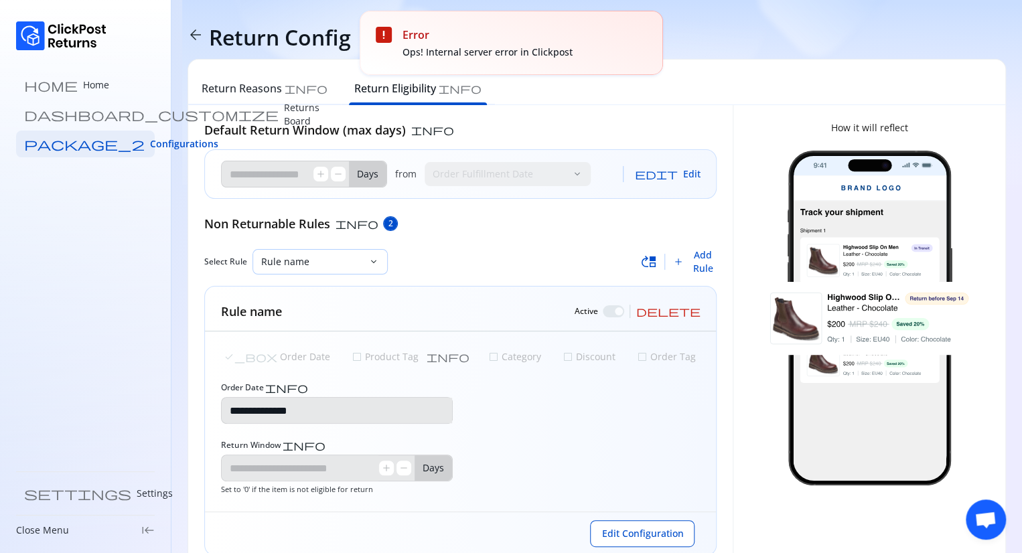
click at [350, 259] on p "Rule name" at bounding box center [312, 261] width 102 height 13
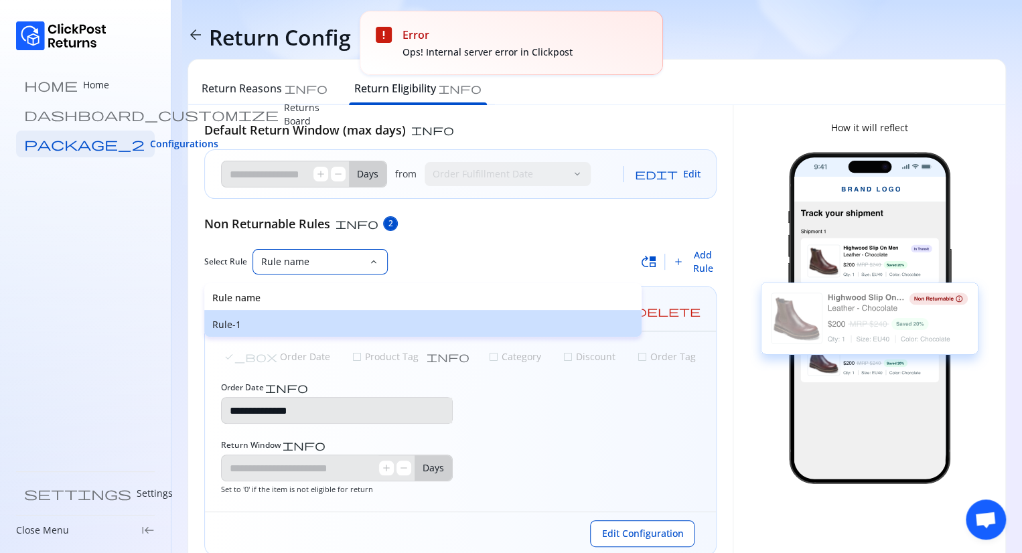
click at [255, 320] on p "Rule-1" at bounding box center [422, 324] width 421 height 13
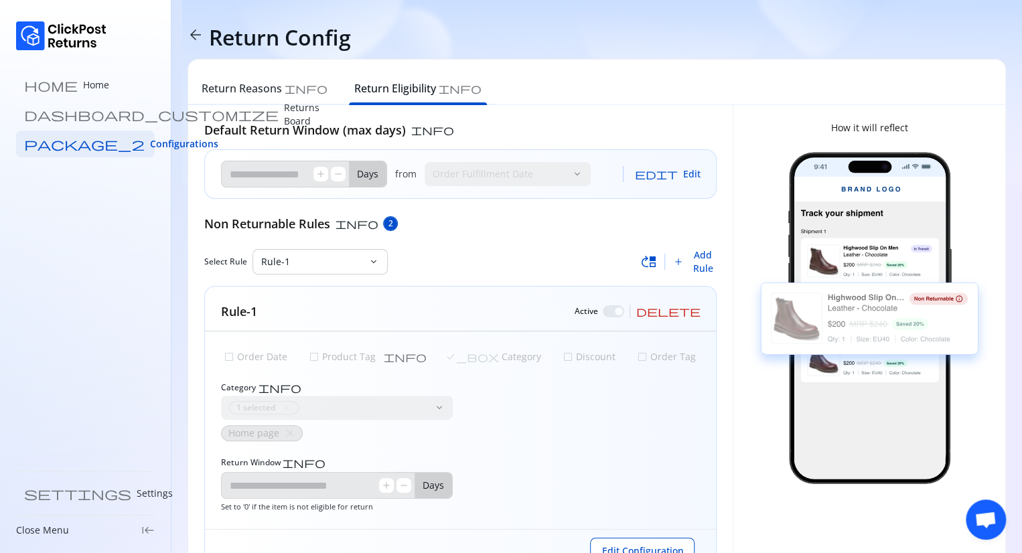
click at [696, 314] on span "delete" at bounding box center [668, 311] width 64 height 11
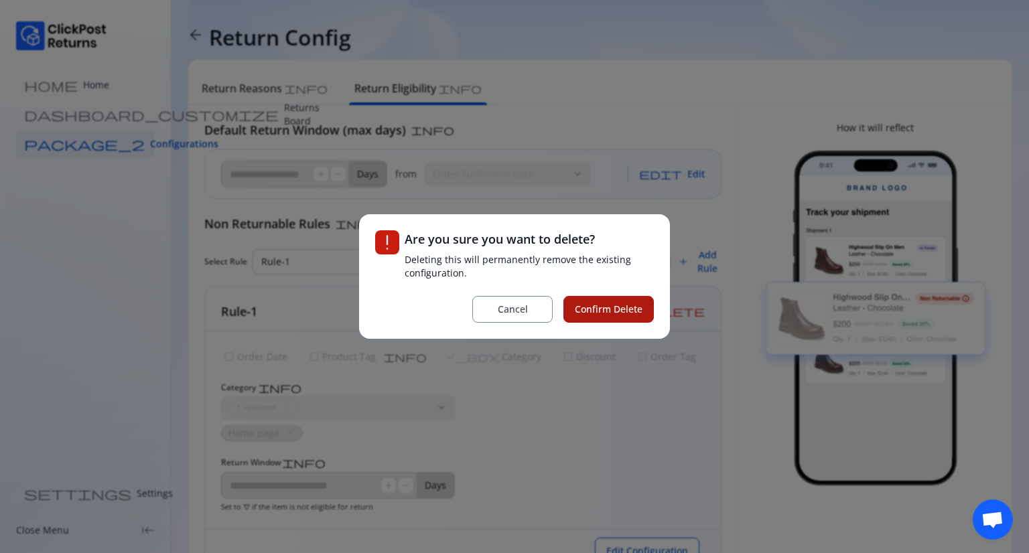
click at [598, 308] on span "Confirm Delete" at bounding box center [609, 309] width 68 height 13
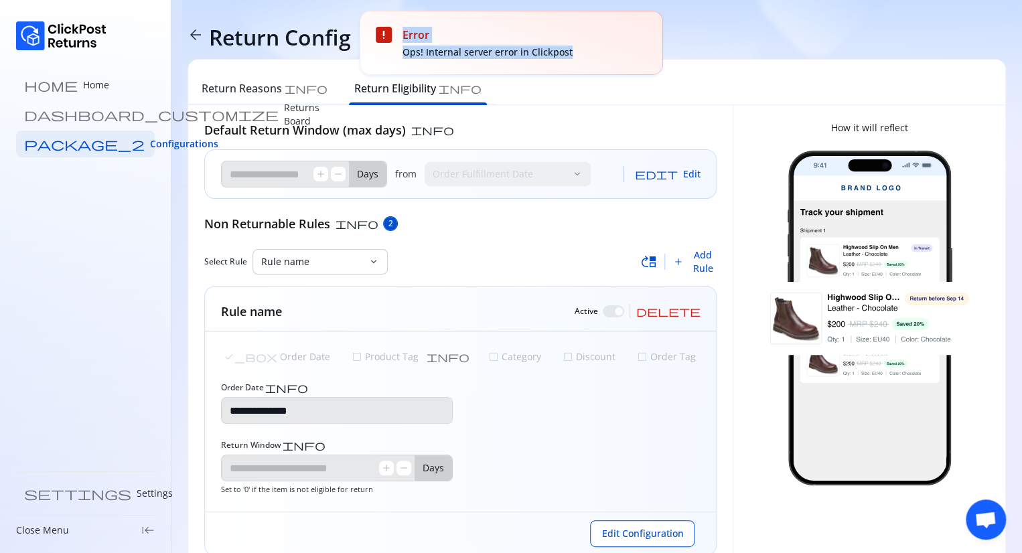
drag, startPoint x: 586, startPoint y: 57, endPoint x: 398, endPoint y: 38, distance: 189.2
click at [398, 38] on div "priority_high Error Ops! Internal server error in Clickpost" at bounding box center [511, 43] width 303 height 64
copy div "Error Ops! Internal server error in Clickpost"
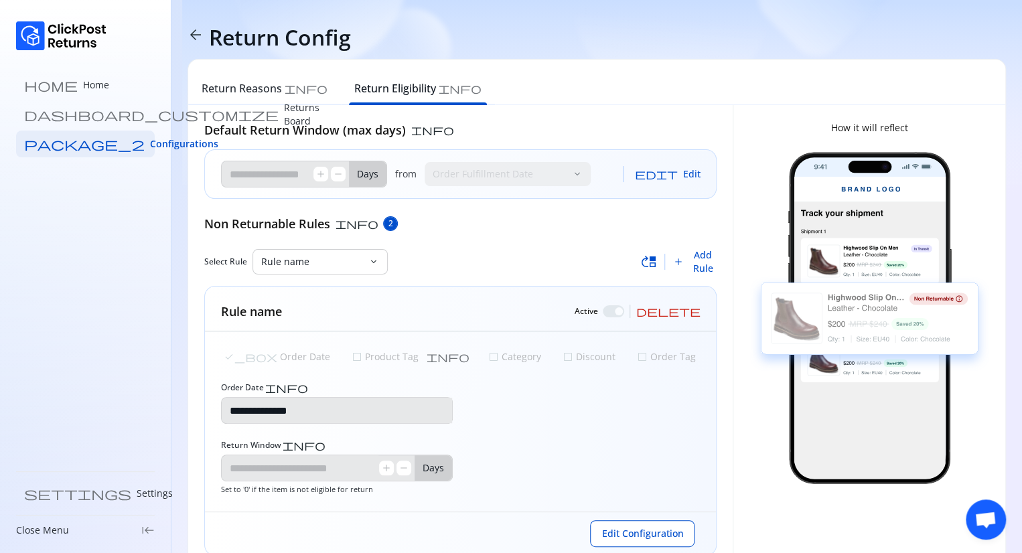
click at [693, 311] on span "delete" at bounding box center [668, 311] width 64 height 11
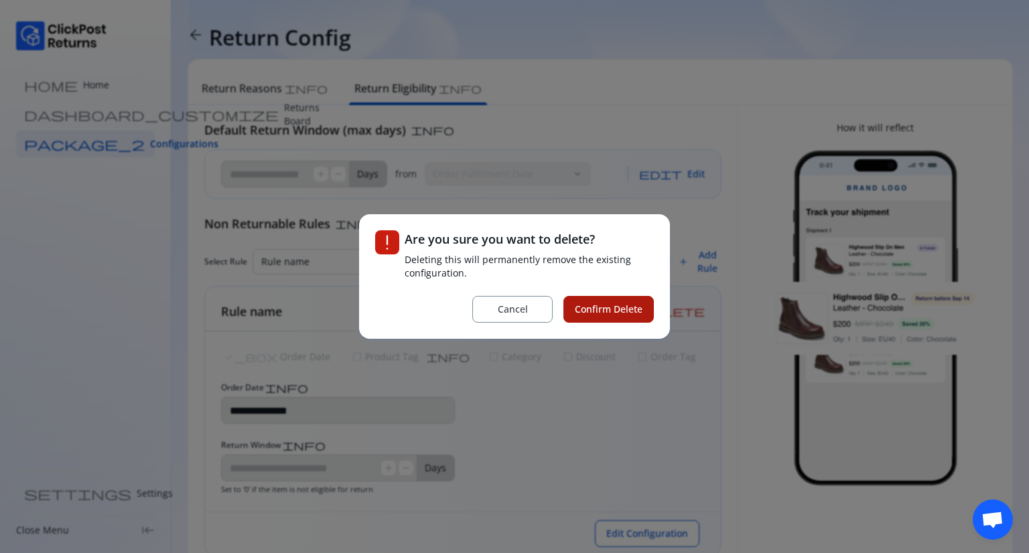
click at [624, 311] on span "Confirm Delete" at bounding box center [609, 309] width 68 height 13
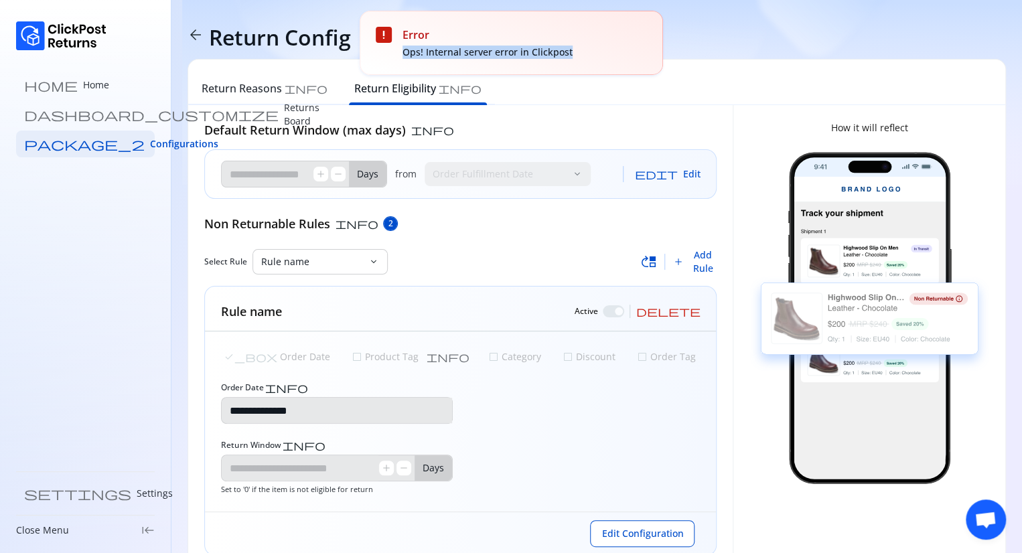
drag, startPoint x: 579, startPoint y: 54, endPoint x: 399, endPoint y: 51, distance: 180.9
click at [399, 51] on div "priority_high Error Ops! Internal server error in Clickpost" at bounding box center [511, 43] width 303 height 64
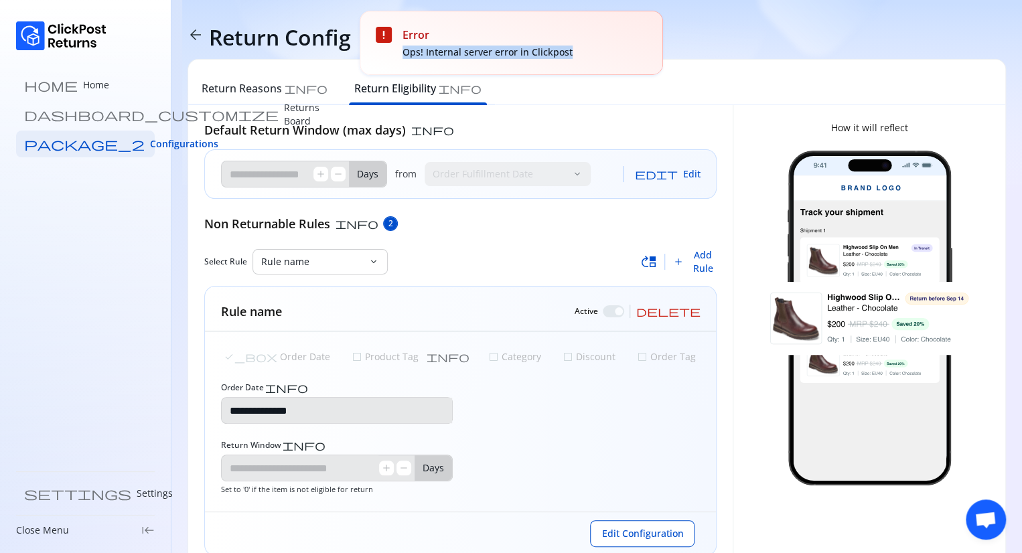
copy span "Ops! Internal server error in Clickpost"
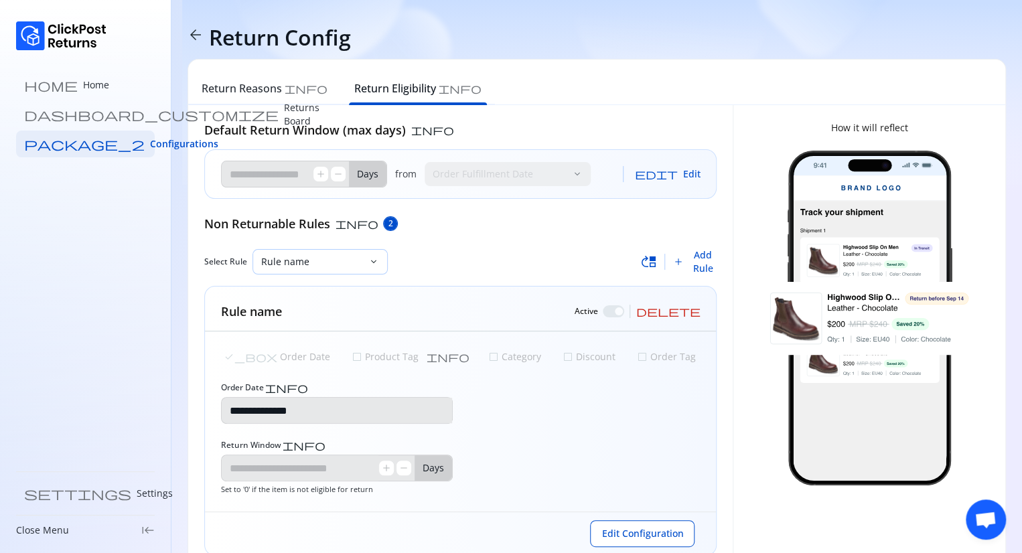
click at [311, 269] on div "Rule name" at bounding box center [310, 262] width 115 height 24
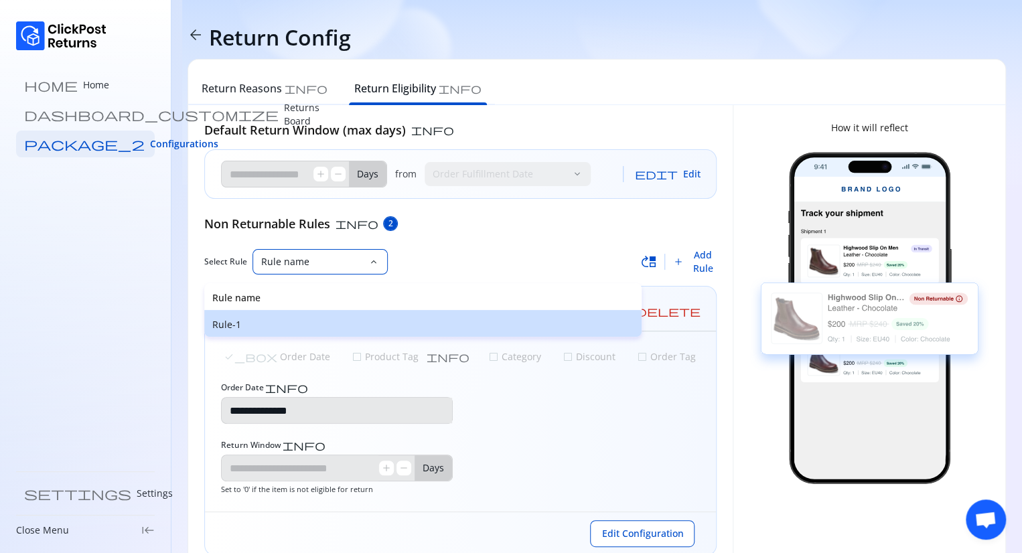
click at [252, 318] on p "Rule-1" at bounding box center [422, 324] width 421 height 13
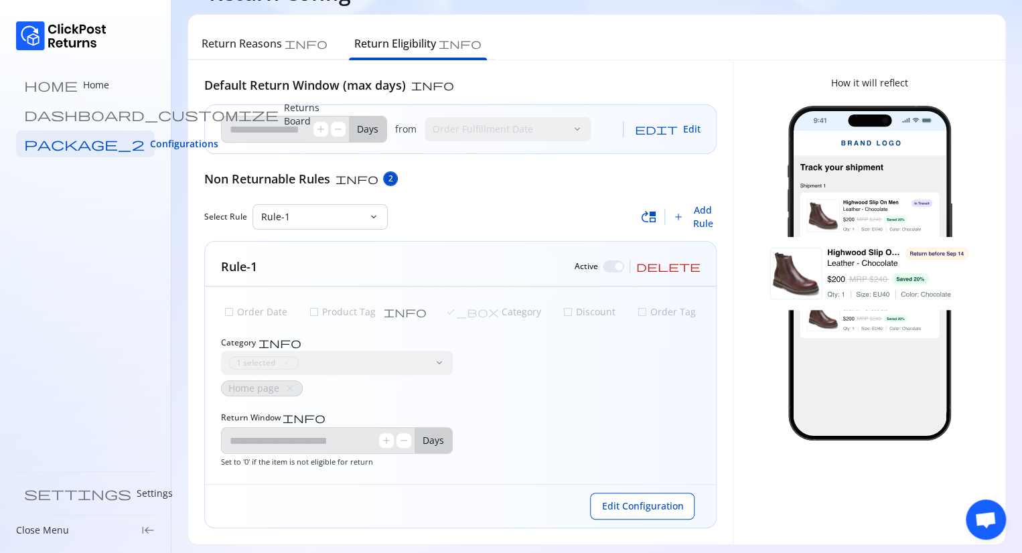
scroll to position [52, 0]
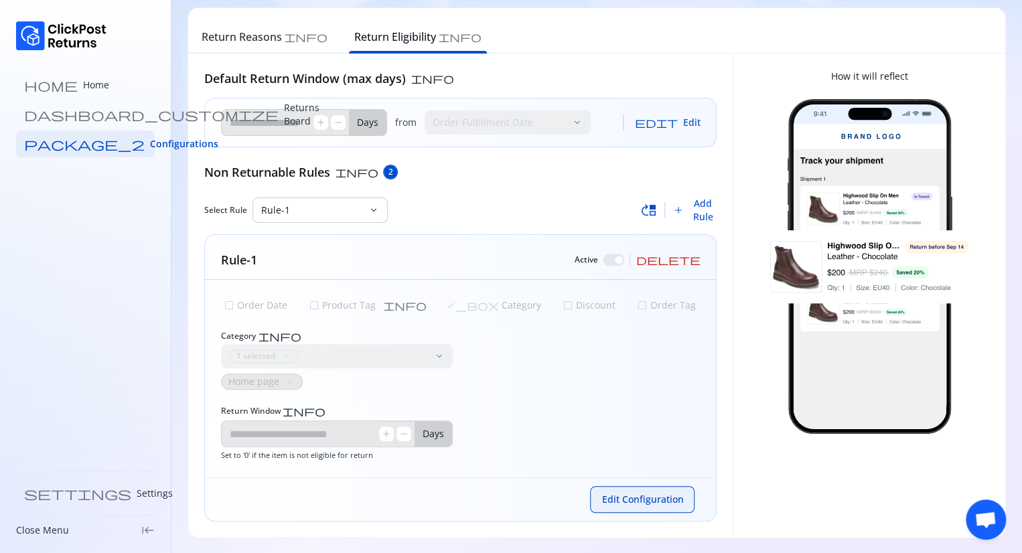
click at [624, 506] on button "Edit Configuration" at bounding box center [642, 499] width 105 height 27
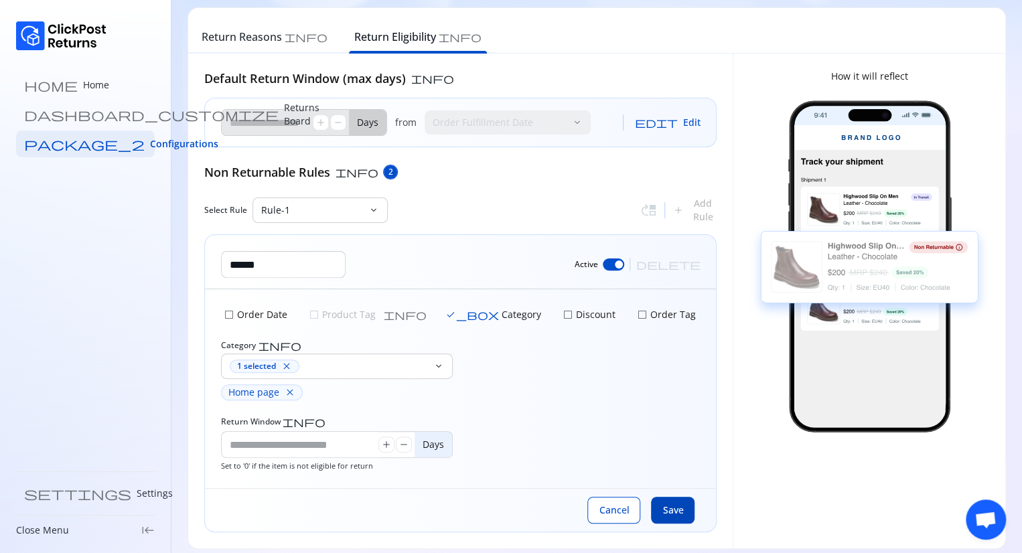
click at [669, 506] on span "Save" at bounding box center [673, 510] width 21 height 13
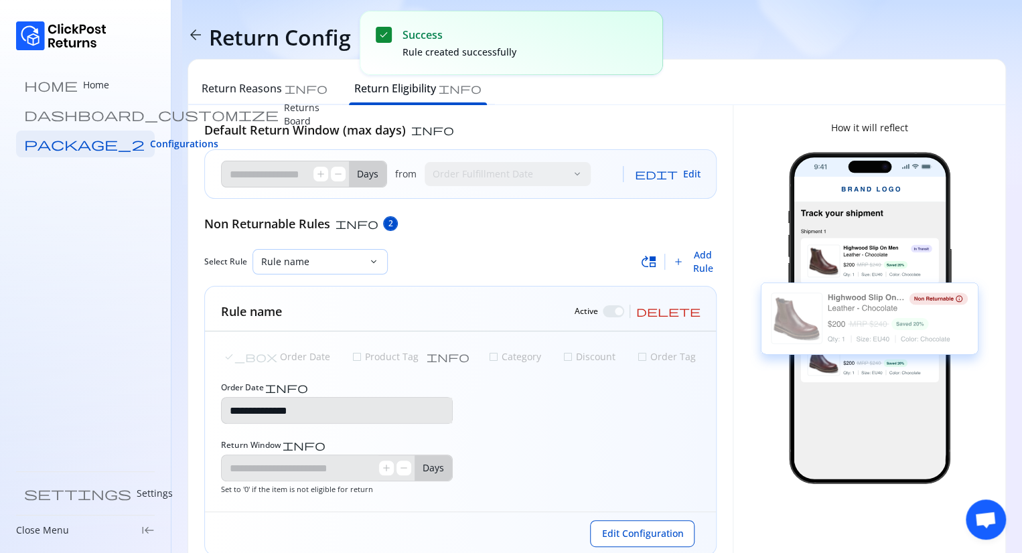
click at [283, 254] on div "Rule name" at bounding box center [310, 262] width 115 height 24
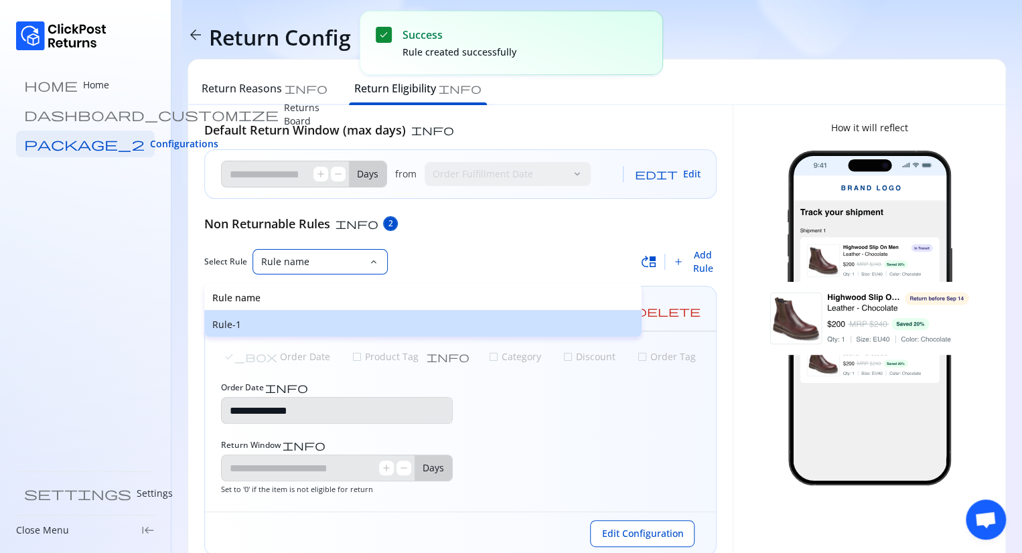
click at [255, 324] on p "Rule-1" at bounding box center [422, 324] width 421 height 13
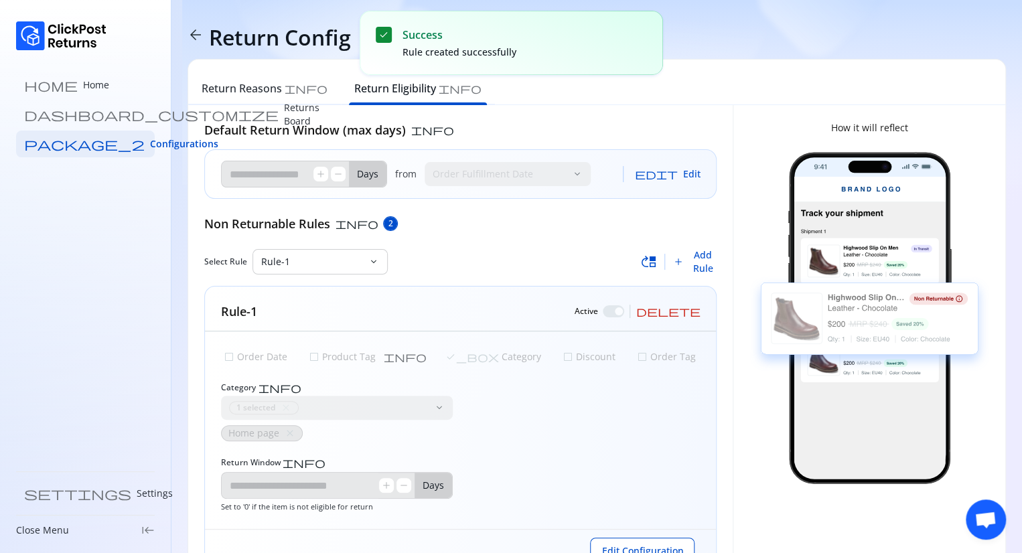
click at [695, 311] on span "delete" at bounding box center [668, 311] width 64 height 11
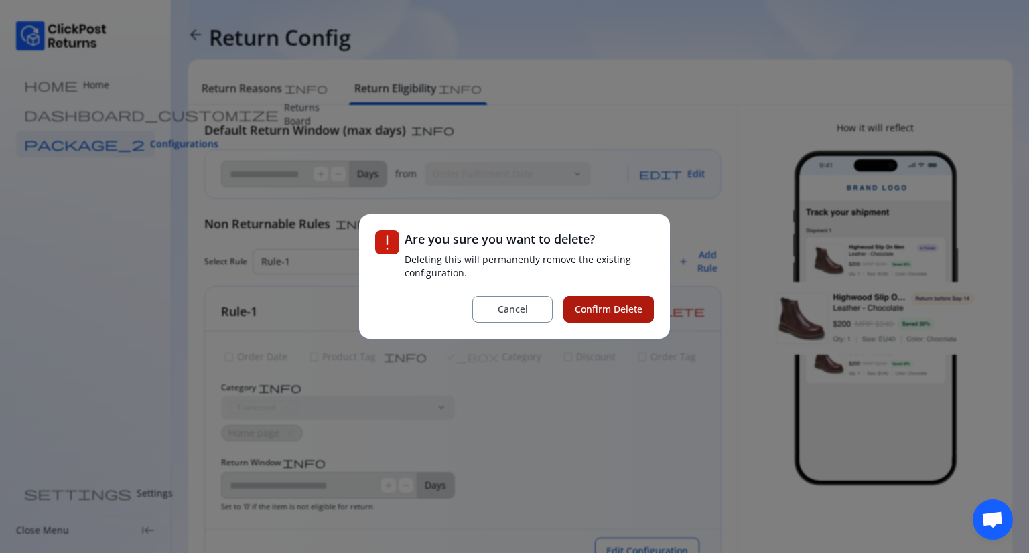
click at [613, 307] on span "Confirm Delete" at bounding box center [609, 309] width 68 height 13
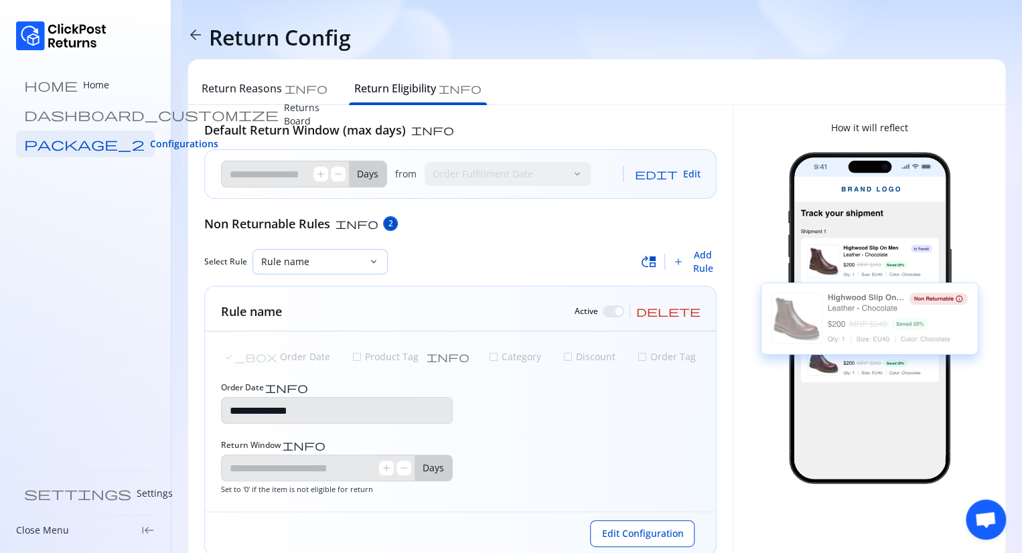
click at [337, 263] on p "Rule name" at bounding box center [312, 261] width 102 height 13
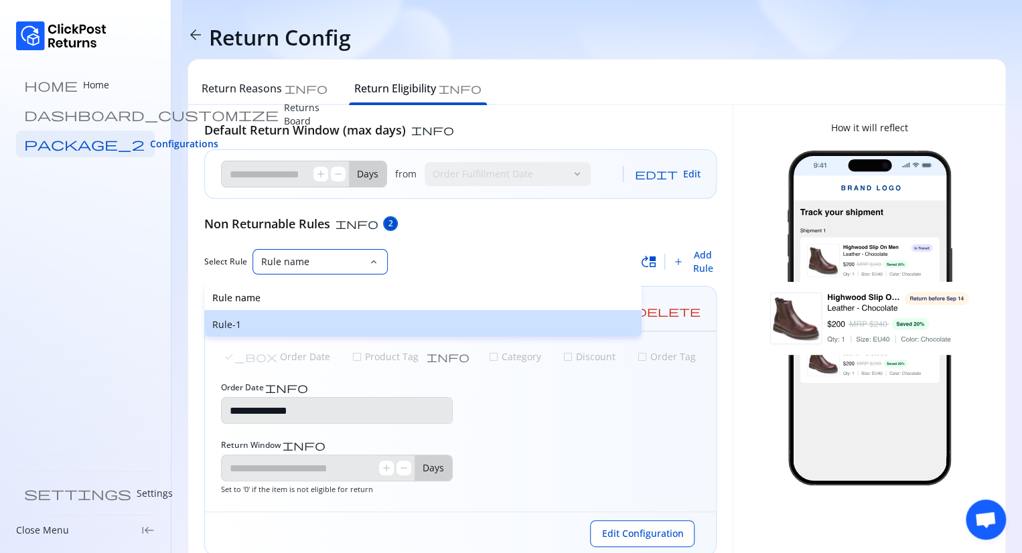
click at [252, 322] on p "Rule-1" at bounding box center [422, 324] width 421 height 13
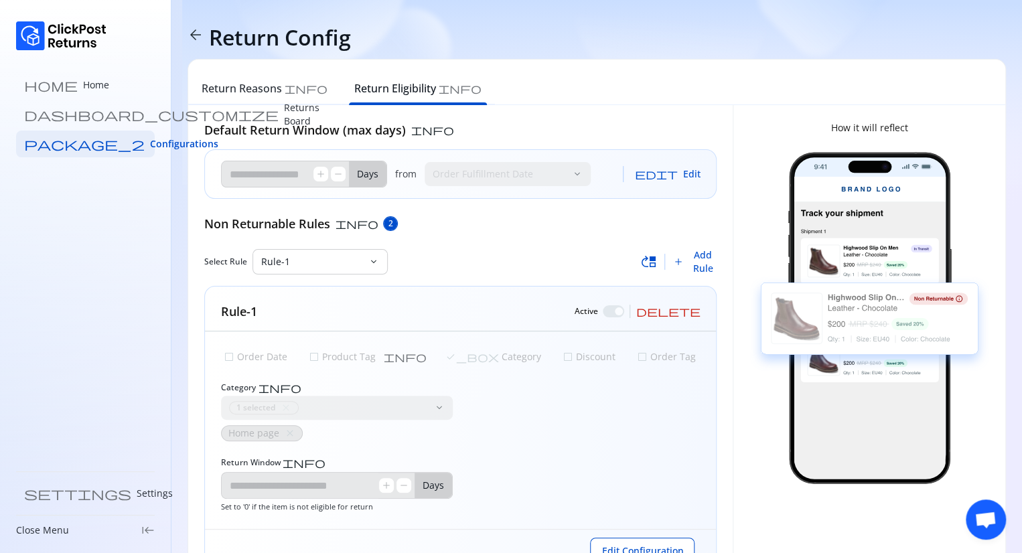
scroll to position [52, 0]
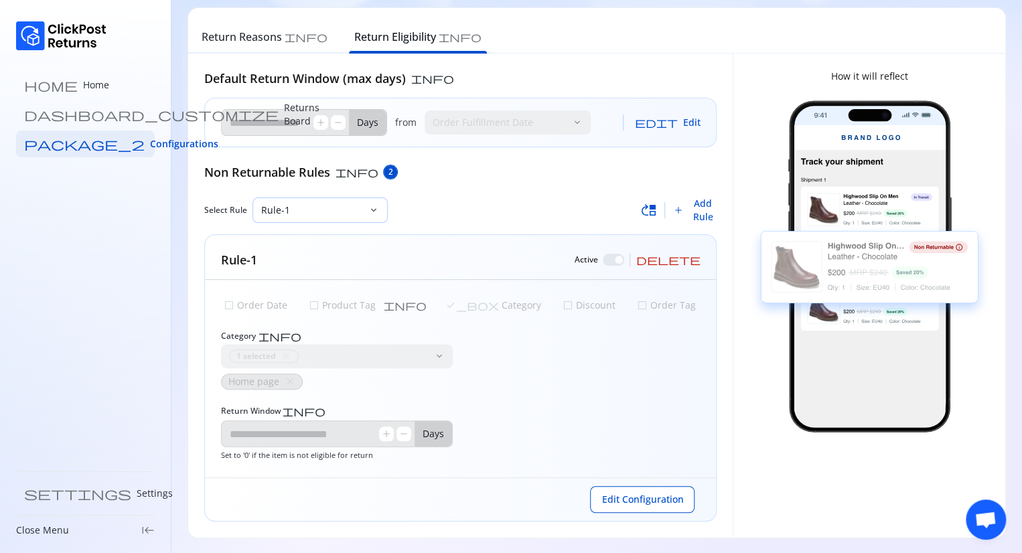
click at [321, 210] on p "Rule-1" at bounding box center [312, 210] width 102 height 13
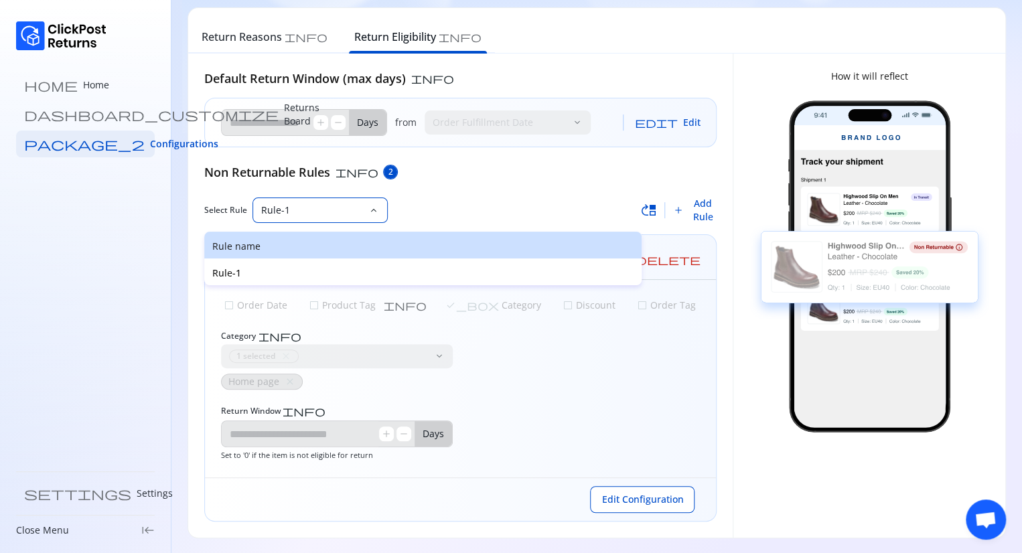
click at [255, 248] on p "Rule name" at bounding box center [422, 246] width 421 height 13
type input "*"
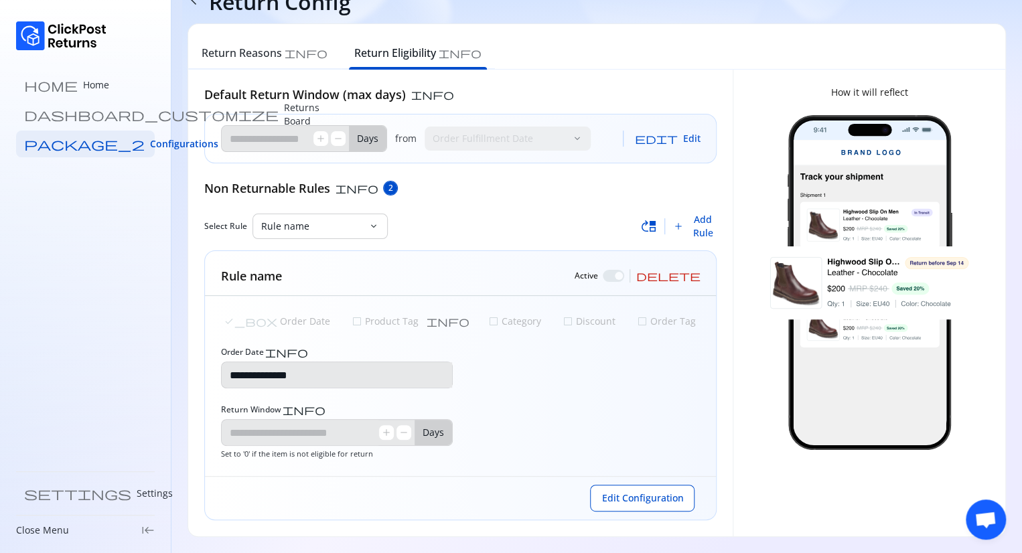
scroll to position [35, 0]
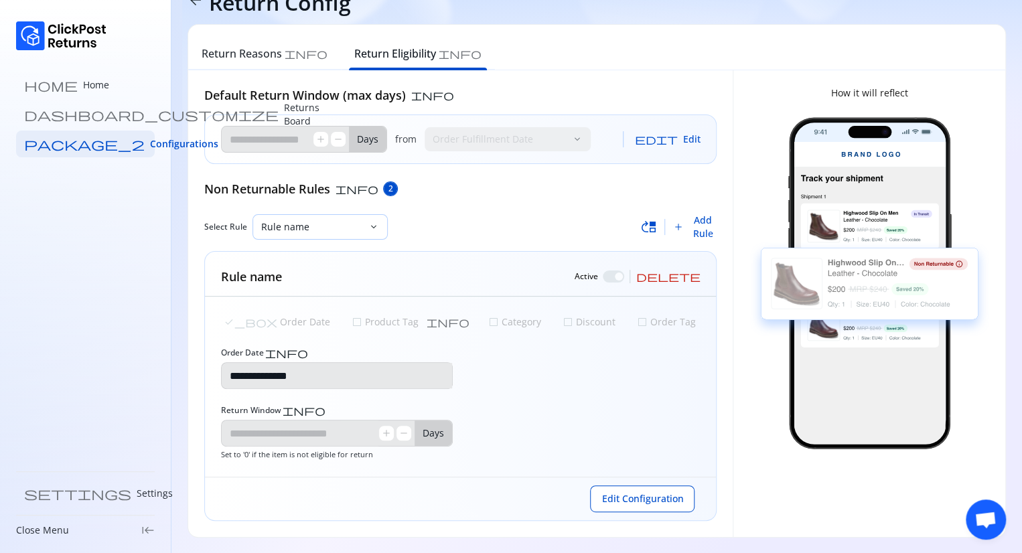
click at [330, 232] on p "Rule name" at bounding box center [312, 226] width 102 height 13
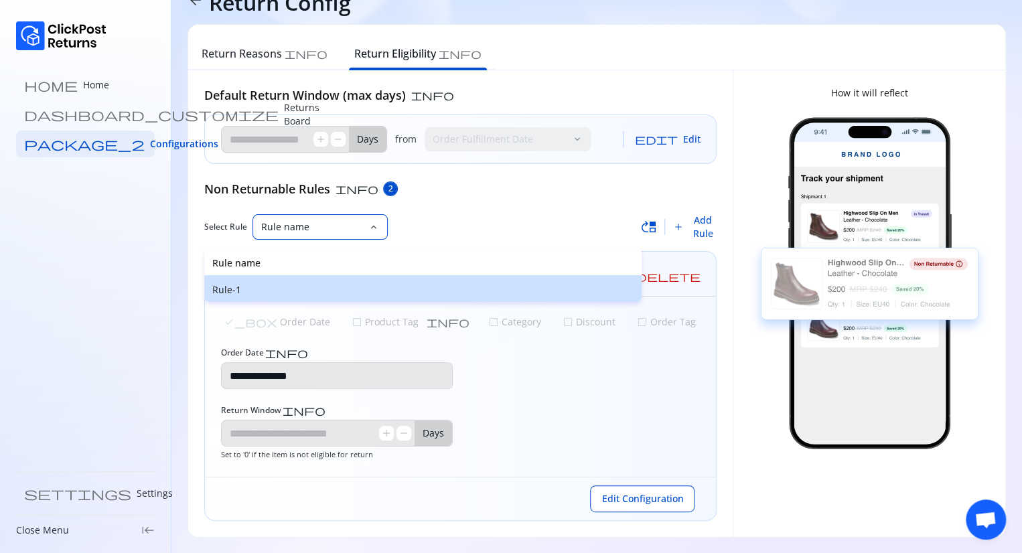
click at [267, 289] on p "Rule-1" at bounding box center [422, 289] width 421 height 13
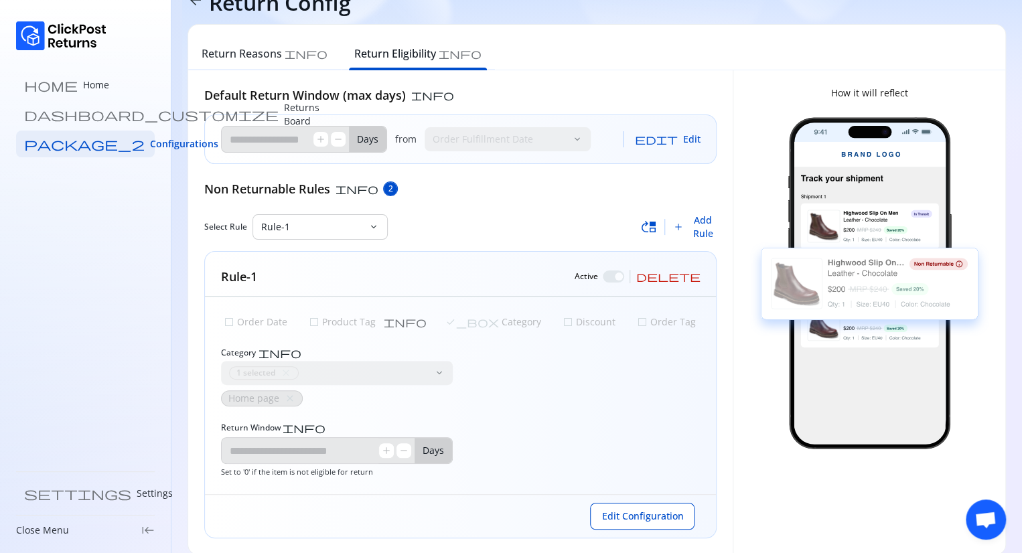
click at [624, 274] on div at bounding box center [613, 277] width 21 height 12
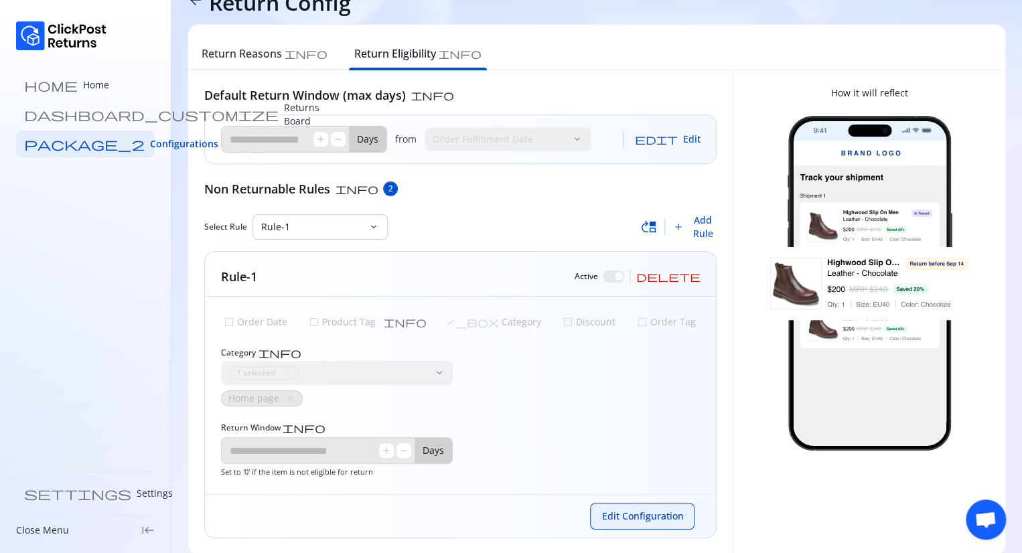
click at [630, 506] on button "Edit Configuration" at bounding box center [642, 516] width 105 height 27
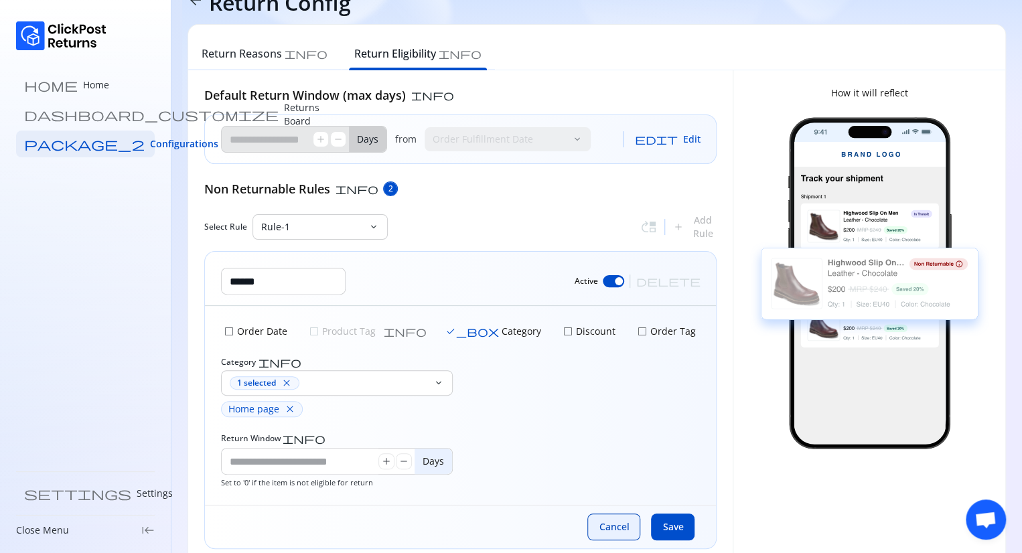
click at [616, 520] on span "Cancel" at bounding box center [614, 526] width 30 height 13
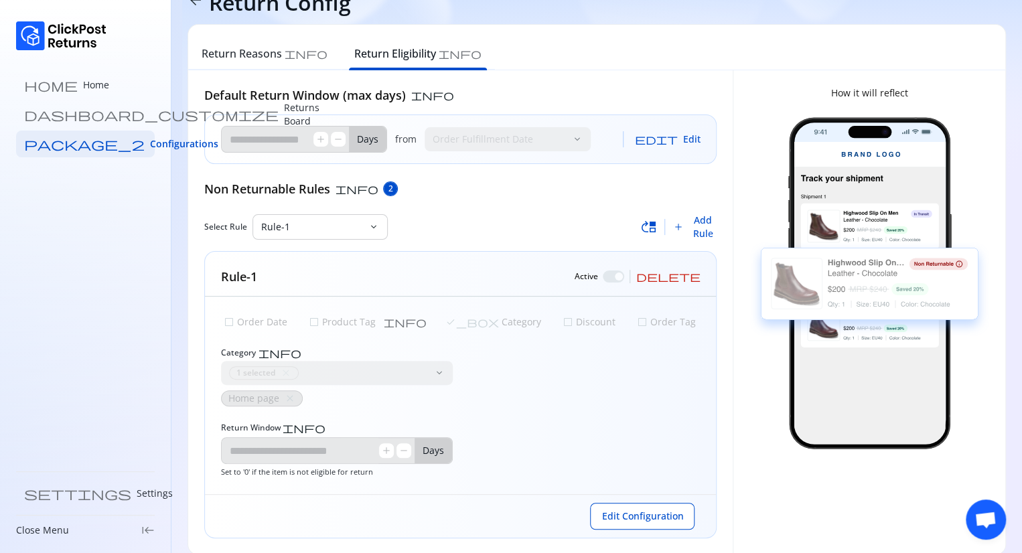
click at [624, 277] on div at bounding box center [613, 277] width 21 height 12
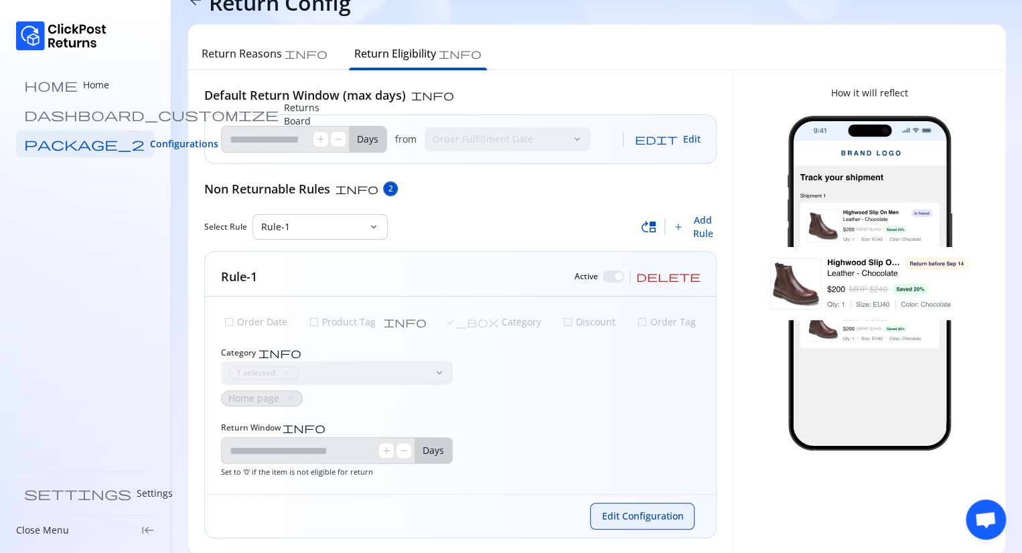
click at [626, 514] on span "Edit Configuration" at bounding box center [643, 516] width 82 height 13
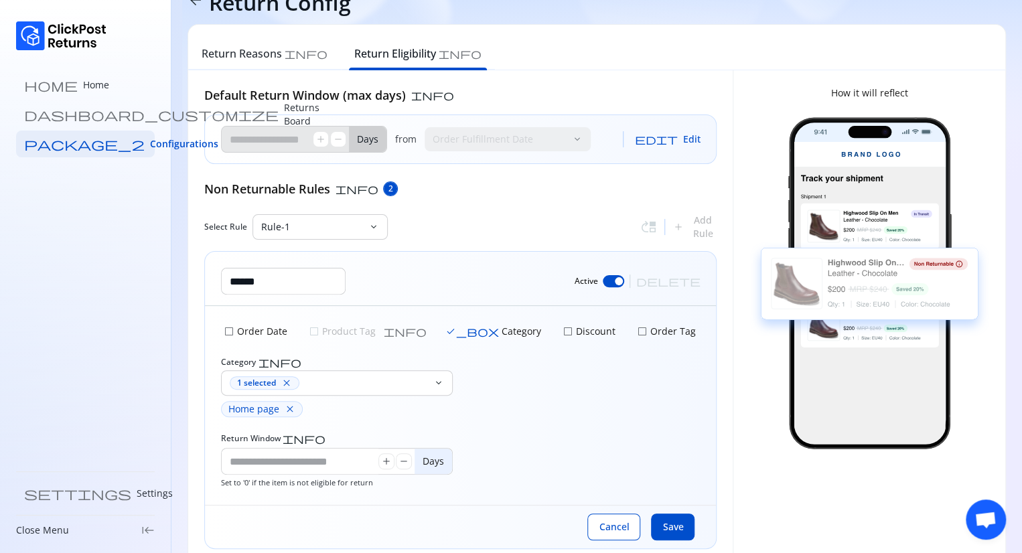
click at [624, 282] on div at bounding box center [613, 281] width 21 height 12
click at [614, 282] on div at bounding box center [610, 281] width 8 height 8
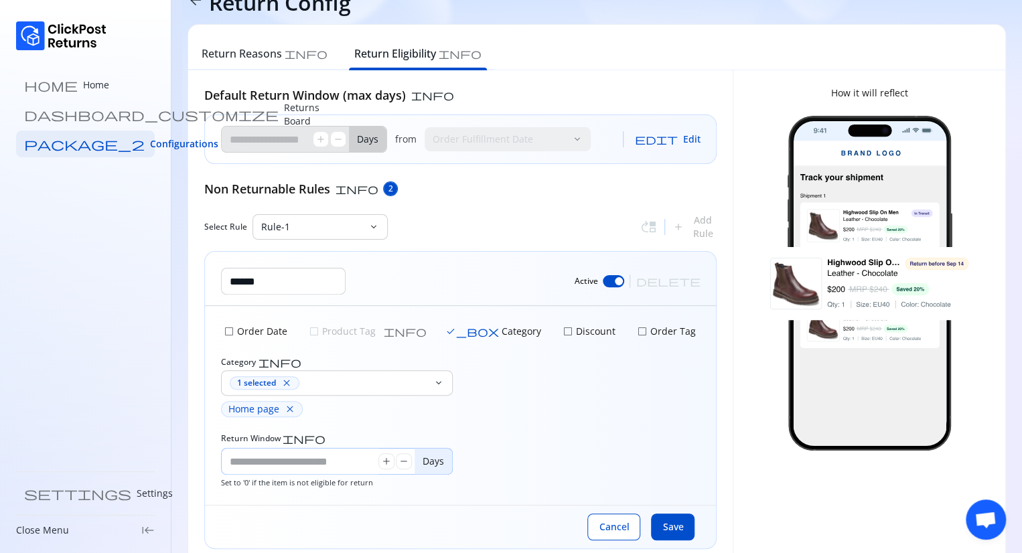
click at [297, 465] on input "Return Window info" at bounding box center [300, 461] width 157 height 25
click at [289, 470] on input "**" at bounding box center [300, 461] width 157 height 25
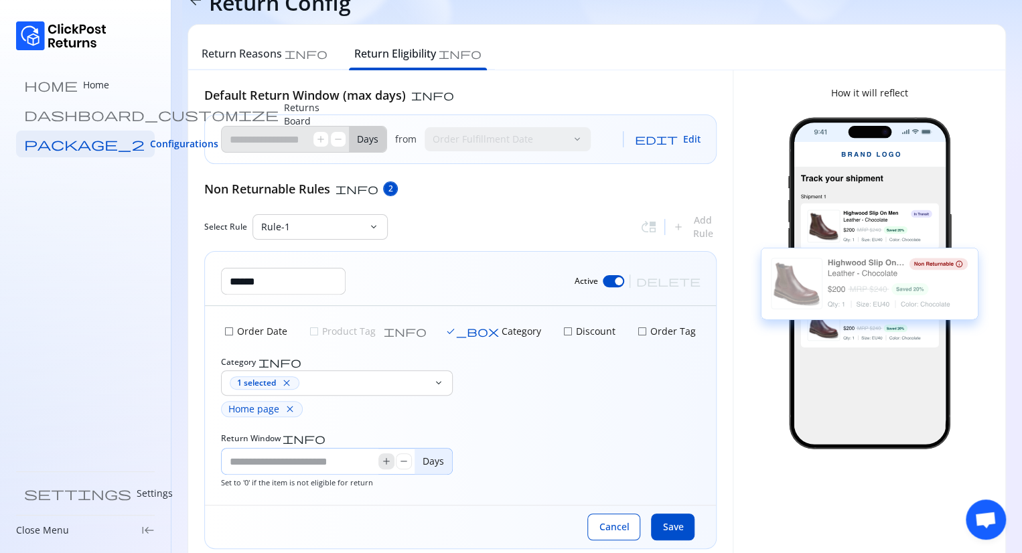
click at [387, 466] on span "add" at bounding box center [386, 461] width 11 height 11
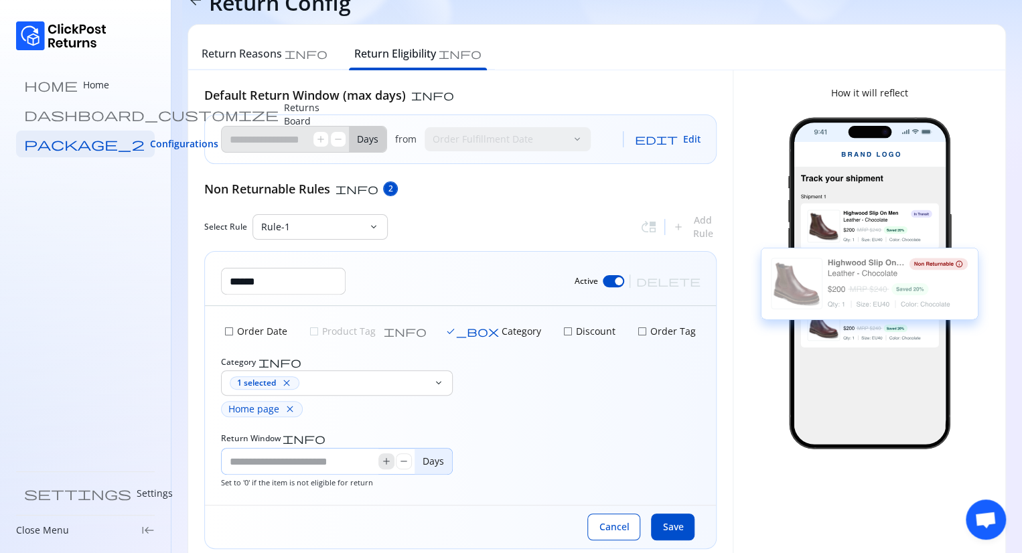
click at [387, 466] on span "add" at bounding box center [386, 461] width 11 height 11
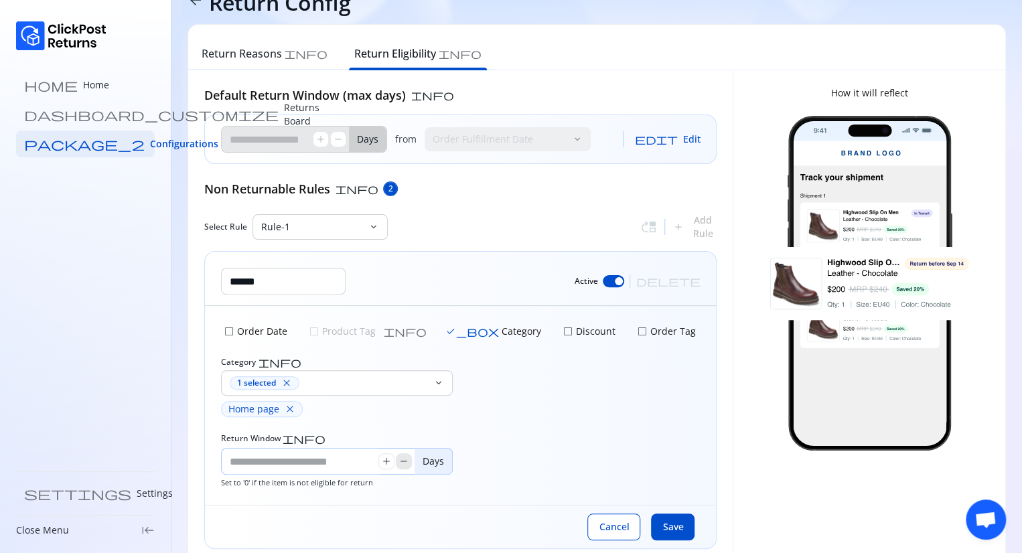
click at [403, 465] on span "remove" at bounding box center [404, 461] width 11 height 11
click at [283, 466] on input "**" at bounding box center [300, 461] width 157 height 25
type input "*"
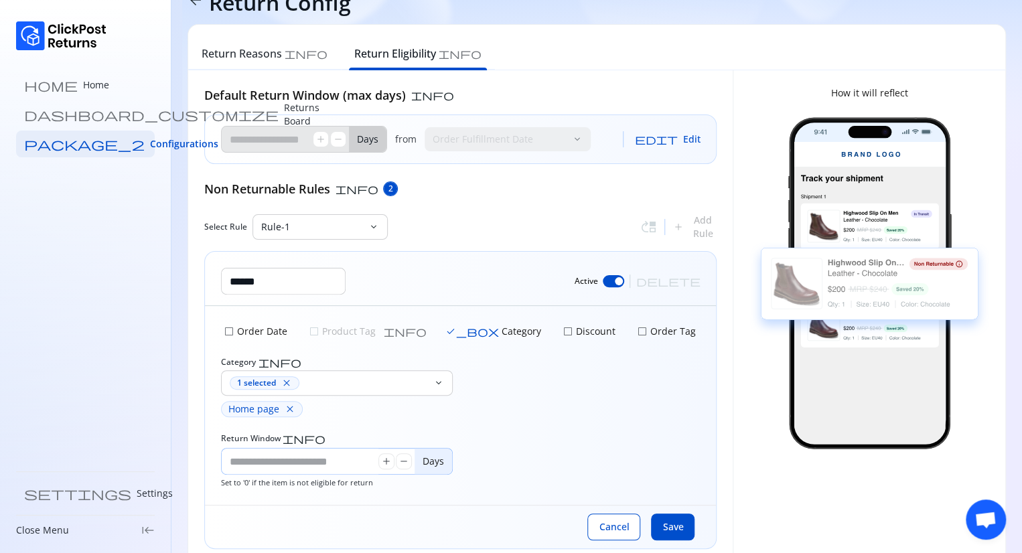
click at [304, 454] on input "*" at bounding box center [300, 461] width 157 height 25
drag, startPoint x: 304, startPoint y: 454, endPoint x: 291, endPoint y: 409, distance: 46.0
click at [291, 409] on div "check_box_outline_blank Order Date check_box_outline_blank Product Tag info che…" at bounding box center [460, 405] width 511 height 199
click at [291, 409] on span "close" at bounding box center [290, 409] width 11 height 11
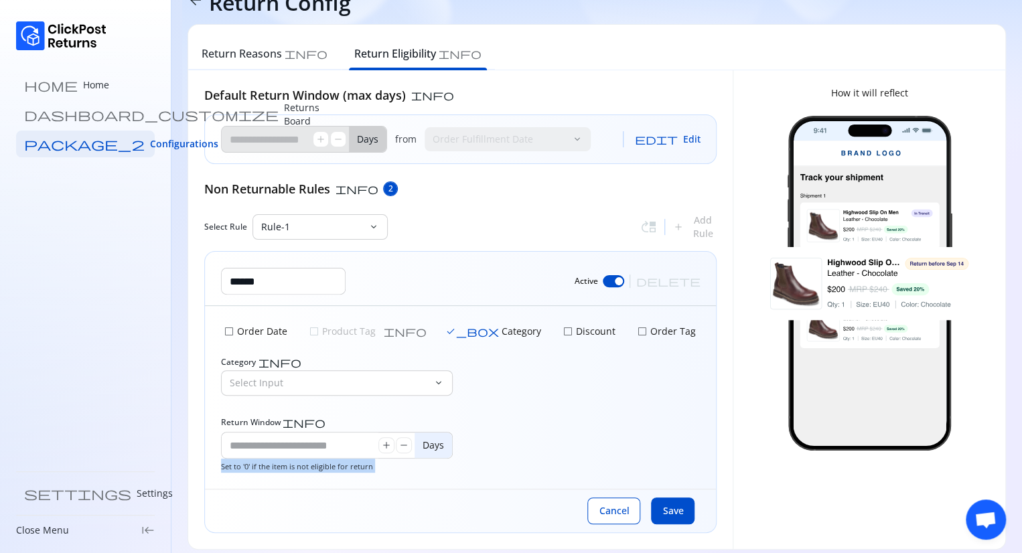
drag, startPoint x: 463, startPoint y: 458, endPoint x: 606, endPoint y: 560, distance: 175.7
click at [606, 553] on html "home Home dashboard_customize Returns Board package_2 Configurations settings S…" at bounding box center [511, 265] width 1022 height 601
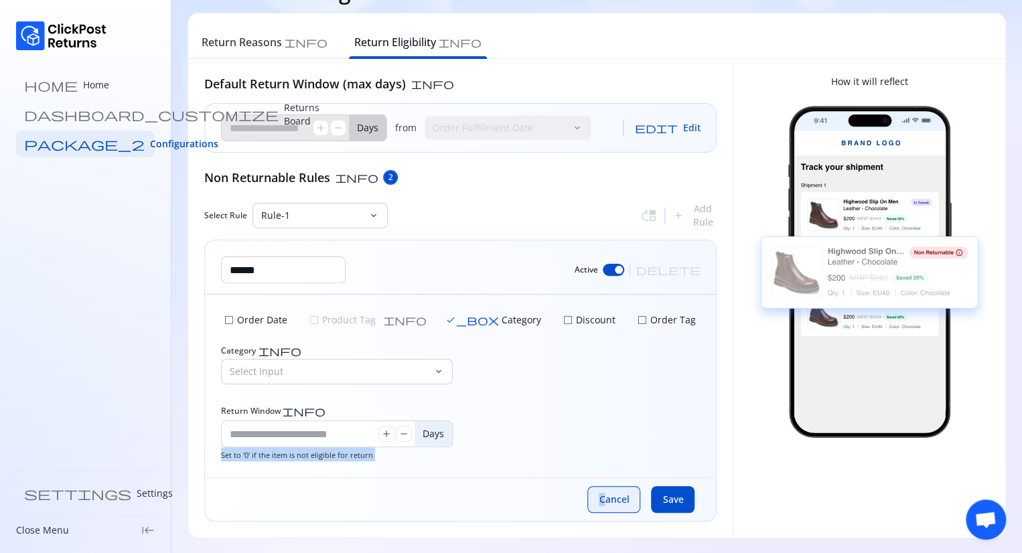
click at [616, 502] on span "Cancel" at bounding box center [614, 499] width 30 height 13
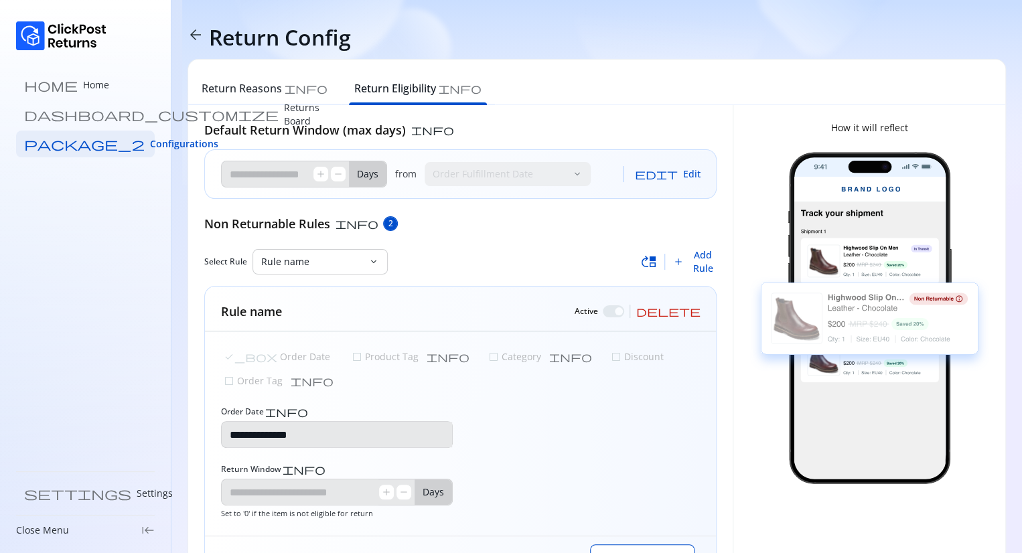
scroll to position [35, 0]
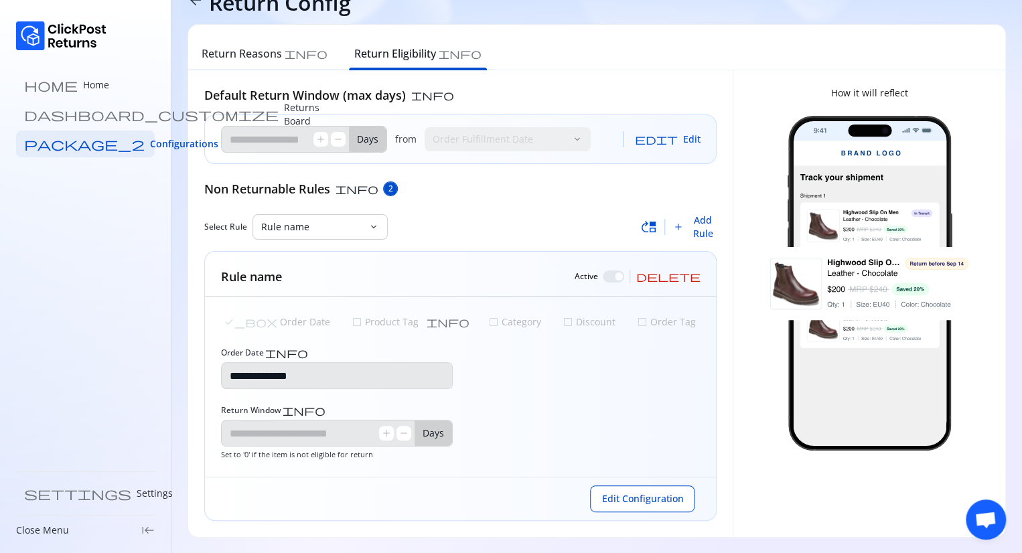
click at [319, 240] on div "**********" at bounding box center [460, 303] width 512 height 435
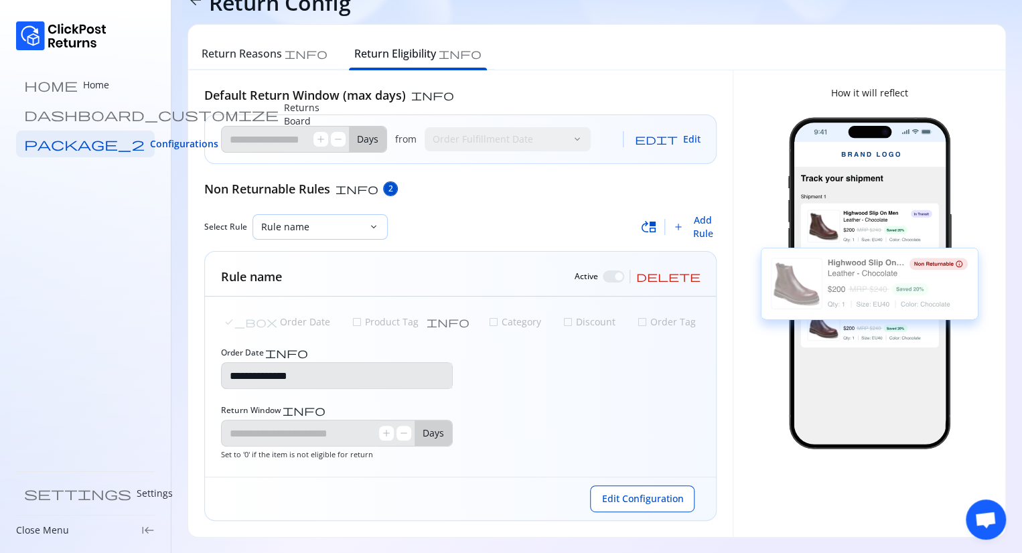
click at [322, 228] on p "Rule name" at bounding box center [312, 226] width 102 height 13
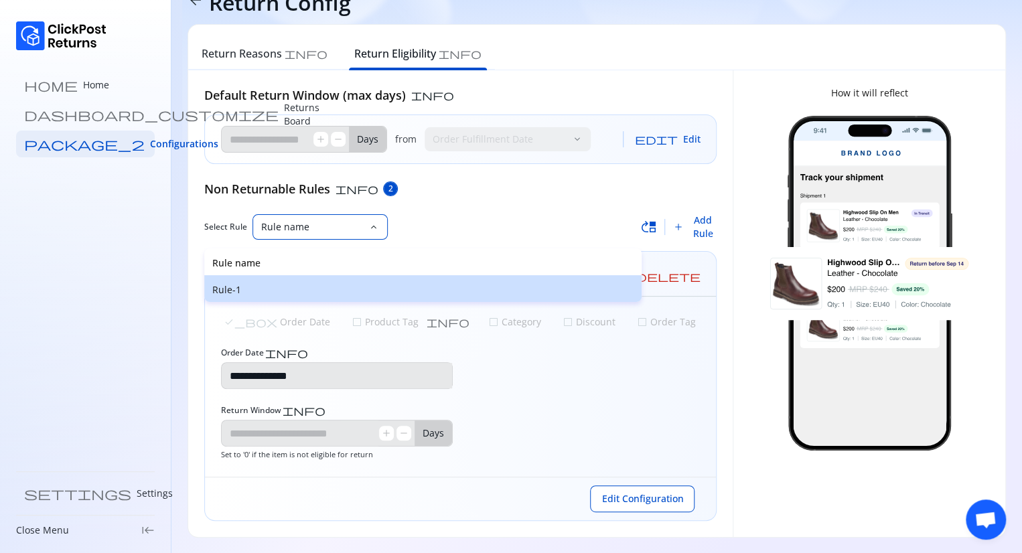
click at [253, 288] on p "Rule-1" at bounding box center [422, 289] width 421 height 13
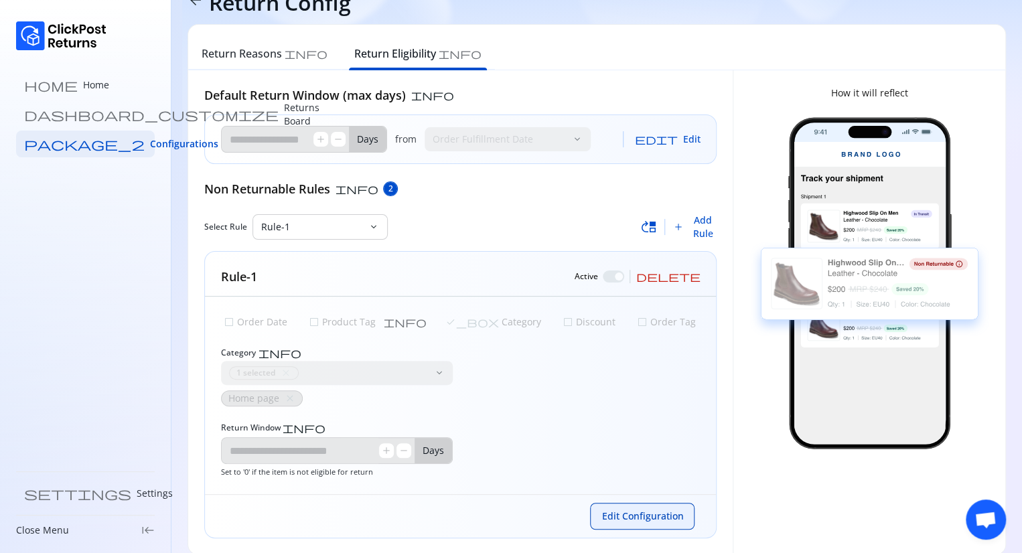
click at [649, 512] on span "Edit Configuration" at bounding box center [643, 516] width 82 height 13
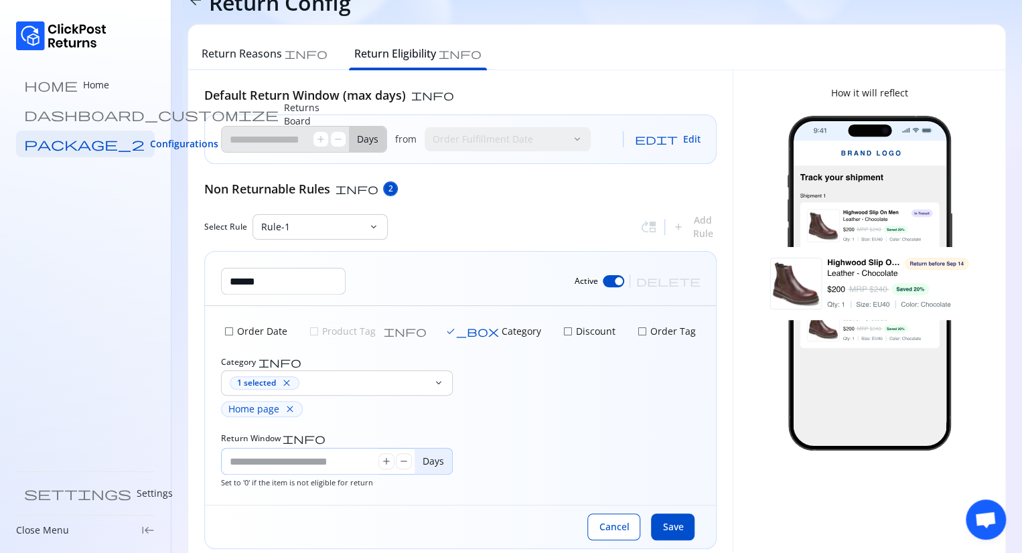
click at [321, 459] on input "Return Window info" at bounding box center [300, 461] width 157 height 25
click at [381, 464] on span "add" at bounding box center [386, 461] width 11 height 11
drag, startPoint x: 381, startPoint y: 464, endPoint x: 405, endPoint y: 461, distance: 23.7
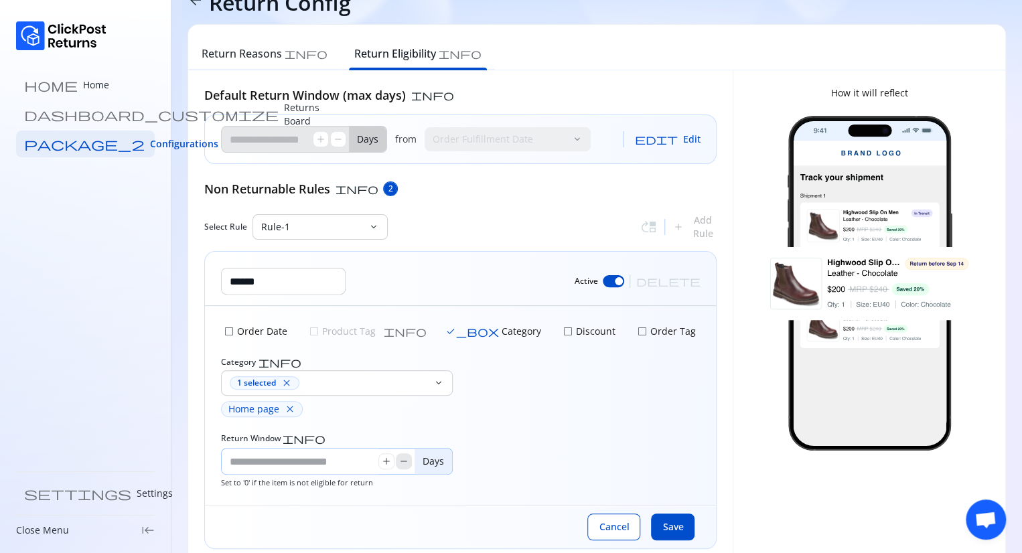
click at [405, 461] on div "add remove" at bounding box center [394, 462] width 33 height 16
click at [405, 461] on span "remove" at bounding box center [404, 461] width 11 height 11
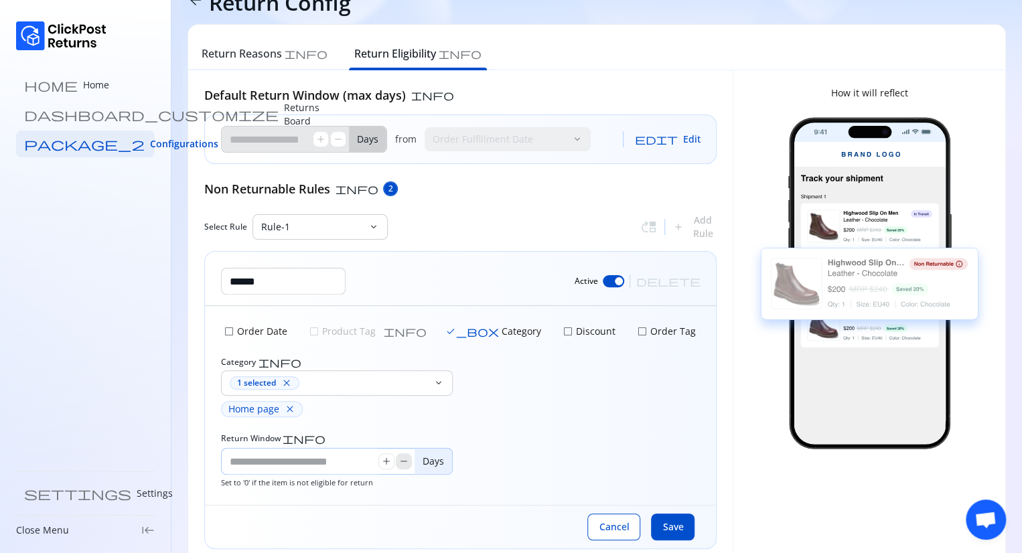
click at [405, 461] on span "remove" at bounding box center [404, 461] width 11 height 11
drag, startPoint x: 405, startPoint y: 461, endPoint x: 355, endPoint y: 460, distance: 49.6
click at [355, 460] on div "add remove" at bounding box center [318, 461] width 193 height 25
click at [355, 460] on input "Return Window info" at bounding box center [300, 461] width 157 height 25
type input "******"
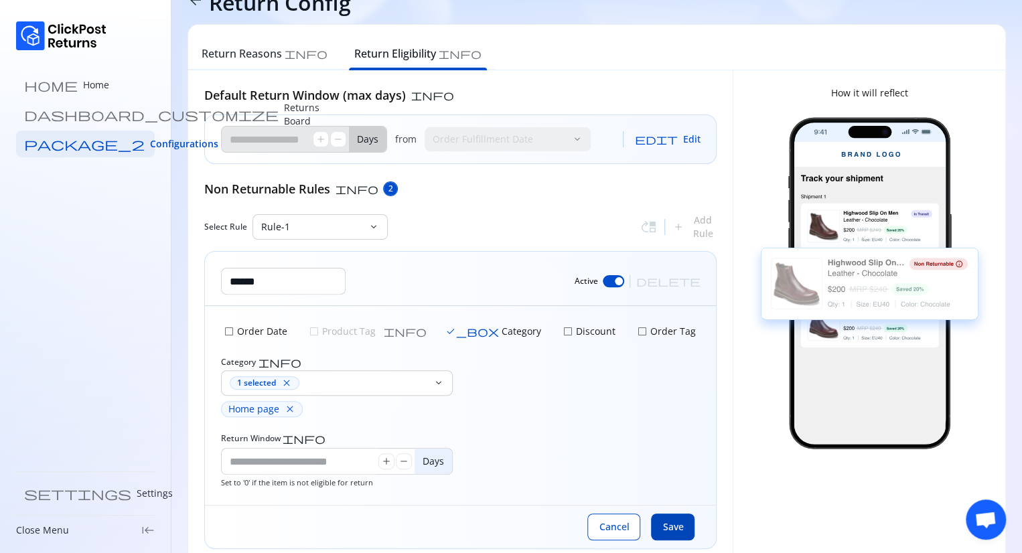
click at [670, 523] on span "Save" at bounding box center [673, 526] width 21 height 13
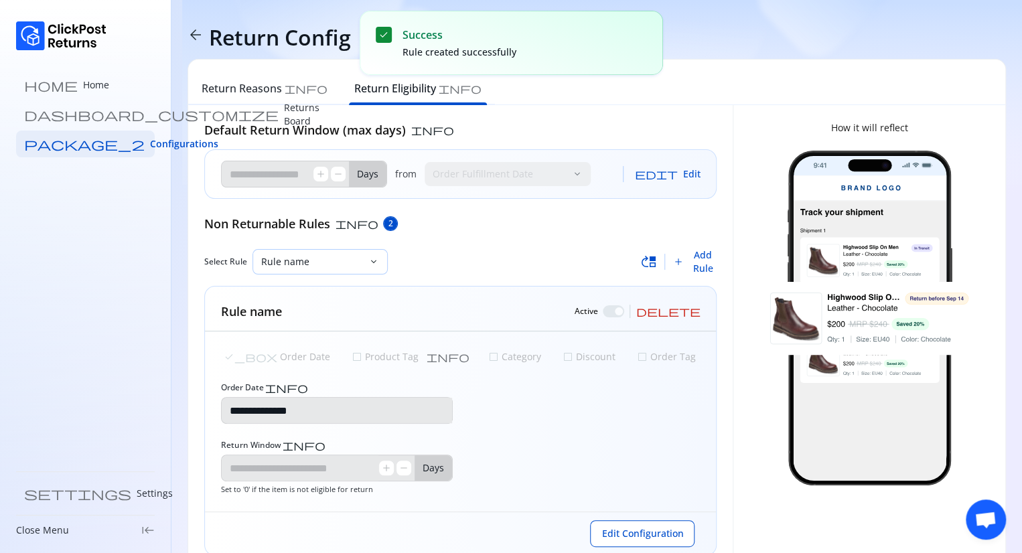
click at [307, 255] on p "Rule name" at bounding box center [312, 261] width 102 height 13
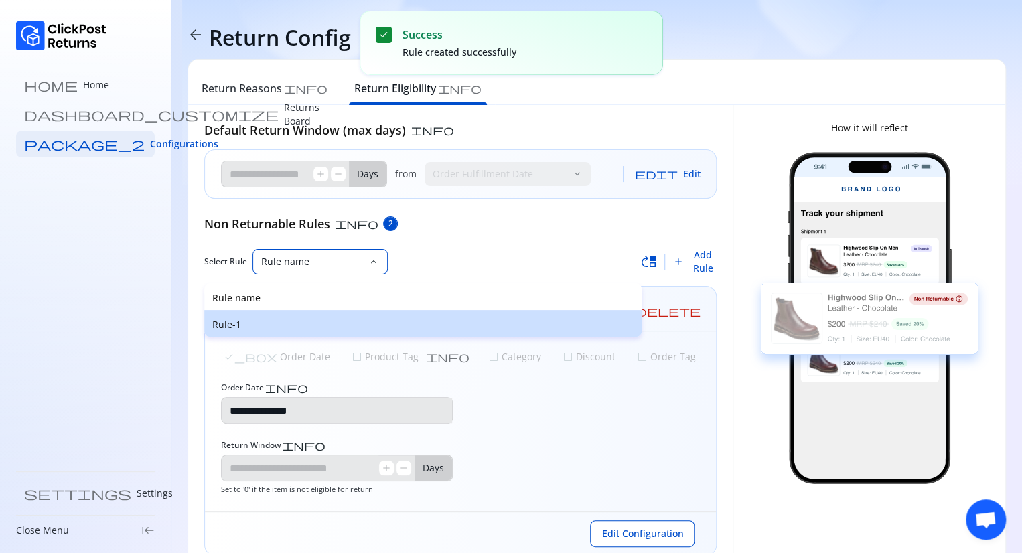
click at [257, 321] on p "Rule-1" at bounding box center [422, 324] width 421 height 13
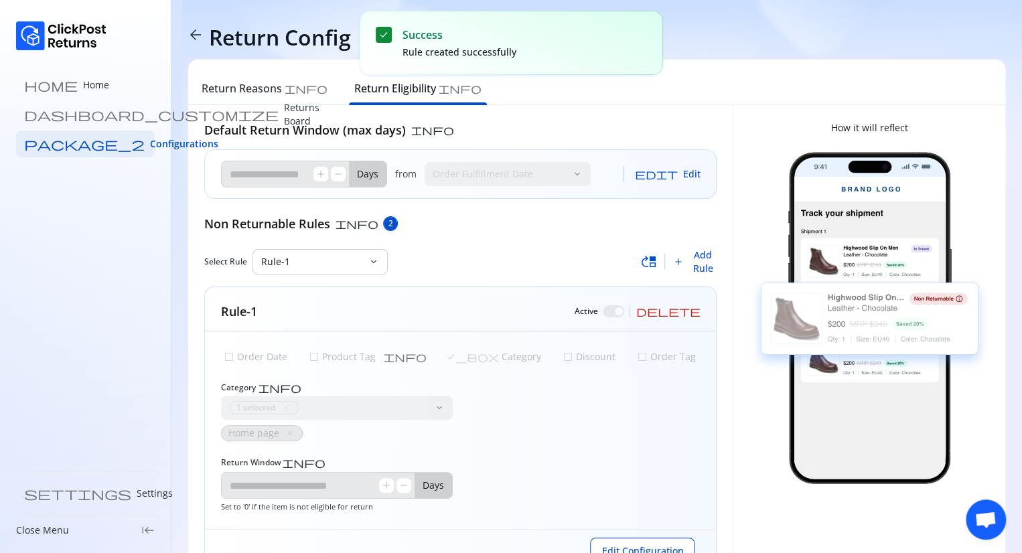
scroll to position [52, 0]
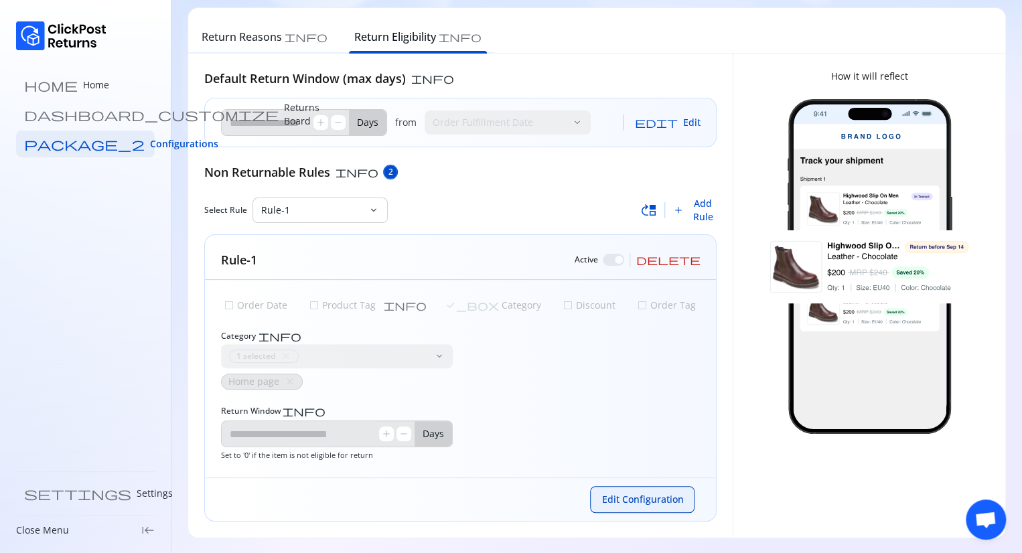
click at [632, 500] on span "Edit Configuration" at bounding box center [643, 499] width 82 height 13
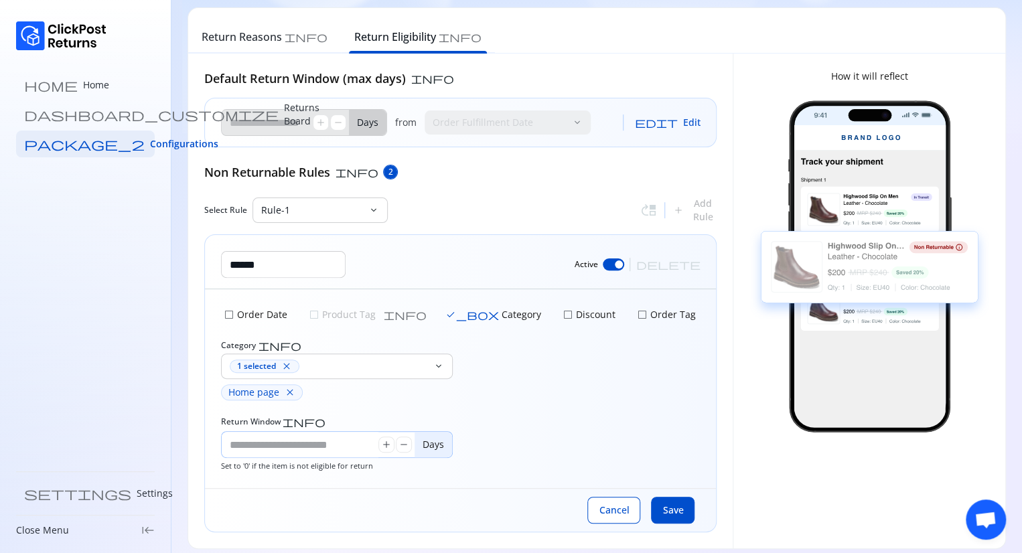
click at [267, 444] on input "*" at bounding box center [300, 444] width 157 height 25
type input "*"
click at [445, 313] on span "check_box" at bounding box center [472, 314] width 54 height 11
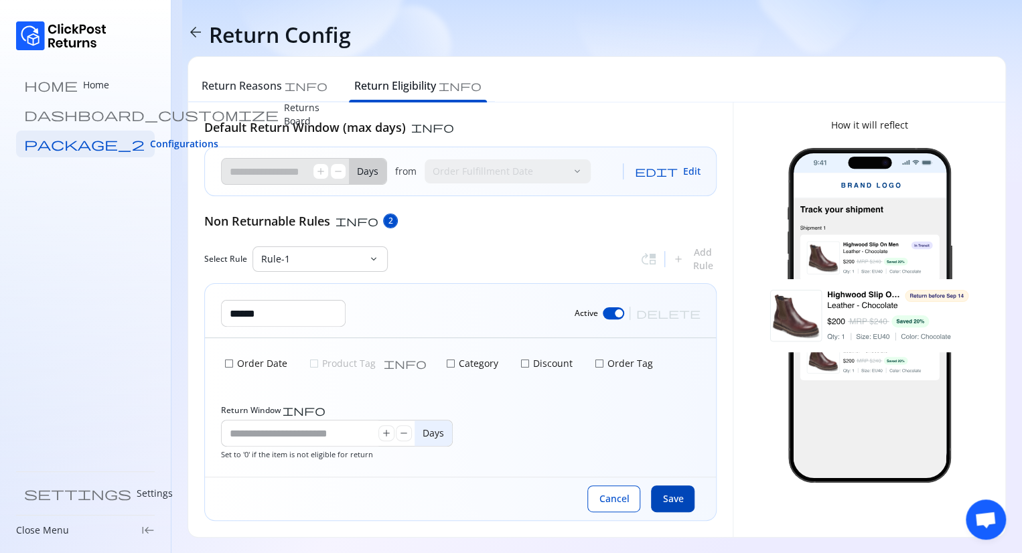
click at [678, 492] on span "Save" at bounding box center [673, 498] width 21 height 13
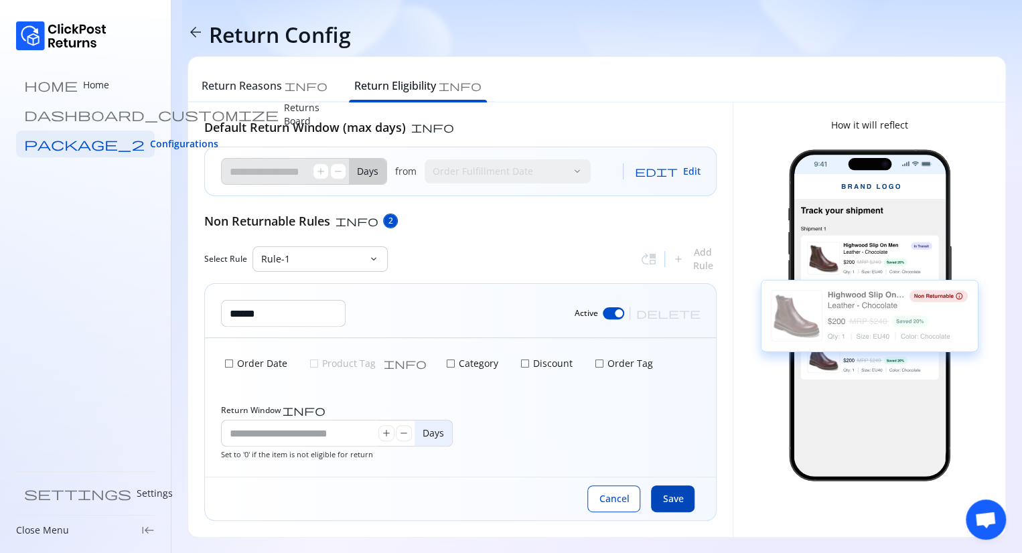
click at [673, 500] on span "Save" at bounding box center [673, 498] width 21 height 13
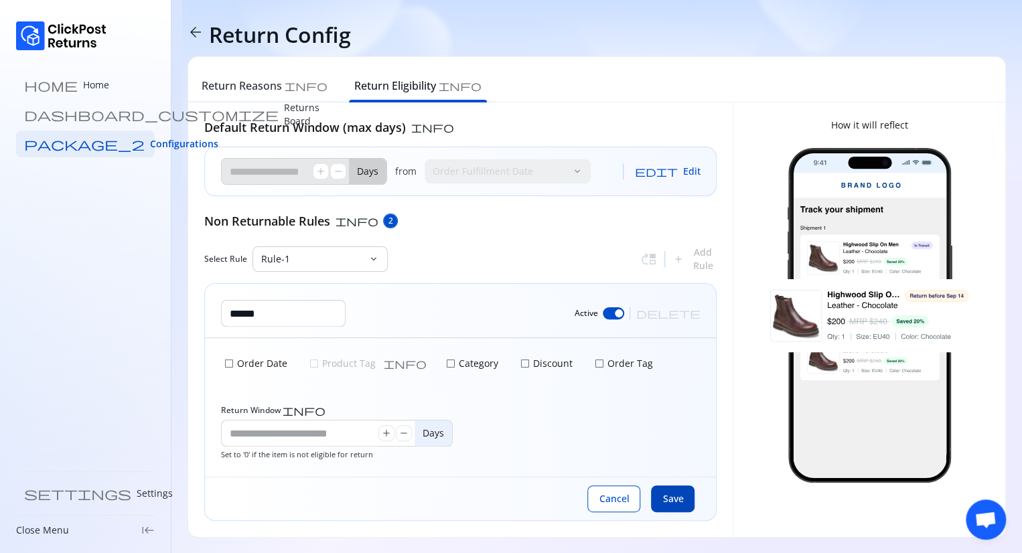
click at [673, 500] on span "Save" at bounding box center [673, 498] width 21 height 13
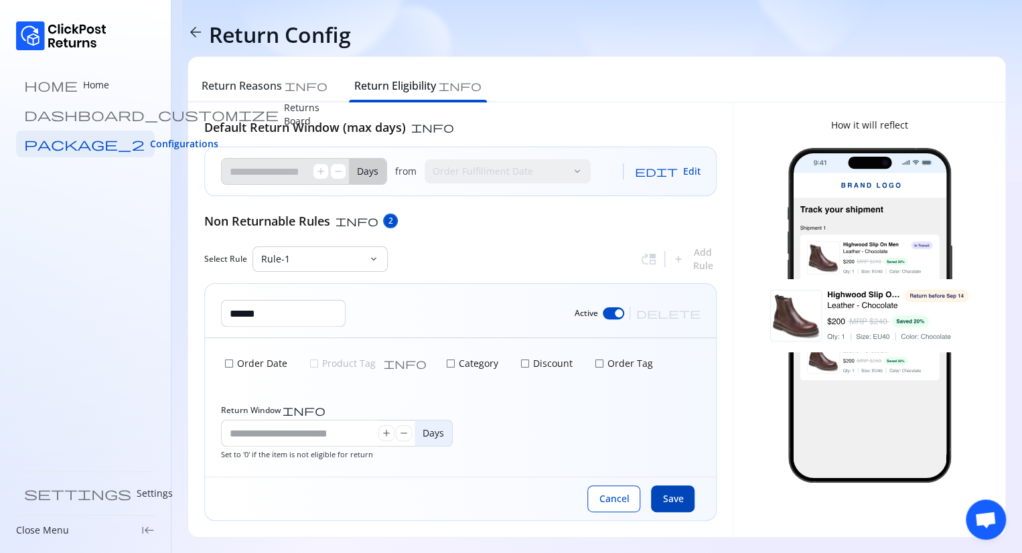
click at [673, 500] on span "Save" at bounding box center [673, 498] width 21 height 13
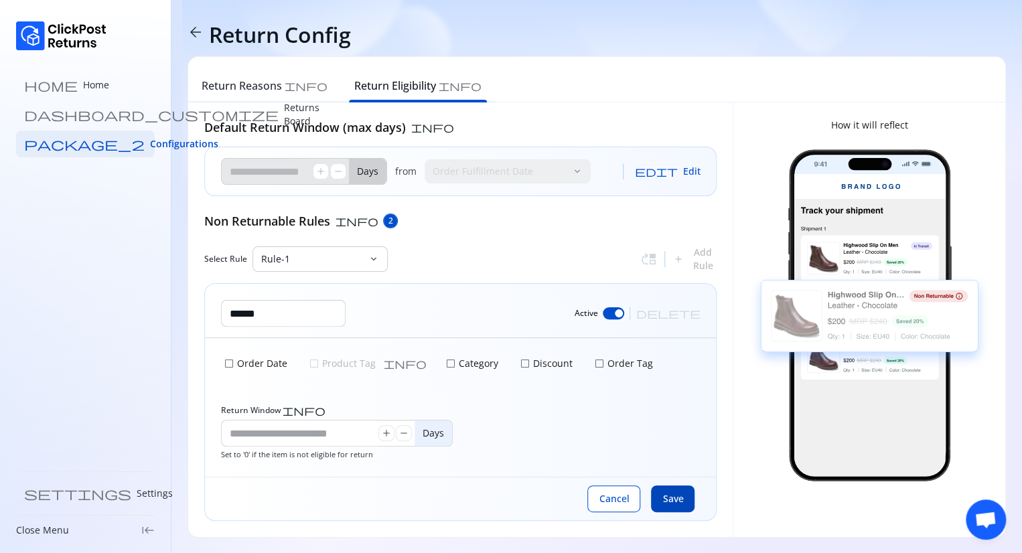
click at [662, 496] on button "Save" at bounding box center [673, 499] width 44 height 27
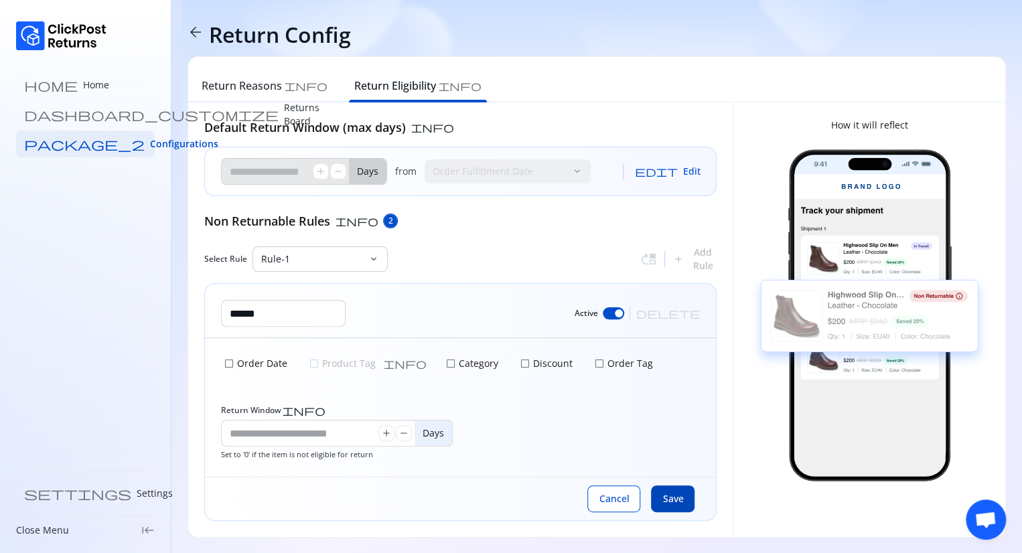
click at [662, 496] on button "Save" at bounding box center [673, 499] width 44 height 27
click at [667, 490] on button "Save" at bounding box center [673, 499] width 44 height 27
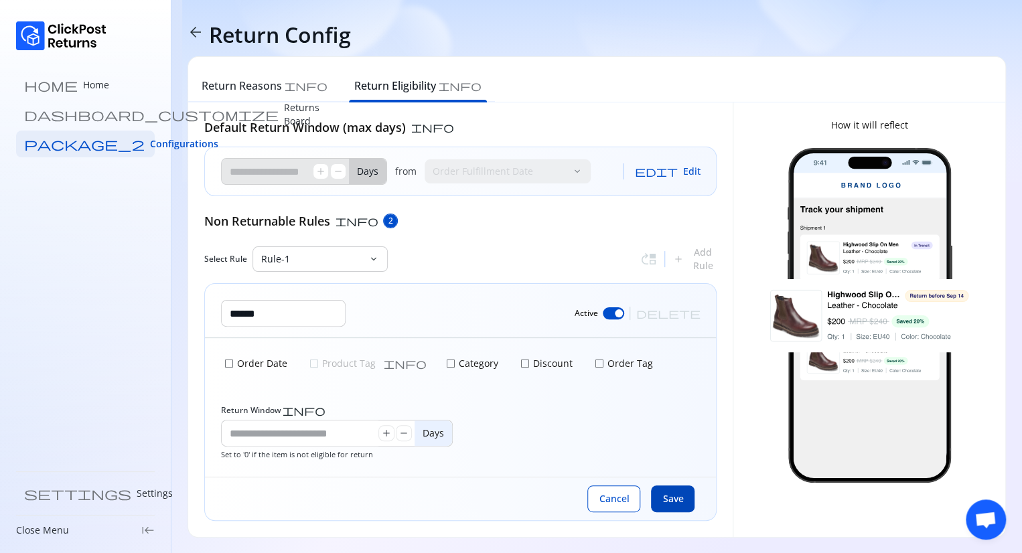
click at [667, 490] on button "Save" at bounding box center [673, 499] width 44 height 27
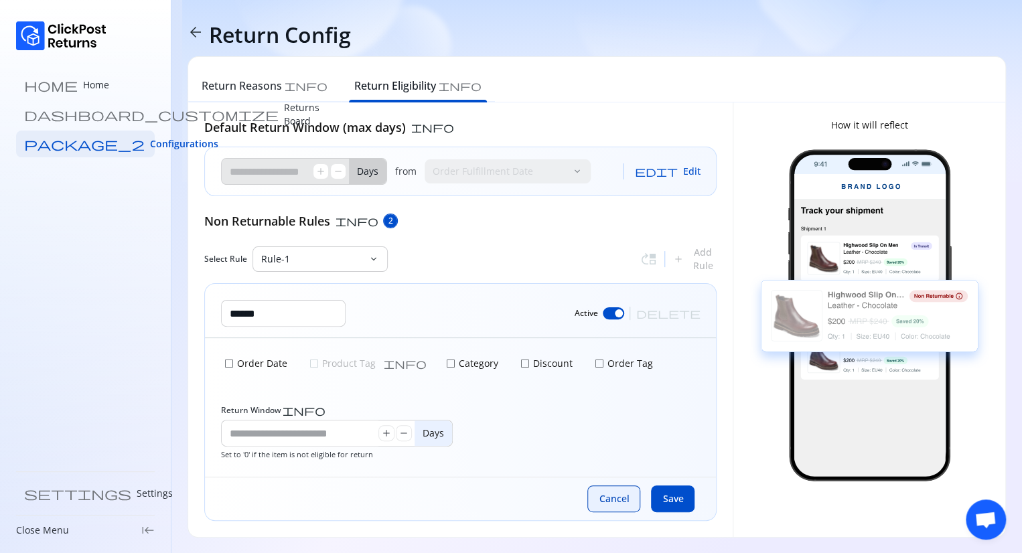
click at [629, 501] on span "Cancel" at bounding box center [614, 498] width 30 height 13
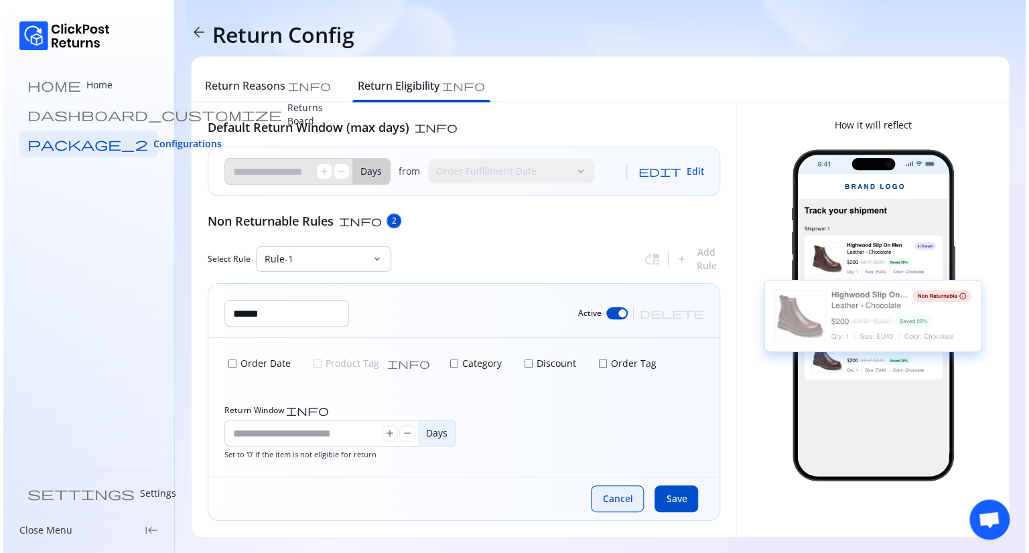
scroll to position [0, 0]
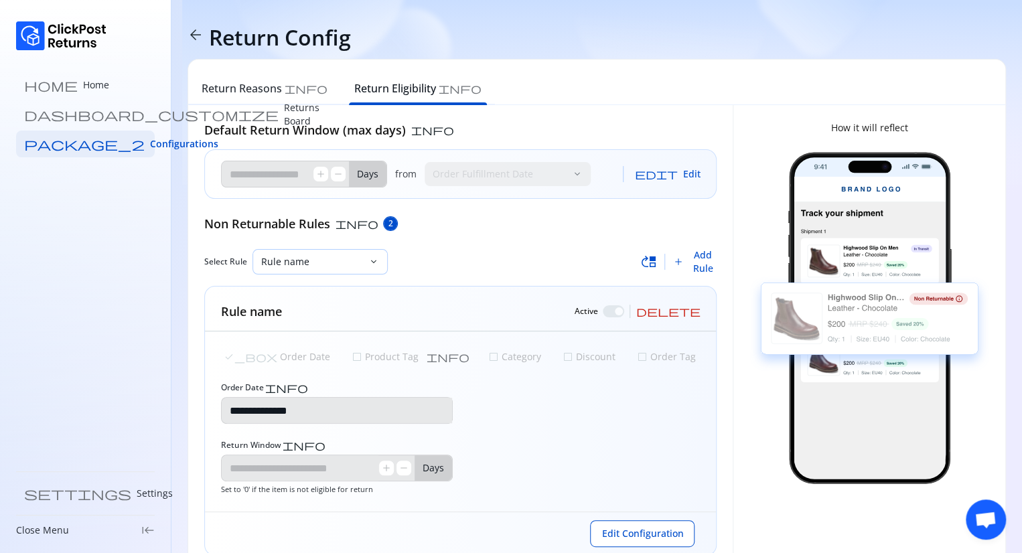
click at [311, 260] on p "Rule name" at bounding box center [312, 261] width 102 height 13
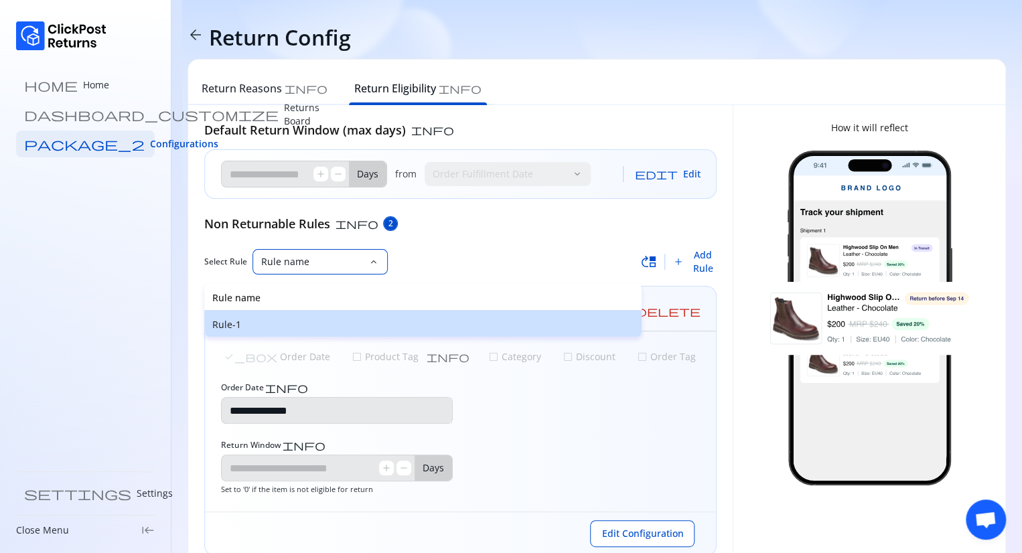
click at [253, 318] on p "Rule-1" at bounding box center [422, 324] width 421 height 13
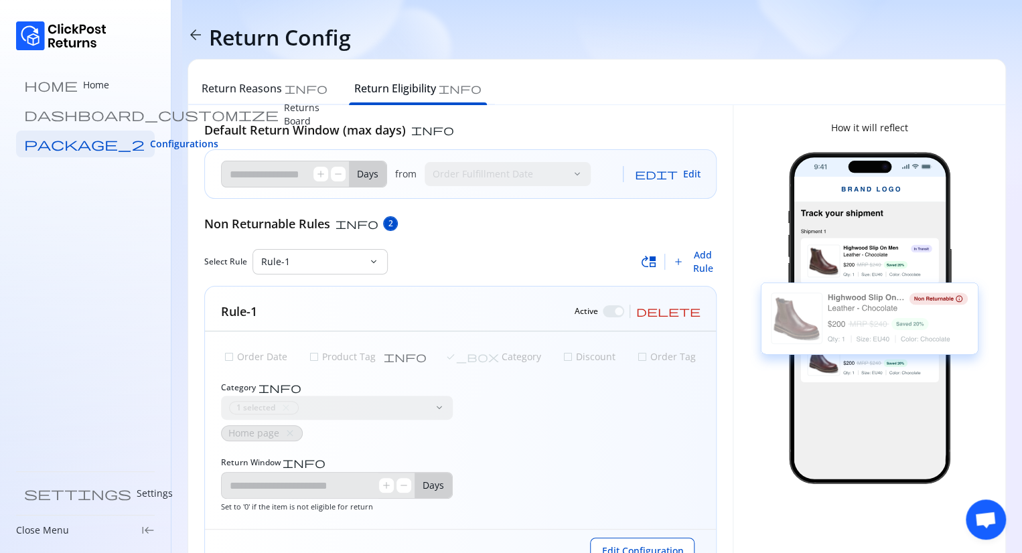
scroll to position [52, 0]
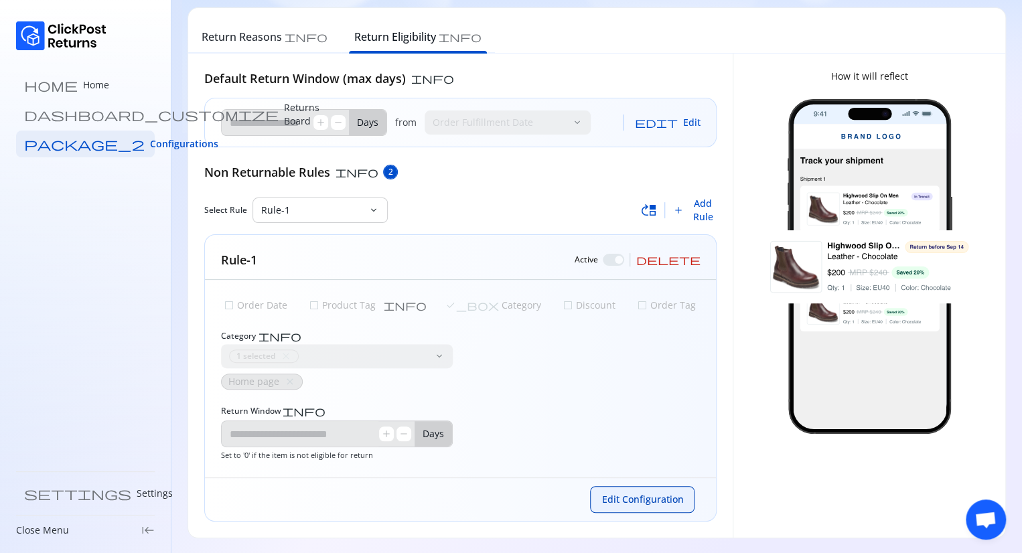
click at [643, 503] on span "Edit Configuration" at bounding box center [643, 499] width 82 height 13
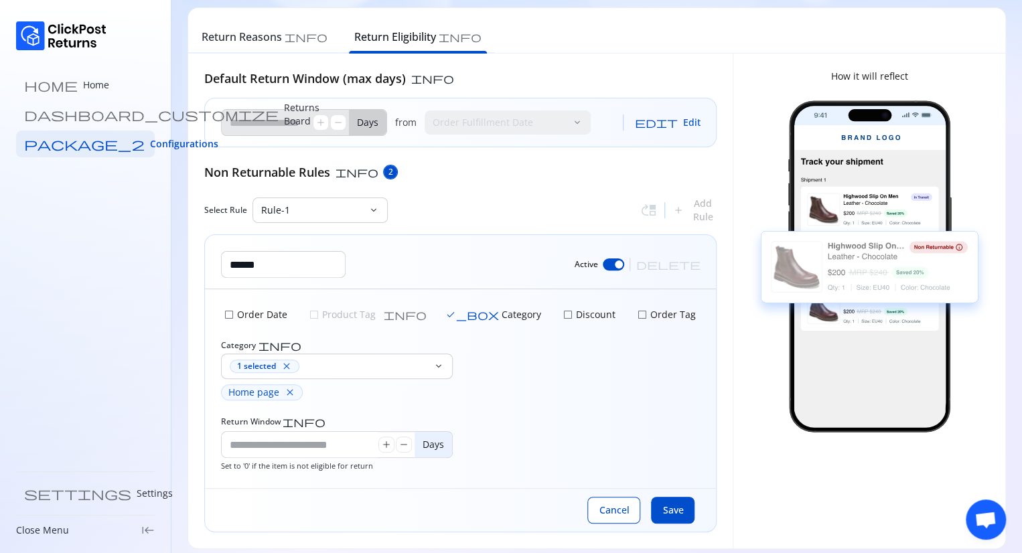
click at [445, 309] on span "check_box" at bounding box center [472, 314] width 54 height 11
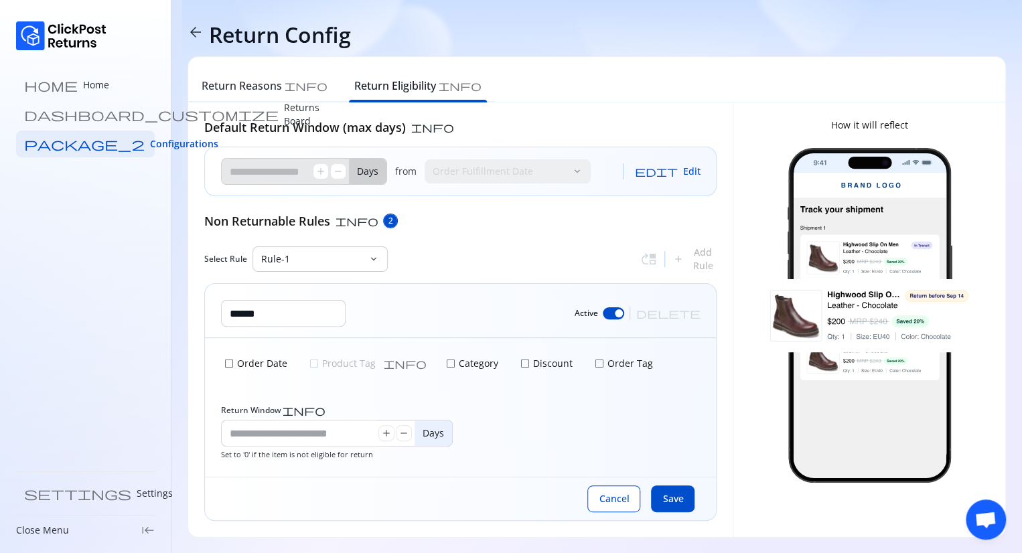
click at [228, 363] on span "check_box_outline_blank" at bounding box center [229, 363] width 11 height 11
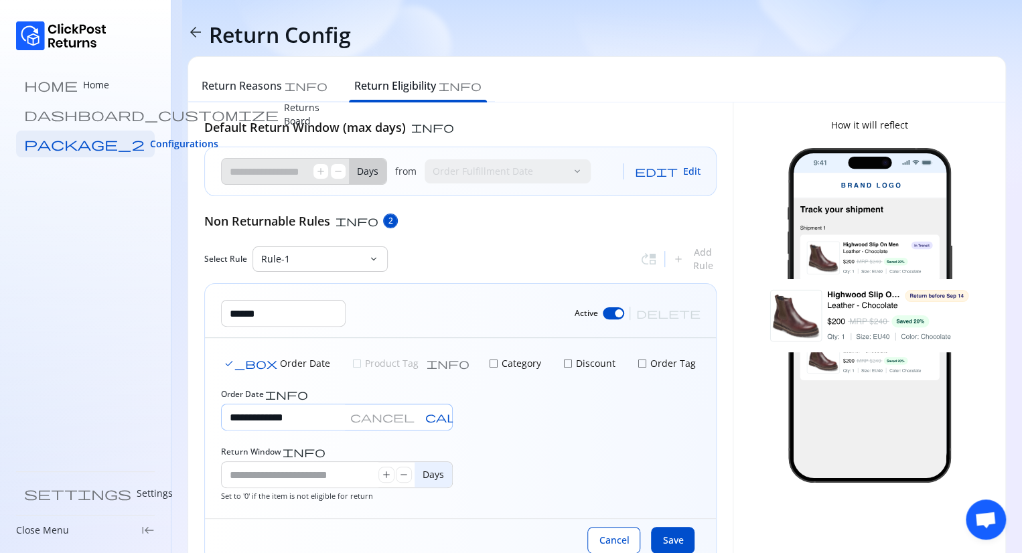
click at [415, 419] on span "cancel" at bounding box center [382, 417] width 64 height 11
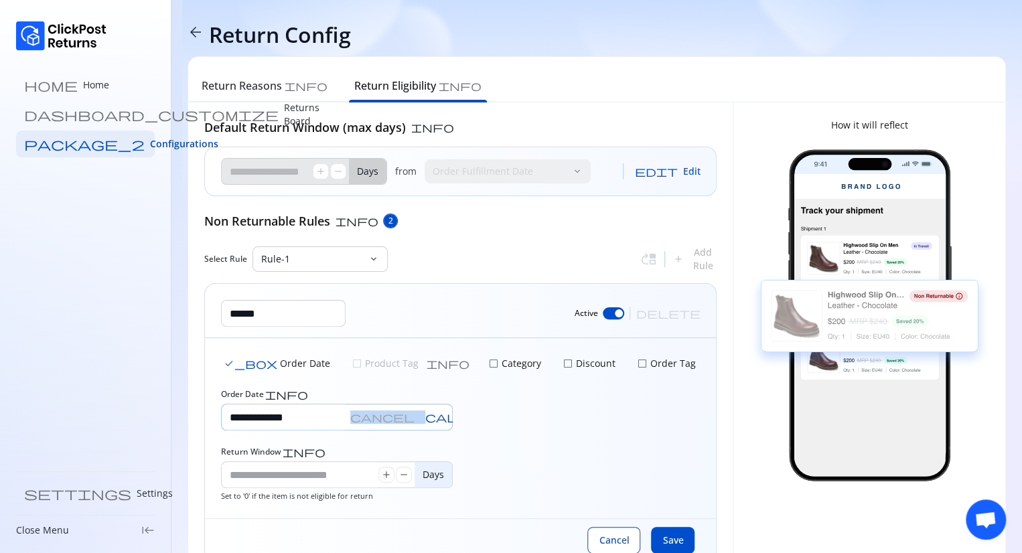
click at [415, 419] on span "cancel" at bounding box center [382, 417] width 64 height 11
click at [415, 418] on span "cancel" at bounding box center [382, 417] width 64 height 11
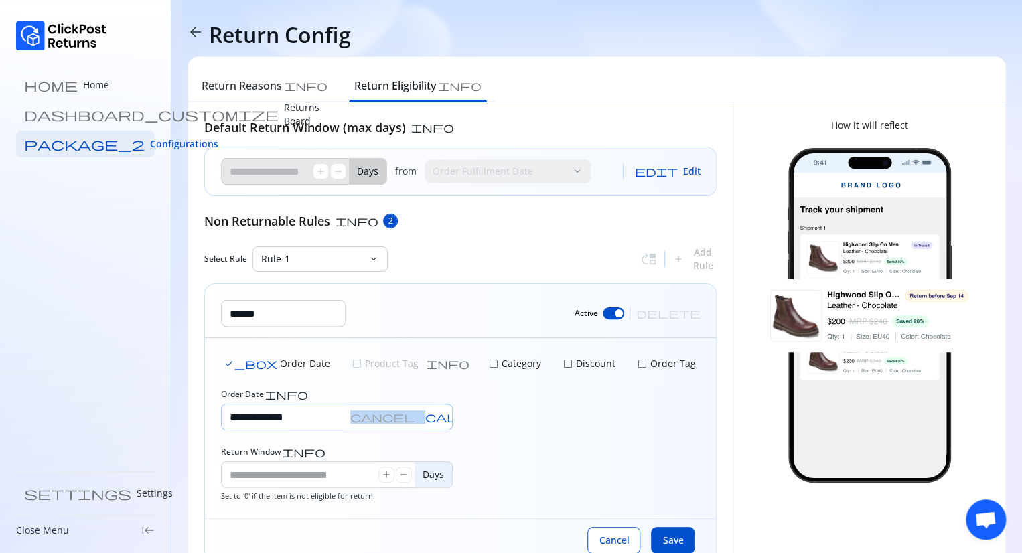
click at [415, 418] on span "cancel" at bounding box center [382, 417] width 64 height 11
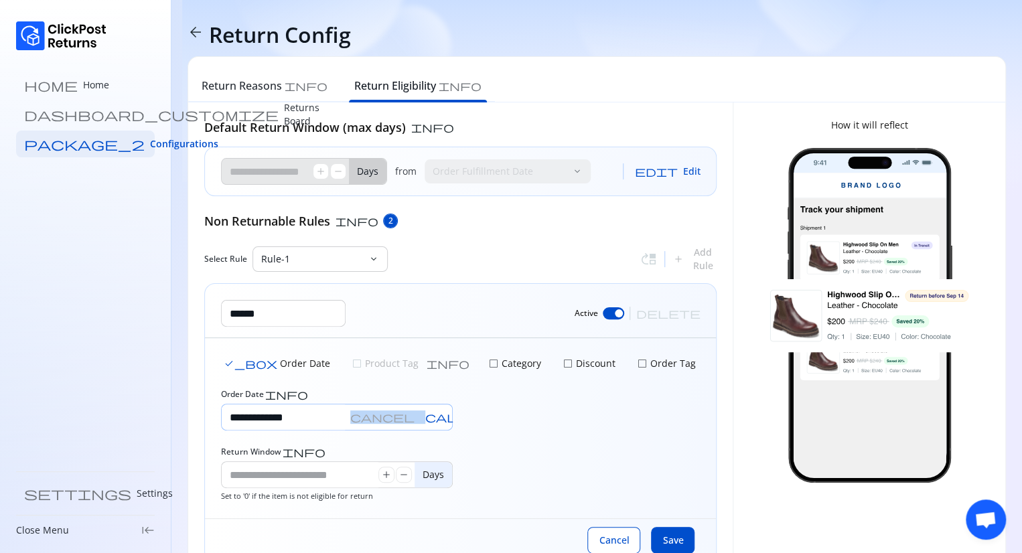
click at [415, 418] on span "cancel" at bounding box center [382, 417] width 64 height 11
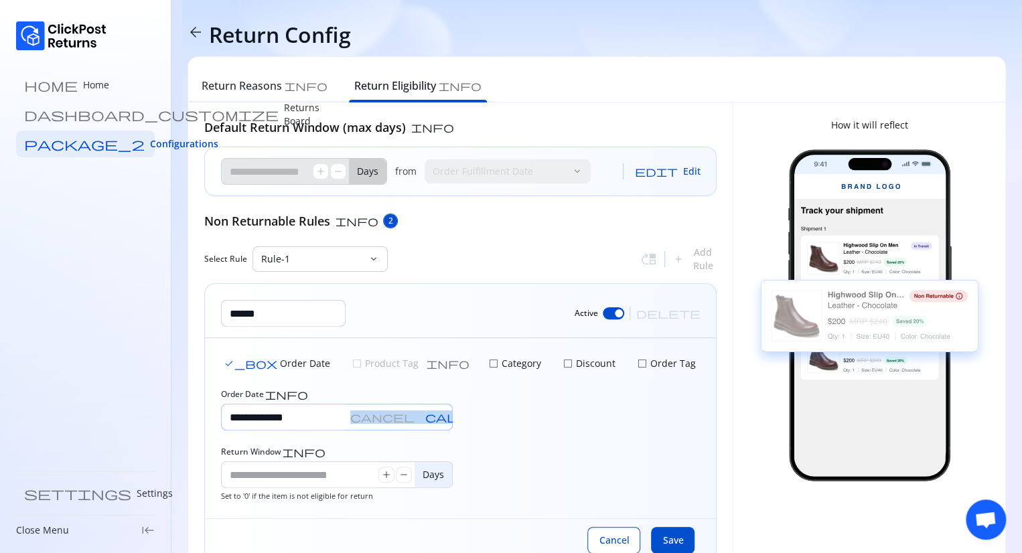
drag, startPoint x: 422, startPoint y: 418, endPoint x: 443, endPoint y: 419, distance: 20.8
click at [443, 419] on div "**********" at bounding box center [337, 417] width 232 height 27
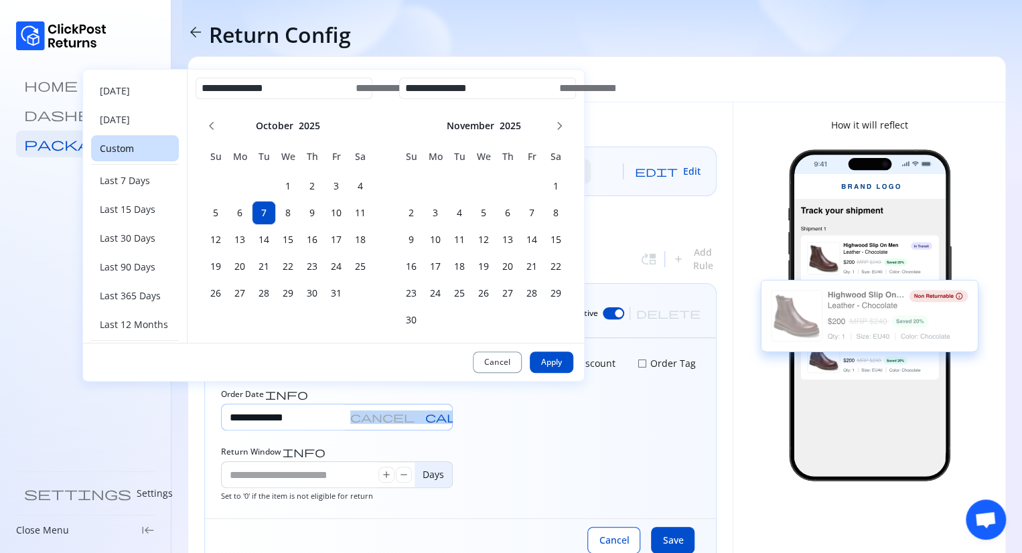
click at [443, 419] on span "calendar_month" at bounding box center [500, 417] width 150 height 11
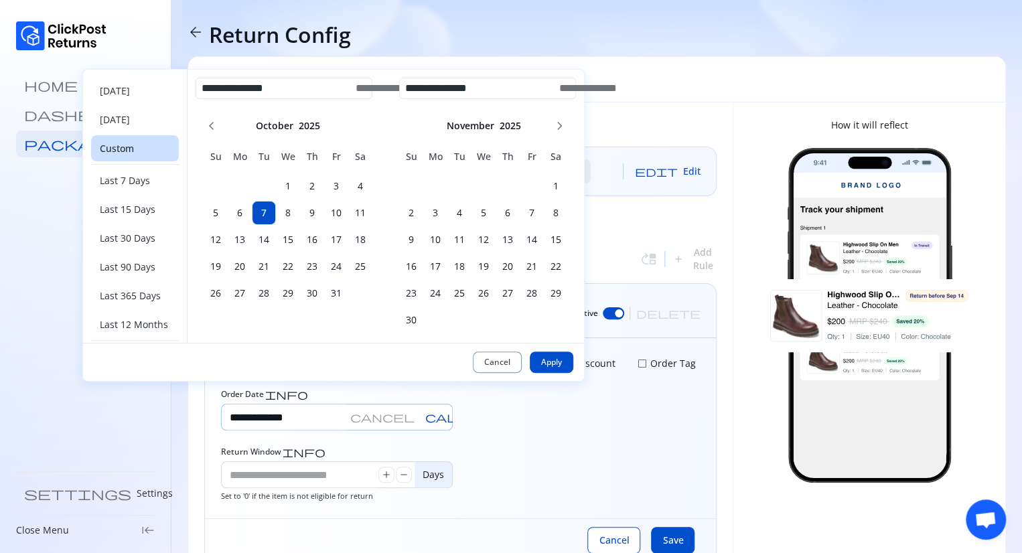
click at [415, 417] on span "cancel" at bounding box center [382, 417] width 64 height 11
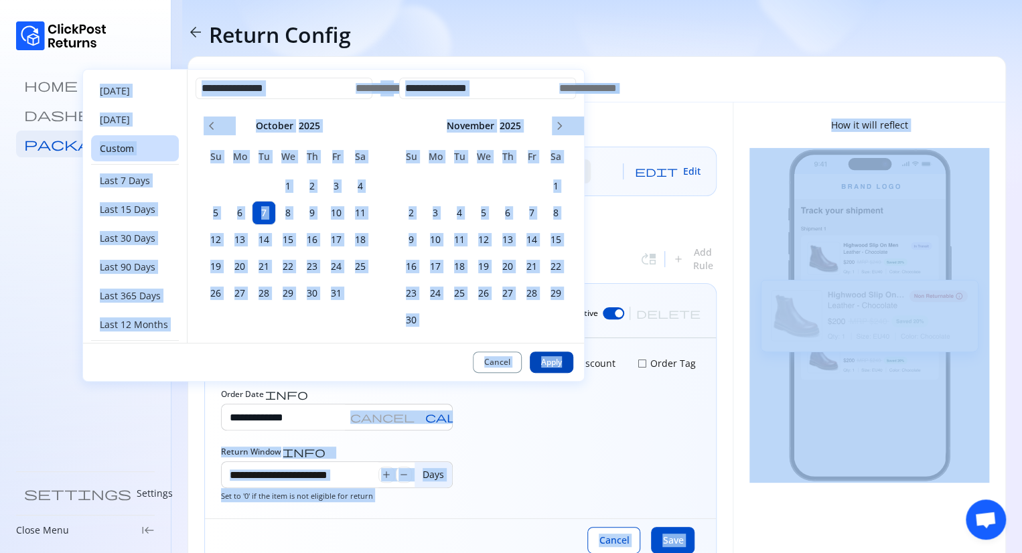
drag, startPoint x: 421, startPoint y: 417, endPoint x: 555, endPoint y: 364, distance: 144.0
click at [555, 364] on body "**********" at bounding box center [511, 296] width 1022 height 598
click at [555, 364] on span "Apply" at bounding box center [551, 362] width 21 height 11
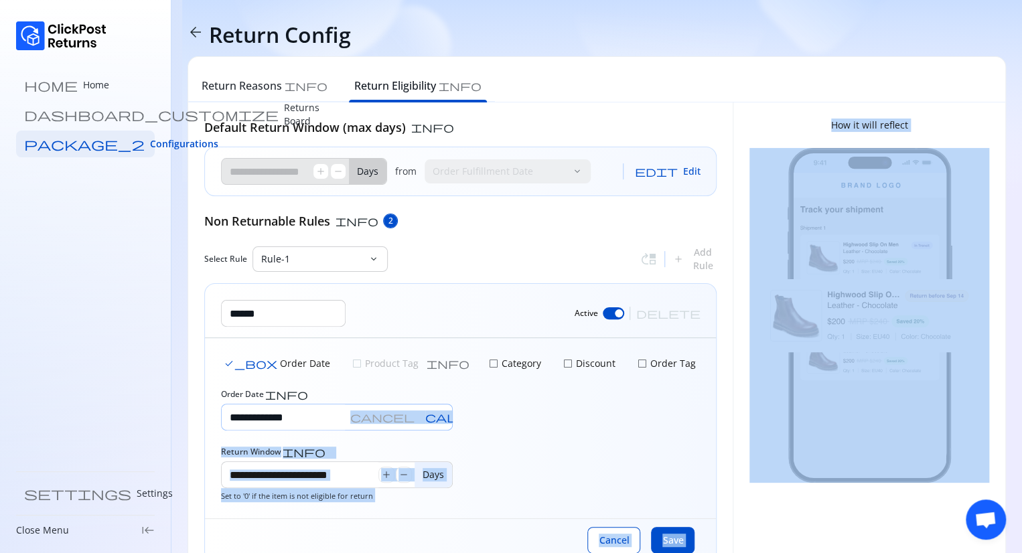
click at [438, 416] on span "calendar_month" at bounding box center [500, 417] width 150 height 11
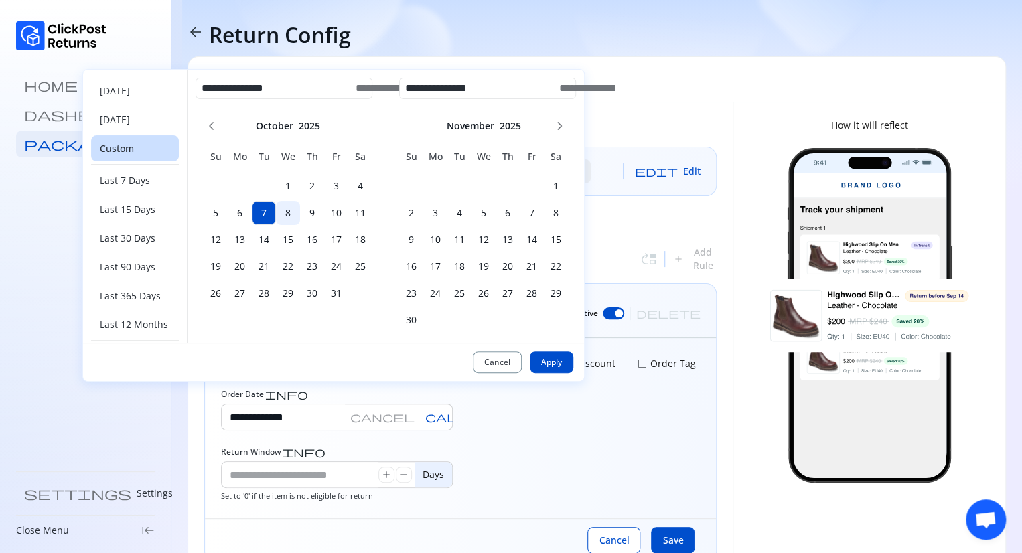
click at [298, 216] on h6 "8" at bounding box center [288, 212] width 24 height 13
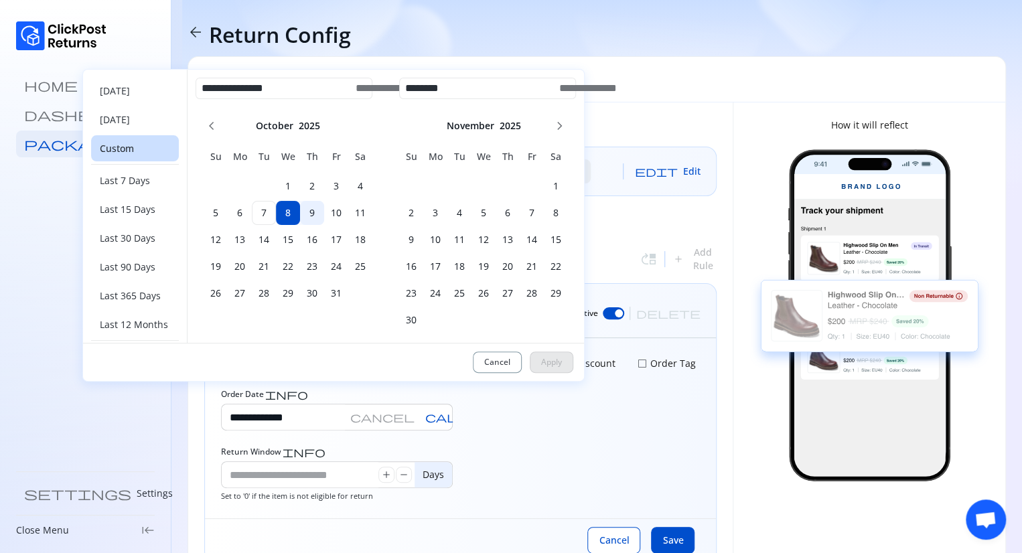
click at [322, 212] on h6 "9" at bounding box center [312, 212] width 24 height 13
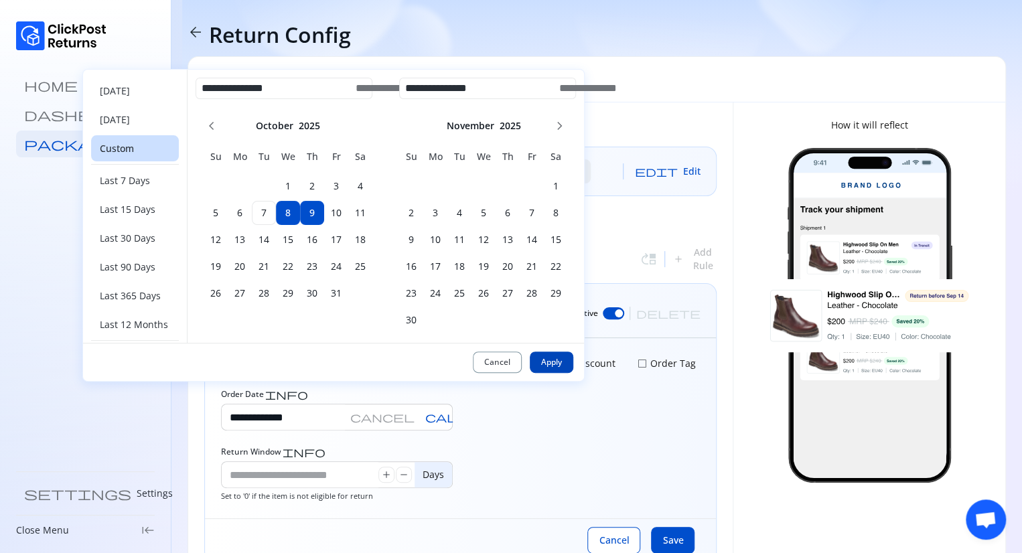
click at [549, 365] on span "Apply" at bounding box center [551, 362] width 21 height 11
type input "**********"
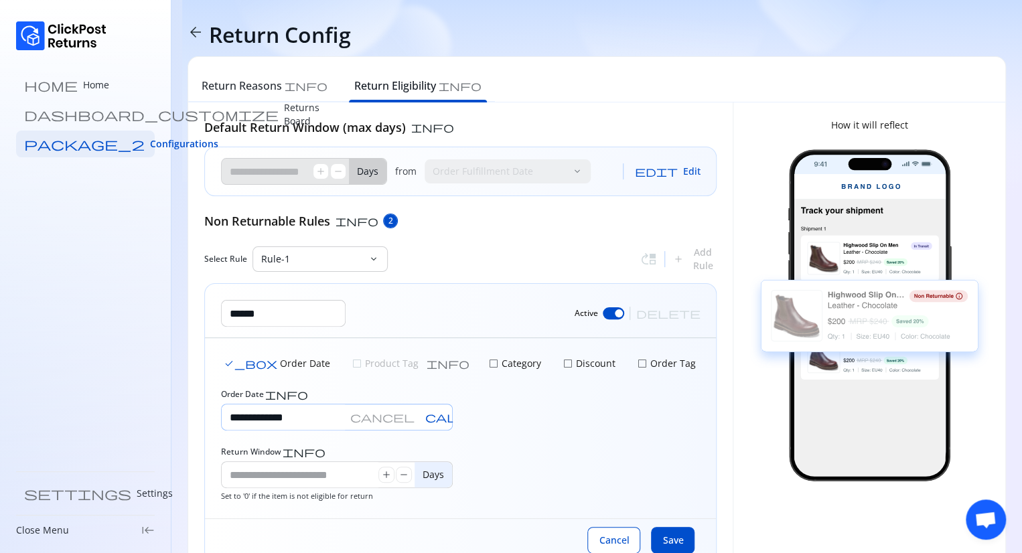
click at [415, 416] on span "cancel" at bounding box center [382, 417] width 64 height 11
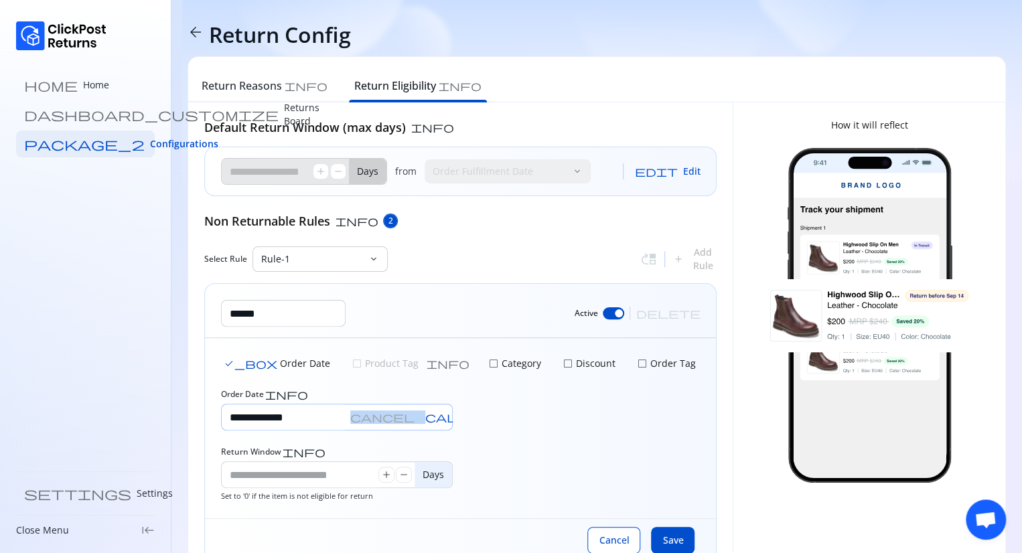
click at [415, 416] on span "cancel" at bounding box center [382, 417] width 64 height 11
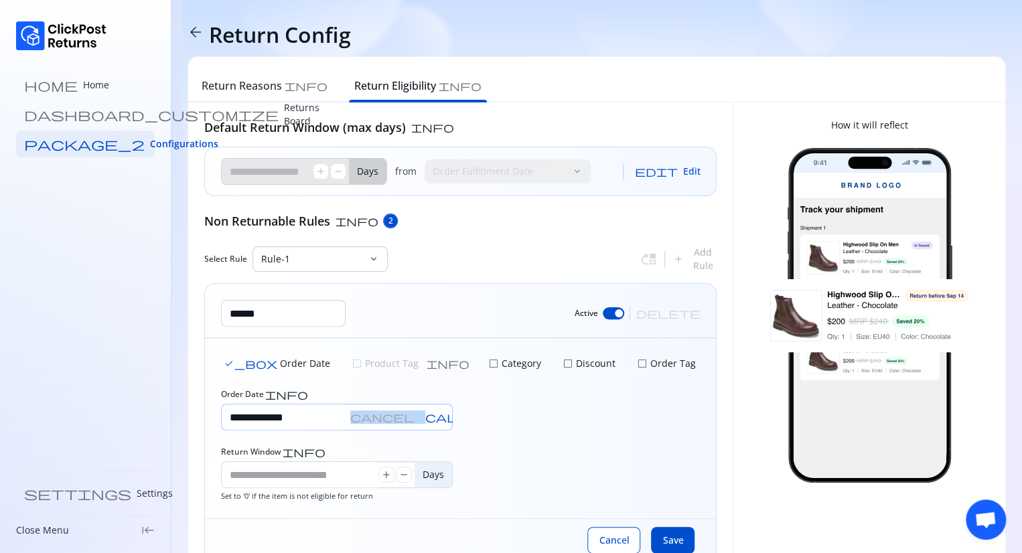
click at [415, 418] on span "cancel" at bounding box center [382, 417] width 64 height 11
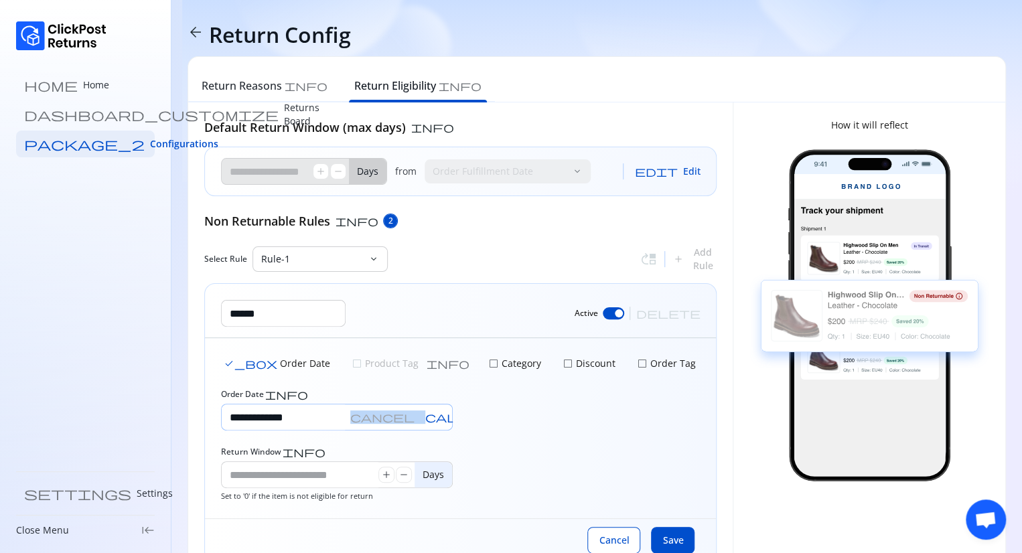
click at [415, 418] on span "cancel" at bounding box center [382, 417] width 64 height 11
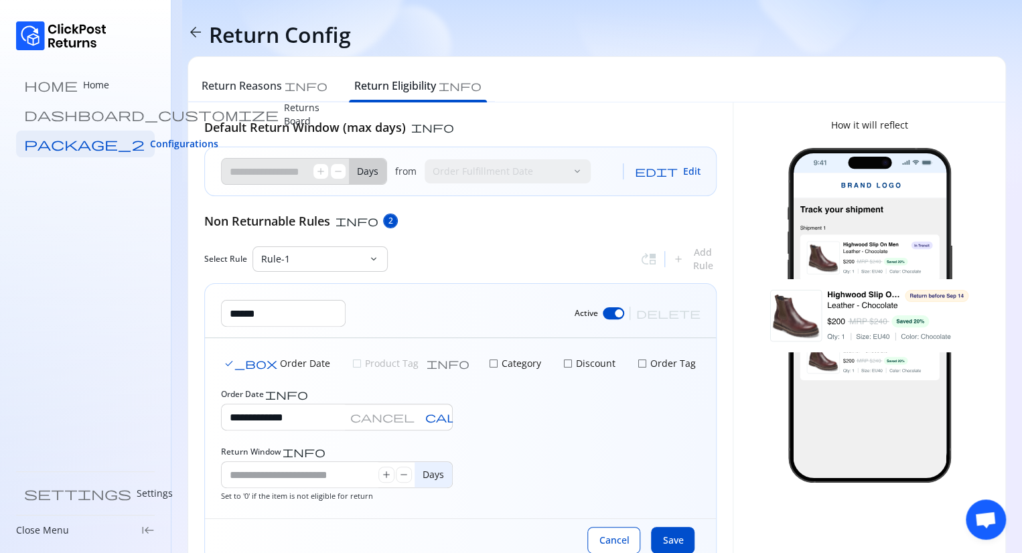
click at [462, 432] on div "**********" at bounding box center [460, 428] width 511 height 180
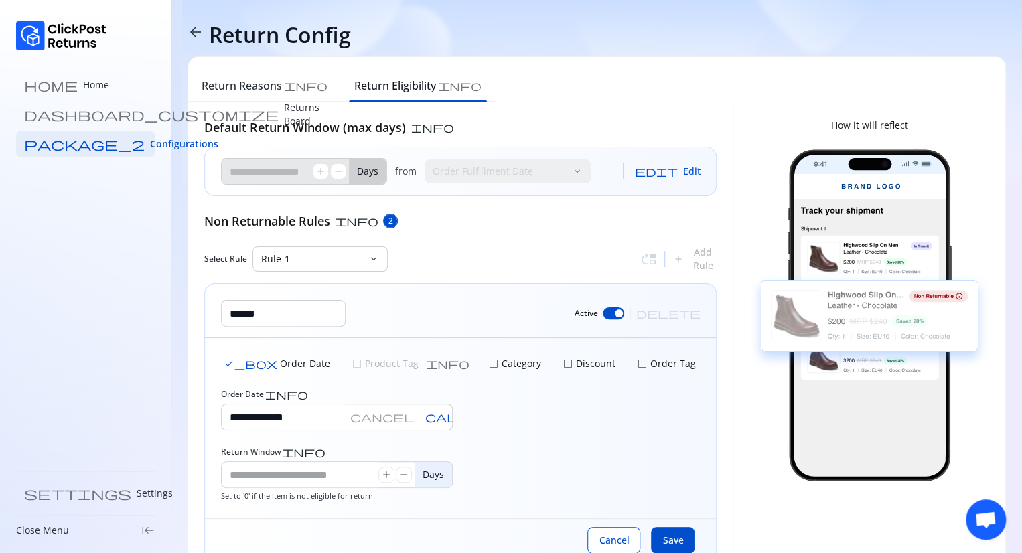
click at [232, 363] on span "check_box" at bounding box center [251, 363] width 54 height 11
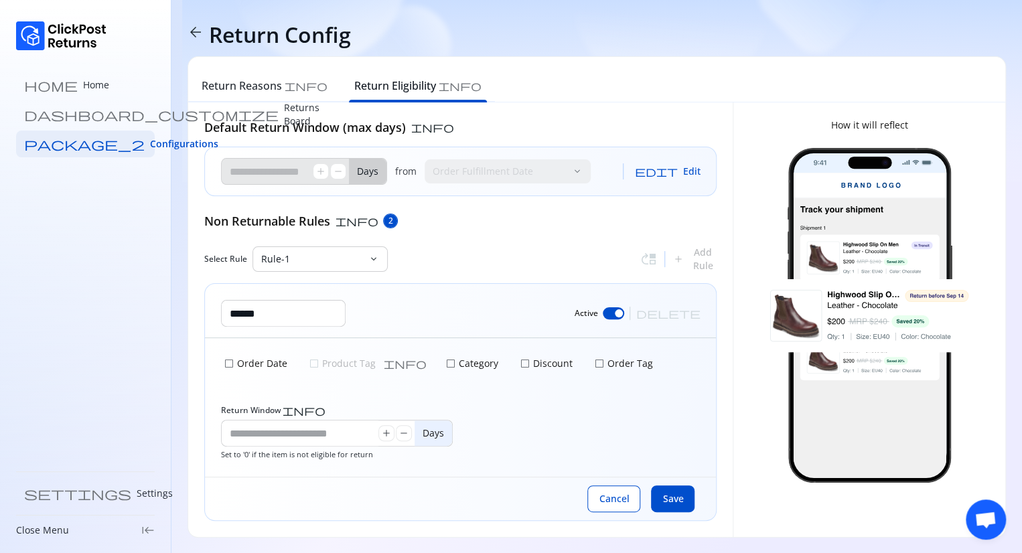
click at [445, 366] on span "check_box_outline_blank" at bounding box center [450, 363] width 11 height 11
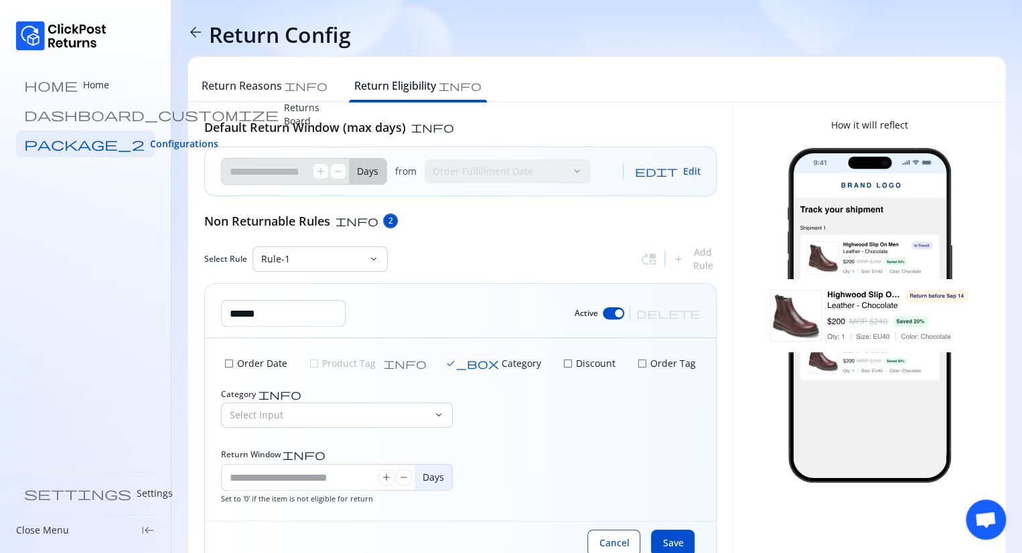
click at [445, 362] on span "check_box" at bounding box center [472, 363] width 54 height 11
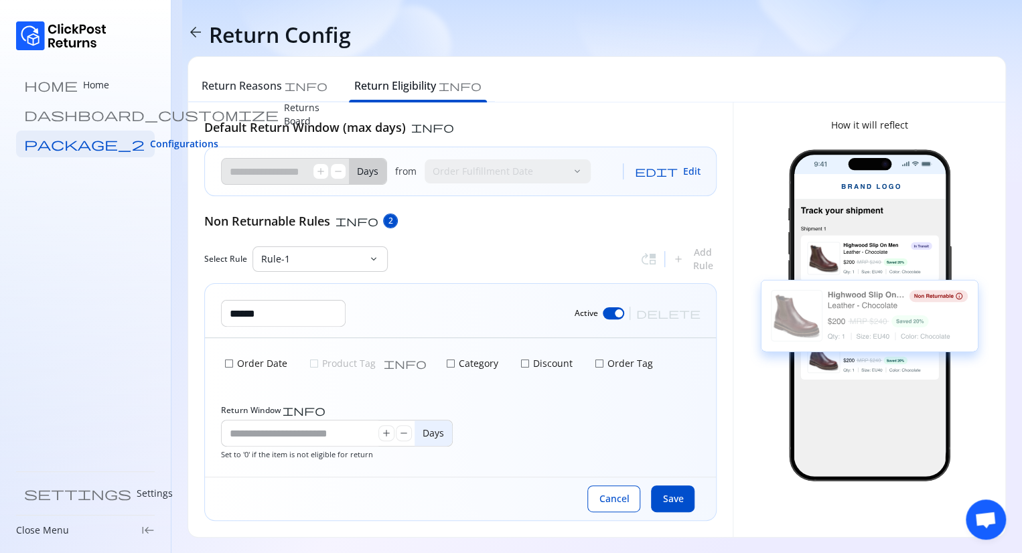
click at [520, 359] on span "check_box_outline_blank" at bounding box center [525, 363] width 11 height 11
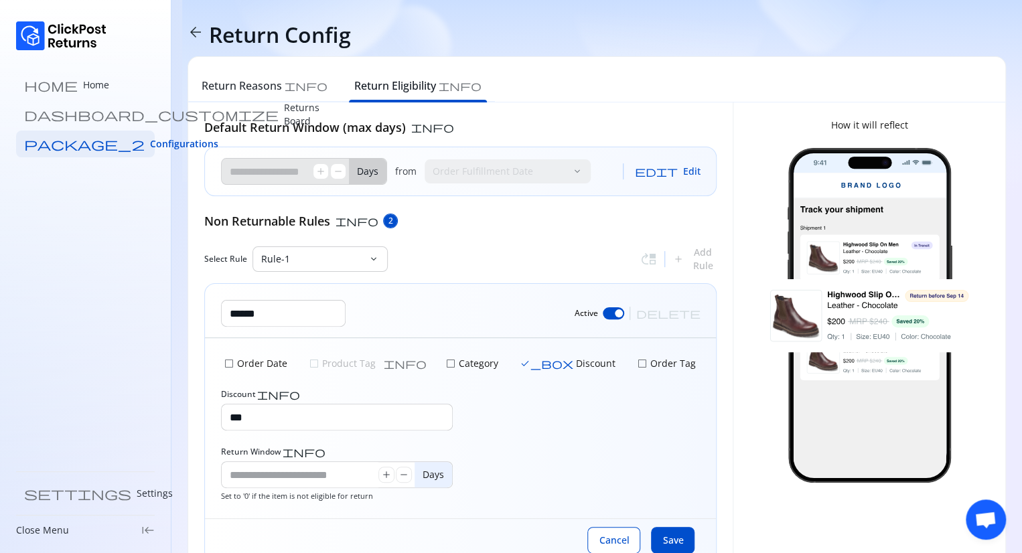
click at [520, 359] on span "check_box" at bounding box center [547, 363] width 54 height 11
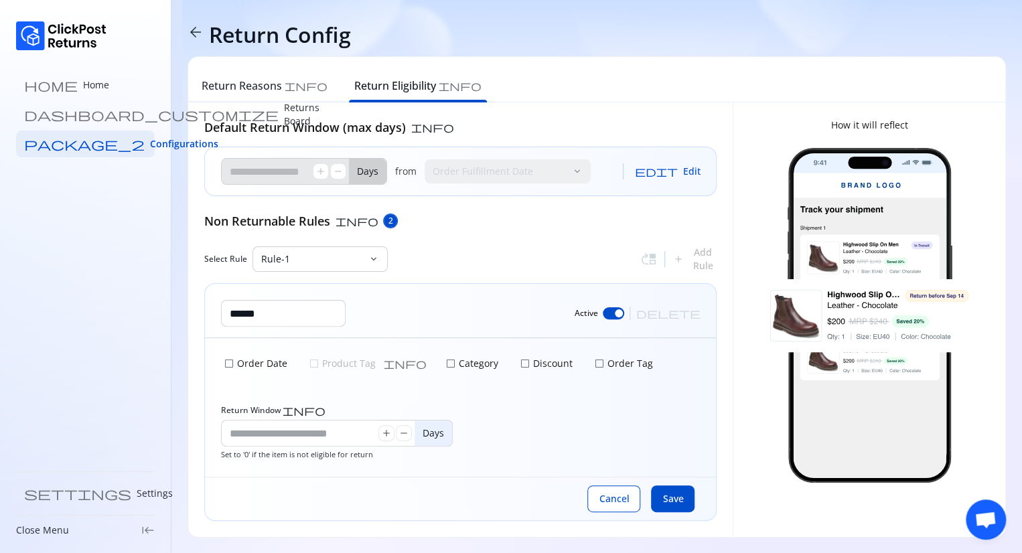
click at [594, 360] on span "check_box_outline_blank" at bounding box center [599, 363] width 11 height 11
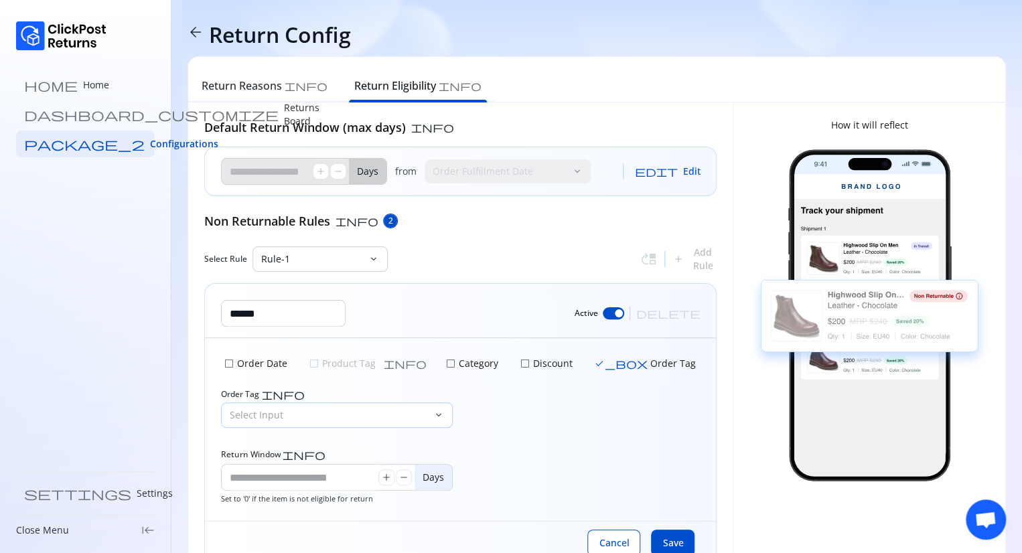
click at [396, 403] on div "Select Input" at bounding box center [328, 415] width 212 height 24
click at [594, 362] on span "check_box" at bounding box center [621, 363] width 54 height 11
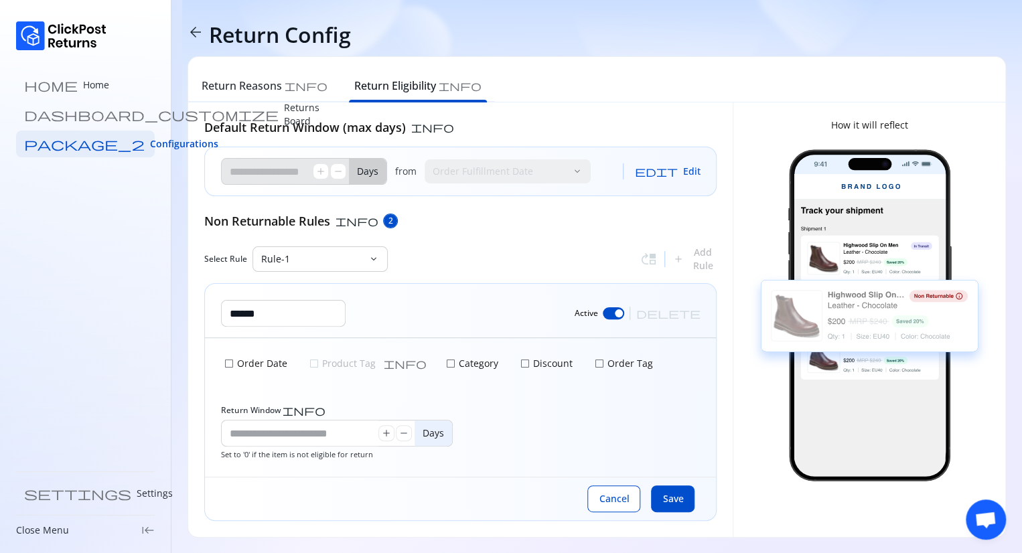
click at [601, 516] on div "Cancel Save" at bounding box center [460, 499] width 511 height 44
click at [605, 509] on button "Cancel" at bounding box center [613, 499] width 53 height 27
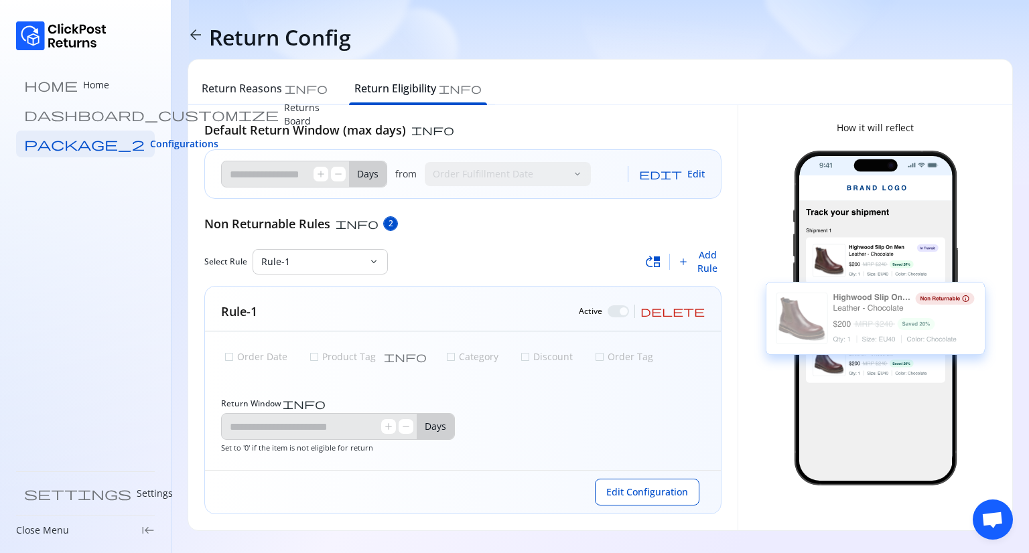
click at [653, 259] on span "move_up" at bounding box center [653, 262] width 16 height 16
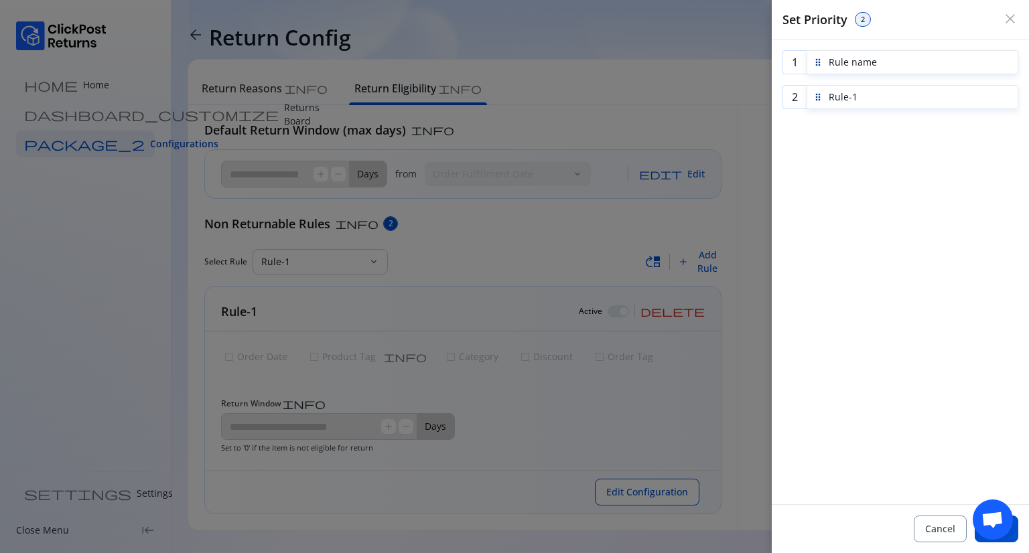
click at [1005, 19] on span "close" at bounding box center [1010, 19] width 16 height 16
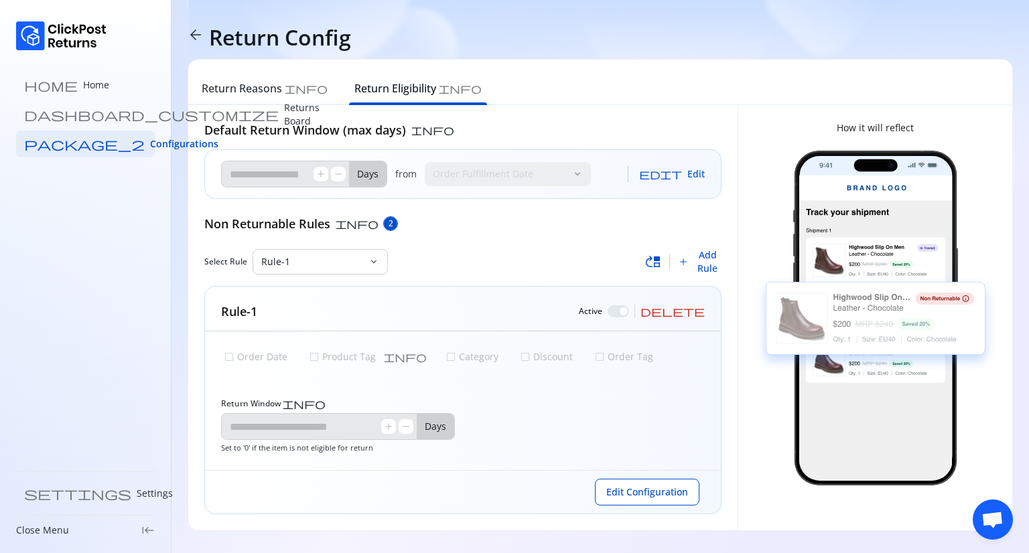
click at [699, 314] on span "delete" at bounding box center [672, 311] width 64 height 11
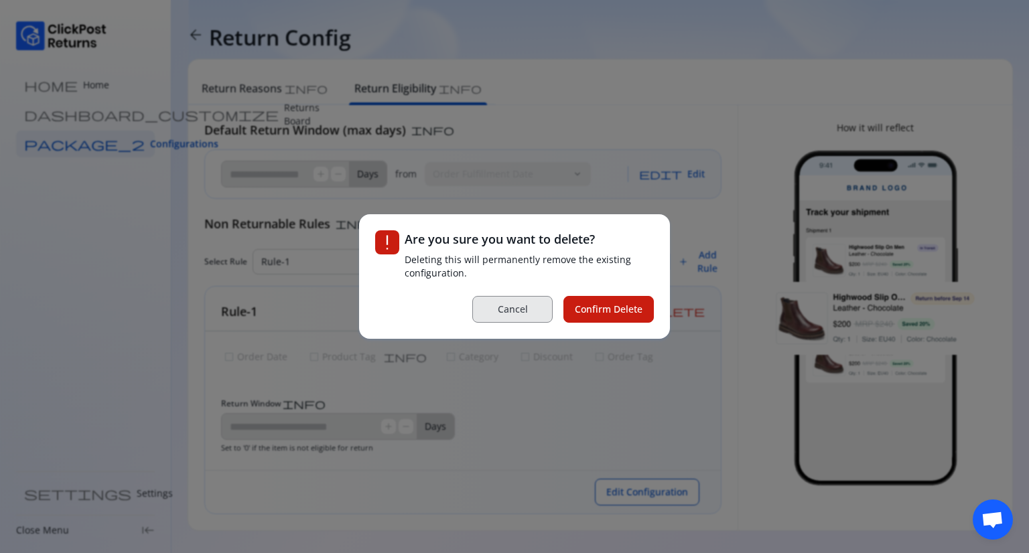
click at [515, 314] on span "Cancel" at bounding box center [513, 309] width 30 height 13
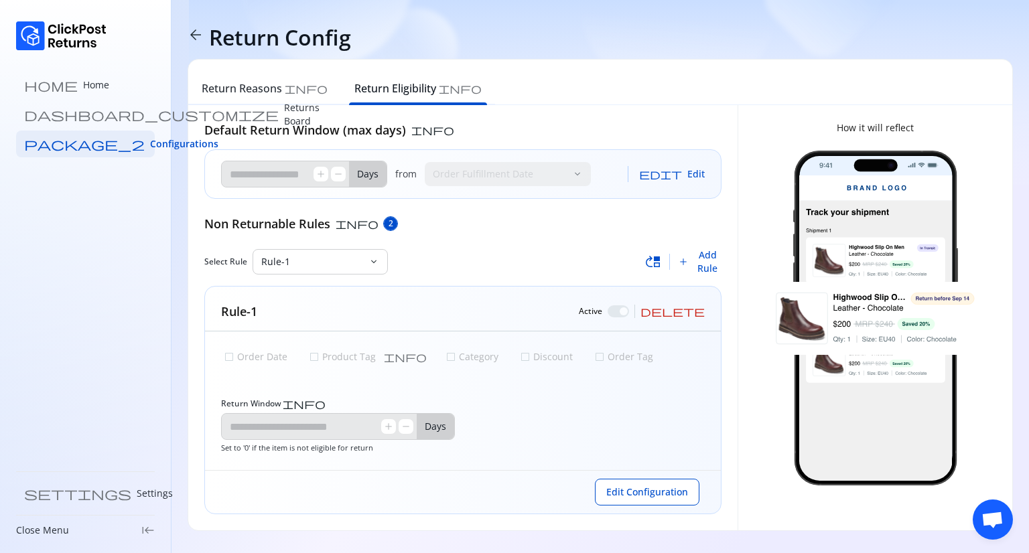
click at [699, 309] on span "delete" at bounding box center [672, 311] width 64 height 11
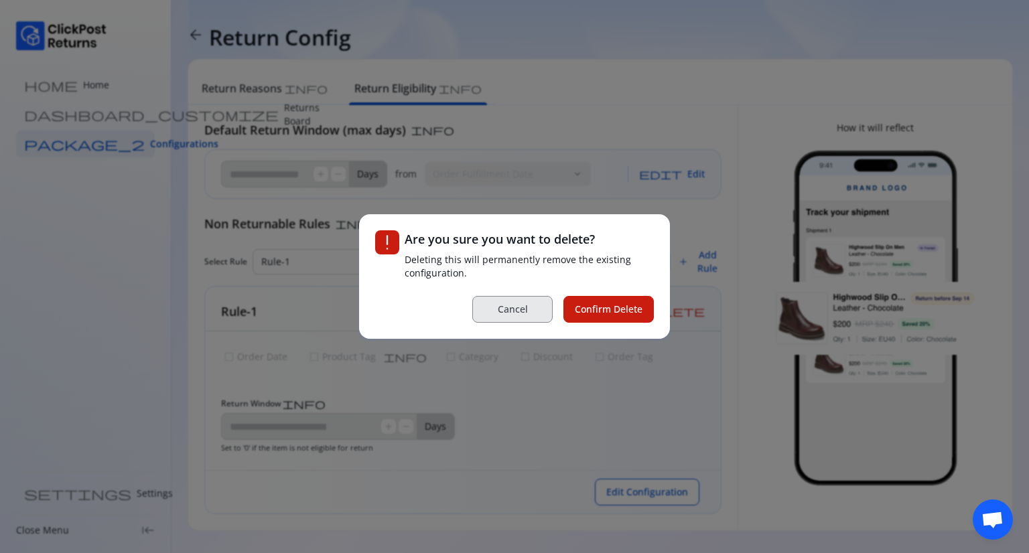
click at [525, 308] on span "Cancel" at bounding box center [513, 309] width 30 height 13
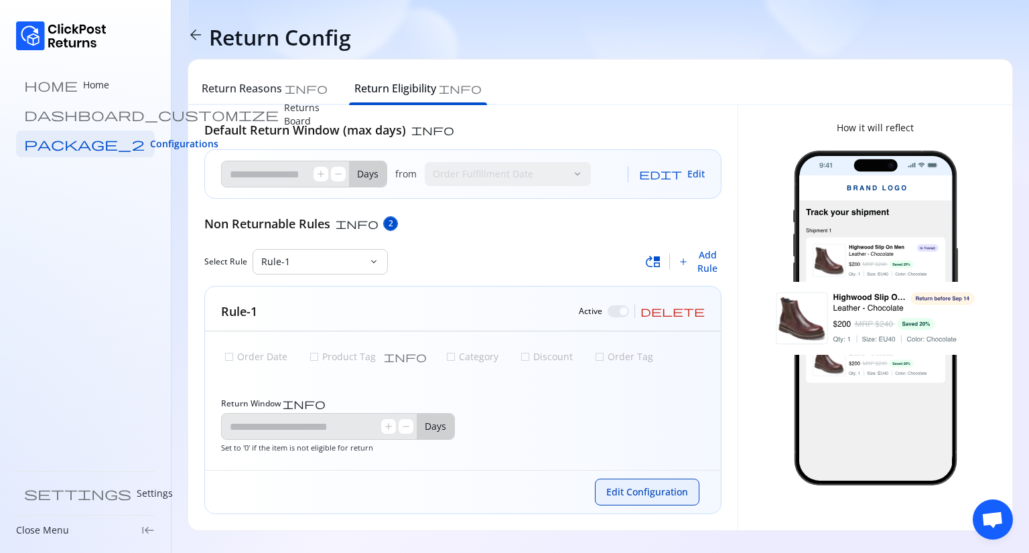
click at [640, 486] on span "Edit Configuration" at bounding box center [647, 492] width 82 height 13
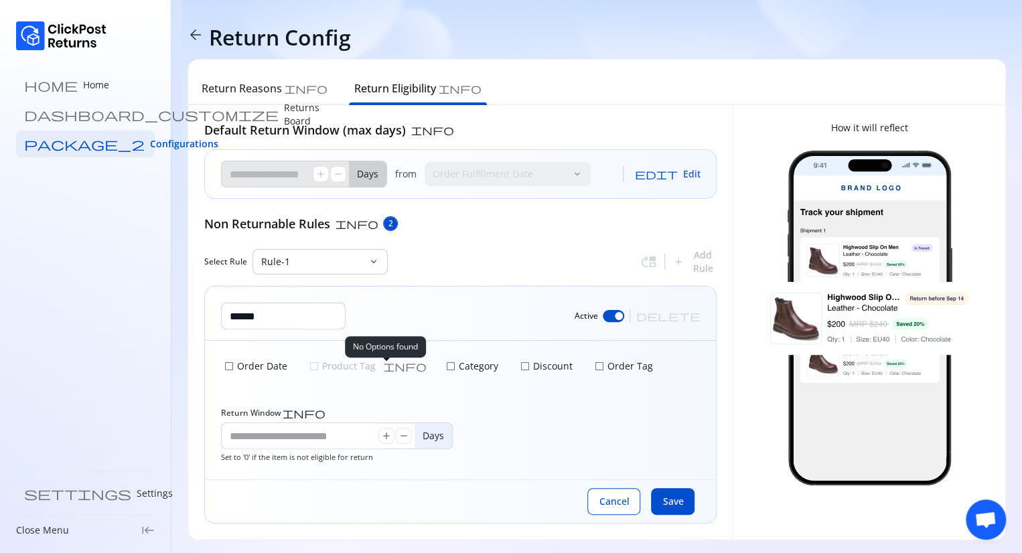
click at [385, 367] on span "info" at bounding box center [405, 366] width 43 height 11
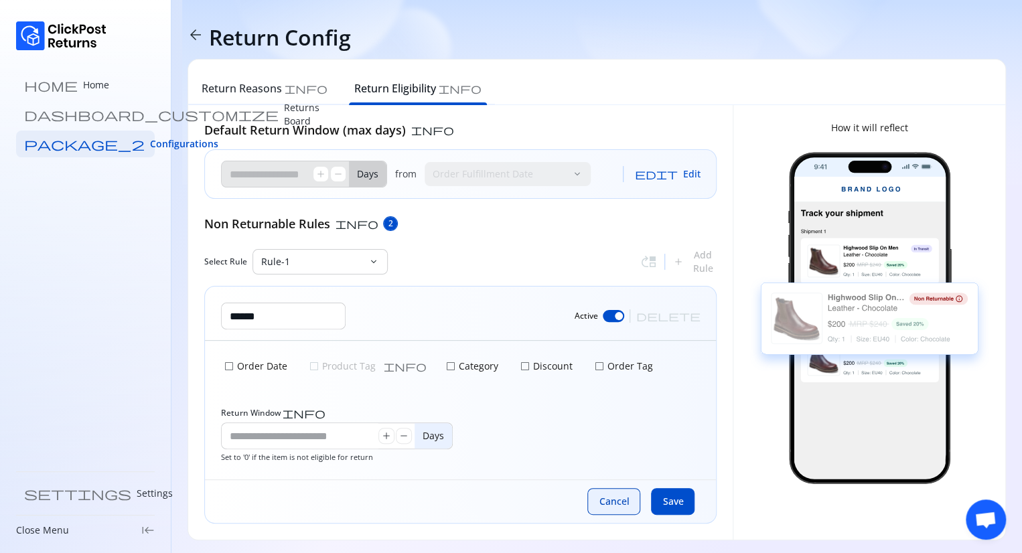
click at [621, 498] on span "Cancel" at bounding box center [614, 501] width 30 height 13
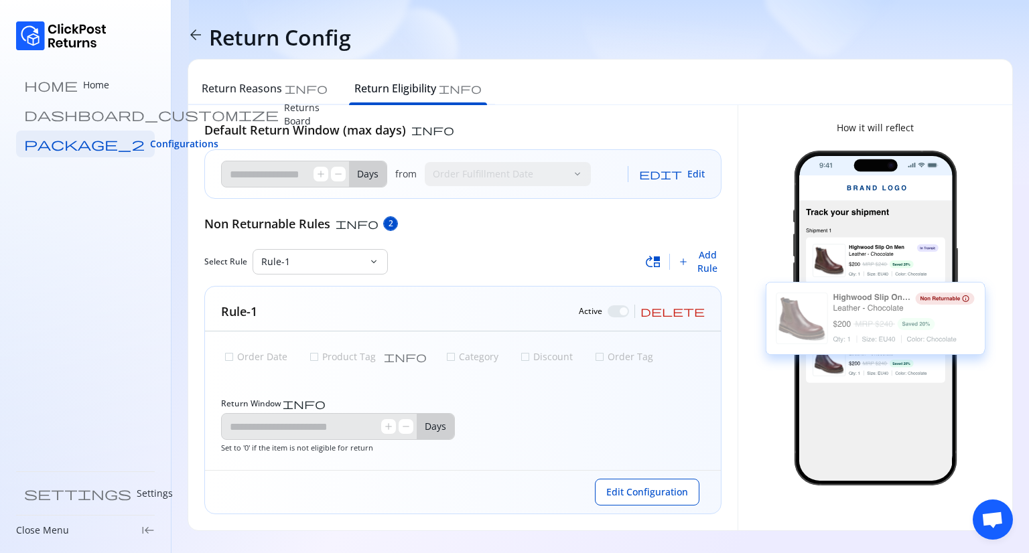
click at [651, 265] on span "move_up" at bounding box center [653, 262] width 16 height 16
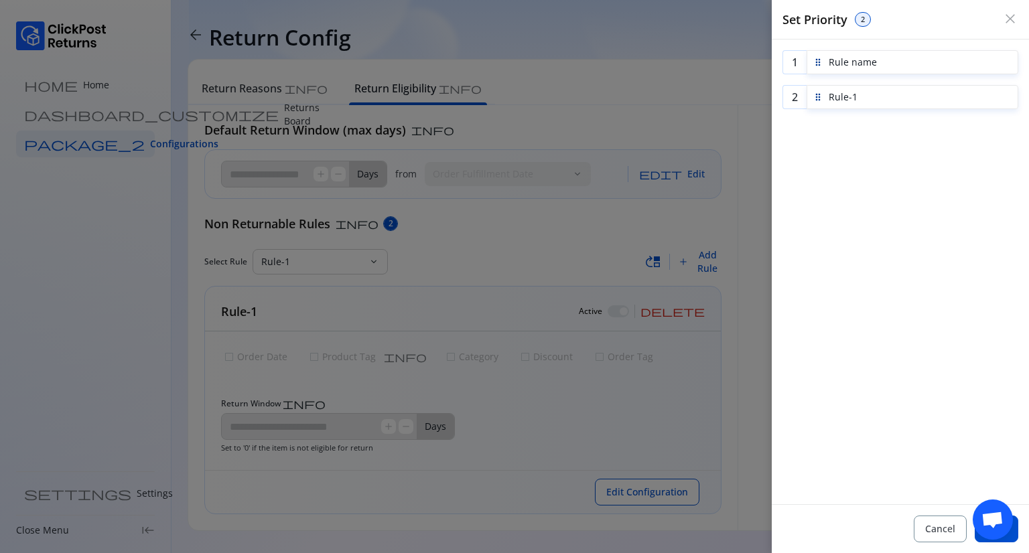
click at [1013, 18] on span "close" at bounding box center [1010, 19] width 16 height 16
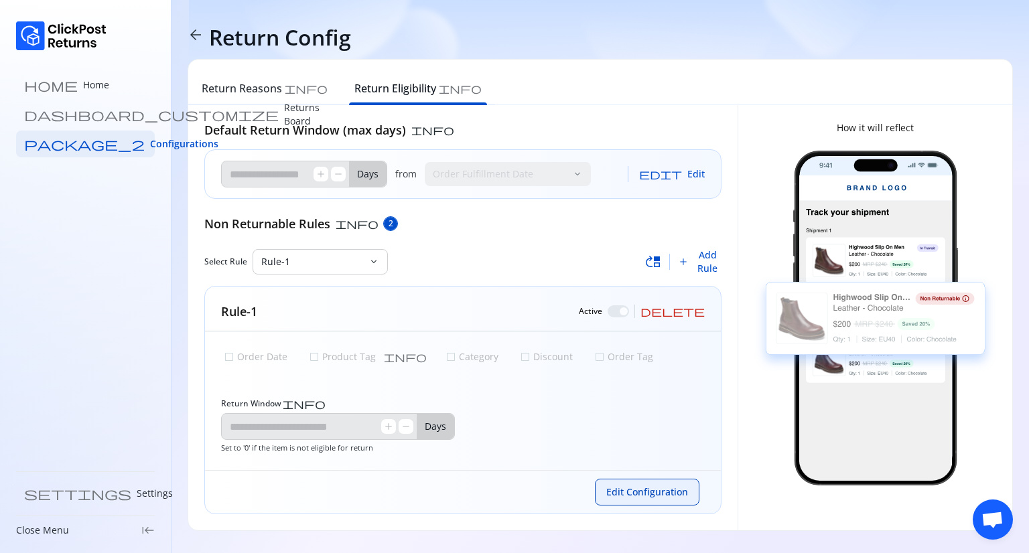
click at [651, 488] on span "Edit Configuration" at bounding box center [647, 492] width 82 height 13
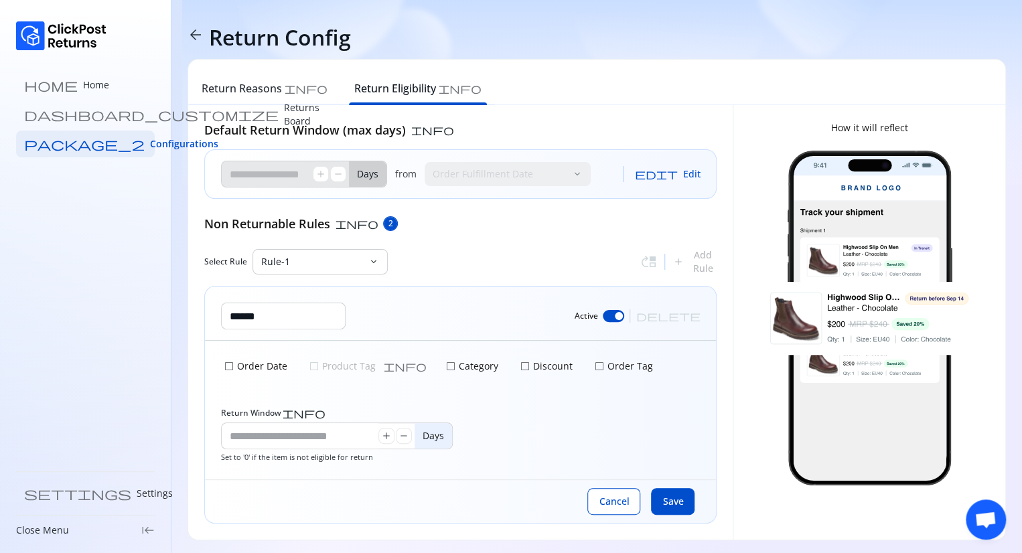
scroll to position [3, 0]
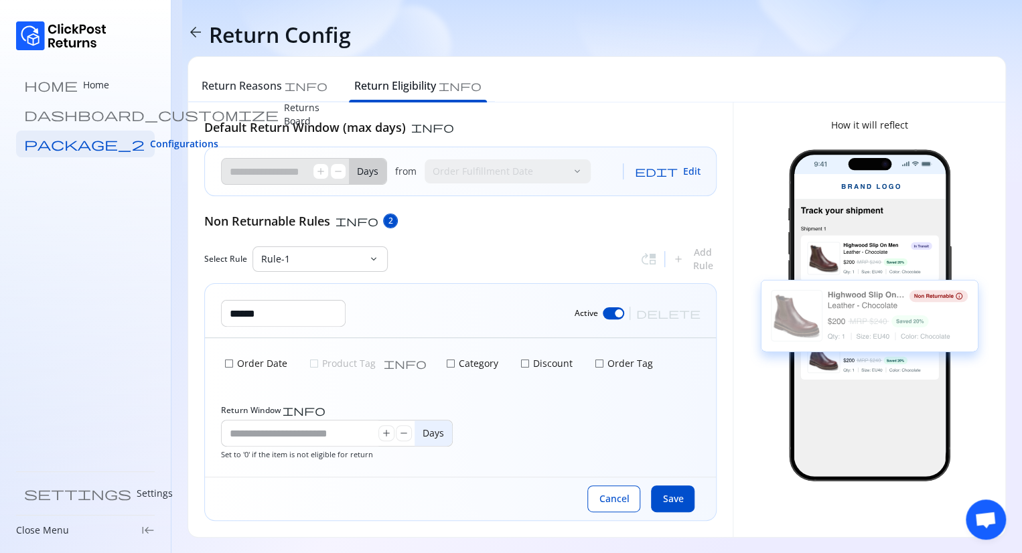
click at [691, 312] on div "Active delete" at bounding box center [637, 313] width 126 height 13
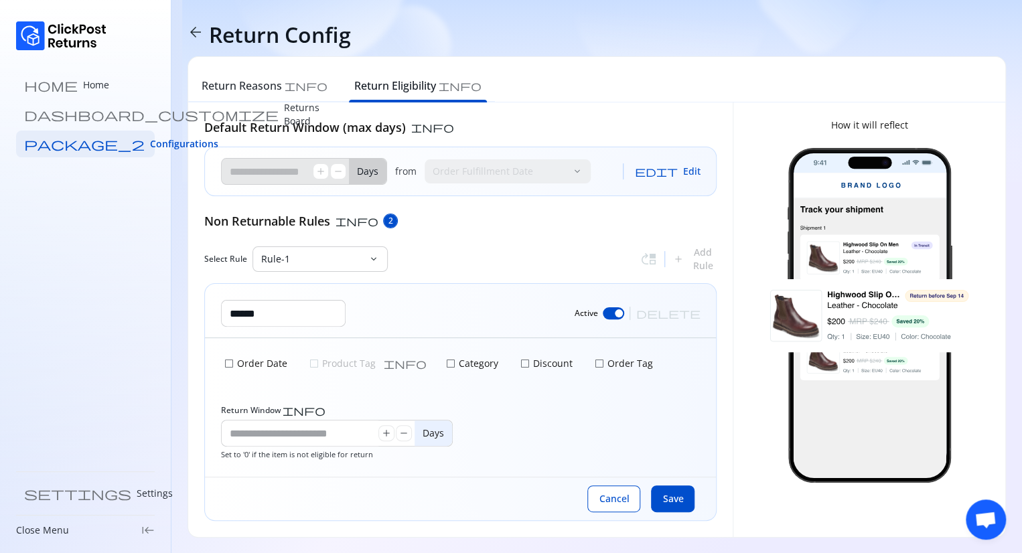
click at [624, 313] on div at bounding box center [613, 313] width 21 height 12
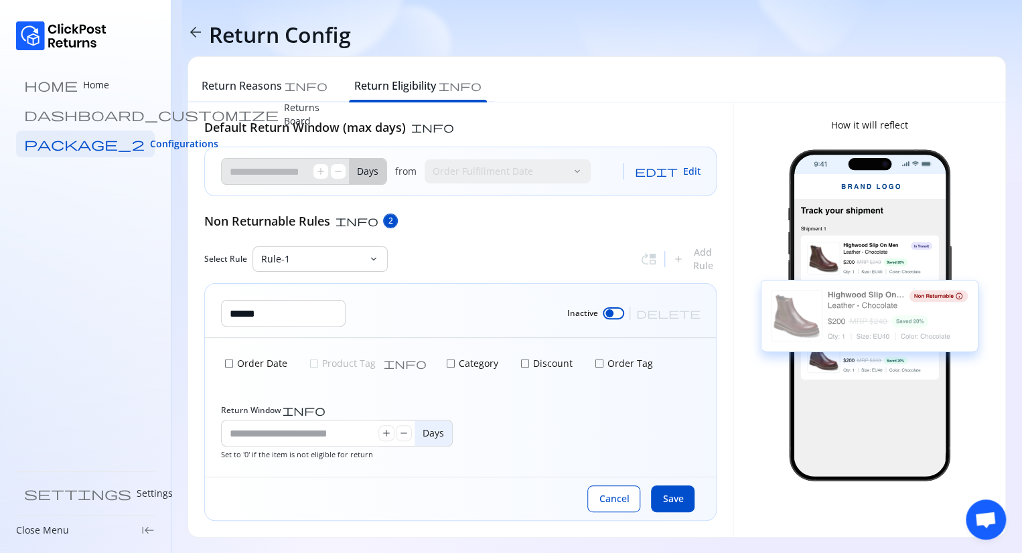
click at [697, 314] on div "Inactive delete" at bounding box center [633, 313] width 133 height 13
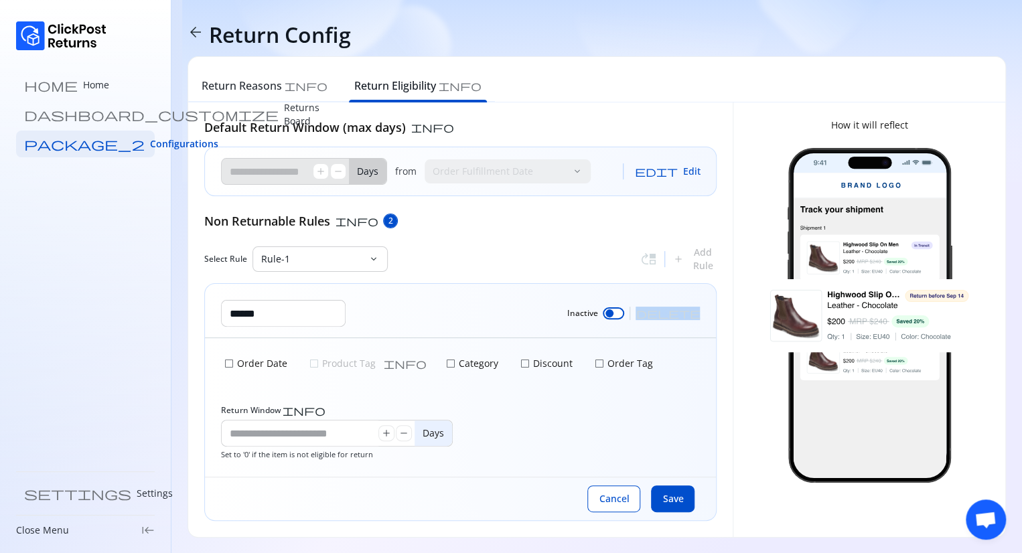
click at [689, 316] on div "Inactive delete" at bounding box center [633, 313] width 133 height 13
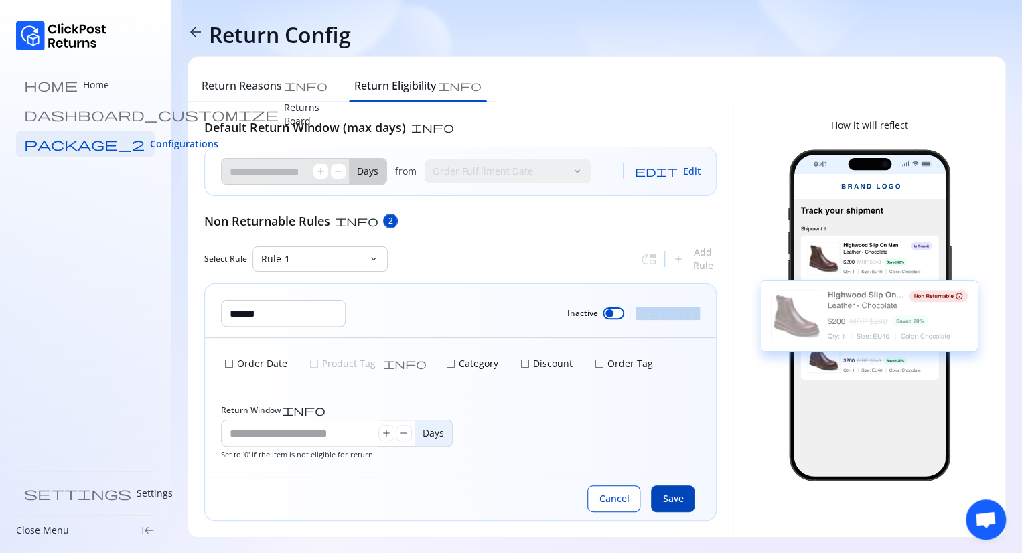
click at [673, 497] on span "Save" at bounding box center [673, 498] width 21 height 13
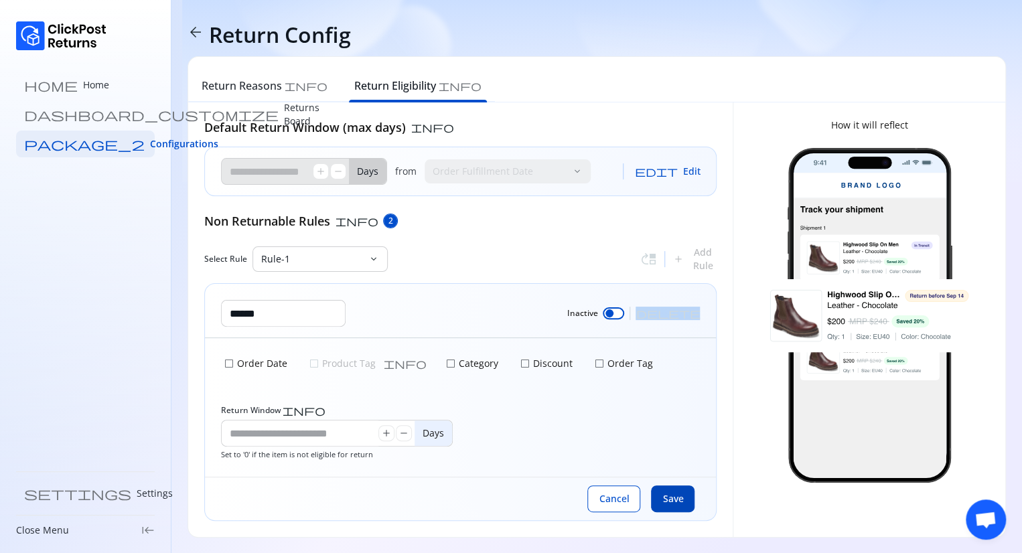
click at [675, 497] on span "Save" at bounding box center [673, 498] width 21 height 13
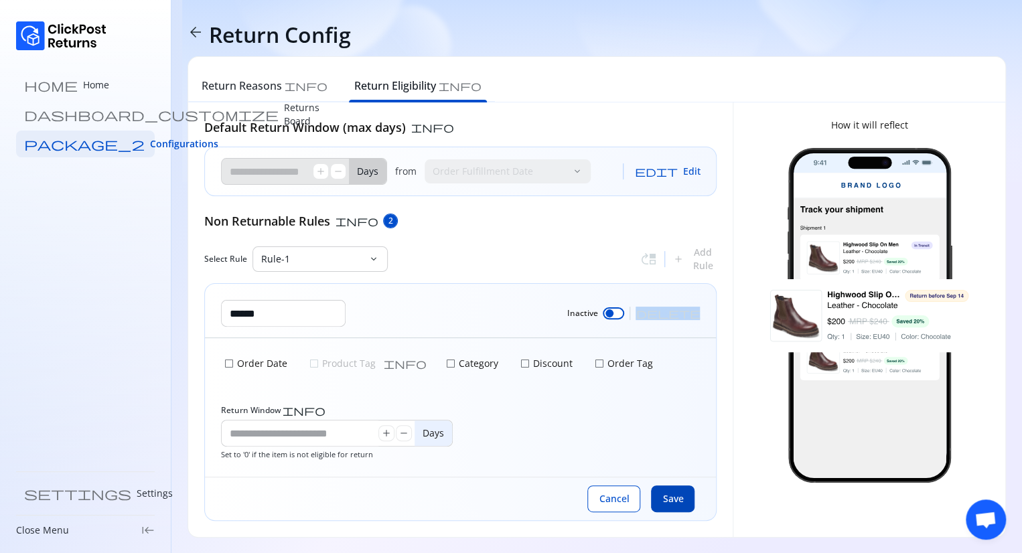
click at [669, 496] on span "Save" at bounding box center [673, 498] width 21 height 13
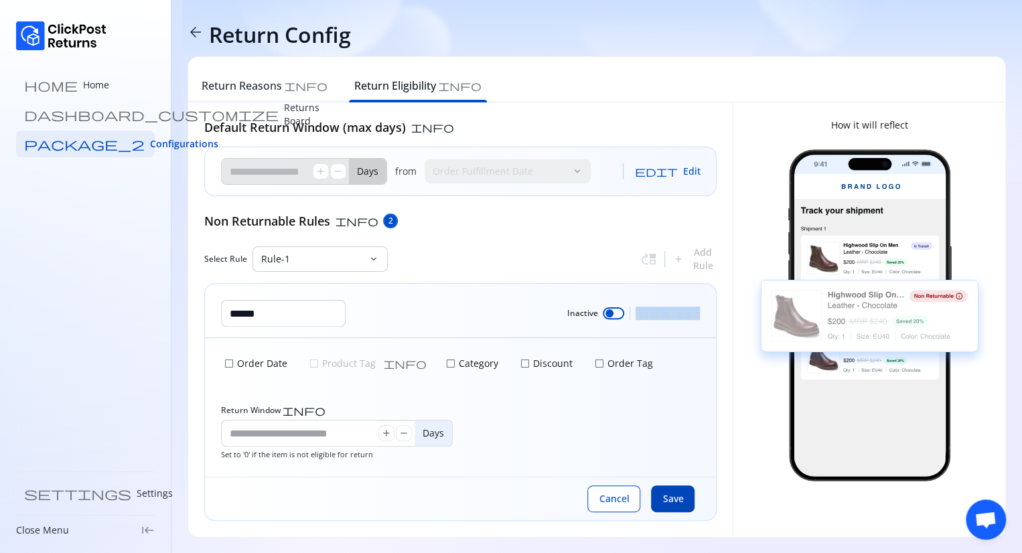
click at [669, 496] on span "Save" at bounding box center [673, 498] width 21 height 13
click at [230, 364] on span "check_box_outline_blank" at bounding box center [229, 363] width 11 height 11
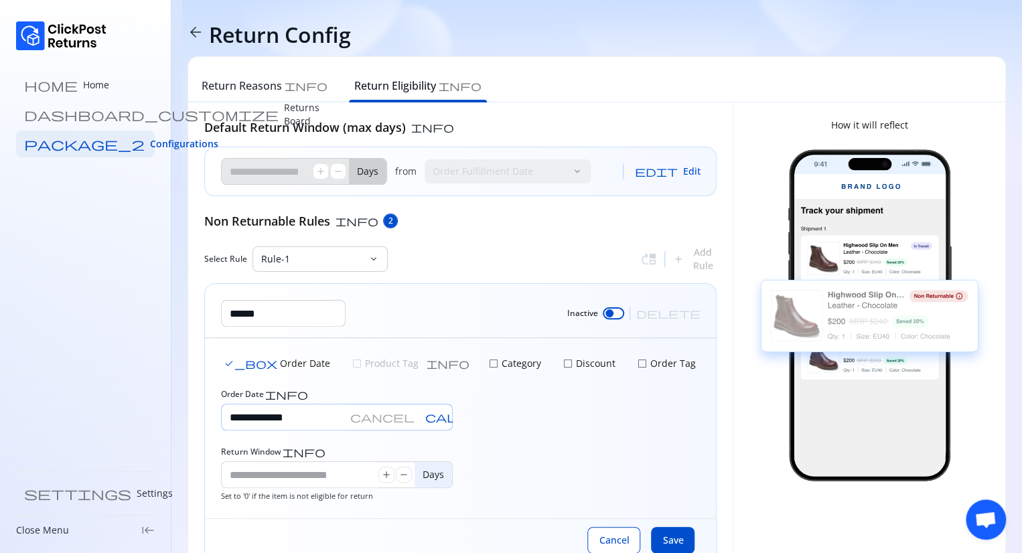
click at [415, 419] on span "cancel" at bounding box center [382, 417] width 64 height 11
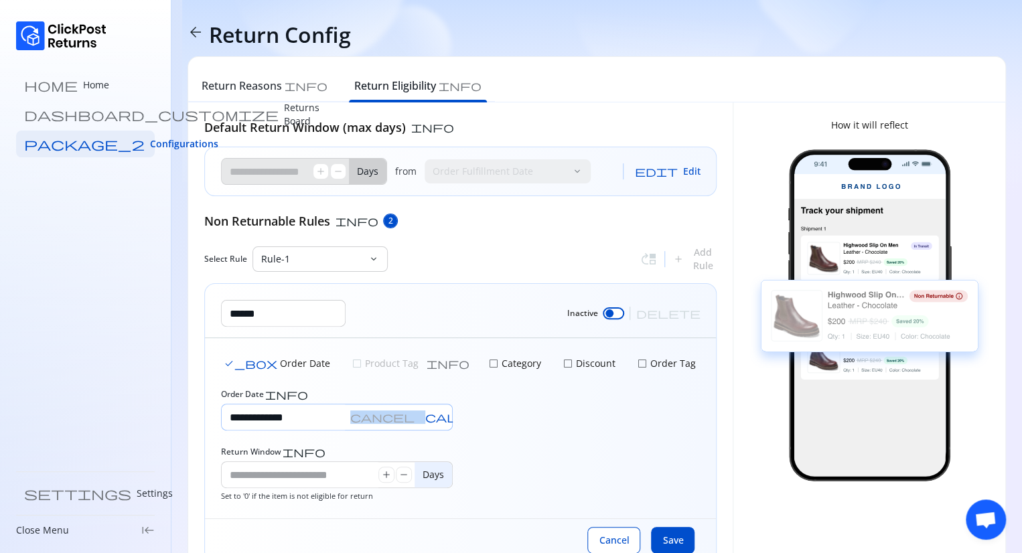
click at [415, 419] on span "cancel" at bounding box center [382, 417] width 64 height 11
click at [499, 363] on p "Category" at bounding box center [520, 363] width 42 height 13
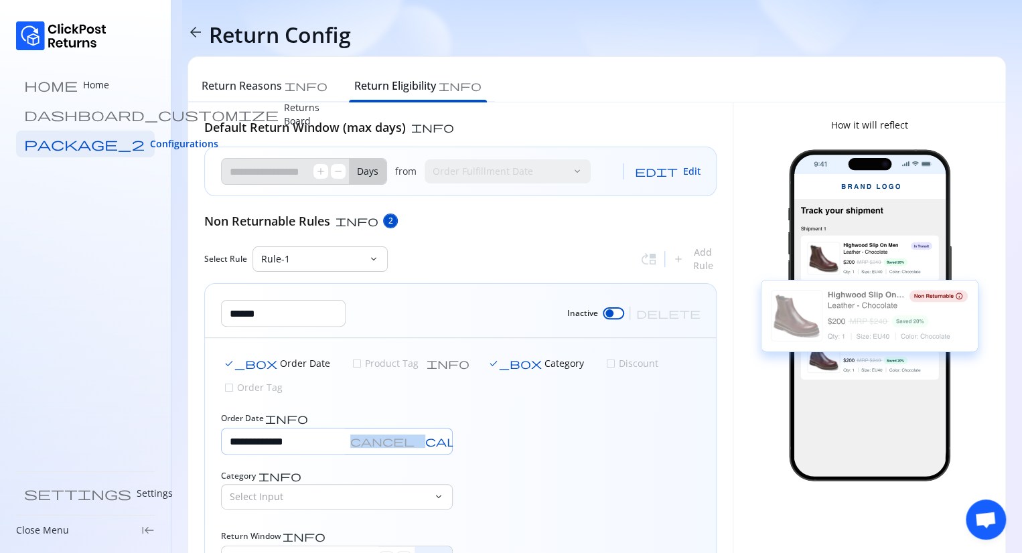
click at [415, 436] on span "cancel" at bounding box center [382, 441] width 64 height 11
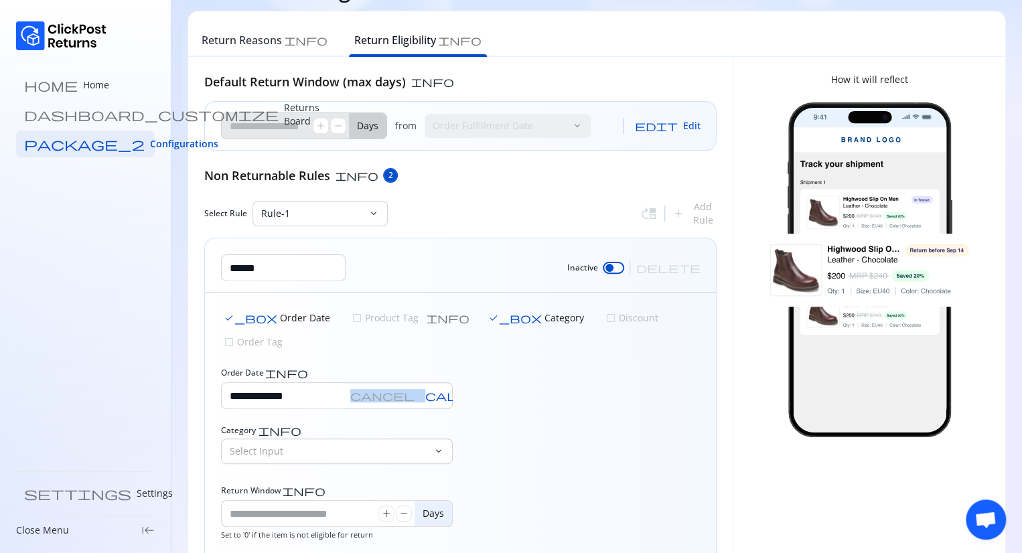
scroll to position [56, 0]
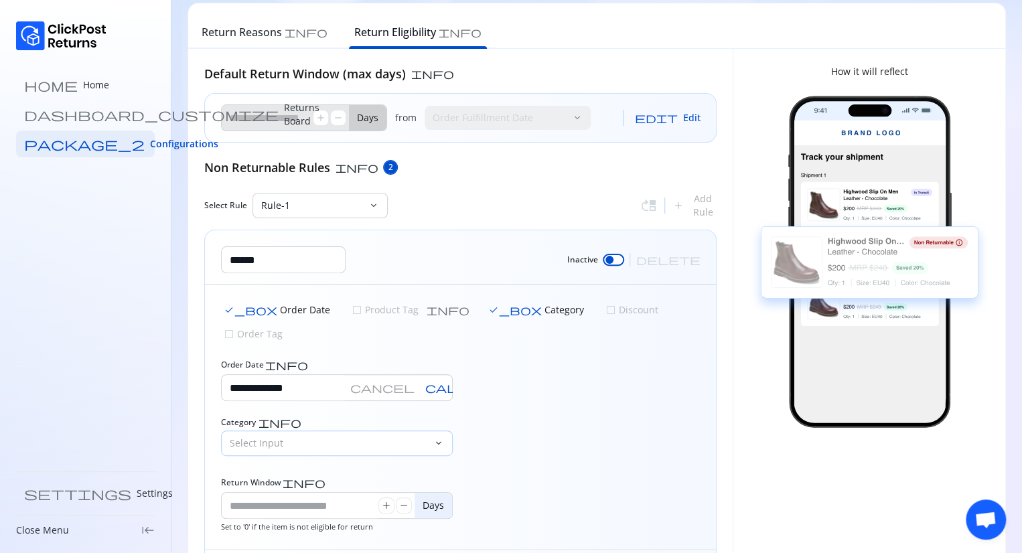
click at [324, 437] on p "Select Input" at bounding box center [329, 443] width 198 height 13
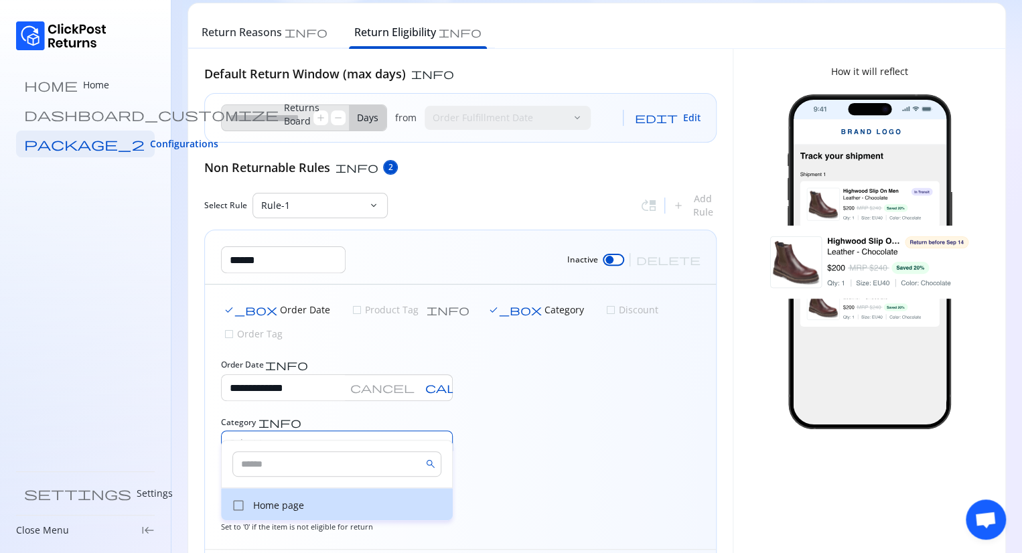
click at [252, 507] on div "check_box_outline_blank Home page" at bounding box center [337, 504] width 232 height 32
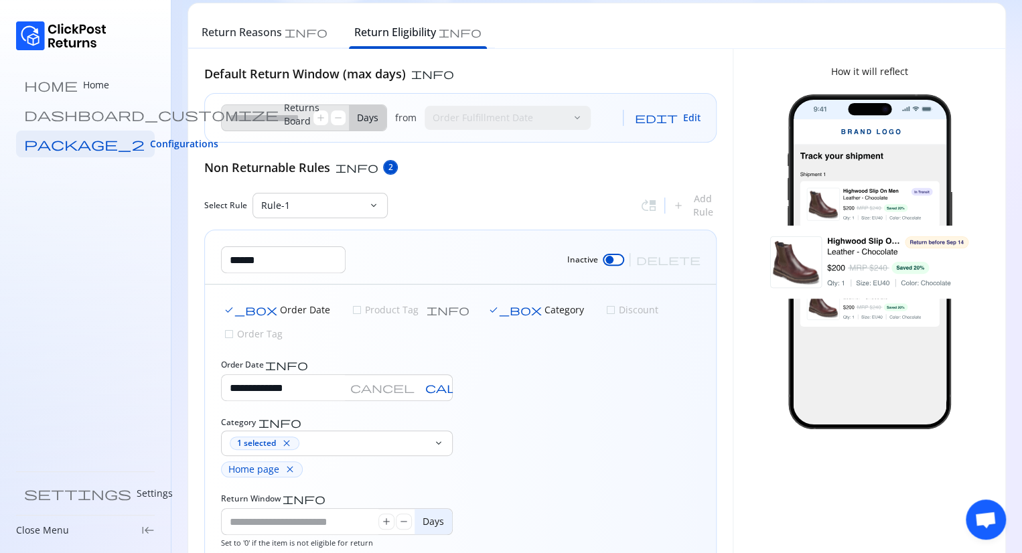
click at [517, 456] on div "**********" at bounding box center [460, 425] width 511 height 281
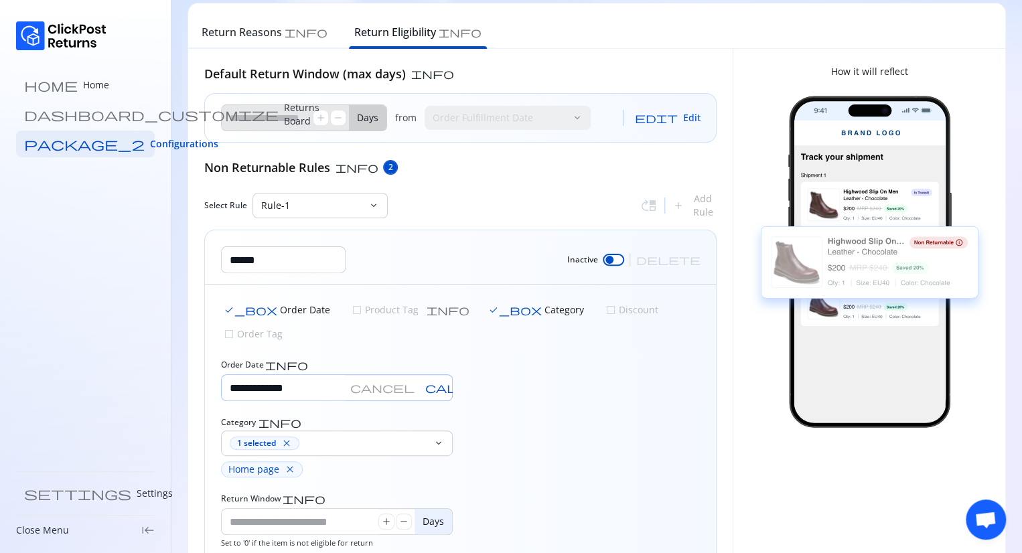
click at [415, 383] on span "cancel" at bounding box center [382, 388] width 64 height 11
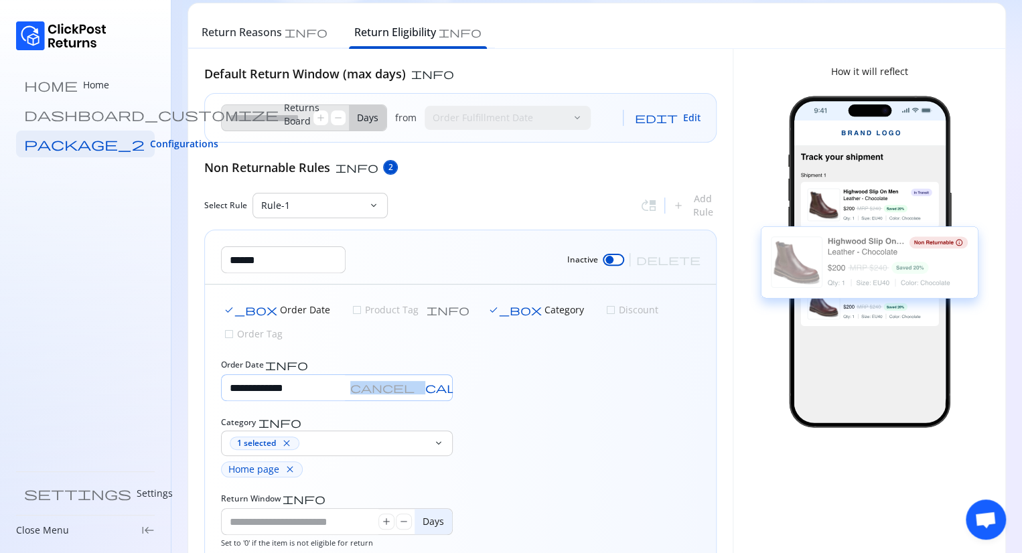
click at [415, 383] on span "cancel" at bounding box center [382, 388] width 64 height 11
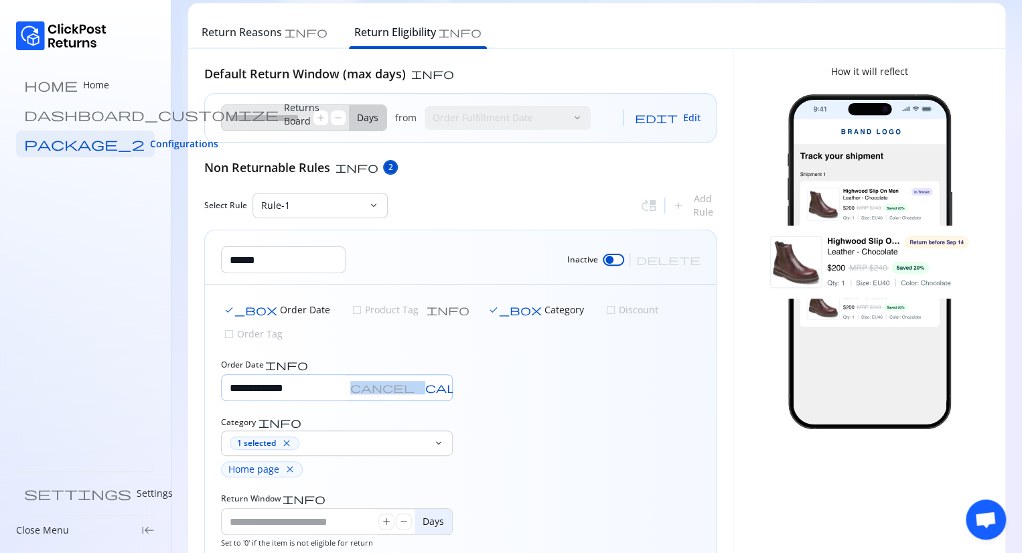
click at [415, 383] on span "cancel" at bounding box center [382, 388] width 64 height 11
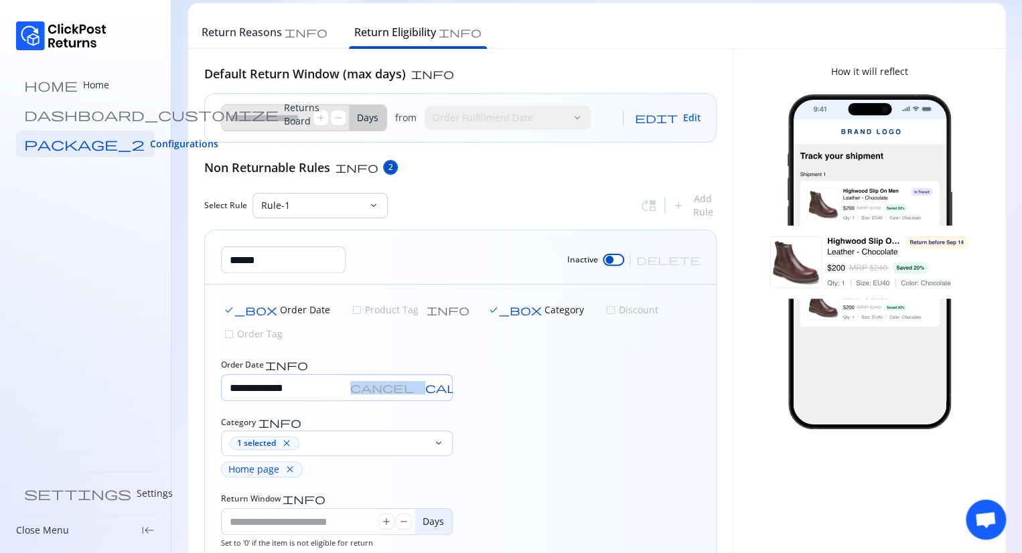
click at [415, 383] on span "cancel" at bounding box center [382, 388] width 64 height 11
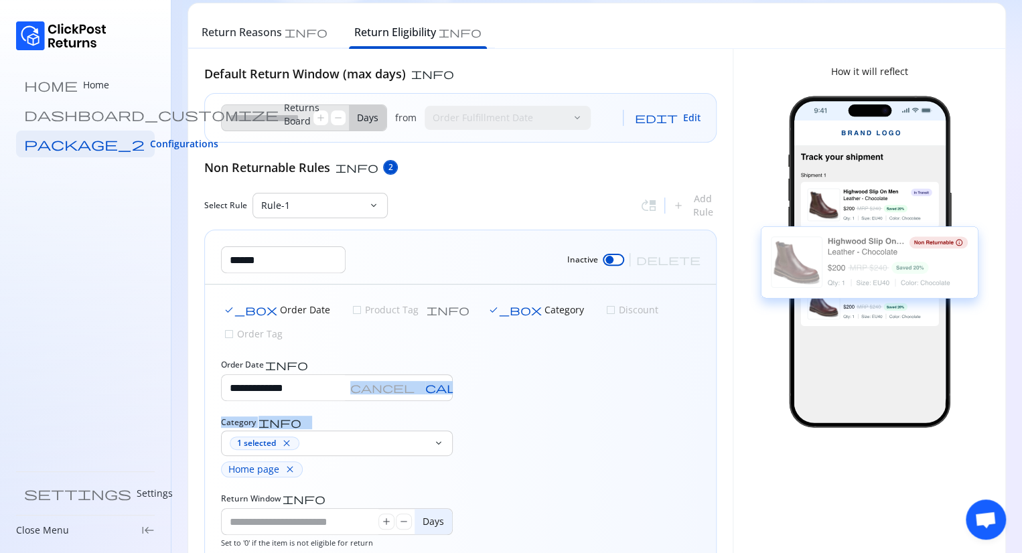
drag, startPoint x: 419, startPoint y: 365, endPoint x: 415, endPoint y: 393, distance: 27.8
click at [415, 393] on div "**********" at bounding box center [460, 419] width 479 height 118
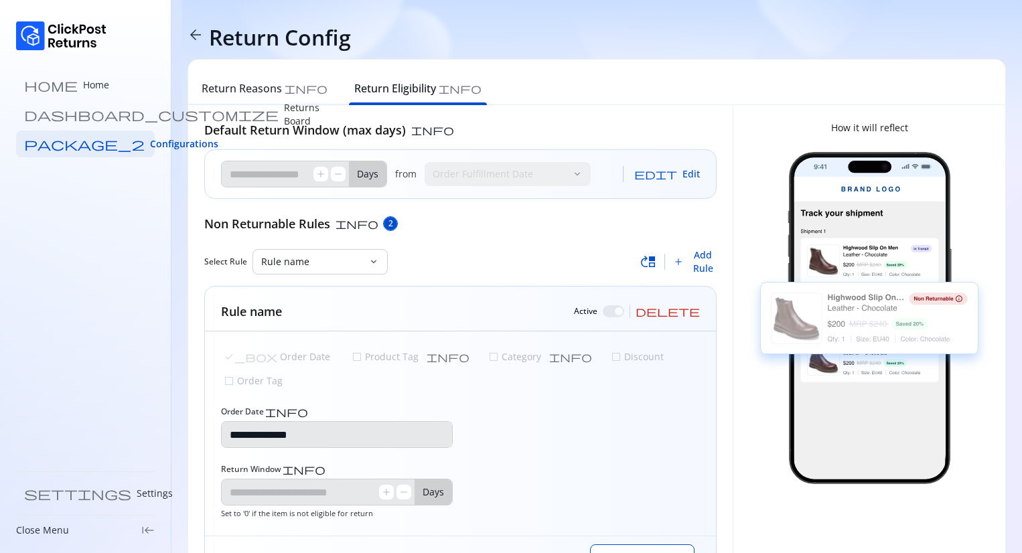
scroll to position [35, 0]
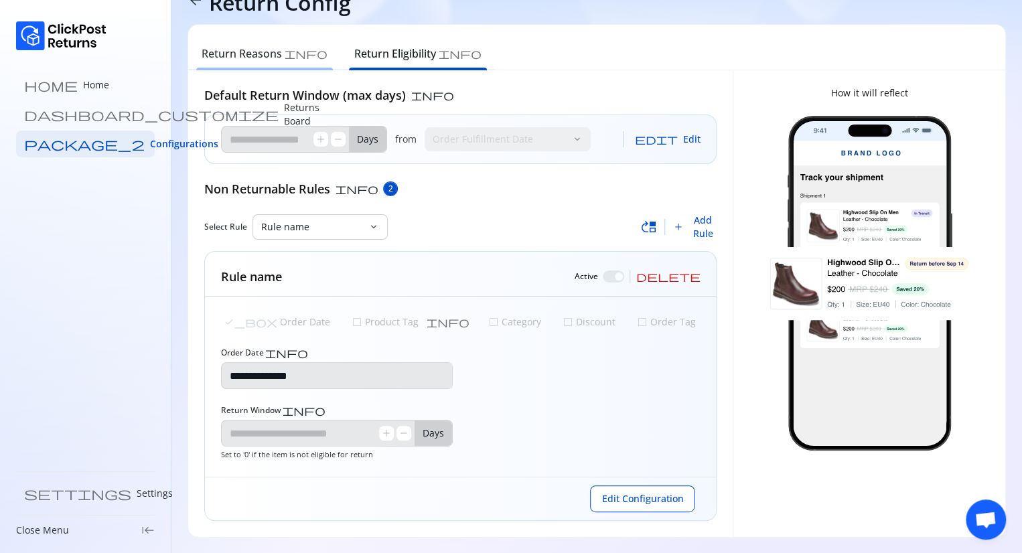
click at [271, 57] on h6 "Return Reasons" at bounding box center [242, 54] width 80 height 16
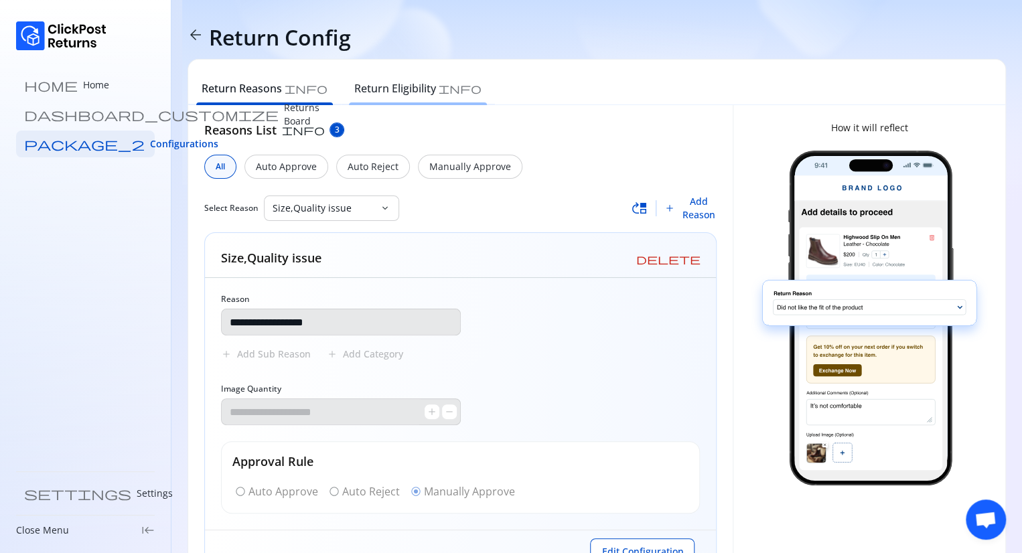
click at [373, 95] on h6 "Return Eligibility" at bounding box center [395, 88] width 82 height 16
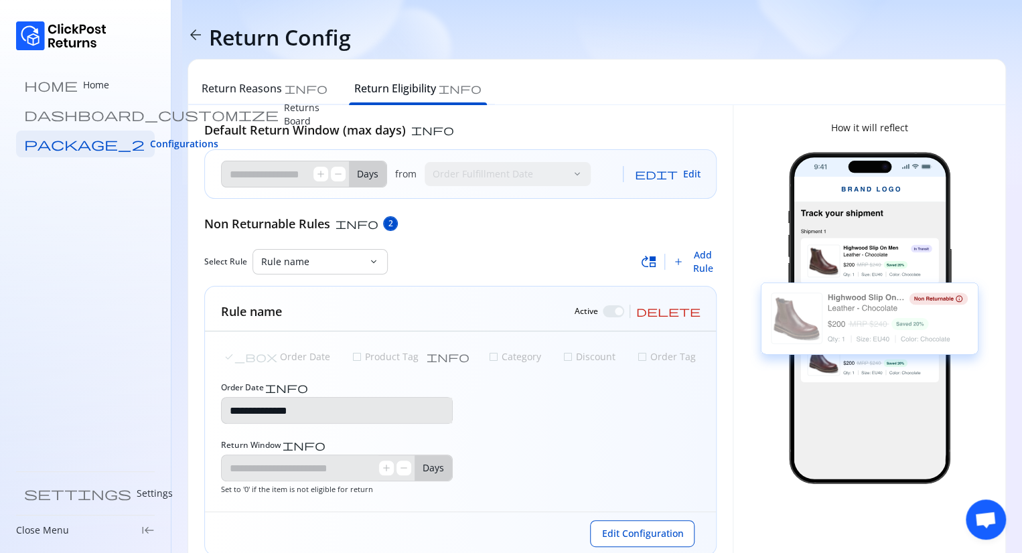
scroll to position [35, 0]
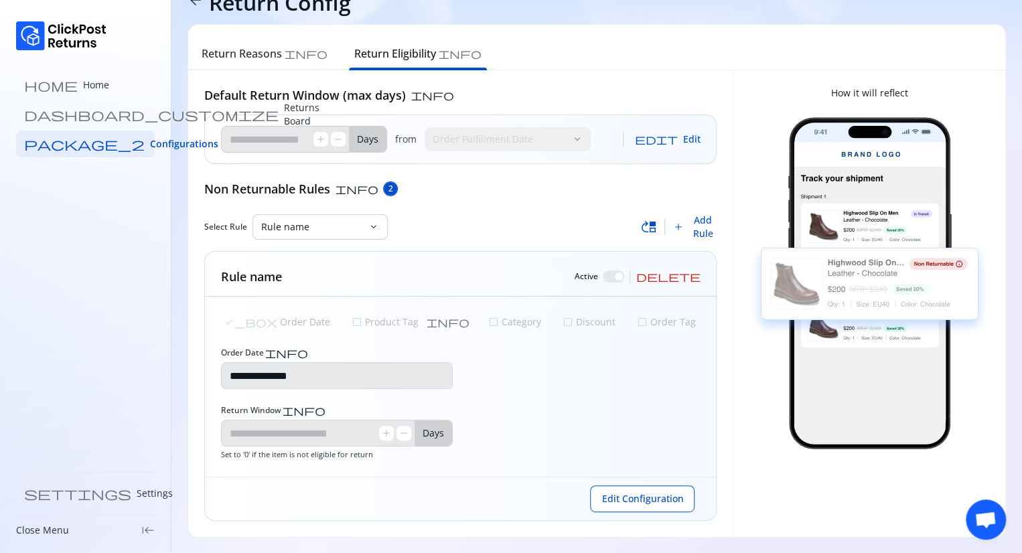
click at [646, 226] on span "move_up" at bounding box center [648, 227] width 16 height 16
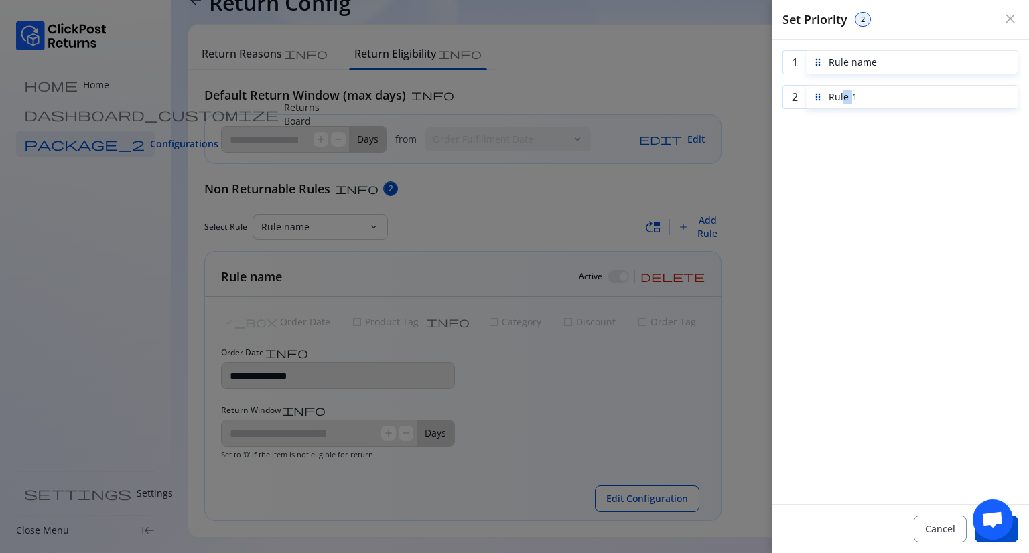
drag, startPoint x: 851, startPoint y: 101, endPoint x: 844, endPoint y: 158, distance: 57.4
click at [844, 158] on div "1 Rule name 2 Rule-1 To pick up a draggable item, press the space bar. While dr…" at bounding box center [900, 272] width 257 height 465
drag, startPoint x: 819, startPoint y: 99, endPoint x: 849, endPoint y: 410, distance: 312.3
drag, startPoint x: 817, startPoint y: 96, endPoint x: 815, endPoint y: 46, distance: 49.6
click at [1008, 537] on button "Save" at bounding box center [997, 529] width 44 height 27
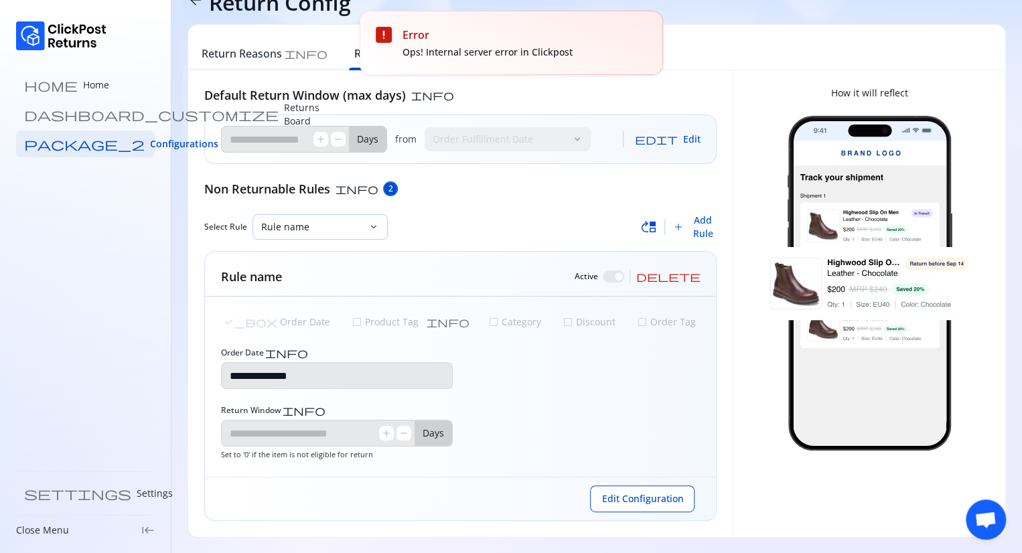
click at [357, 231] on p "Rule name" at bounding box center [312, 226] width 102 height 13
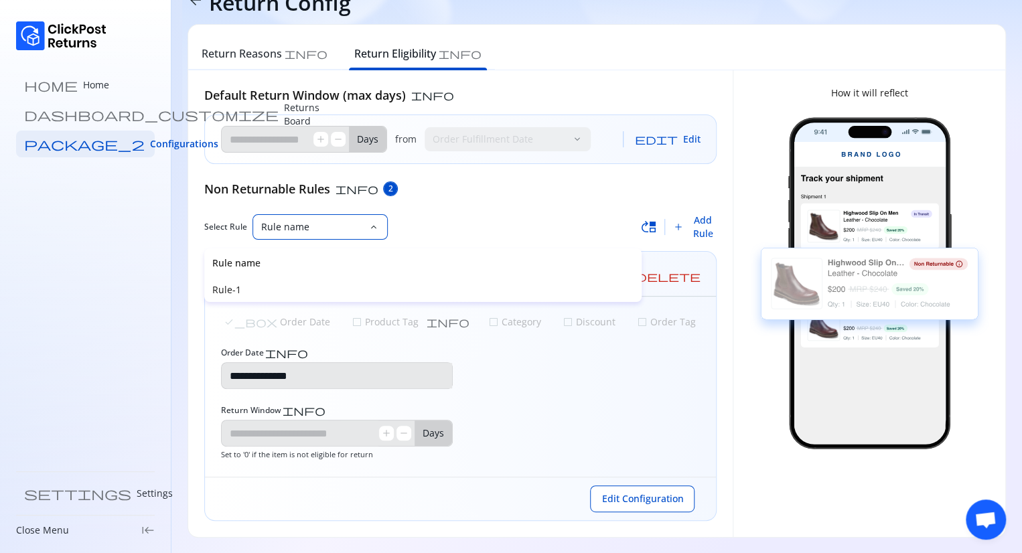
click at [462, 217] on div "Select Rule Rule name keyboard_arrow_down" at bounding box center [422, 226] width 436 height 25
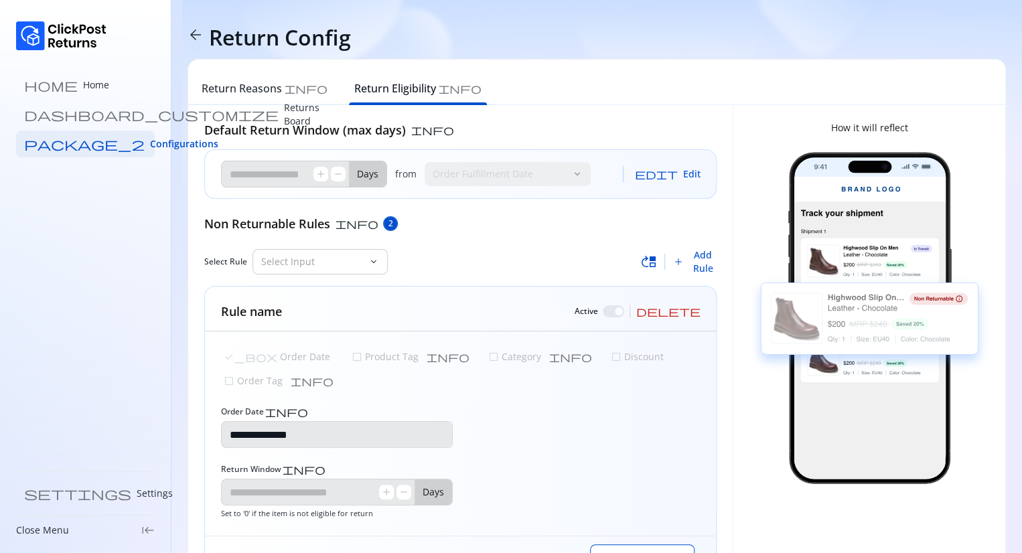
type input "**"
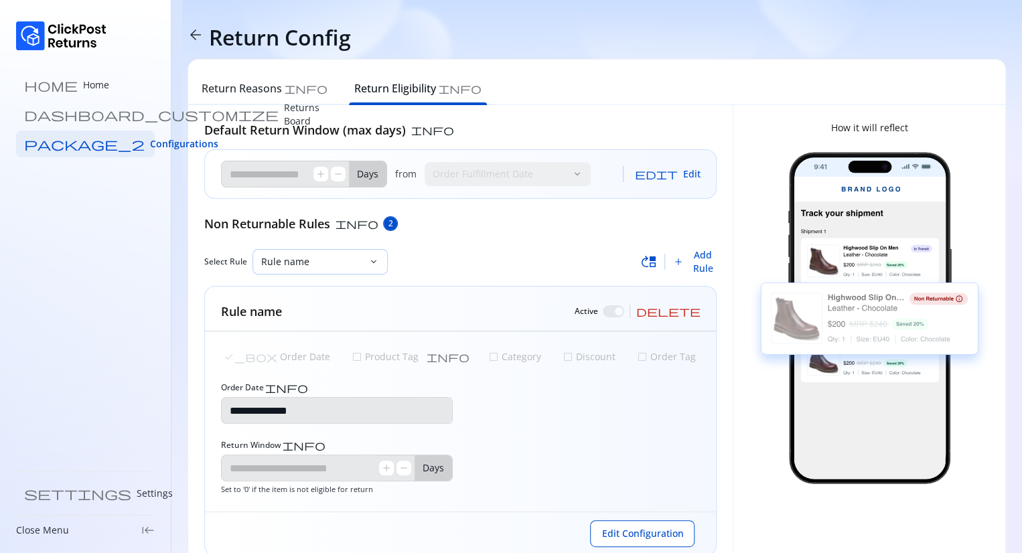
click at [358, 260] on p "Rule name" at bounding box center [312, 261] width 102 height 13
click at [648, 266] on span "move_up" at bounding box center [648, 262] width 16 height 16
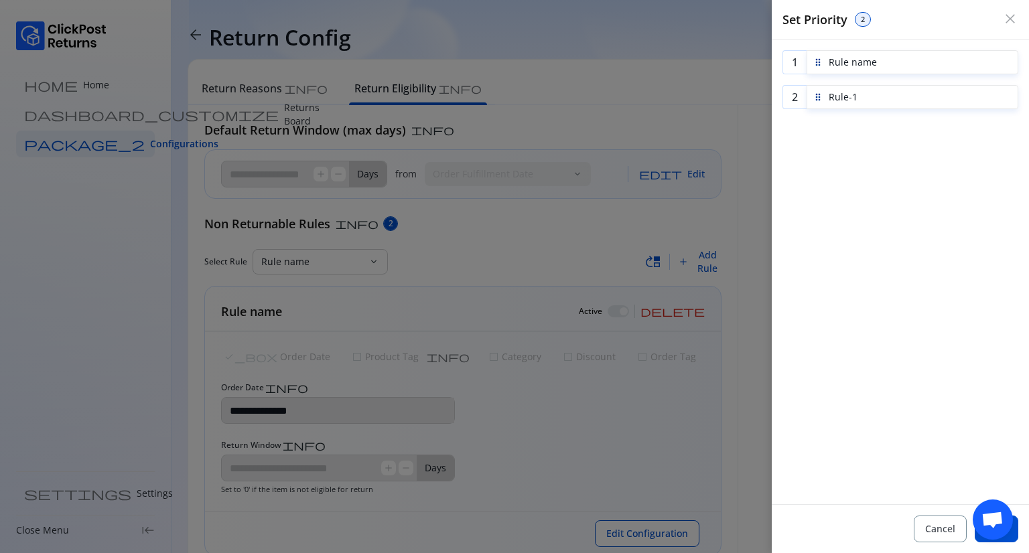
click at [1014, 18] on span "close" at bounding box center [1010, 19] width 16 height 16
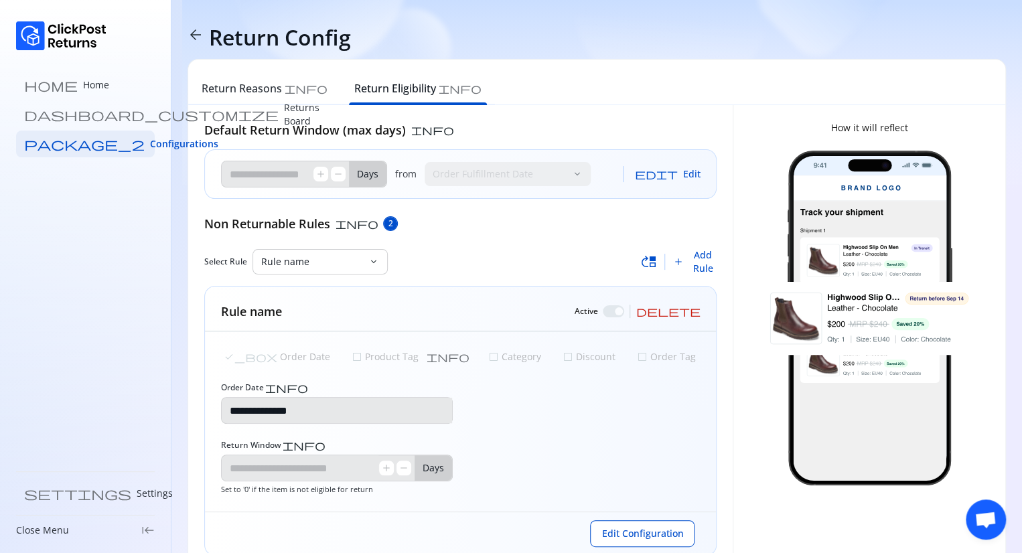
click at [624, 314] on div at bounding box center [613, 311] width 21 height 12
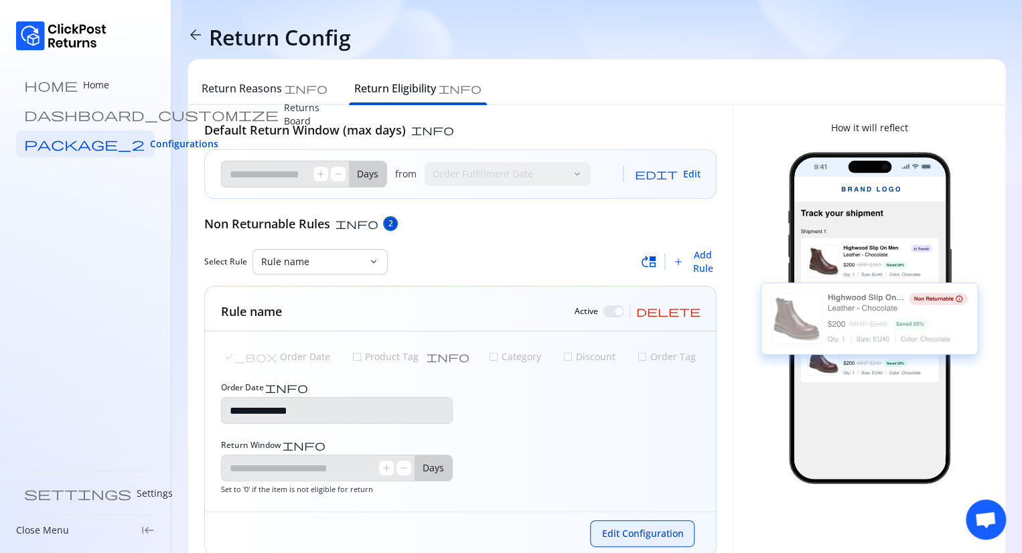
click at [654, 531] on span "Edit Configuration" at bounding box center [643, 533] width 82 height 13
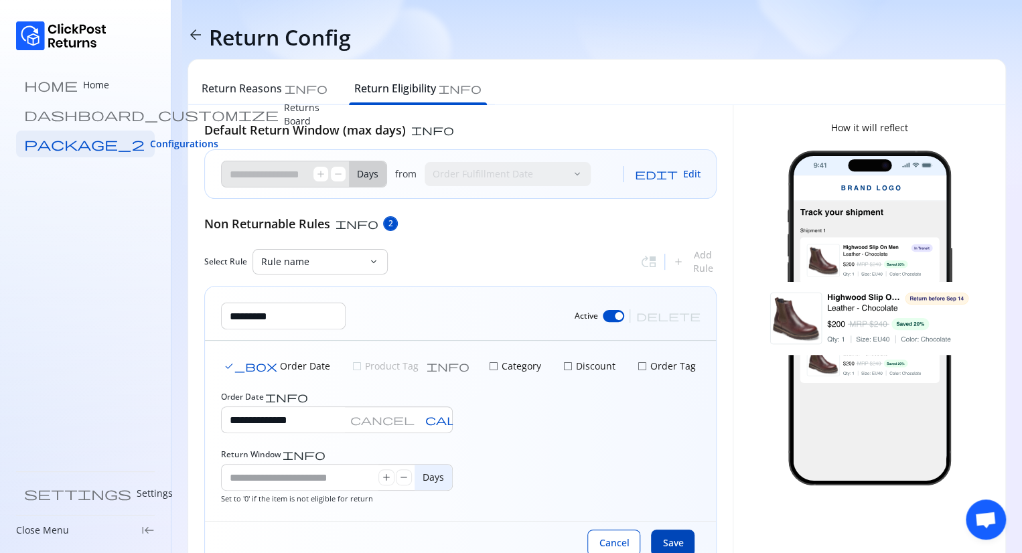
click at [663, 539] on span "Save" at bounding box center [673, 543] width 21 height 13
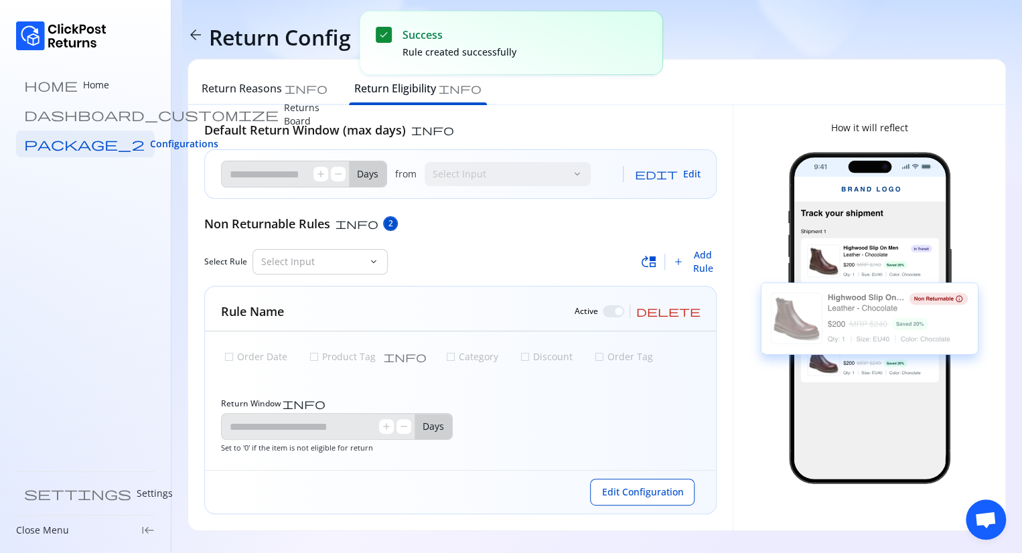
type input "*"
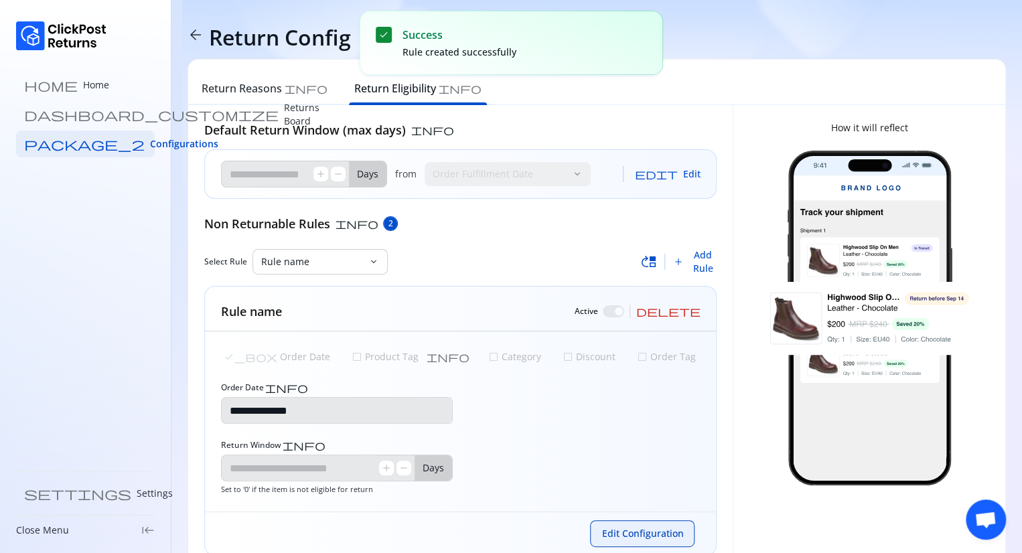
click at [631, 529] on span "Edit Configuration" at bounding box center [643, 533] width 82 height 13
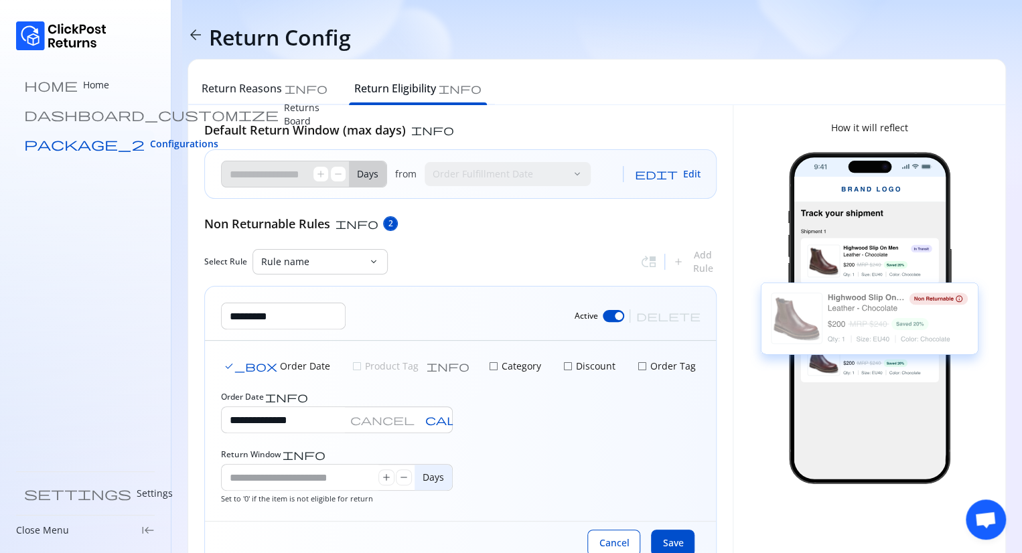
click at [150, 145] on span "Configurations" at bounding box center [184, 143] width 68 height 13
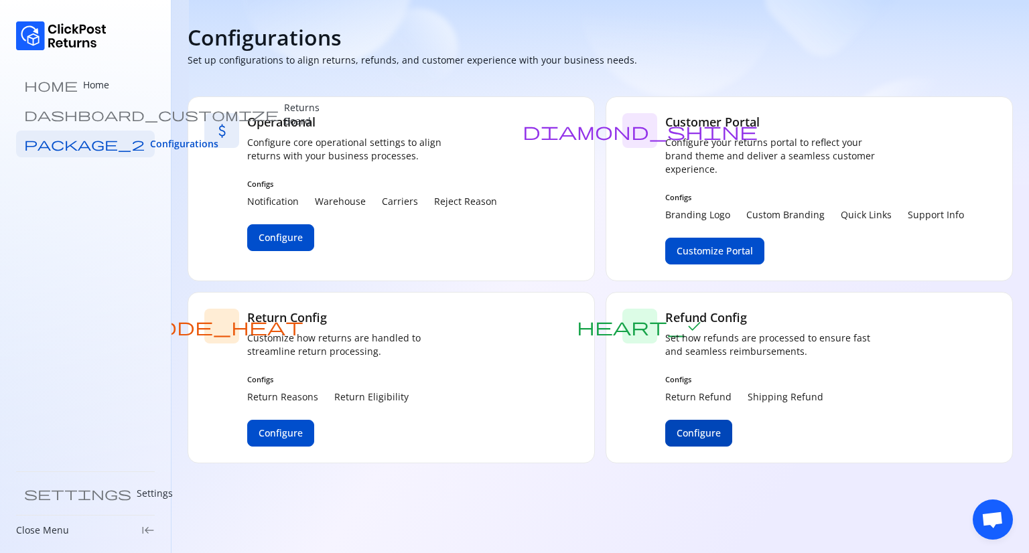
click at [708, 435] on span "Configure" at bounding box center [699, 433] width 44 height 13
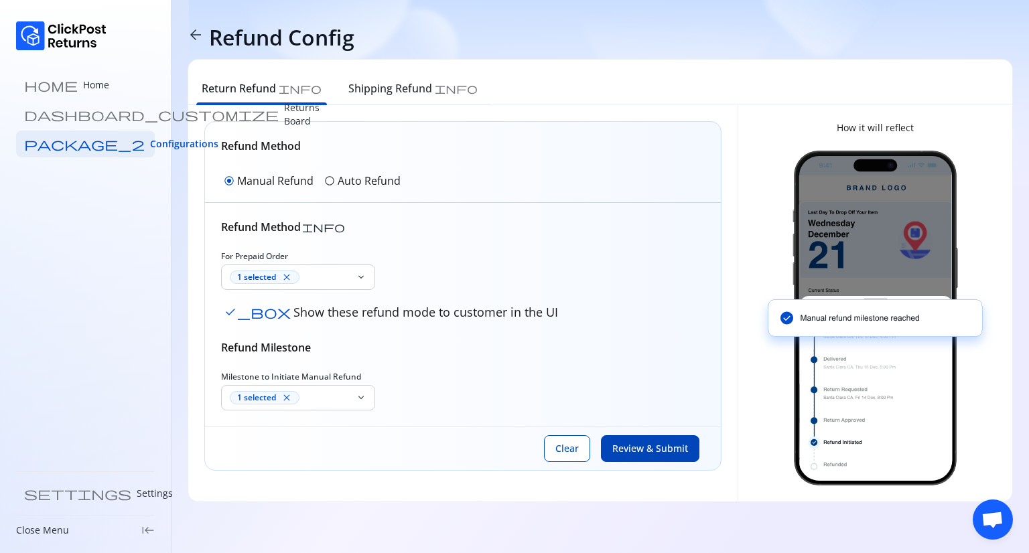
click at [651, 447] on span "Review & Submit" at bounding box center [650, 448] width 76 height 13
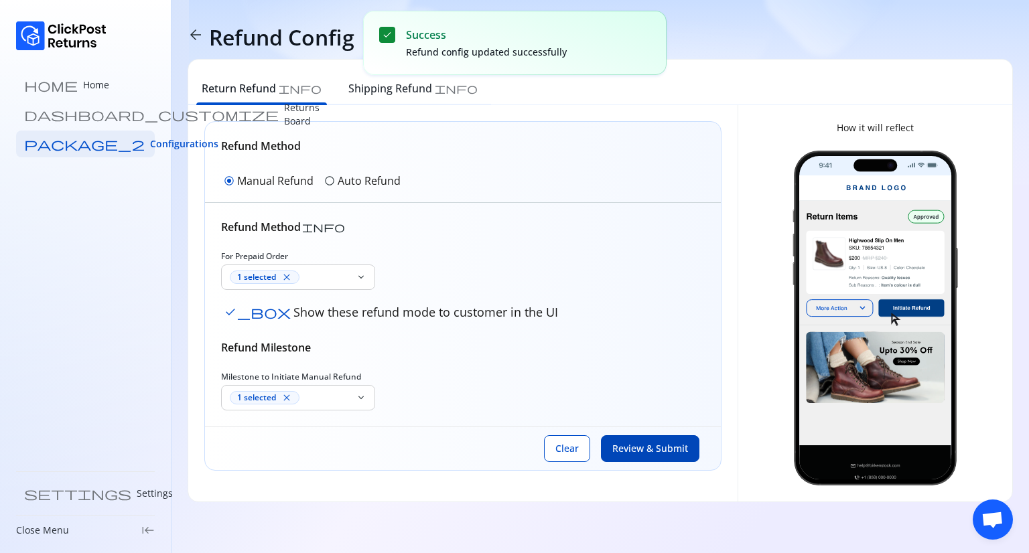
click at [646, 447] on span "Review & Submit" at bounding box center [650, 448] width 76 height 13
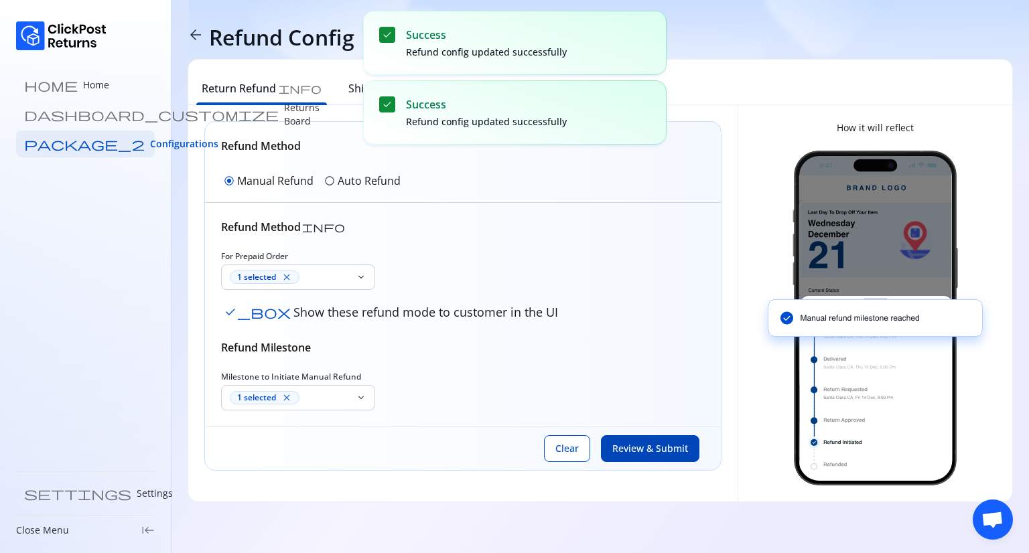
click at [646, 447] on span "Review & Submit" at bounding box center [650, 448] width 76 height 13
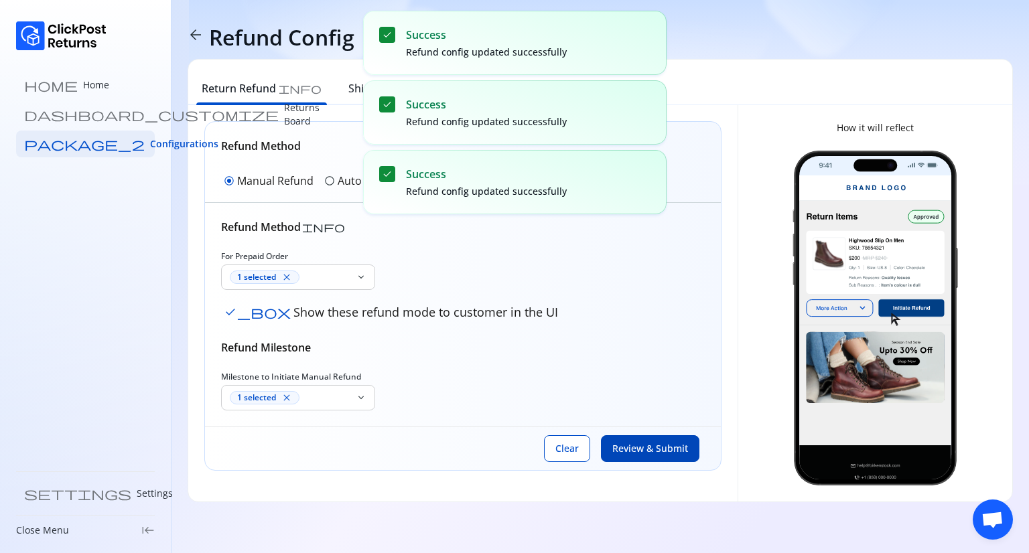
click at [646, 447] on span "Review & Submit" at bounding box center [650, 448] width 76 height 13
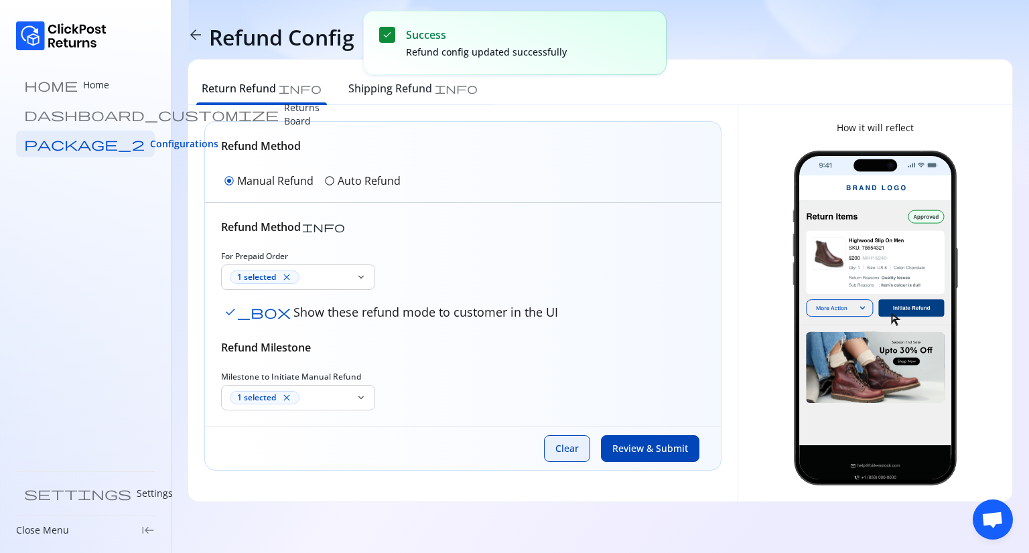
click at [567, 447] on span "Clear" at bounding box center [566, 448] width 23 height 13
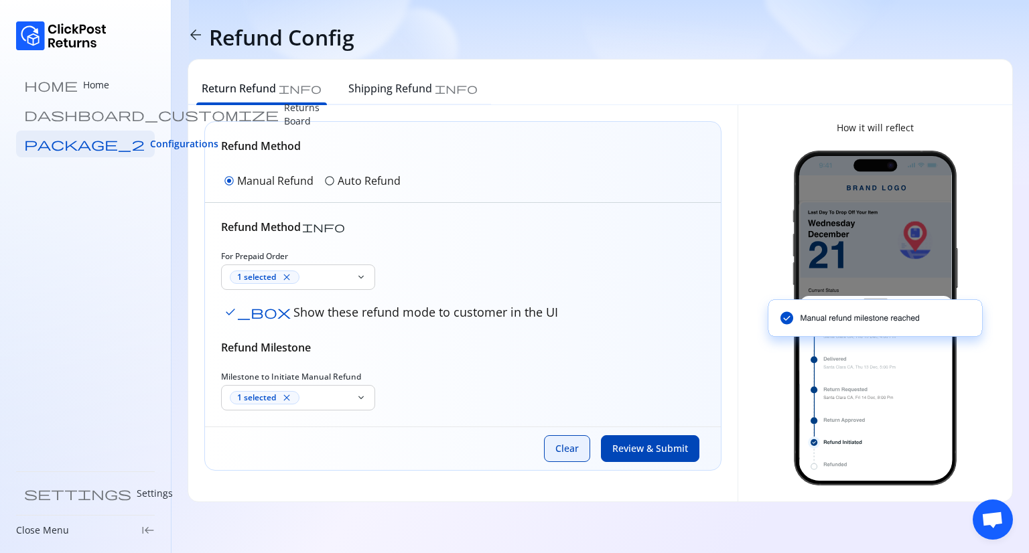
click at [567, 447] on span "Clear" at bounding box center [566, 448] width 23 height 13
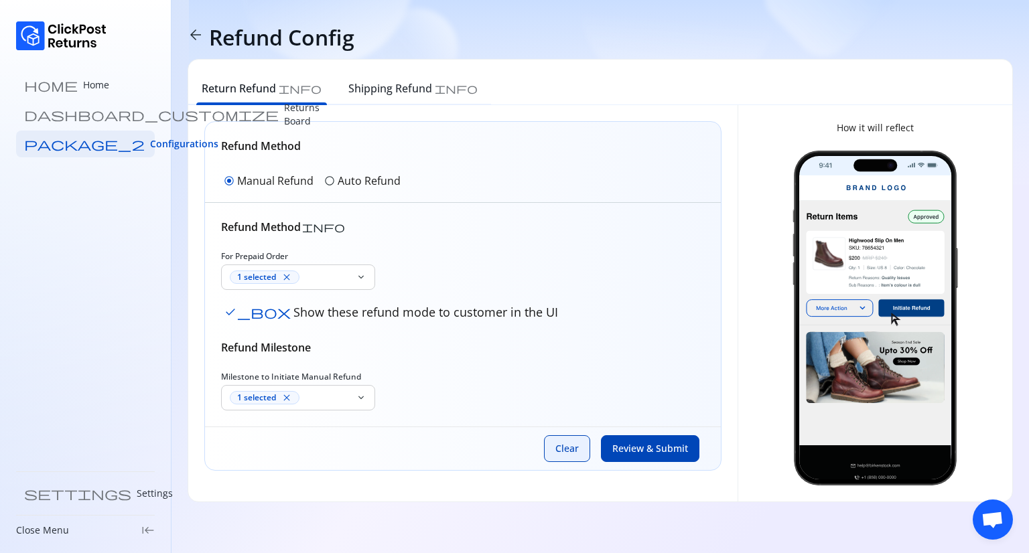
click at [567, 447] on span "Clear" at bounding box center [566, 448] width 23 height 13
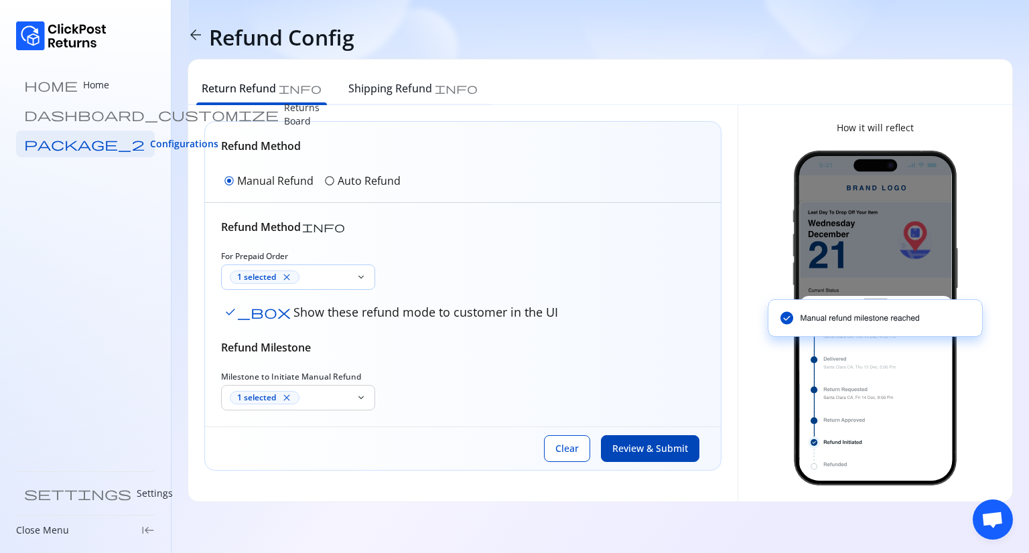
click at [346, 277] on div "1 selected close" at bounding box center [290, 277] width 121 height 13
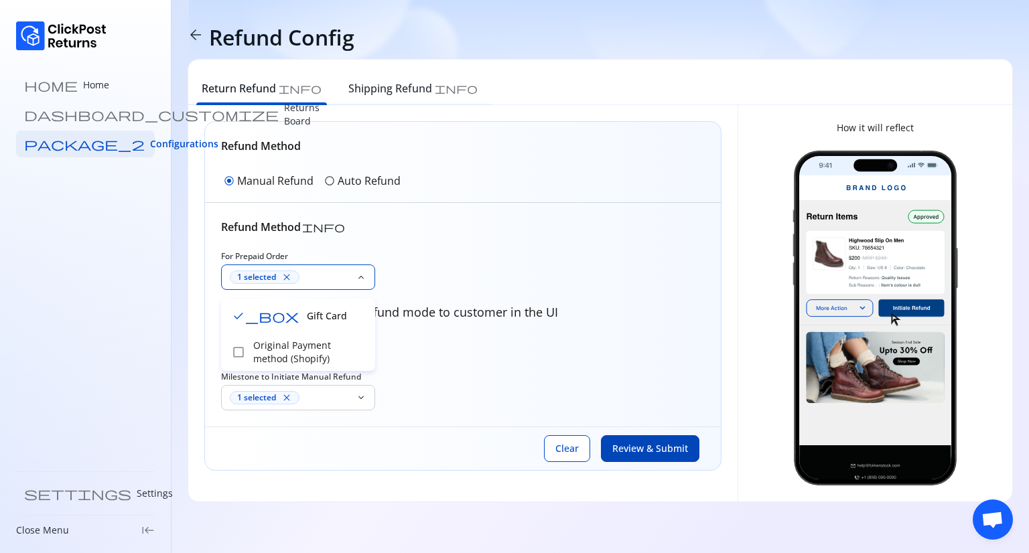
click at [346, 277] on div "1 selected close" at bounding box center [290, 277] width 121 height 13
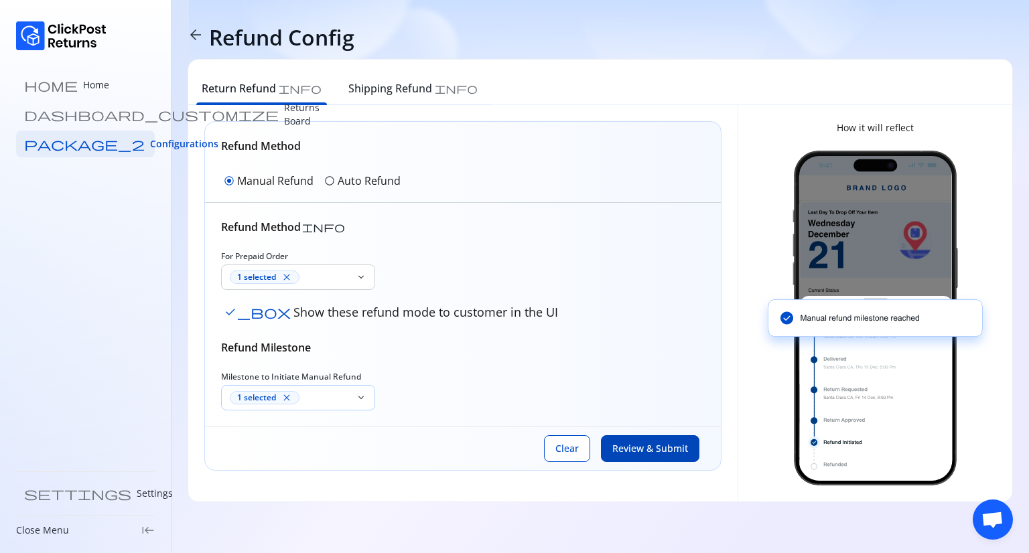
click at [348, 397] on div "1 selected close" at bounding box center [290, 397] width 121 height 13
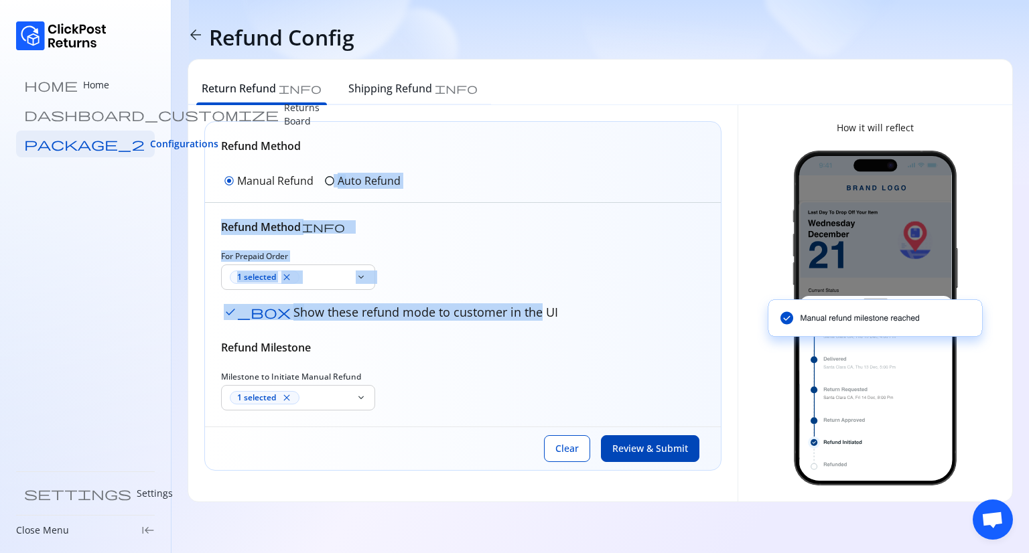
drag, startPoint x: 485, startPoint y: 251, endPoint x: 332, endPoint y: 179, distance: 168.7
click at [332, 179] on div "Refund Method radio_button_checked Manual Refund radio_button_unchecked Auto Re…" at bounding box center [462, 296] width 517 height 350
click at [332, 179] on span "radio_button_unchecked" at bounding box center [329, 181] width 11 height 11
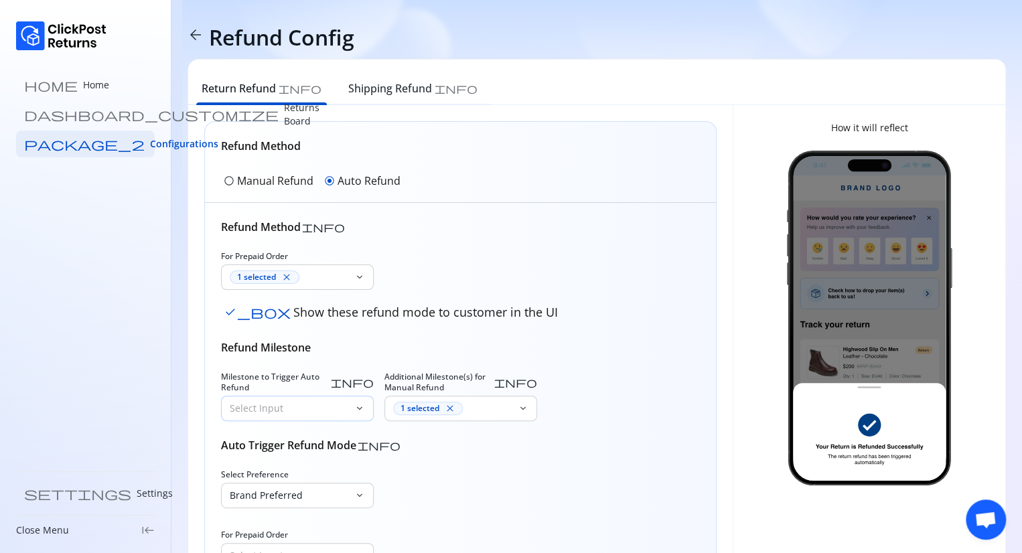
click at [356, 403] on span "keyboard_arrow_down" at bounding box center [359, 408] width 11 height 11
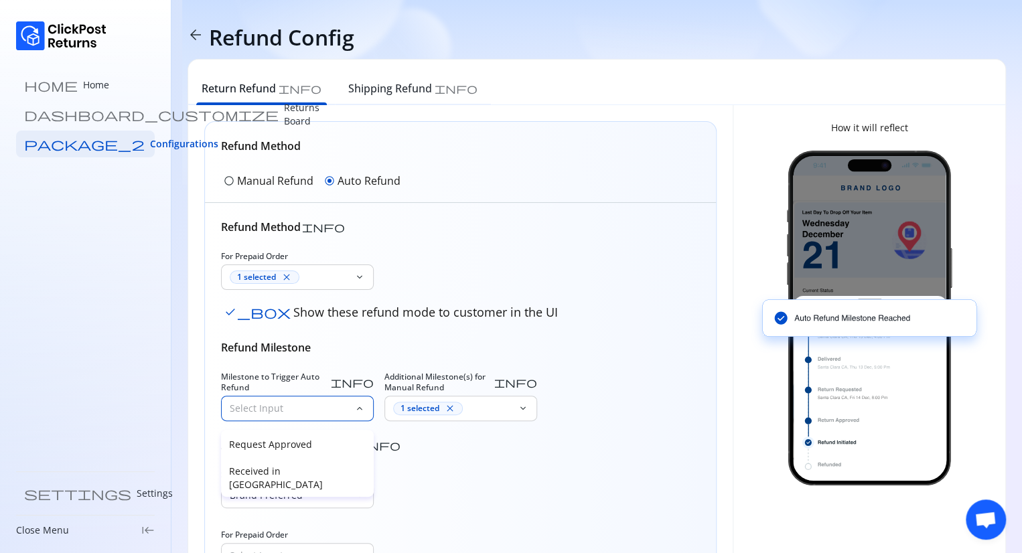
click at [411, 465] on div "Refund Method info For Prepaid Order 1 selected close keyboard_arrow_down check…" at bounding box center [460, 429] width 479 height 421
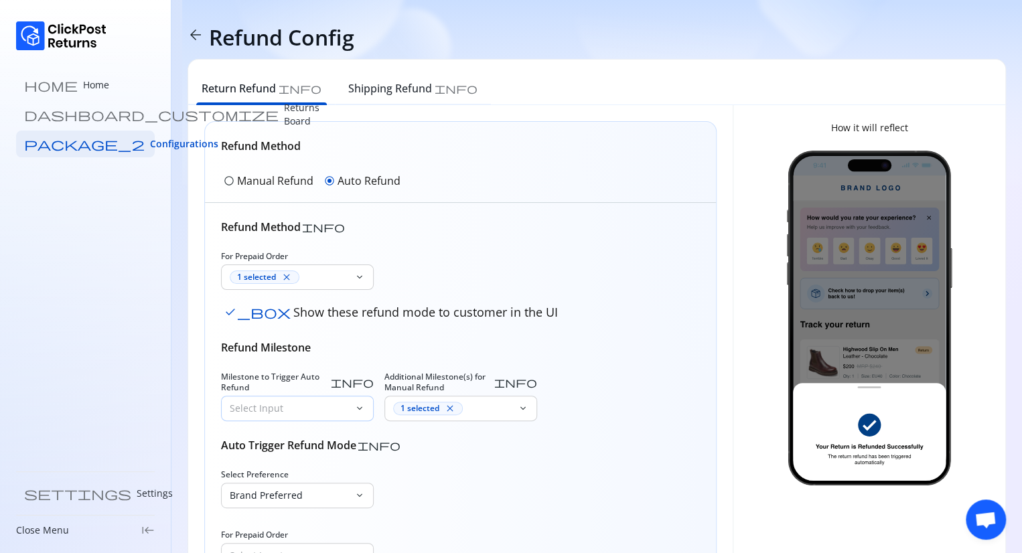
click at [355, 403] on span "keyboard_arrow_down" at bounding box center [359, 408] width 11 height 11
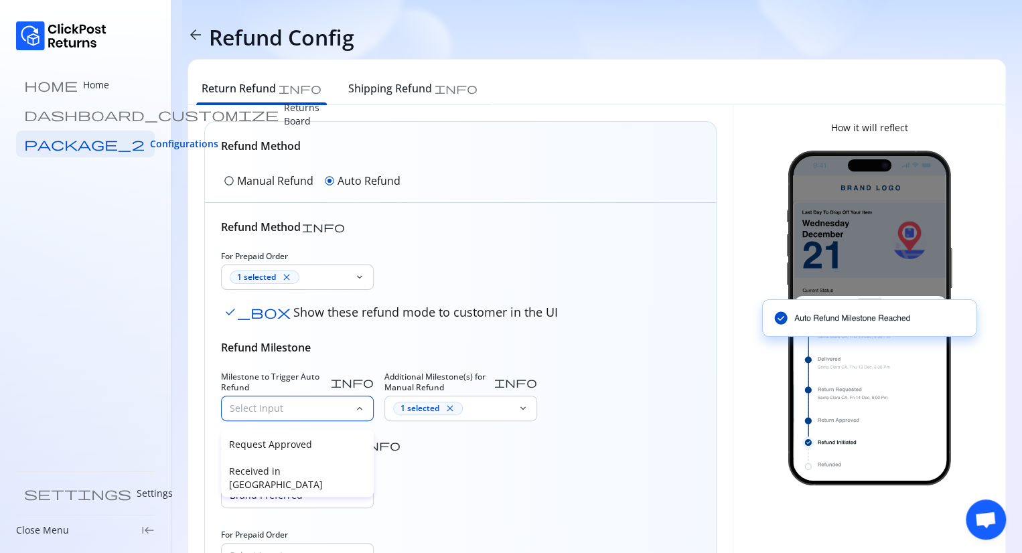
click at [348, 402] on p "Select Input" at bounding box center [289, 408] width 119 height 13
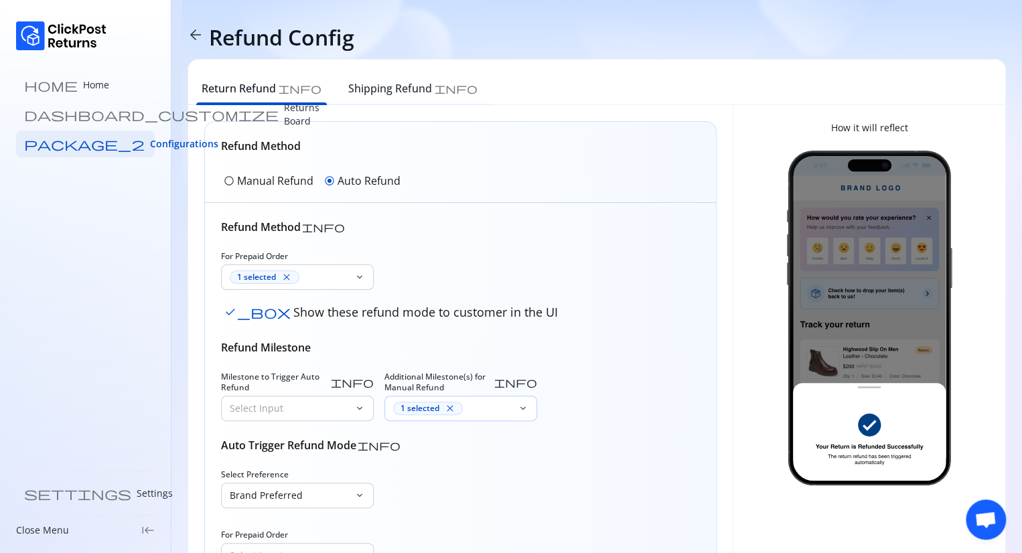
click at [505, 404] on div "1 selected close" at bounding box center [452, 408] width 119 height 13
click at [337, 496] on p "Brand Preferred" at bounding box center [289, 495] width 119 height 13
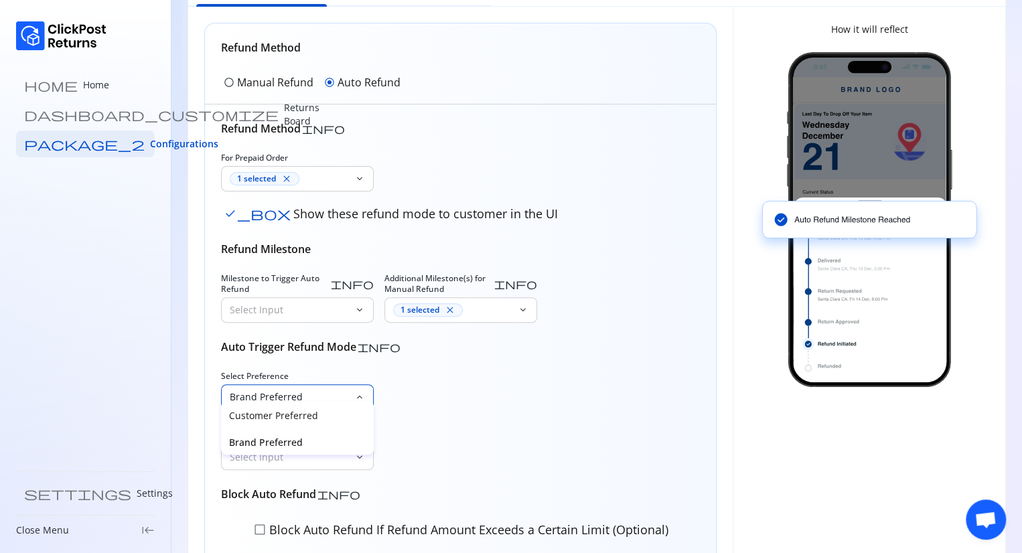
scroll to position [126, 0]
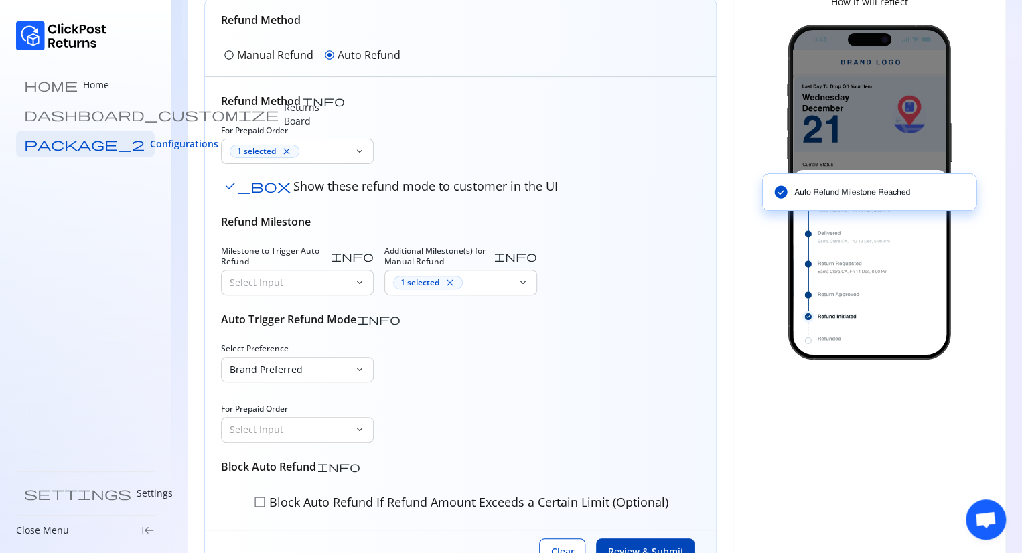
click at [474, 411] on div "Select Preference Brand Preferred keyboard_arrow_down For Prepaid Order Select …" at bounding box center [460, 393] width 479 height 99
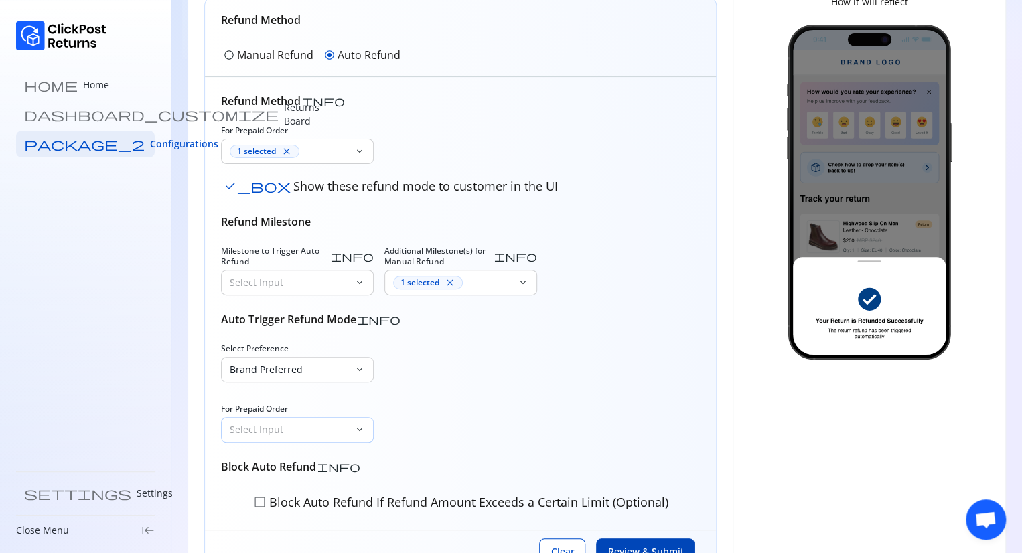
click at [319, 425] on p "Select Input" at bounding box center [289, 429] width 119 height 13
click at [347, 426] on p "Select Input" at bounding box center [289, 429] width 119 height 13
click at [316, 427] on p "Select Input" at bounding box center [289, 429] width 119 height 13
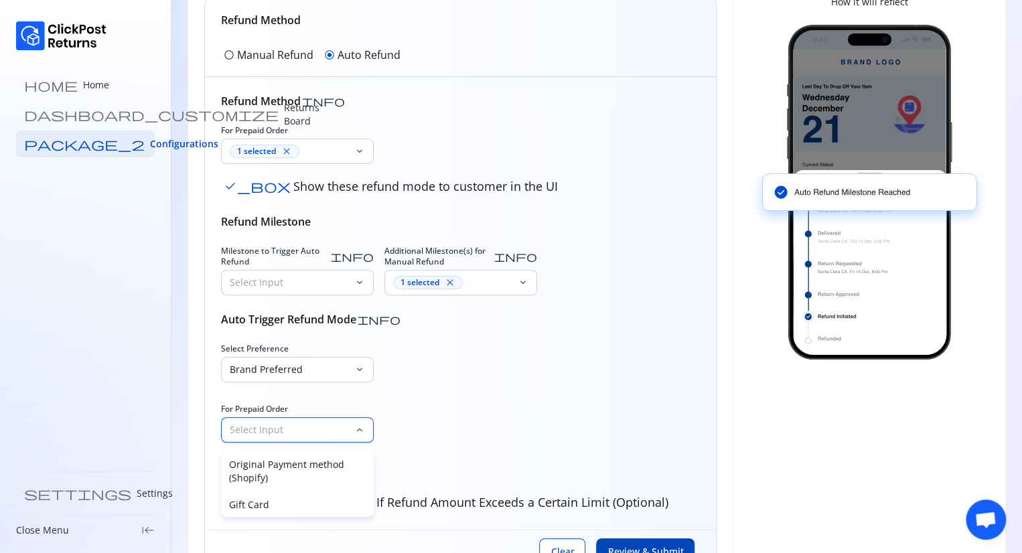
click at [288, 428] on p "Select Input" at bounding box center [289, 429] width 119 height 13
click at [265, 435] on div "Select Input" at bounding box center [288, 430] width 133 height 24
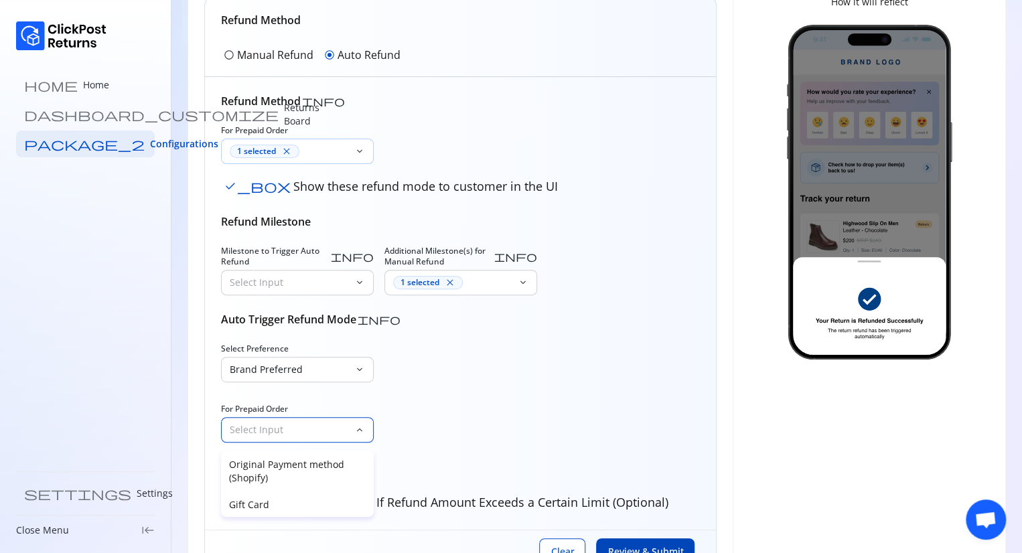
click at [329, 149] on div "1 selected close" at bounding box center [289, 151] width 119 height 13
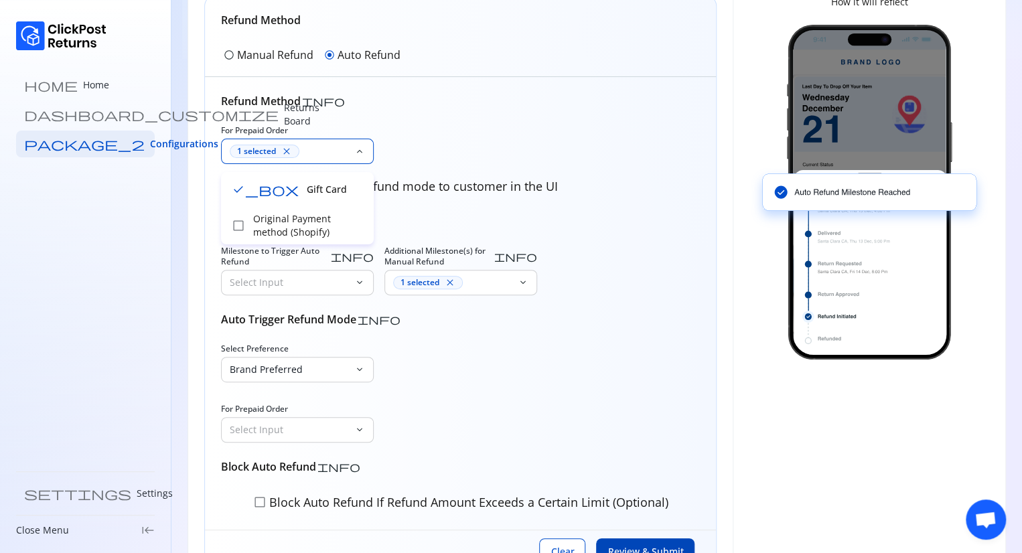
click at [329, 149] on div "1 selected close" at bounding box center [289, 151] width 119 height 13
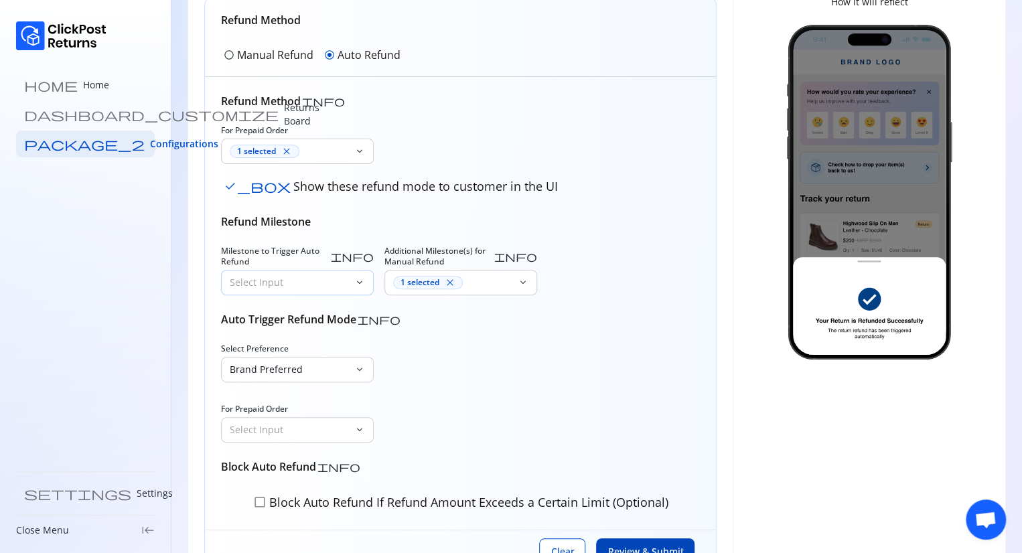
click at [287, 276] on p "Select Input" at bounding box center [289, 282] width 119 height 13
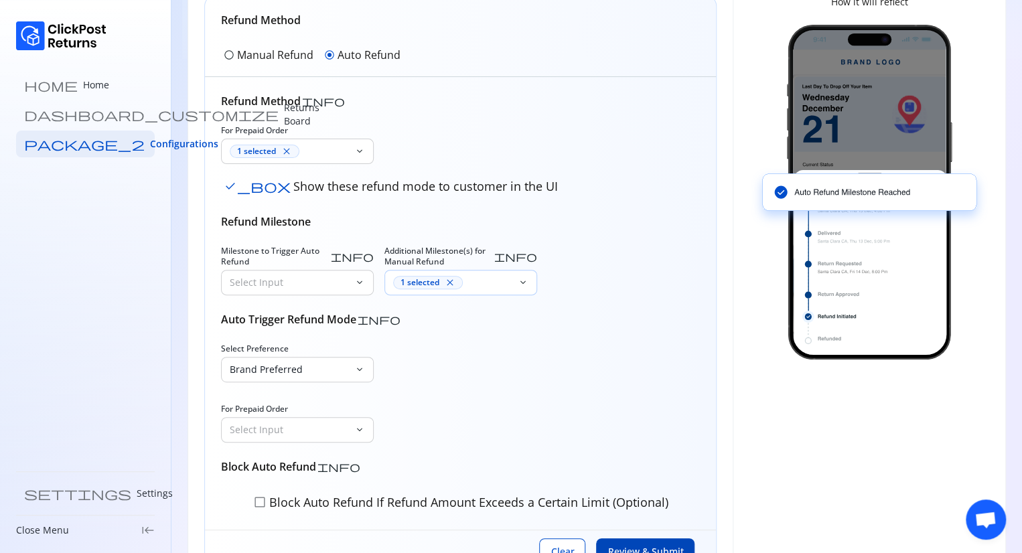
click at [482, 279] on div "1 selected close" at bounding box center [452, 282] width 119 height 13
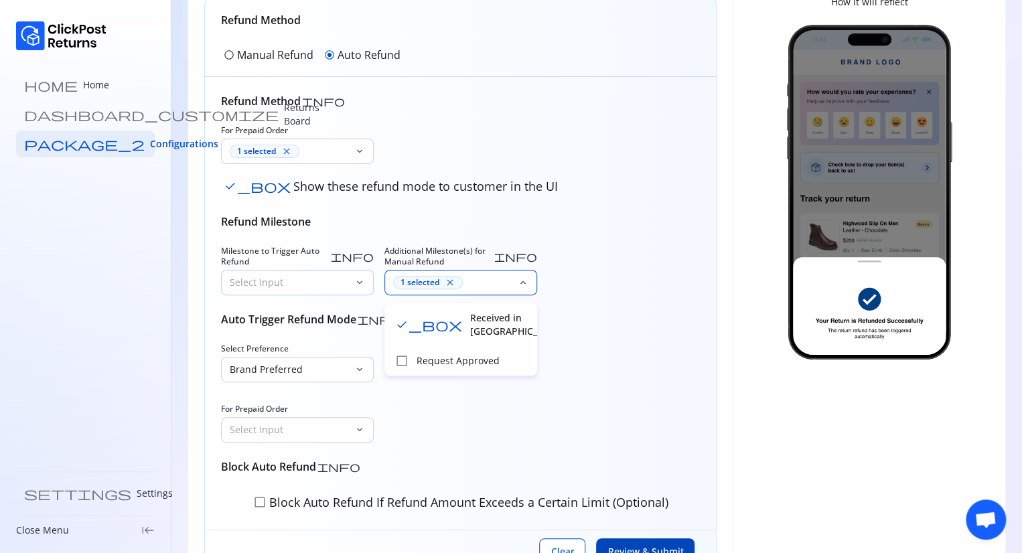
click at [293, 276] on p "Select Input" at bounding box center [289, 282] width 119 height 13
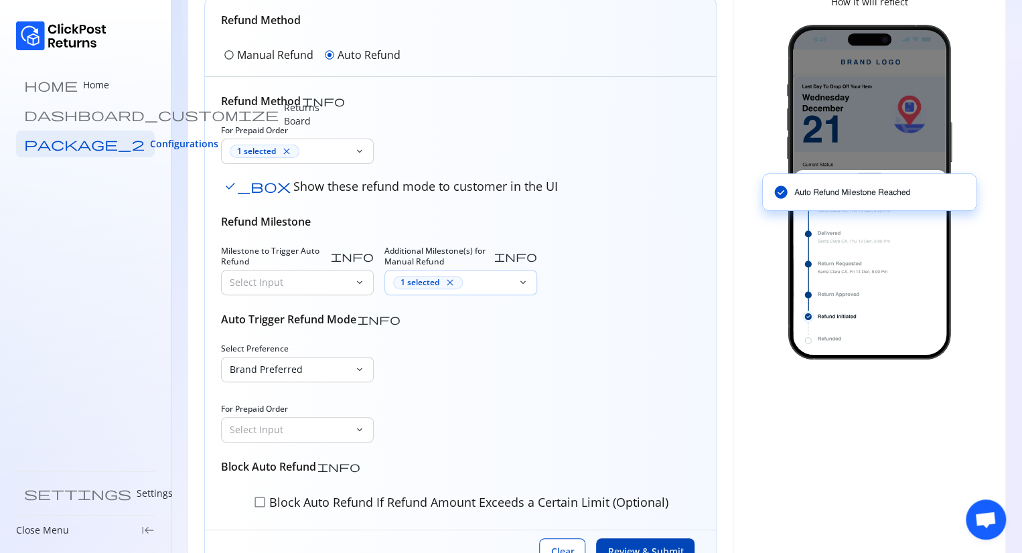
click at [478, 281] on div "1 selected close" at bounding box center [452, 282] width 119 height 13
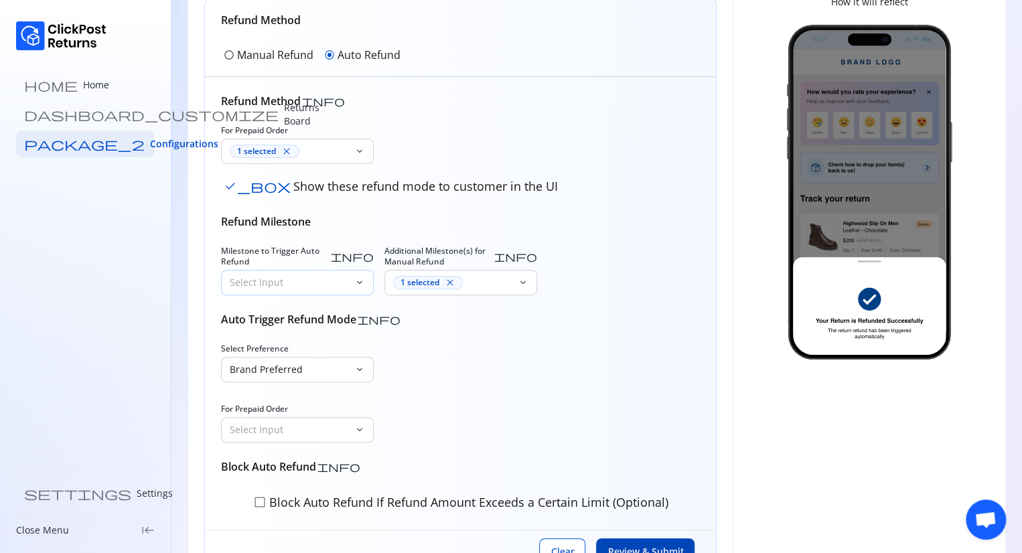
click at [328, 276] on p "Select Input" at bounding box center [289, 282] width 119 height 13
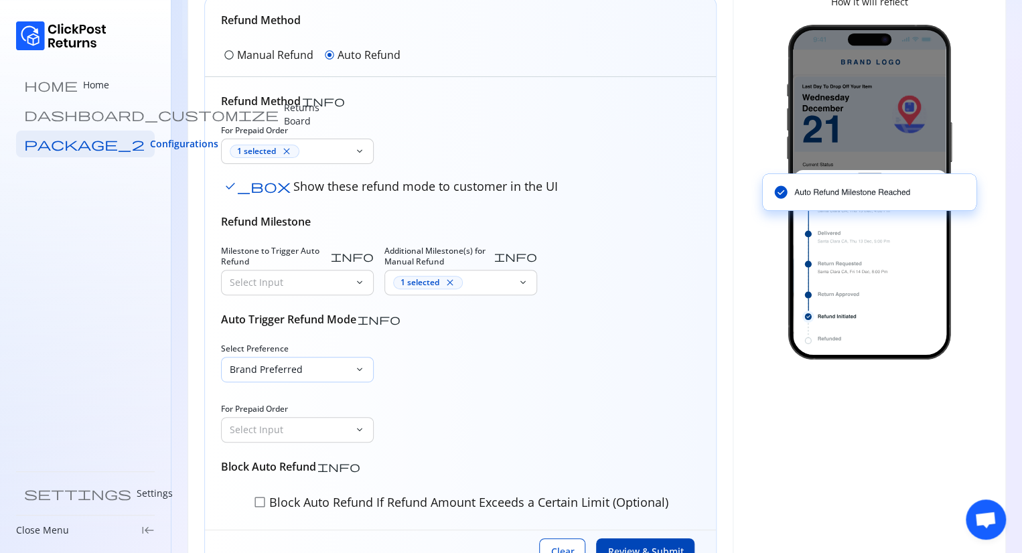
click at [337, 363] on p "Brand Preferred" at bounding box center [289, 369] width 119 height 13
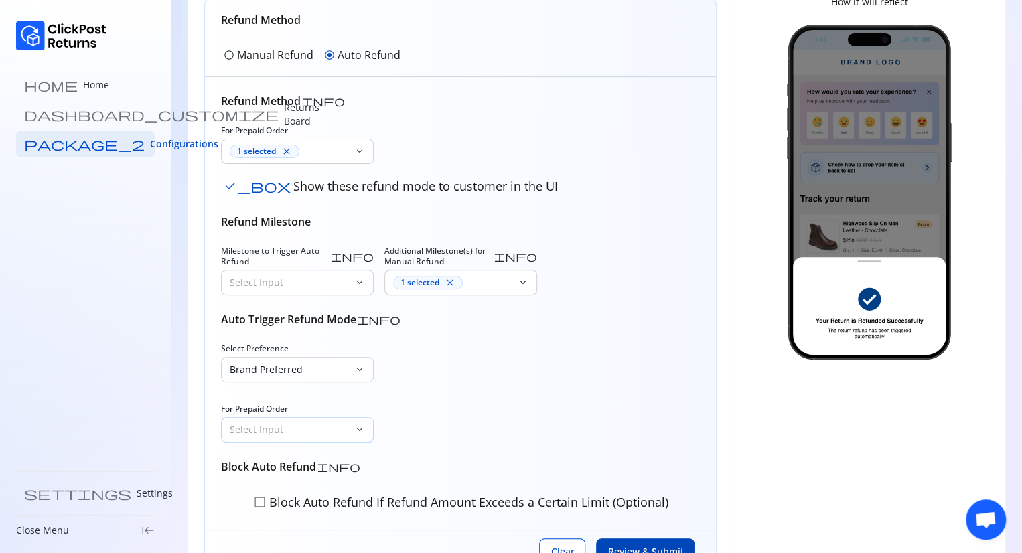
click at [334, 424] on p "Select Input" at bounding box center [289, 429] width 119 height 13
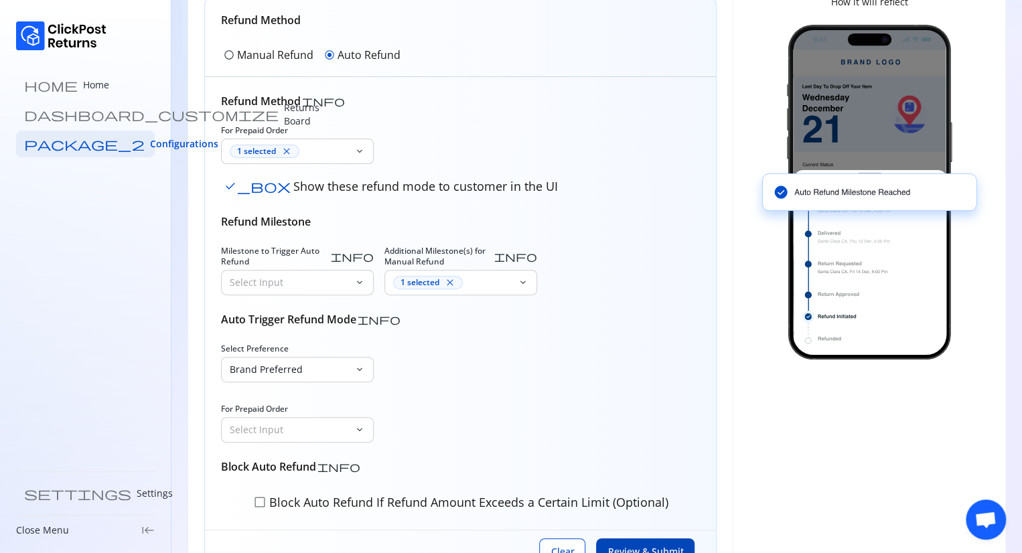
click at [458, 403] on div "Select Preference Brand Preferred keyboard_arrow_down For Prepaid Order Select …" at bounding box center [460, 393] width 479 height 99
click at [348, 366] on p "Brand Preferred" at bounding box center [289, 369] width 119 height 13
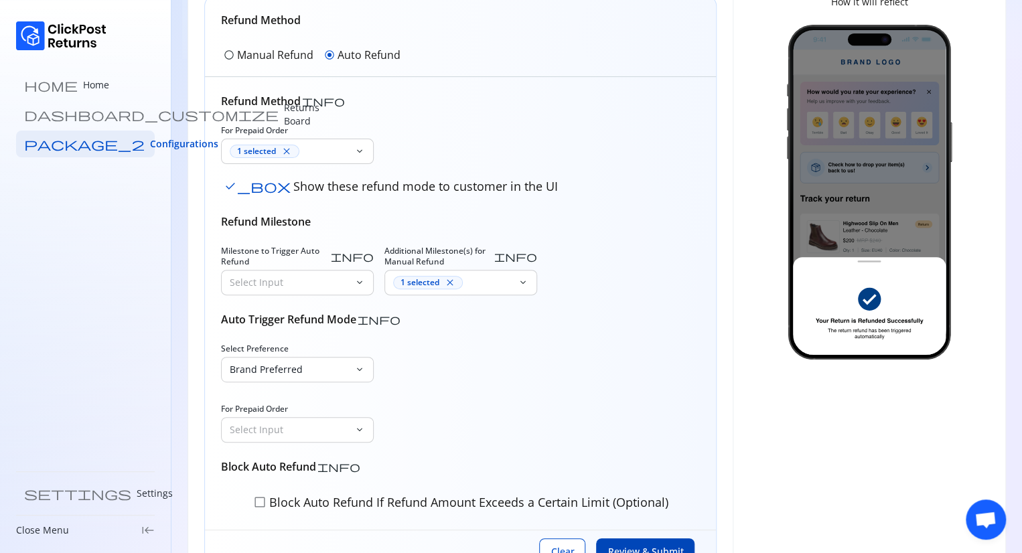
click at [486, 399] on div "Select Preference Brand Preferred keyboard_arrow_down For Prepaid Order Select …" at bounding box center [460, 393] width 479 height 99
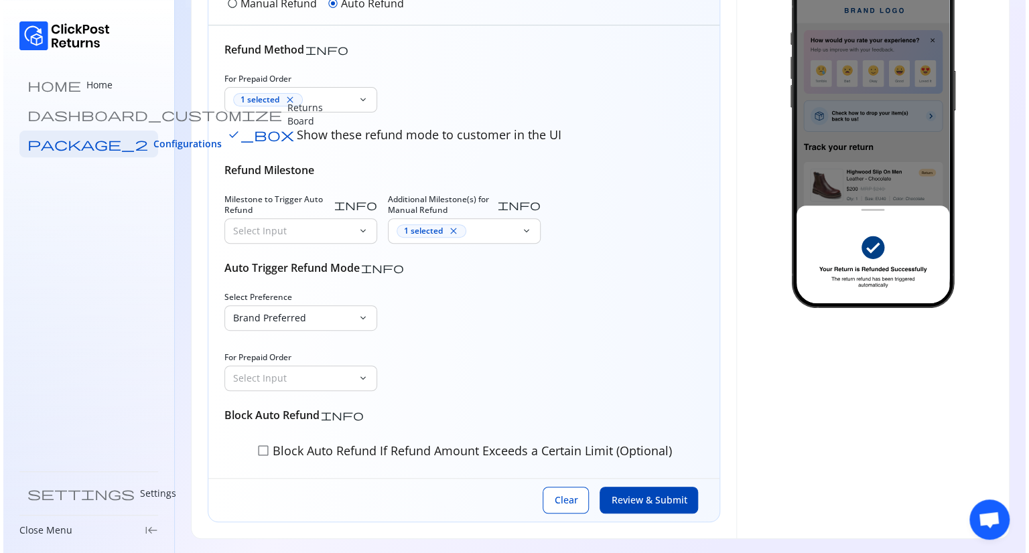
scroll to position [0, 0]
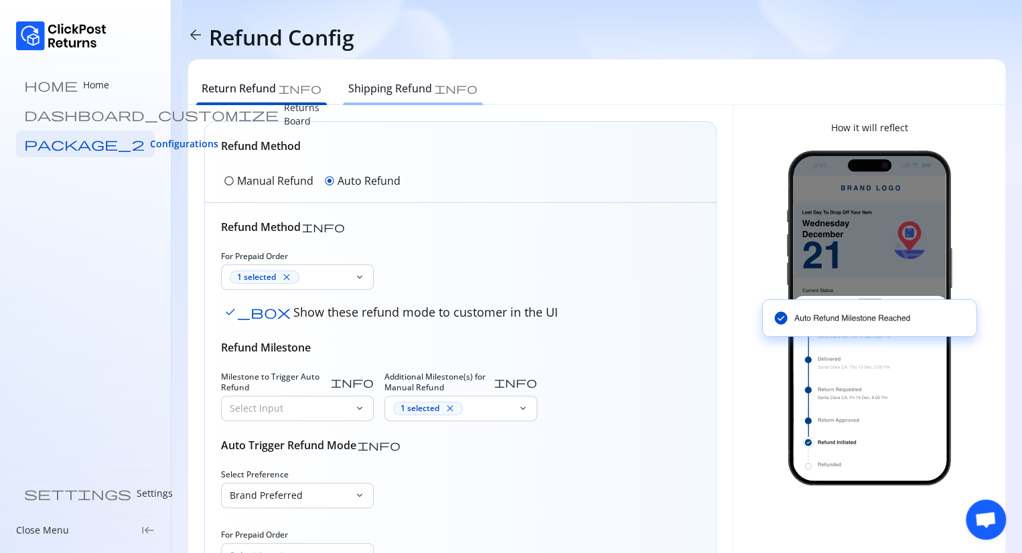
click at [383, 93] on h6 "Shipping Refund" at bounding box center [390, 88] width 84 height 16
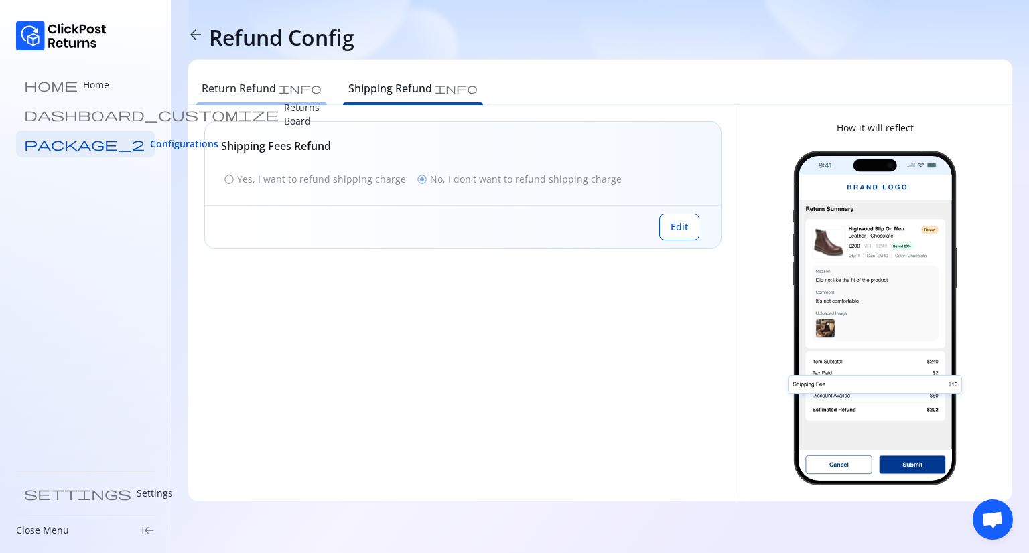
click at [229, 90] on h6 "Return Refund" at bounding box center [239, 88] width 74 height 16
